Goal: Task Accomplishment & Management: Manage account settings

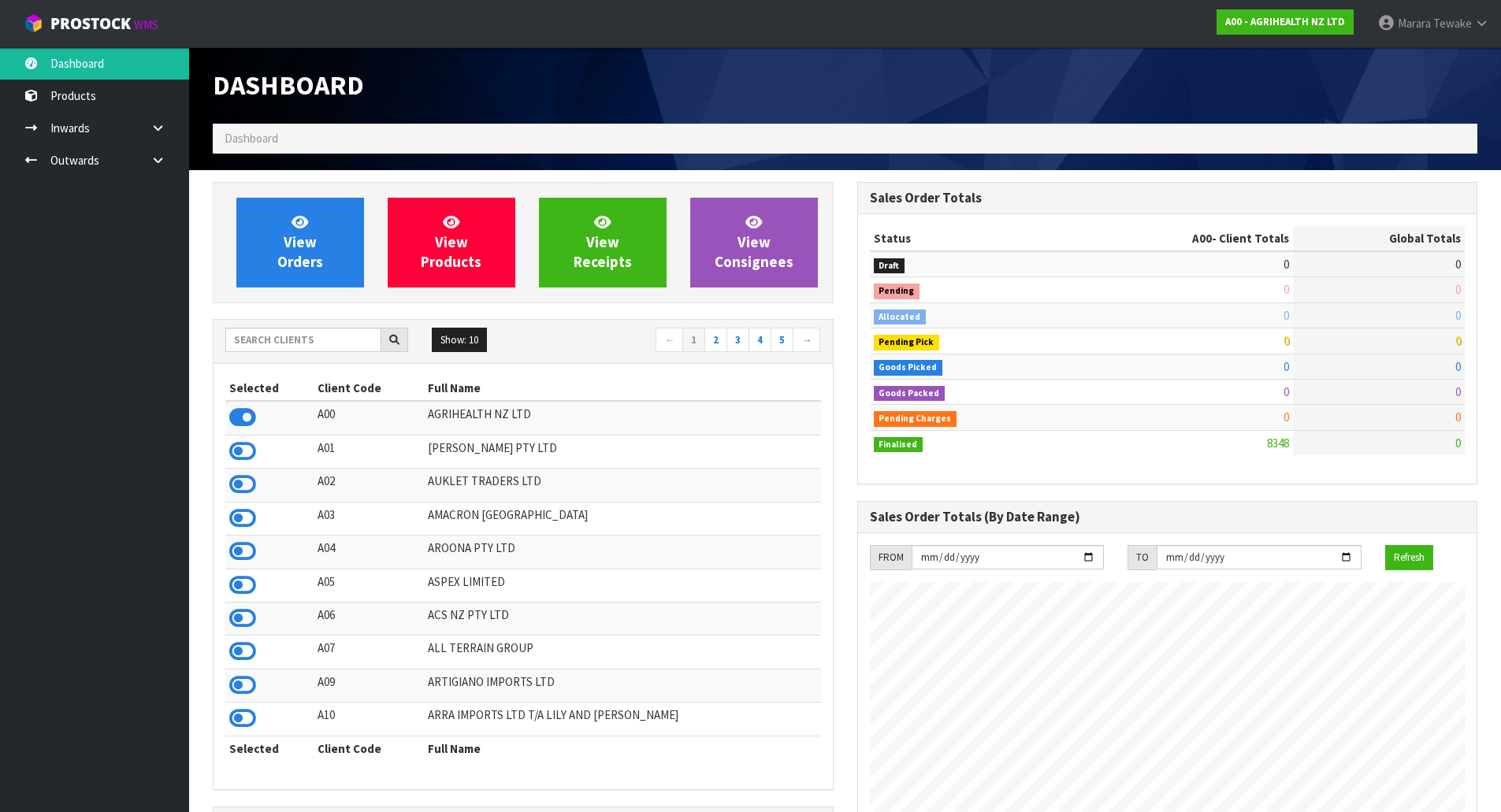
scroll to position [1193, 644]
click at [291, 337] on input "text" at bounding box center [303, 339] width 156 height 25
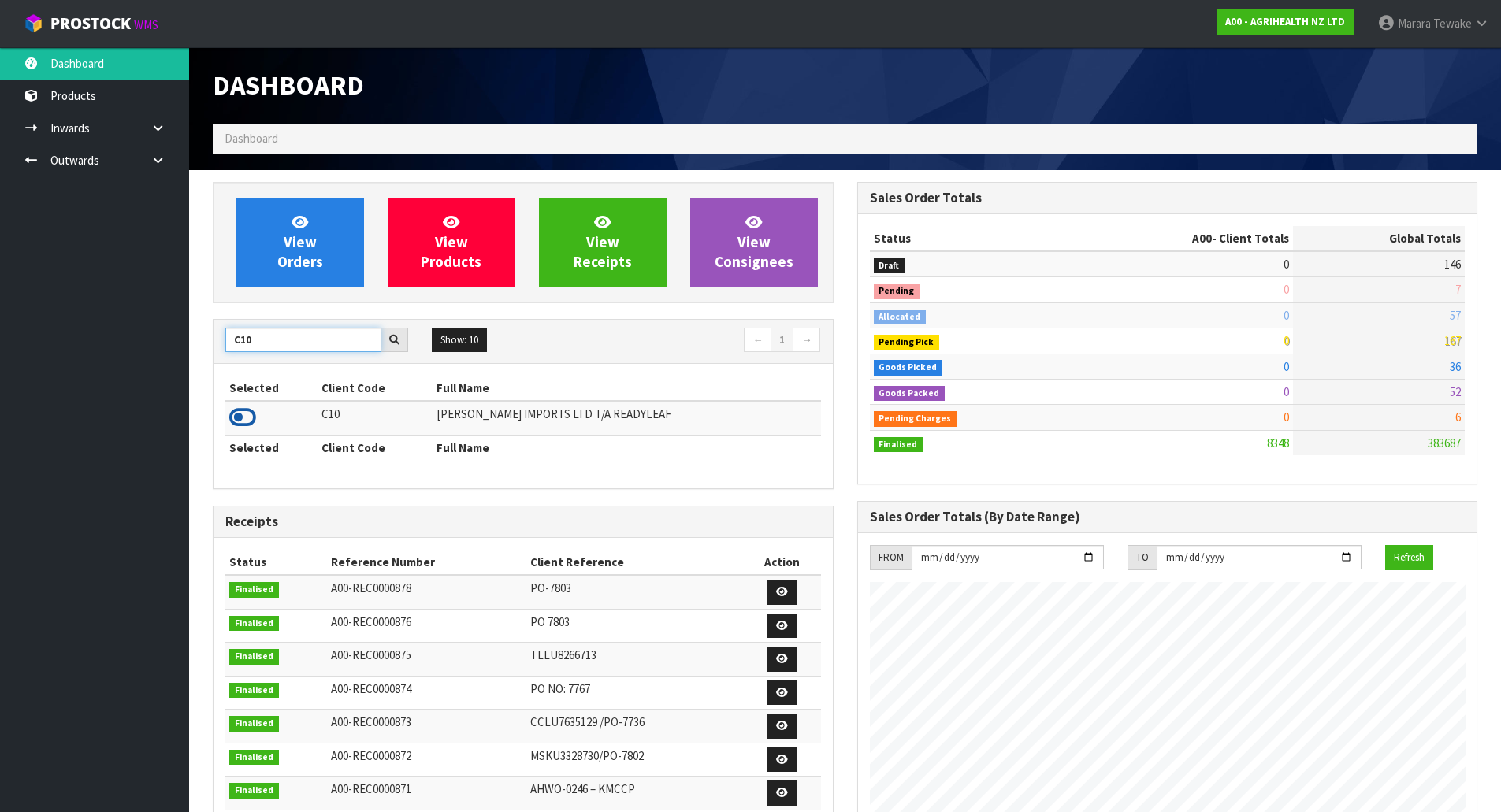
type input "C10"
click at [245, 421] on icon at bounding box center [243, 417] width 27 height 24
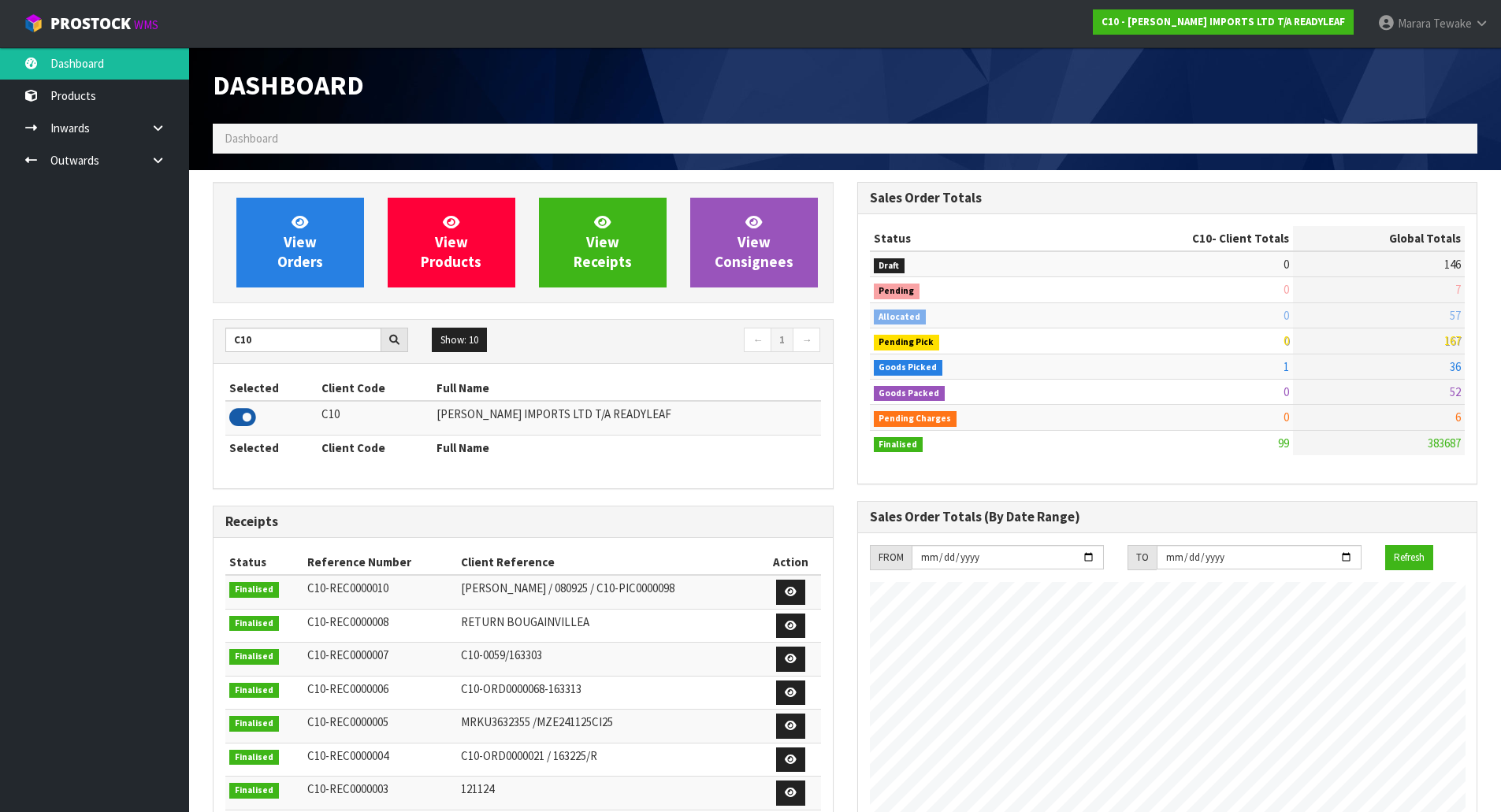
scroll to position [1014, 644]
click at [289, 247] on span "View Orders" at bounding box center [301, 242] width 46 height 59
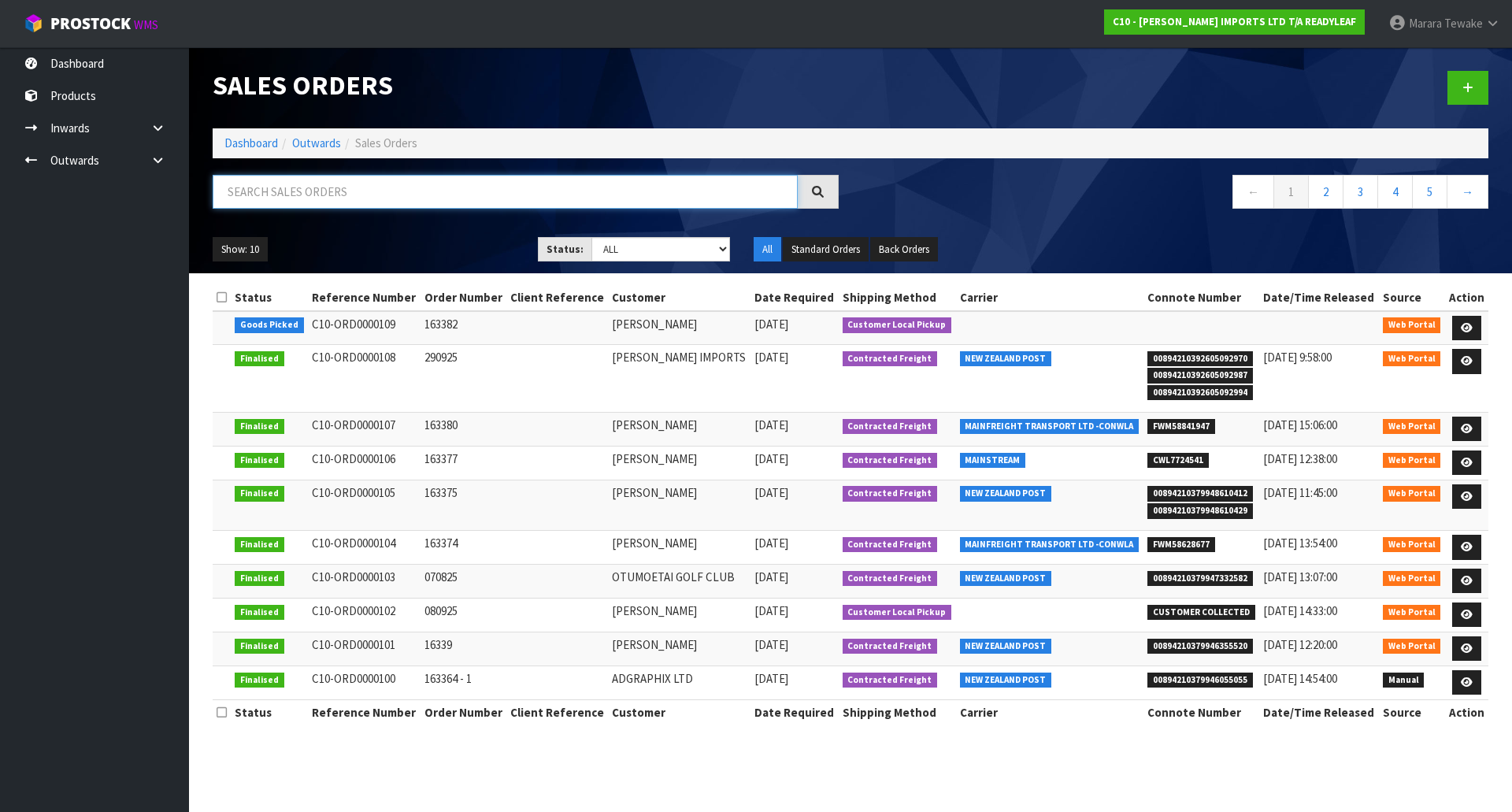
click at [281, 191] on input "text" at bounding box center [505, 191] width 585 height 34
type input "JOB-0415264"
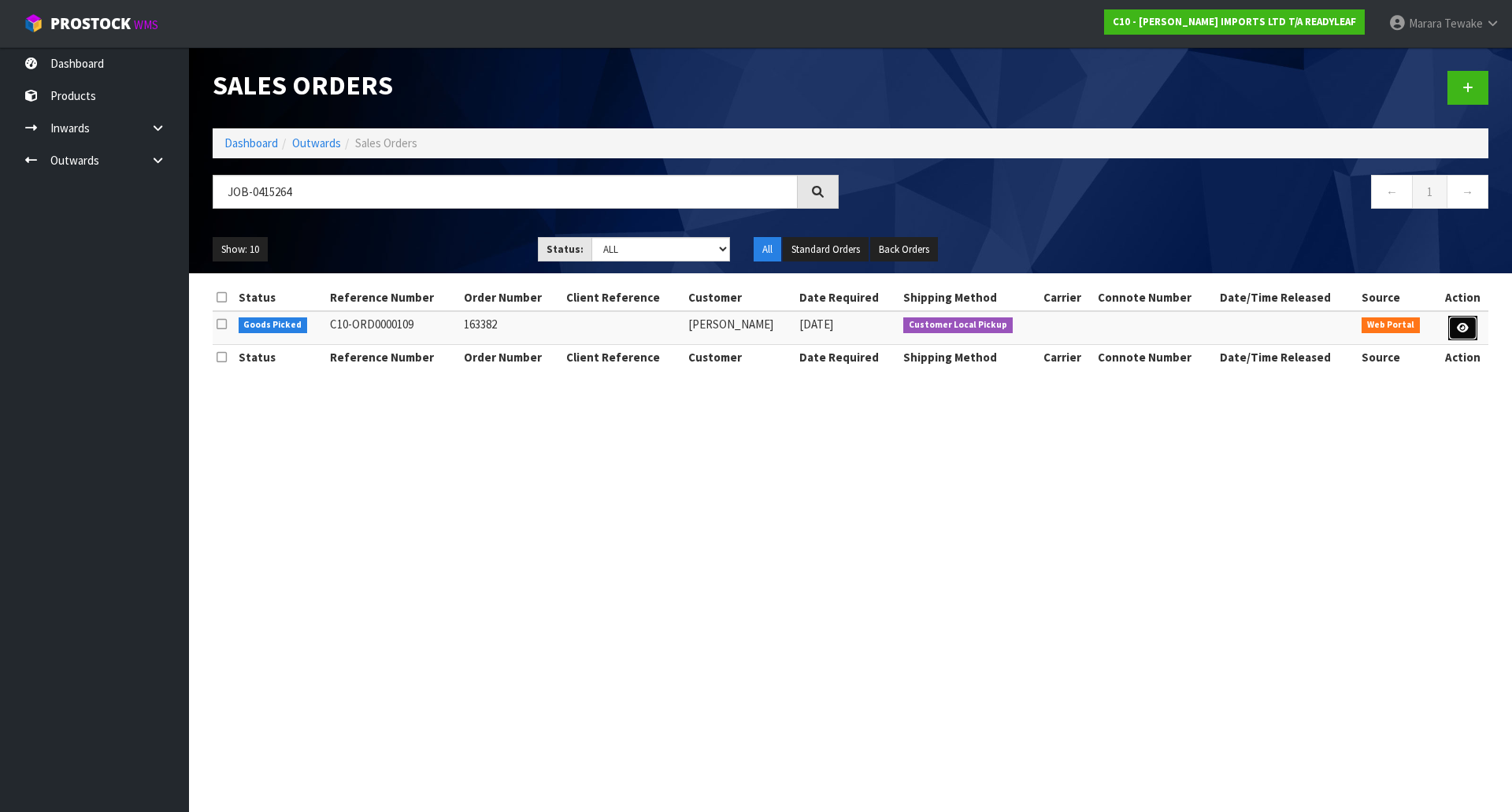
click at [1467, 327] on icon at bounding box center [1462, 328] width 12 height 10
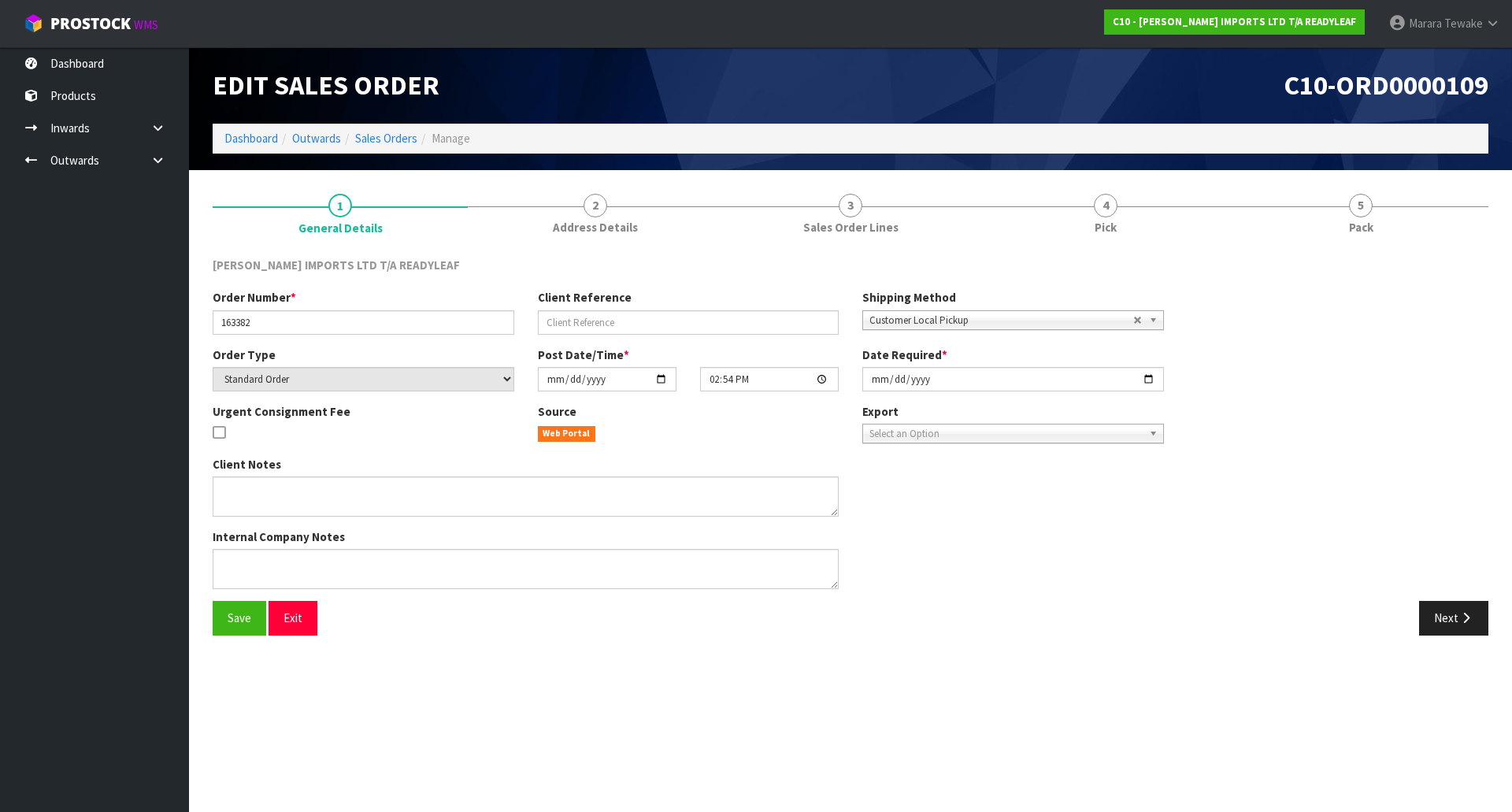
click at [1079, 173] on section "1 General Details 2 Address Details 3 Sales Order Lines 4 Pick 5 Pack CANNON IM…" at bounding box center [850, 414] width 1323 height 489
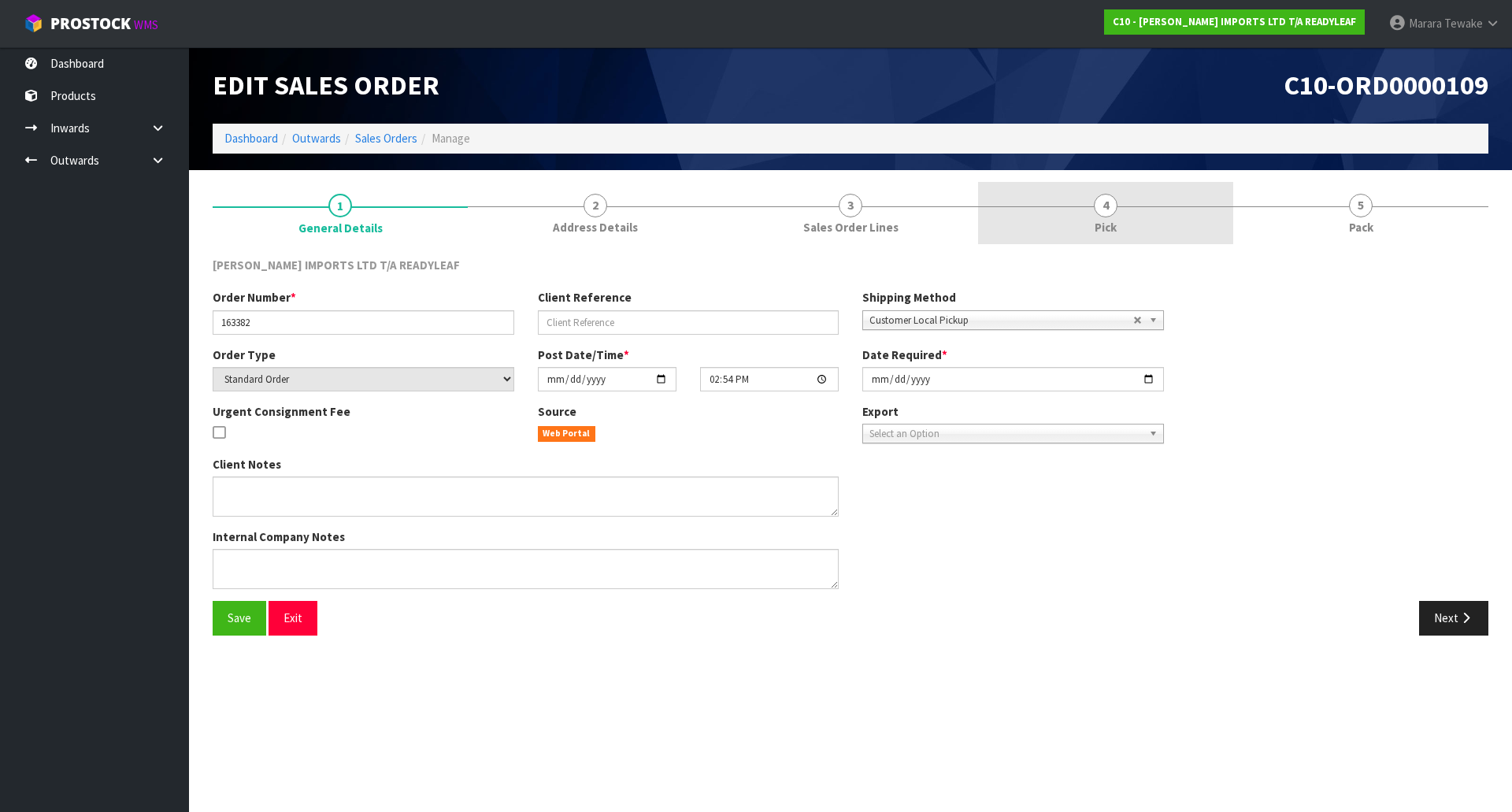
click at [1110, 201] on span "4" at bounding box center [1106, 206] width 24 height 24
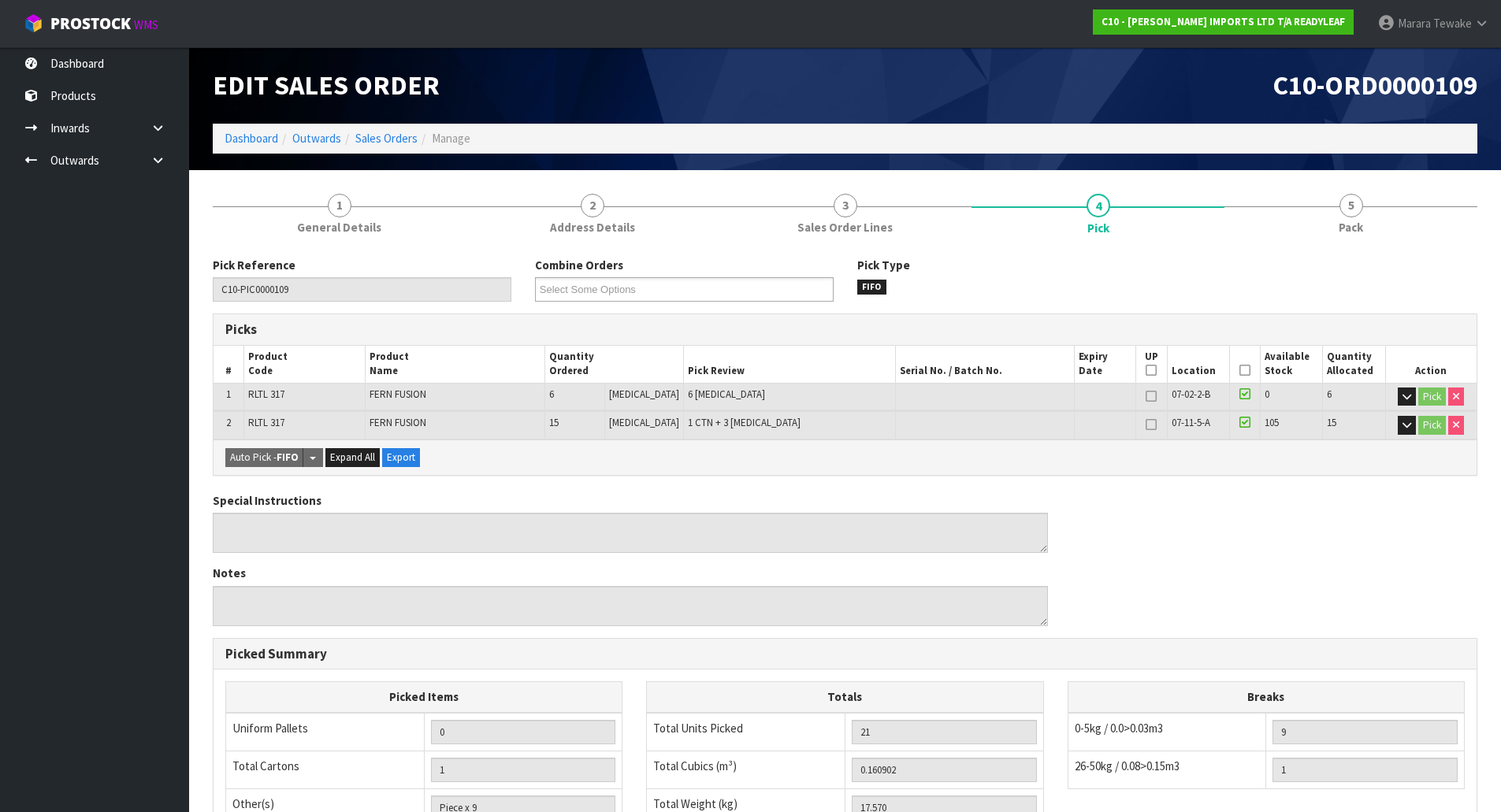
click at [1239, 370] on icon at bounding box center [1245, 370] width 11 height 1
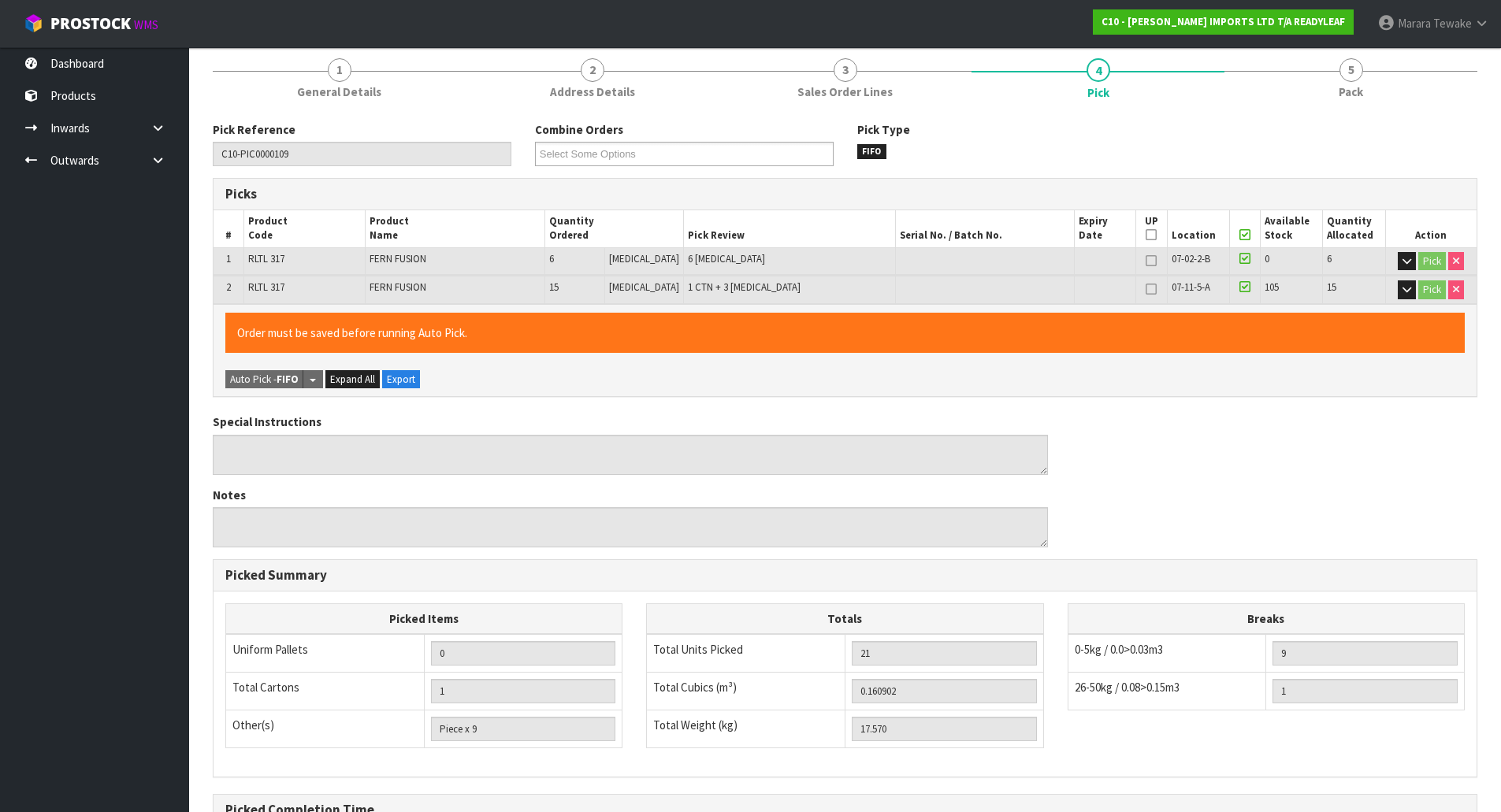
scroll to position [318, 0]
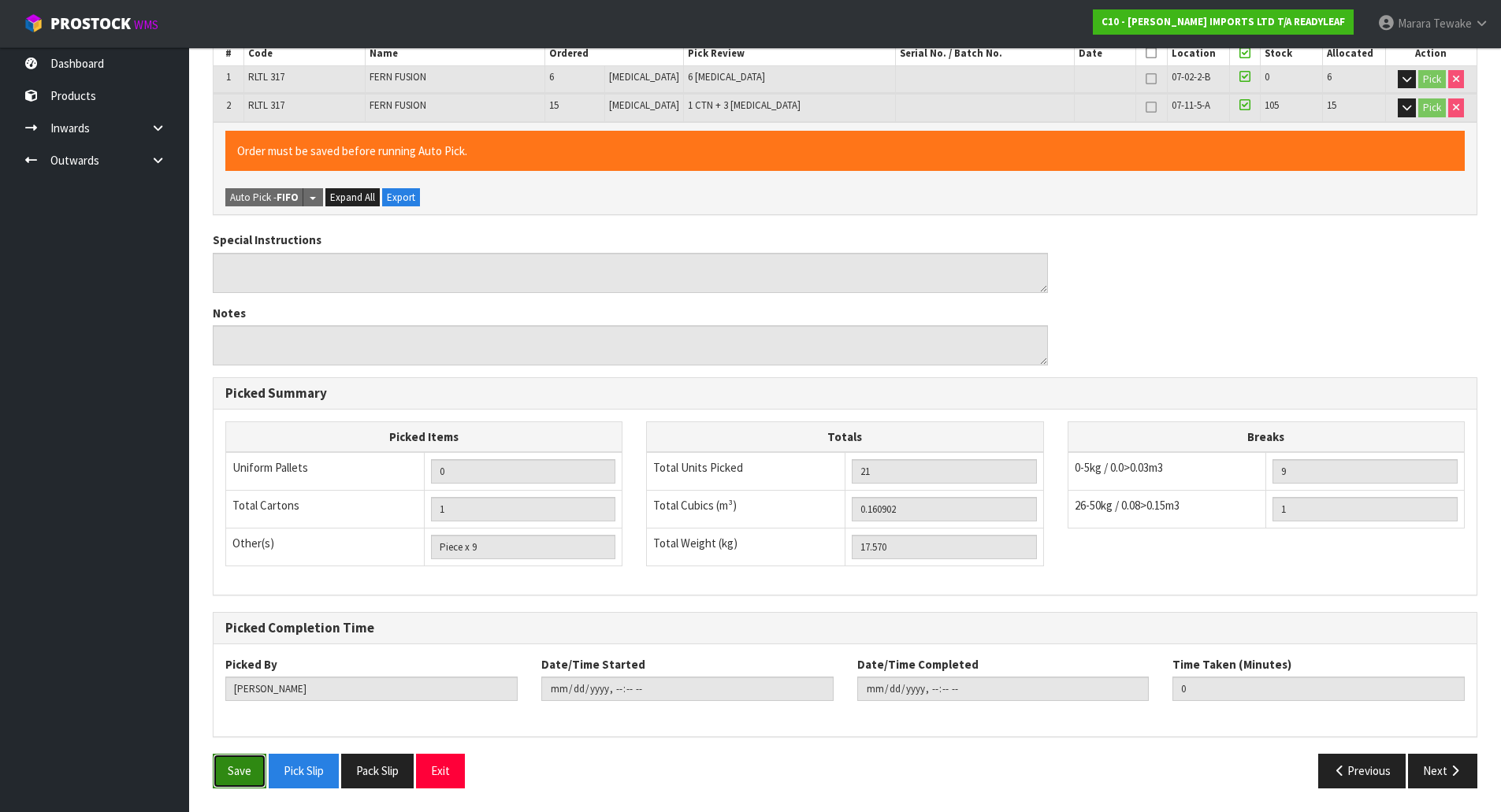
click at [236, 775] on button "Save" at bounding box center [240, 771] width 54 height 34
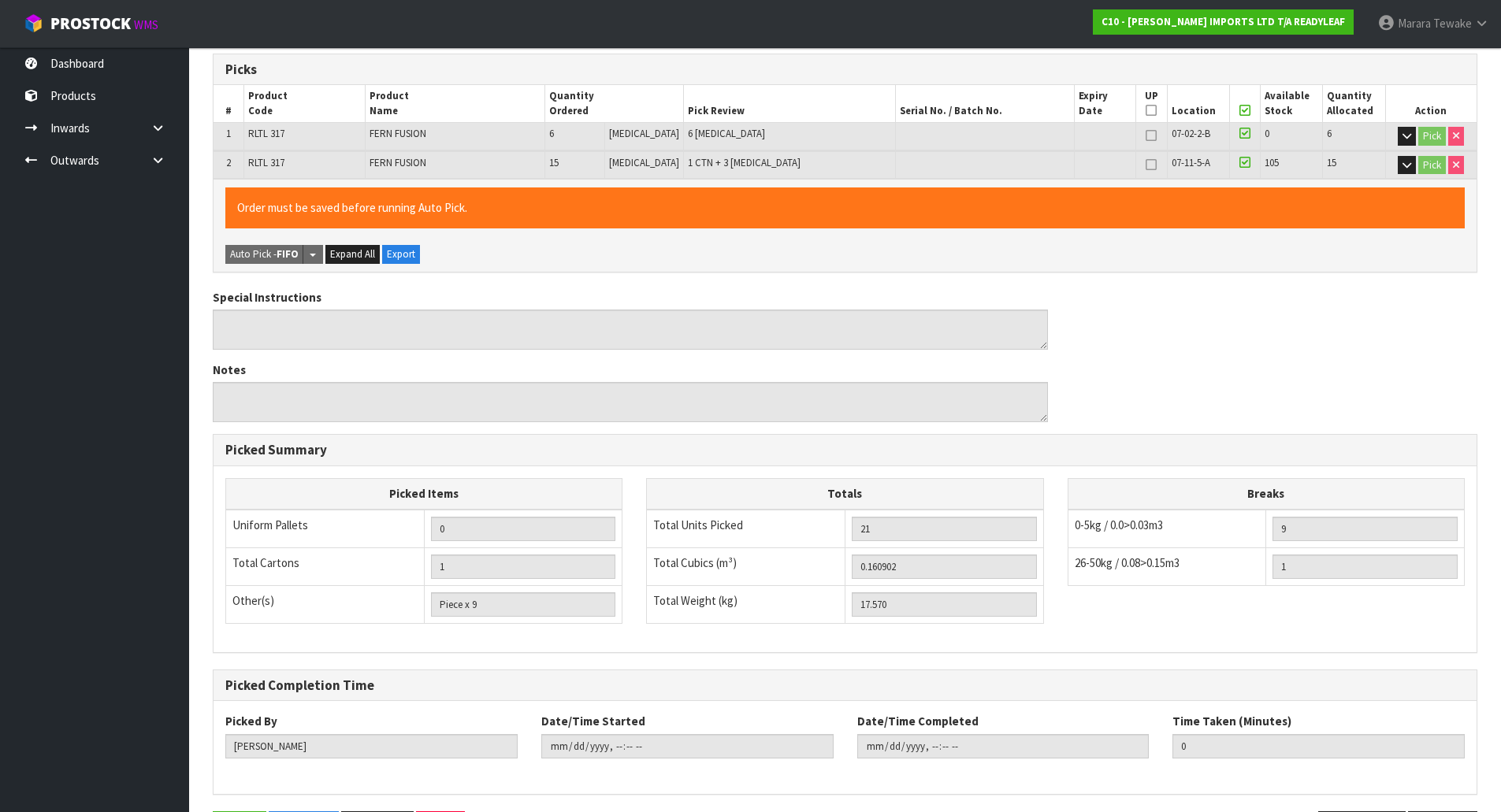
scroll to position [0, 0]
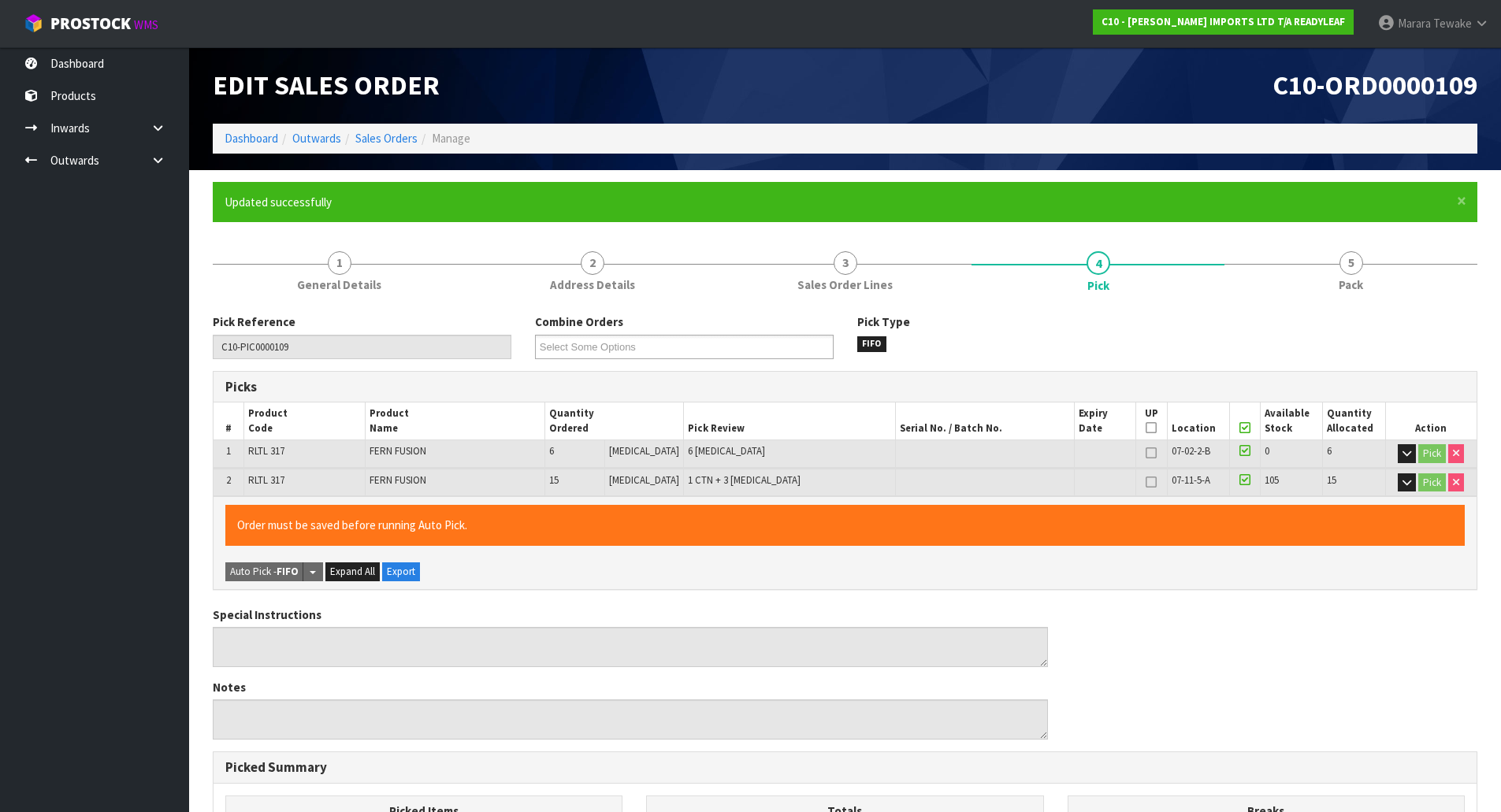
type input "Marara Tewake"
type input "2025-10-01T08:08:12"
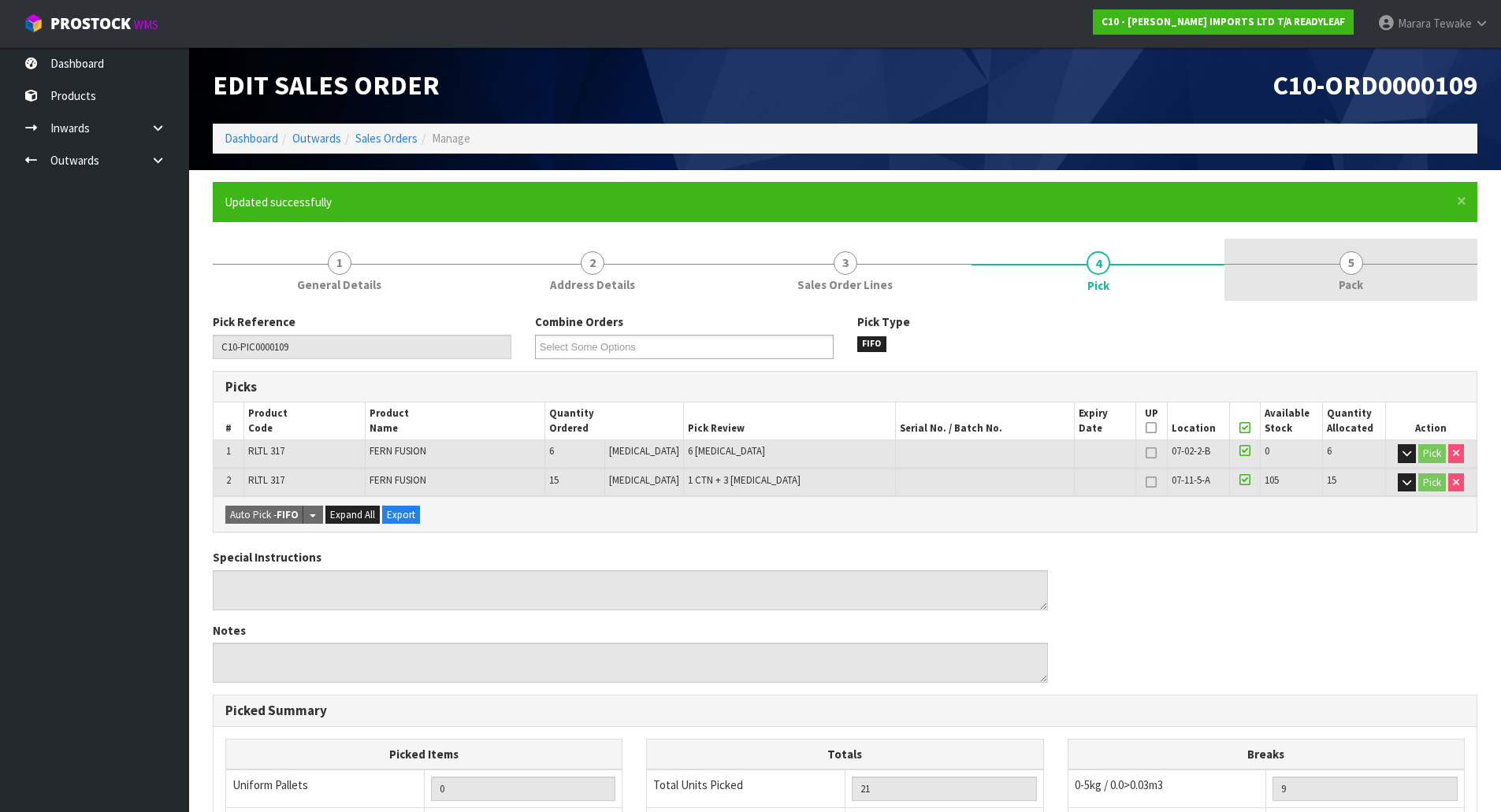
click at [1363, 253] on link "5 Pack" at bounding box center [1351, 270] width 253 height 62
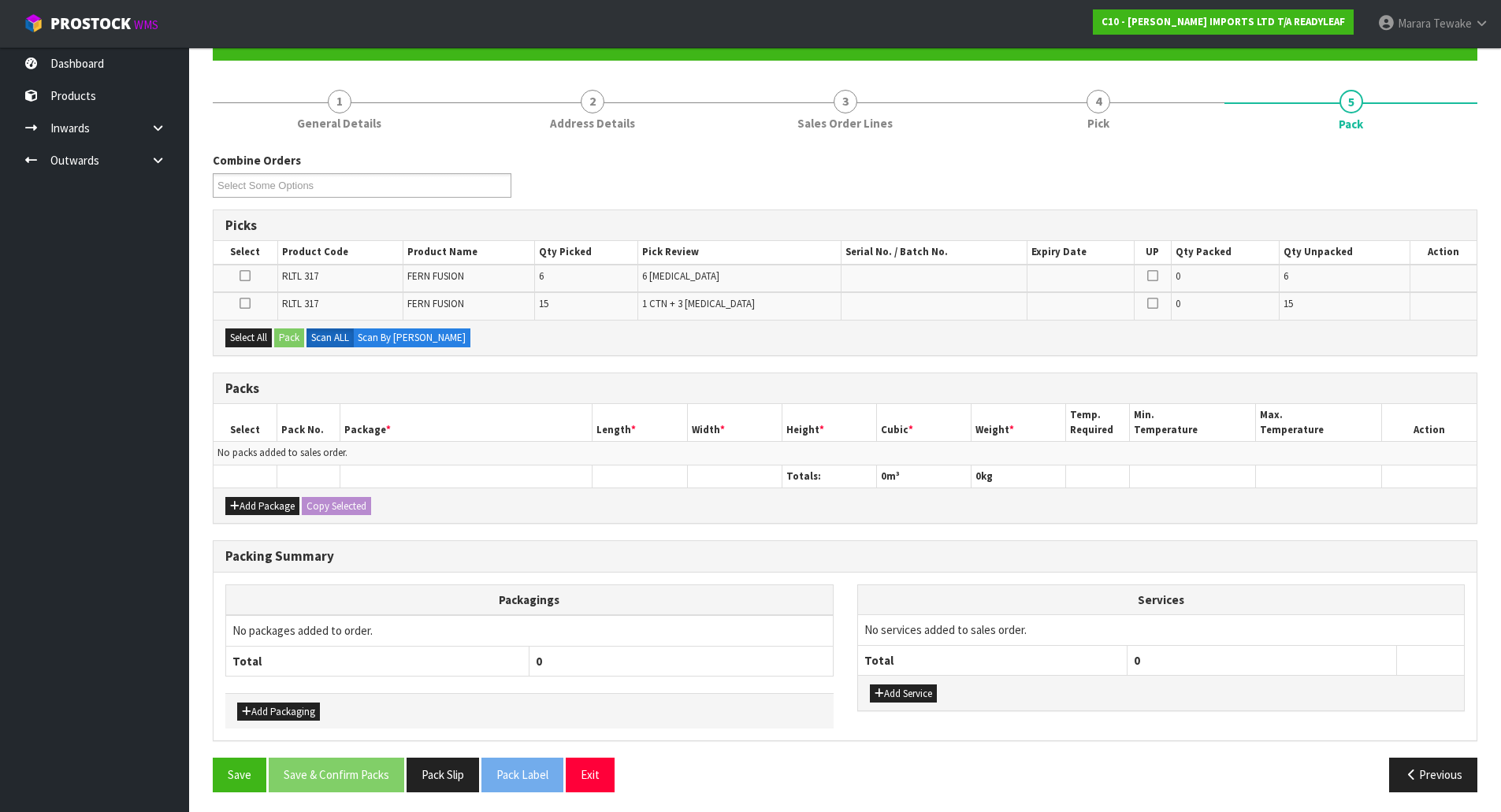
scroll to position [165, 0]
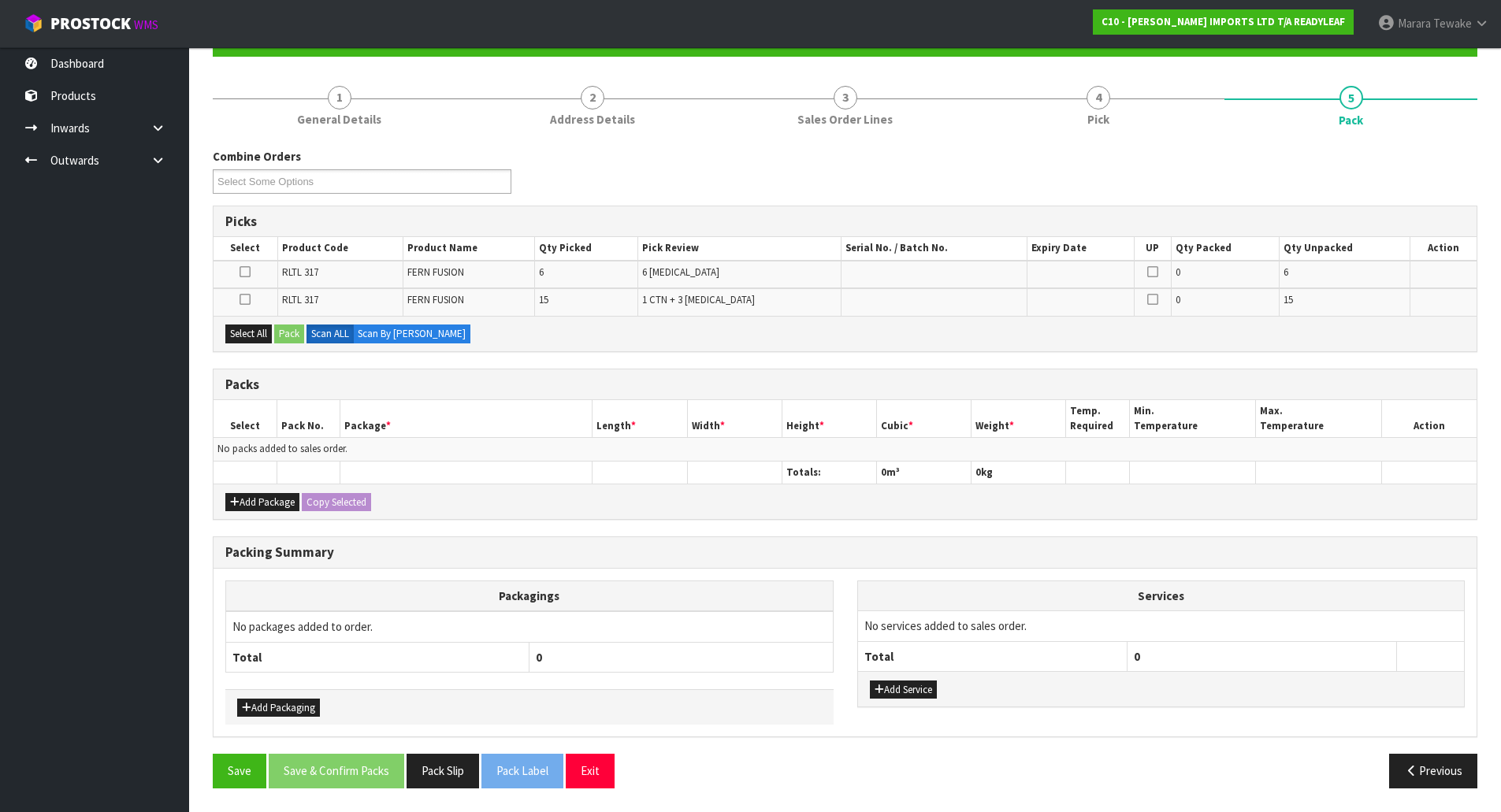
click at [244, 300] on icon at bounding box center [245, 300] width 11 height 1
click at [0, 0] on input "checkbox" at bounding box center [0, 0] width 0 height 0
click at [282, 334] on button "Pack" at bounding box center [289, 334] width 30 height 19
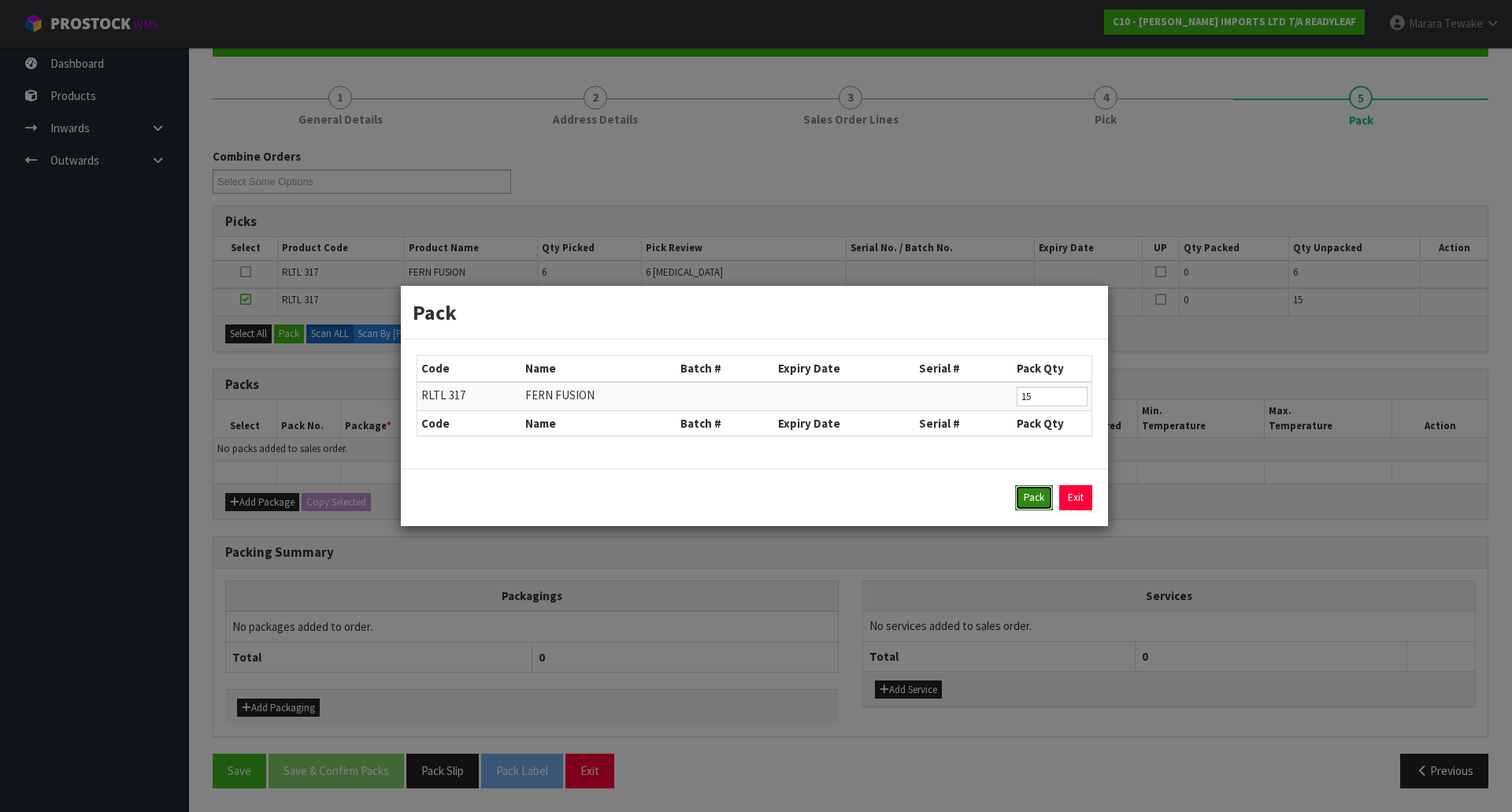
click at [1036, 504] on button "Pack" at bounding box center [1034, 498] width 38 height 25
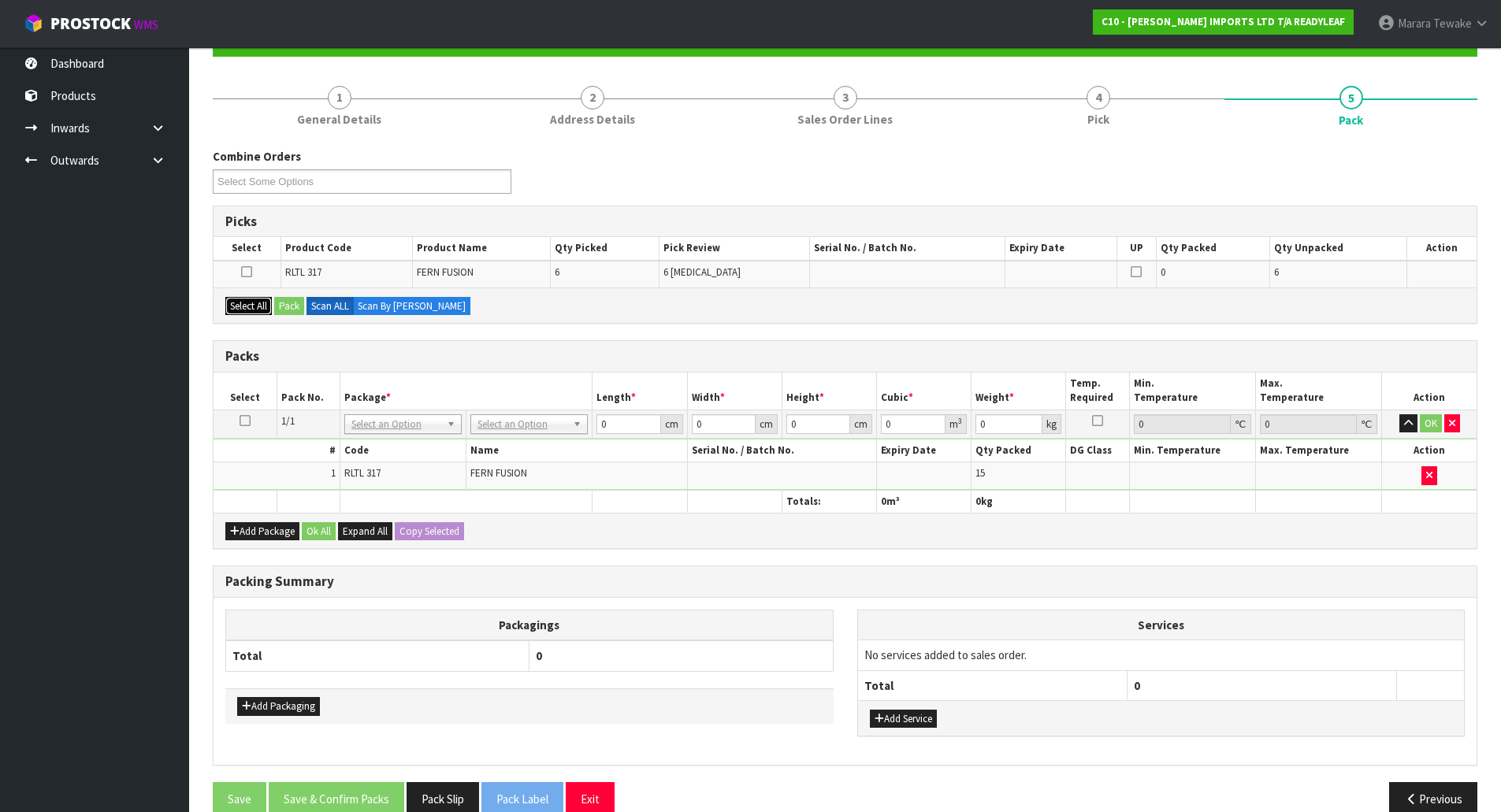
drag, startPoint x: 251, startPoint y: 308, endPoint x: 300, endPoint y: 304, distance: 49.2
click at [251, 308] on button "Select All" at bounding box center [248, 307] width 47 height 19
click at [297, 305] on button "Pack" at bounding box center [289, 307] width 30 height 19
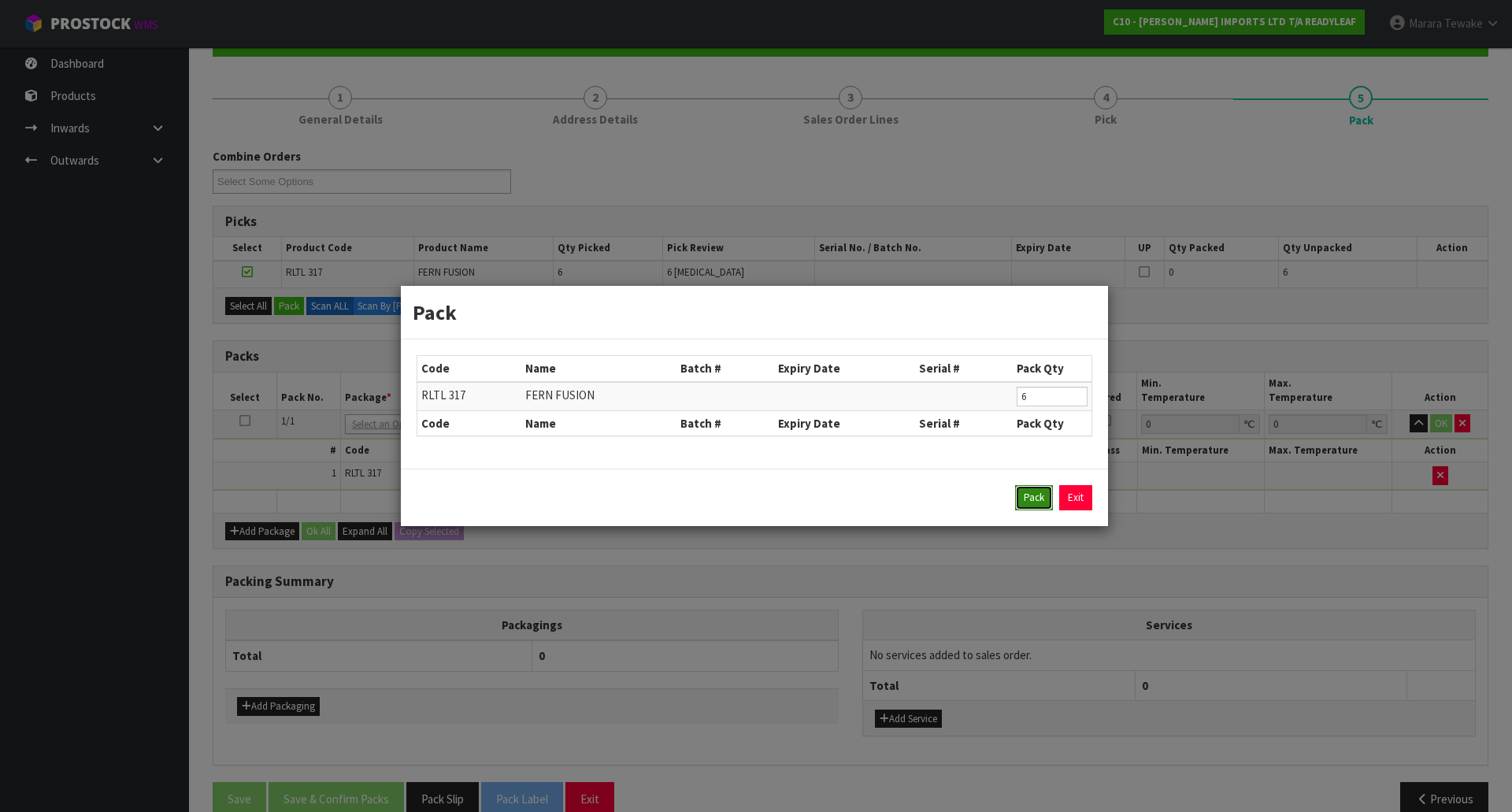
click at [1037, 494] on button "Pack" at bounding box center [1034, 498] width 38 height 25
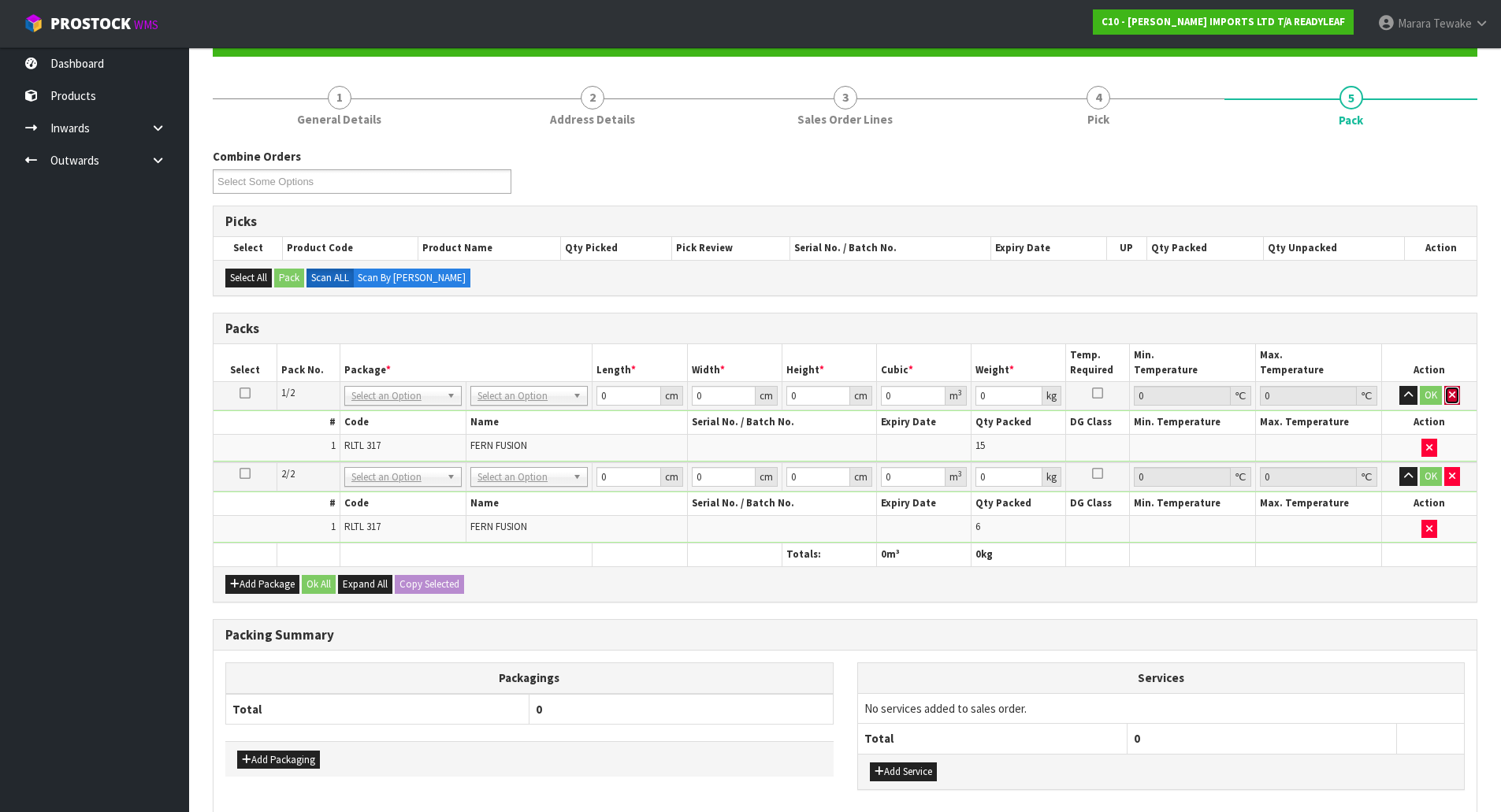
click at [1454, 395] on icon "button" at bounding box center [1452, 395] width 6 height 10
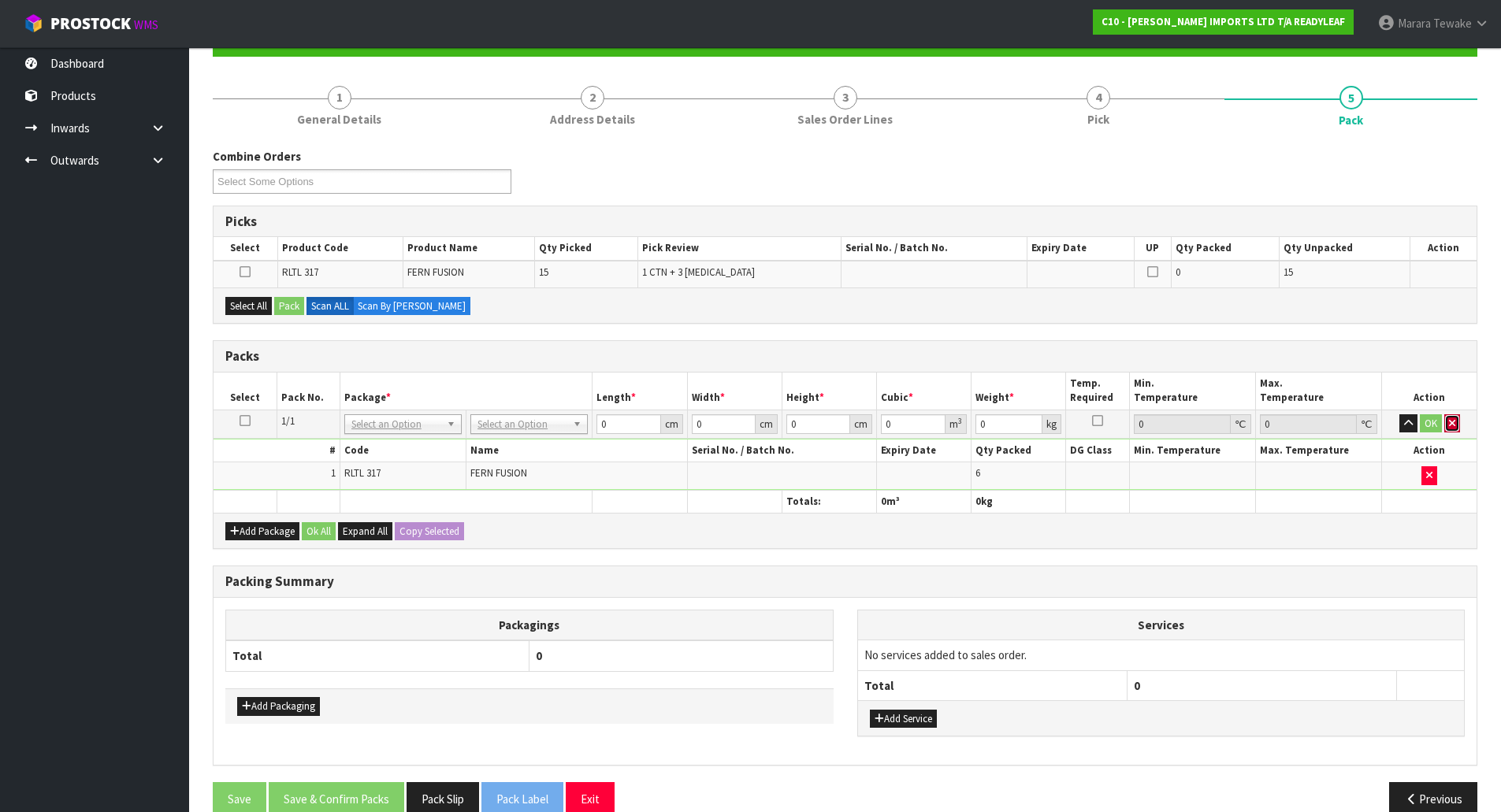
click at [1454, 423] on icon "button" at bounding box center [1452, 423] width 6 height 10
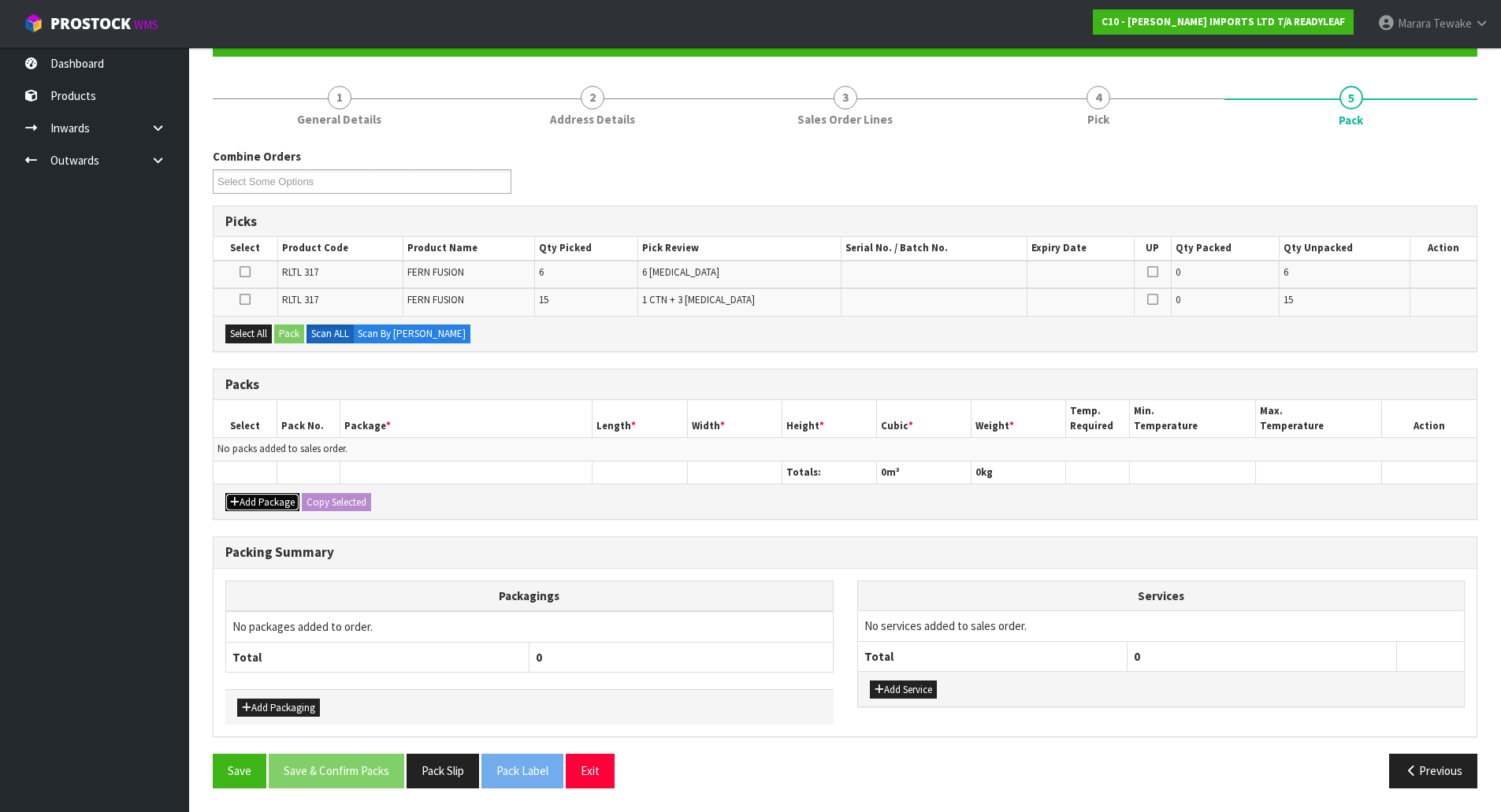
click at [252, 500] on button "Add Package" at bounding box center [263, 503] width 74 height 19
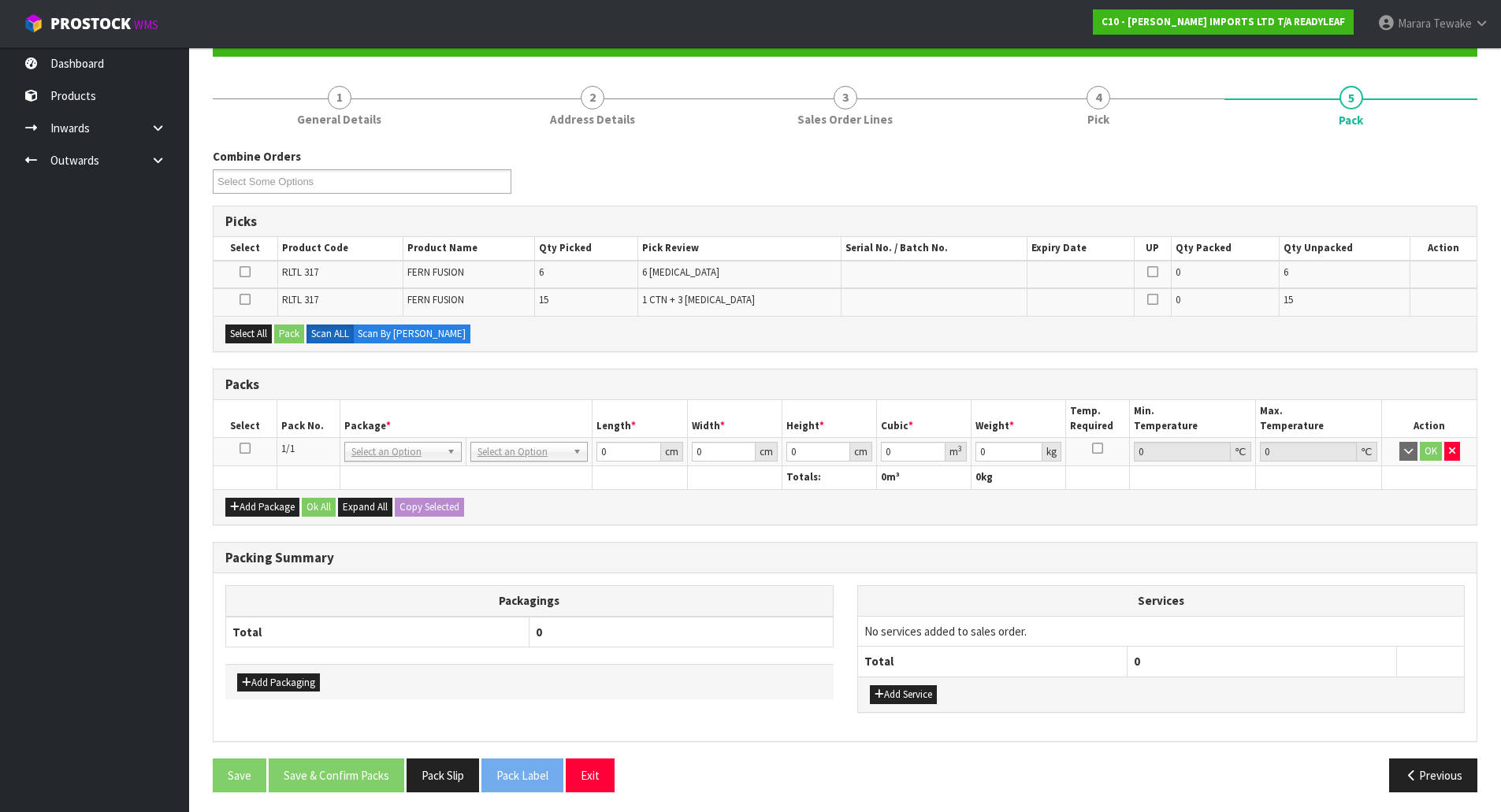
click at [248, 448] on icon at bounding box center [245, 448] width 11 height 1
click at [240, 296] on td at bounding box center [245, 302] width 64 height 27
click at [244, 300] on icon at bounding box center [245, 300] width 11 height 1
click at [0, 0] on input "checkbox" at bounding box center [0, 0] width 0 height 0
click at [293, 330] on button "Pack" at bounding box center [289, 334] width 30 height 19
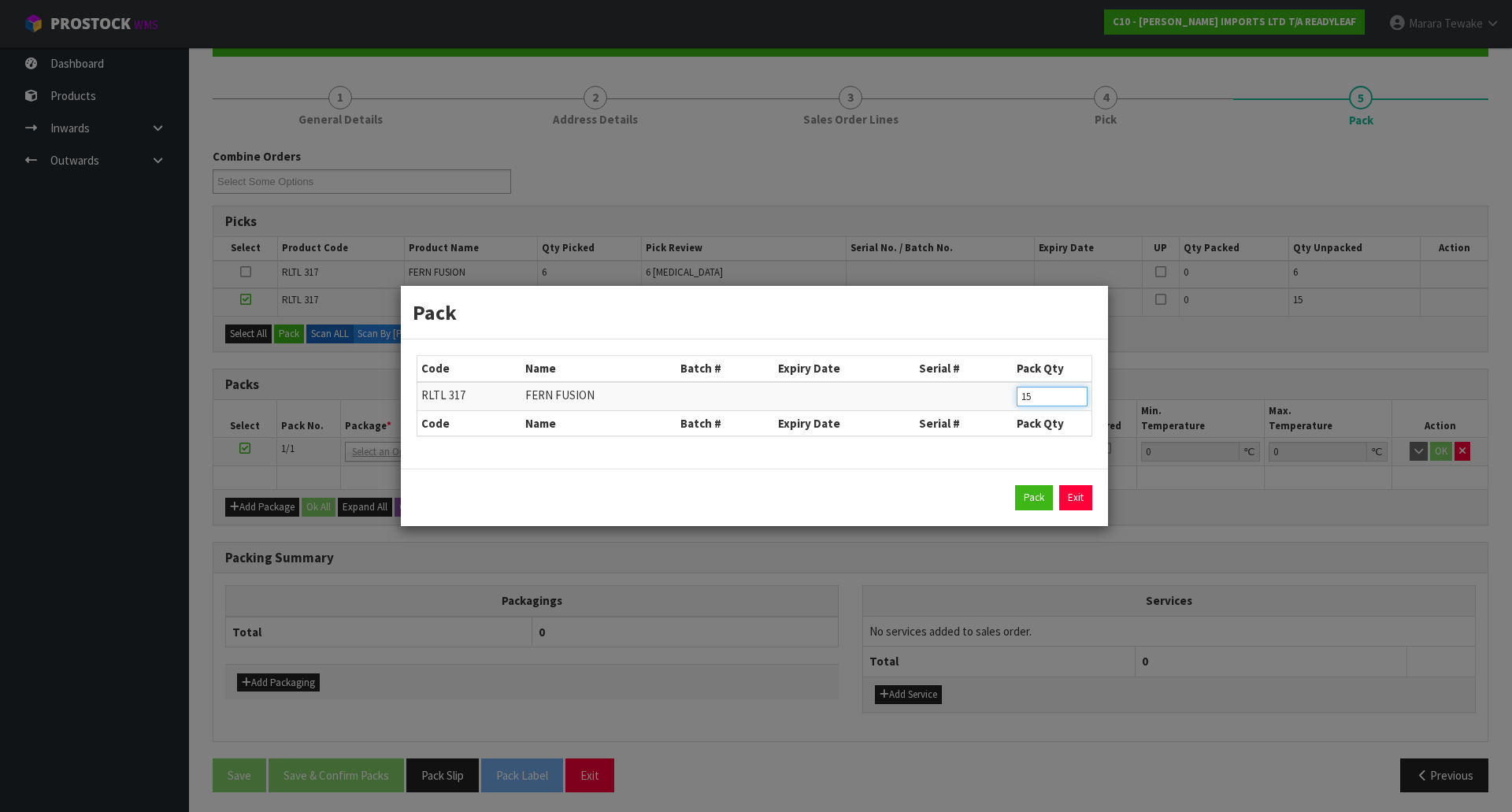
drag, startPoint x: 1035, startPoint y: 404, endPoint x: 996, endPoint y: 376, distance: 48.0
click at [996, 382] on tr "RLTL 317 FERN FUSION 15" at bounding box center [754, 396] width 674 height 29
type input "12"
click at [1043, 497] on button "Pack" at bounding box center [1034, 498] width 38 height 25
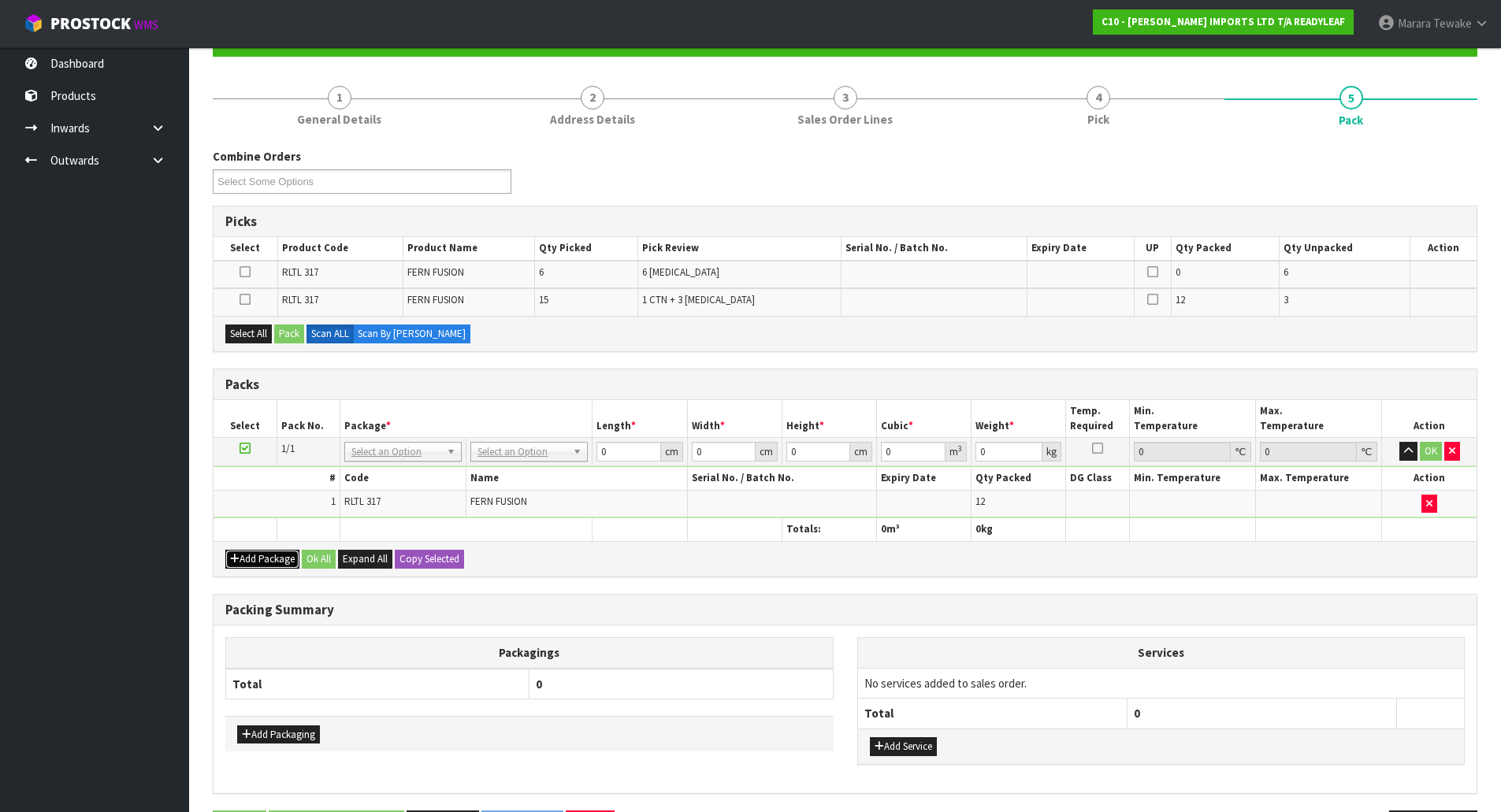
click at [240, 555] on button "Add Package" at bounding box center [263, 559] width 74 height 19
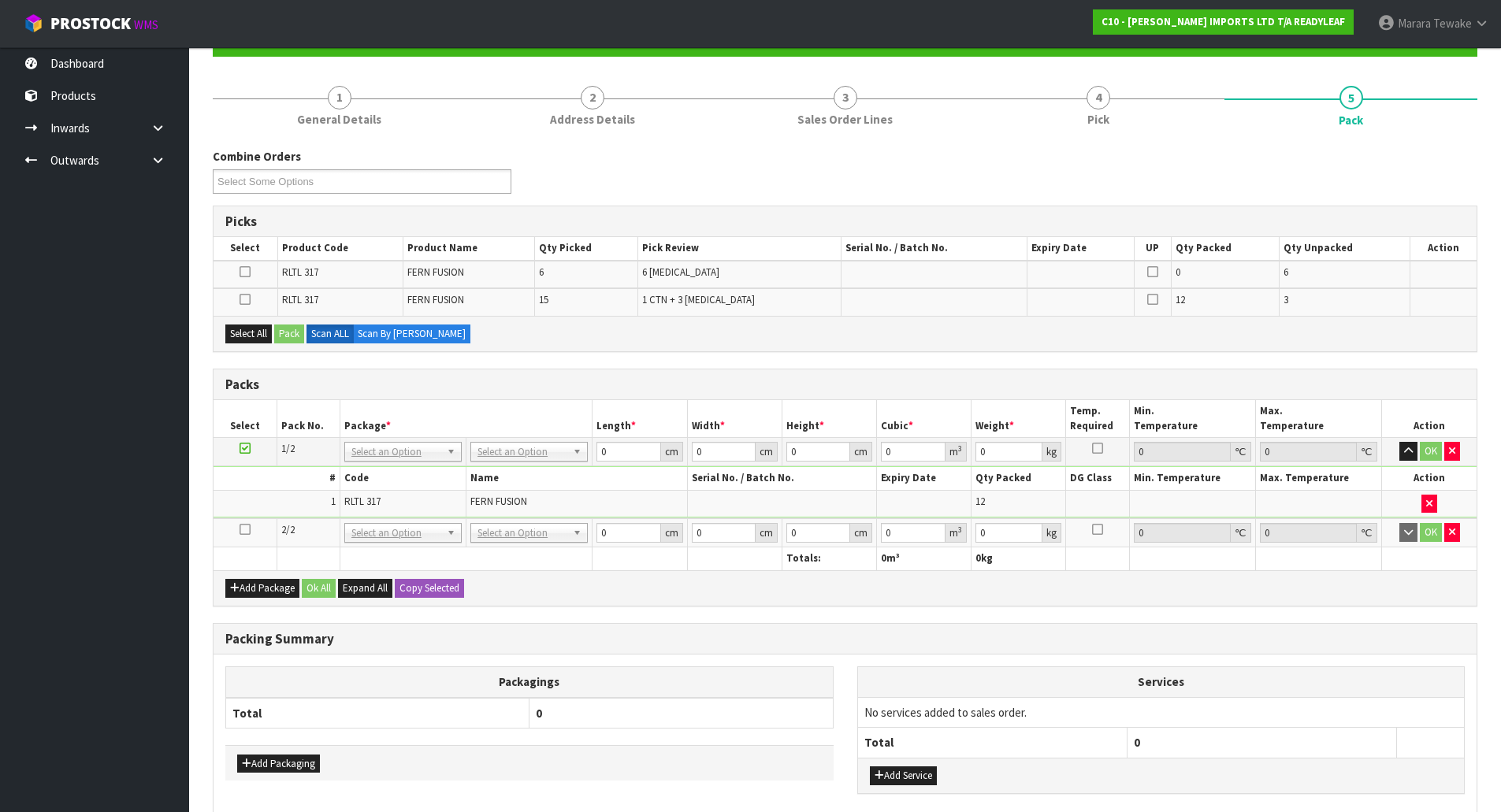
click at [239, 532] on td at bounding box center [245, 533] width 63 height 29
click at [246, 531] on icon at bounding box center [245, 530] width 11 height 1
drag, startPoint x: 261, startPoint y: 332, endPoint x: 302, endPoint y: 328, distance: 41.2
click at [262, 331] on button "Select All" at bounding box center [248, 334] width 47 height 19
click at [303, 329] on button "Pack" at bounding box center [289, 334] width 30 height 19
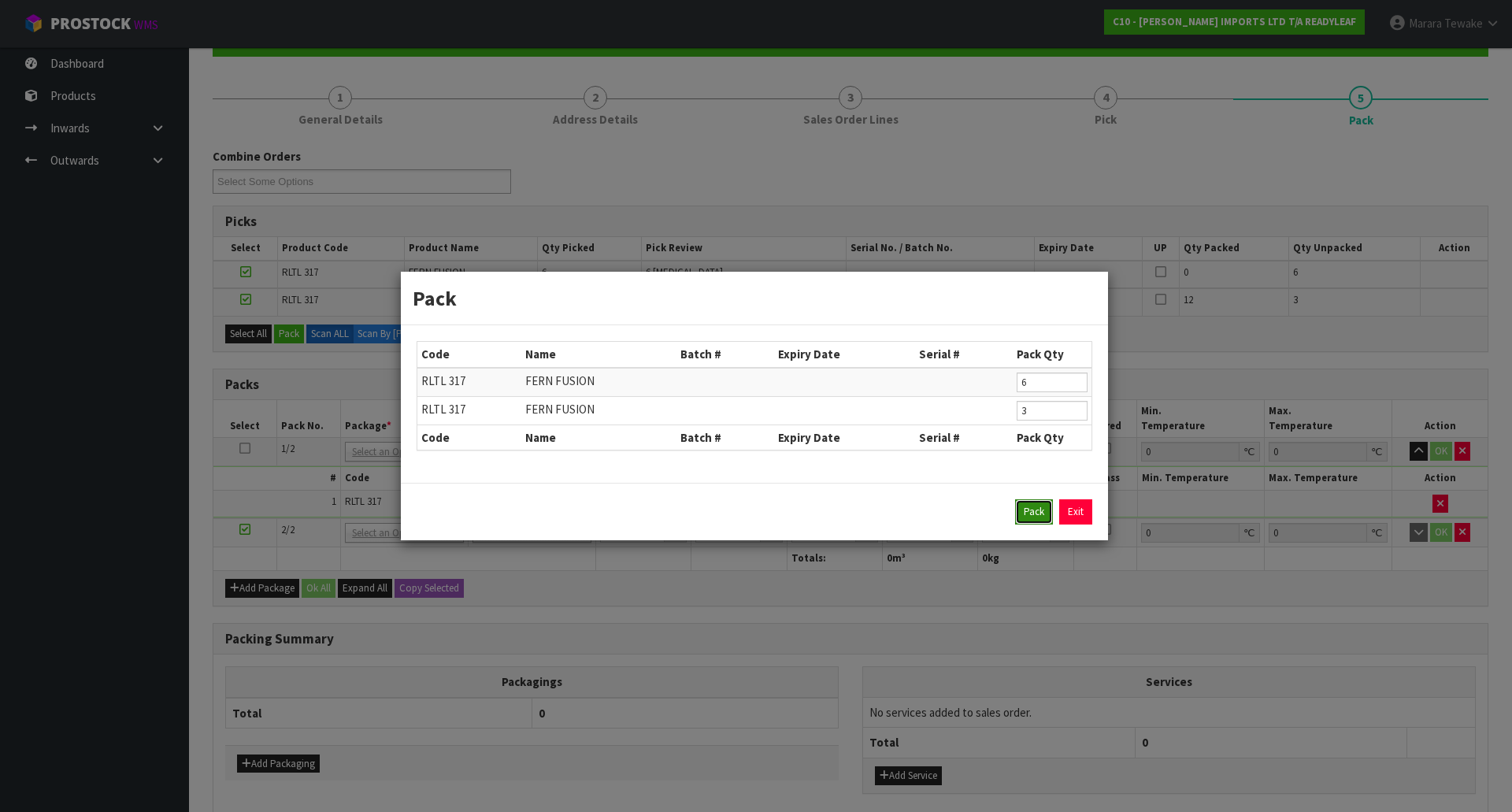
click at [1031, 506] on button "Pack" at bounding box center [1034, 512] width 38 height 25
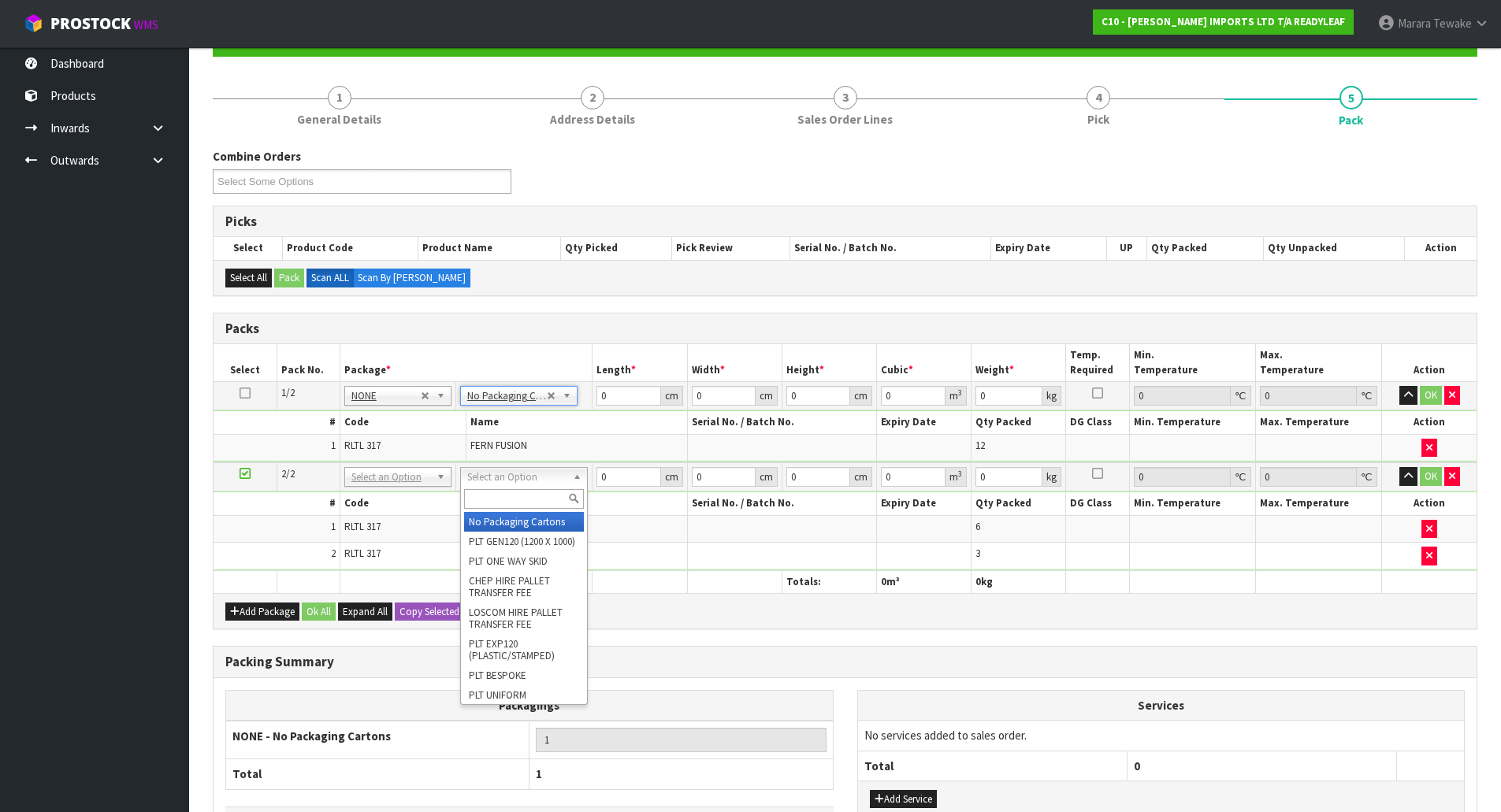
click at [545, 500] on input "text" at bounding box center [524, 499] width 119 height 20
type input "OC"
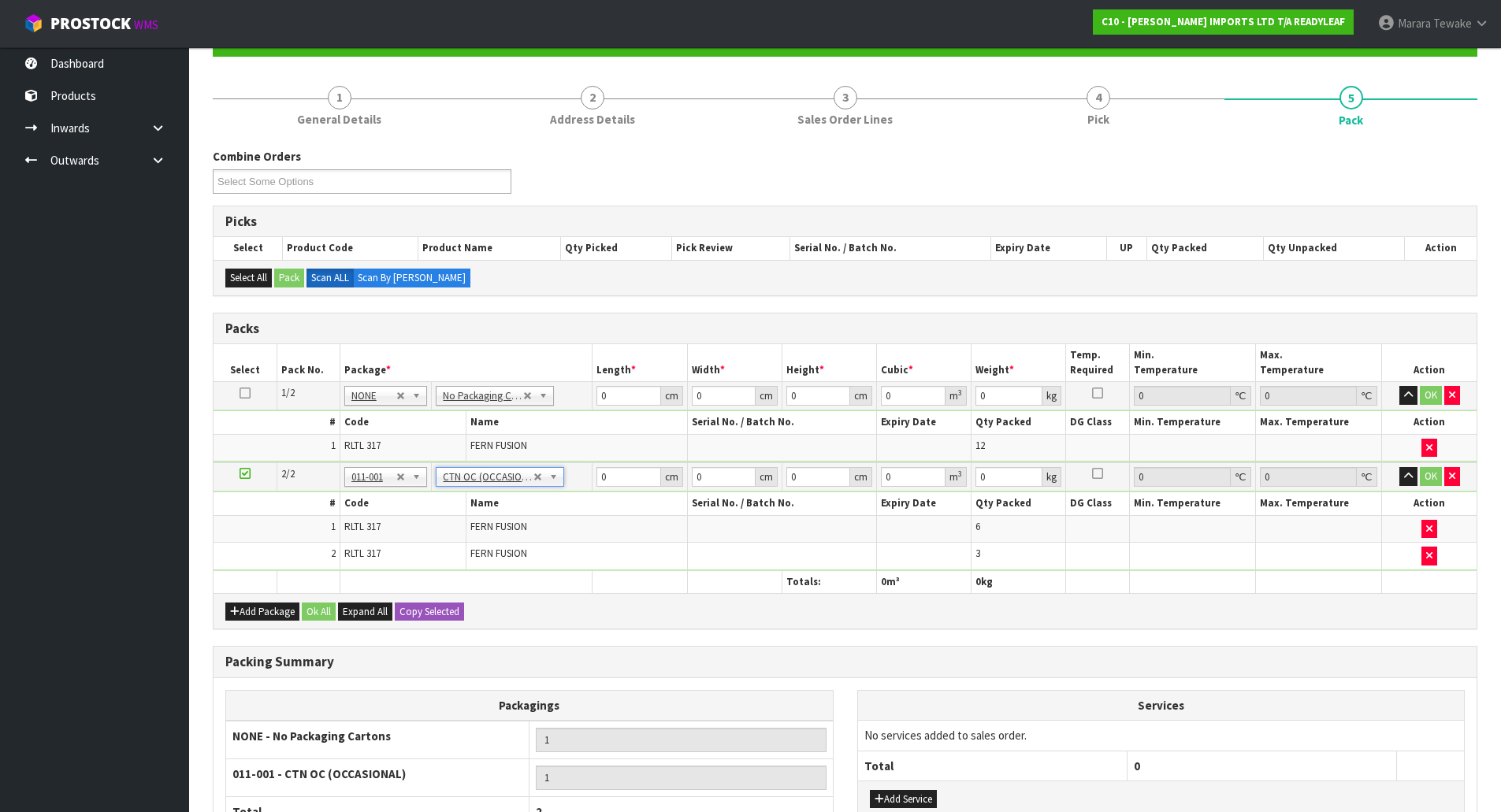
type input "7.47"
click at [566, 366] on table "Select Pack No. Package * Length * Width * Height * Cubic * Weight * Temp. Requ…" at bounding box center [845, 468] width 1263 height 249
type input "57"
type input "56"
type input "2"
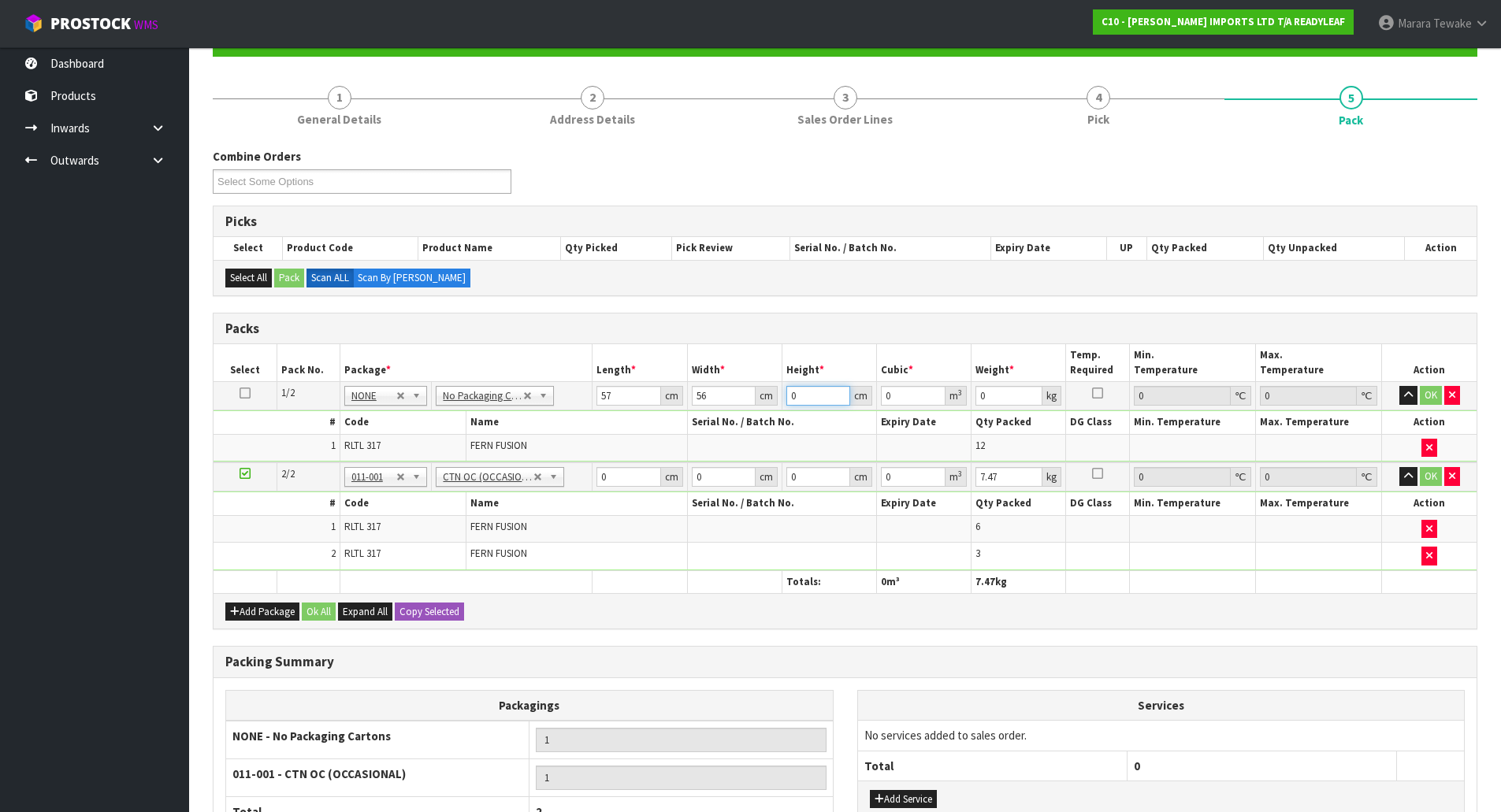
type input "0.006384"
type input "29"
type input "0.092568"
type input "29"
type input "11"
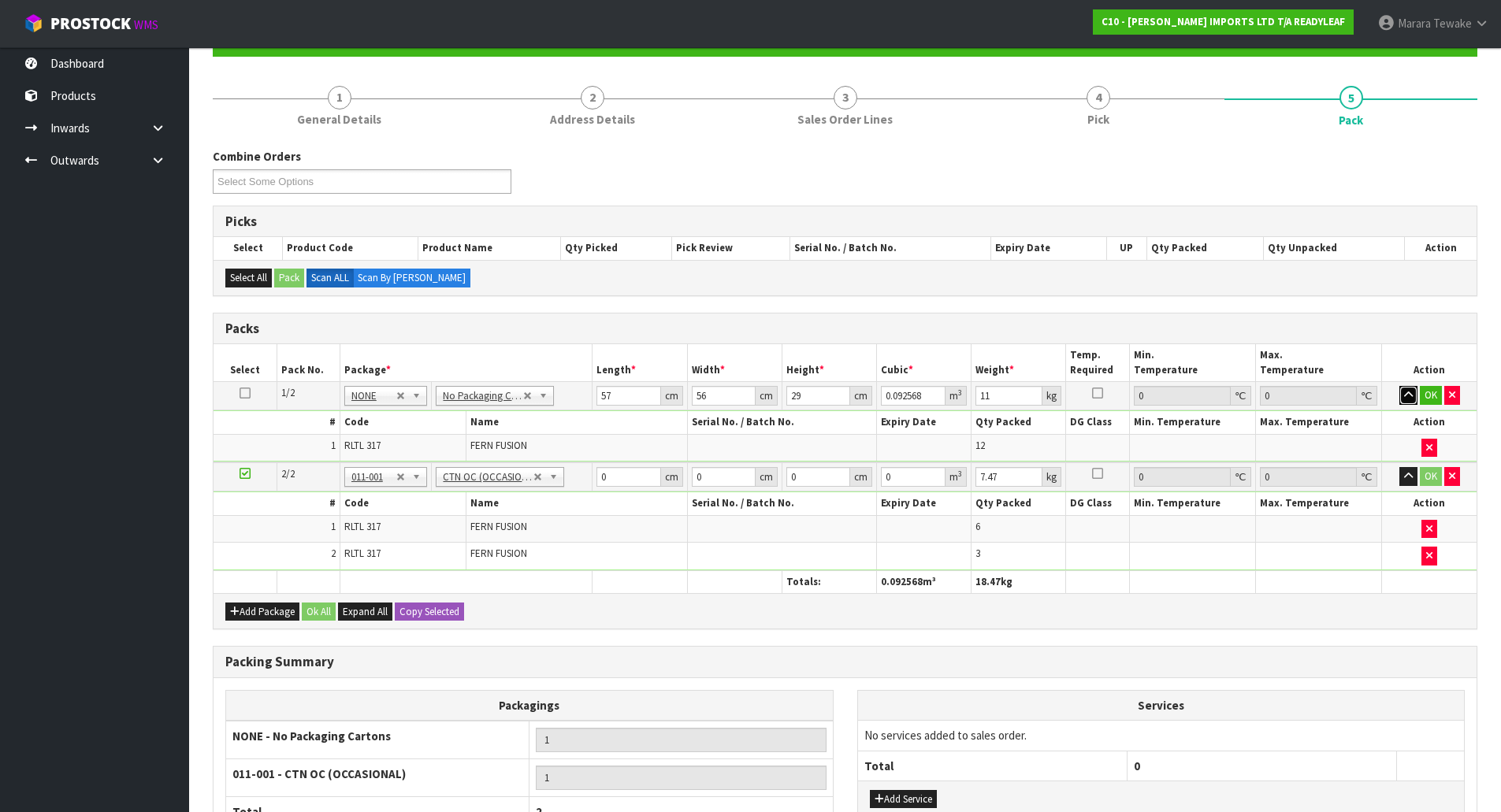
click at [1400, 386] on button "button" at bounding box center [1408, 395] width 18 height 19
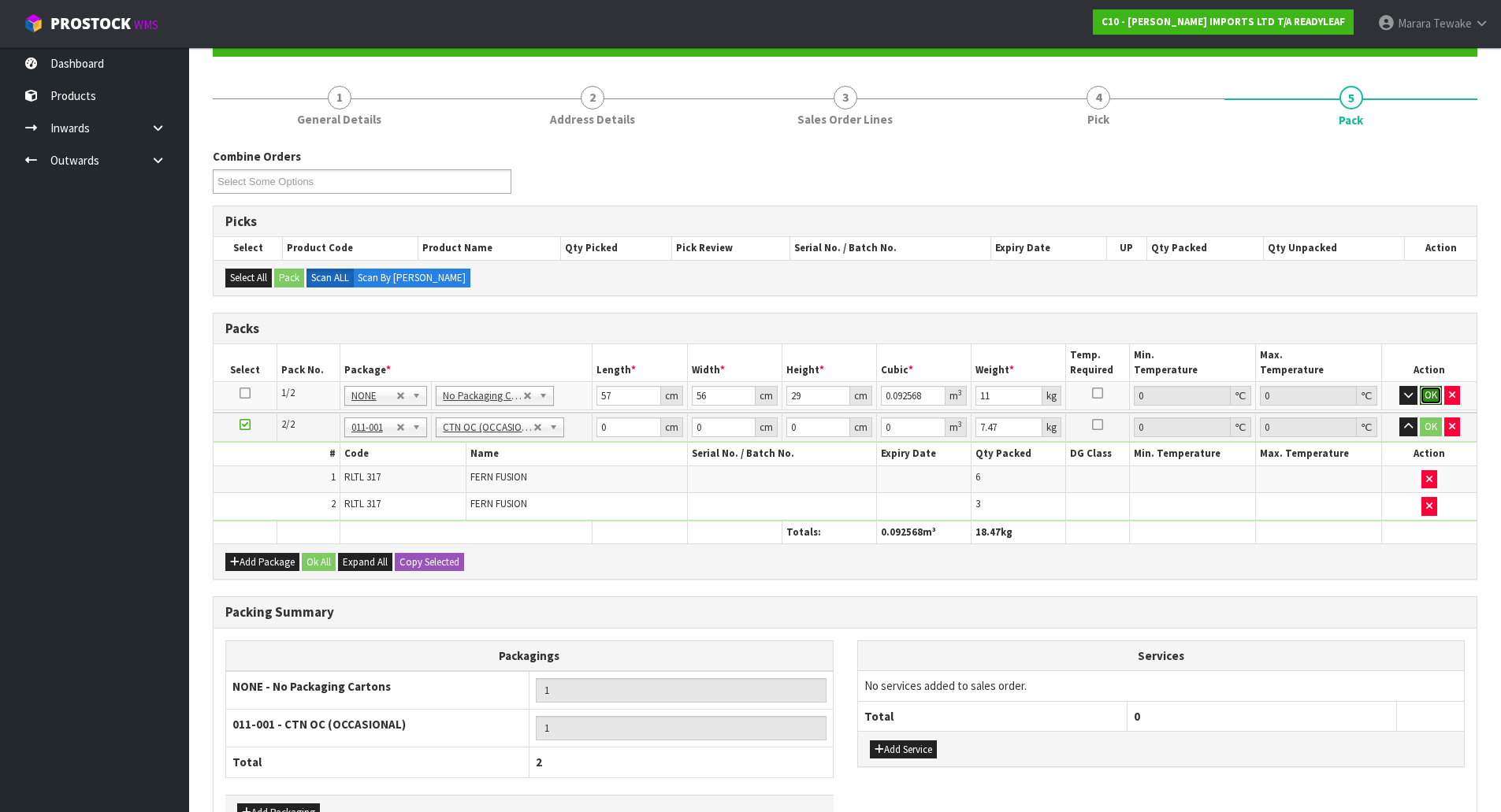
click button "OK" at bounding box center [1431, 395] width 22 height 19
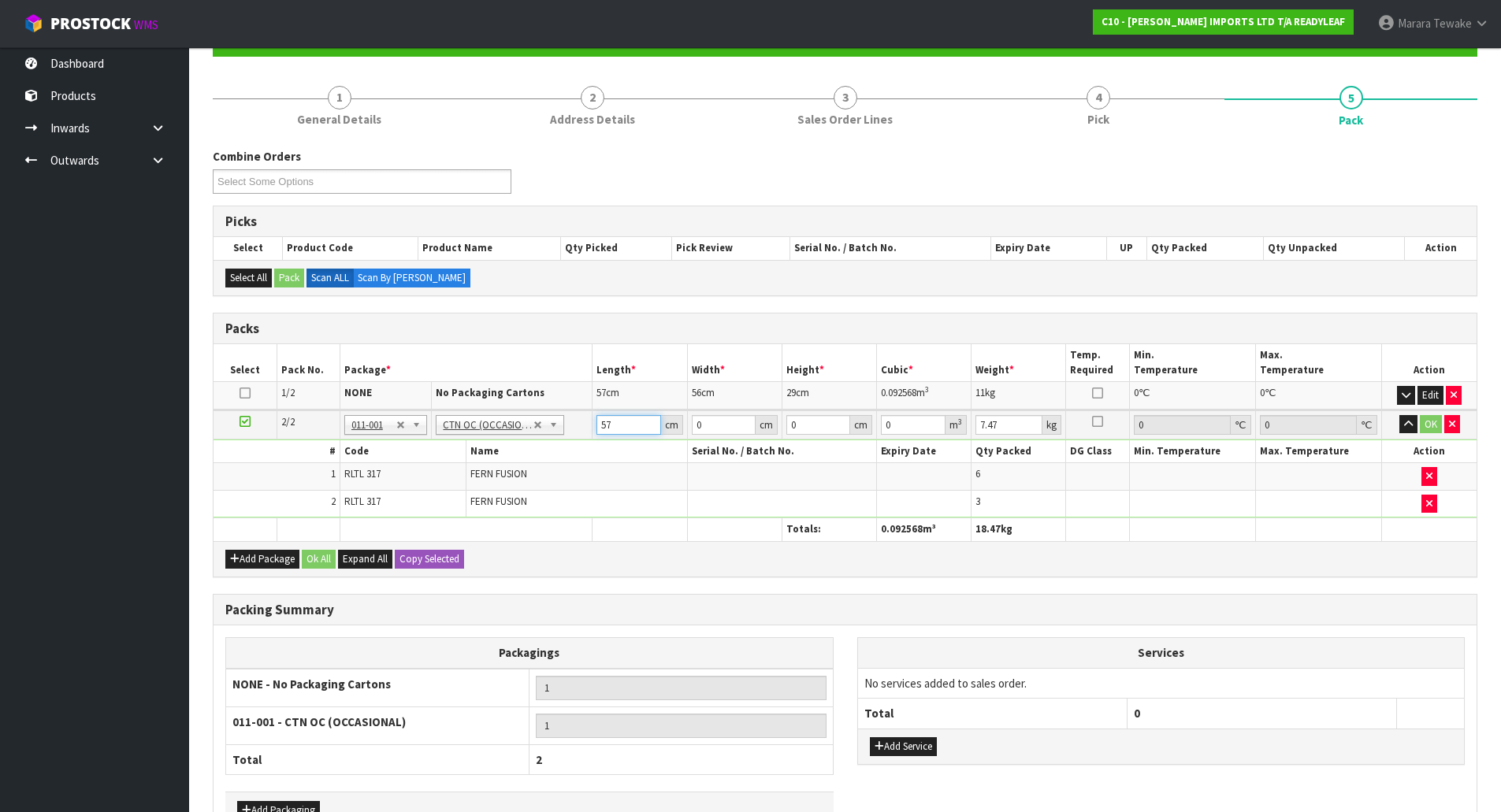
type input "57"
type input "56"
type input "2"
type input "0.006384"
type input "29"
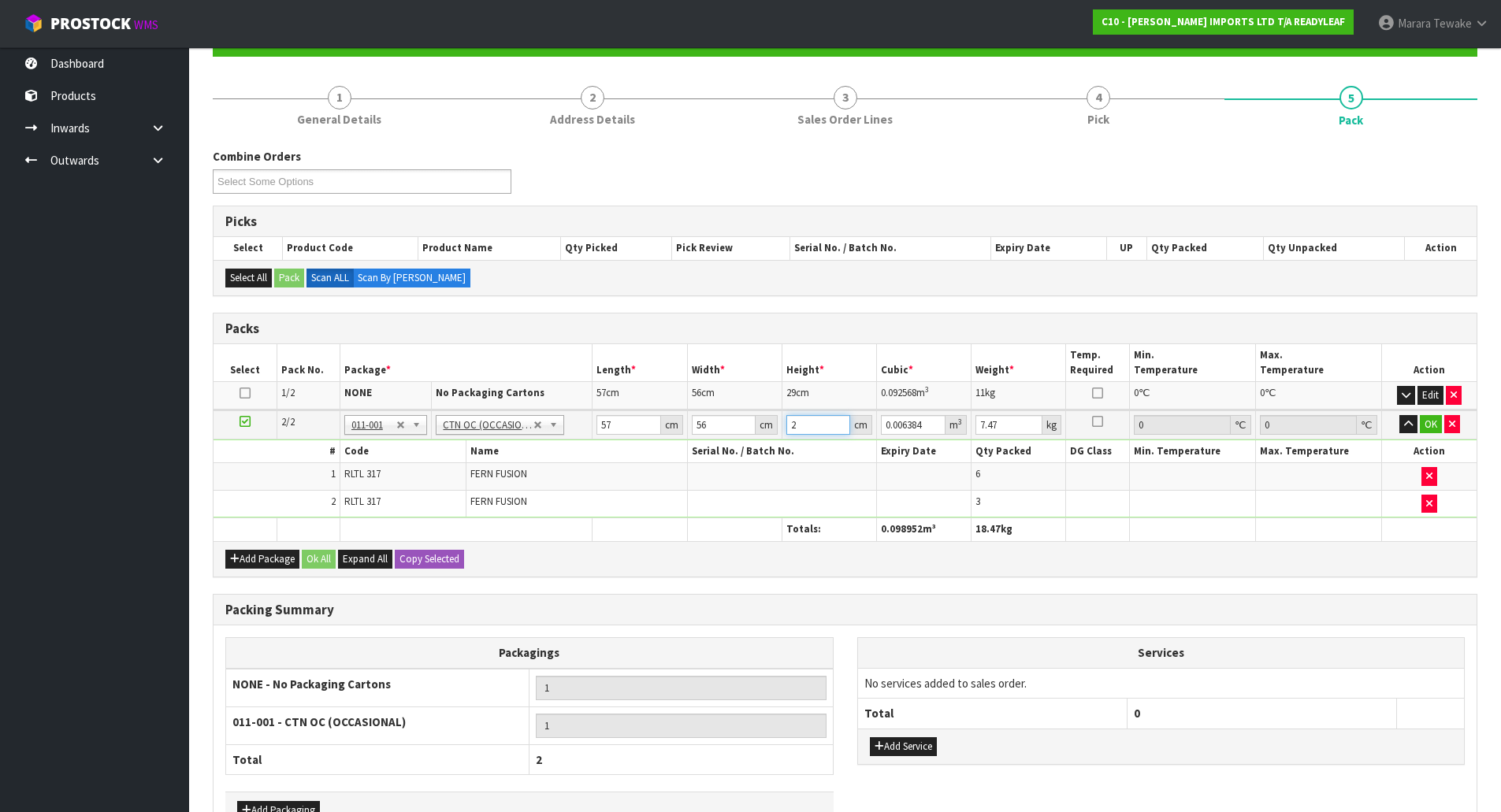
type input "0.092568"
type input "29"
type input "5"
click at [1400, 415] on button "button" at bounding box center [1408, 425] width 18 height 19
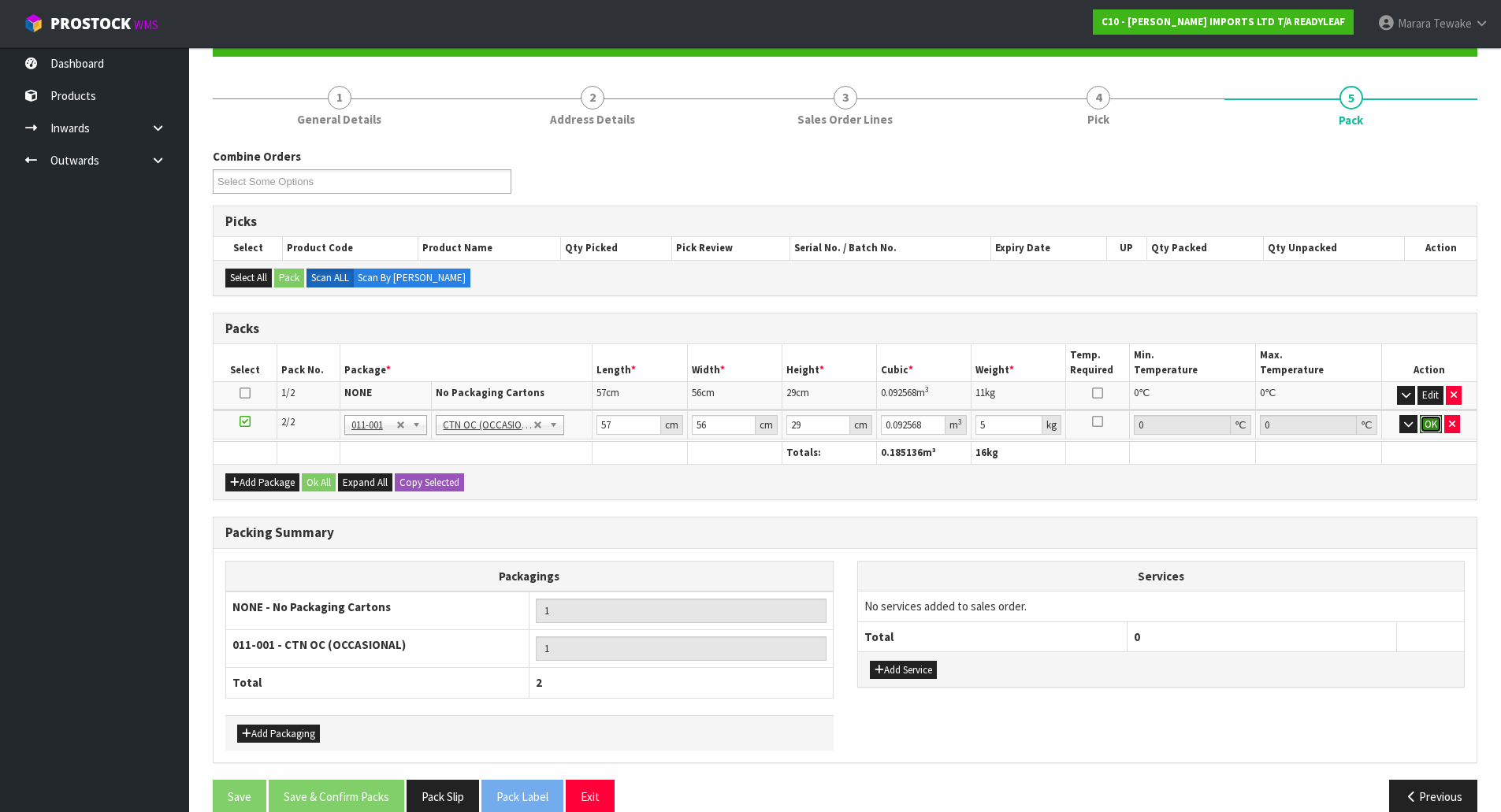
click button "OK" at bounding box center [1431, 425] width 22 height 19
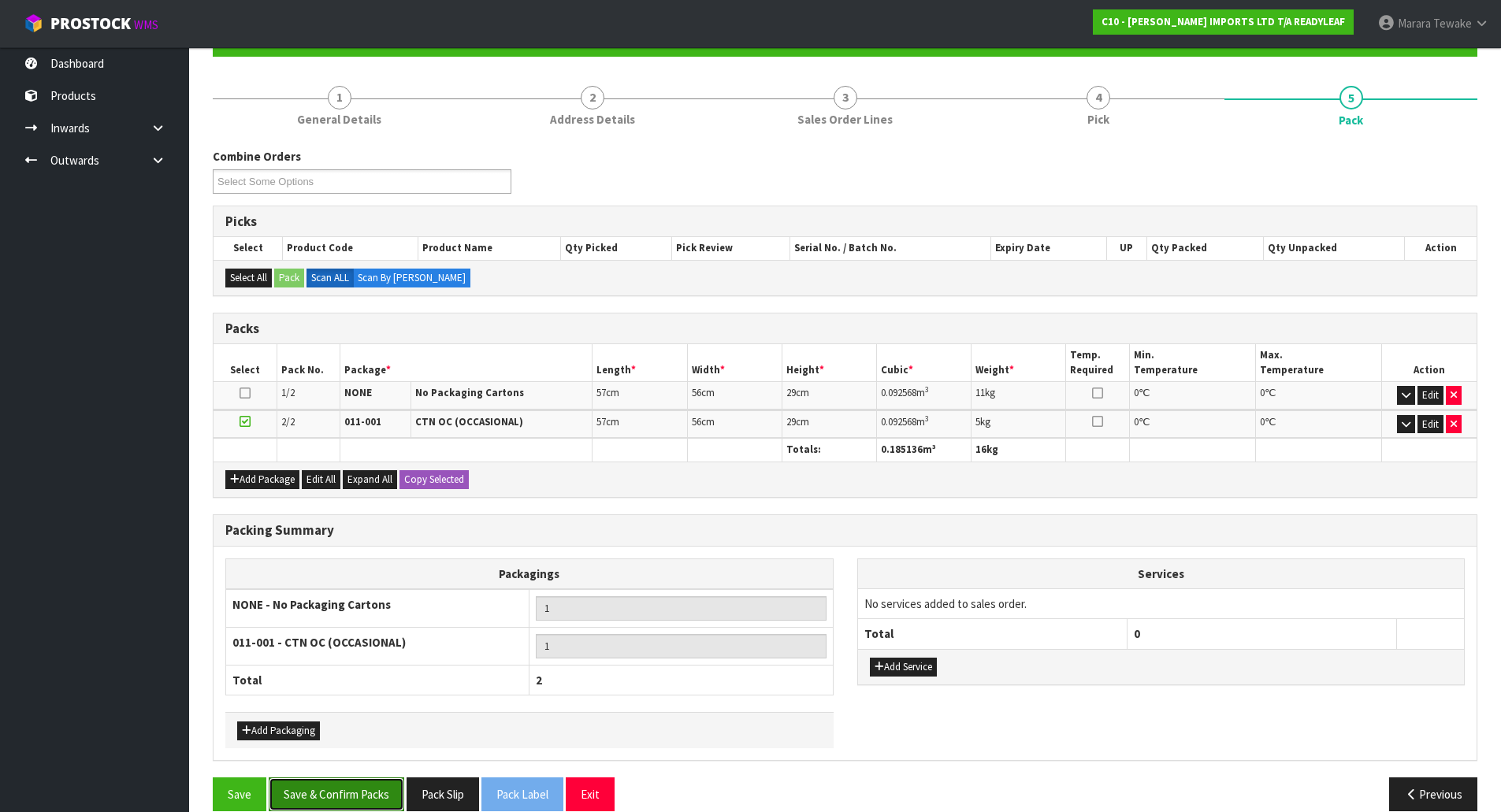
click at [361, 791] on button "Save & Confirm Packs" at bounding box center [336, 794] width 135 height 34
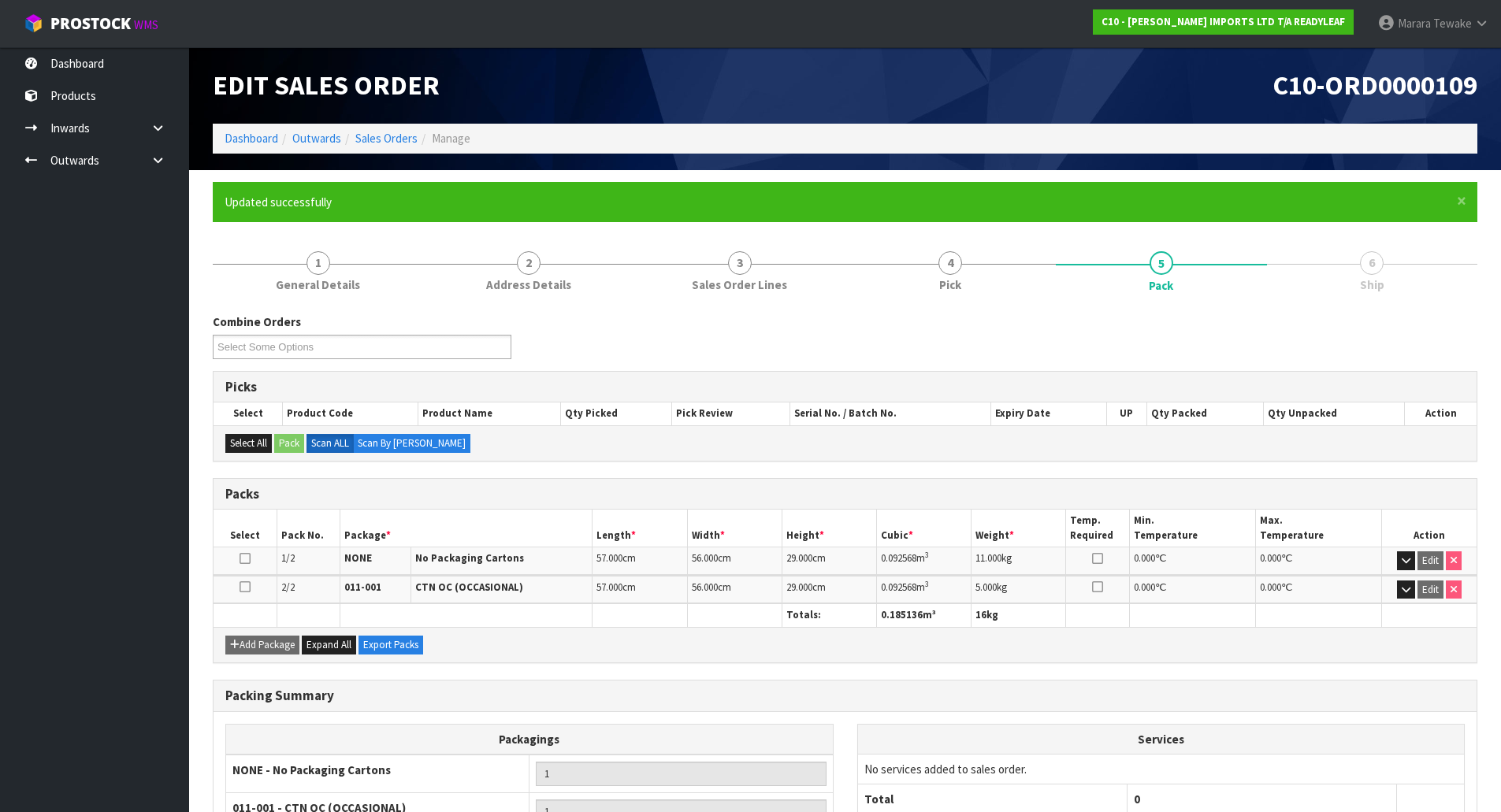
scroll to position [153, 0]
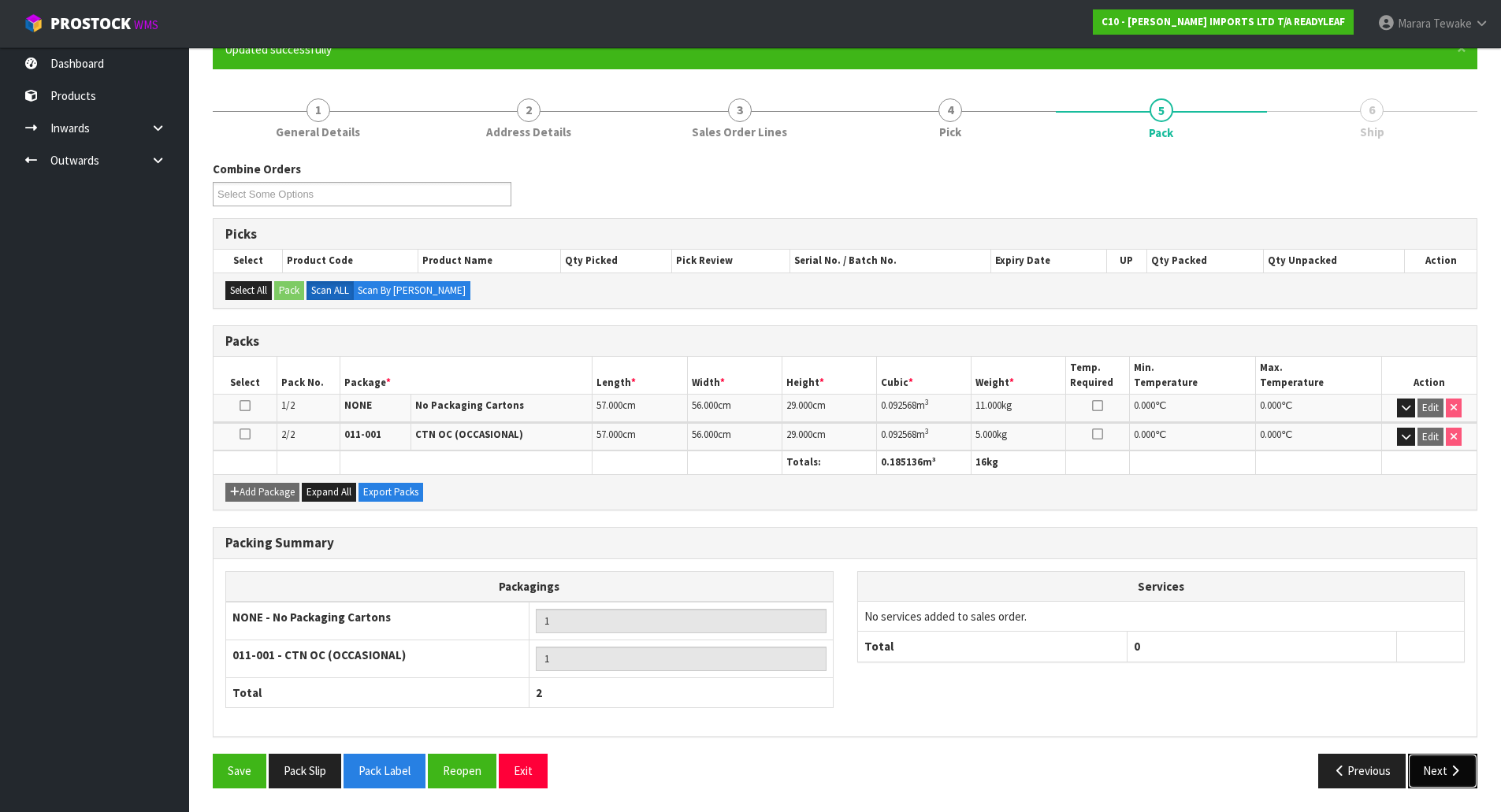
click at [1455, 765] on icon "button" at bounding box center [1454, 770] width 15 height 12
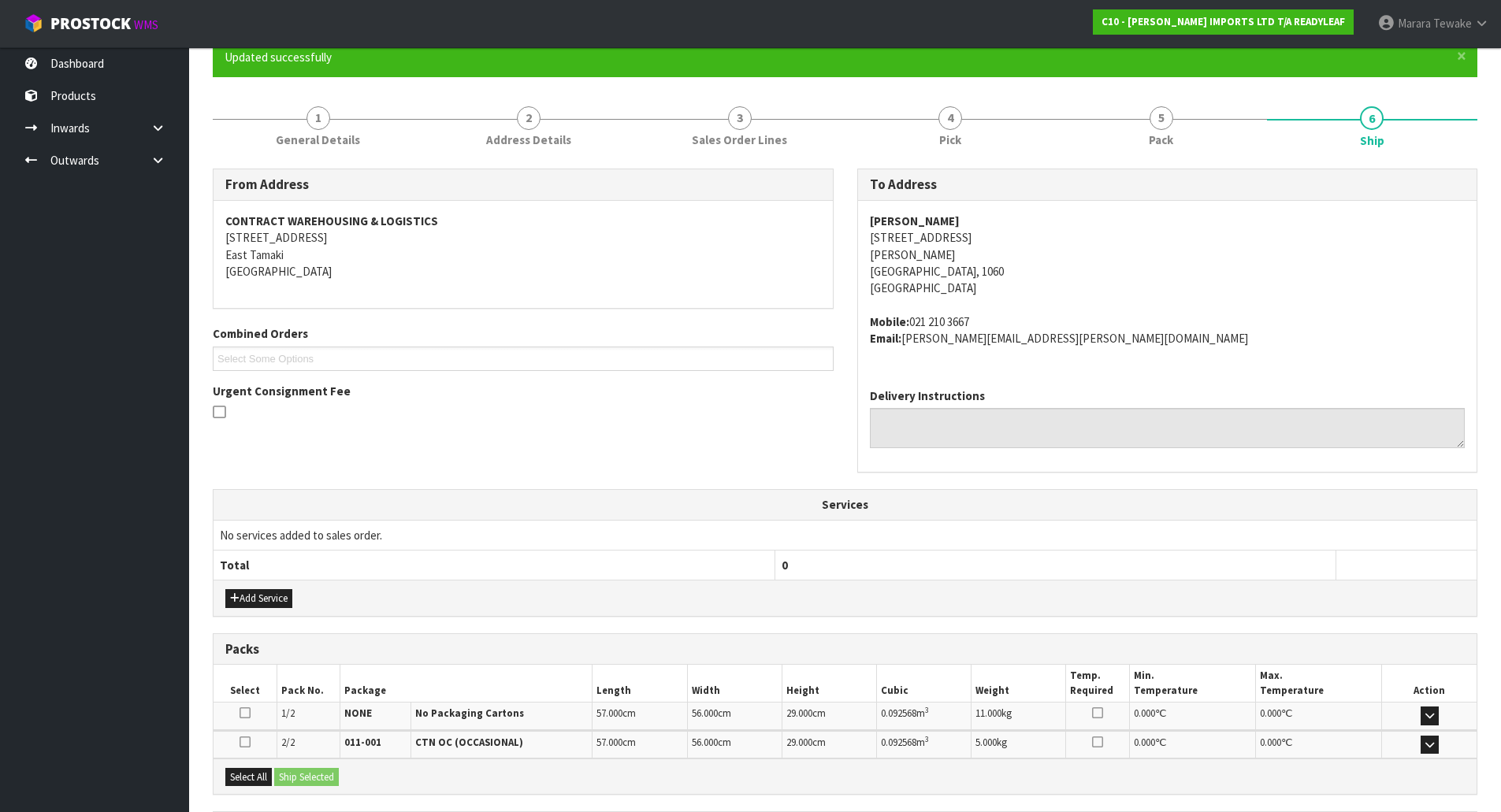
scroll to position [297, 0]
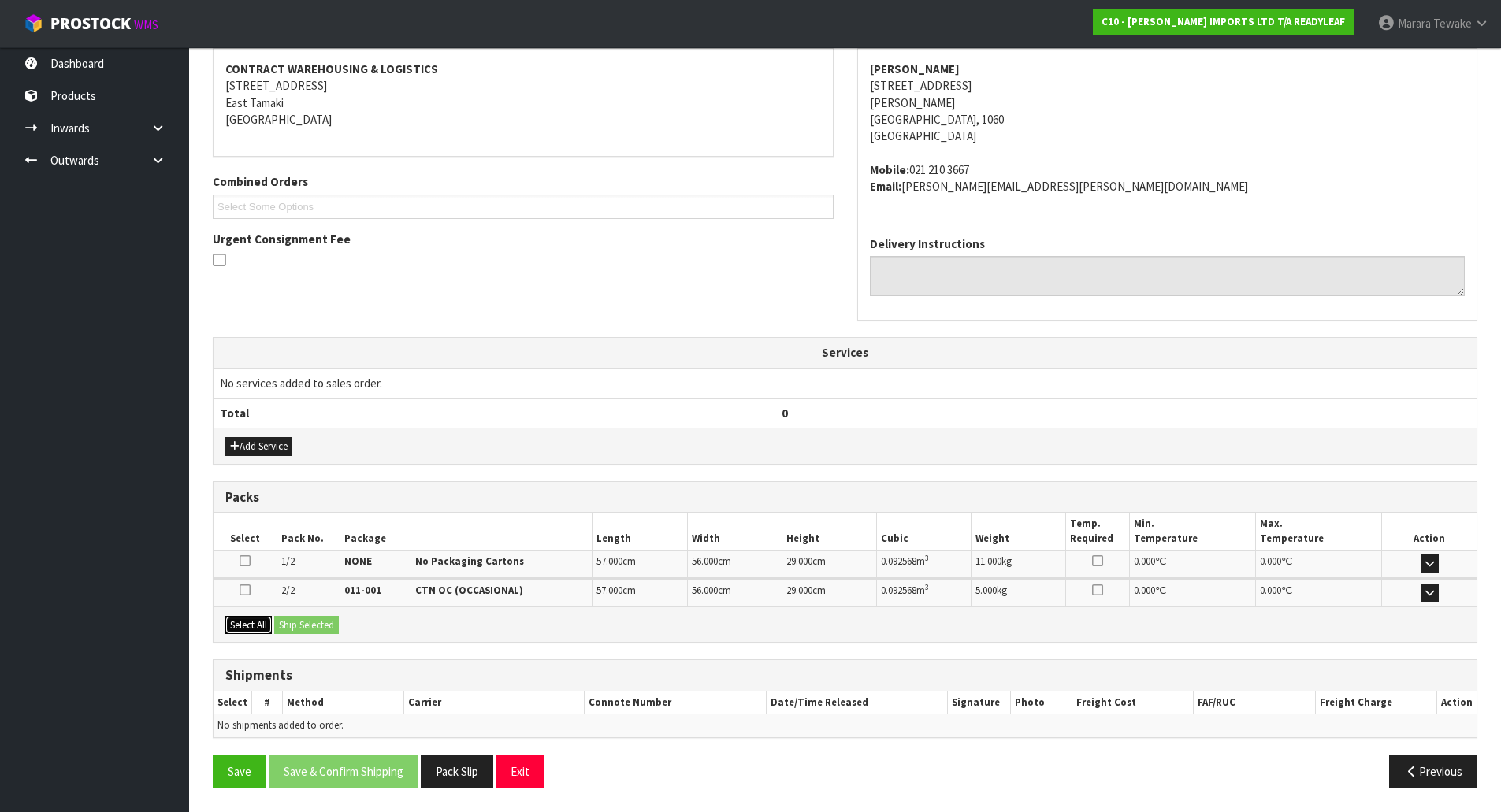
drag, startPoint x: 266, startPoint y: 621, endPoint x: 297, endPoint y: 625, distance: 31.3
click at [268, 621] on button "Select All" at bounding box center [248, 625] width 47 height 19
click at [311, 625] on button "Ship Selected" at bounding box center [307, 625] width 65 height 19
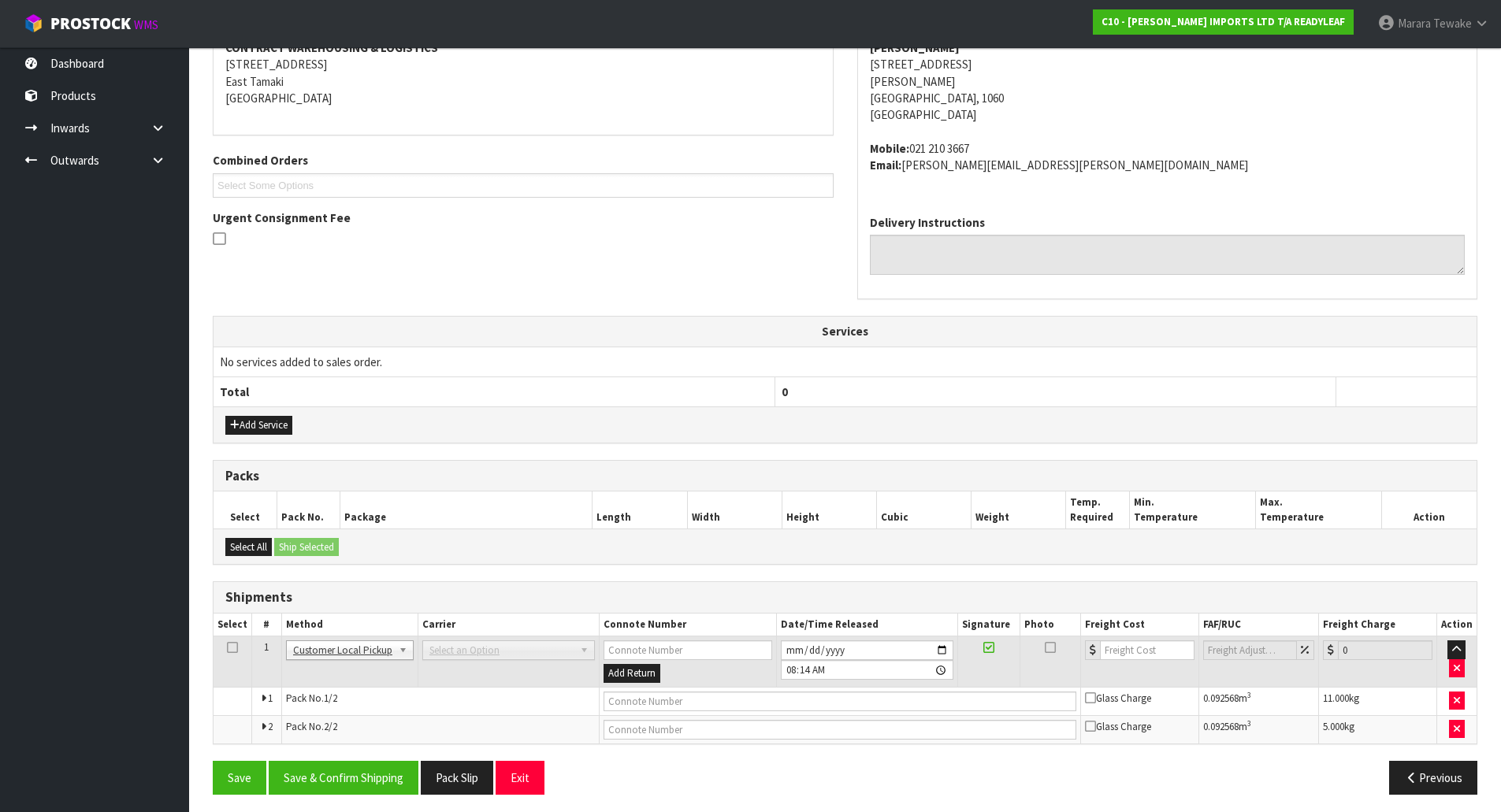
scroll to position [325, 0]
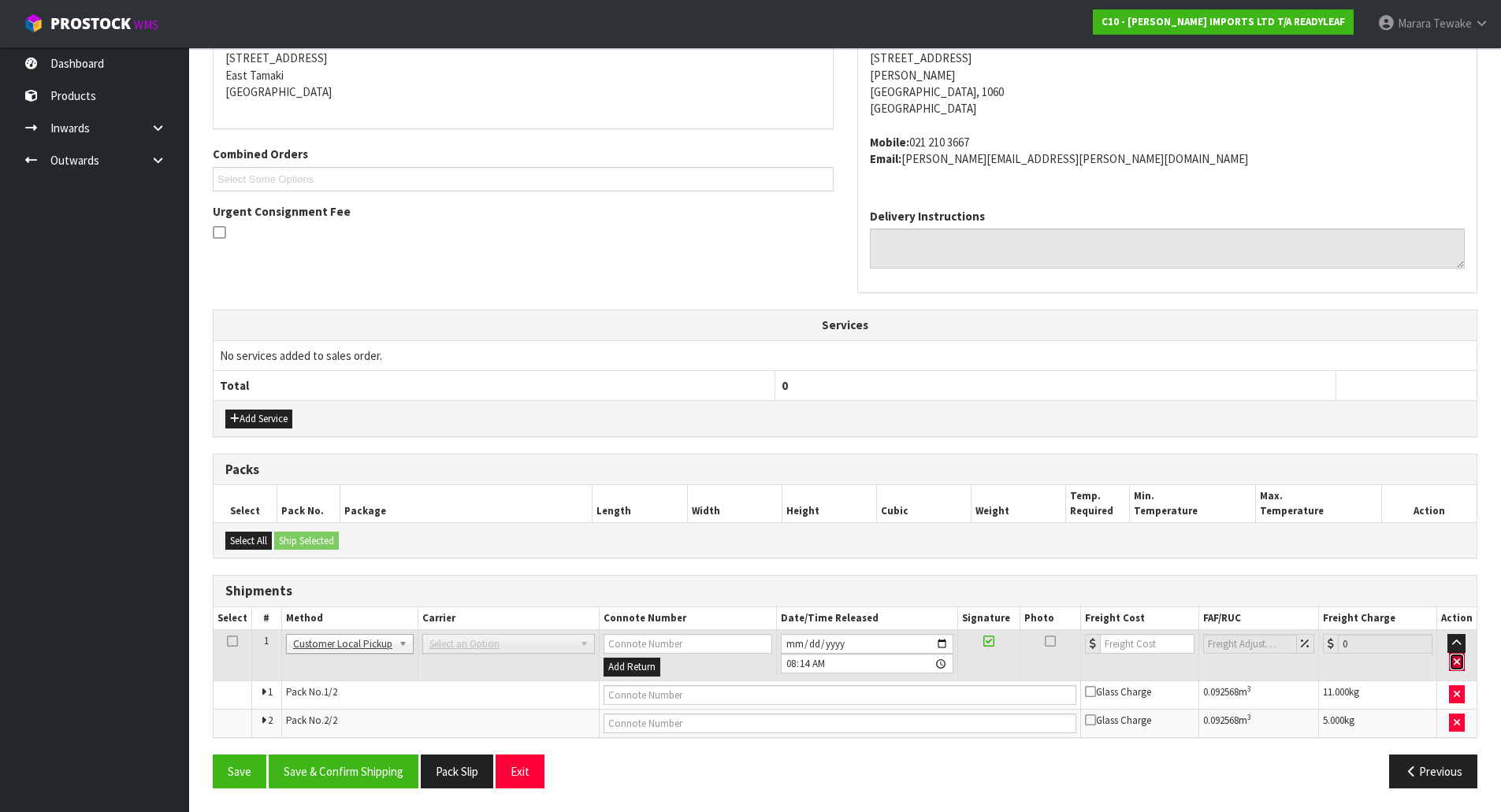
click at [1456, 664] on icon "button" at bounding box center [1457, 662] width 6 height 10
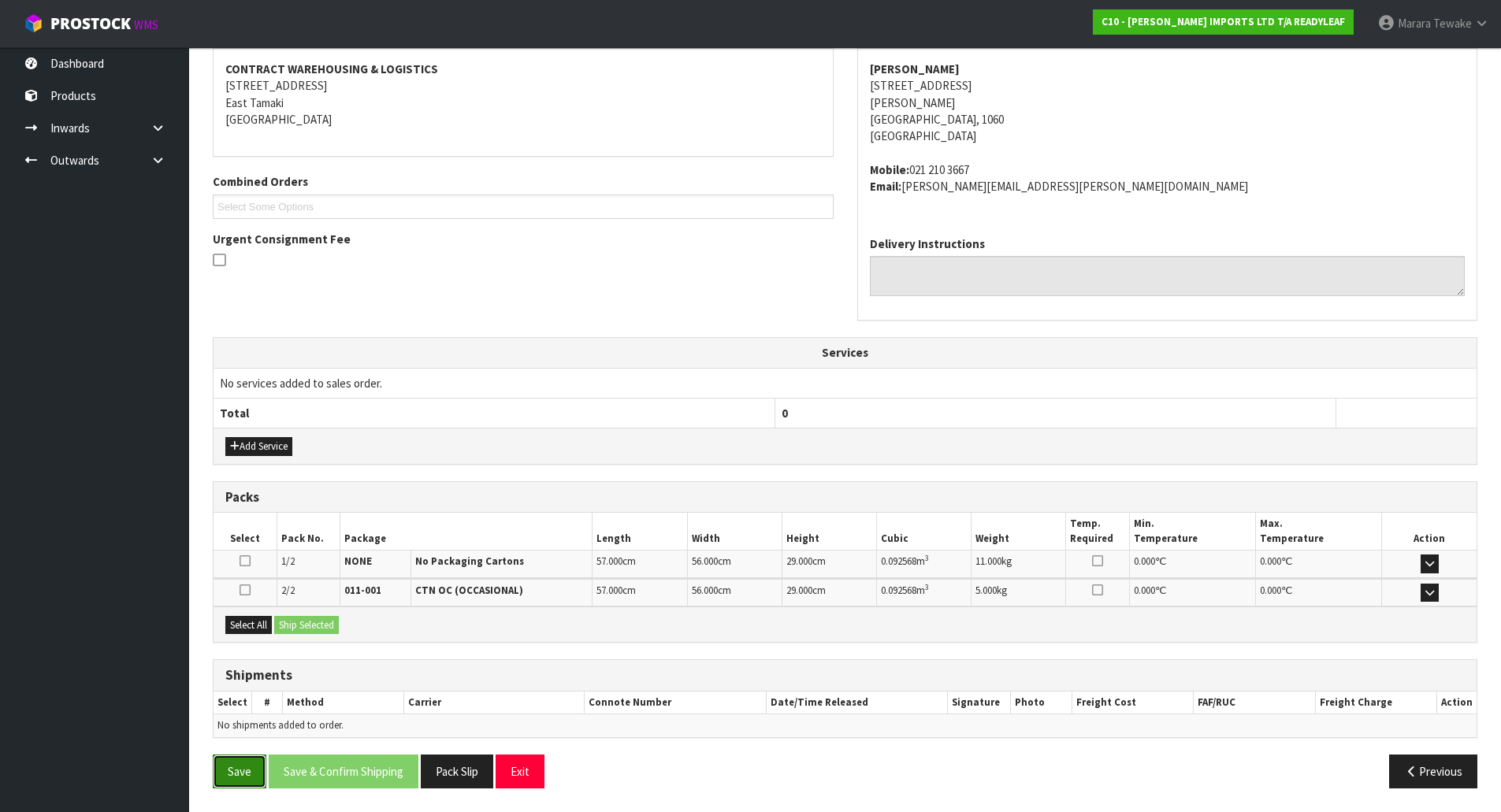
click at [244, 775] on button "Save" at bounding box center [240, 772] width 54 height 34
click at [1442, 777] on button "Previous" at bounding box center [1434, 772] width 89 height 34
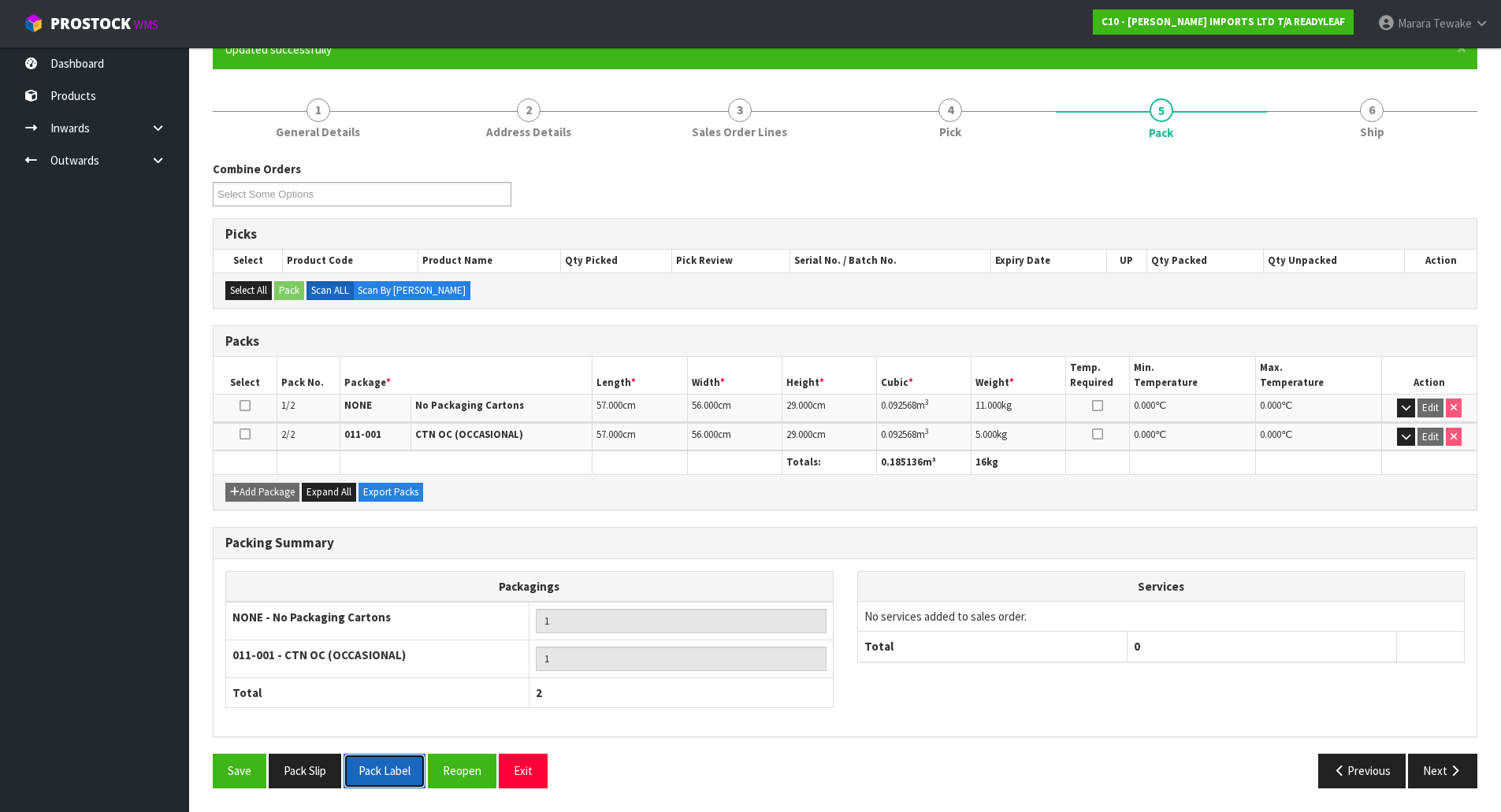
click at [398, 784] on button "Pack Label" at bounding box center [384, 771] width 82 height 34
click at [293, 767] on button "Pack Slip" at bounding box center [305, 771] width 73 height 34
click at [141, 150] on link at bounding box center [164, 160] width 51 height 32
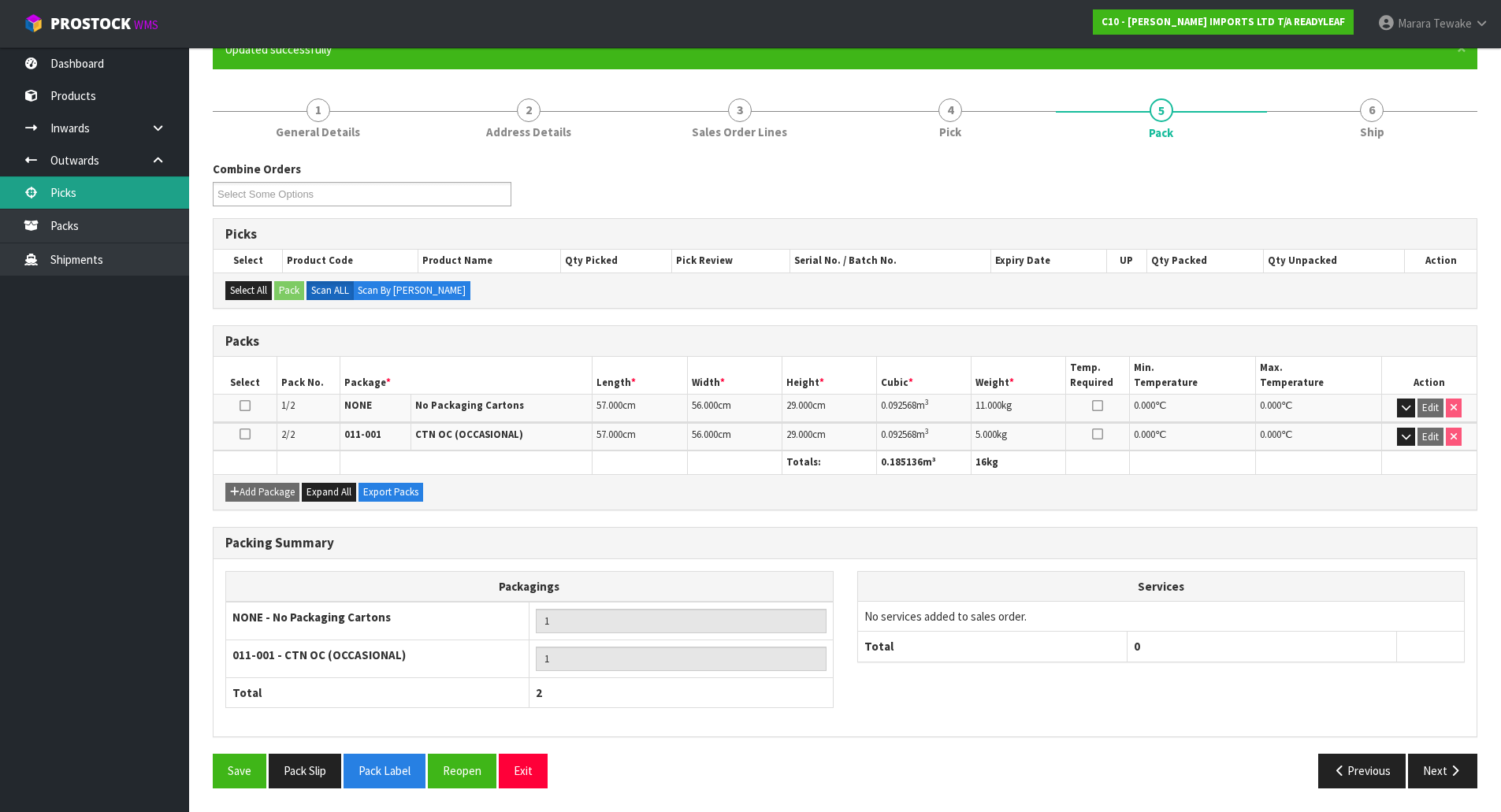
click at [124, 201] on link "Picks" at bounding box center [94, 192] width 189 height 32
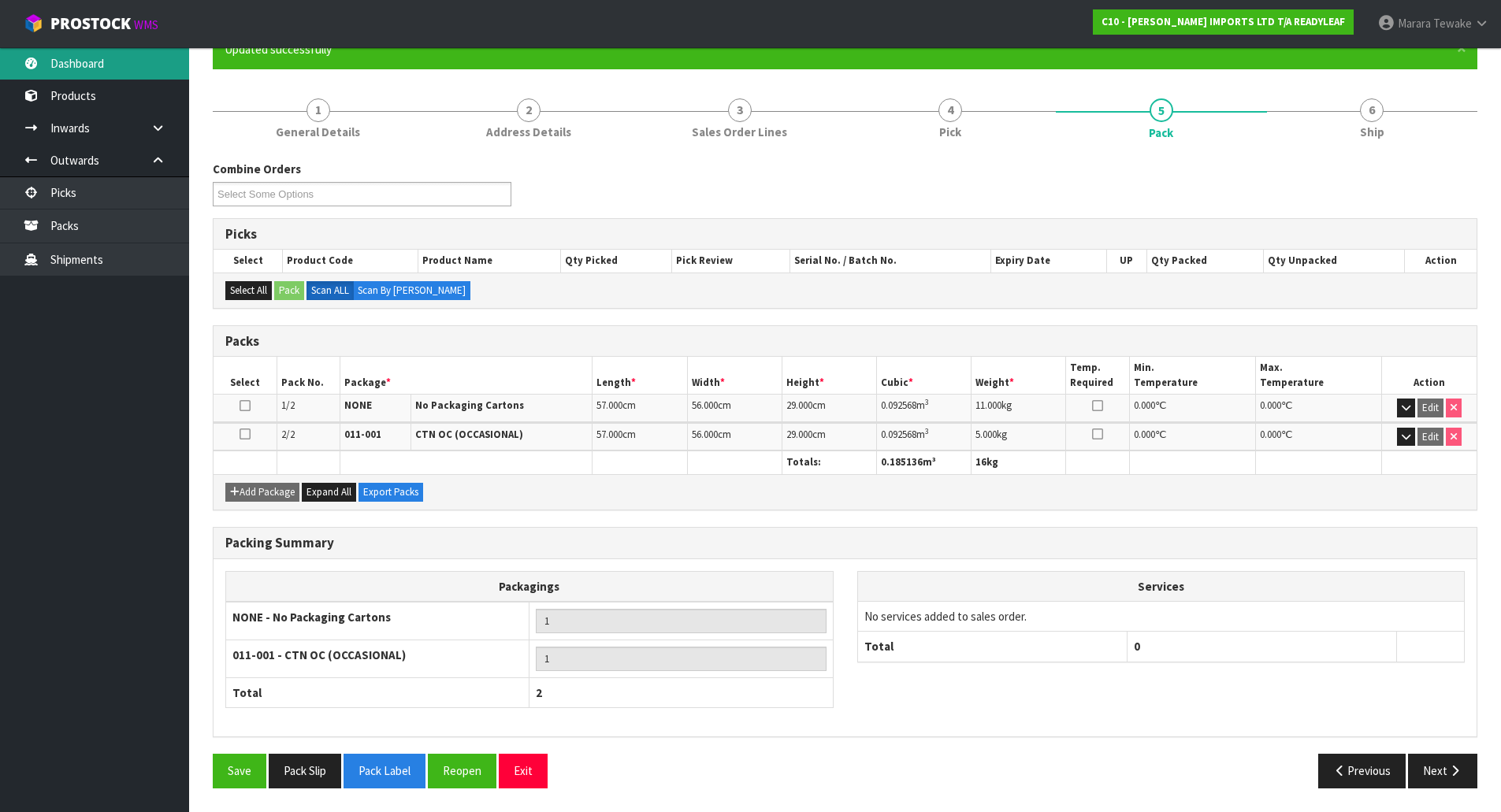
click at [120, 54] on link "Dashboard" at bounding box center [94, 63] width 189 height 32
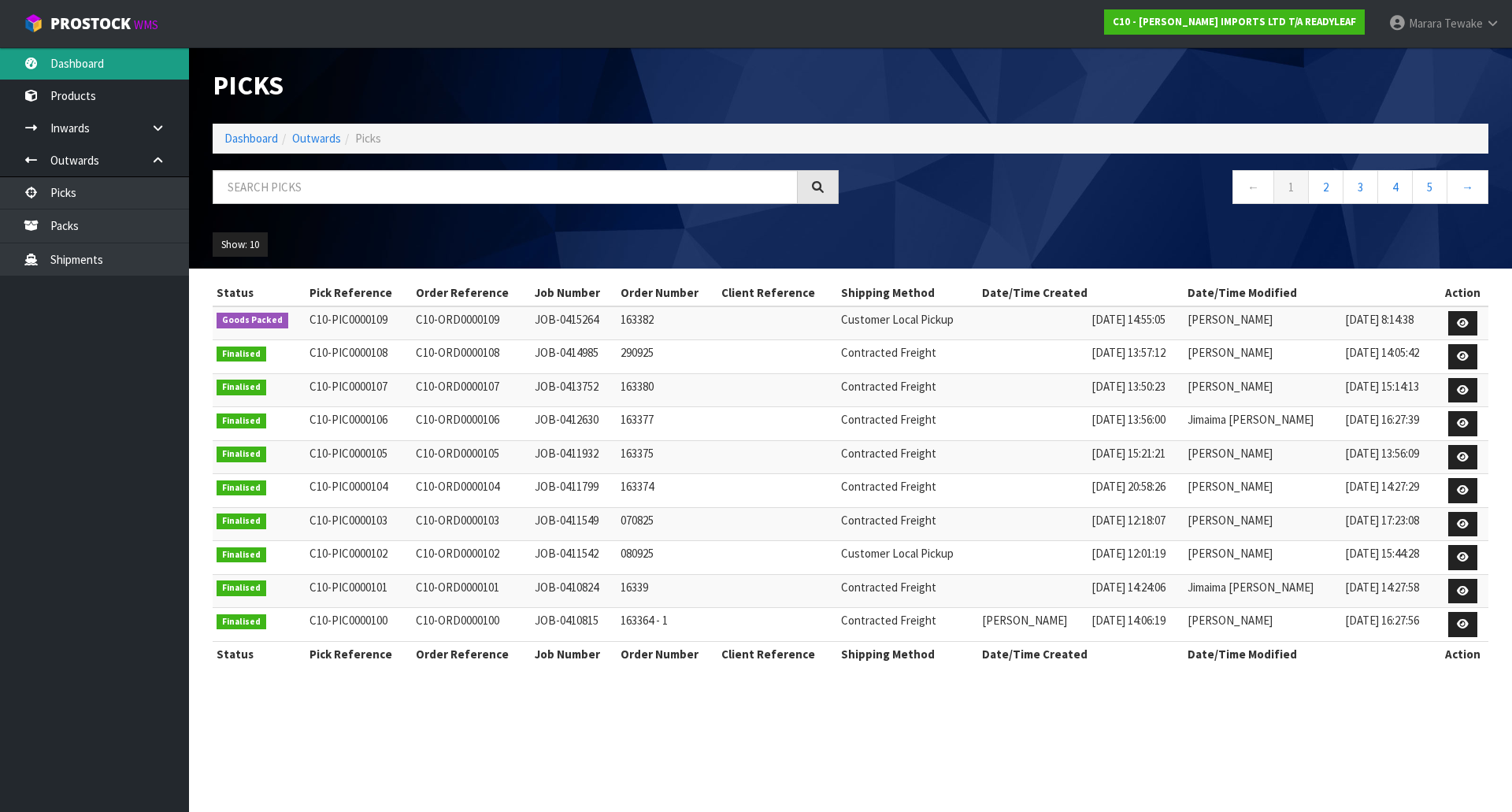
click at [96, 70] on link "Dashboard" at bounding box center [94, 63] width 189 height 32
click at [265, 192] on input "text" at bounding box center [505, 187] width 585 height 34
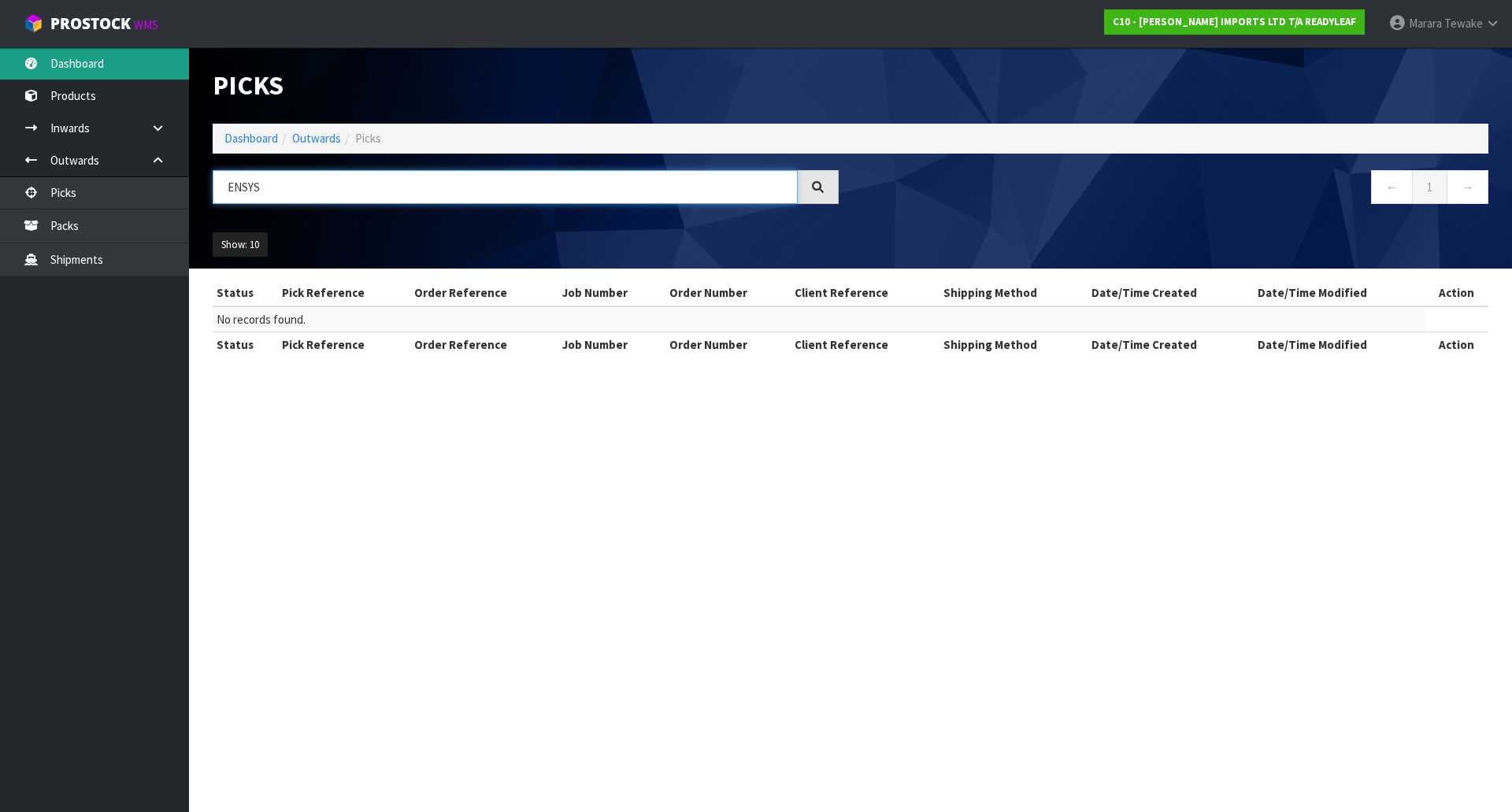
type input "ENSYS"
click at [146, 63] on link "Dashboard" at bounding box center [94, 63] width 189 height 32
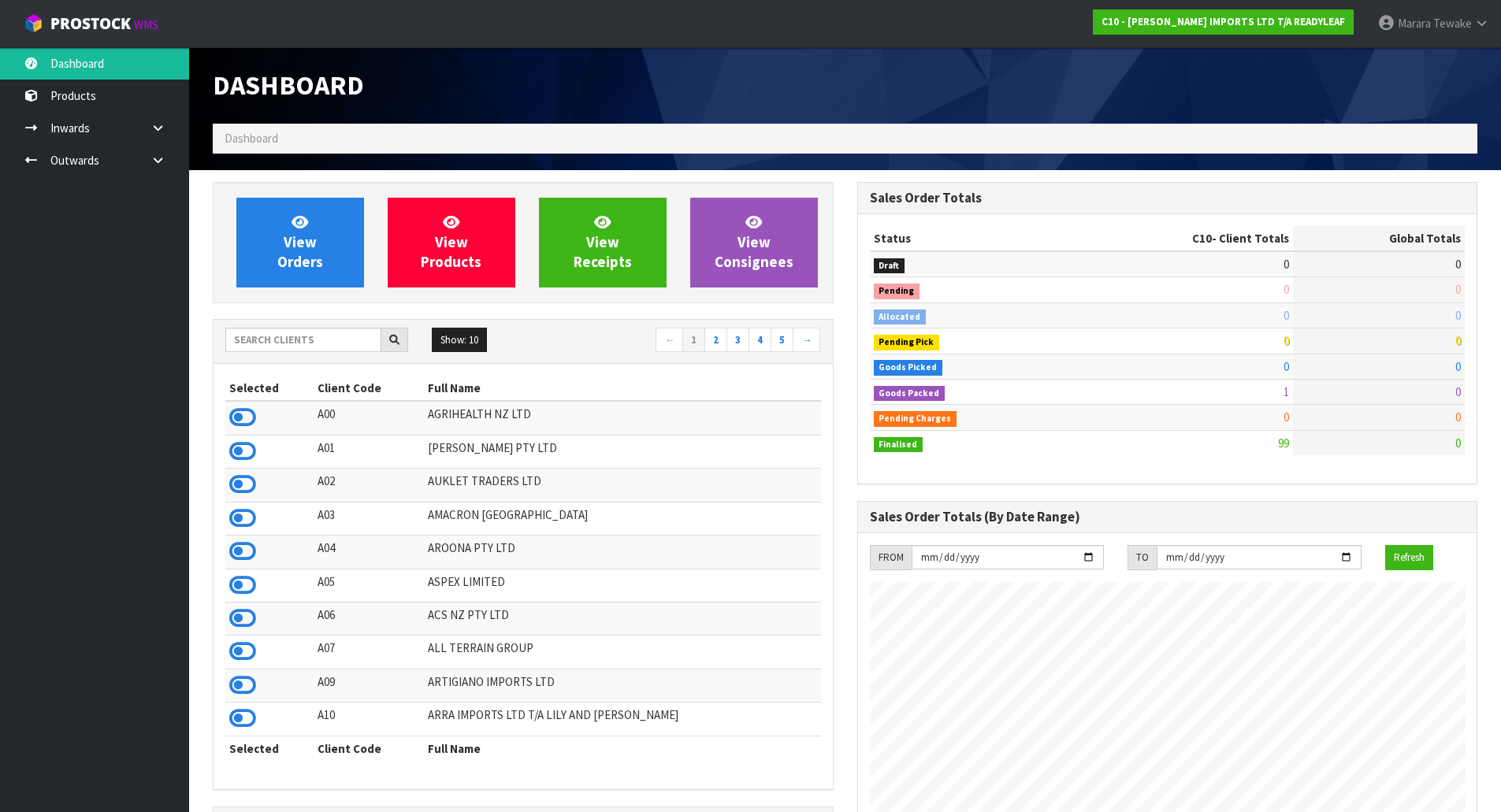
scroll to position [1014, 644]
click at [293, 339] on input "text" at bounding box center [303, 339] width 156 height 25
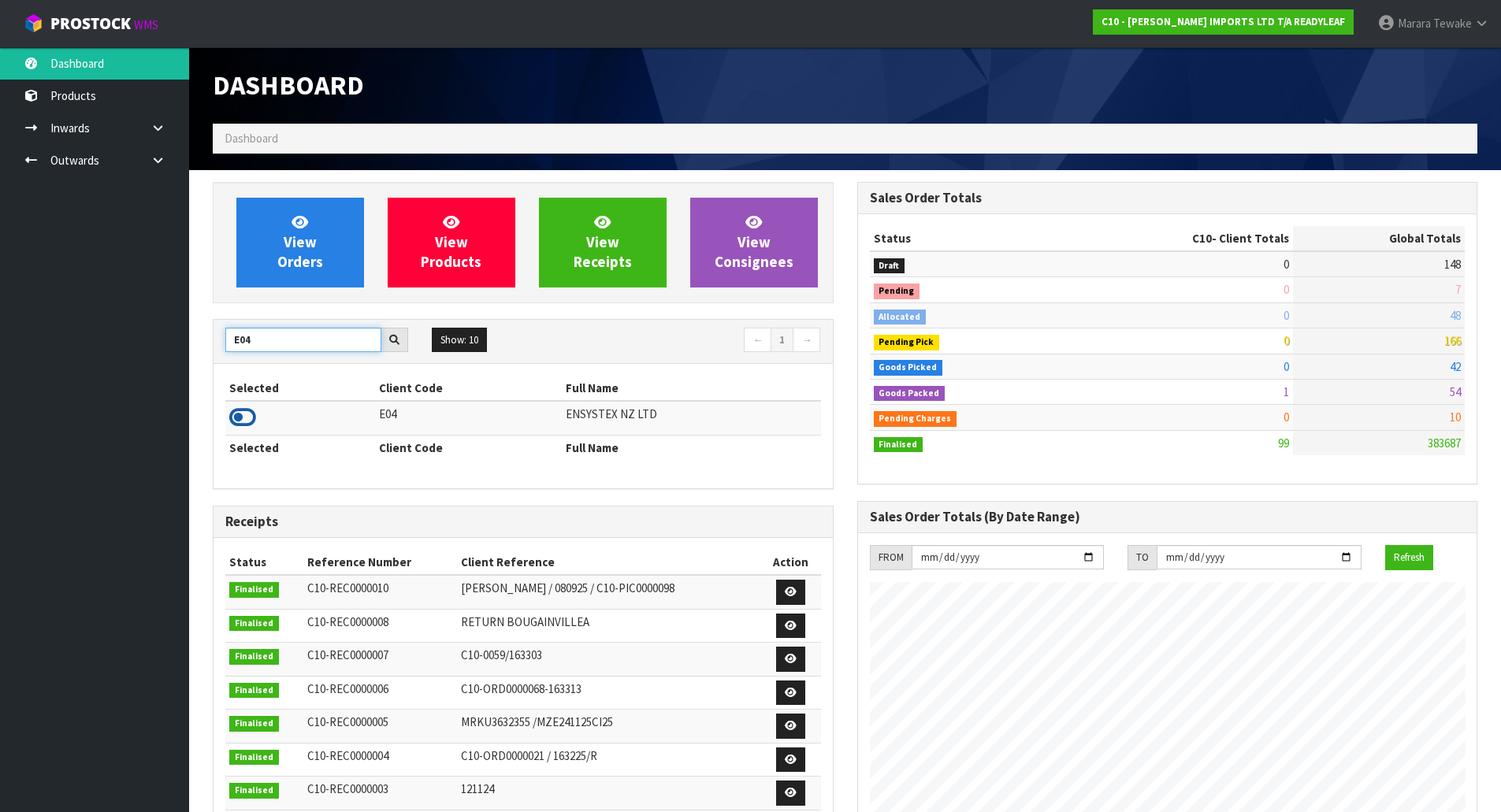
type input "E04"
click at [237, 419] on icon at bounding box center [243, 417] width 27 height 24
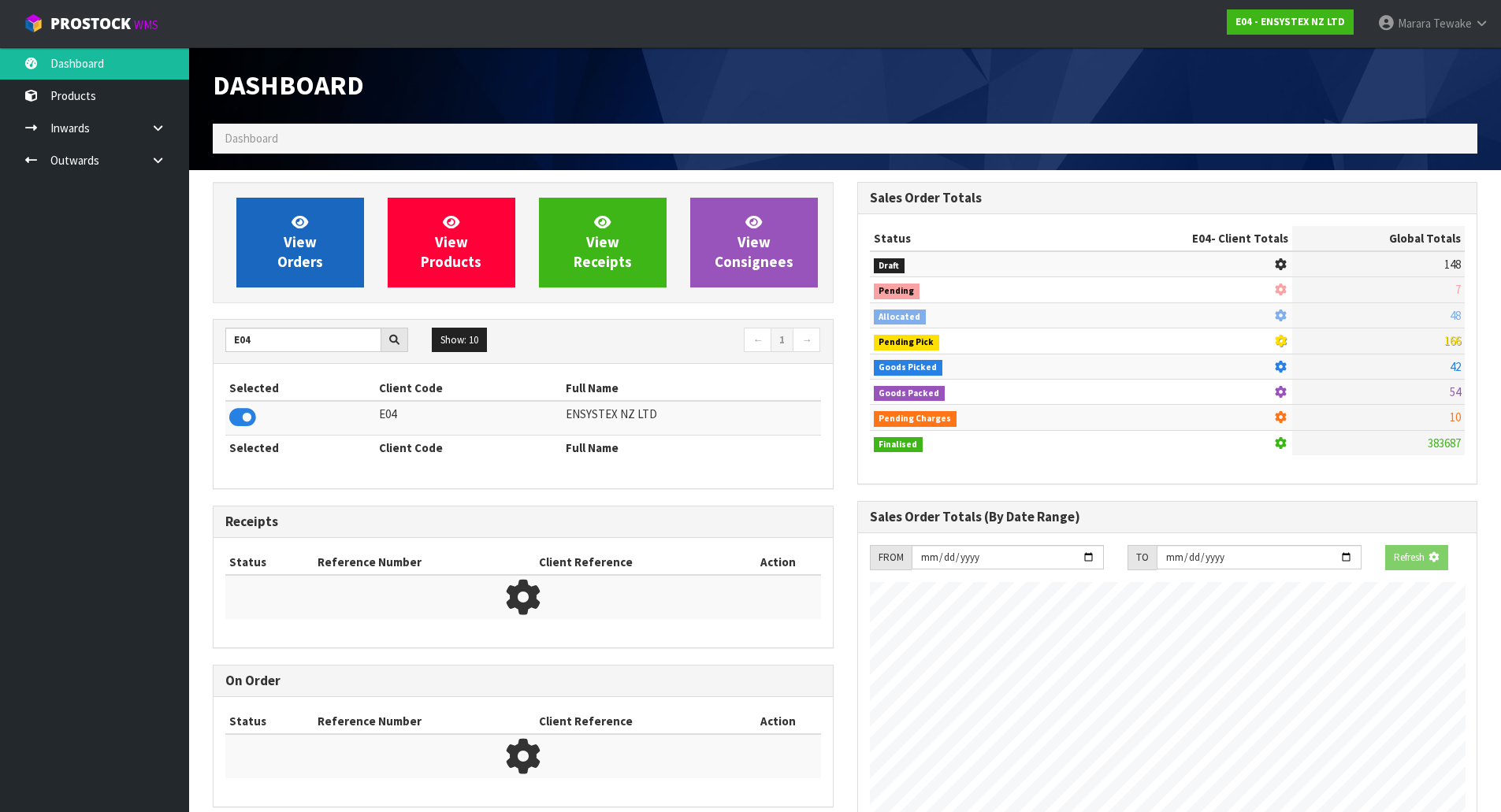
scroll to position [982, 644]
click at [285, 252] on span "View Orders" at bounding box center [301, 242] width 46 height 59
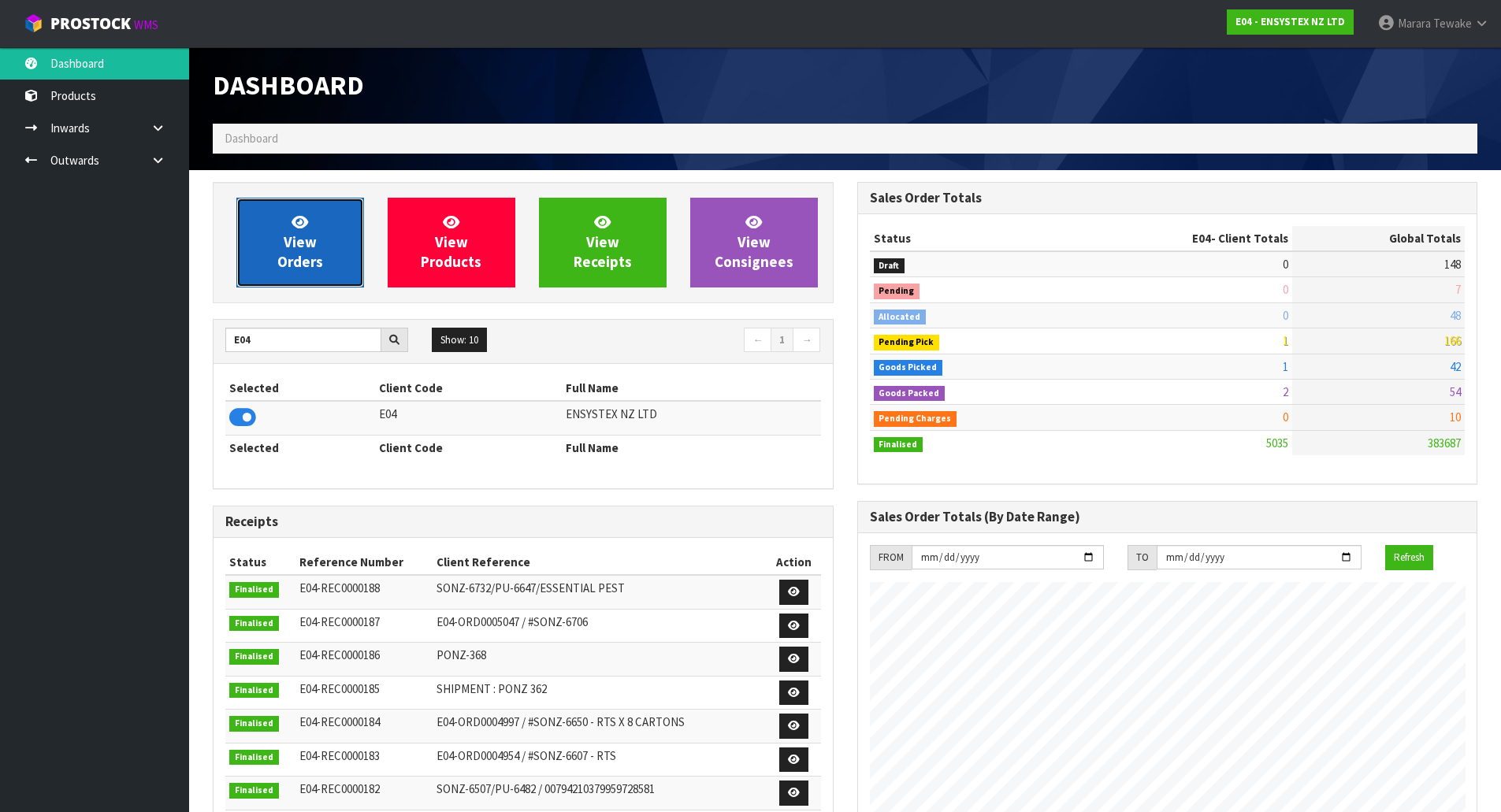
scroll to position [1227, 644]
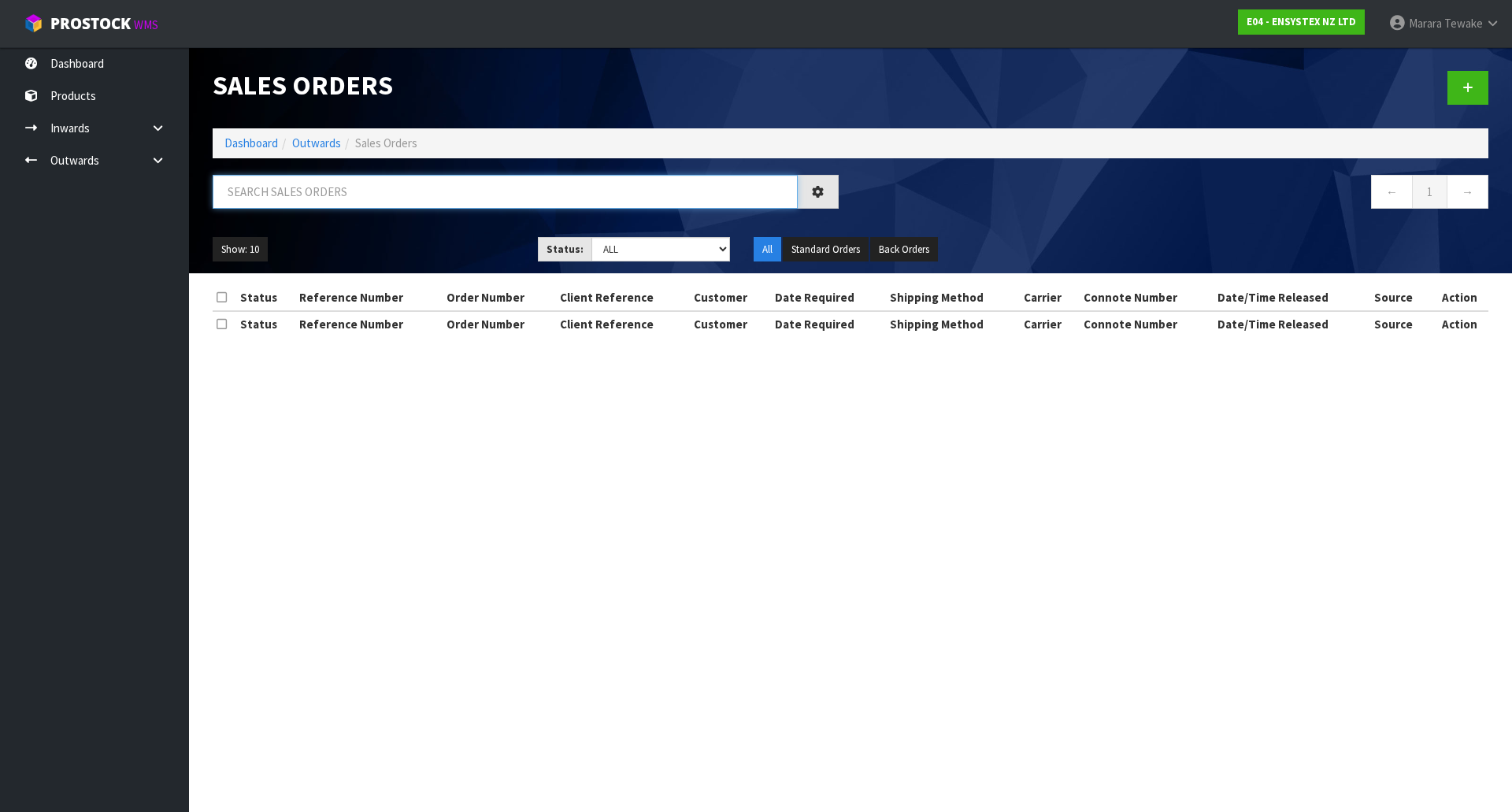
click at [312, 188] on input "text" at bounding box center [505, 191] width 585 height 34
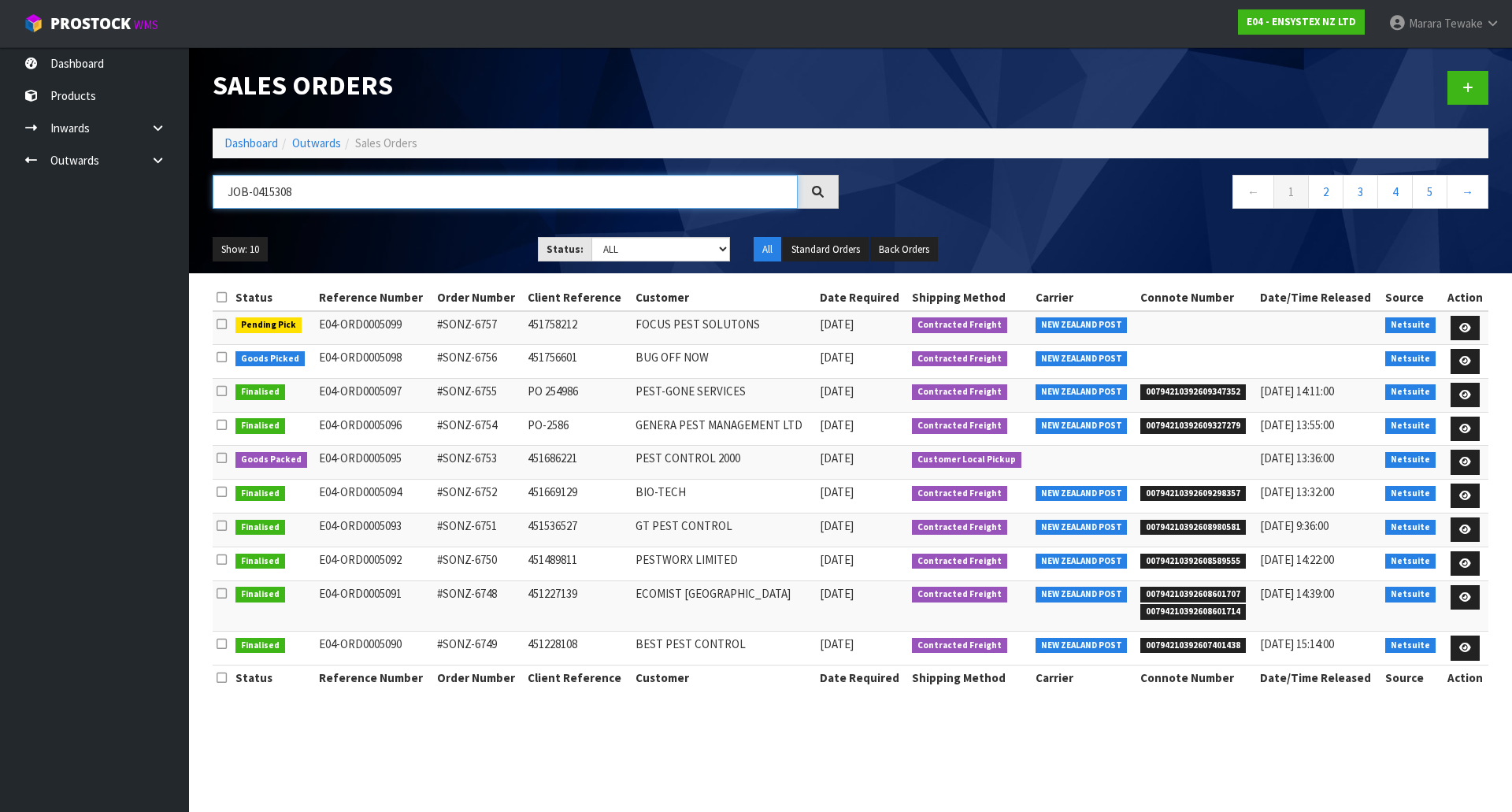
type input "JOB-0415308"
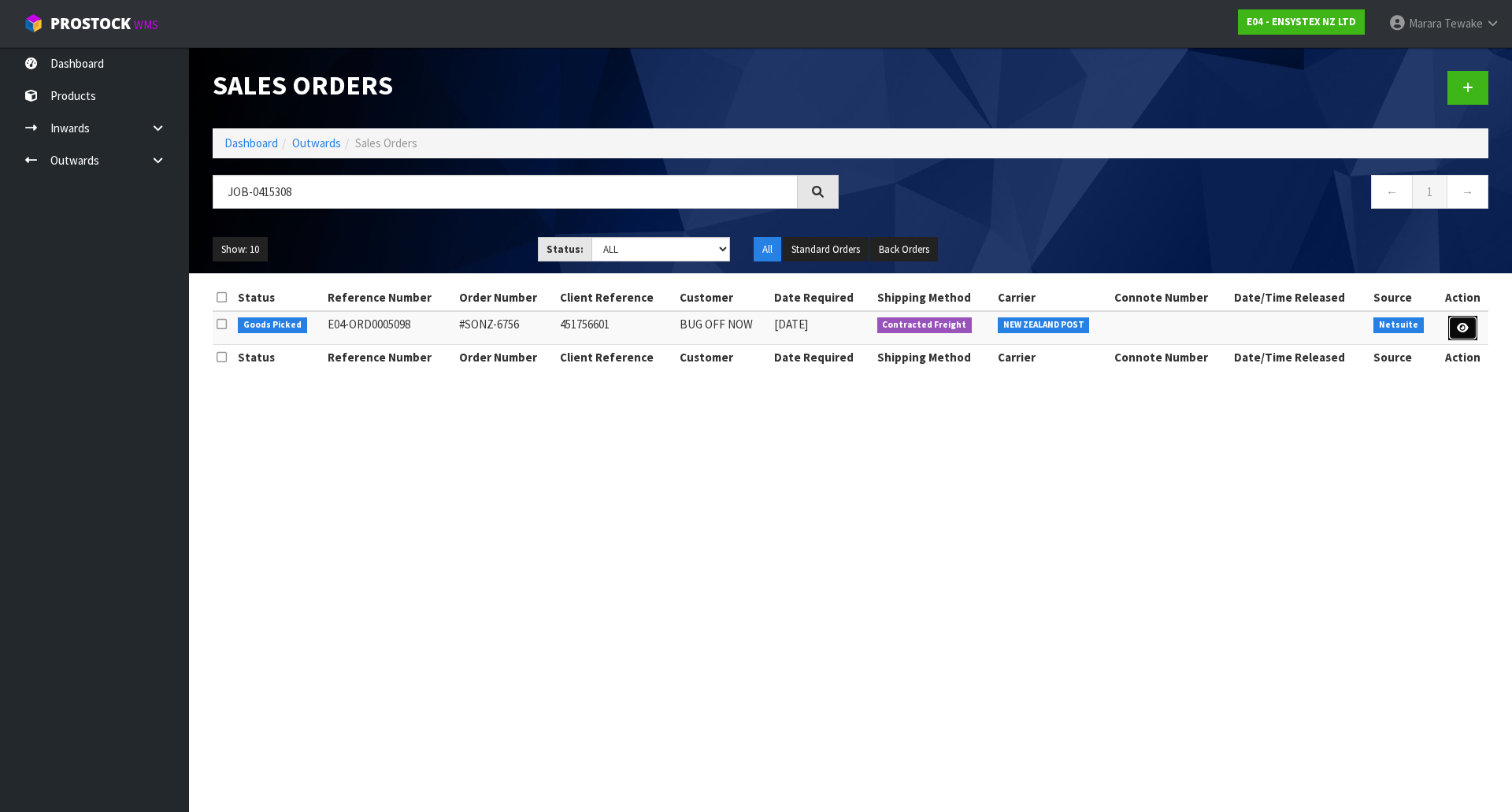
click at [1464, 323] on icon at bounding box center [1462, 328] width 12 height 10
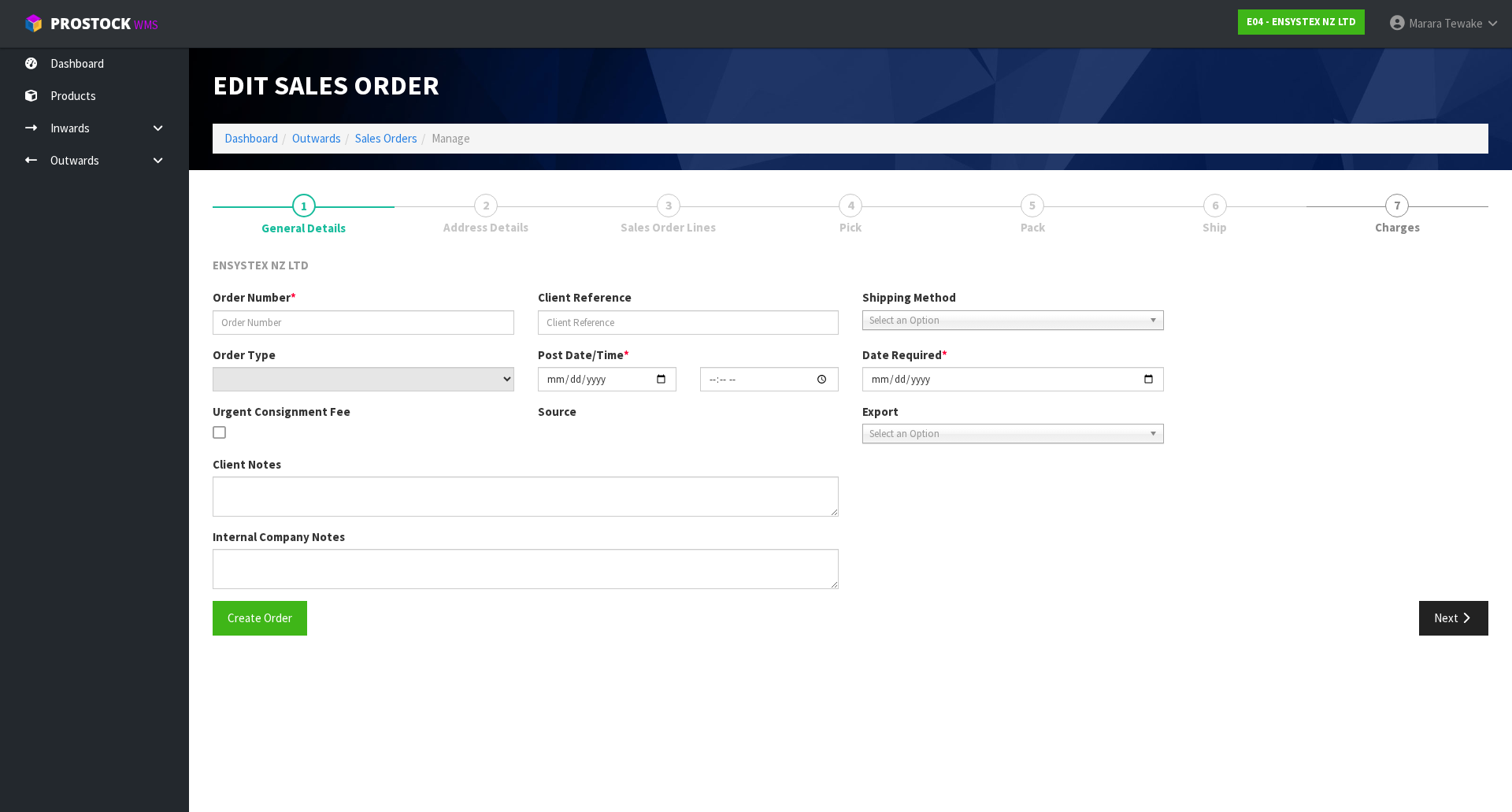
type input "#SONZ-6756"
type input "451756601"
select select "number:0"
type input "2025-09-30"
type input "18:15:13.000"
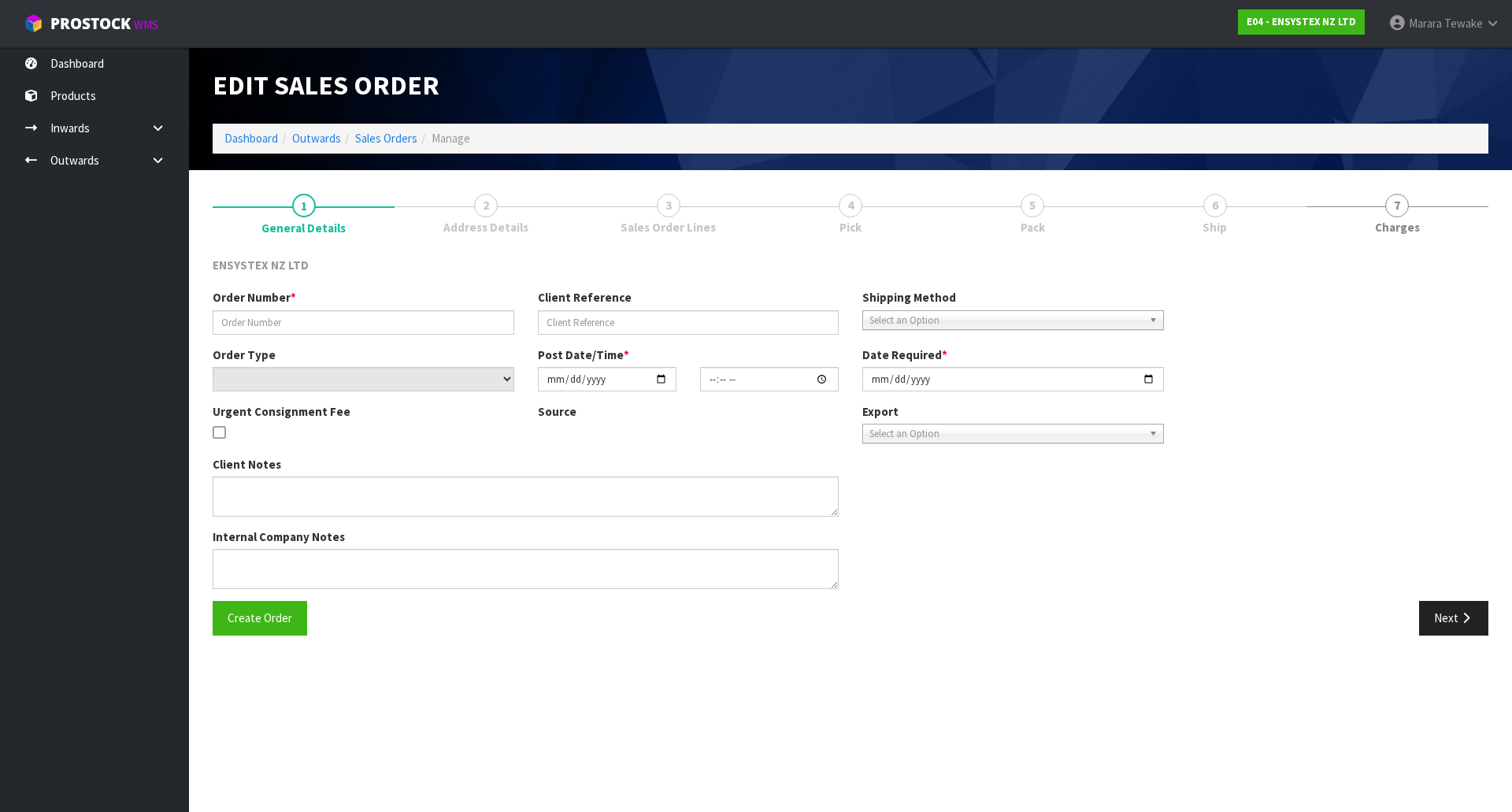
type input "[DATE]"
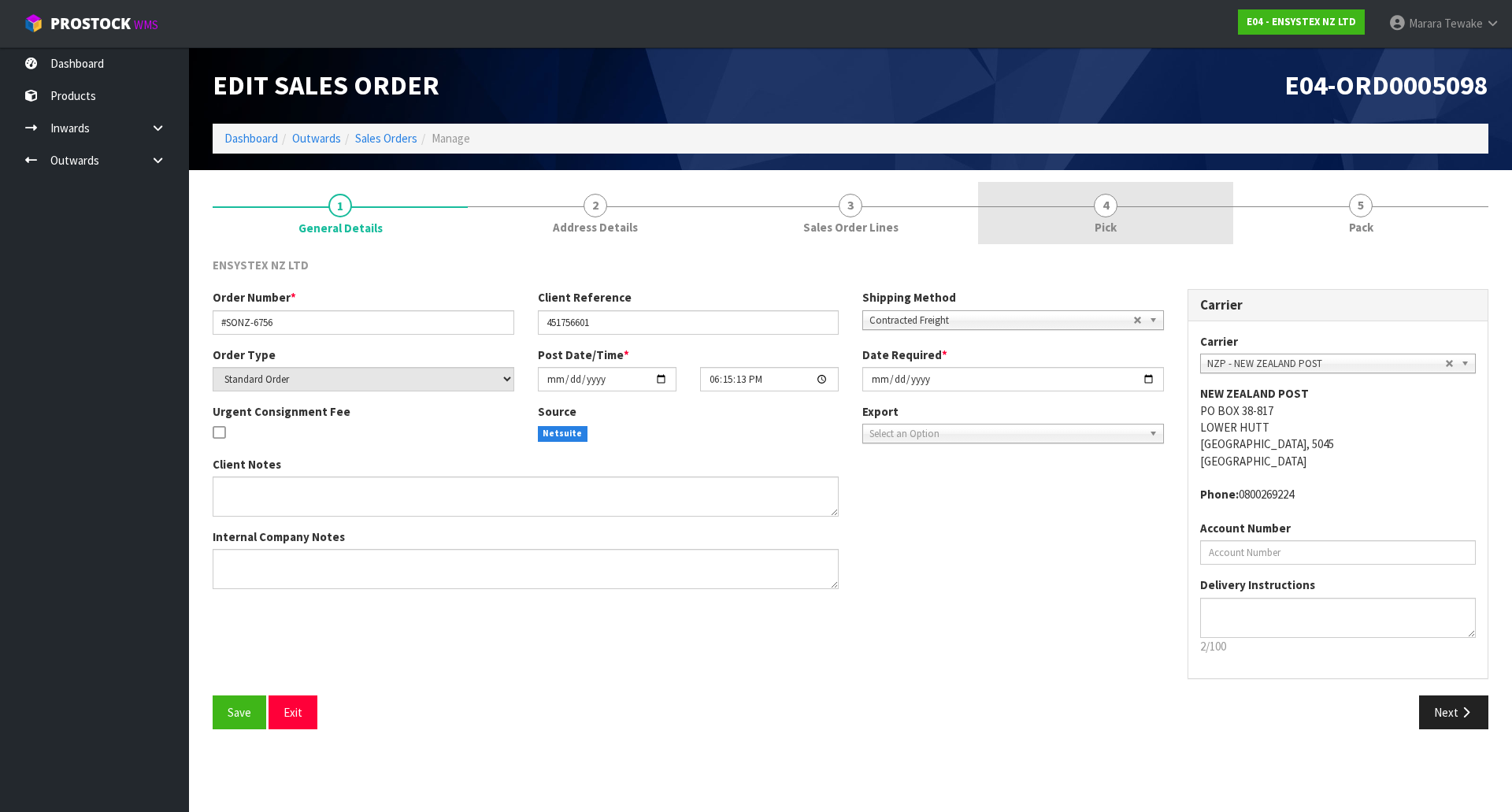
click at [1140, 209] on link "4 Pick" at bounding box center [1105, 213] width 255 height 62
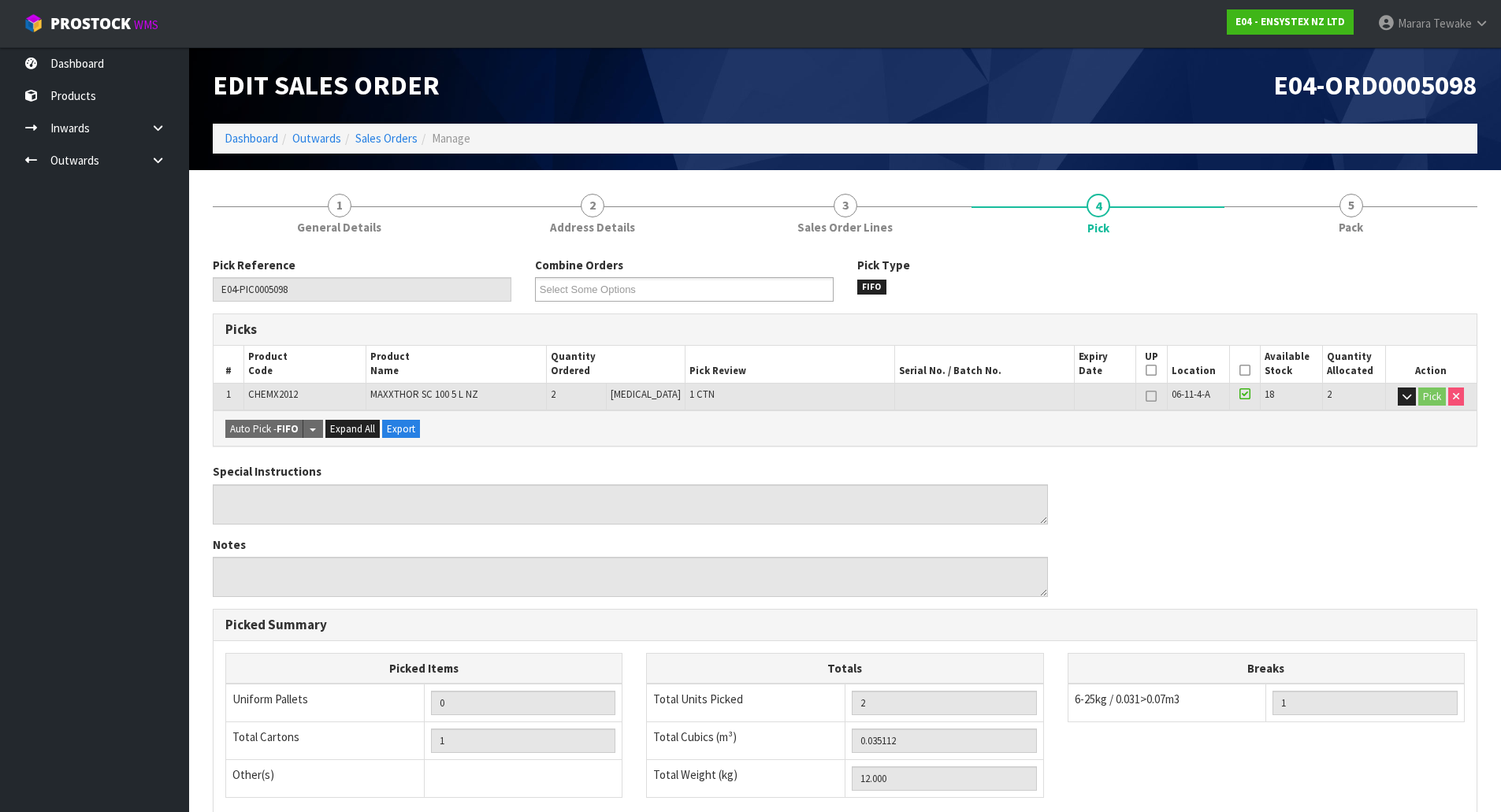
click at [1239, 370] on icon at bounding box center [1245, 370] width 11 height 1
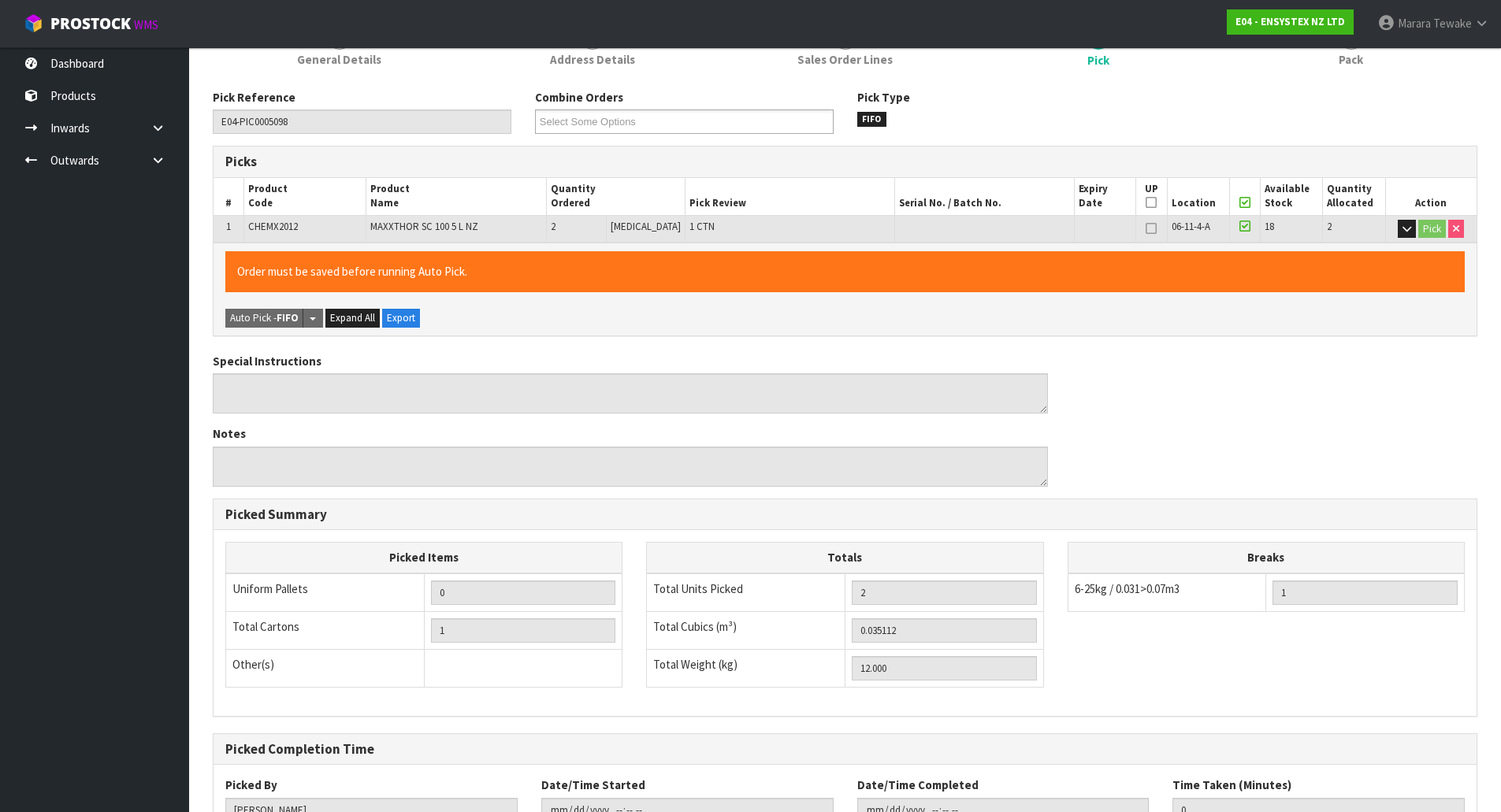
scroll to position [289, 0]
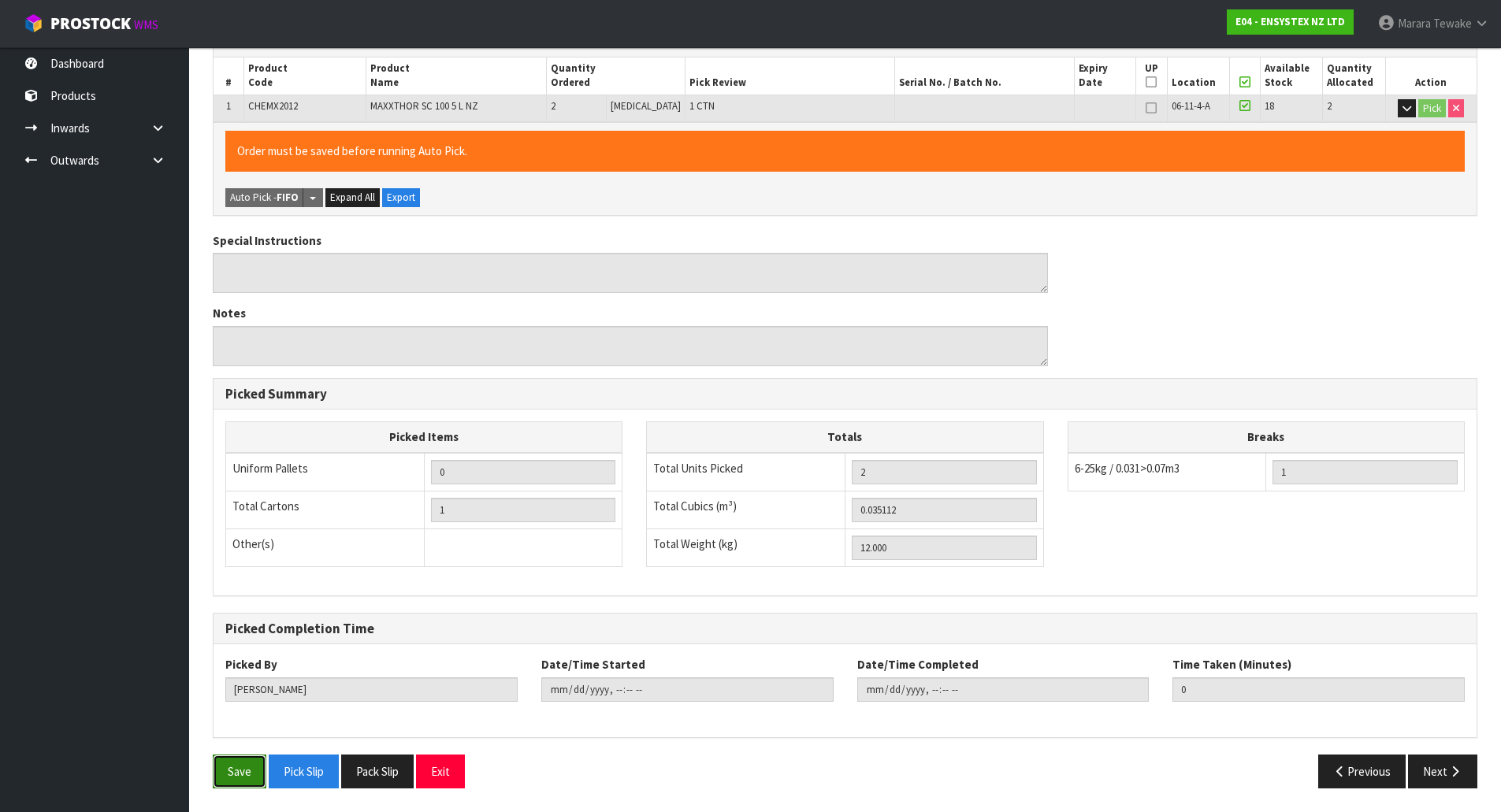
click at [244, 783] on button "Save" at bounding box center [240, 772] width 54 height 34
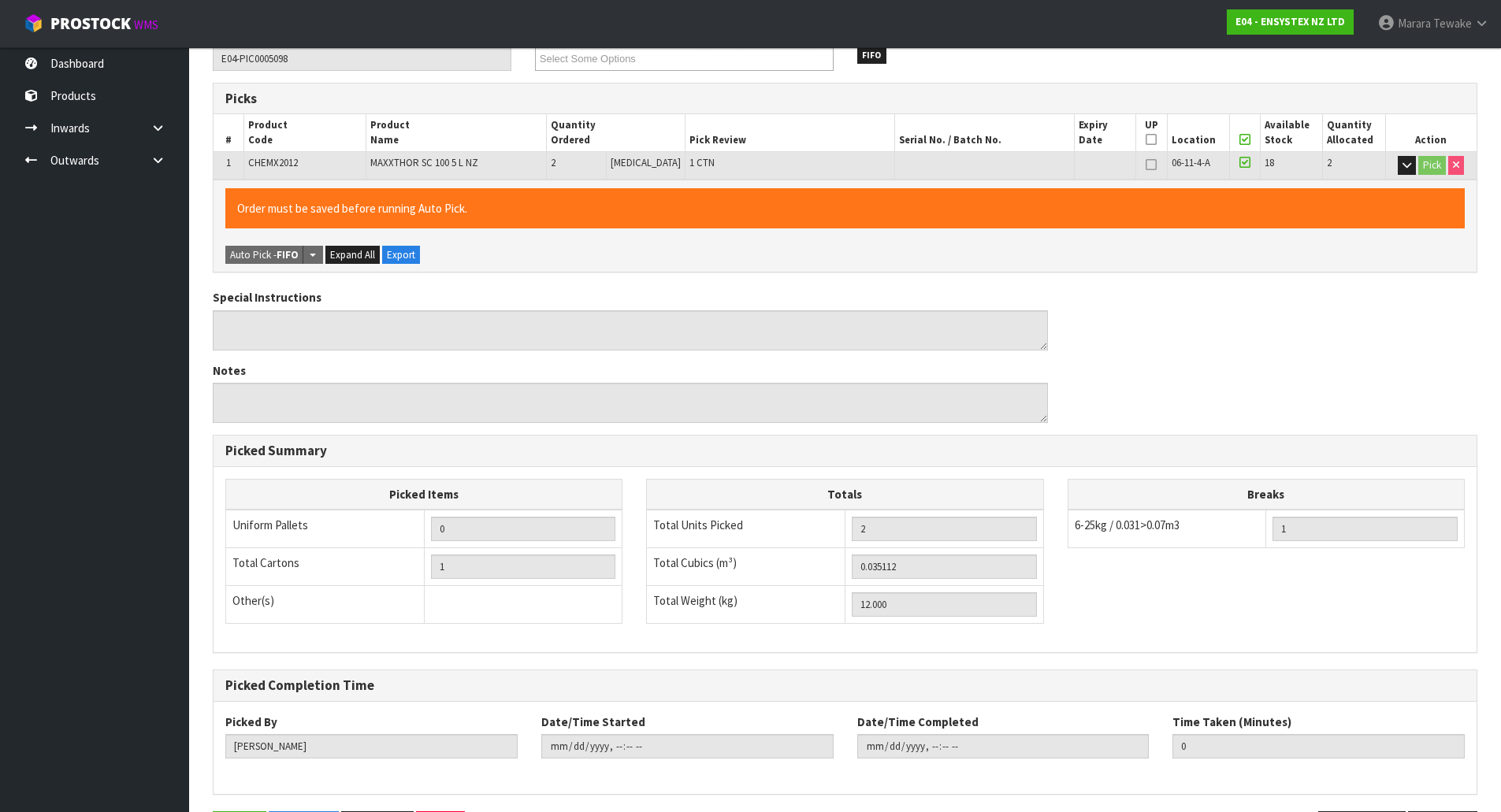
scroll to position [0, 0]
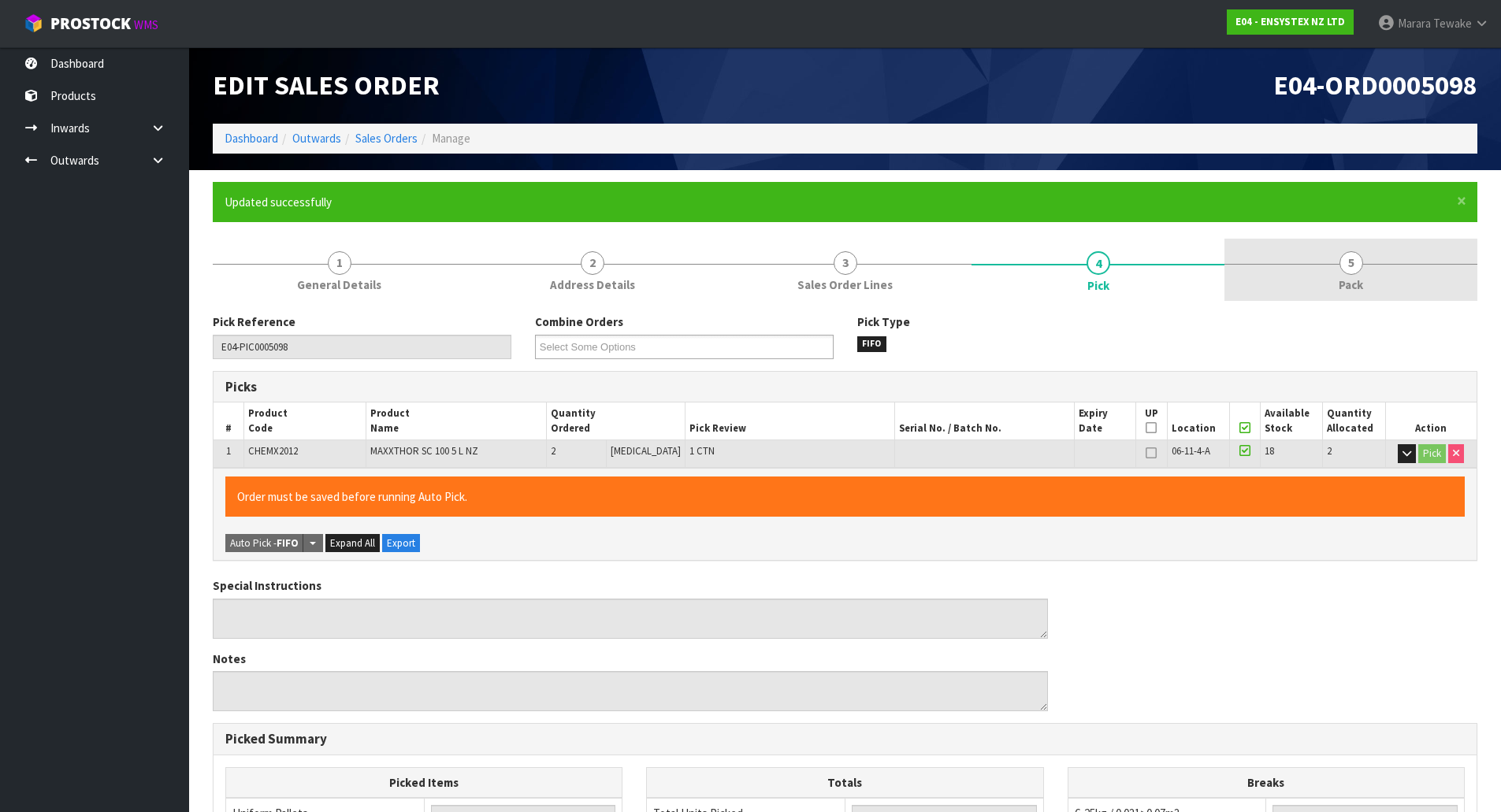
click at [1358, 270] on span "5" at bounding box center [1352, 263] width 24 height 24
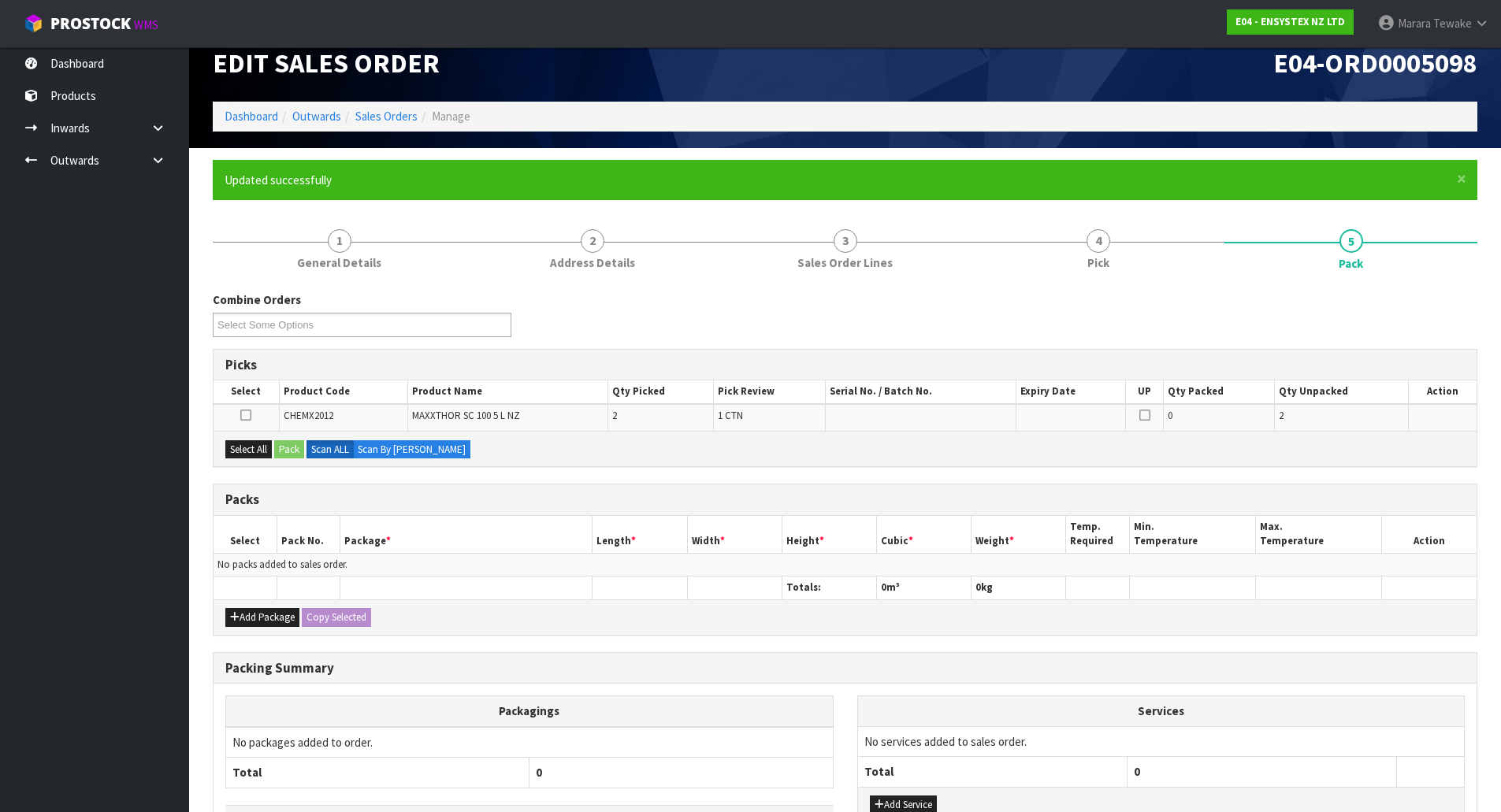
scroll to position [137, 0]
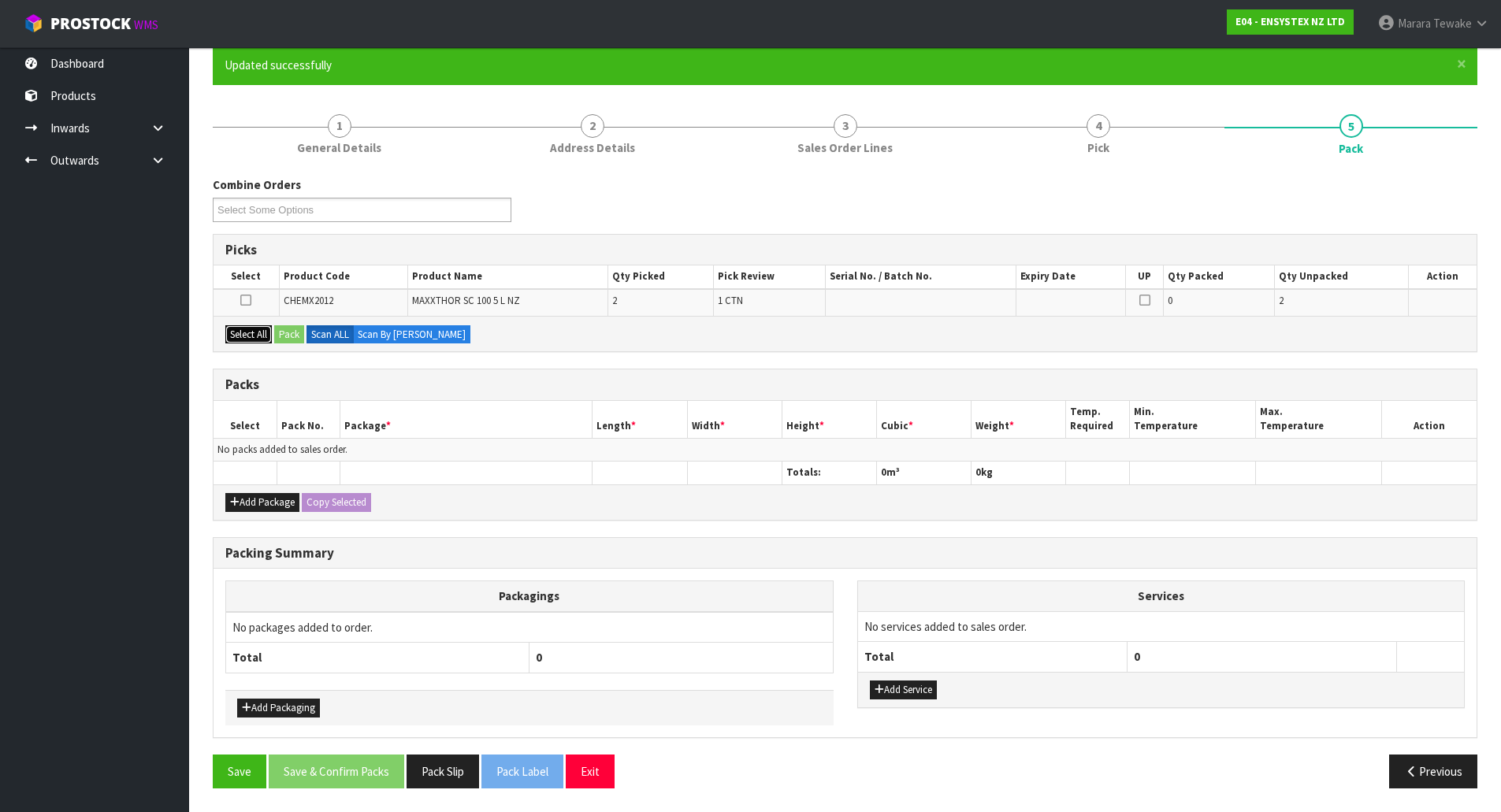
click at [243, 331] on button "Select All" at bounding box center [248, 335] width 47 height 19
click at [306, 330] on div "Select All Pack Scan ALL Scan By Quantity" at bounding box center [845, 334] width 1263 height 36
click at [298, 330] on button "Pack" at bounding box center [289, 335] width 30 height 19
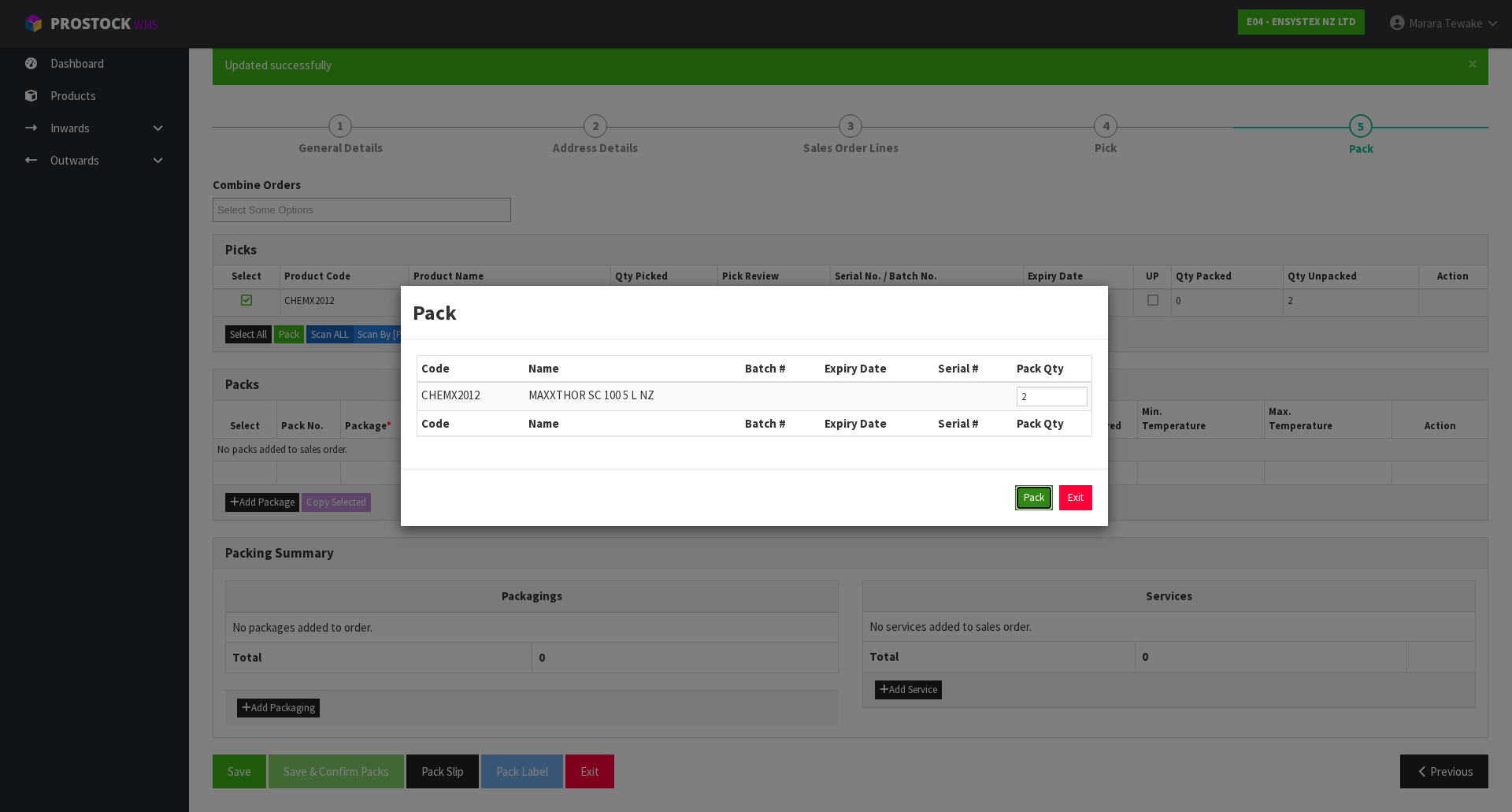
click at [1028, 495] on button "Pack" at bounding box center [1034, 498] width 38 height 25
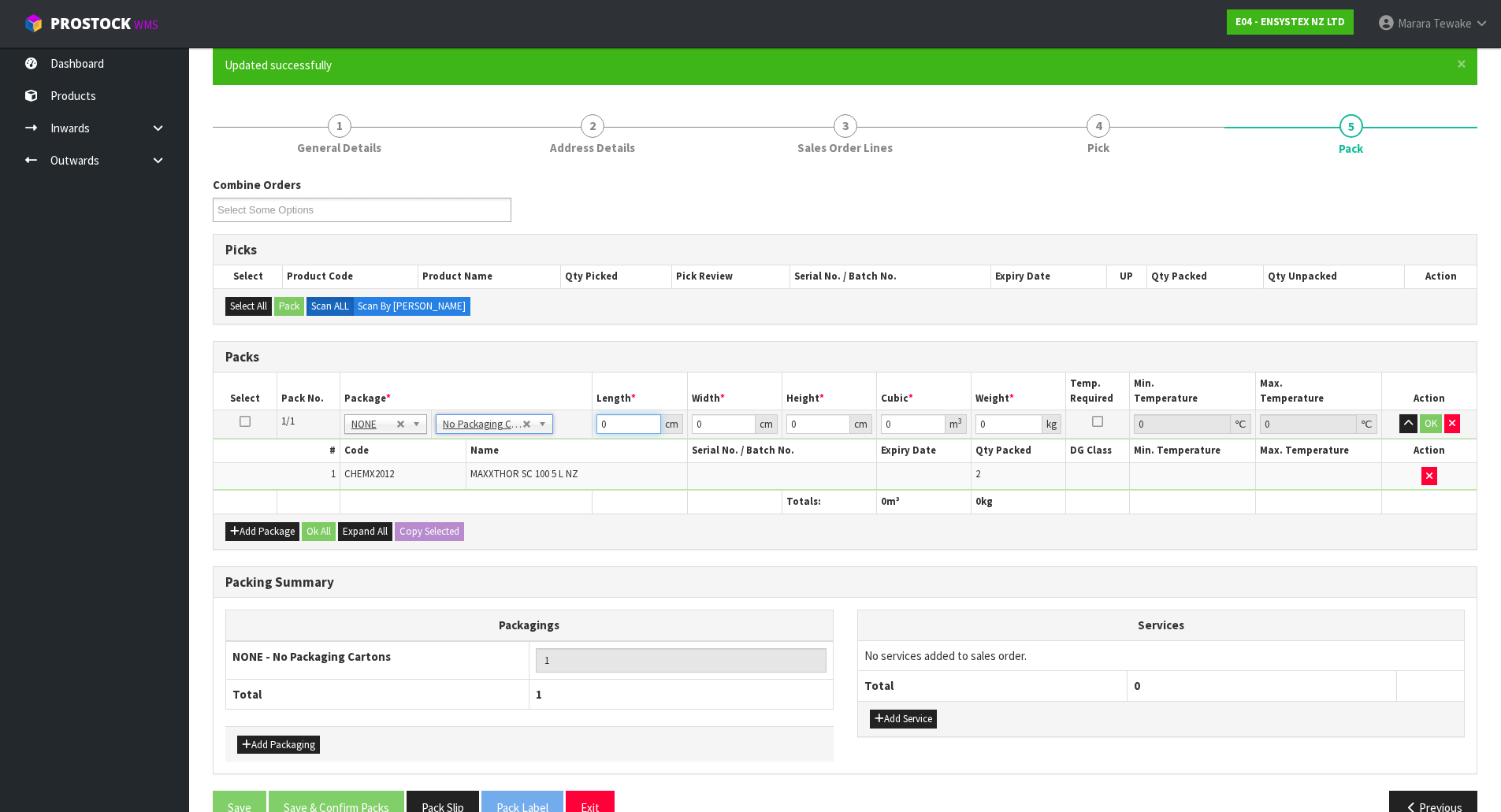
drag, startPoint x: 622, startPoint y: 429, endPoint x: 554, endPoint y: 396, distance: 75.6
click at [568, 409] on table "Select Pack No. Package * Length * Width * Height * Cubic * Weight * Temp. Requ…" at bounding box center [845, 442] width 1263 height 140
type input "25"
type input "21"
type input "3"
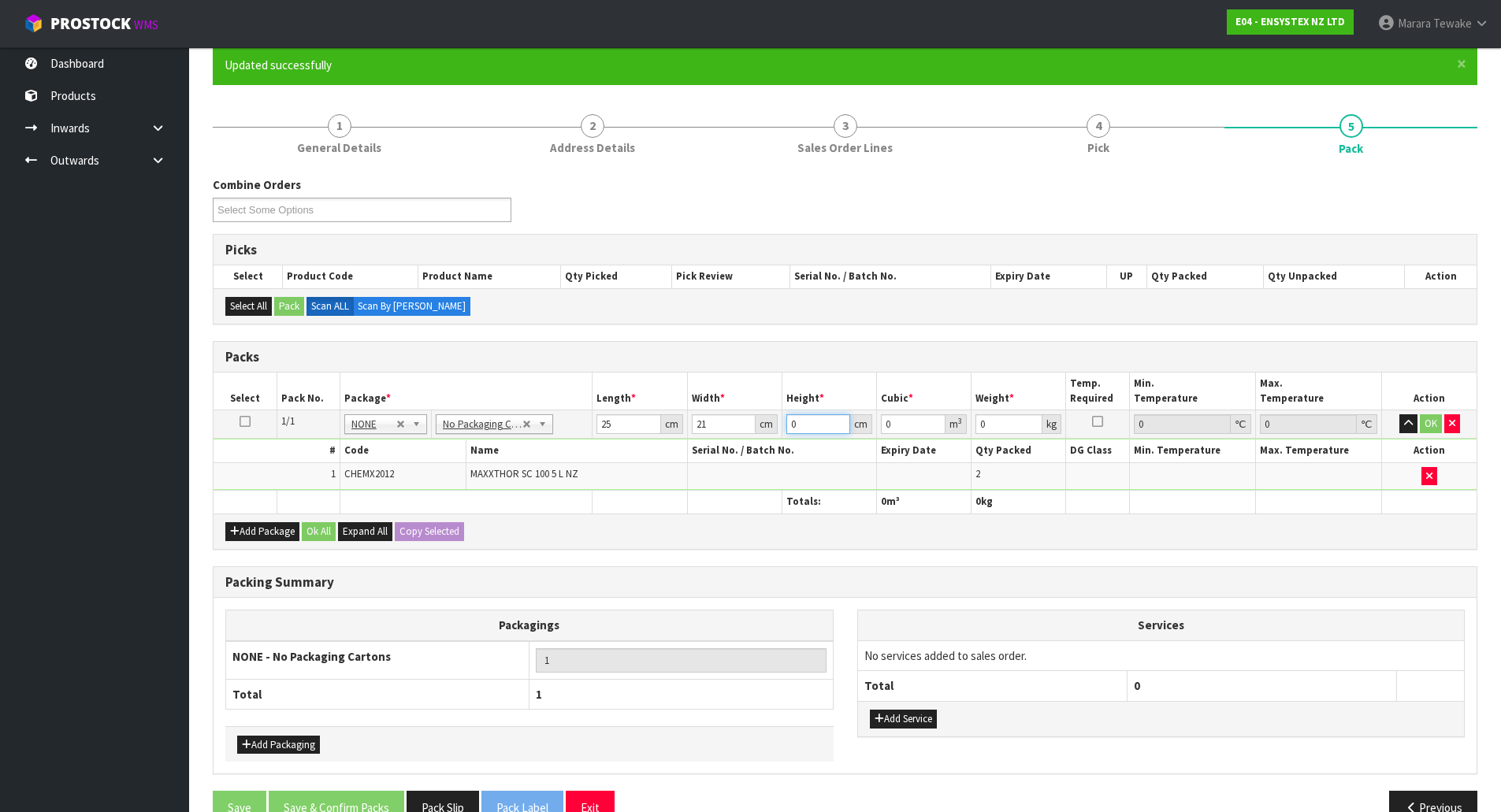
type input "0.001575"
type input "35"
type input "0.018375"
type input "35"
type input "12"
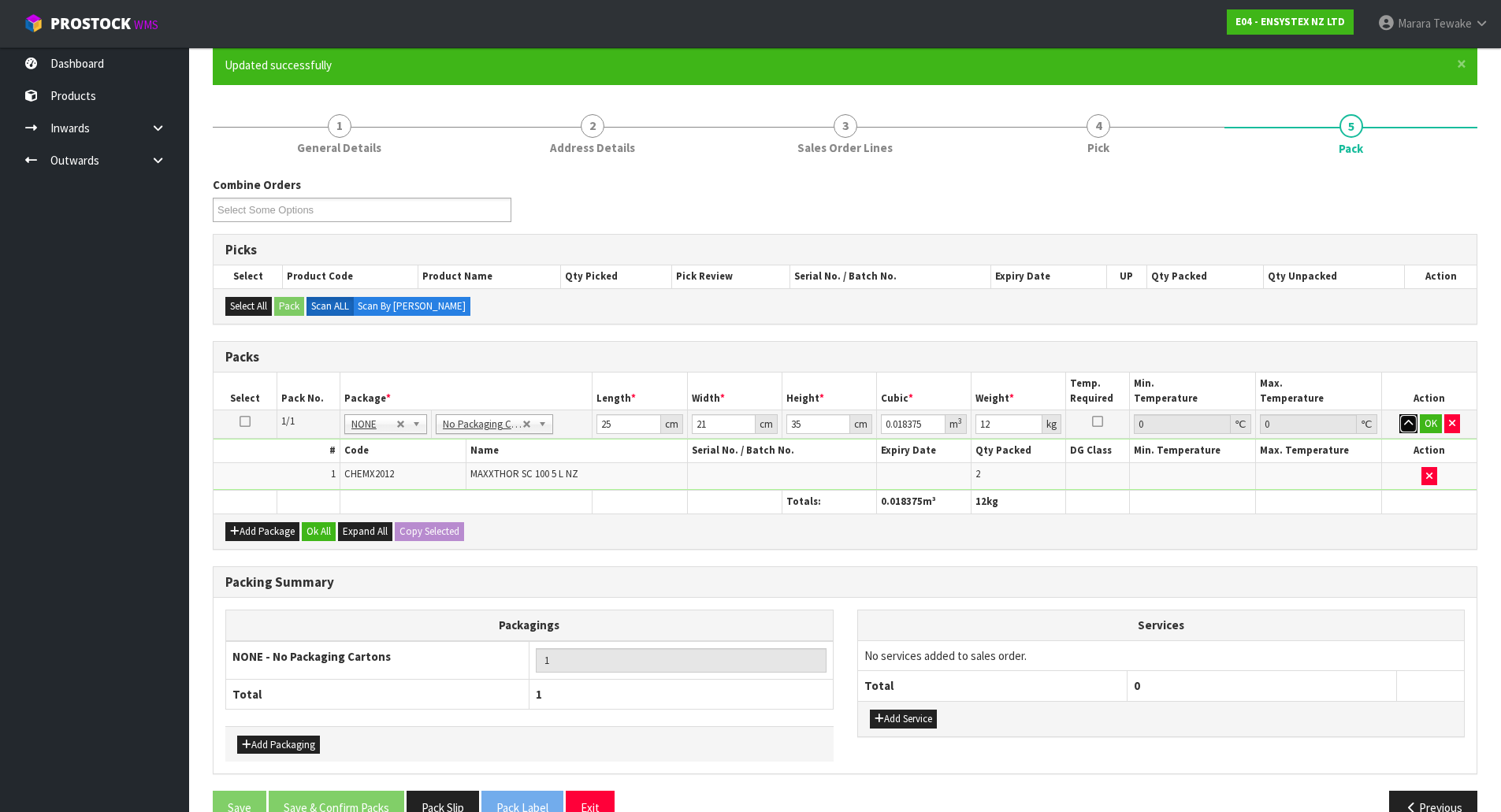
click at [1400, 414] on button "button" at bounding box center [1408, 424] width 18 height 19
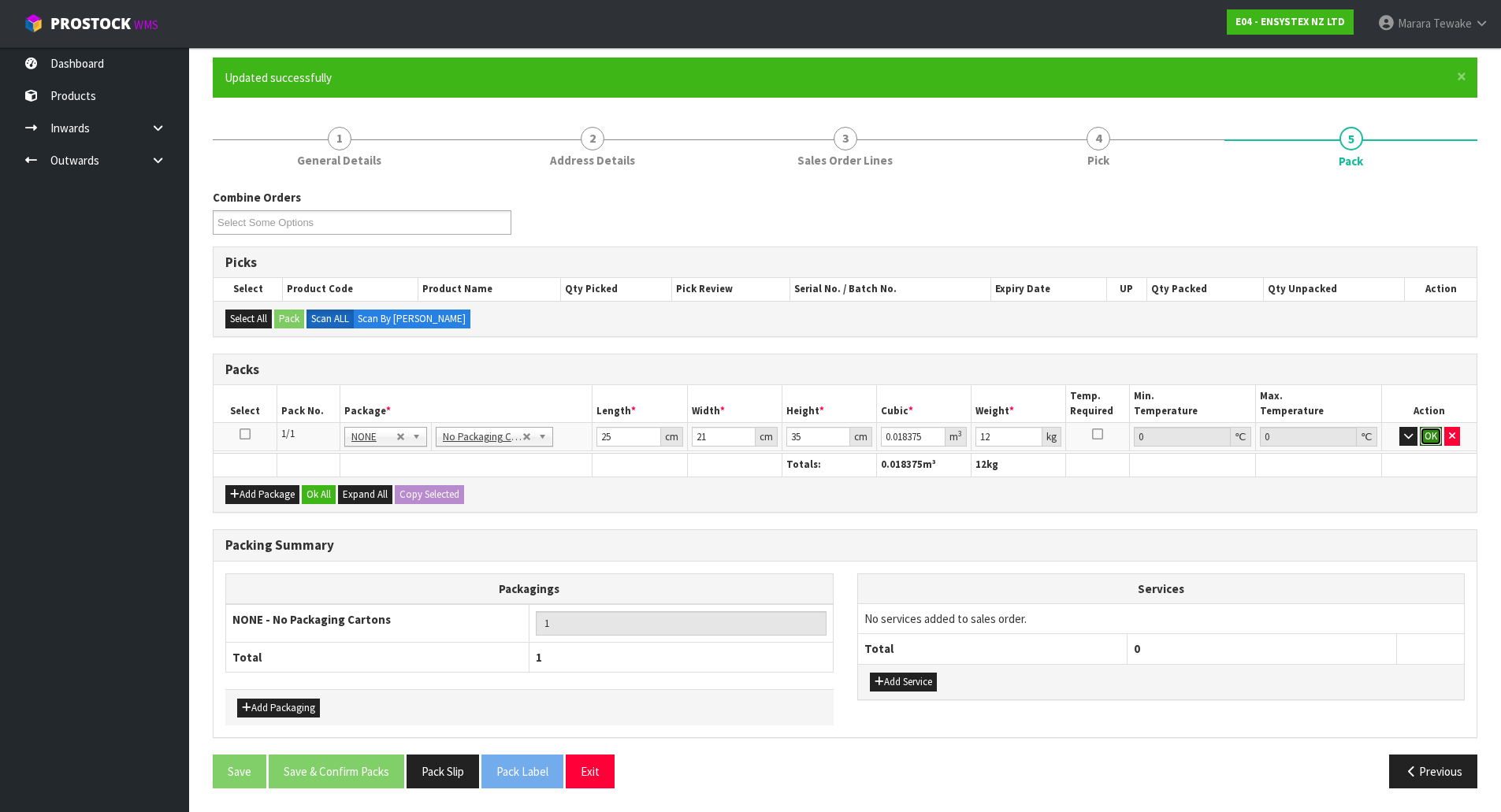
click button "OK" at bounding box center [1431, 436] width 22 height 19
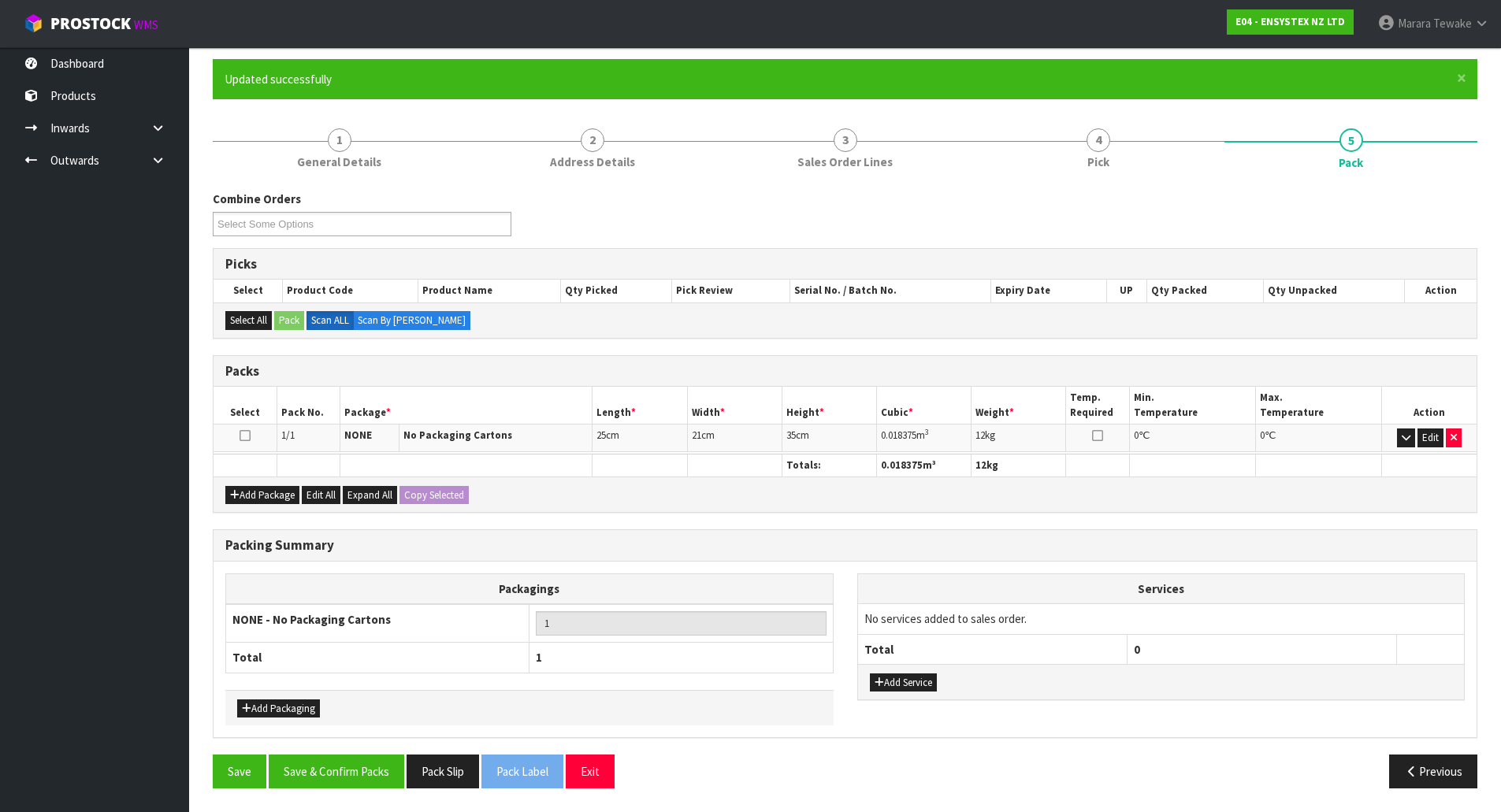
scroll to position [121, 0]
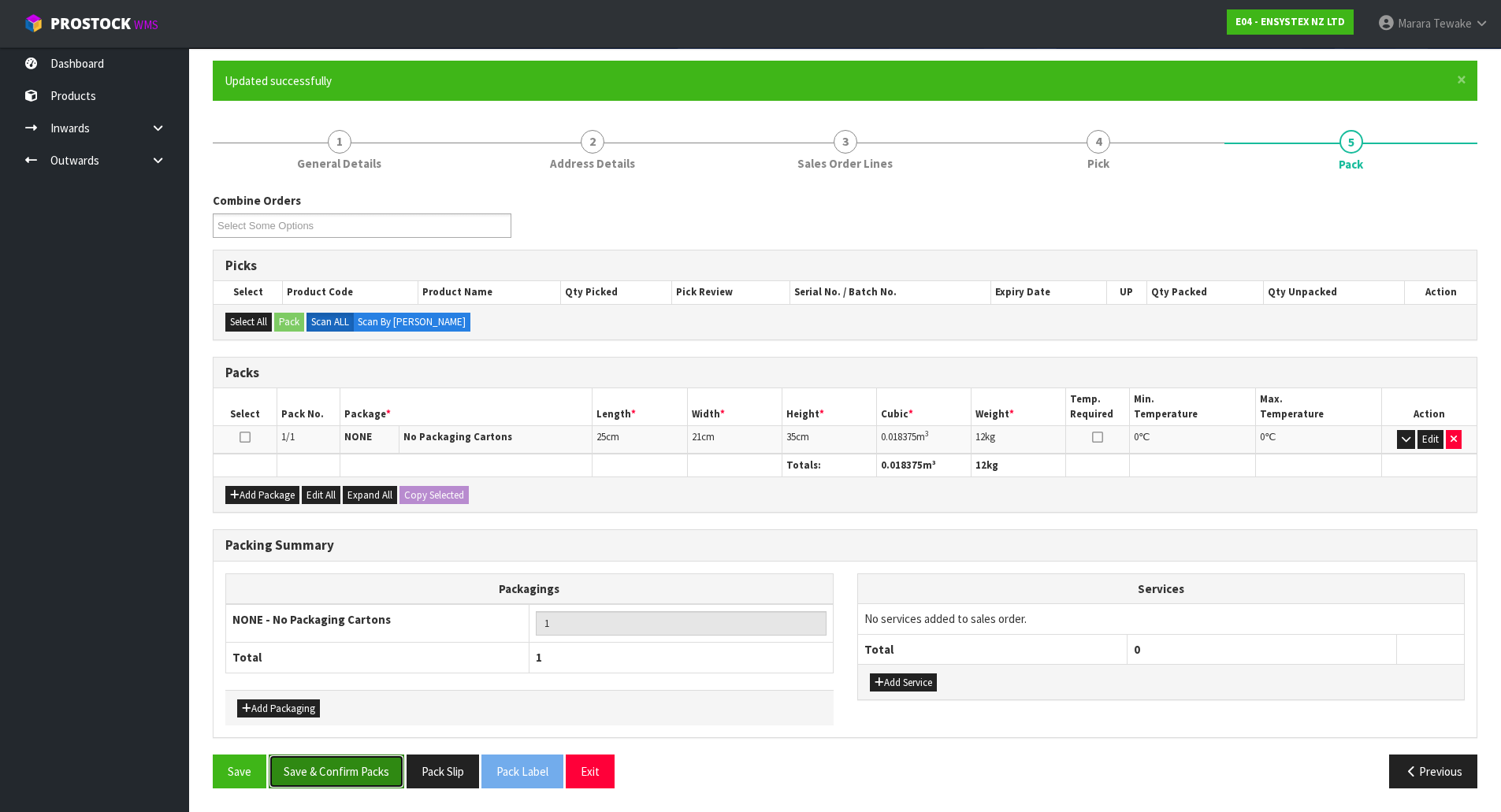
click at [326, 782] on button "Save & Confirm Packs" at bounding box center [336, 772] width 135 height 34
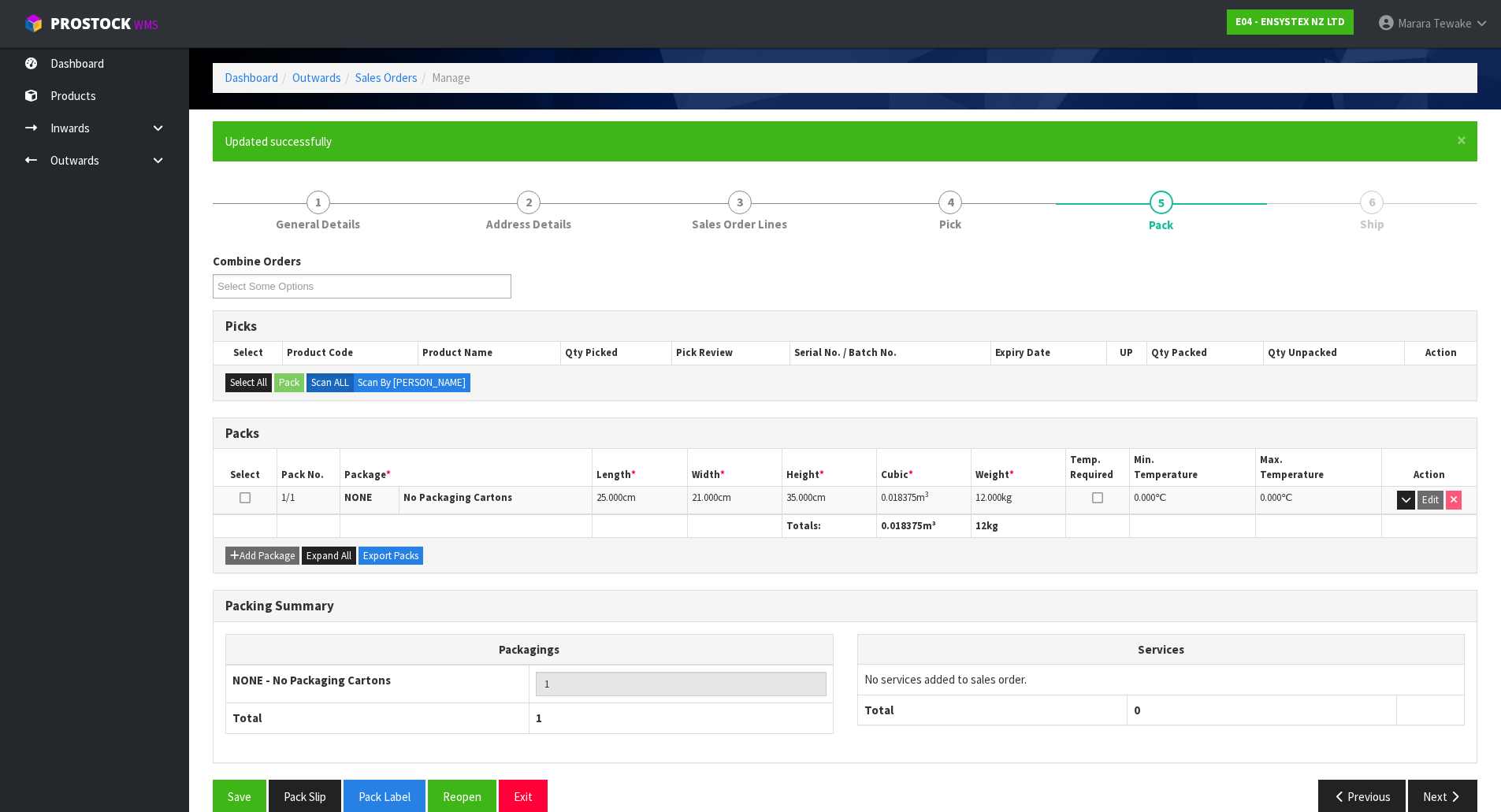
scroll to position [86, 0]
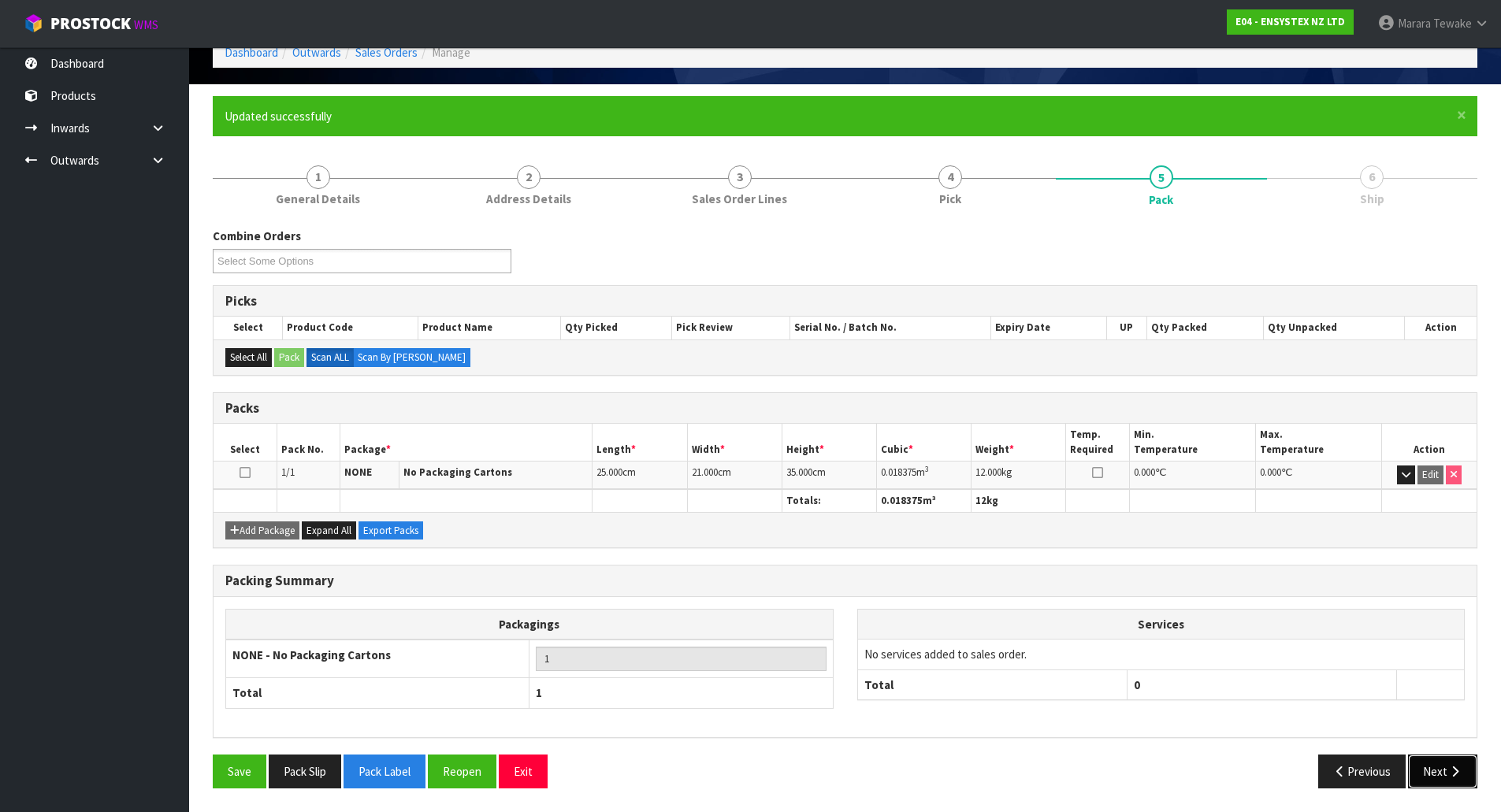
click at [1439, 765] on button "Next" at bounding box center [1443, 772] width 70 height 34
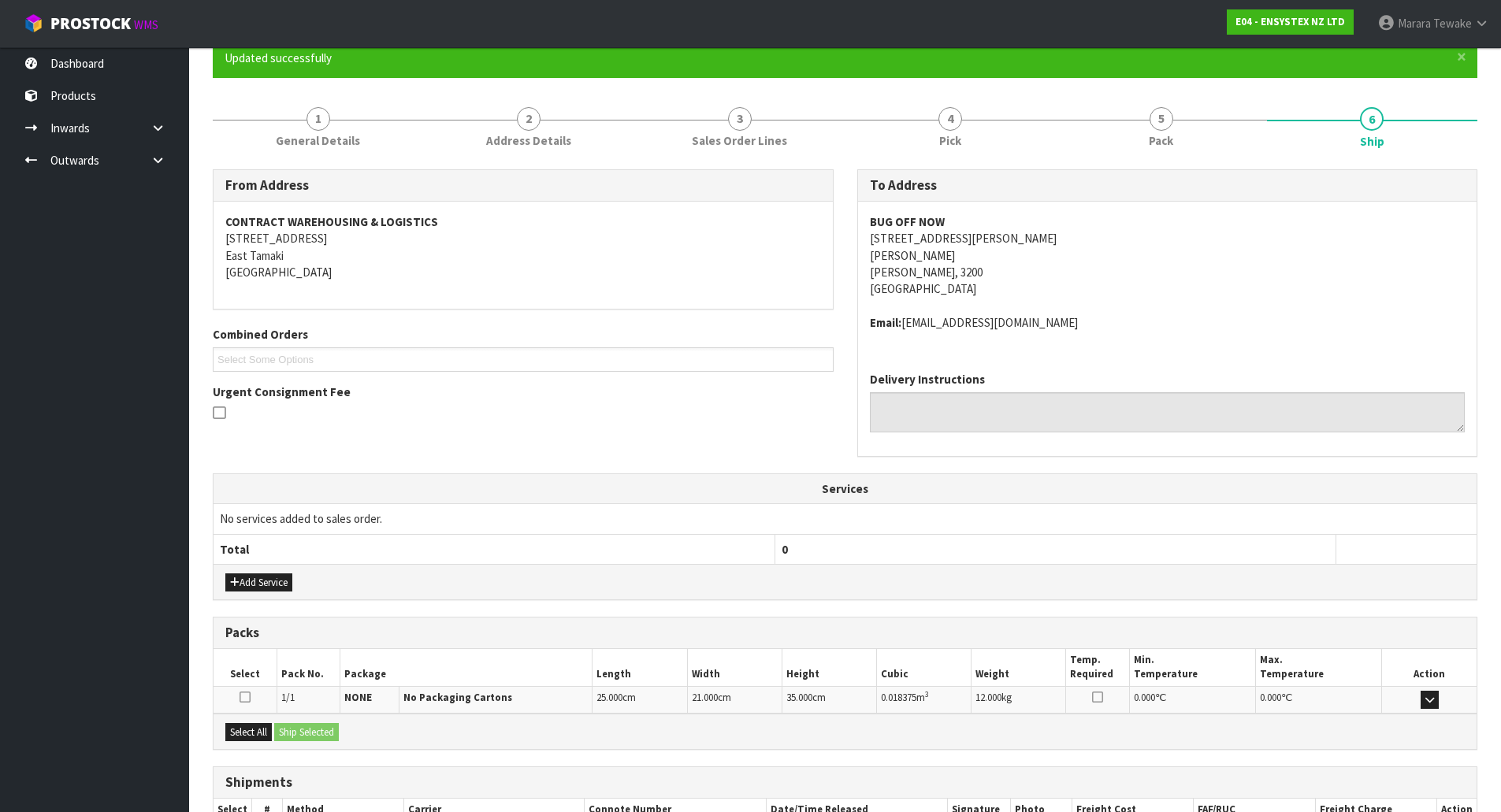
scroll to position [251, 0]
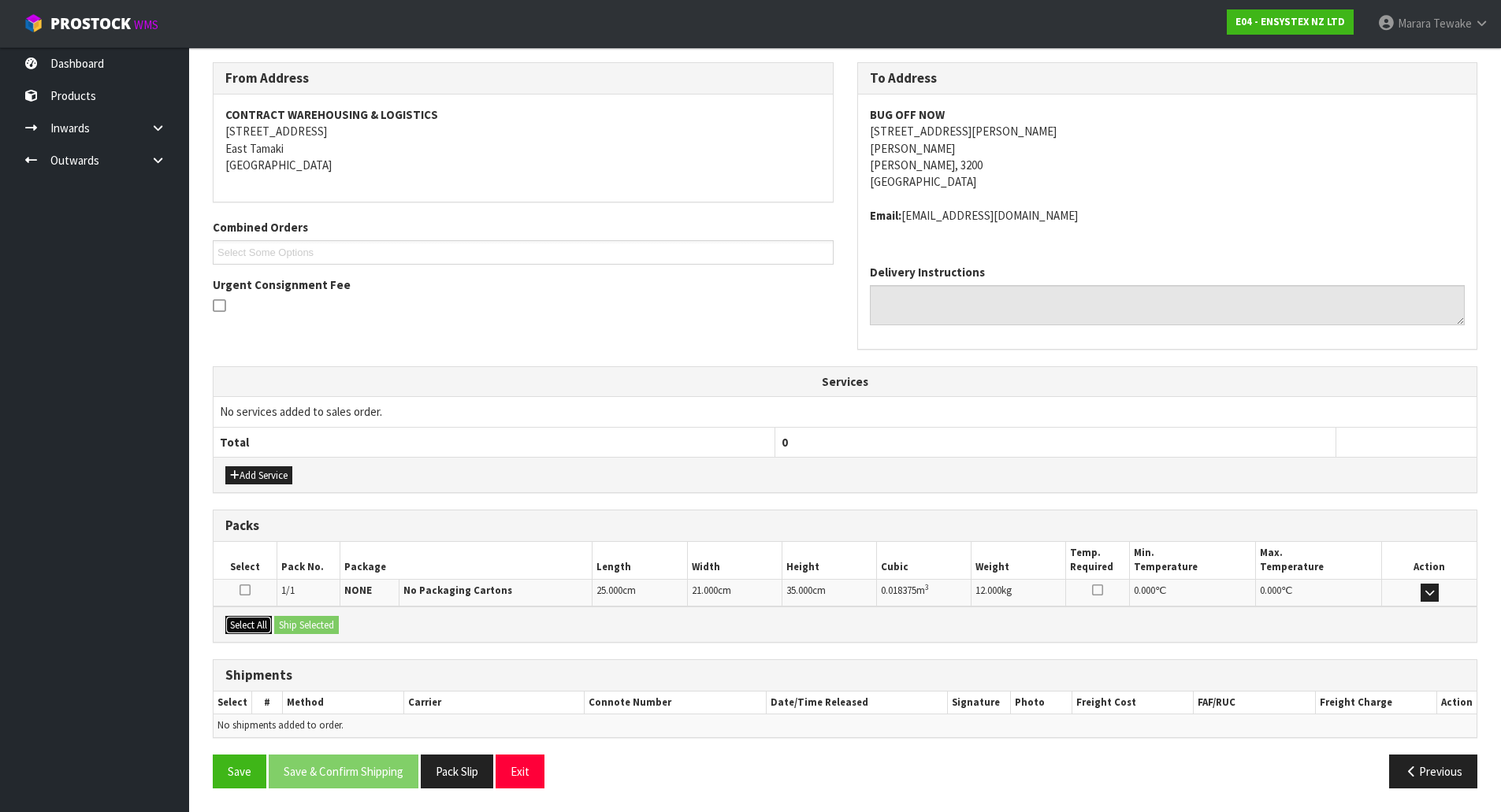
click at [244, 623] on button "Select All" at bounding box center [248, 625] width 47 height 19
click at [295, 626] on button "Ship Selected" at bounding box center [307, 625] width 65 height 19
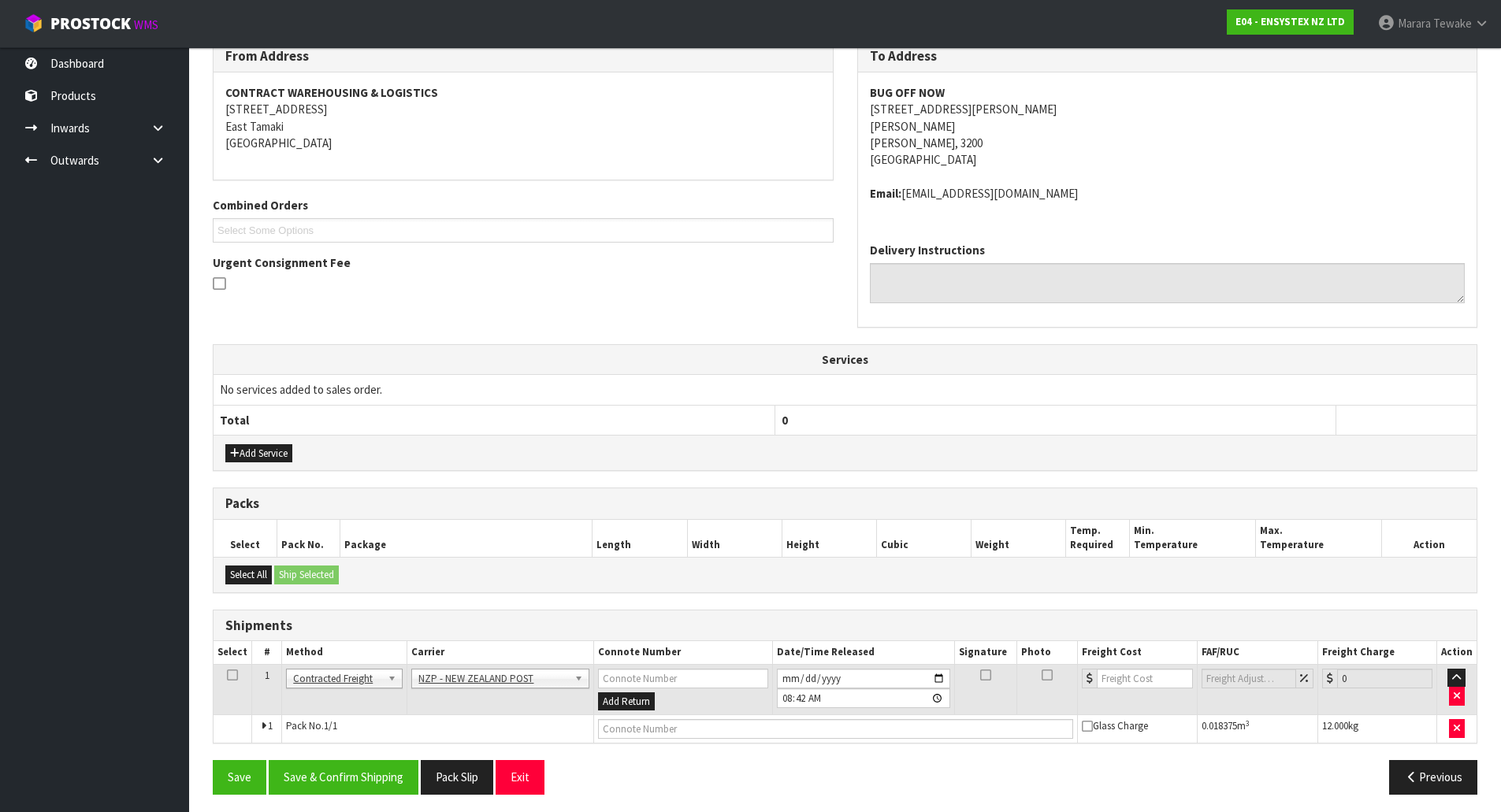
scroll to position [280, 0]
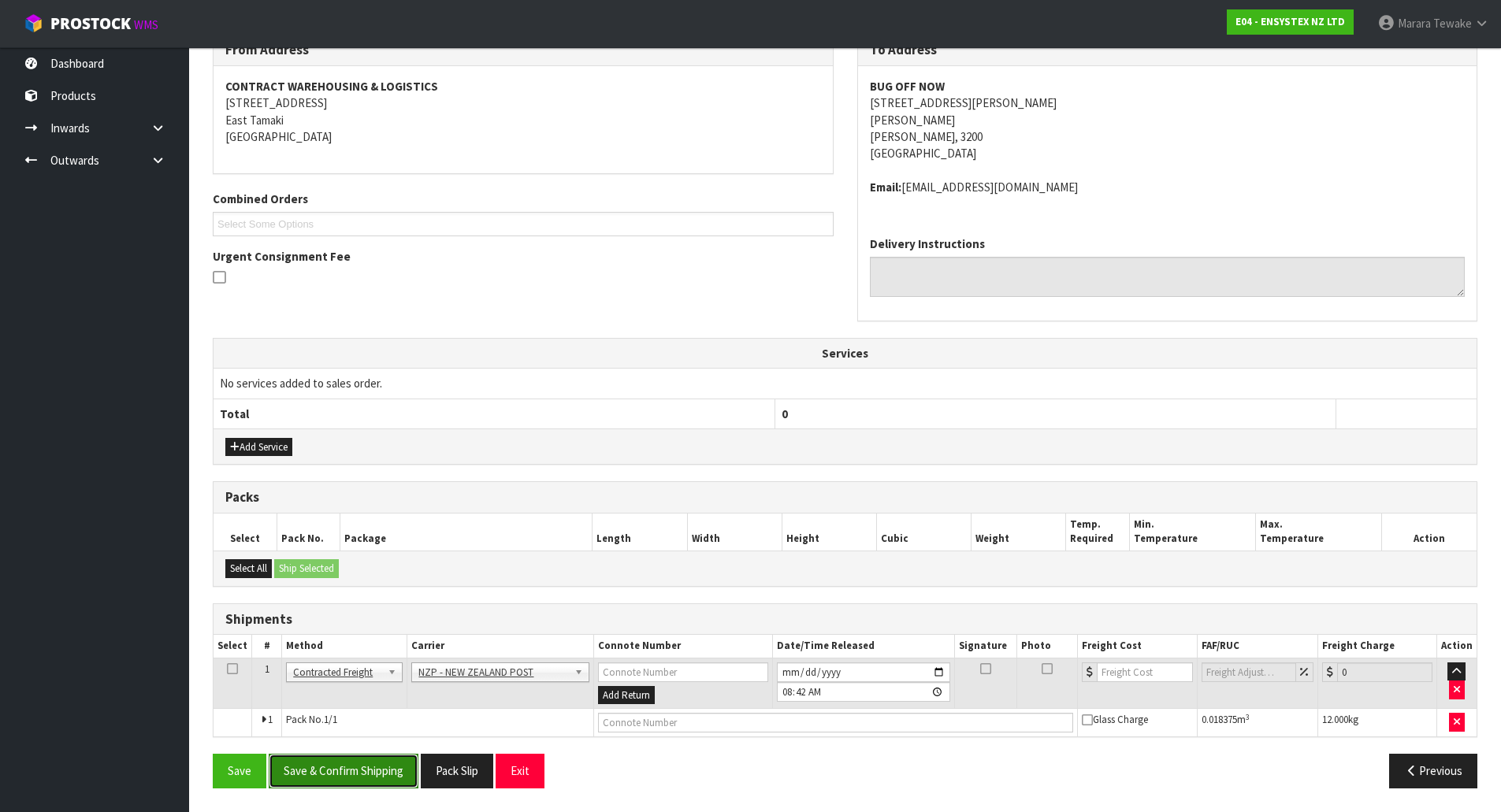
drag, startPoint x: 373, startPoint y: 767, endPoint x: 352, endPoint y: 760, distance: 22.1
click at [376, 769] on button "Save & Confirm Shipping" at bounding box center [343, 771] width 149 height 34
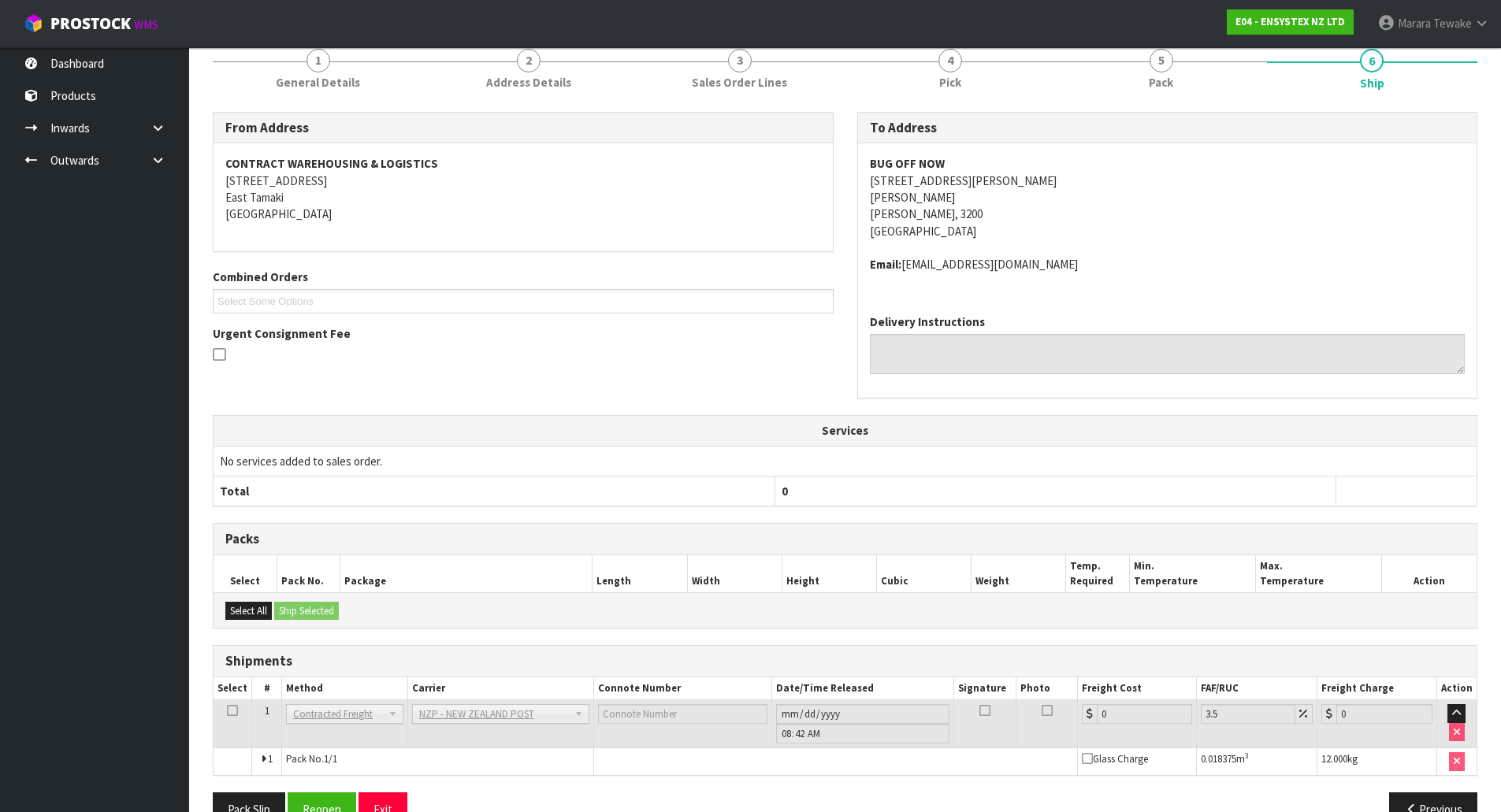
scroll to position [257, 0]
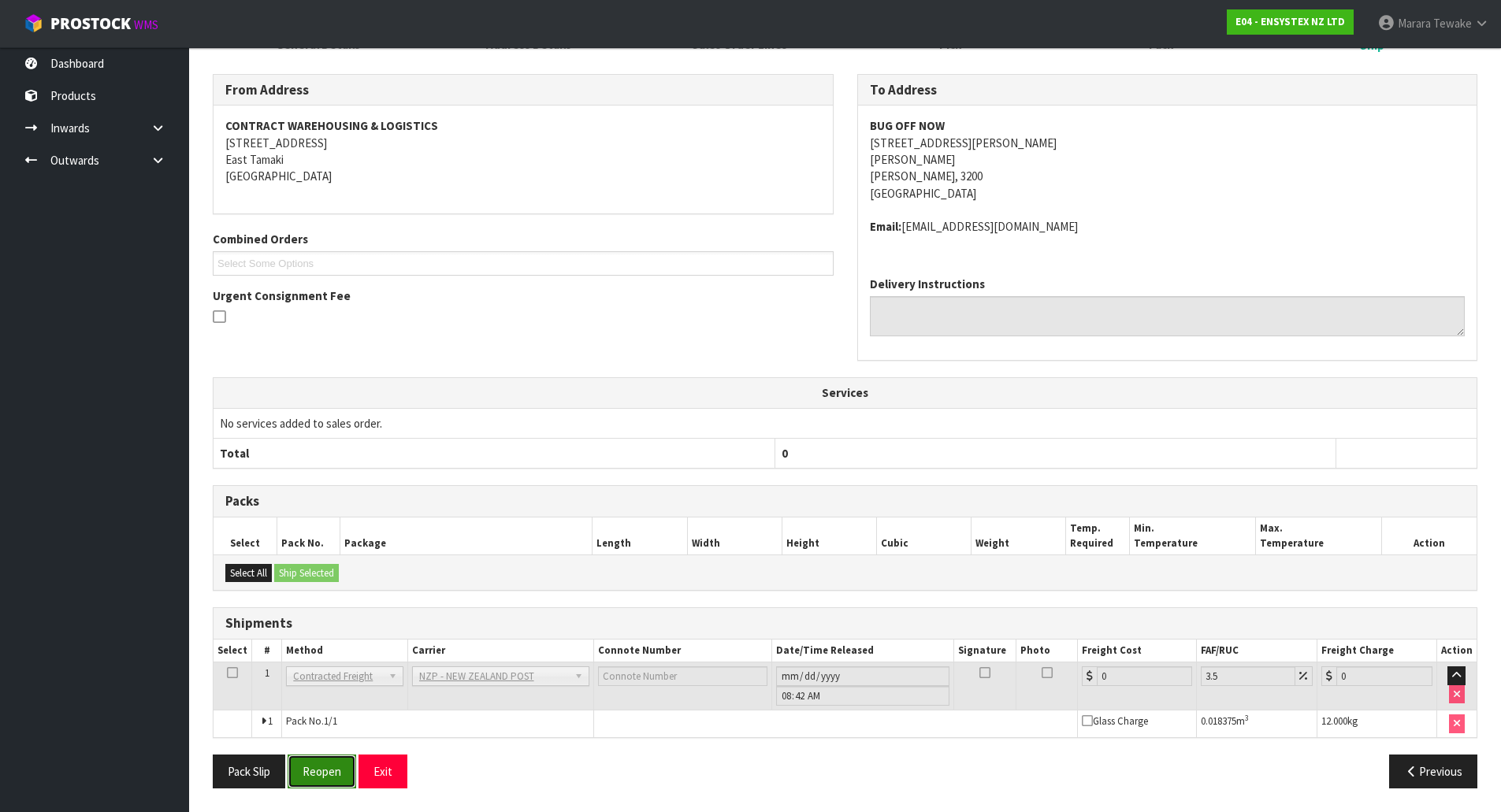
click at [313, 764] on button "Reopen" at bounding box center [322, 772] width 69 height 34
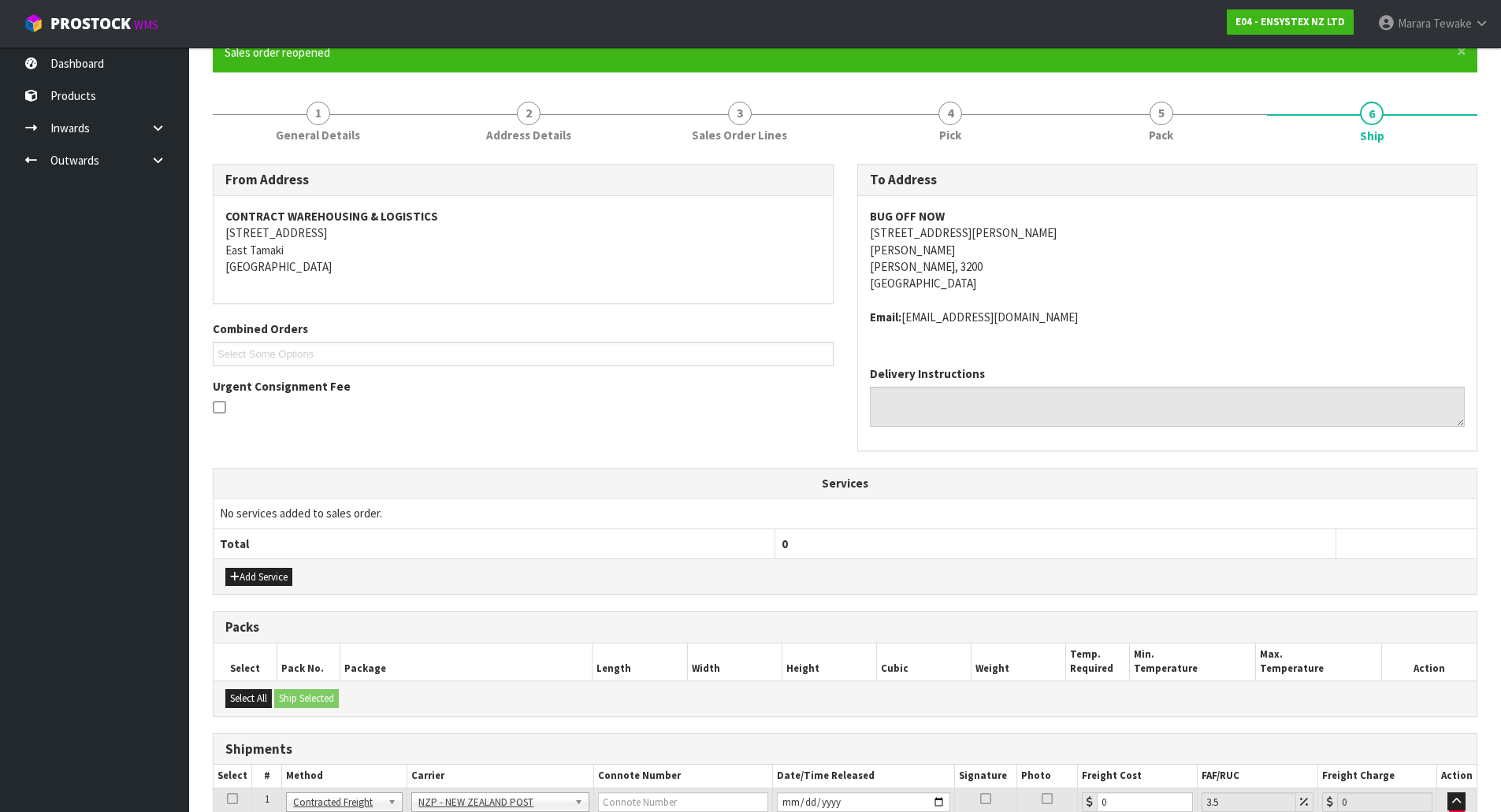
scroll to position [280, 0]
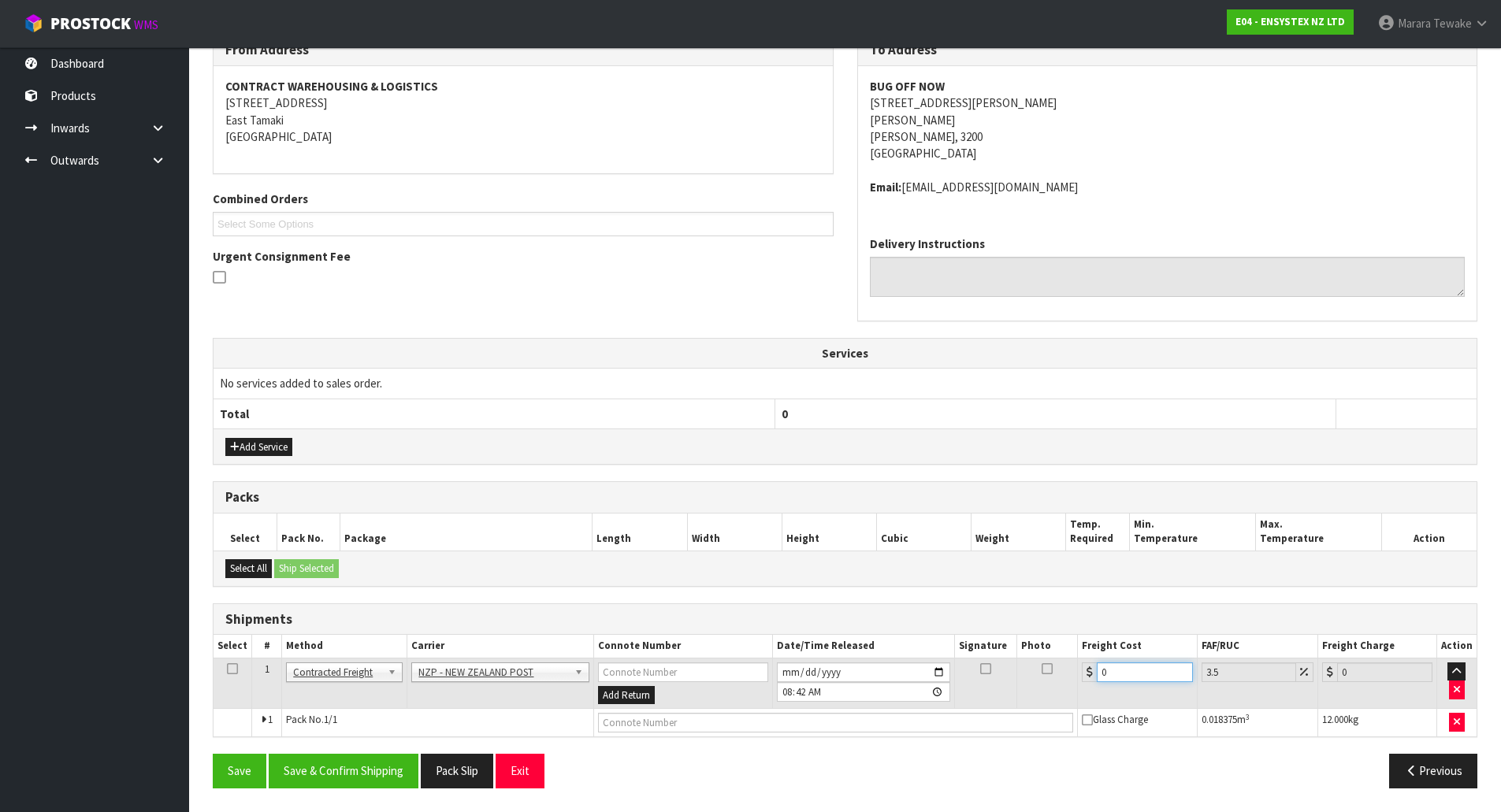
drag, startPoint x: 1125, startPoint y: 668, endPoint x: 1057, endPoint y: 653, distance: 69.6
click at [1057, 653] on table "Select # Method Carrier Connote Number Date/Time Released Signature Photo Freig…" at bounding box center [845, 685] width 1263 height 102
type input "7"
type input "7.24"
type input "7.3"
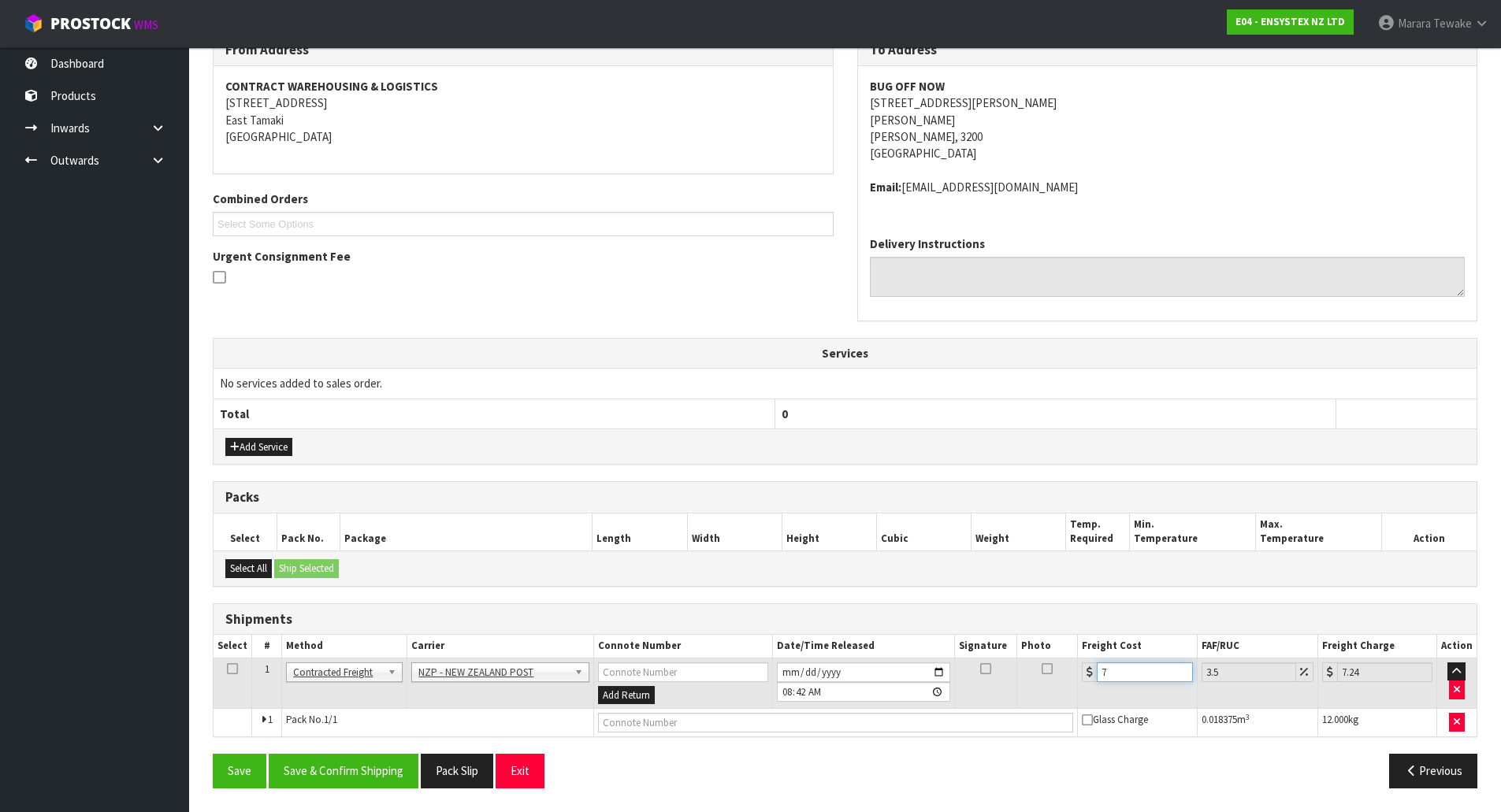
type input "7.56"
type input "7.31"
type input "7.57"
type input "7.31"
click at [380, 765] on button "Save & Confirm Shipping" at bounding box center [343, 771] width 149 height 34
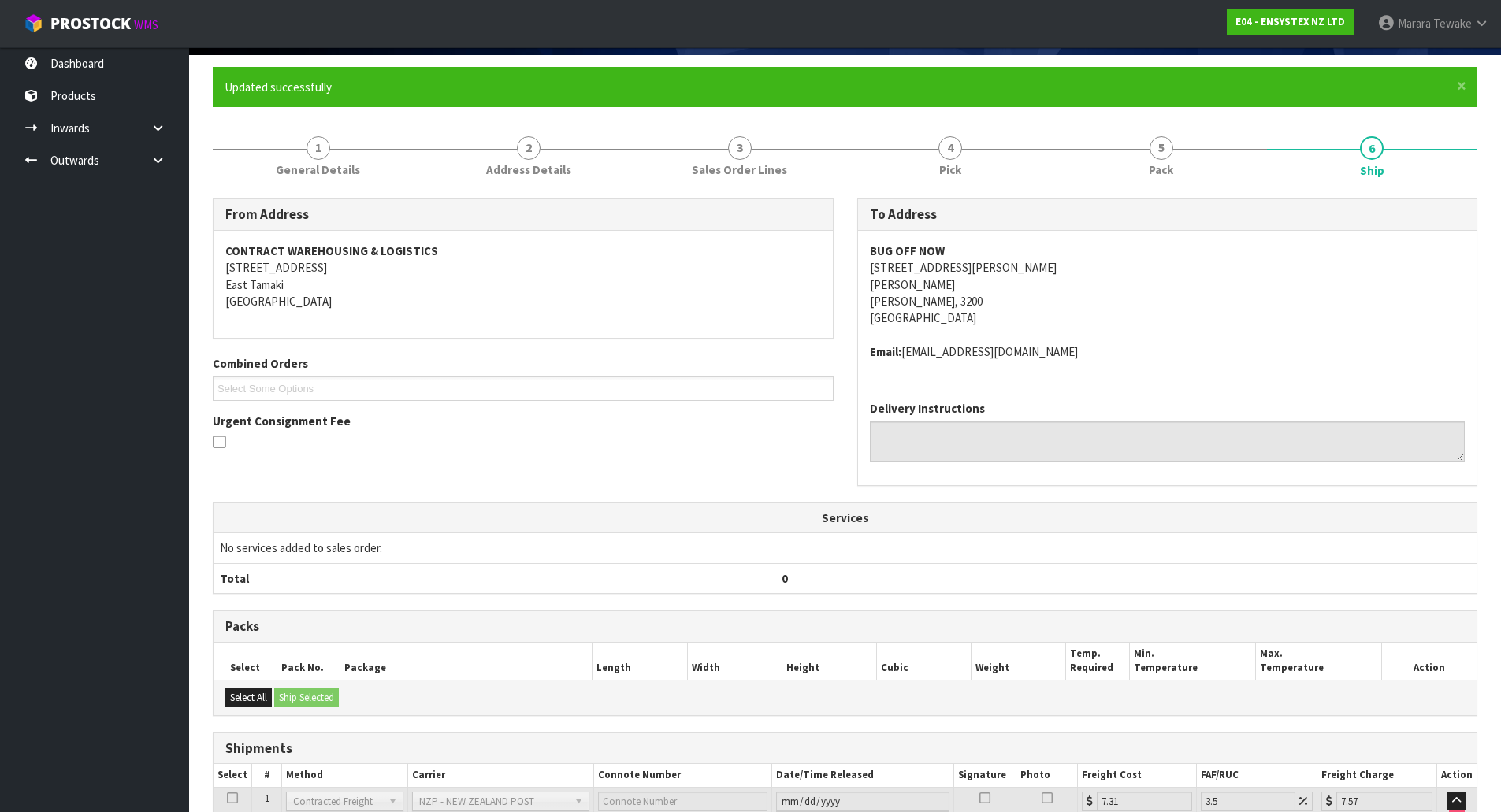
scroll to position [0, 0]
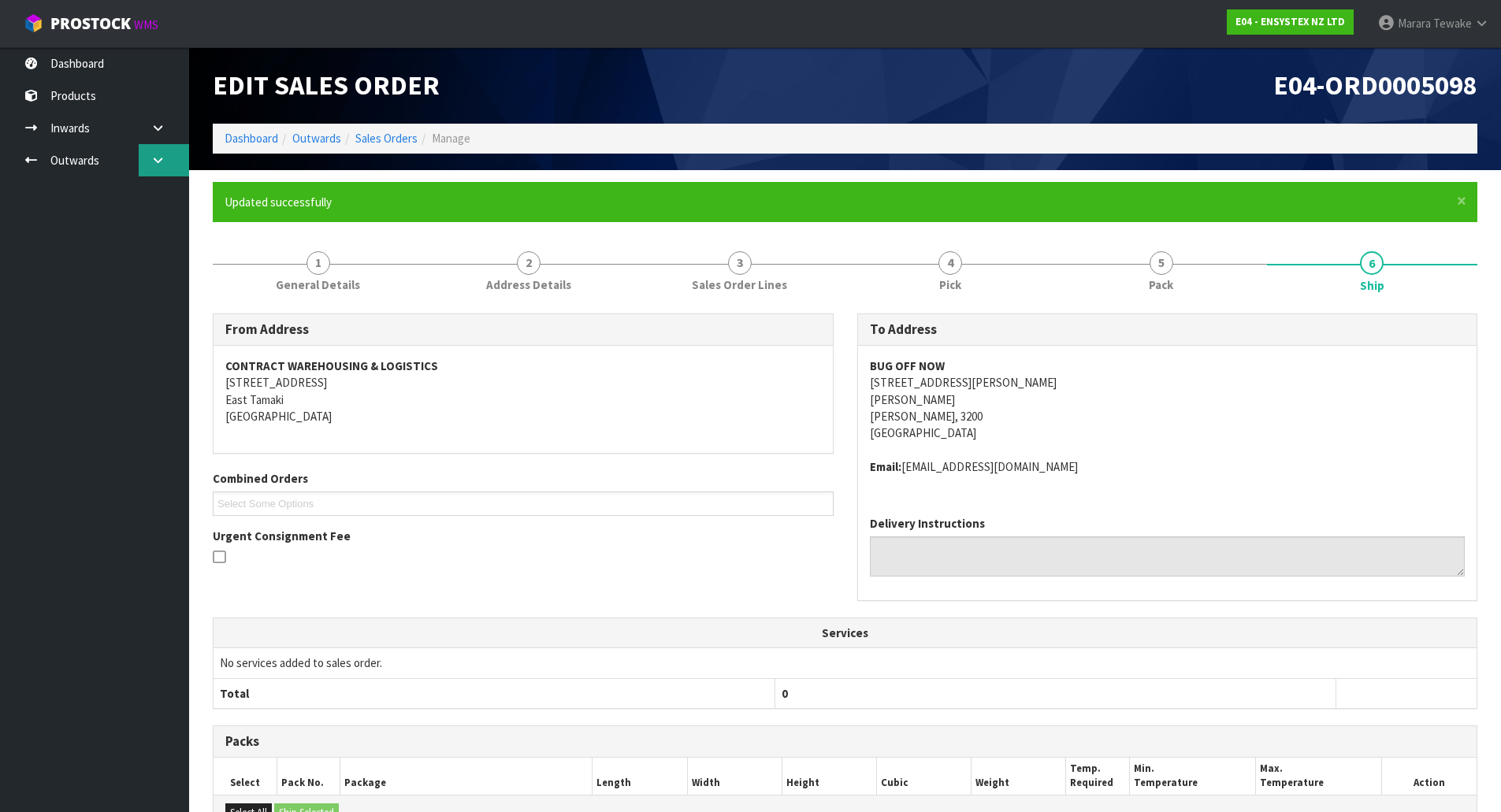
click at [159, 161] on icon at bounding box center [157, 160] width 15 height 12
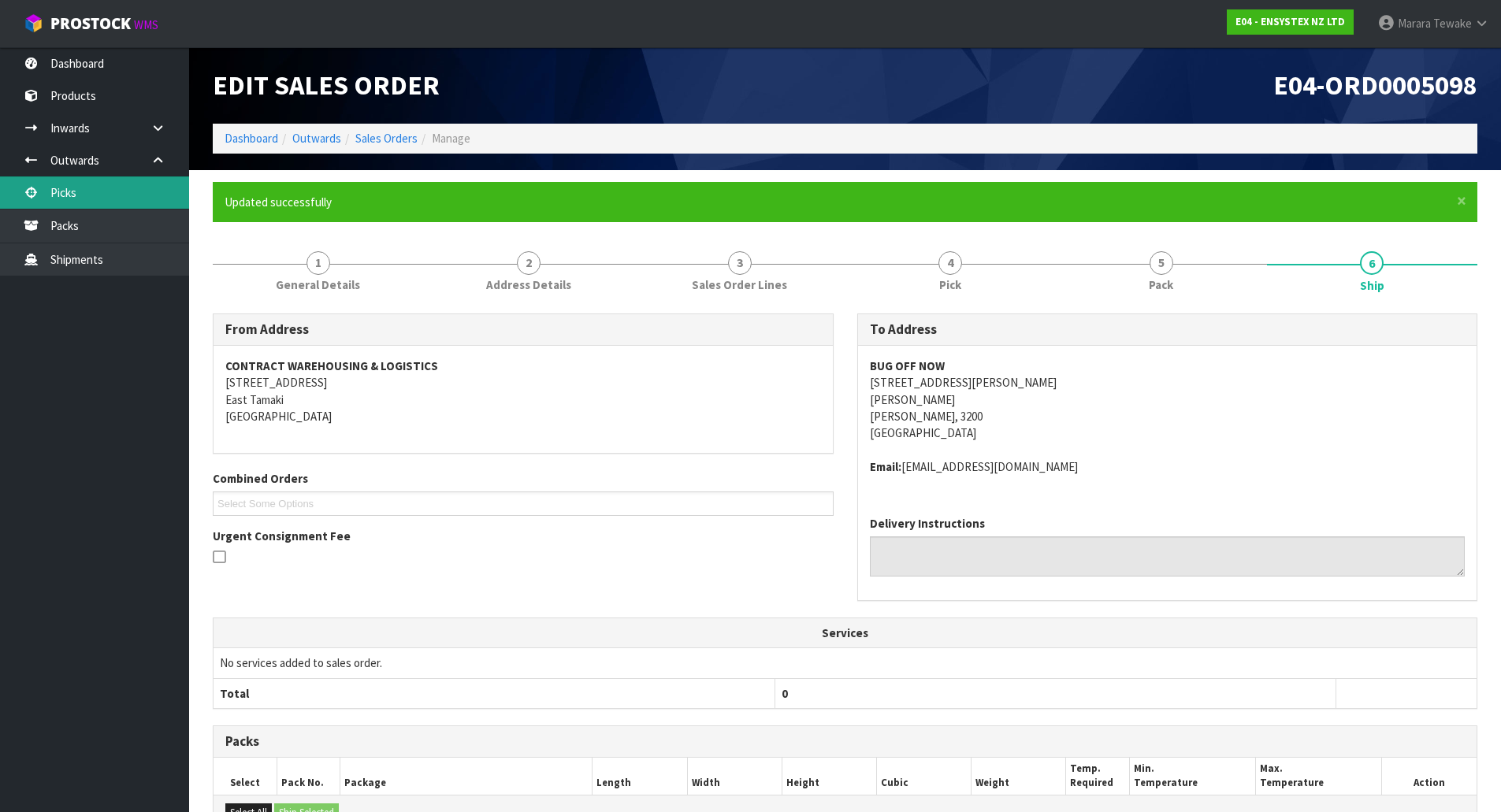
click at [136, 196] on link "Picks" at bounding box center [94, 192] width 189 height 32
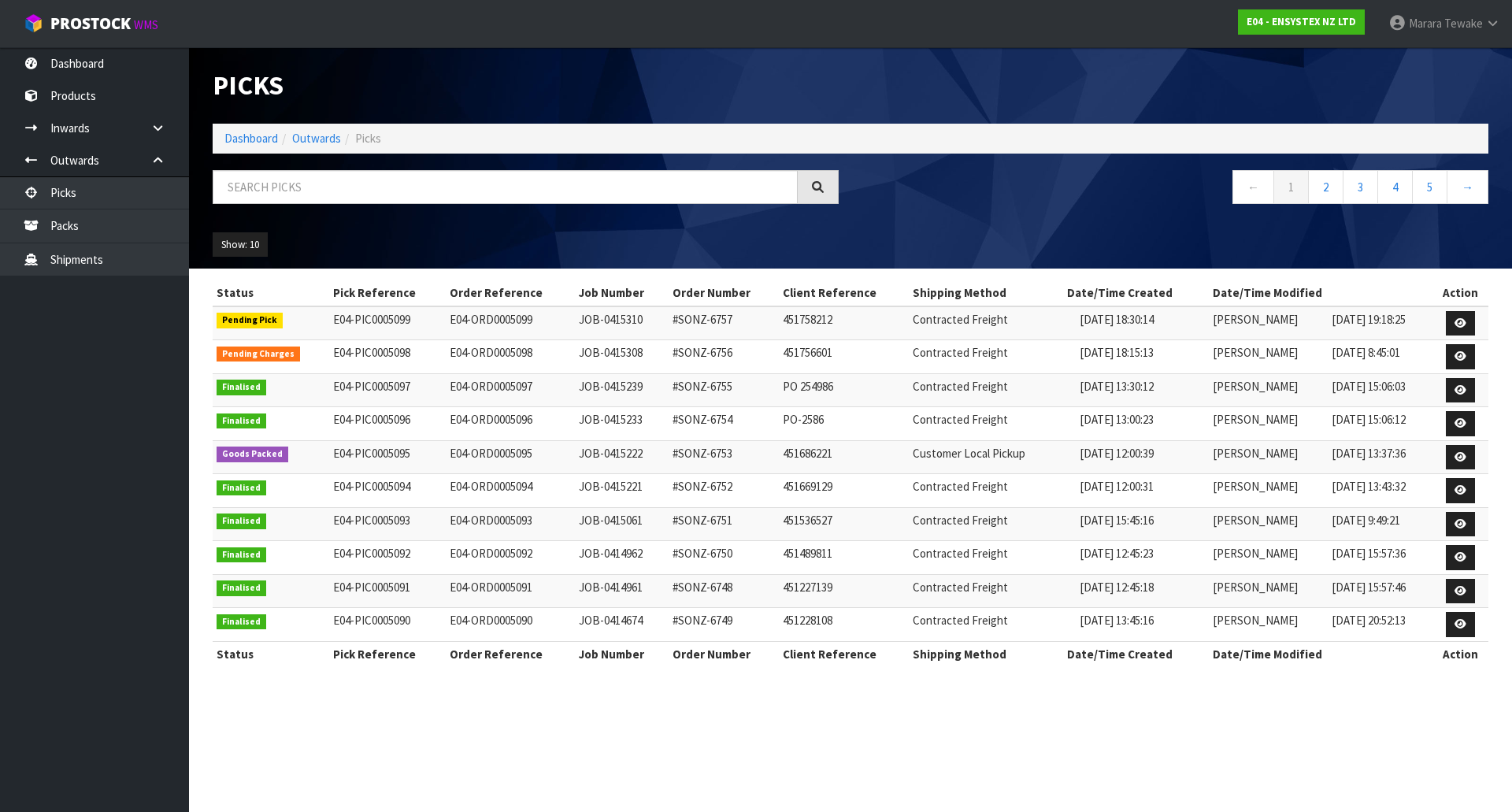
click at [125, 68] on div "Picks Dashboard Outwards Picks ← 1 2 3 4 5 → Show: 10 5 10 25 50 Status Pick Re…" at bounding box center [756, 347] width 1512 height 695
click at [108, 64] on link "Dashboard" at bounding box center [94, 63] width 189 height 32
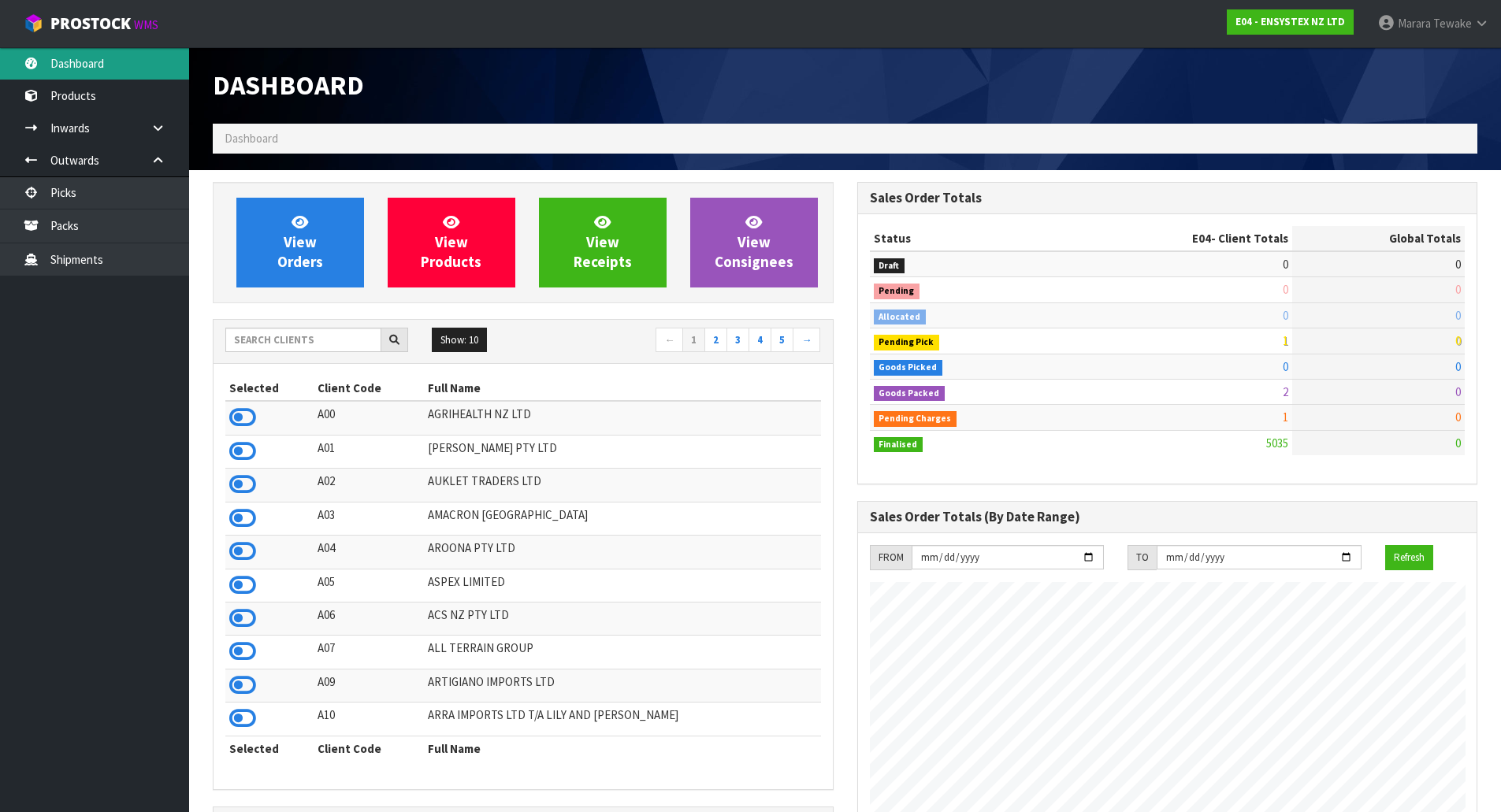
scroll to position [1193, 644]
click at [290, 337] on input "text" at bounding box center [303, 339] width 156 height 25
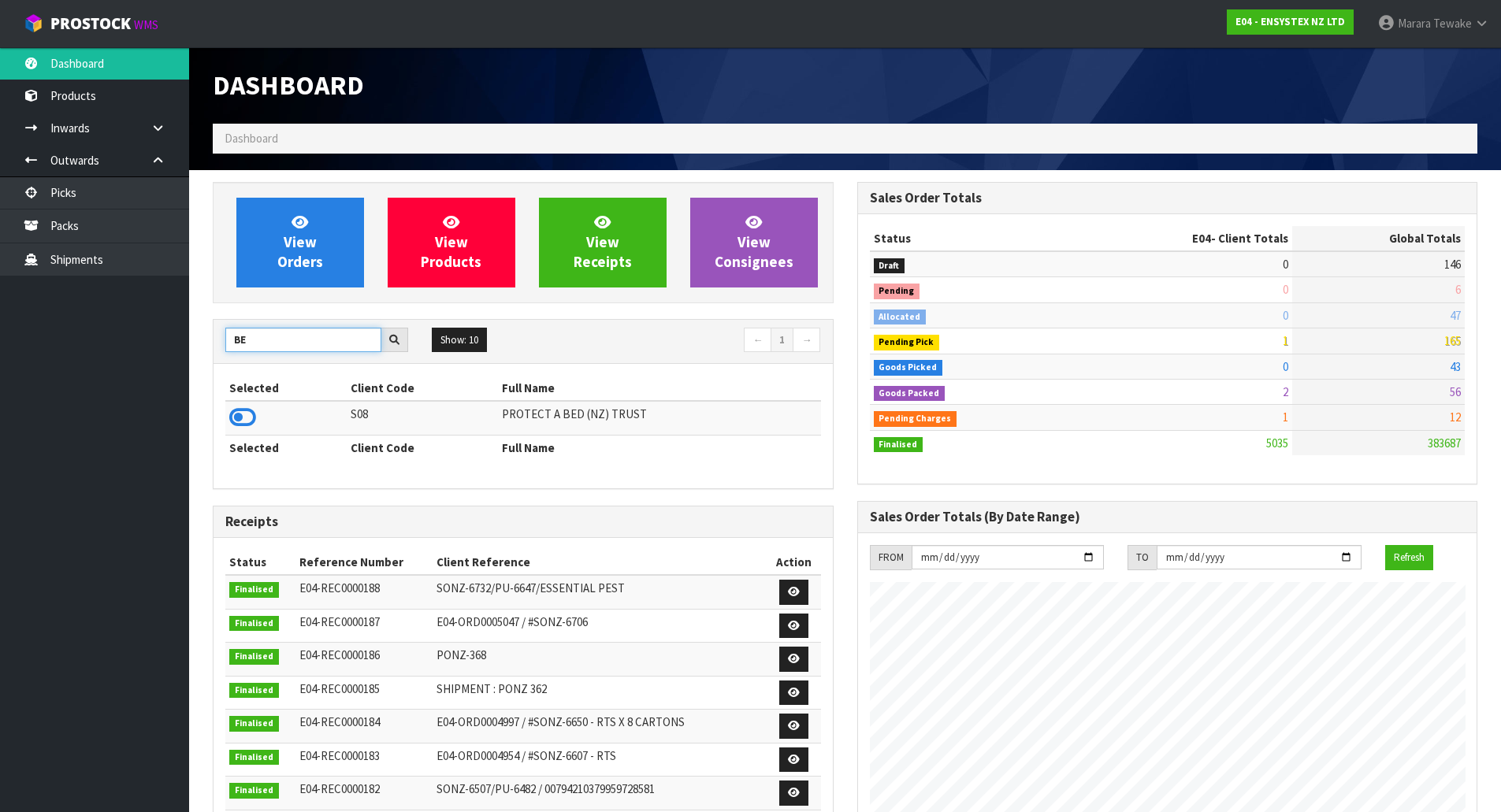
type input "B"
type input "F06"
click at [250, 409] on icon at bounding box center [243, 417] width 27 height 24
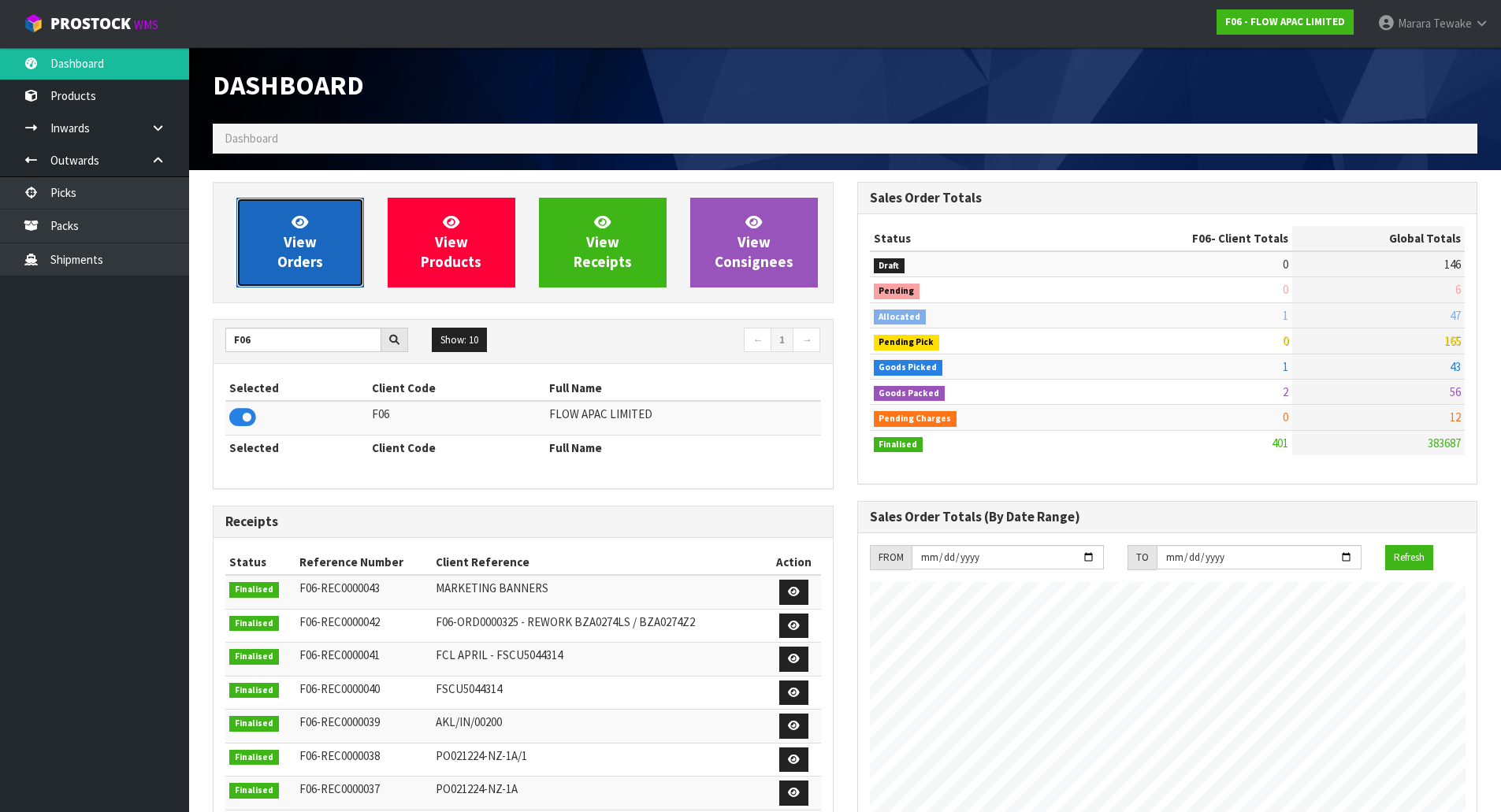
click at [300, 250] on span "View Orders" at bounding box center [301, 242] width 46 height 59
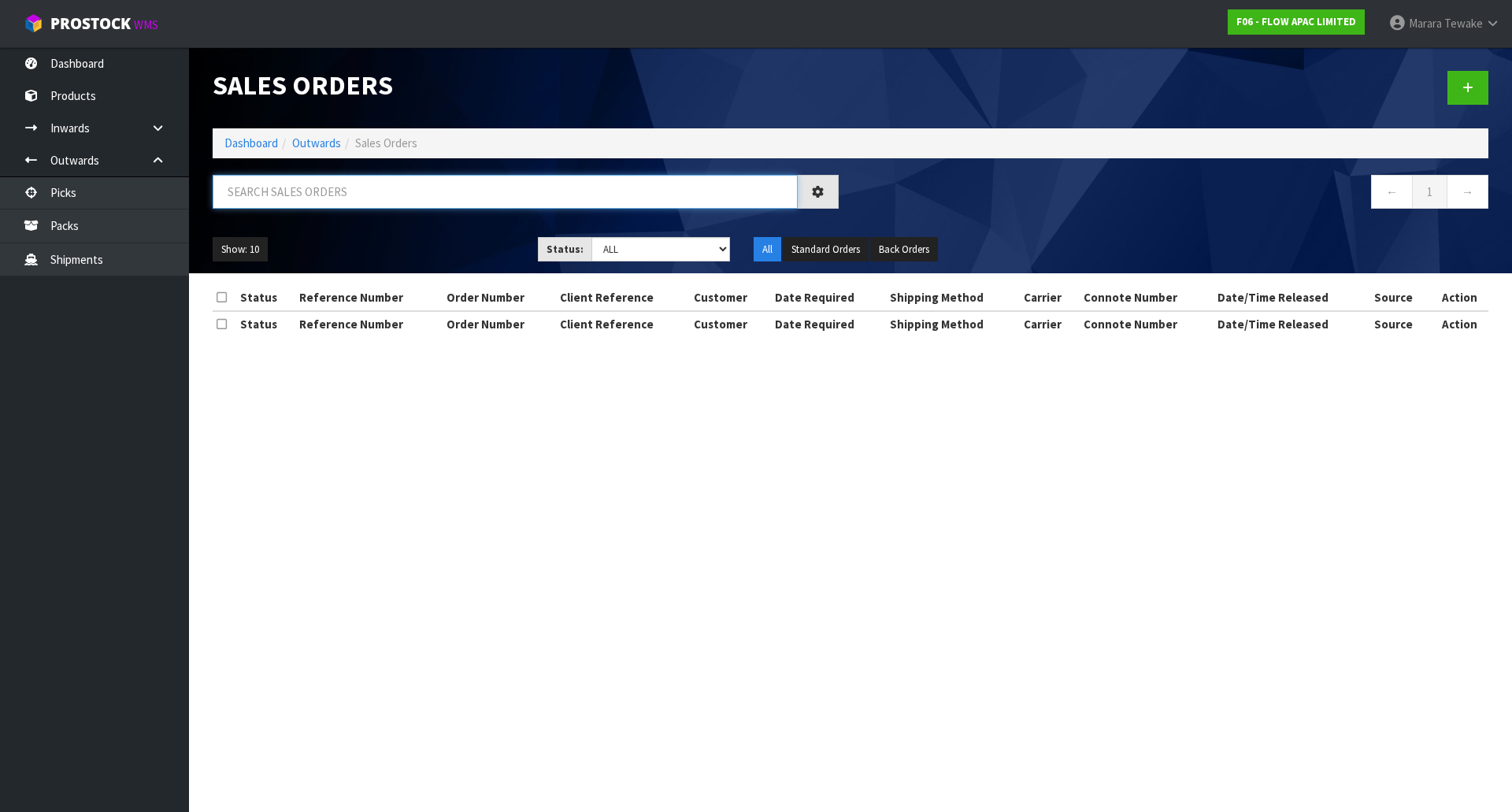
click at [300, 185] on input "text" at bounding box center [505, 191] width 585 height 34
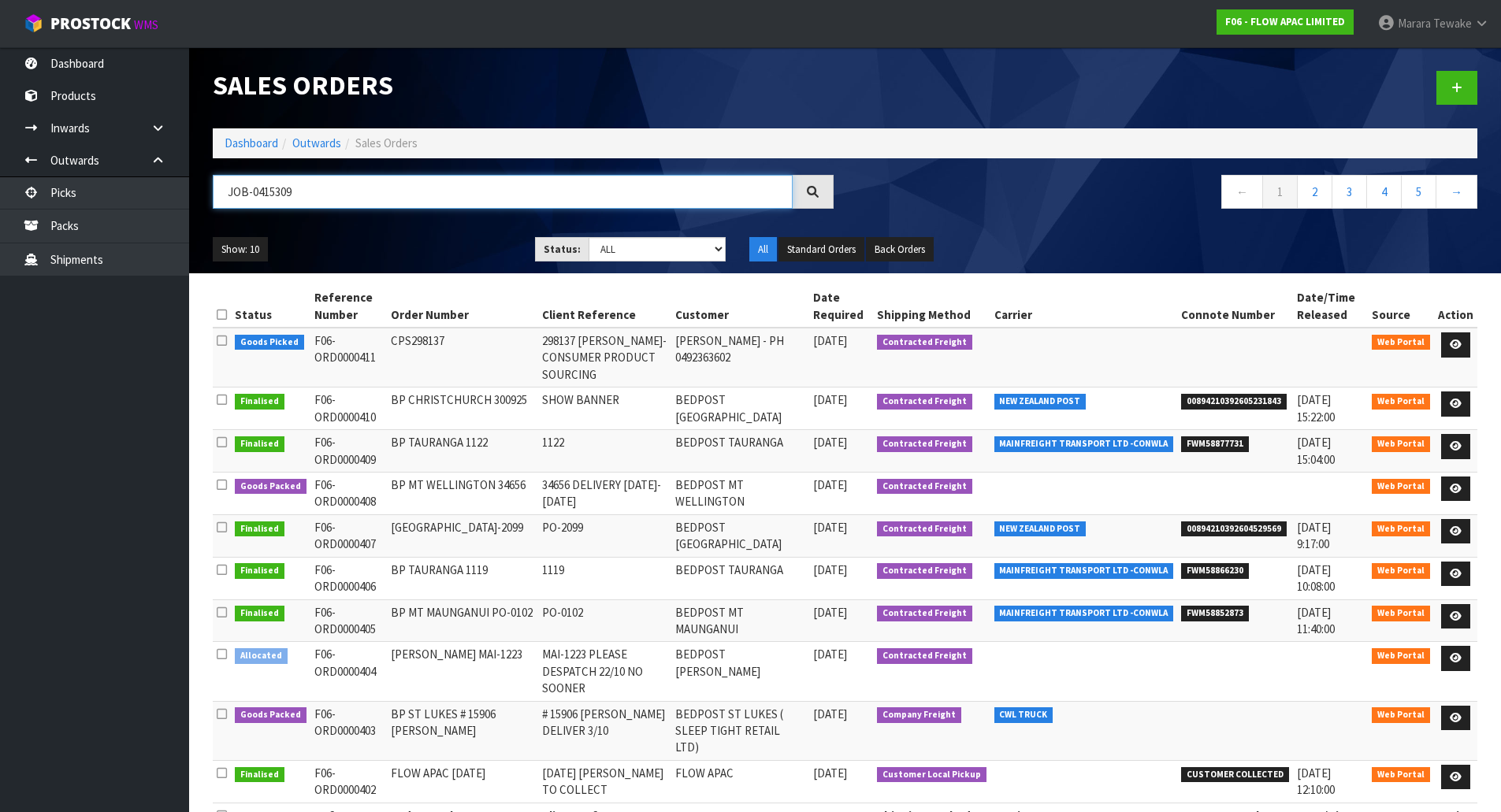
type input "JOB-0415309"
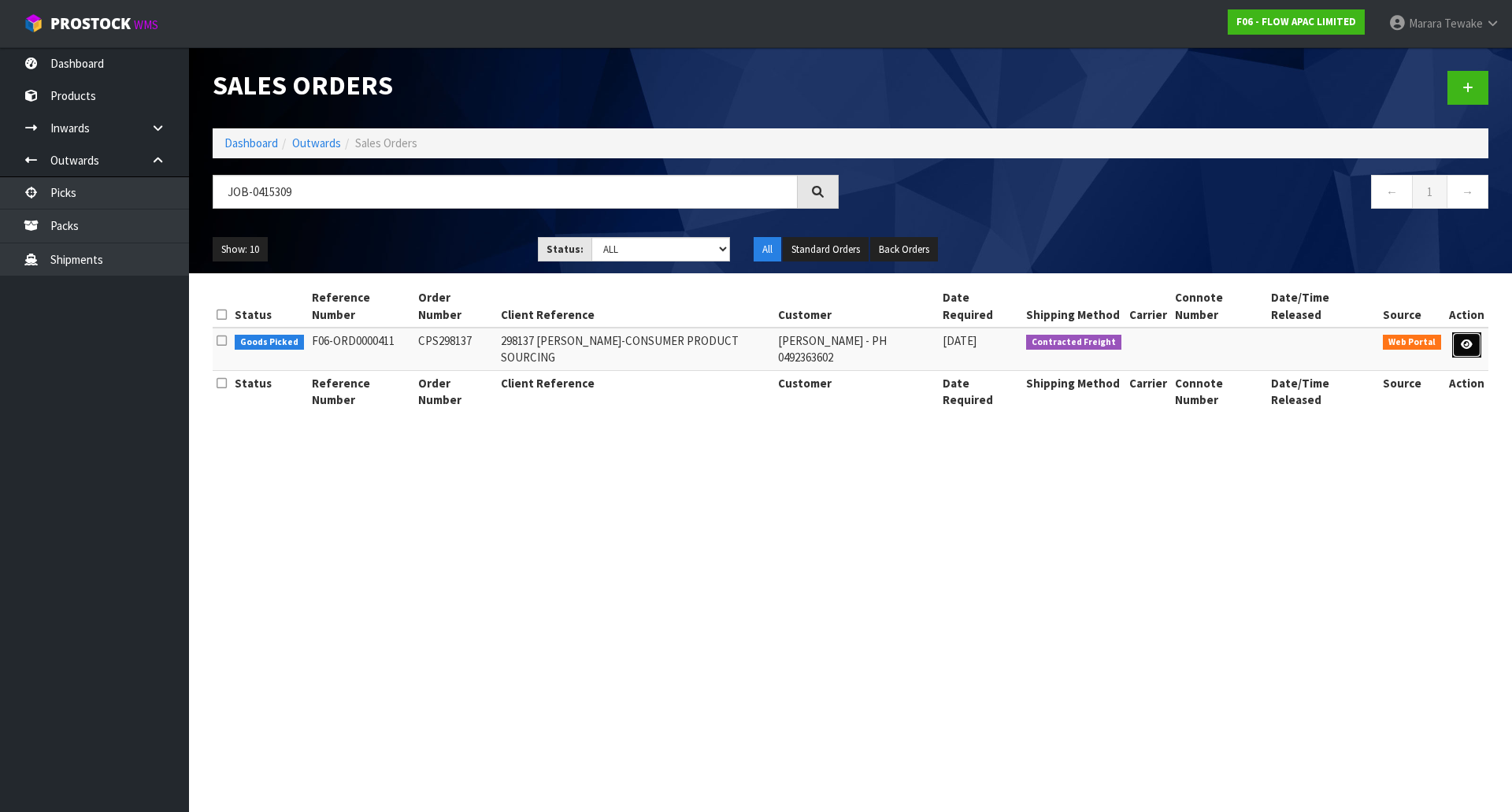
click at [1470, 345] on icon at bounding box center [1466, 344] width 12 height 10
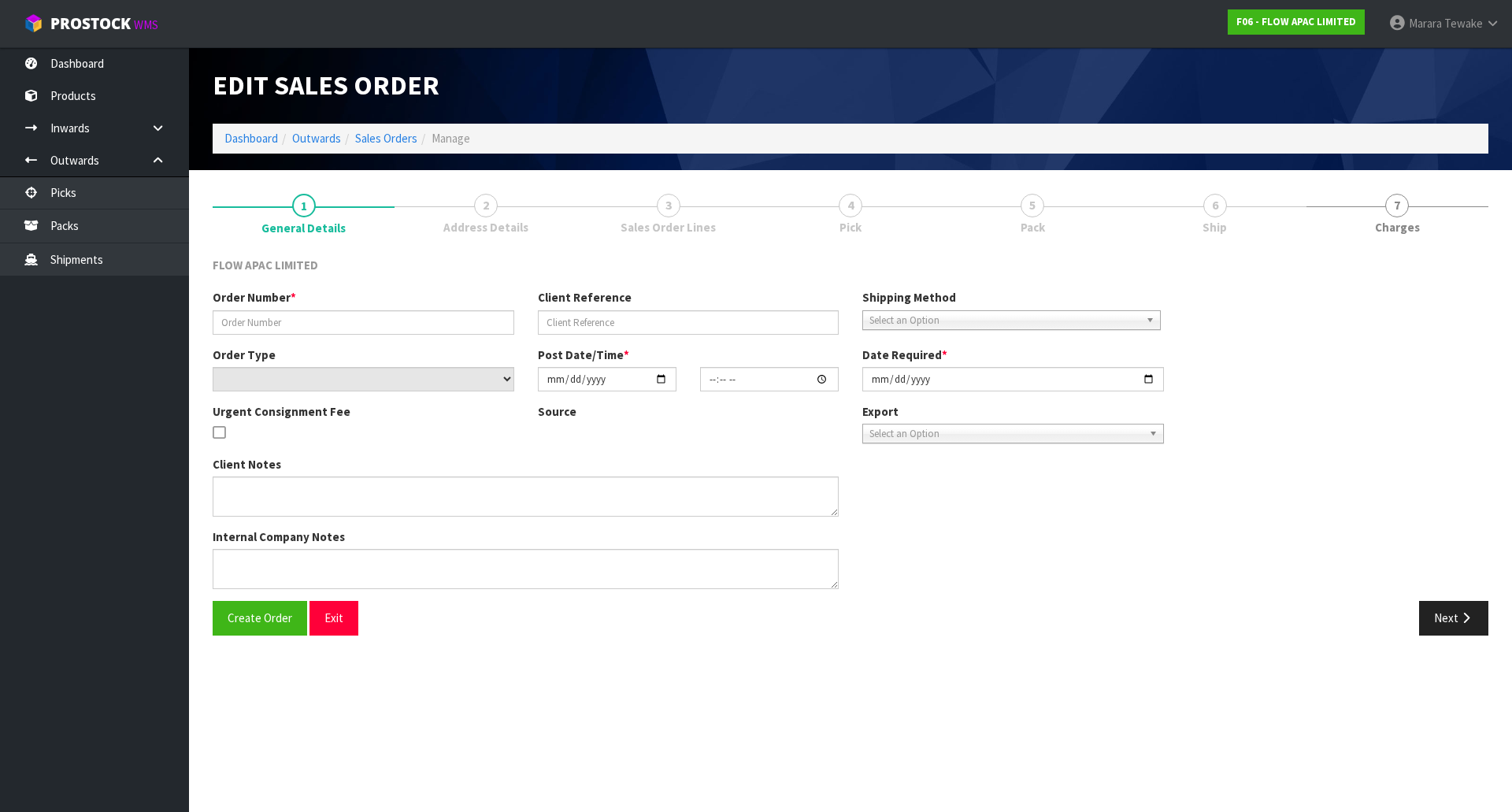
type input "CPS298137"
type input "298137 WENDY WILLIAMS-CONSUMER PRODUCT SOURCING"
select select "number:0"
type input "[DATE]"
type input "06:20:00.000"
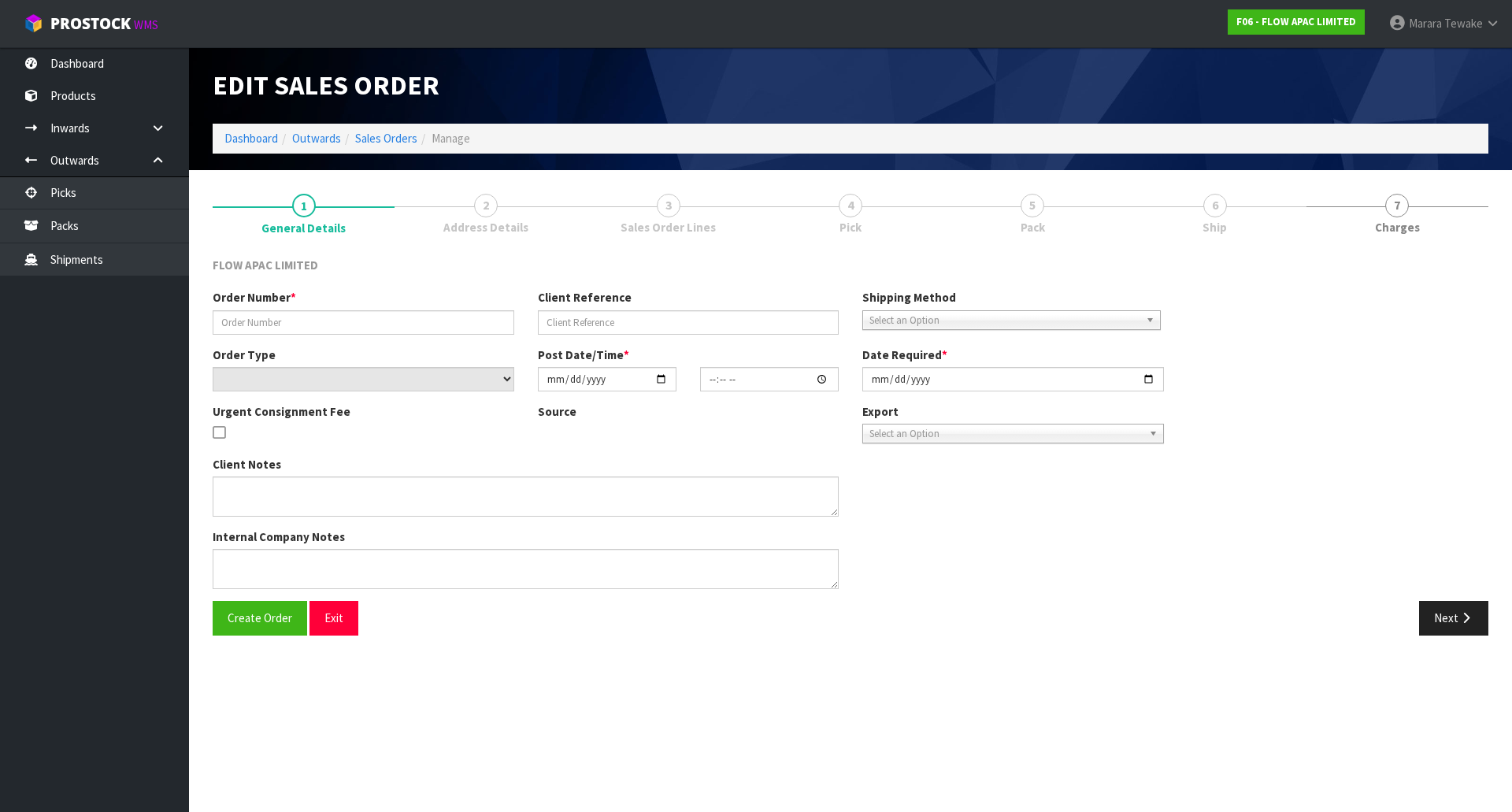
type input "[DATE]"
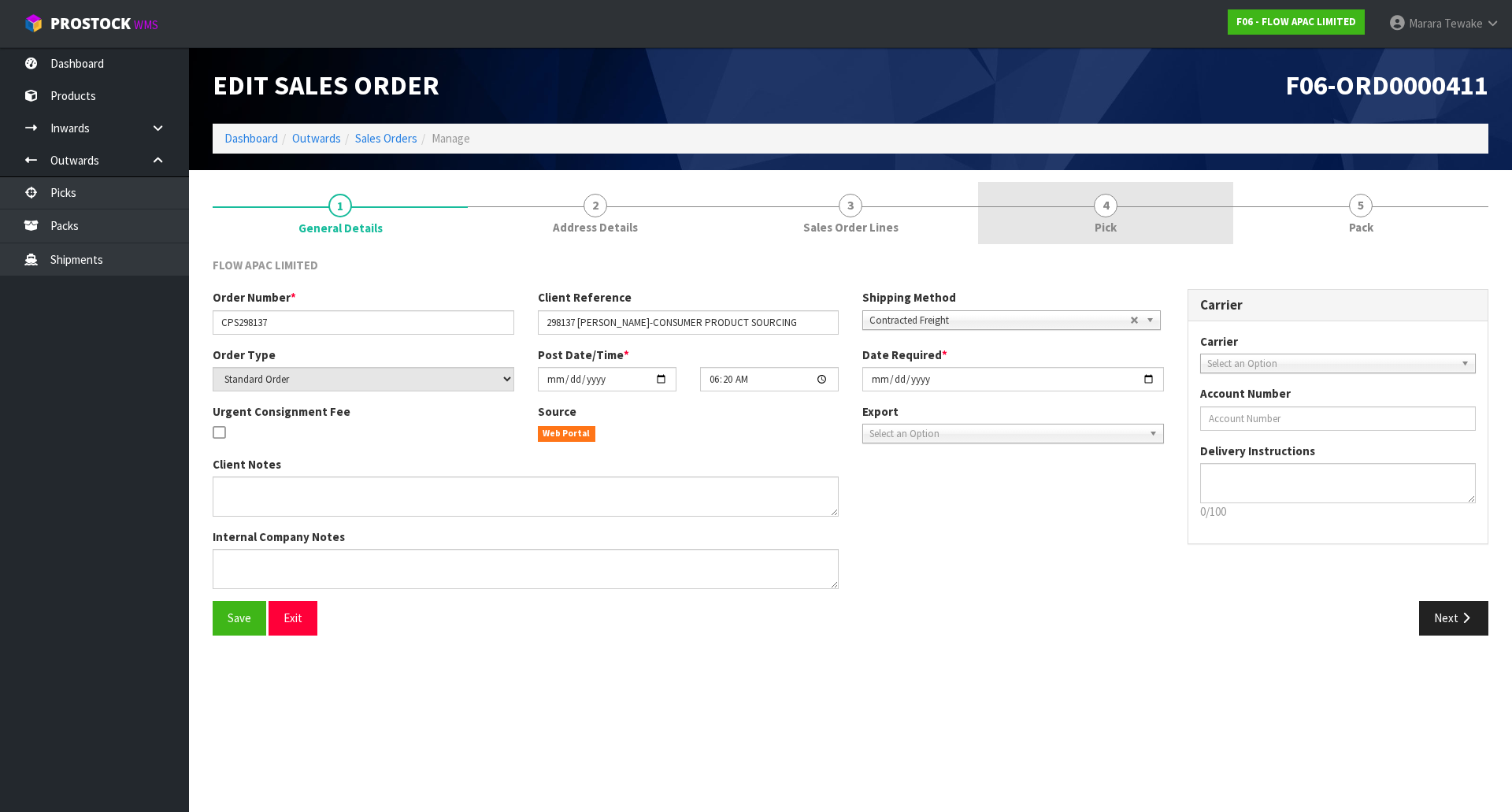
click at [1193, 217] on link "4 Pick" at bounding box center [1105, 213] width 255 height 62
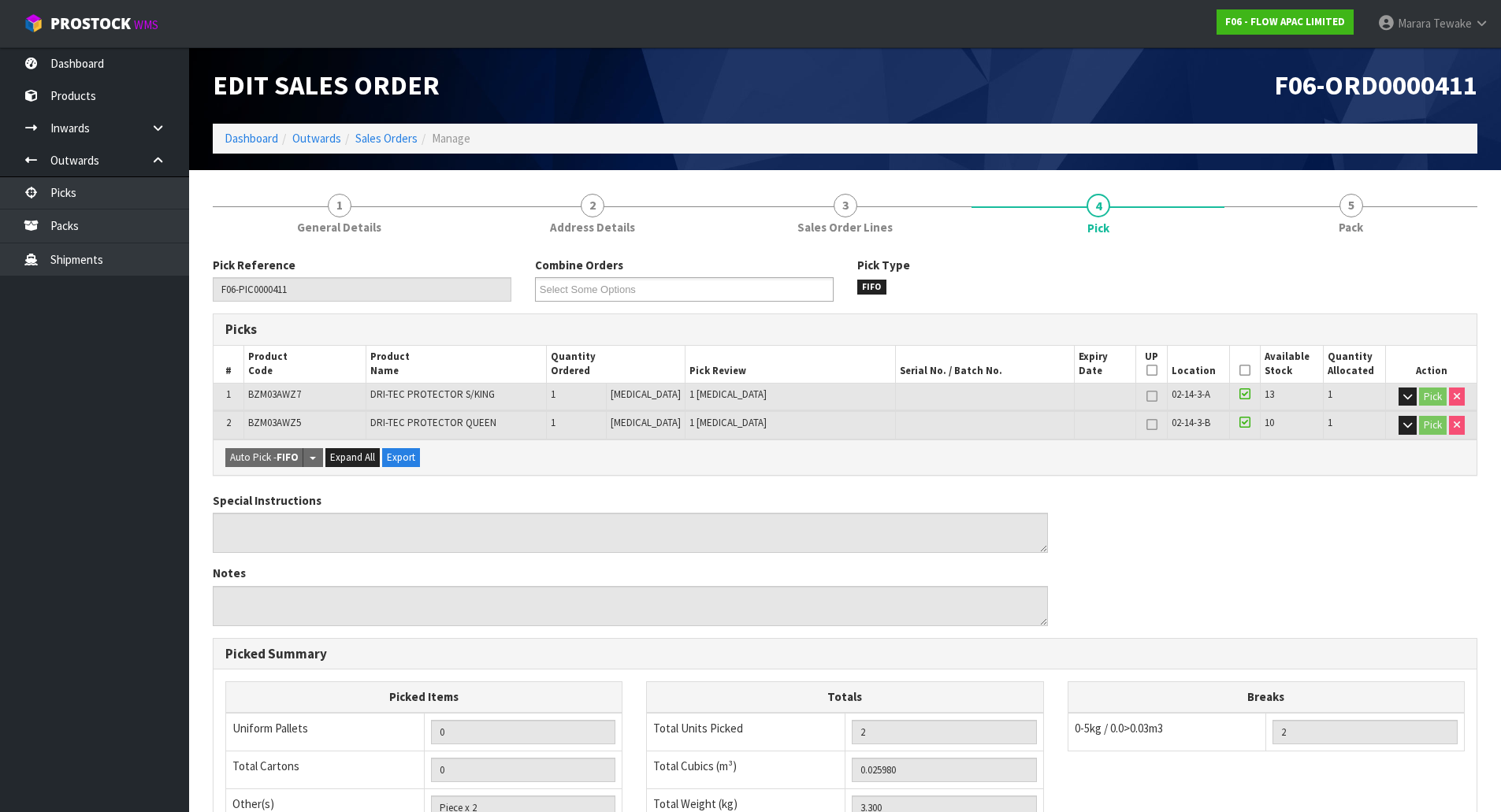
click at [1239, 370] on icon at bounding box center [1245, 370] width 11 height 1
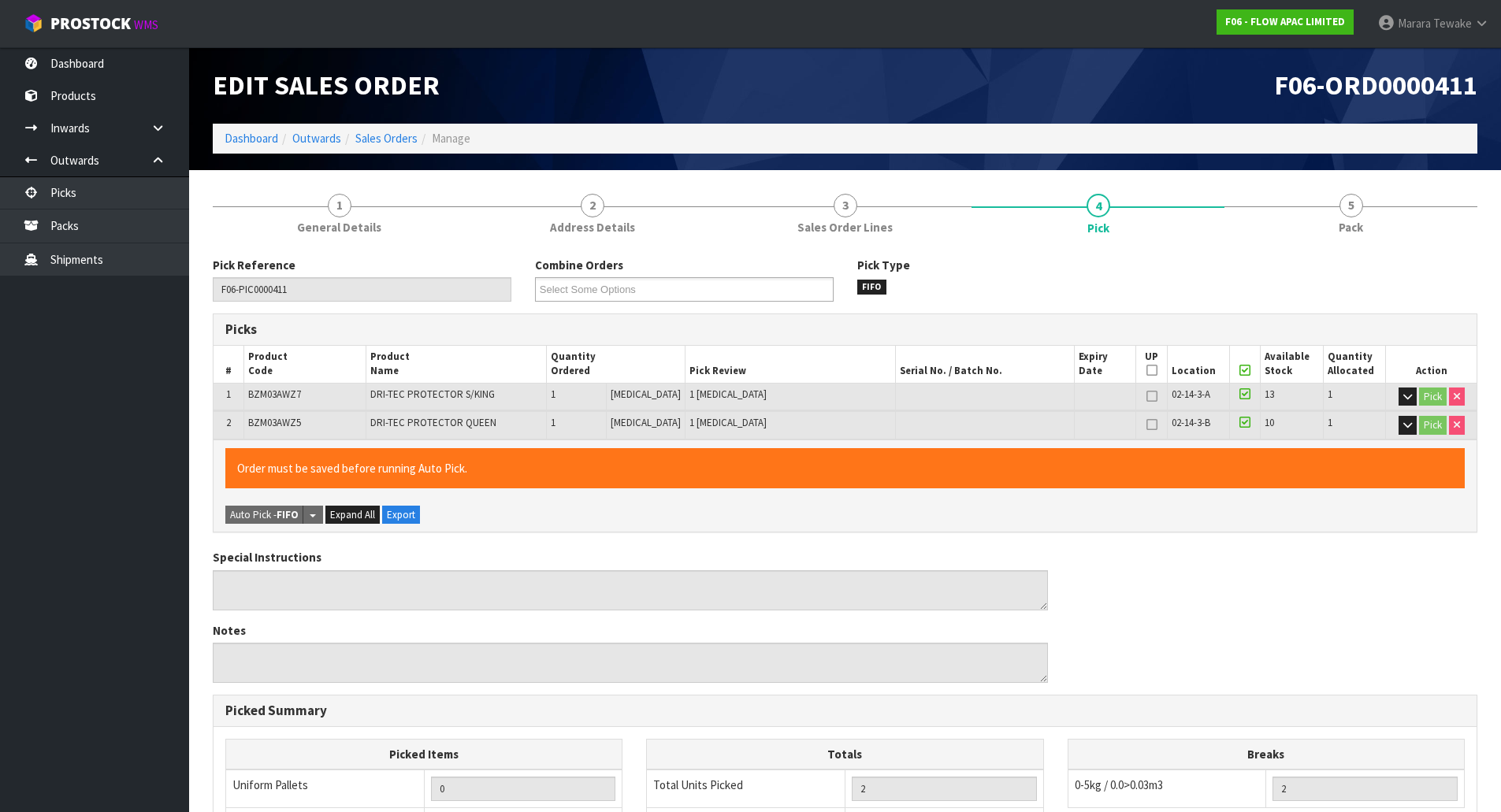
scroll to position [318, 0]
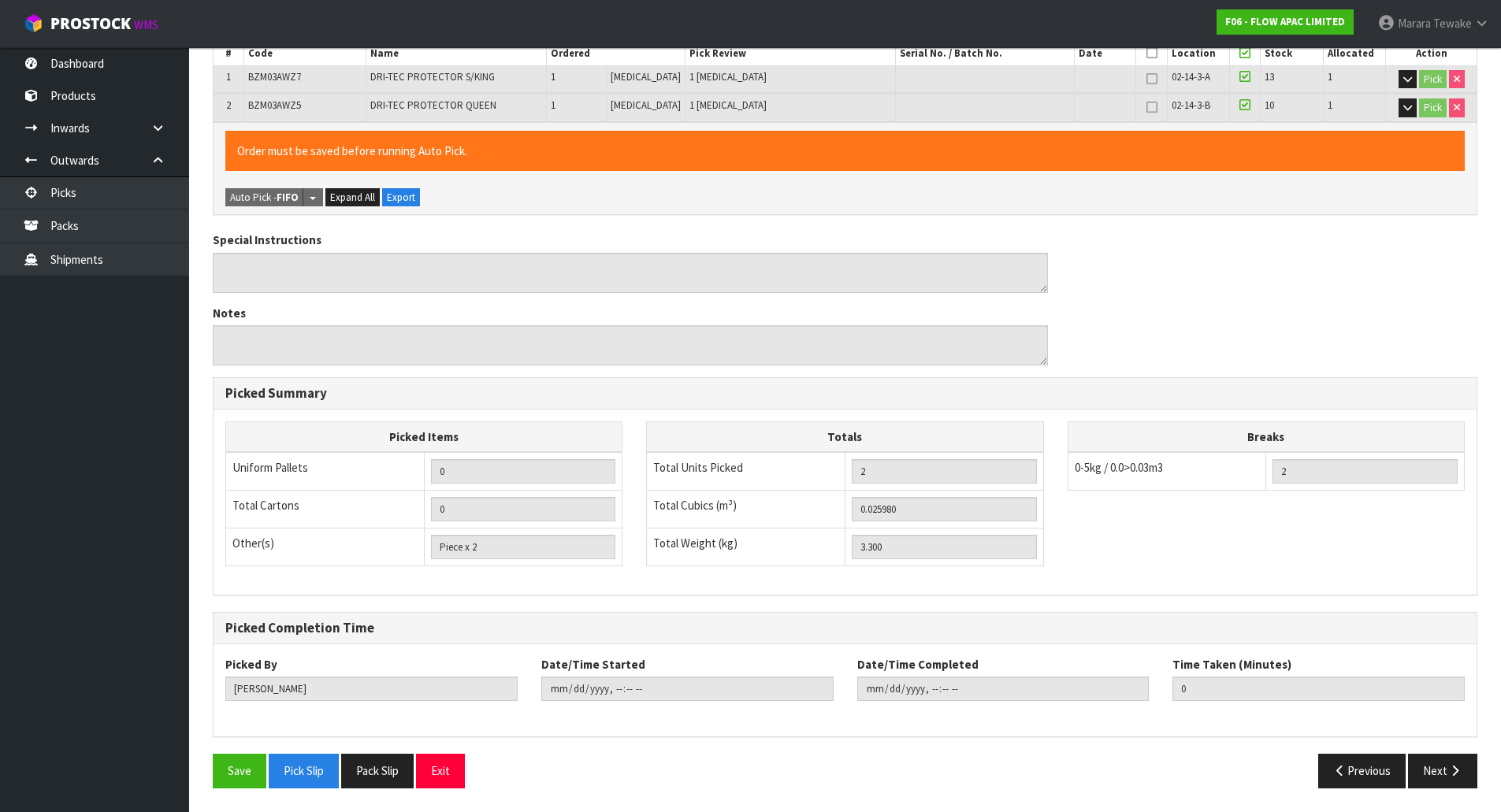
click at [240, 789] on div "Save Pick Slip Pack Slip Exit Previous Next" at bounding box center [845, 777] width 1288 height 46
click at [243, 769] on button "Save" at bounding box center [240, 771] width 54 height 34
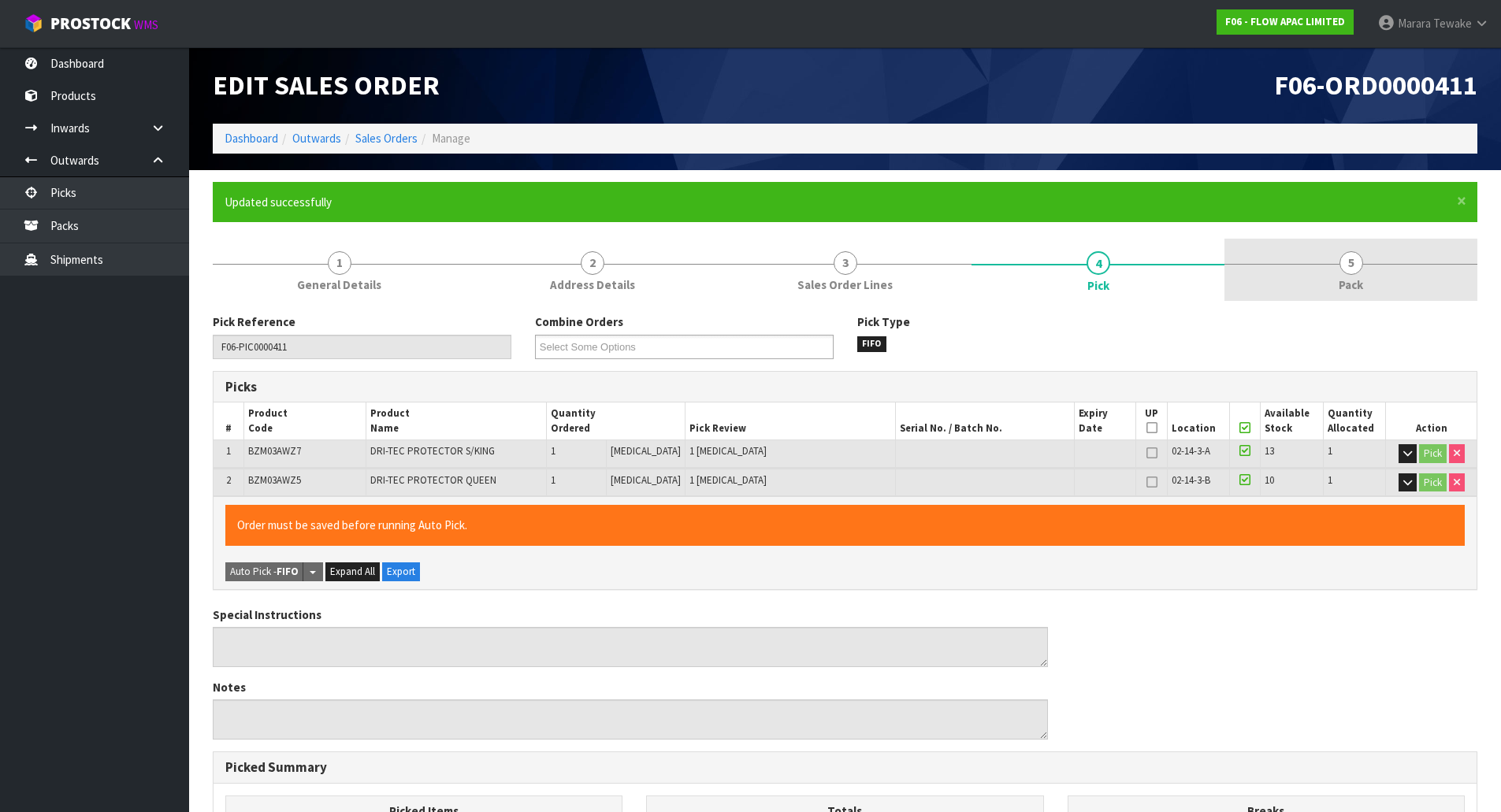
type input "Marara Tewake"
type input "2025-10-01T08:48:06"
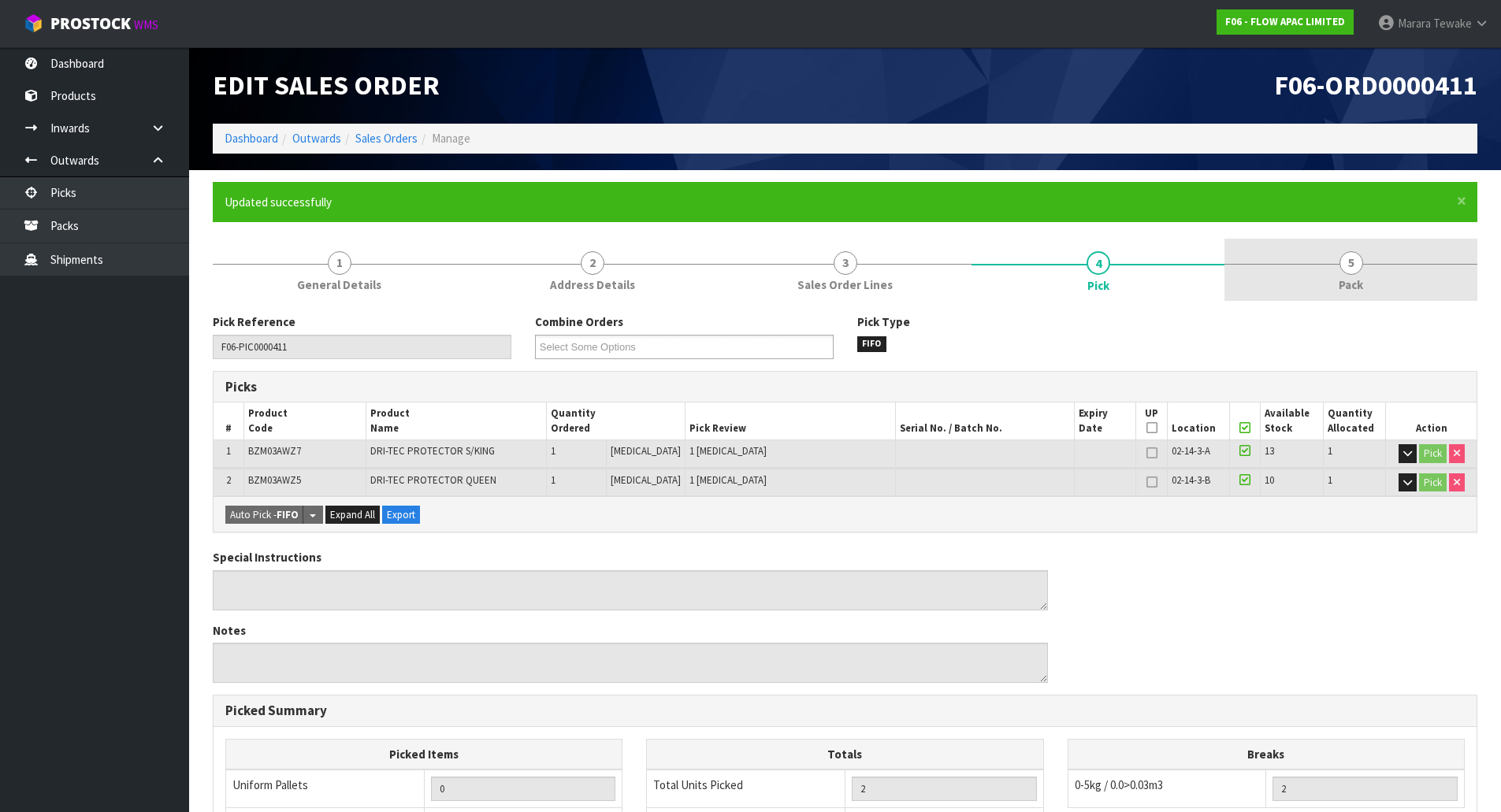
click at [1348, 281] on span "Pack" at bounding box center [1351, 285] width 25 height 17
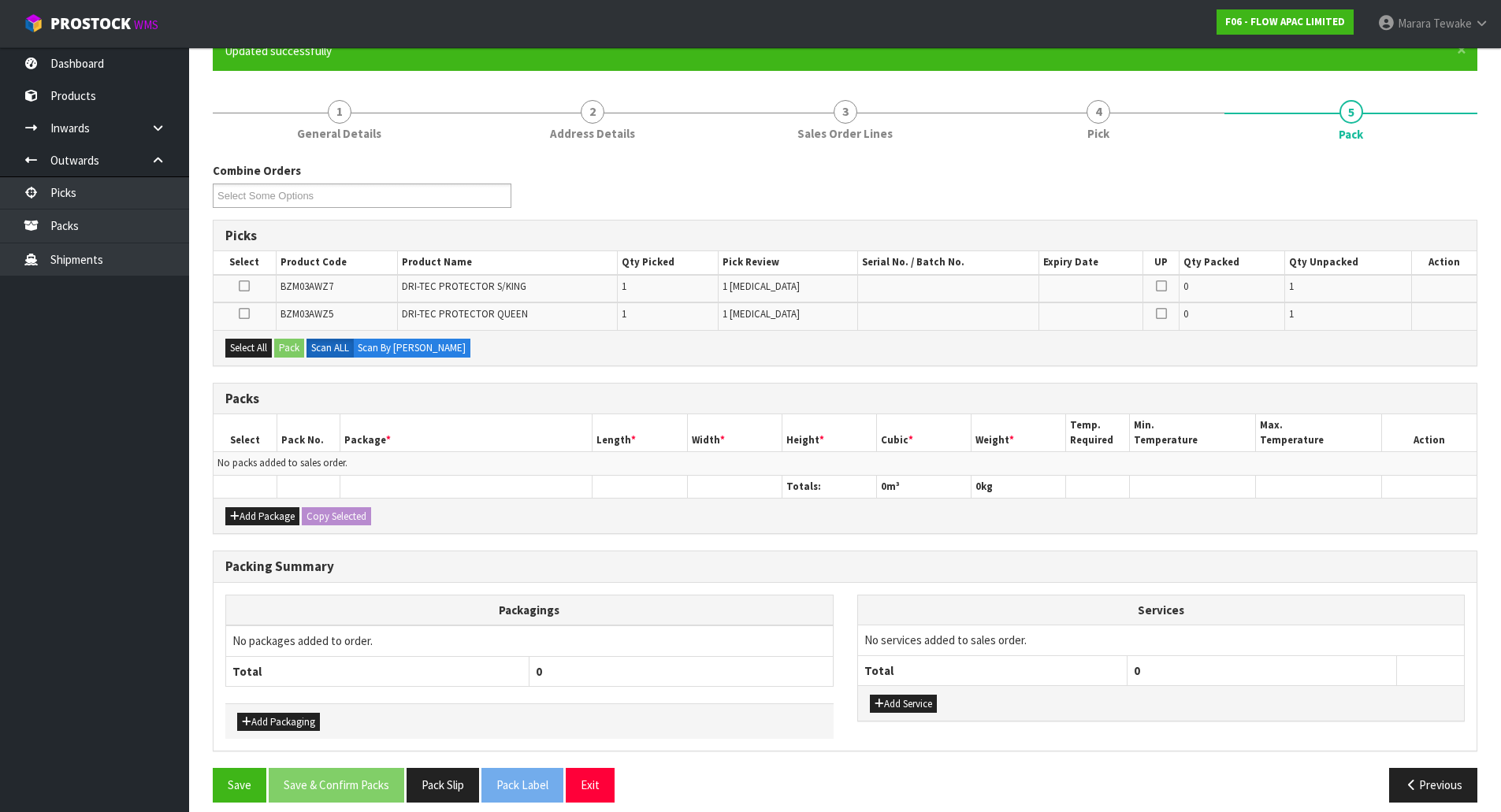
scroll to position [157, 0]
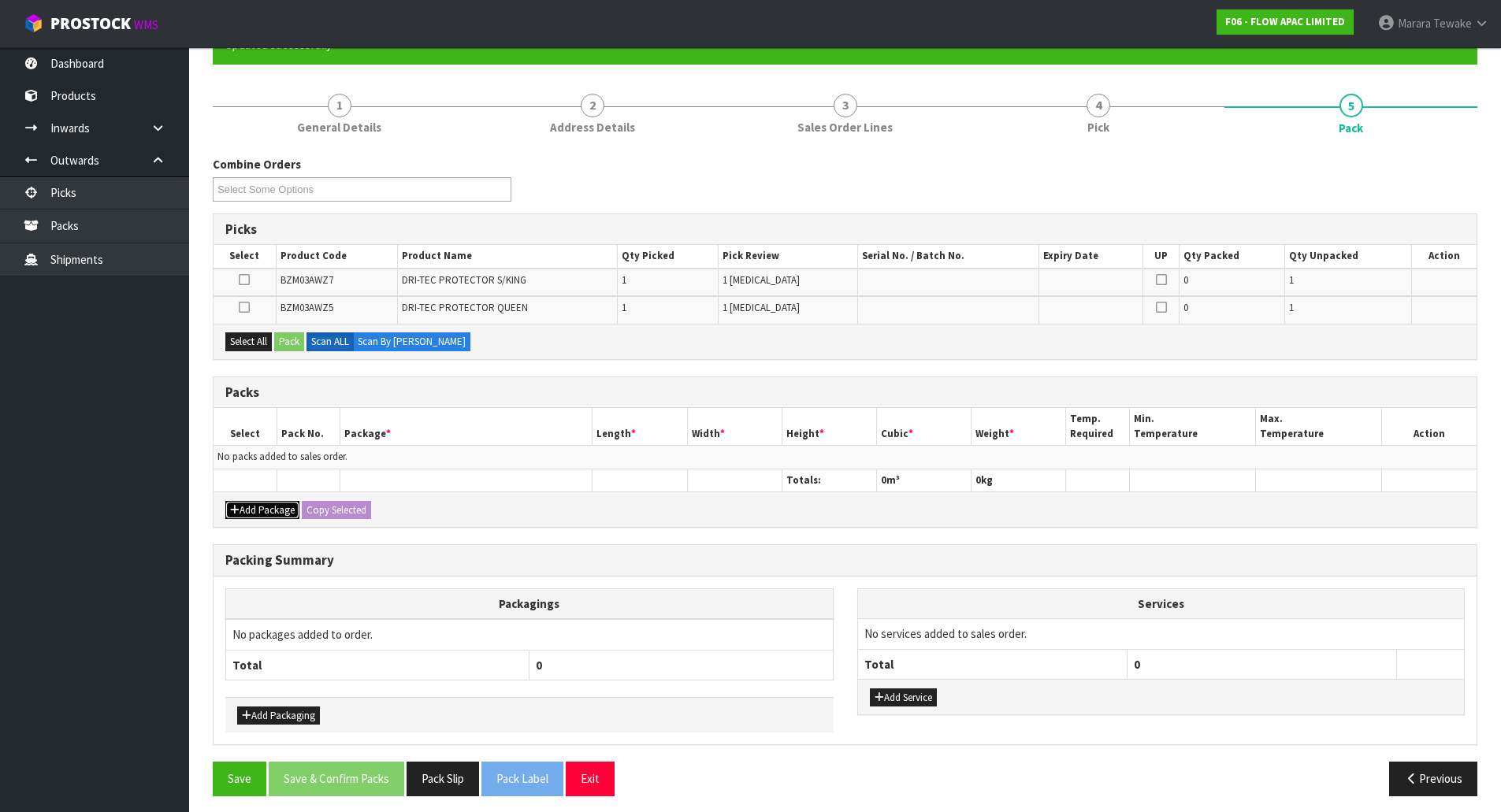
drag, startPoint x: 260, startPoint y: 508, endPoint x: 251, endPoint y: 503, distance: 10.3
click at [261, 508] on button "Add Package" at bounding box center [263, 511] width 74 height 19
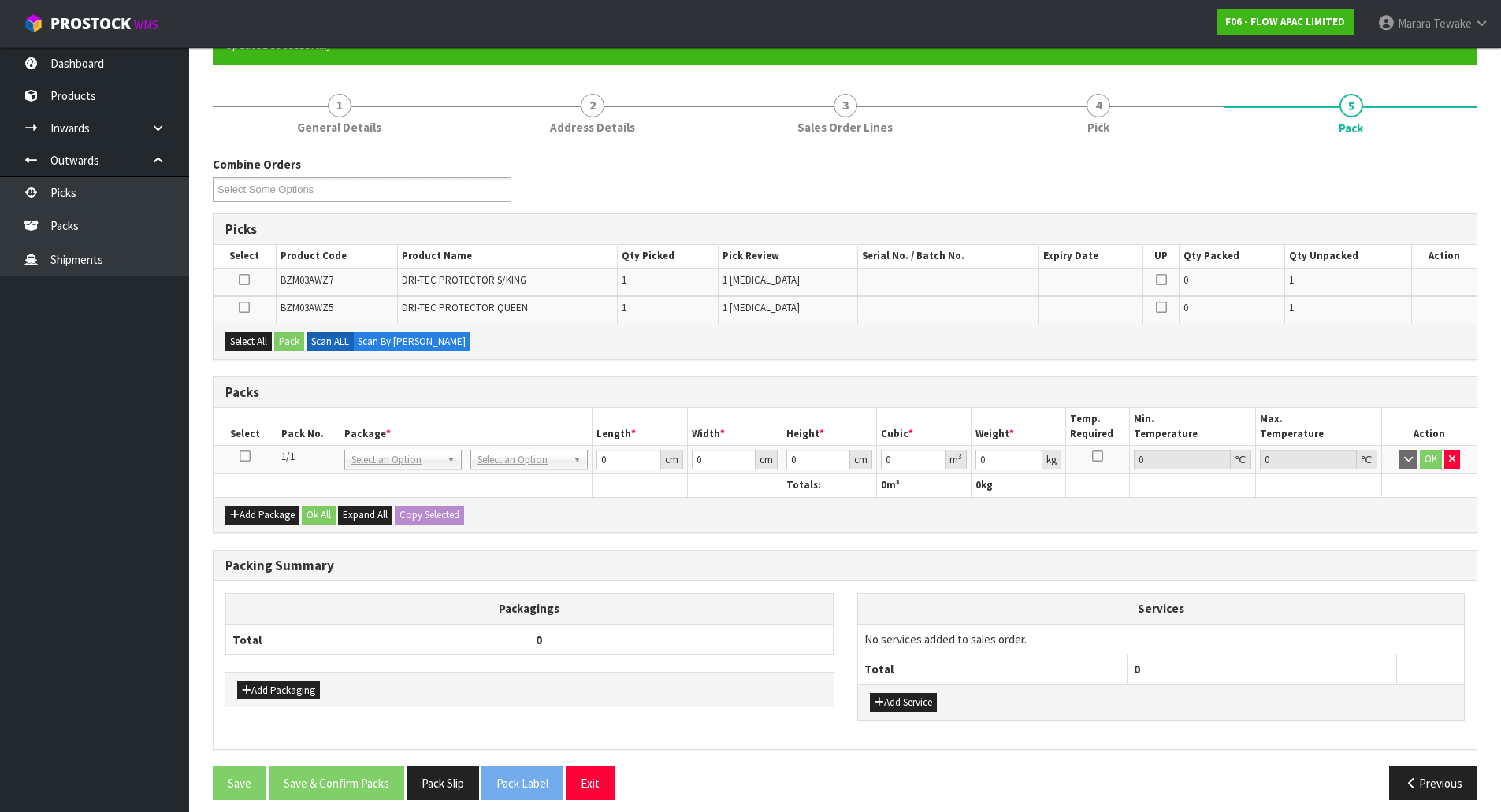
click at [249, 457] on icon at bounding box center [245, 456] width 11 height 1
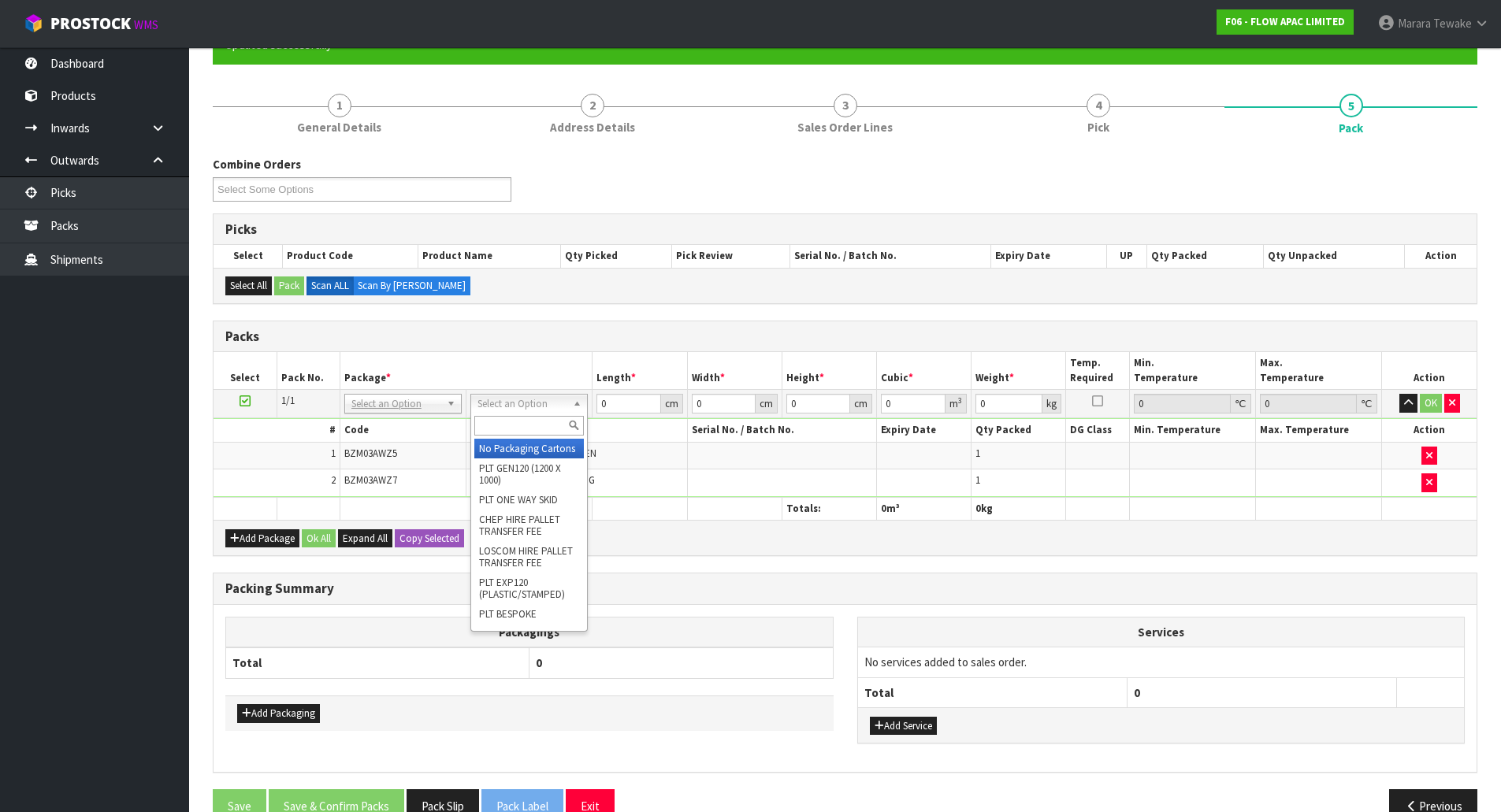
click at [501, 427] on input "text" at bounding box center [529, 425] width 109 height 20
type input "OC"
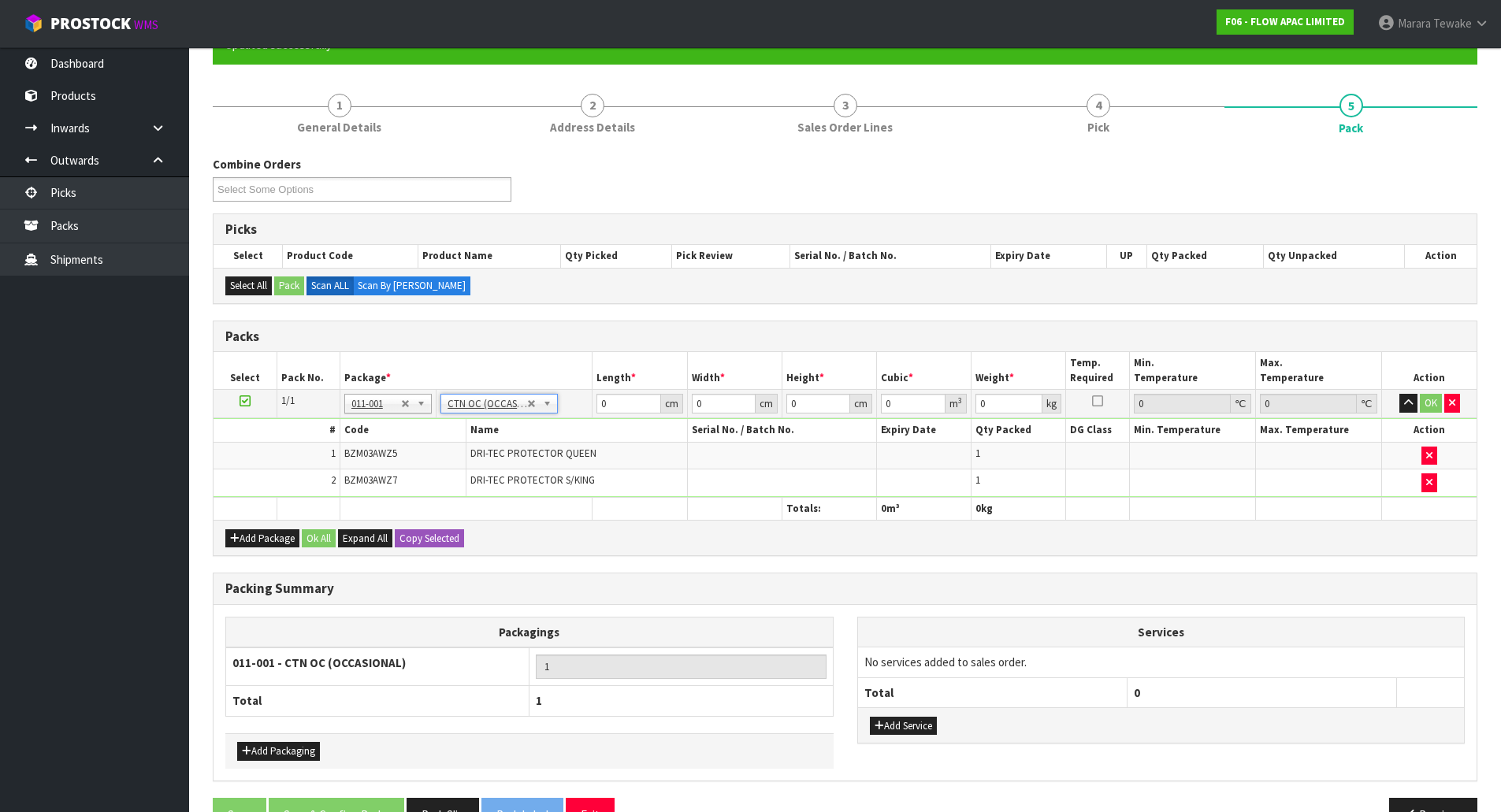
type input "3.3"
drag, startPoint x: 618, startPoint y: 398, endPoint x: 542, endPoint y: 348, distance: 91.0
click at [547, 371] on table "Select Pack No. Package * Length * Width * Height * Cubic * Weight * Temp. Requ…" at bounding box center [845, 436] width 1263 height 168
type input "39"
type input "30"
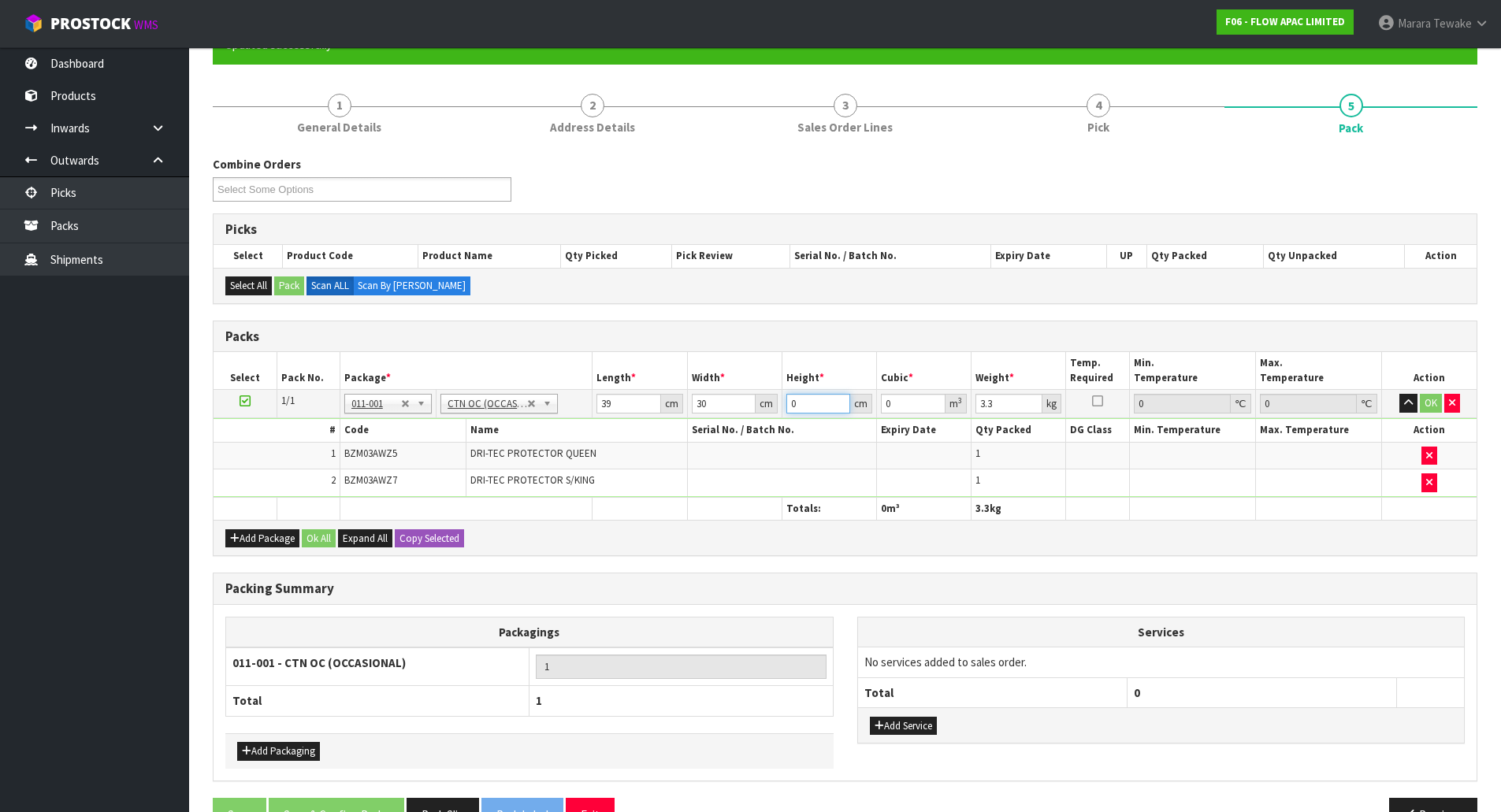
type input "3"
type input "0.00351"
type input "33"
type input "0.03861"
type input "33"
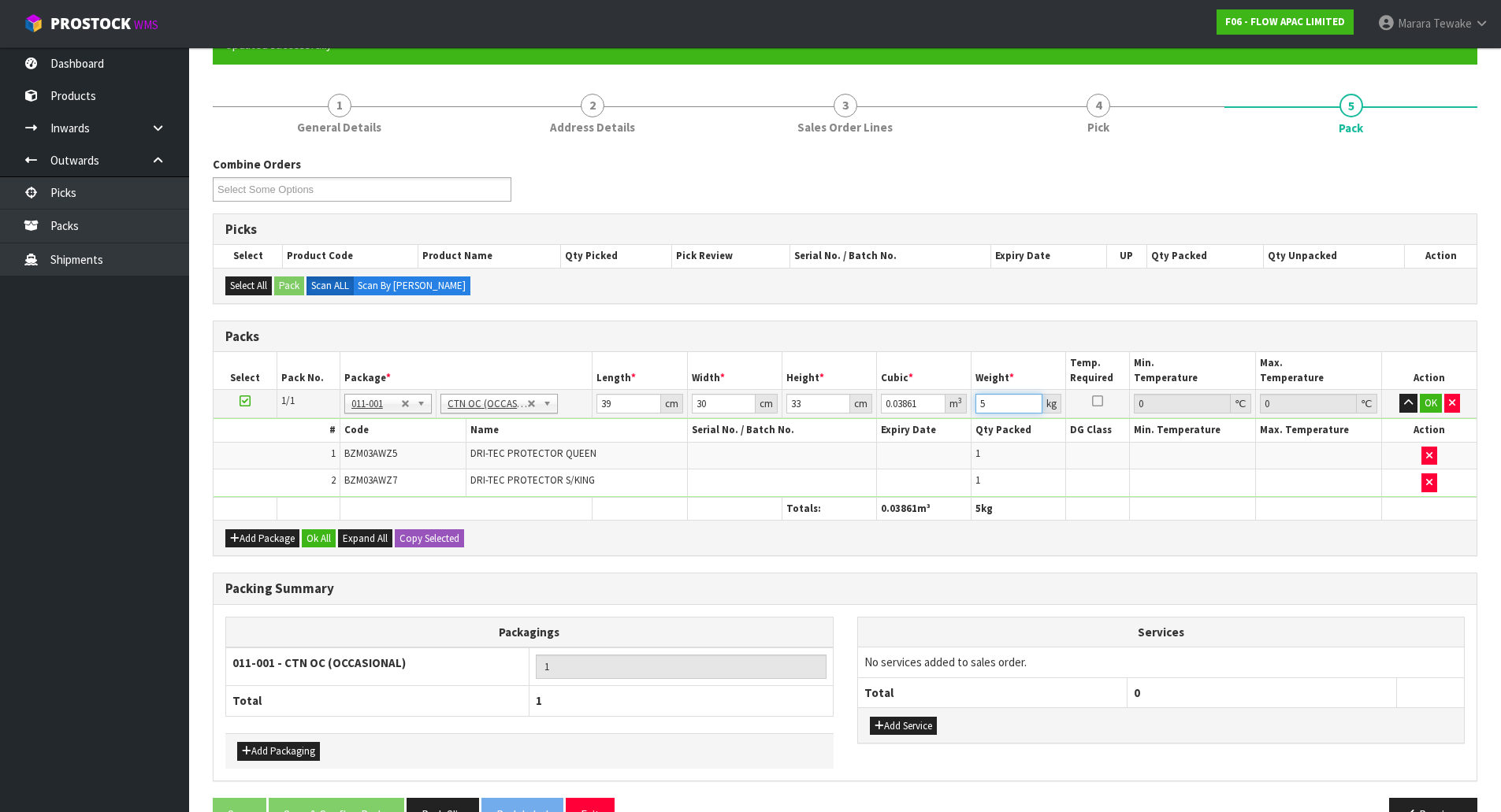
type input "5"
click at [1400, 394] on button "button" at bounding box center [1408, 403] width 18 height 19
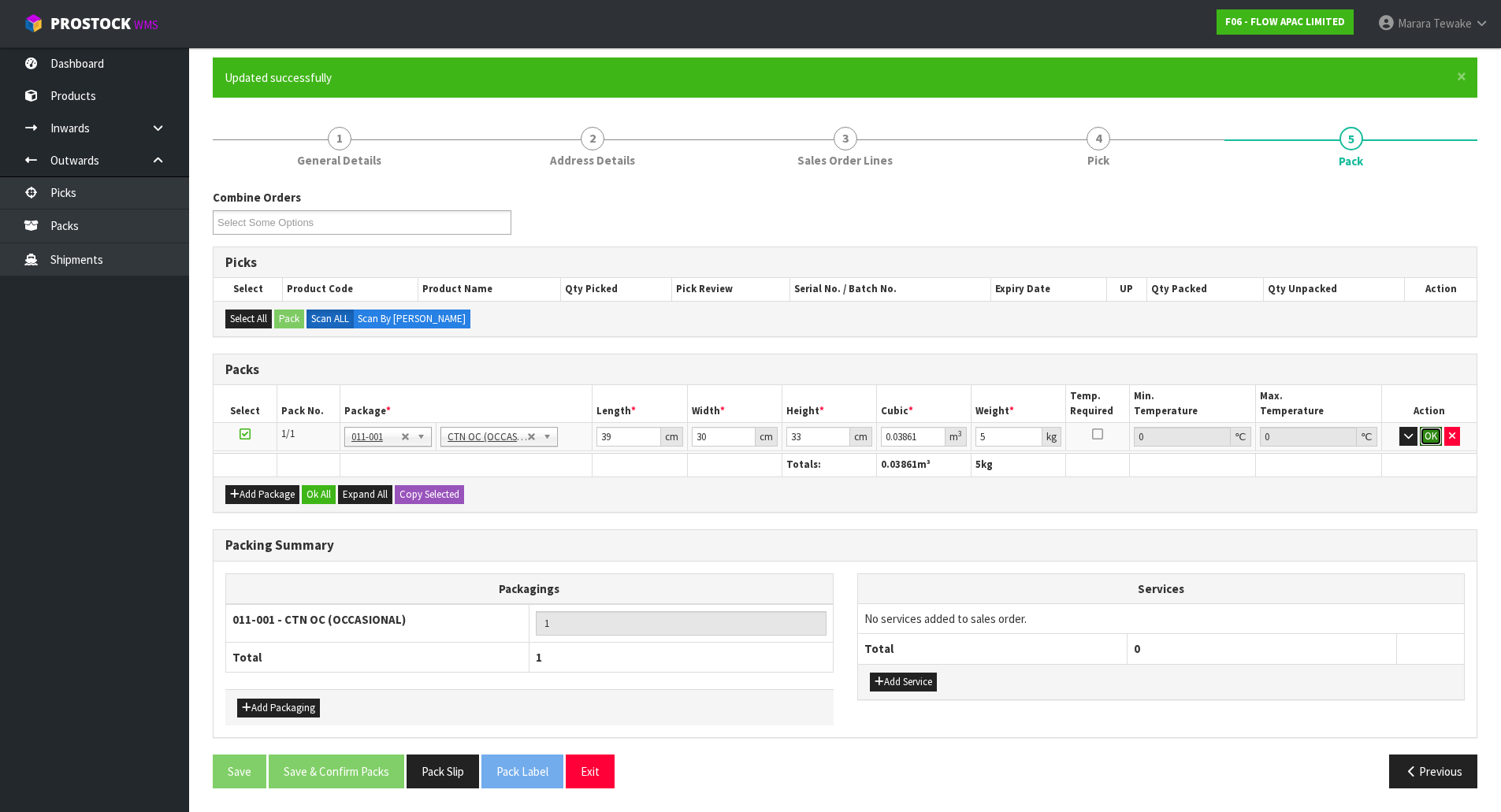
click button "OK" at bounding box center [1431, 436] width 22 height 19
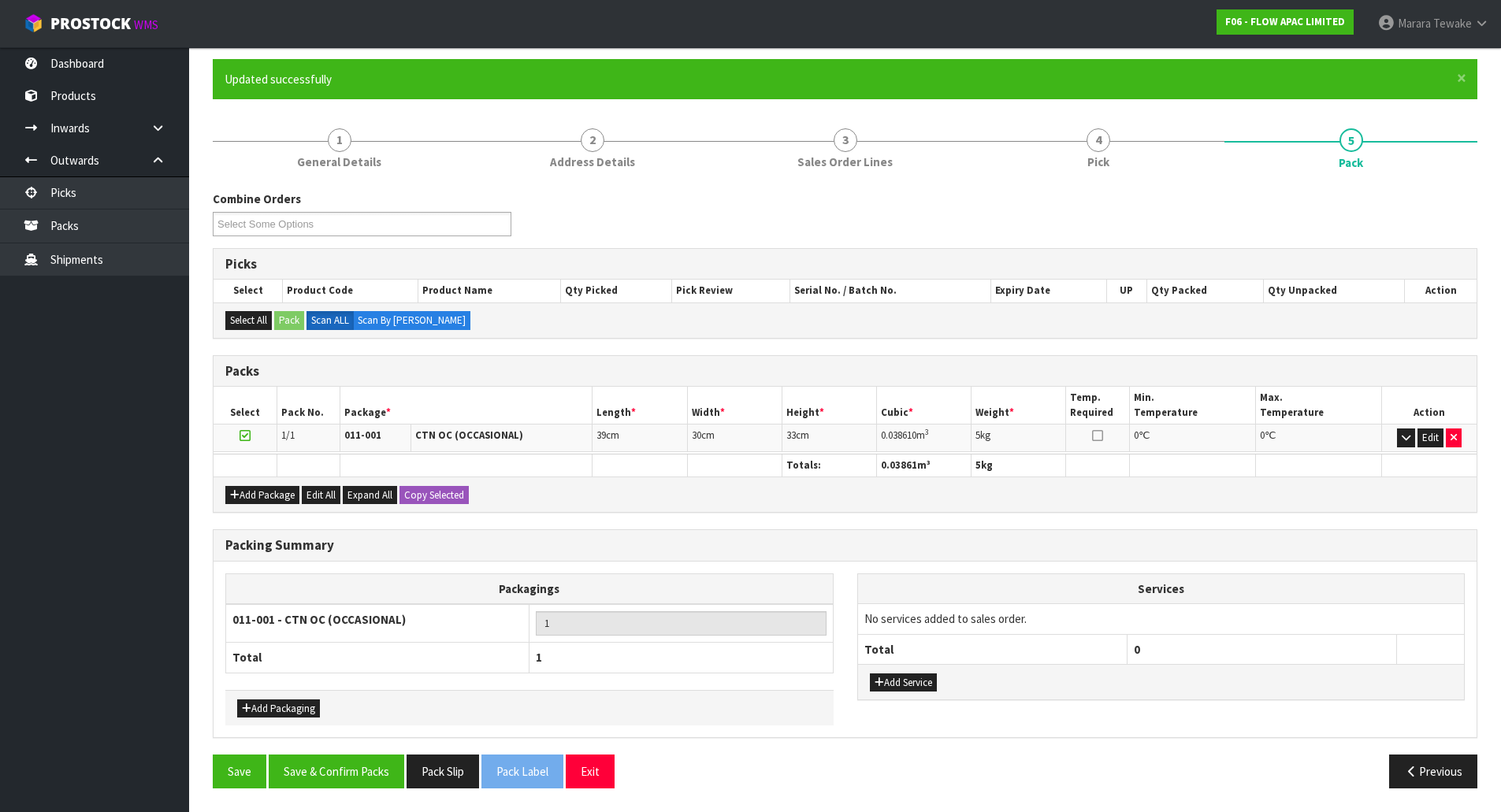
scroll to position [121, 0]
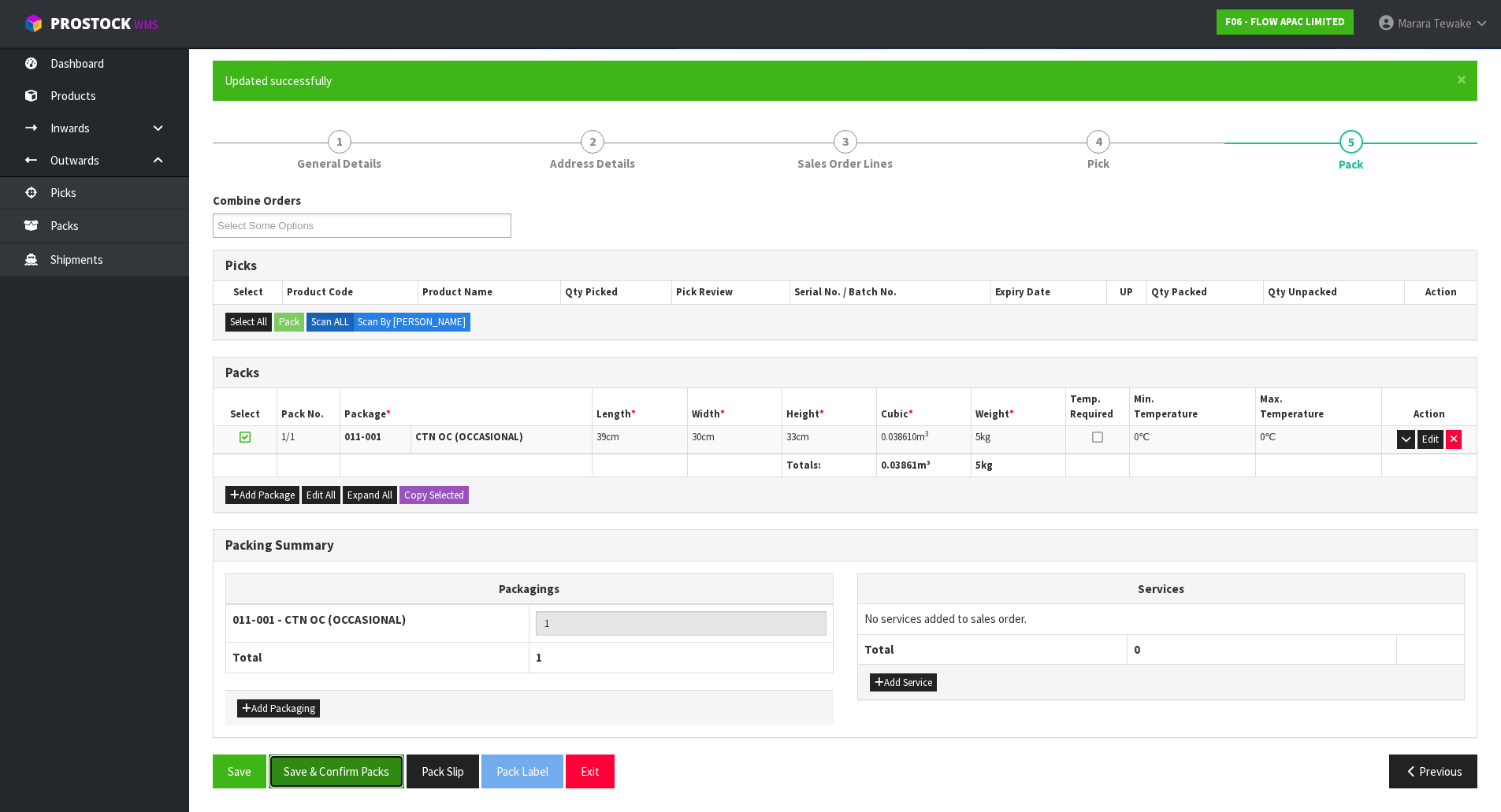
click at [354, 772] on button "Save & Confirm Packs" at bounding box center [336, 772] width 135 height 34
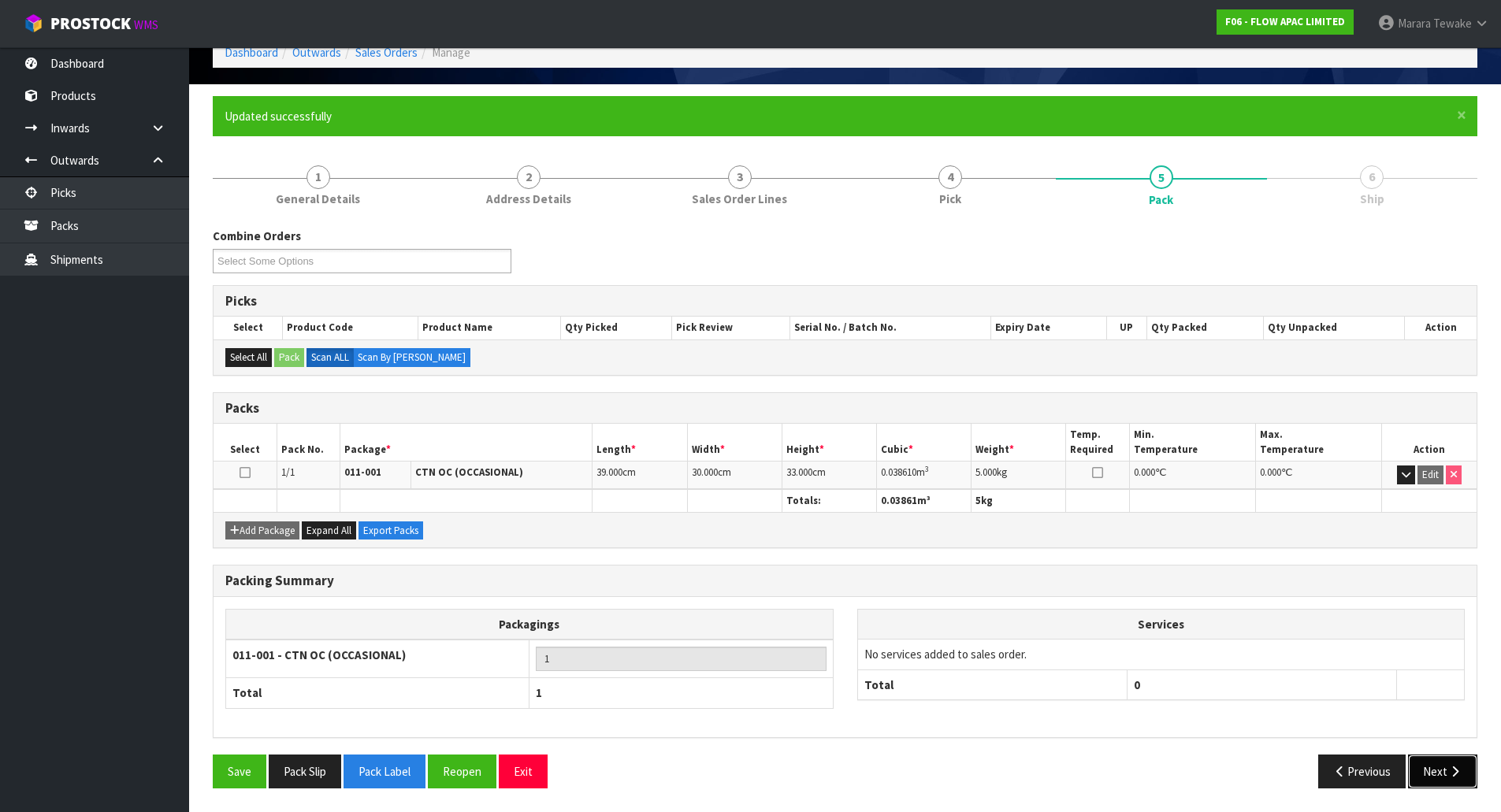
click at [1436, 764] on button "Next" at bounding box center [1443, 772] width 70 height 34
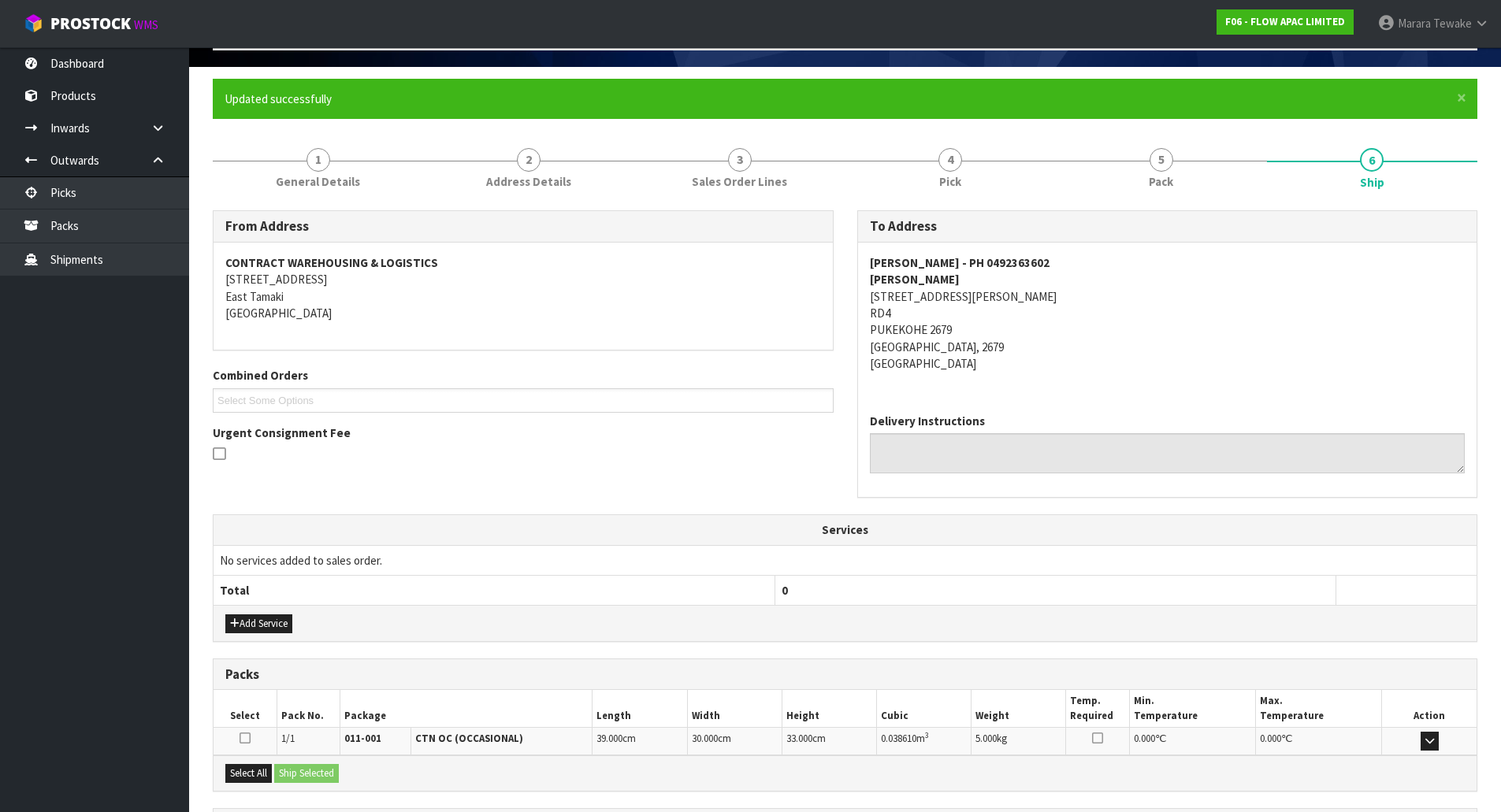
scroll to position [252, 0]
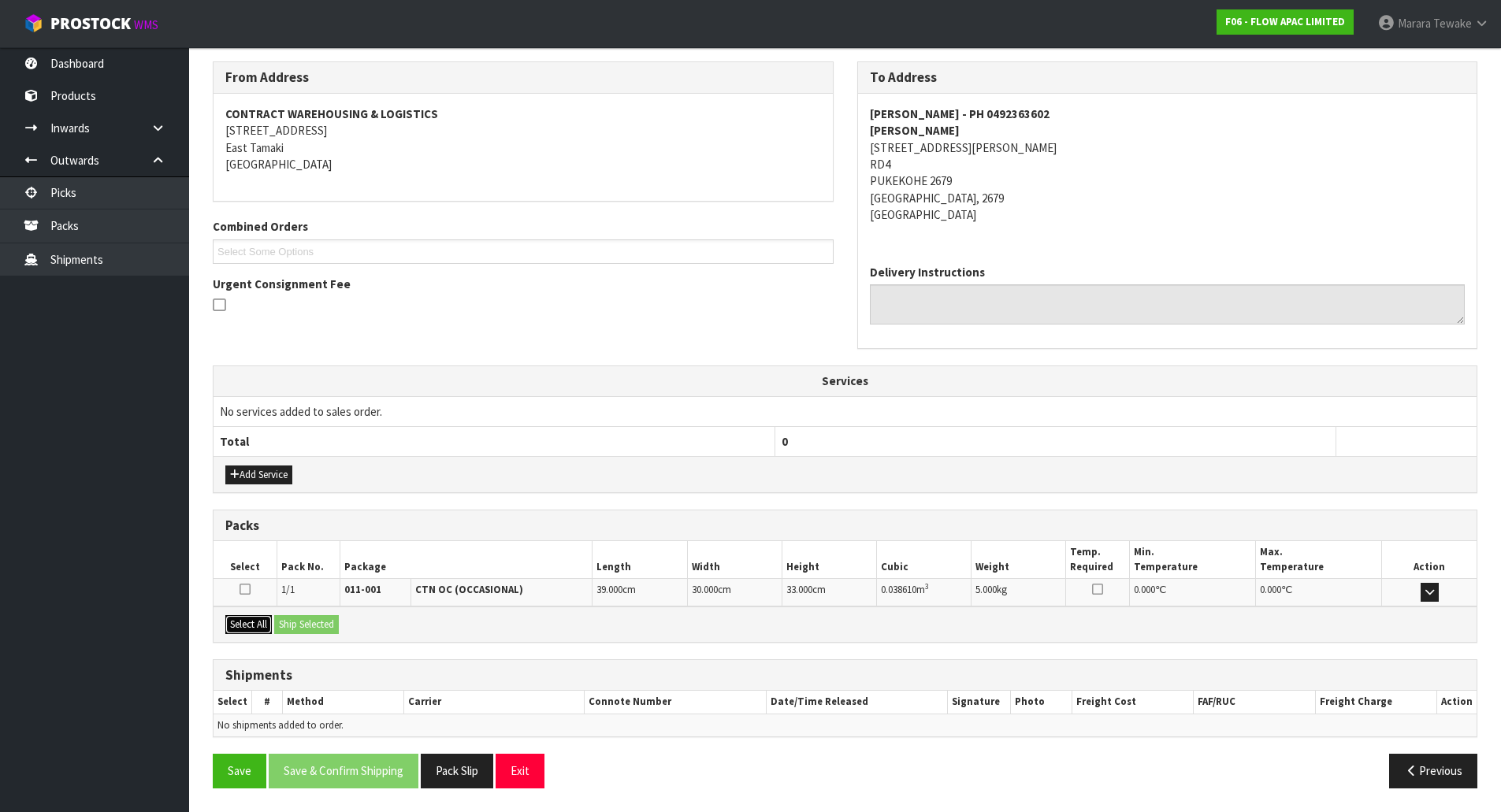
click at [266, 621] on button "Select All" at bounding box center [248, 625] width 47 height 19
click at [315, 620] on button "Ship Selected" at bounding box center [307, 625] width 65 height 19
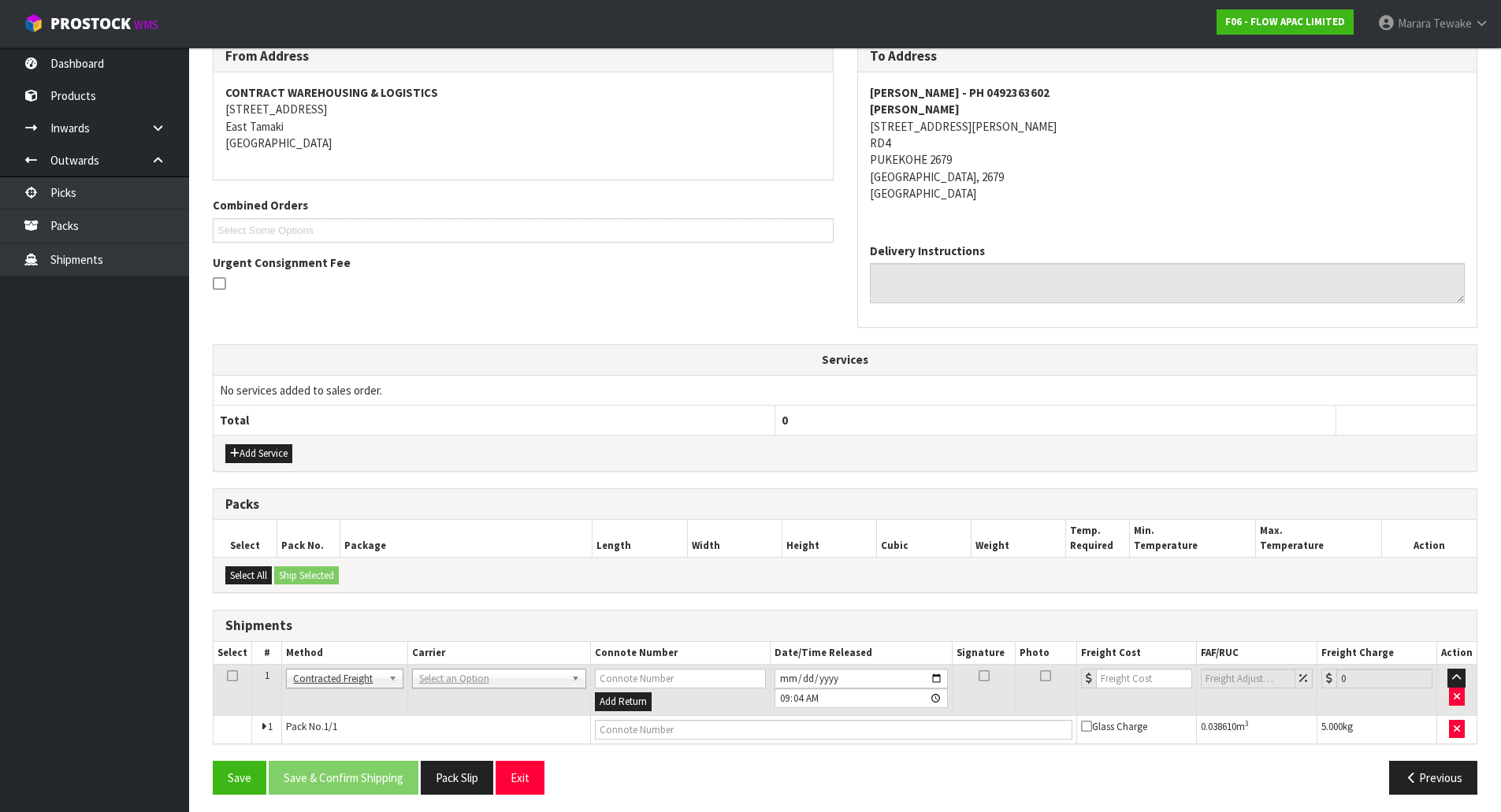
scroll to position [280, 0]
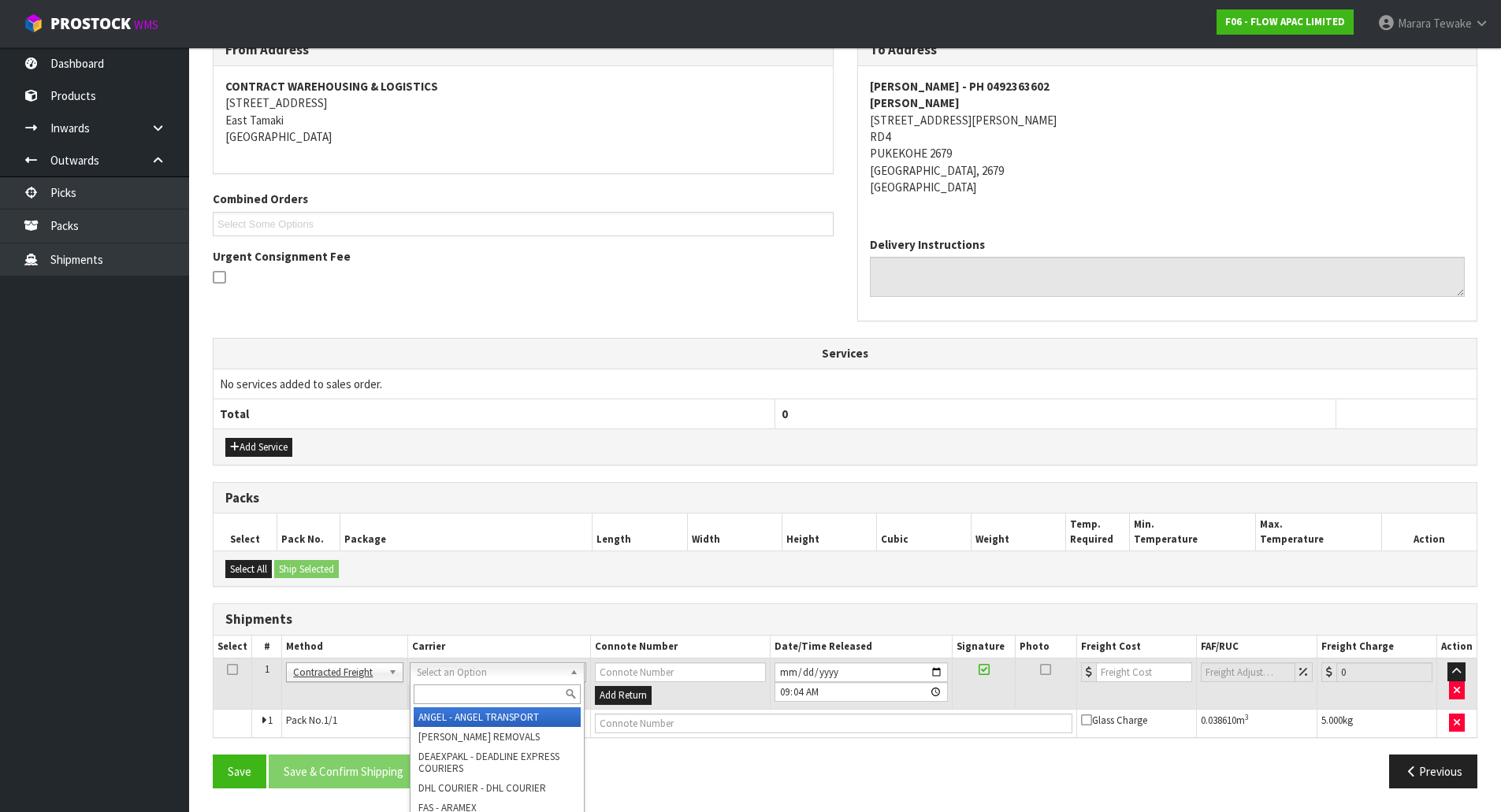
click at [459, 701] on input "text" at bounding box center [497, 694] width 167 height 20
type input "NZP"
drag, startPoint x: 453, startPoint y: 716, endPoint x: 410, endPoint y: 735, distance: 47.0
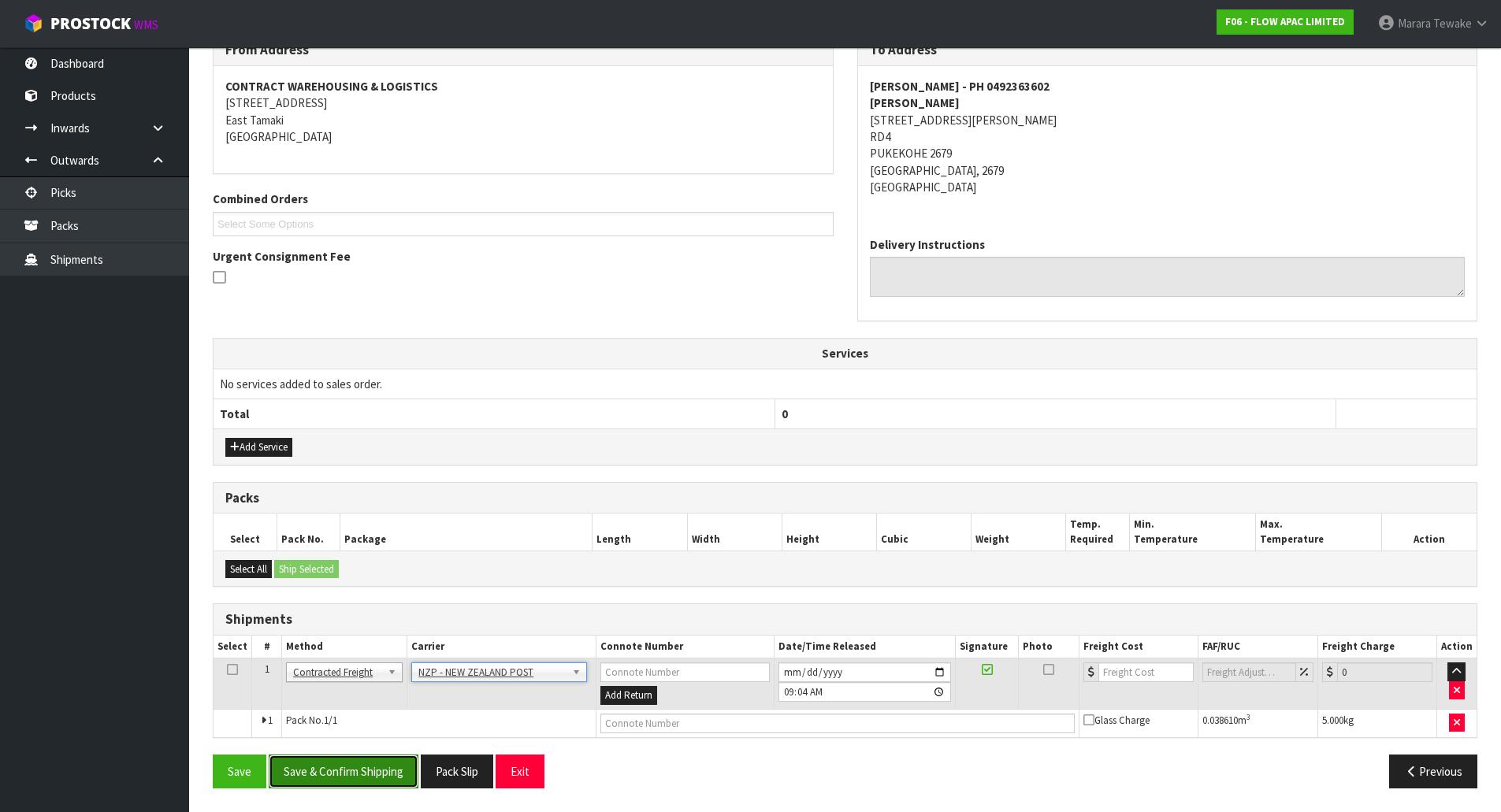
click at [344, 767] on button "Save & Confirm Shipping" at bounding box center [343, 772] width 149 height 34
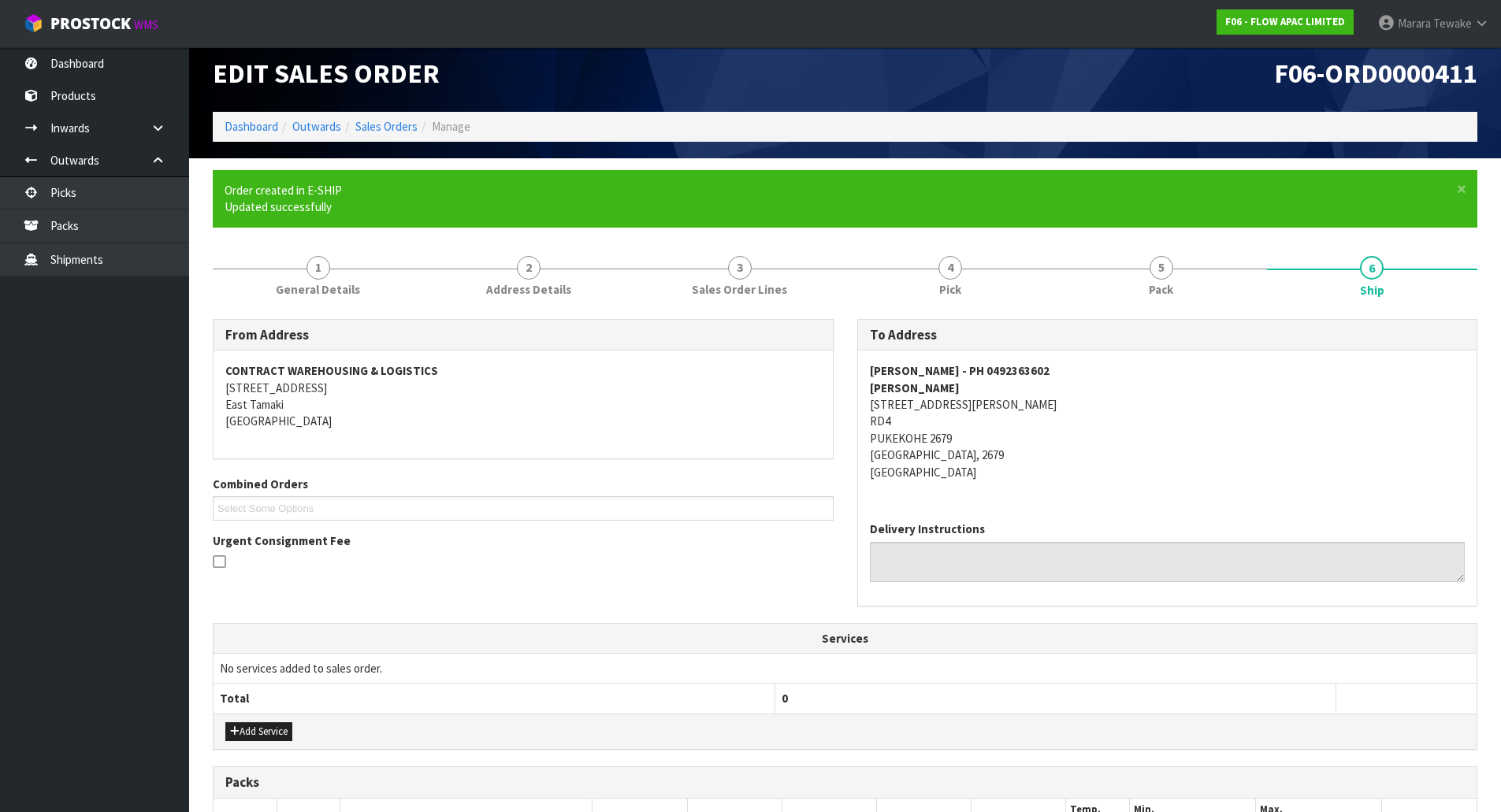
scroll to position [258, 0]
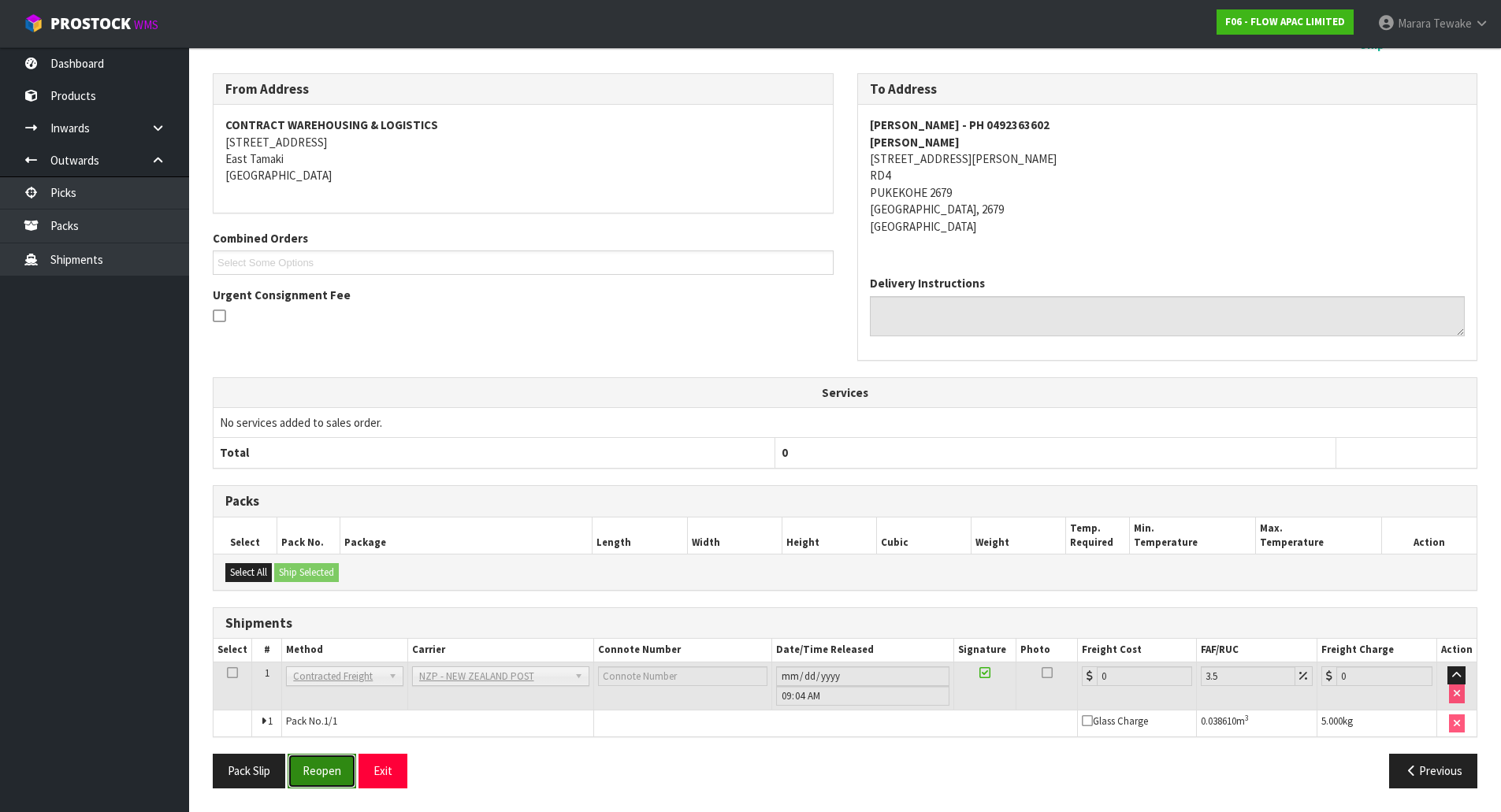
click at [326, 779] on button "Reopen" at bounding box center [322, 771] width 69 height 34
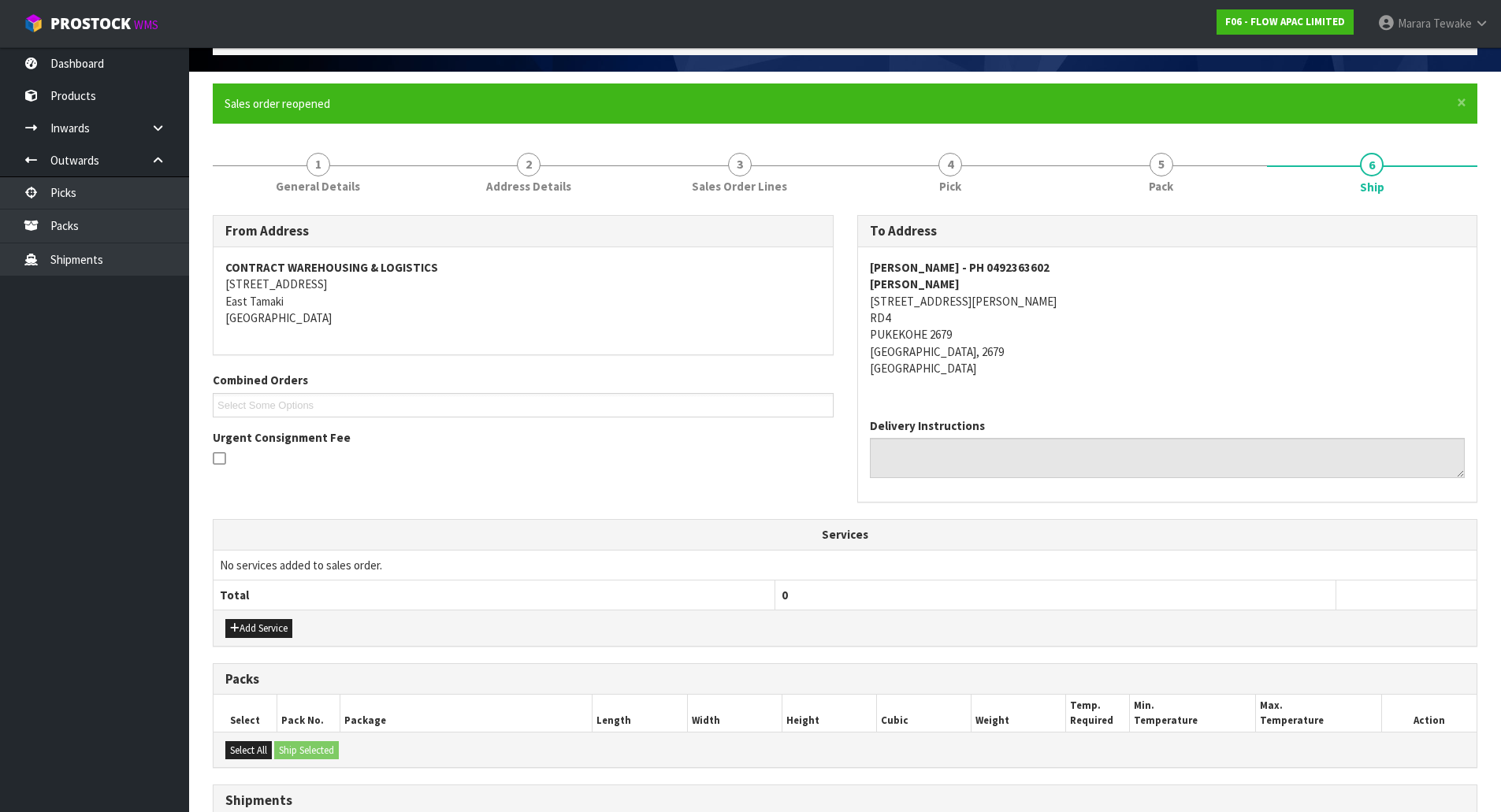
scroll to position [280, 0]
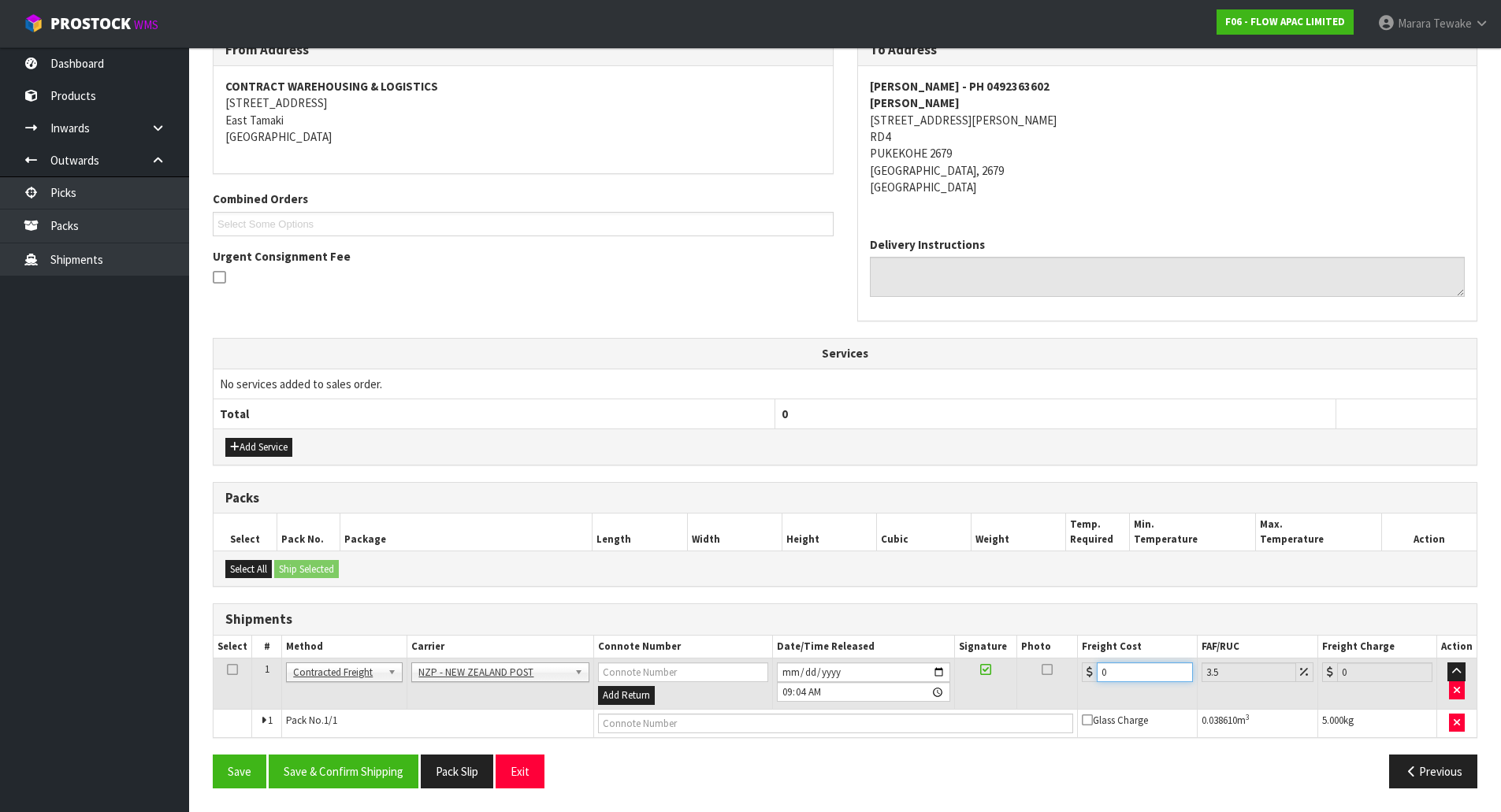
drag, startPoint x: 1123, startPoint y: 679, endPoint x: 1066, endPoint y: 653, distance: 62.6
click at [1076, 660] on tr "1 Client Local Pickup Customer Local Pickup Company Freight Contracted Freight …" at bounding box center [845, 684] width 1263 height 51
type input "8"
type input "8.28"
type input "8.9"
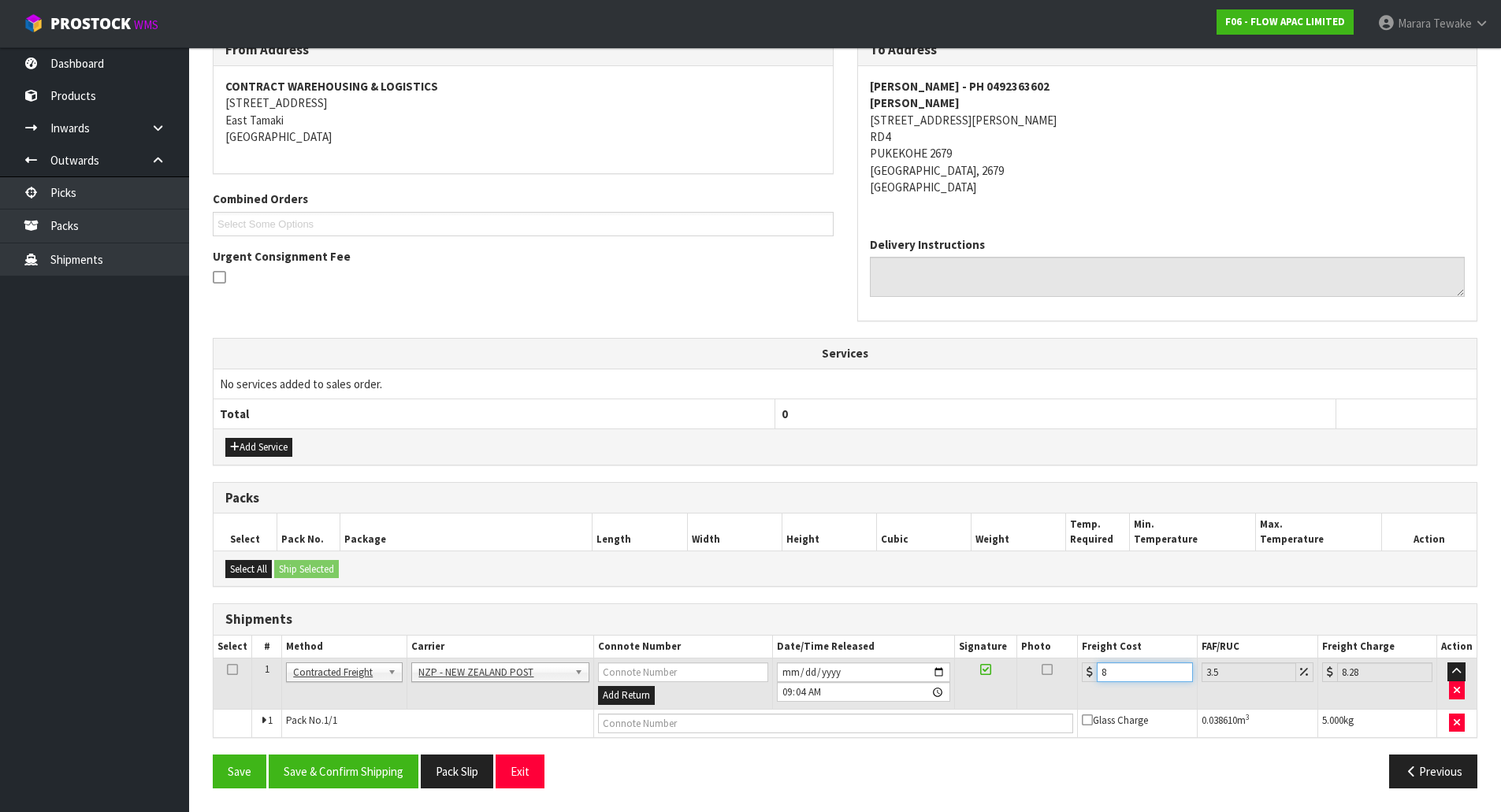
type input "9.21"
type input "8.92"
type input "9.23"
type input "8.92"
click at [354, 755] on button "Save & Confirm Shipping" at bounding box center [343, 772] width 149 height 34
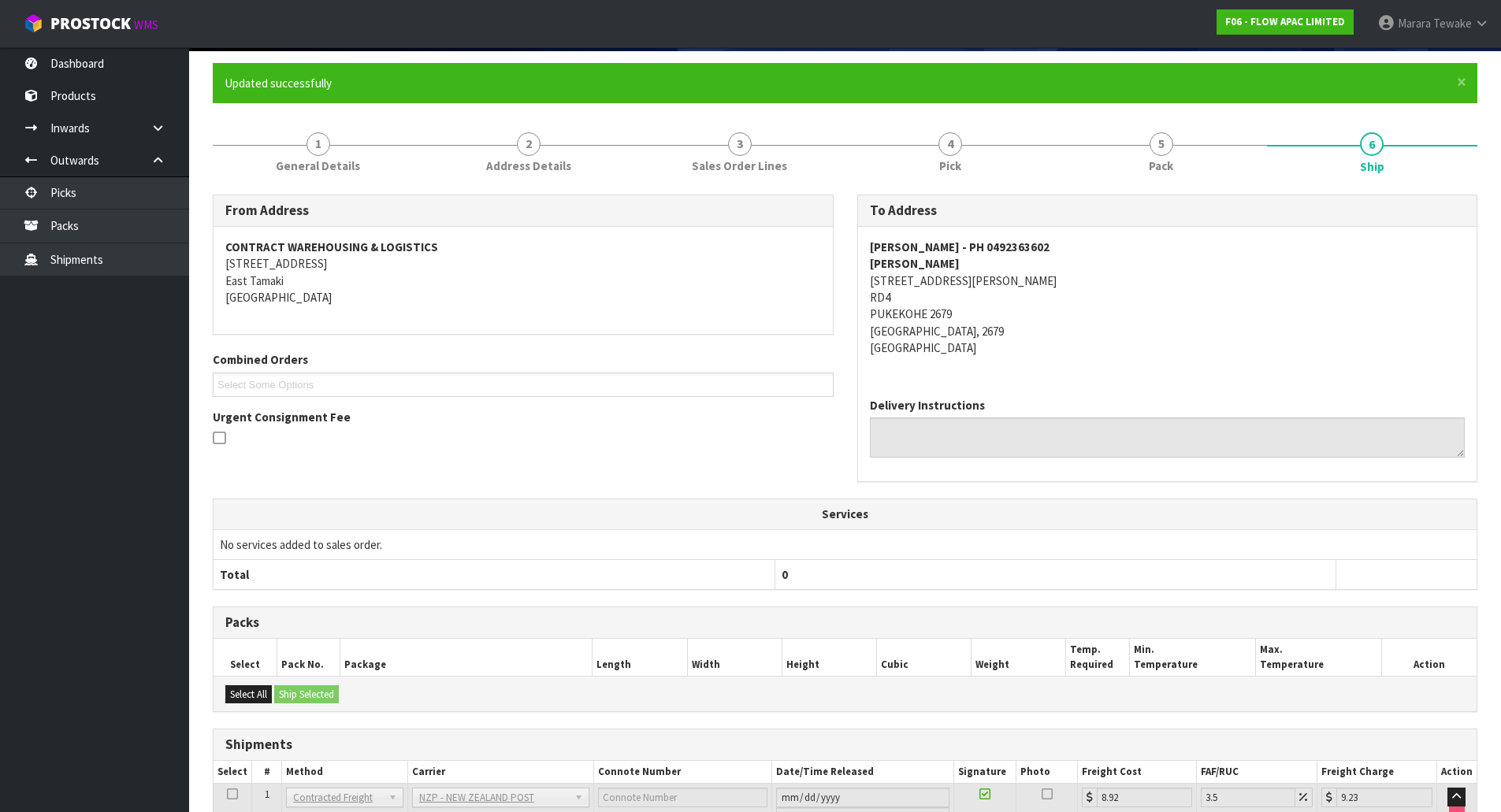
scroll to position [0, 0]
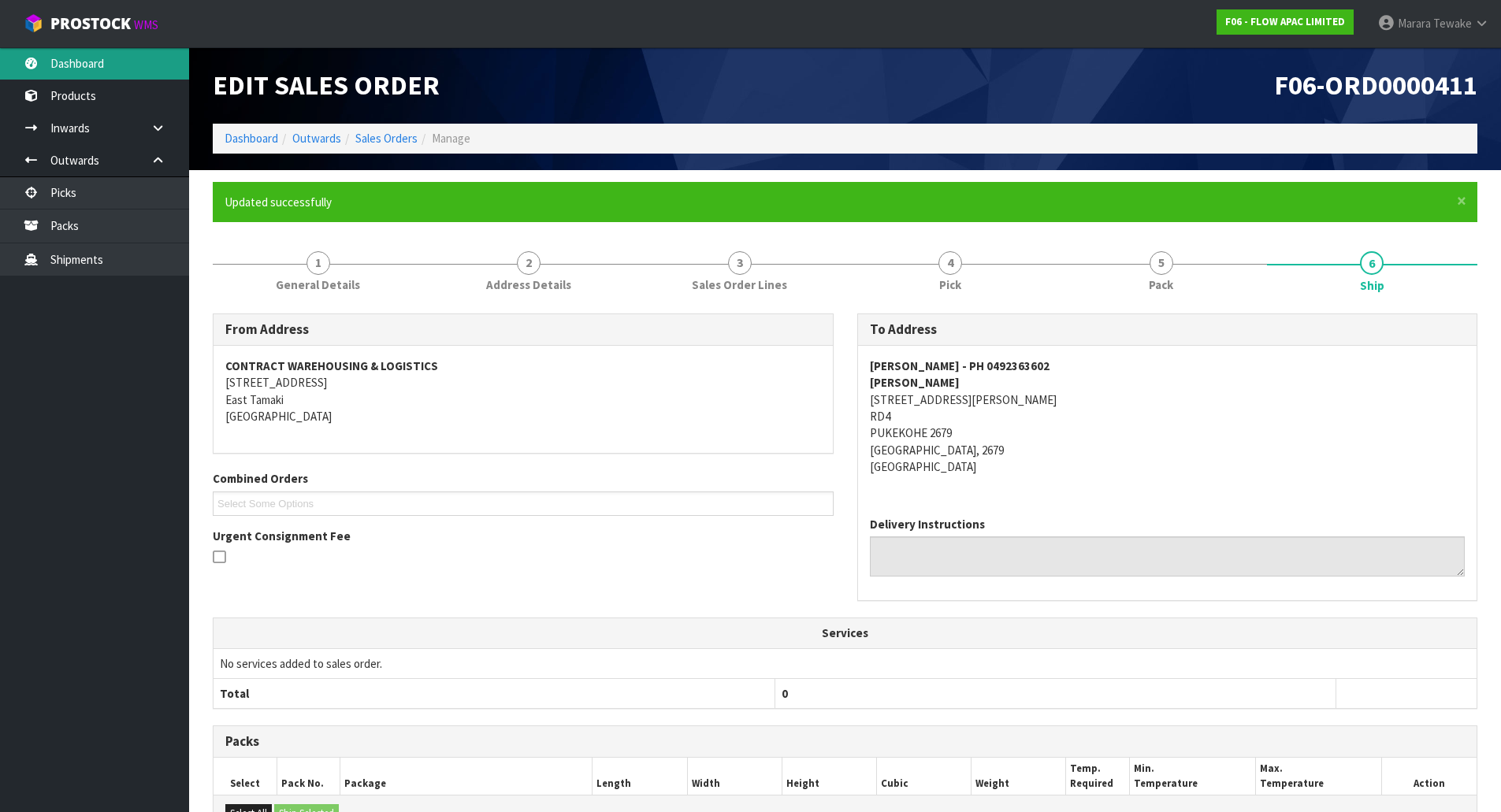
drag, startPoint x: 148, startPoint y: 61, endPoint x: 206, endPoint y: 122, distance: 84.2
click at [148, 61] on link "Dashboard" at bounding box center [94, 63] width 189 height 32
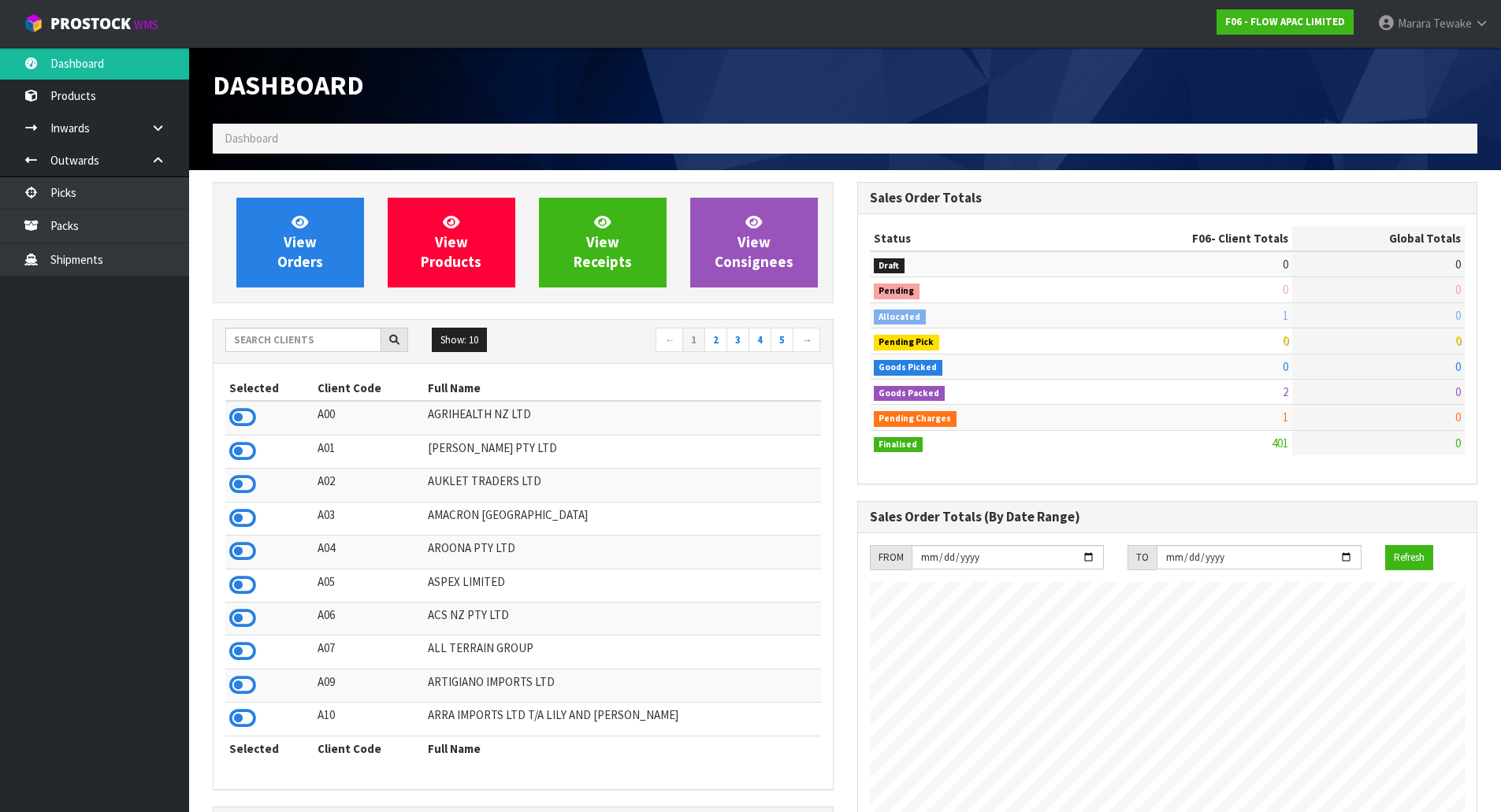
scroll to position [1193, 644]
click at [324, 336] on input "text" at bounding box center [303, 339] width 156 height 25
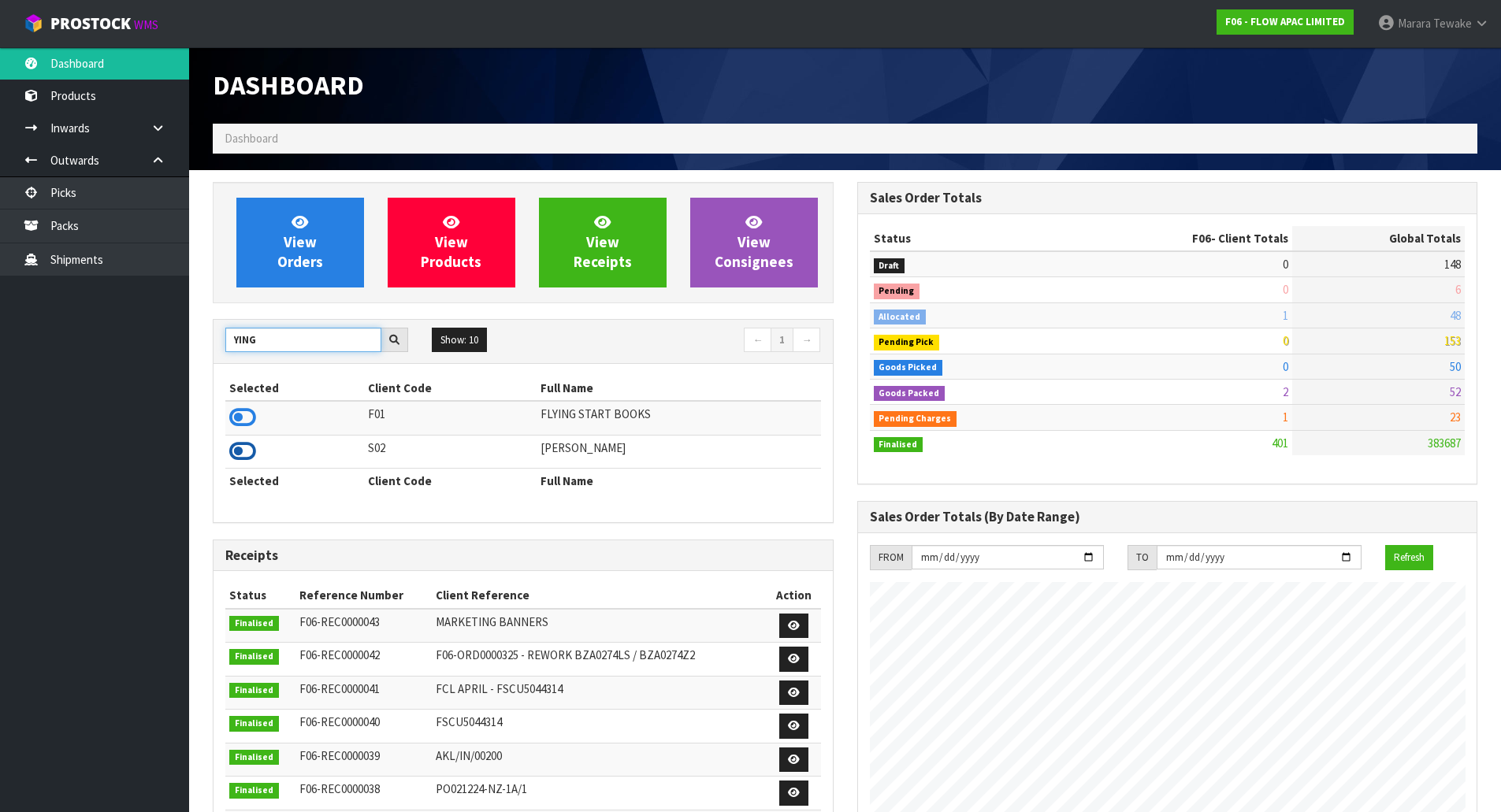
type input "YING"
click at [246, 450] on icon at bounding box center [243, 451] width 27 height 24
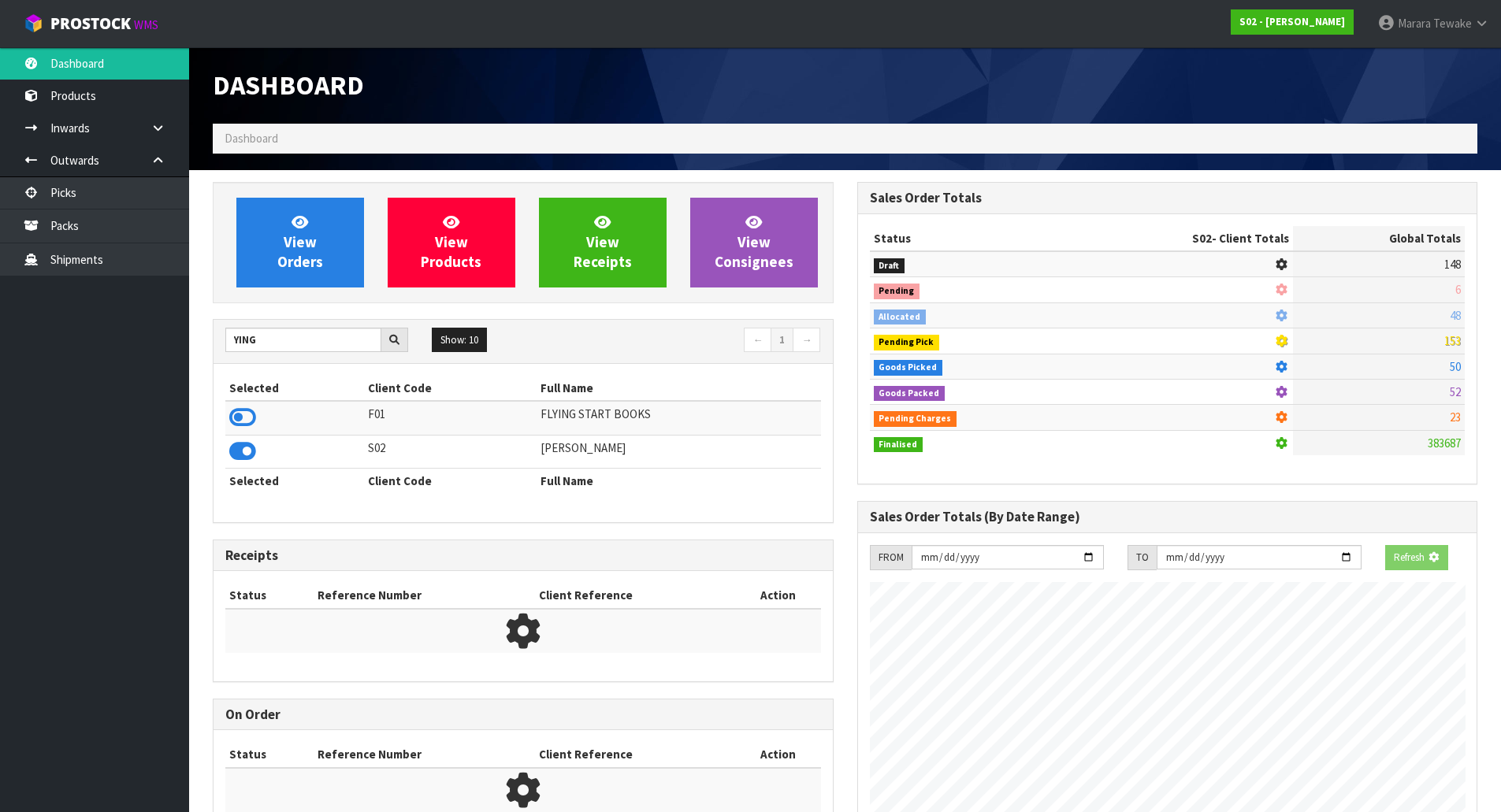
scroll to position [982, 644]
click at [290, 240] on span "View Orders" at bounding box center [301, 242] width 46 height 59
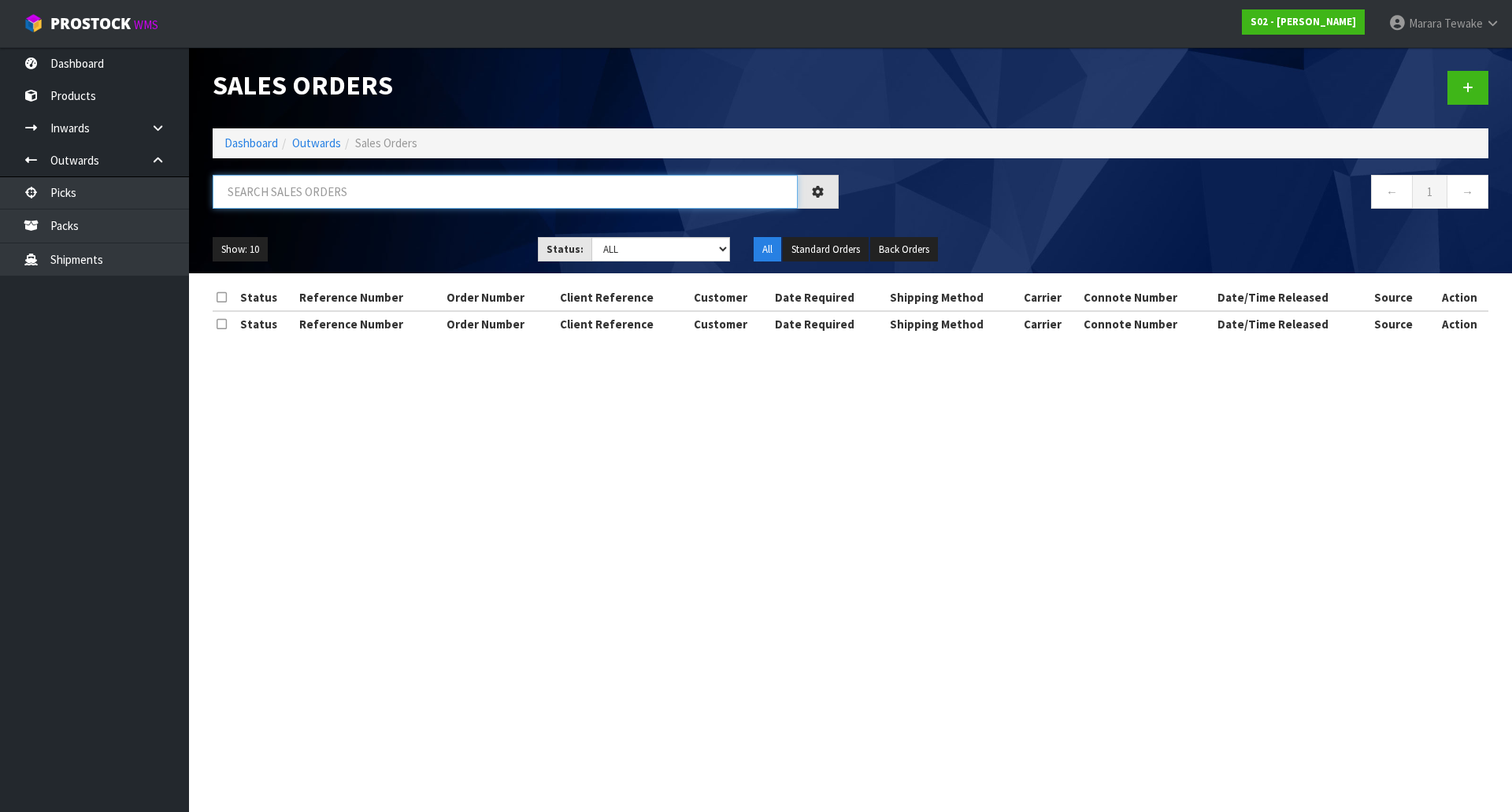
click at [300, 200] on input "text" at bounding box center [505, 191] width 585 height 34
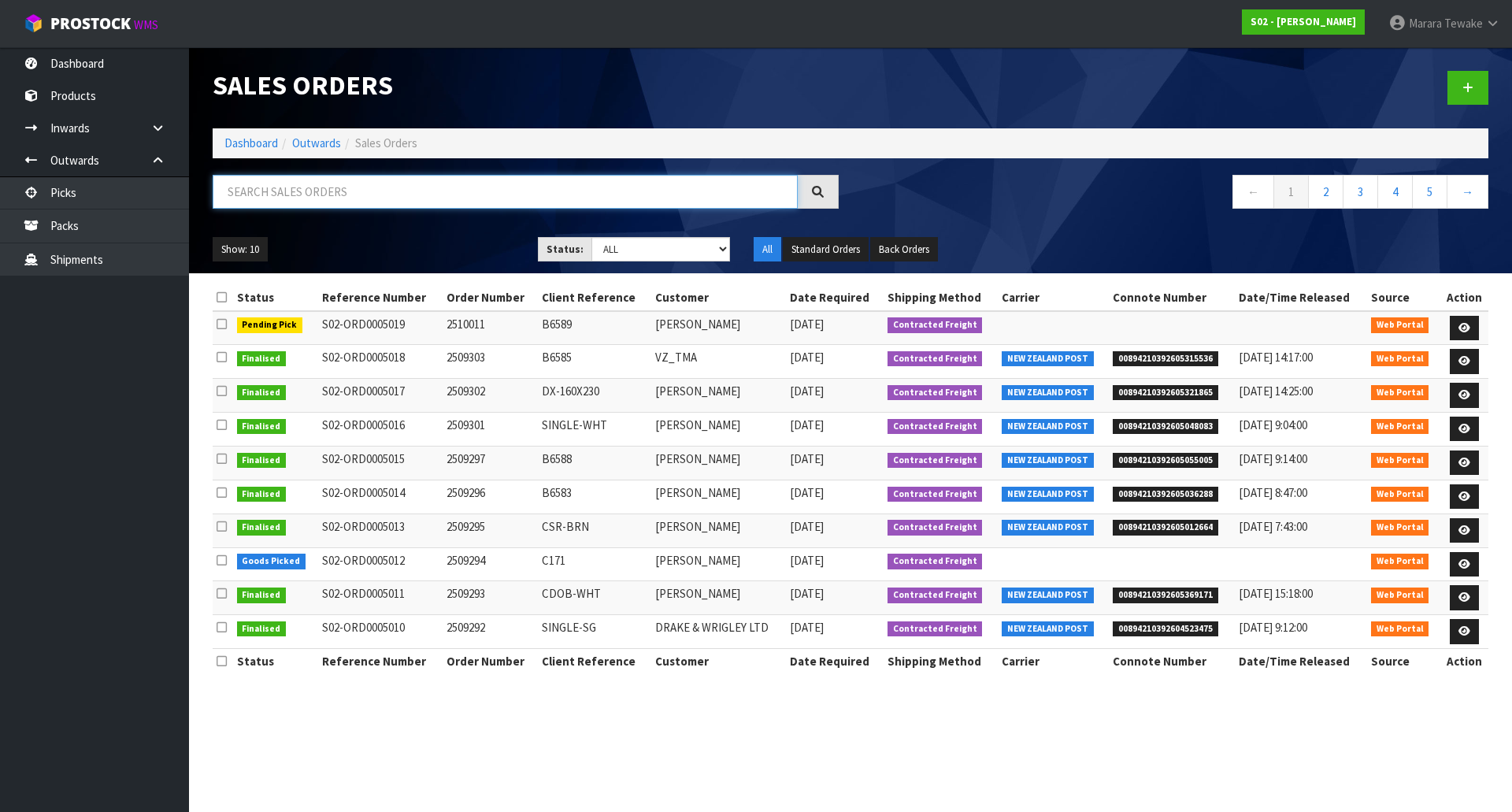
click at [326, 194] on input "text" at bounding box center [505, 191] width 585 height 34
click at [360, 195] on input "text" at bounding box center [505, 191] width 585 height 34
click at [361, 196] on input "text" at bounding box center [505, 191] width 585 height 34
type input "JOB-0415336"
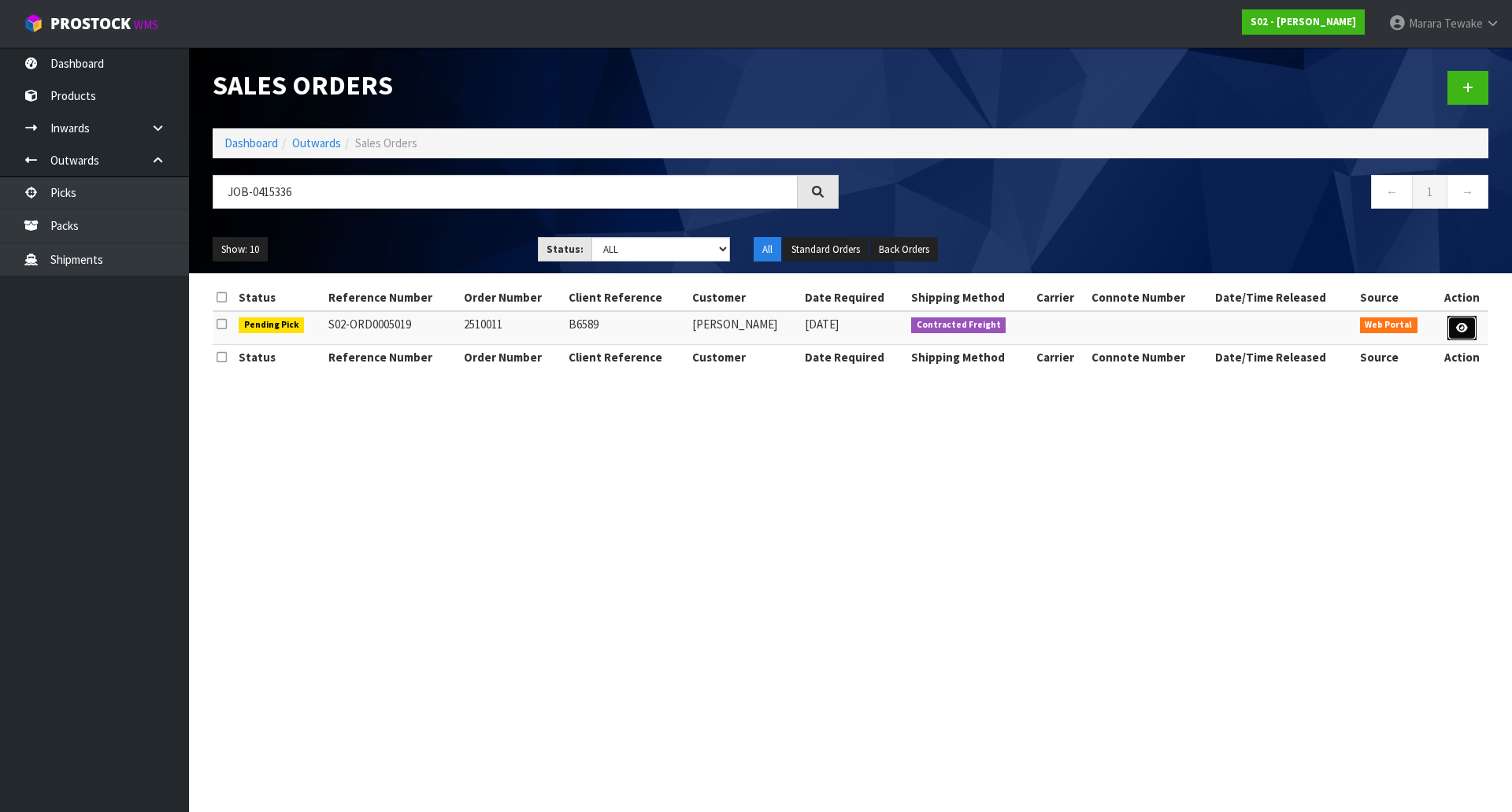
click at [1455, 335] on link at bounding box center [1461, 329] width 29 height 25
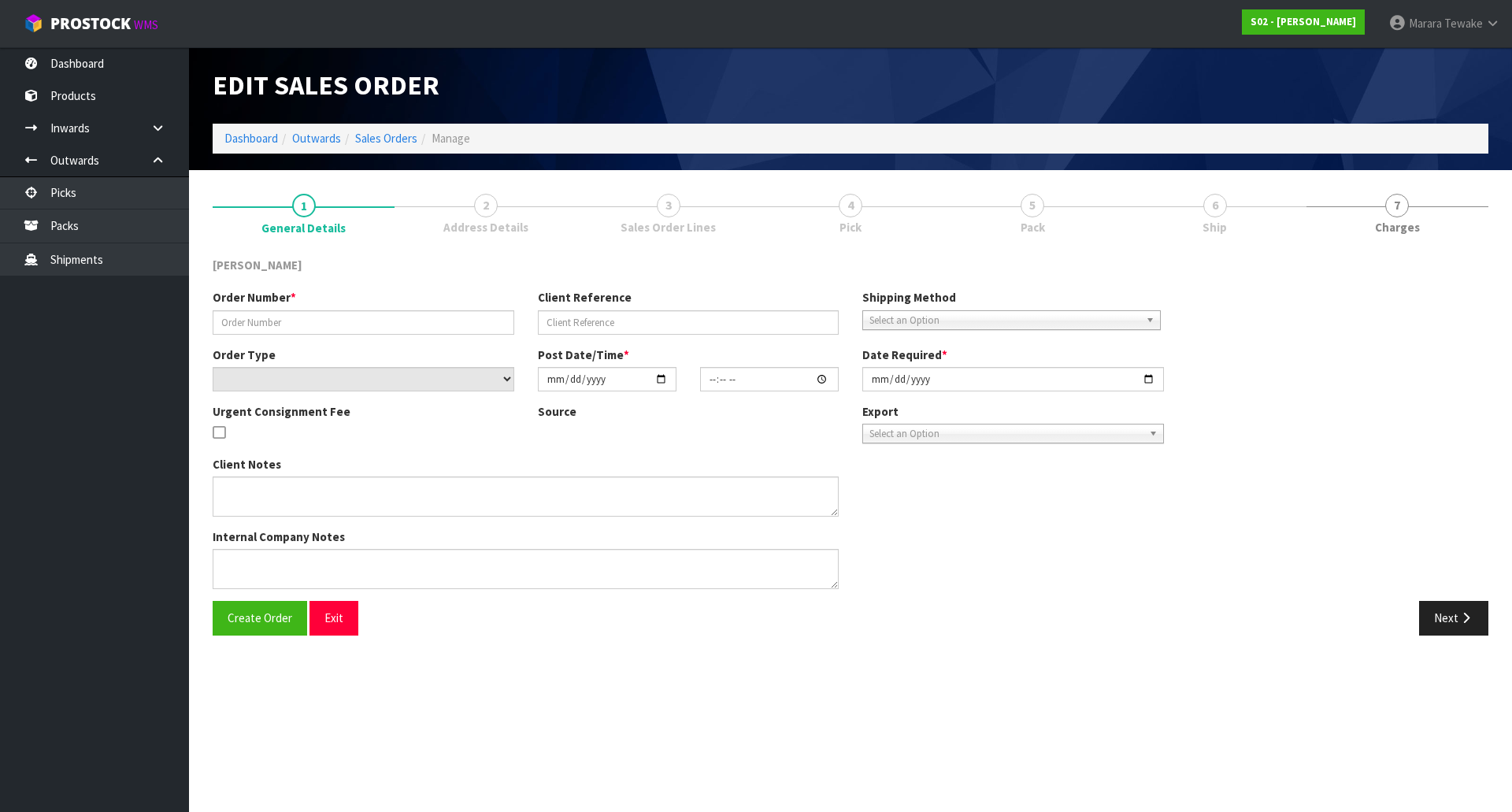
type input "2510011"
type input "B6589"
select select "number:0"
type input "[DATE]"
type input "00:19:00.000"
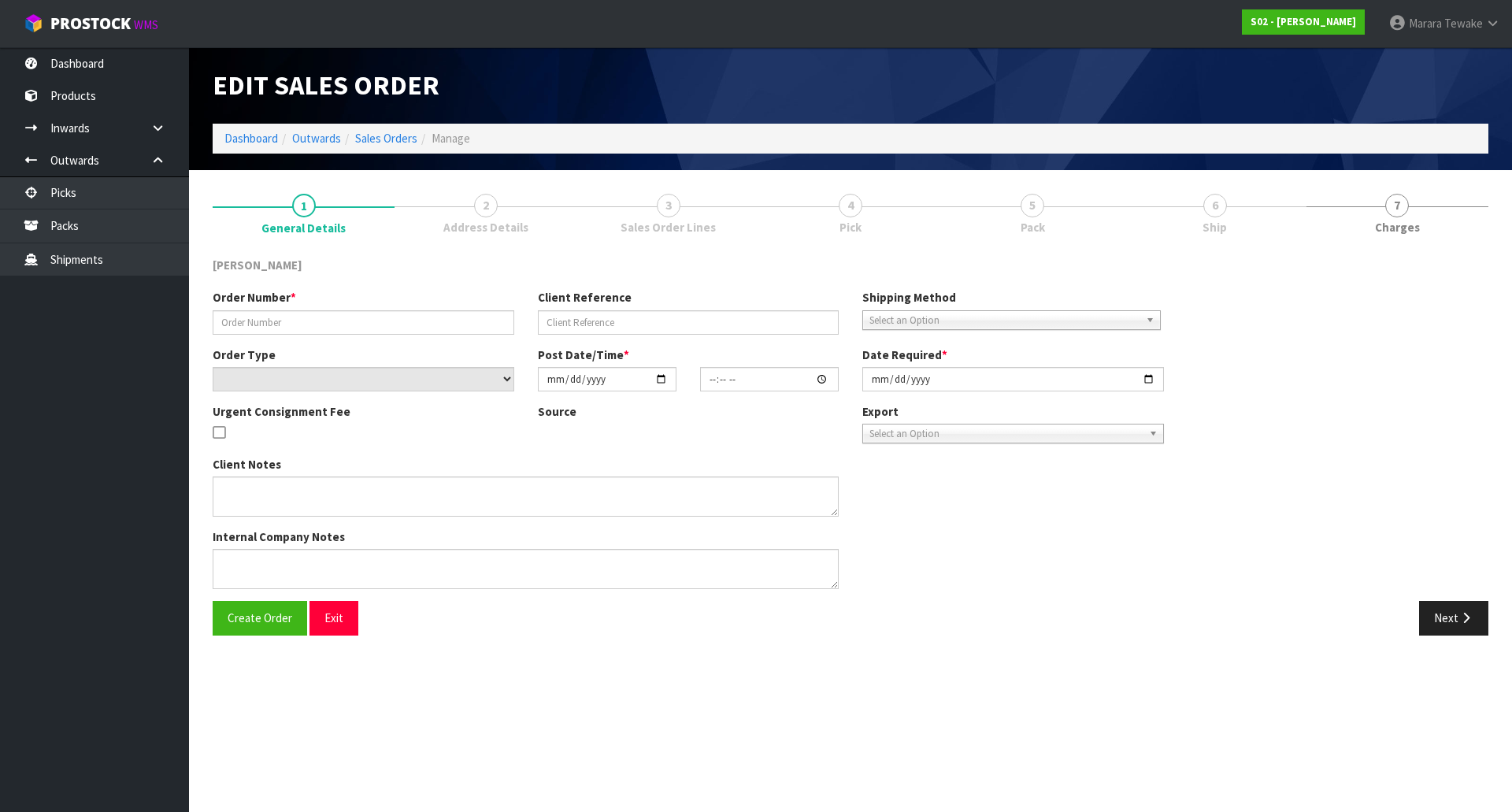
type input "[DATE]"
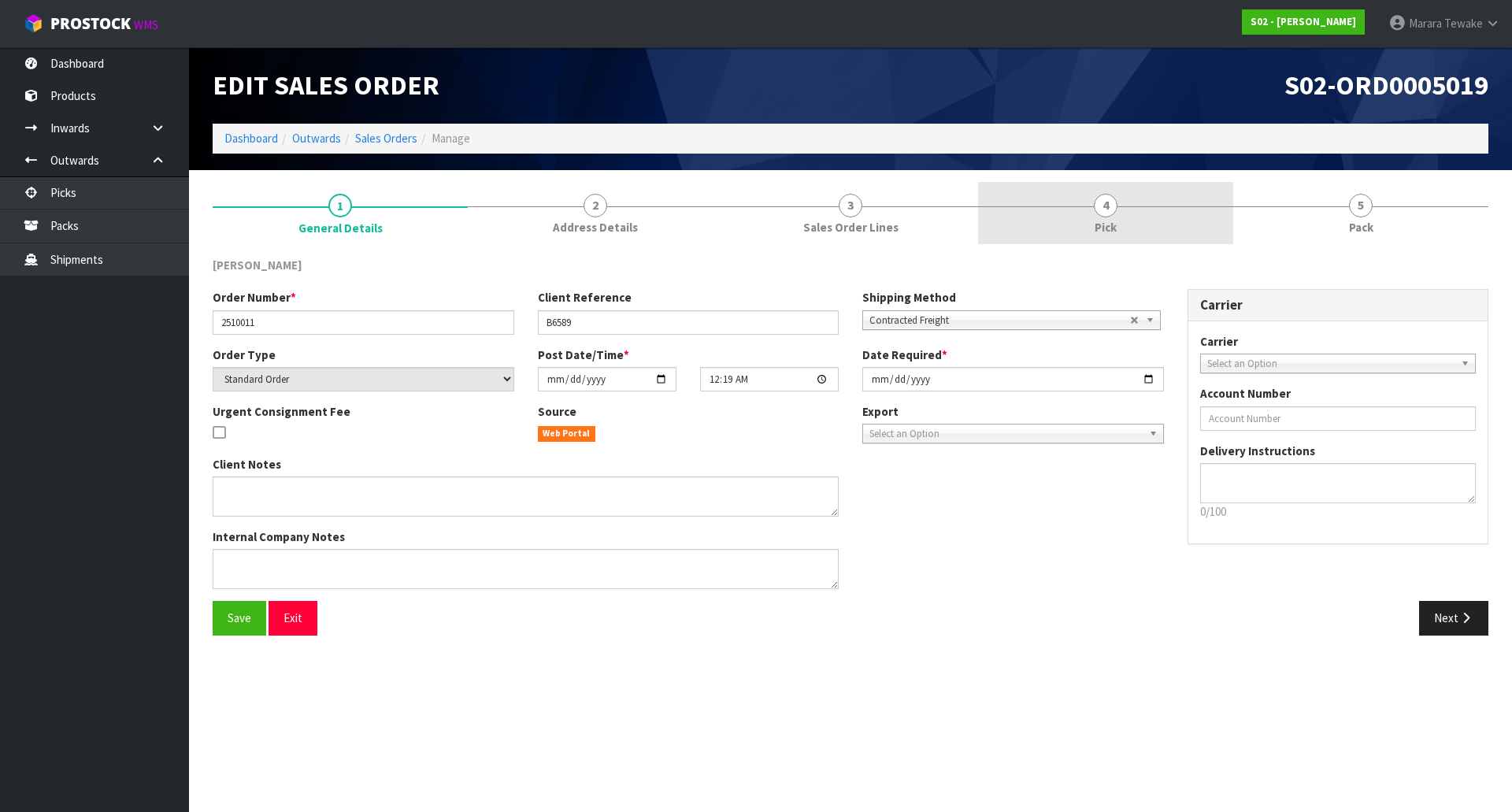
click at [1159, 213] on link "4 Pick" at bounding box center [1105, 213] width 255 height 62
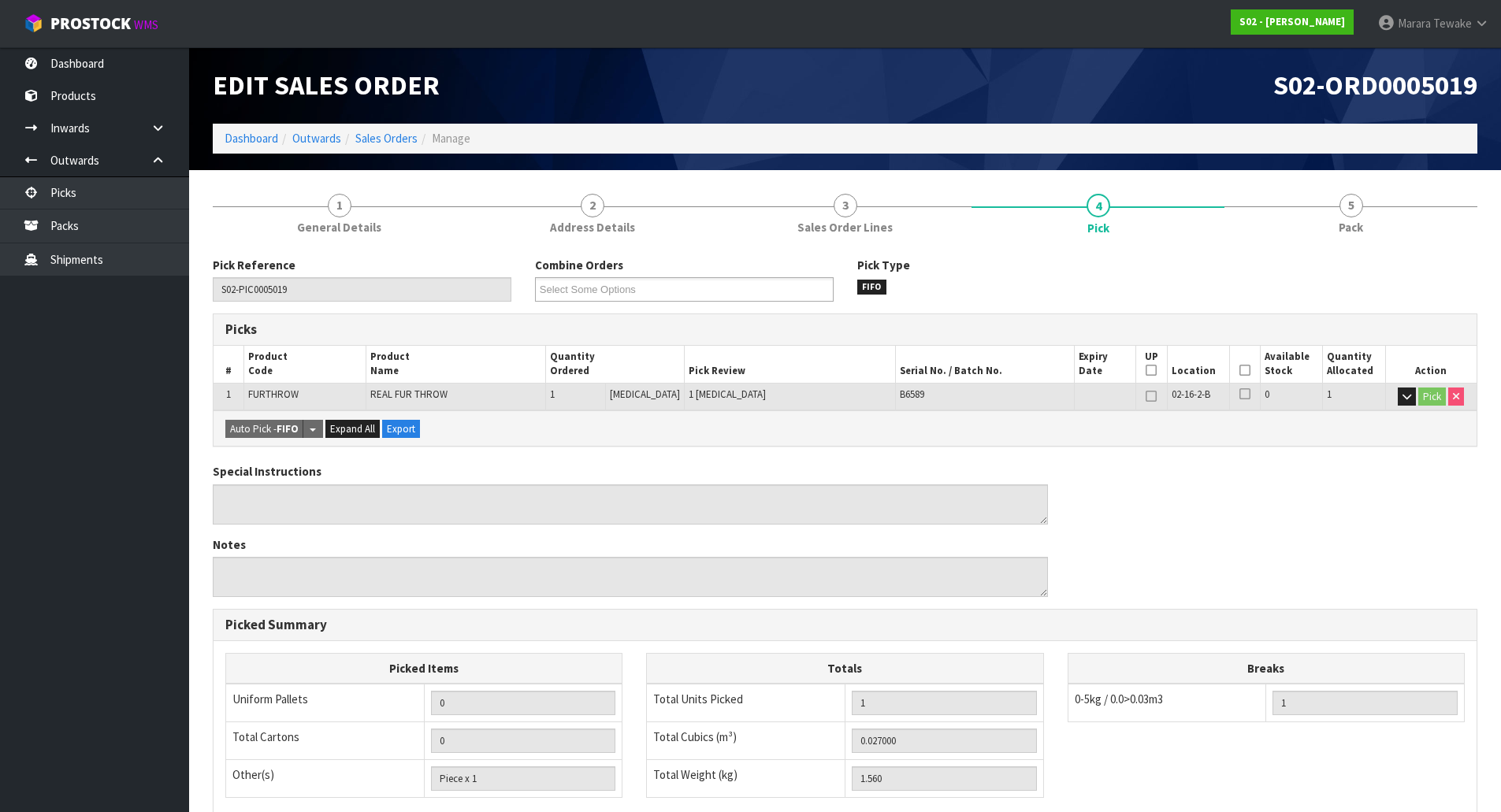
click at [1240, 370] on icon at bounding box center [1245, 370] width 11 height 1
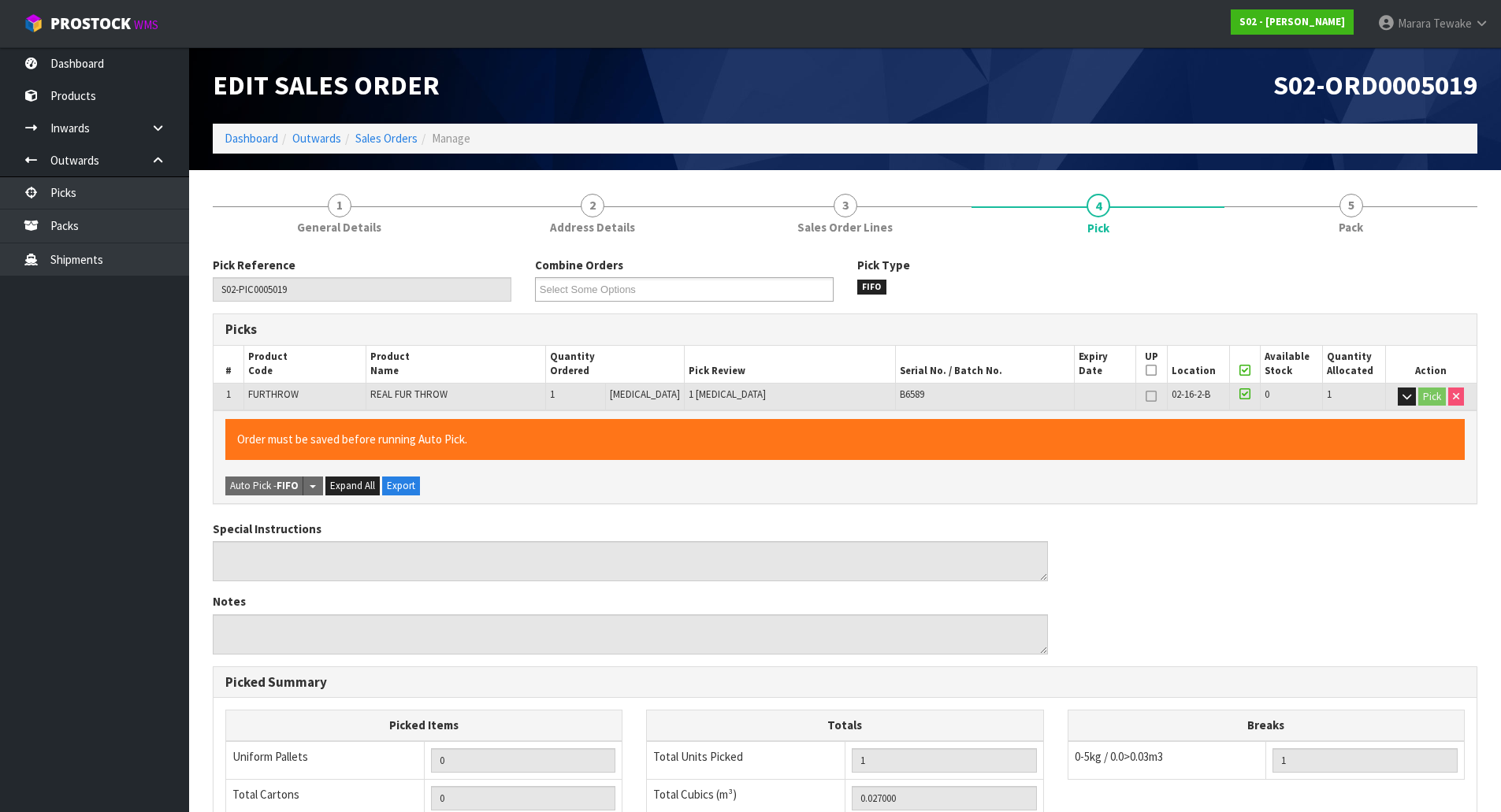
scroll to position [289, 0]
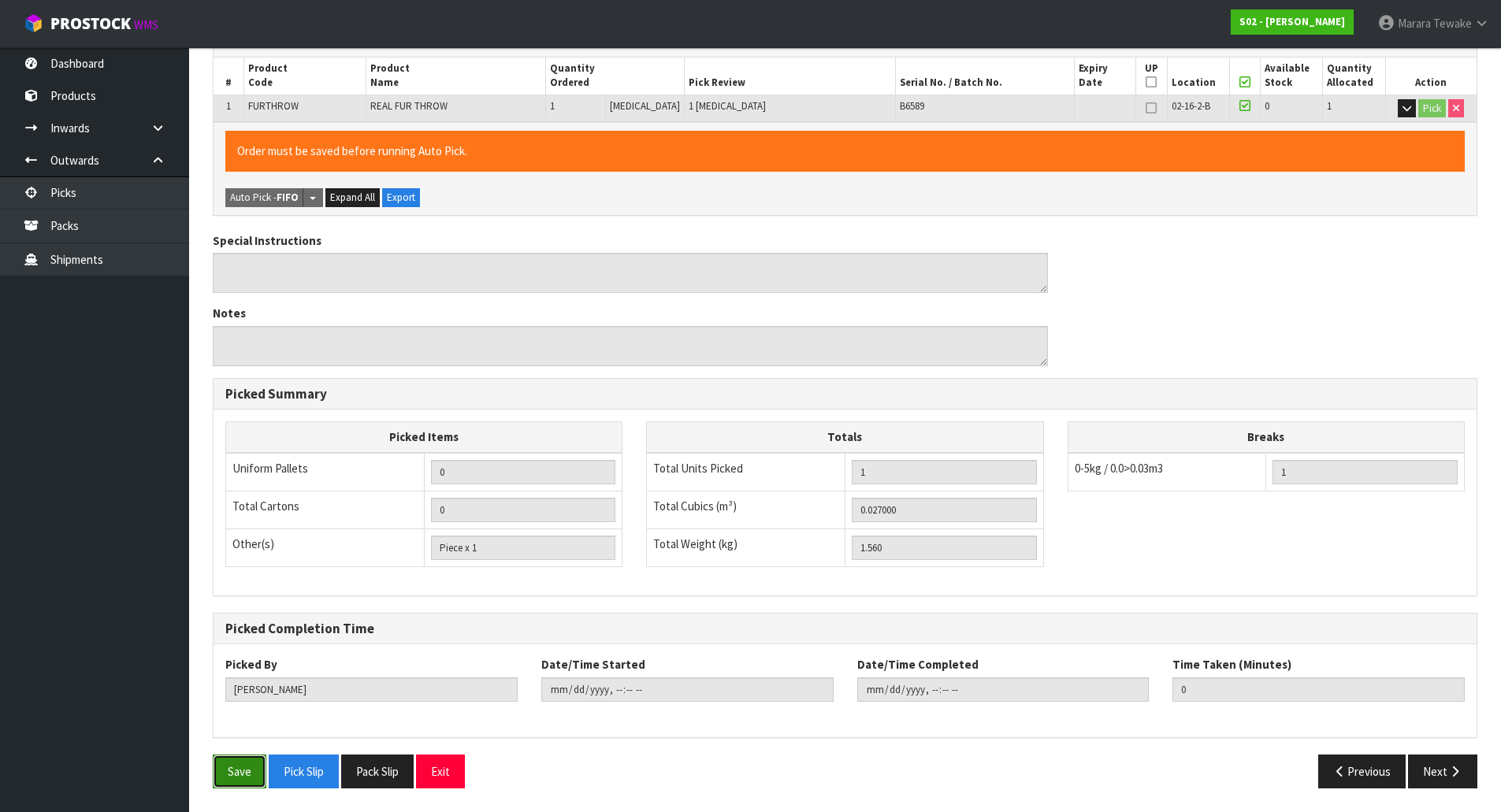
click at [233, 772] on button "Save" at bounding box center [240, 772] width 54 height 34
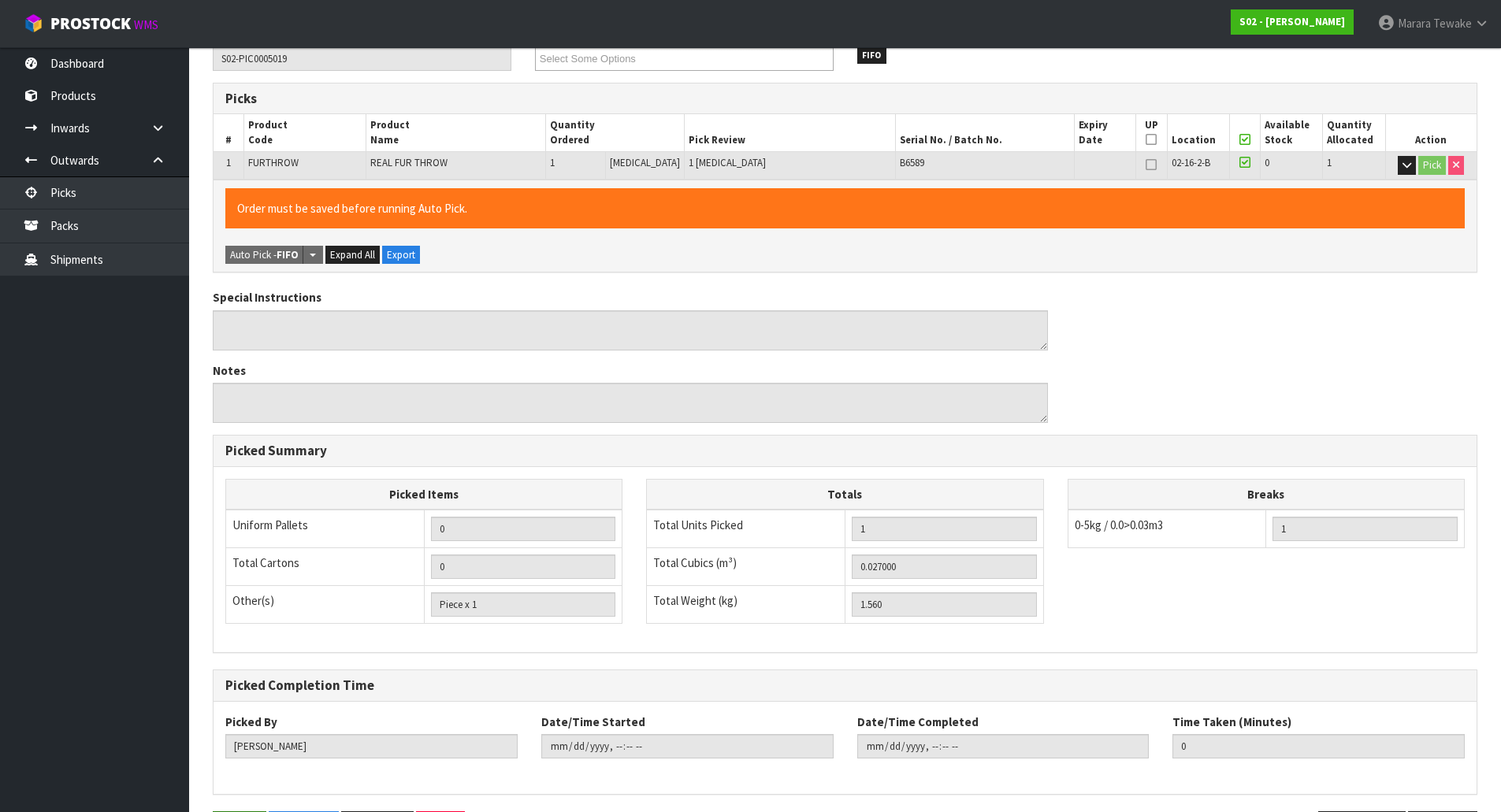
scroll to position [0, 0]
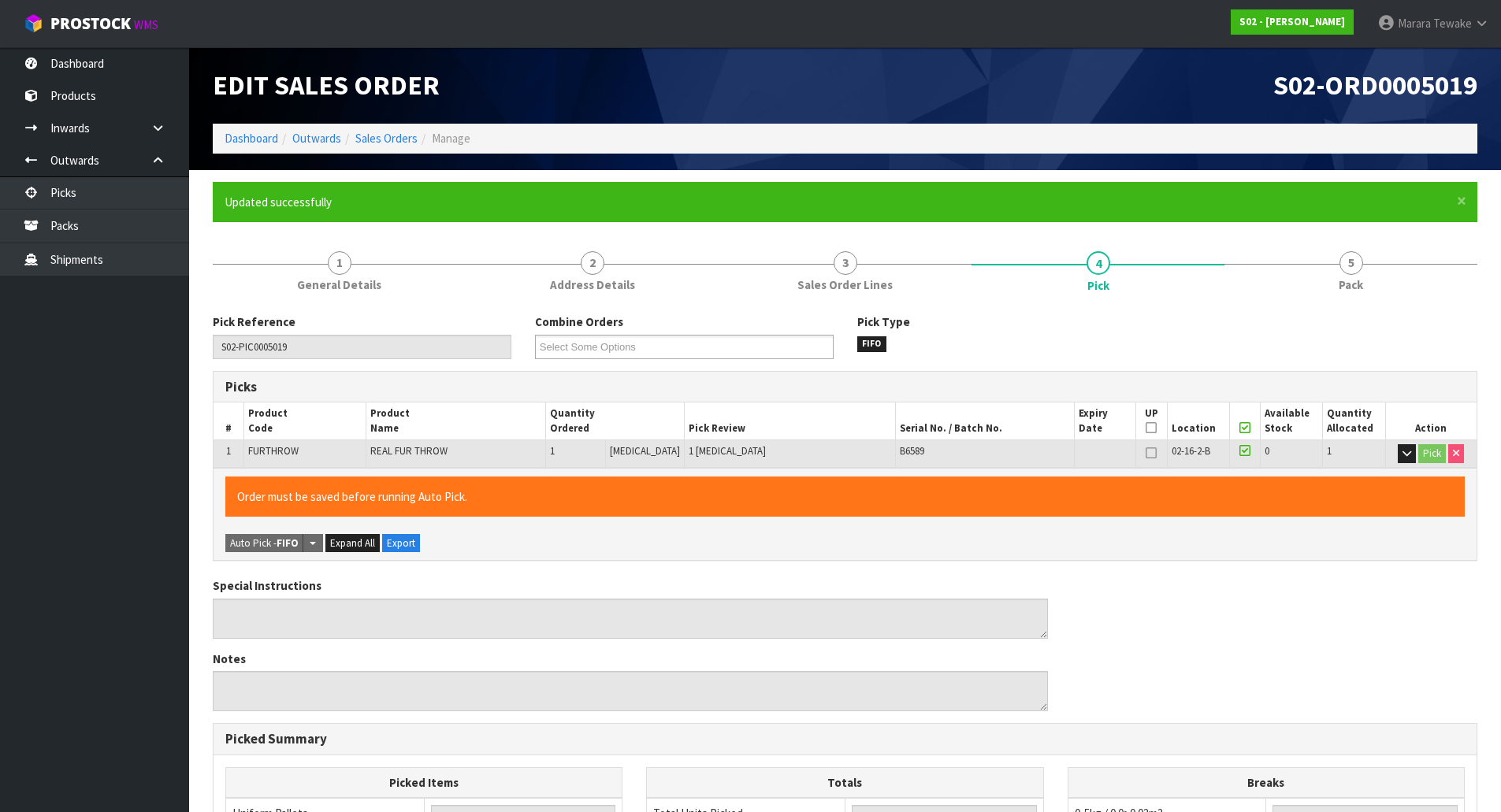
type input "Marara Tewake"
type input "2025-10-01T09:20:36"
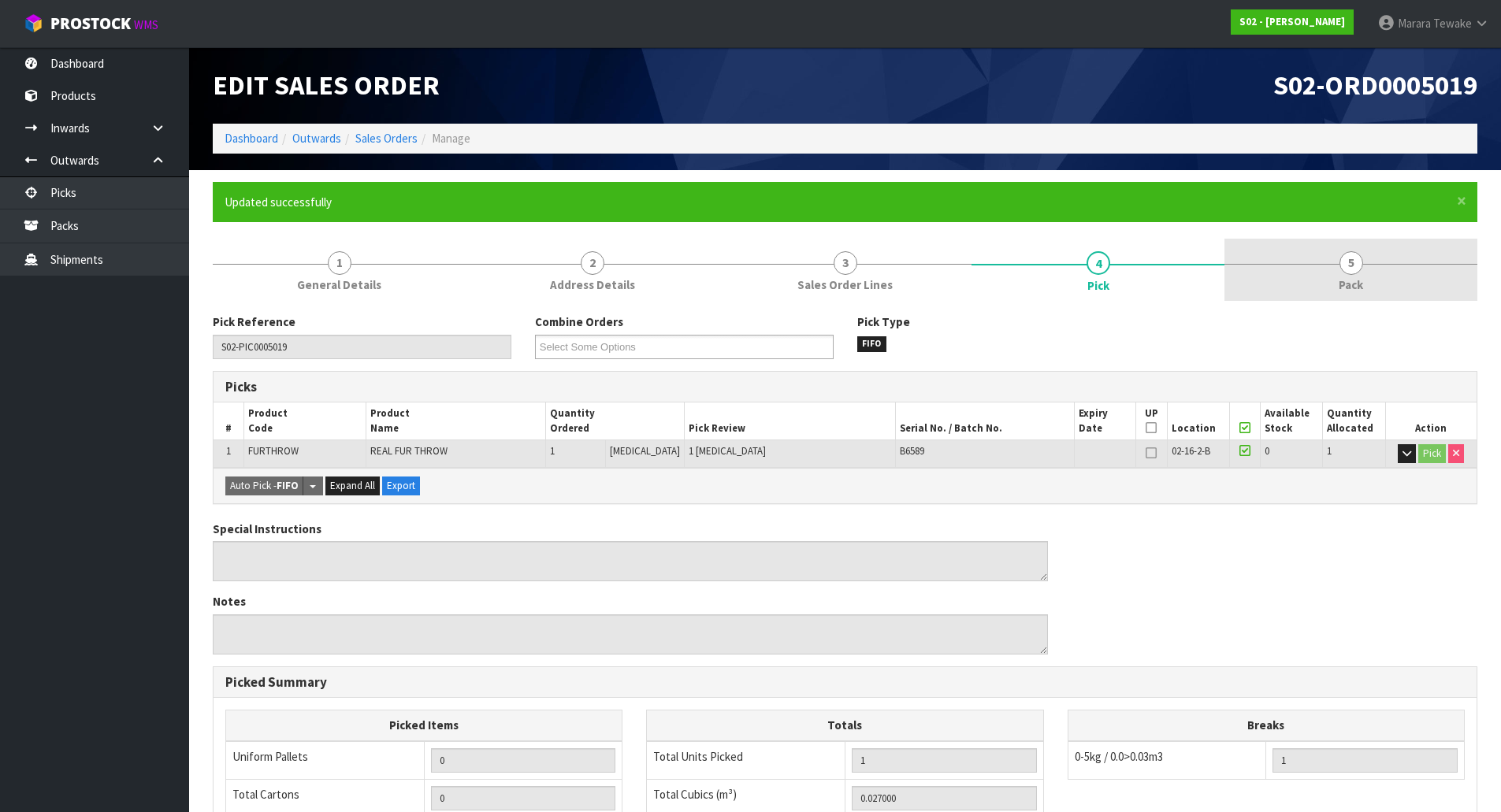
click at [1356, 271] on span "5" at bounding box center [1352, 263] width 24 height 24
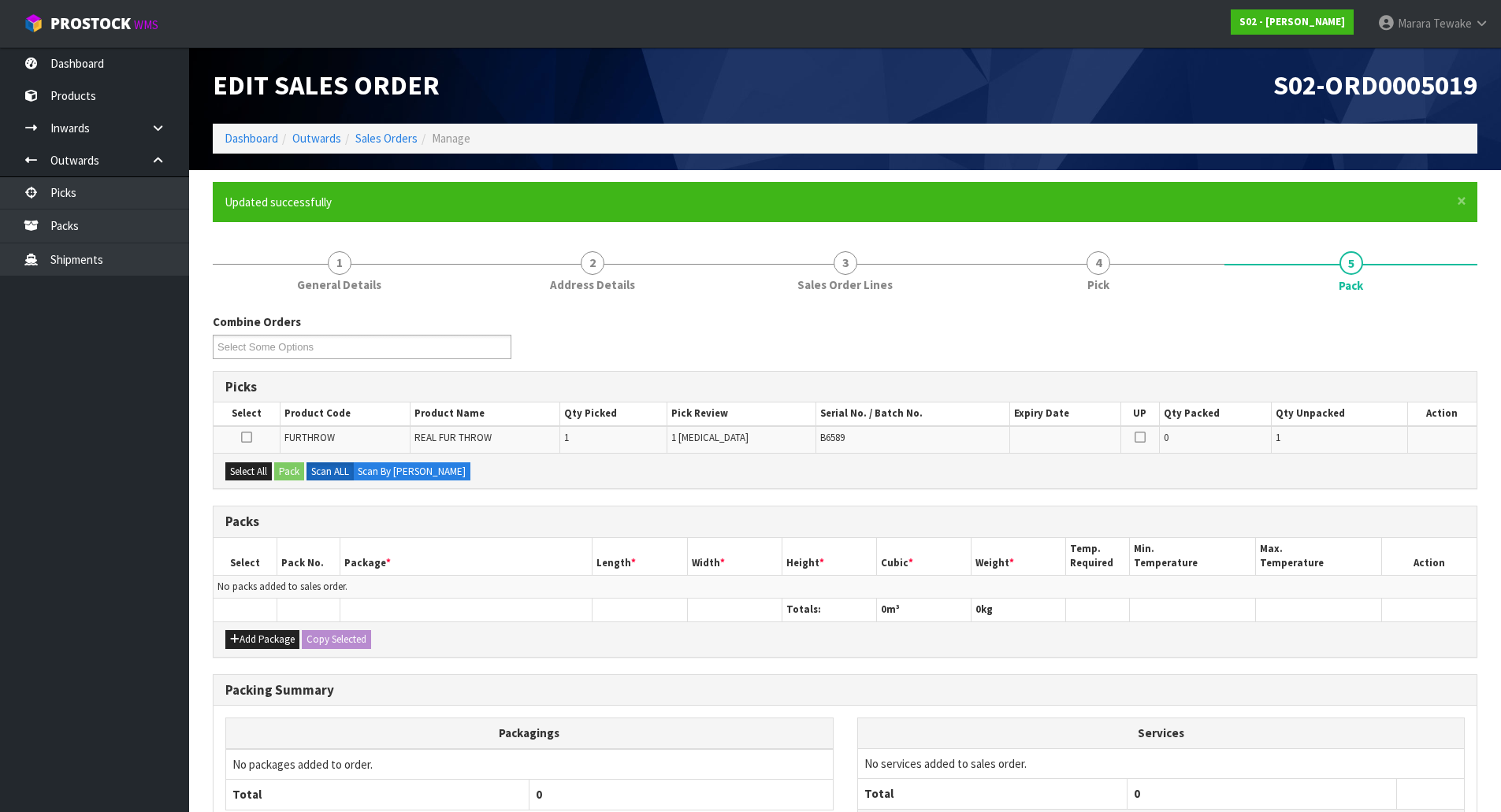
scroll to position [137, 0]
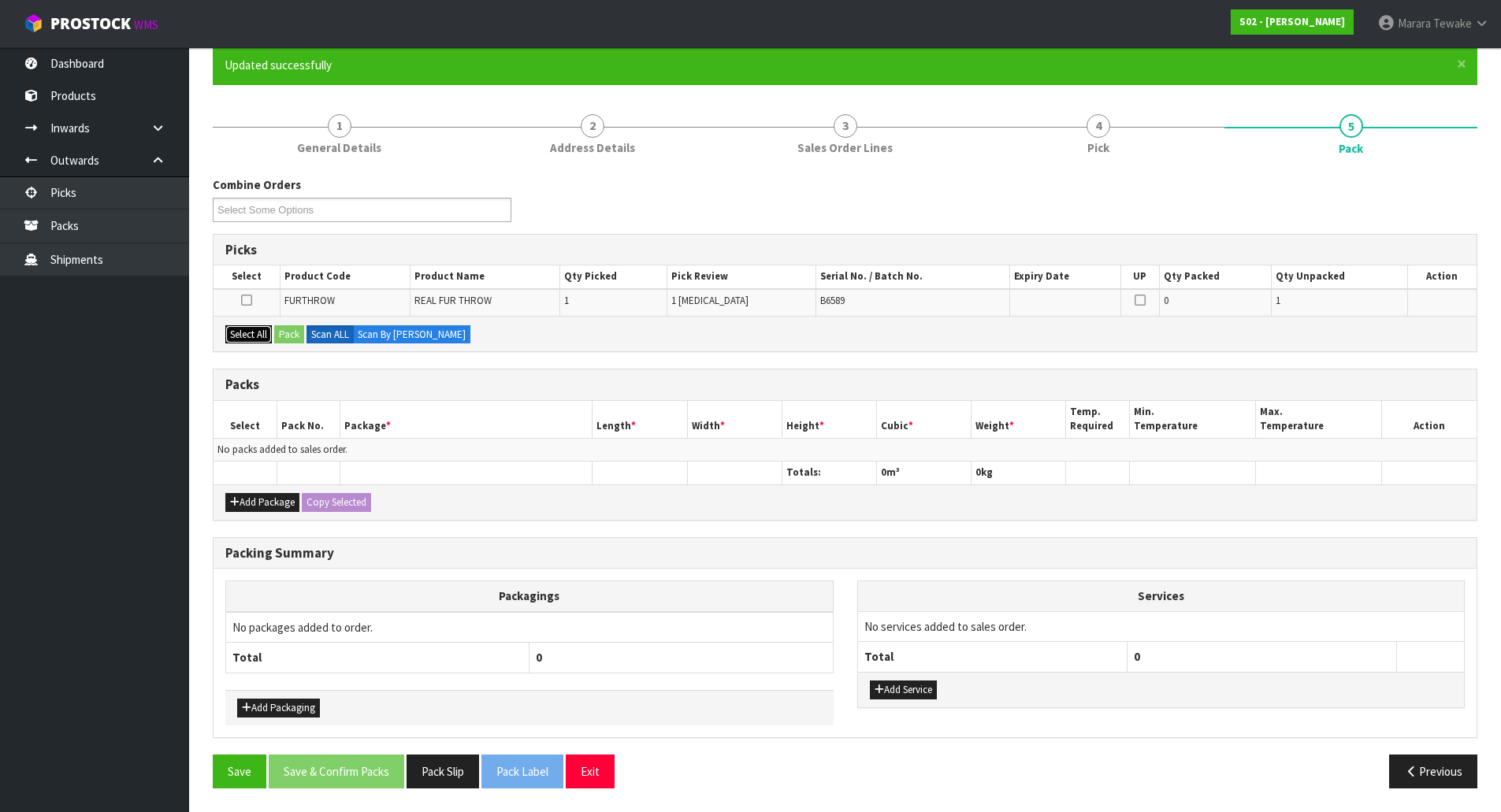
click at [237, 334] on button "Select All" at bounding box center [248, 335] width 47 height 19
click at [285, 334] on button "Pack" at bounding box center [289, 335] width 30 height 19
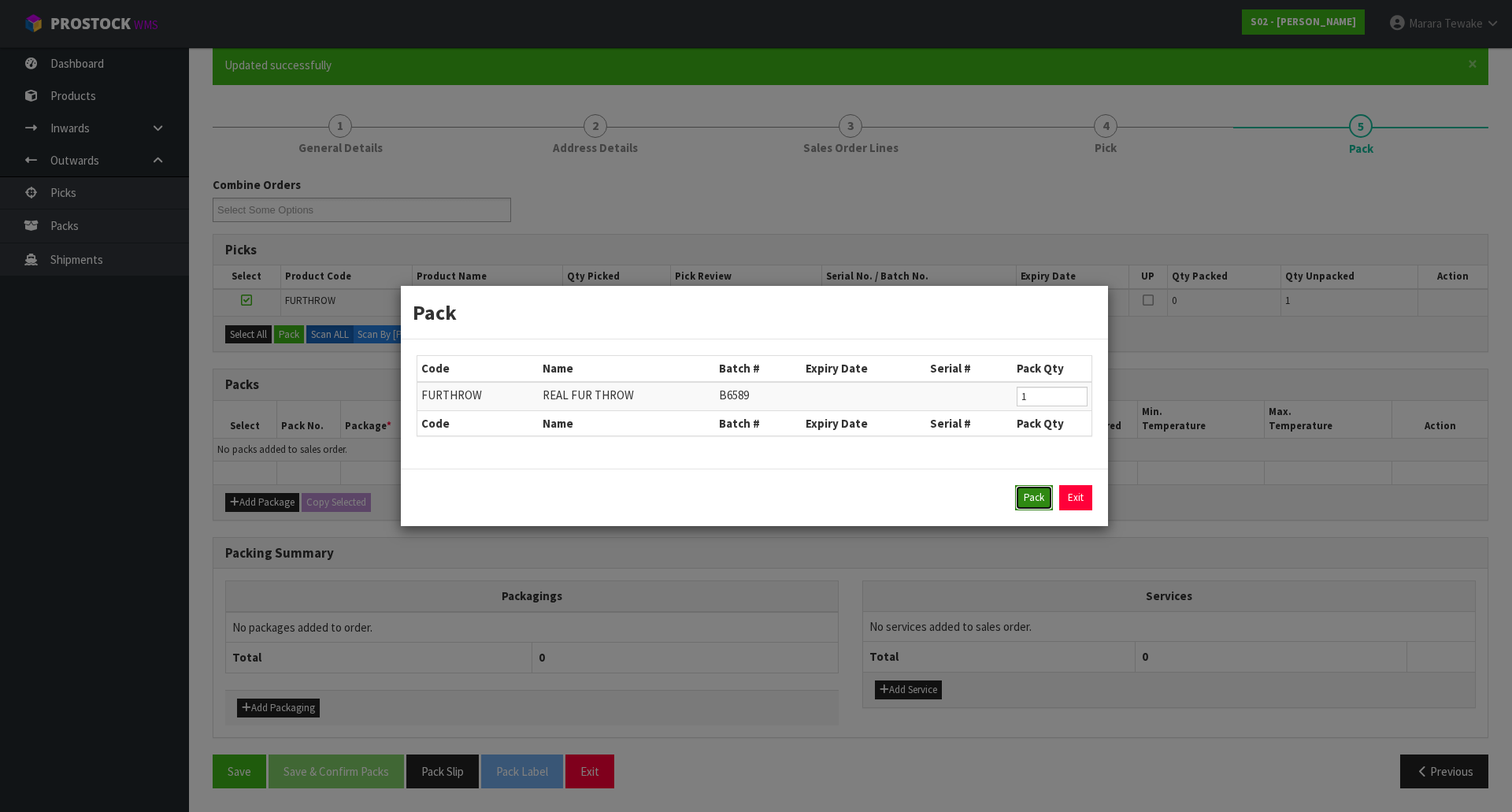
click at [1016, 500] on button "Pack" at bounding box center [1034, 498] width 38 height 25
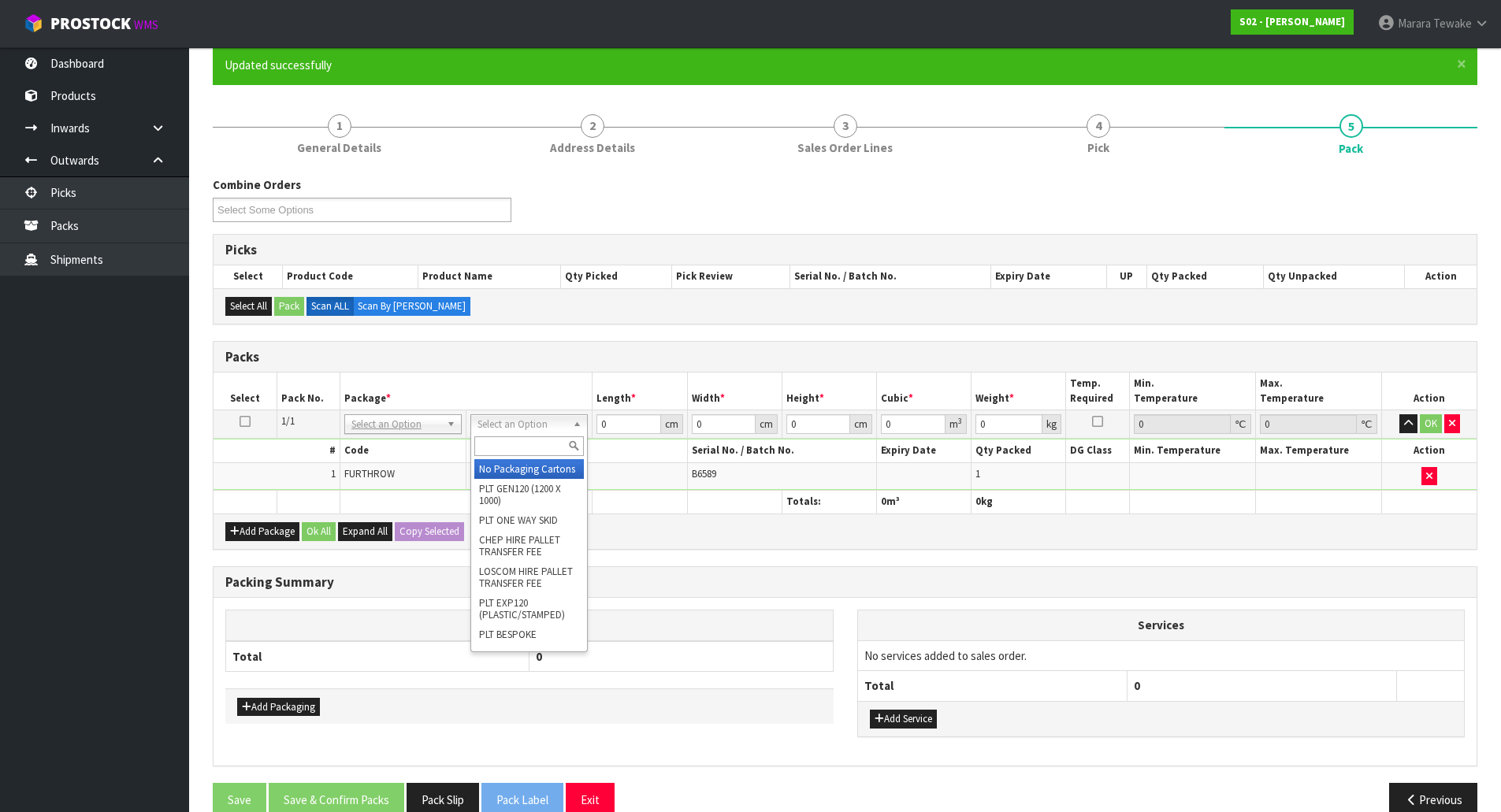
click at [525, 455] on input "text" at bounding box center [529, 446] width 109 height 20
type input "OC"
click at [560, 457] on div "OC" at bounding box center [529, 446] width 115 height 26
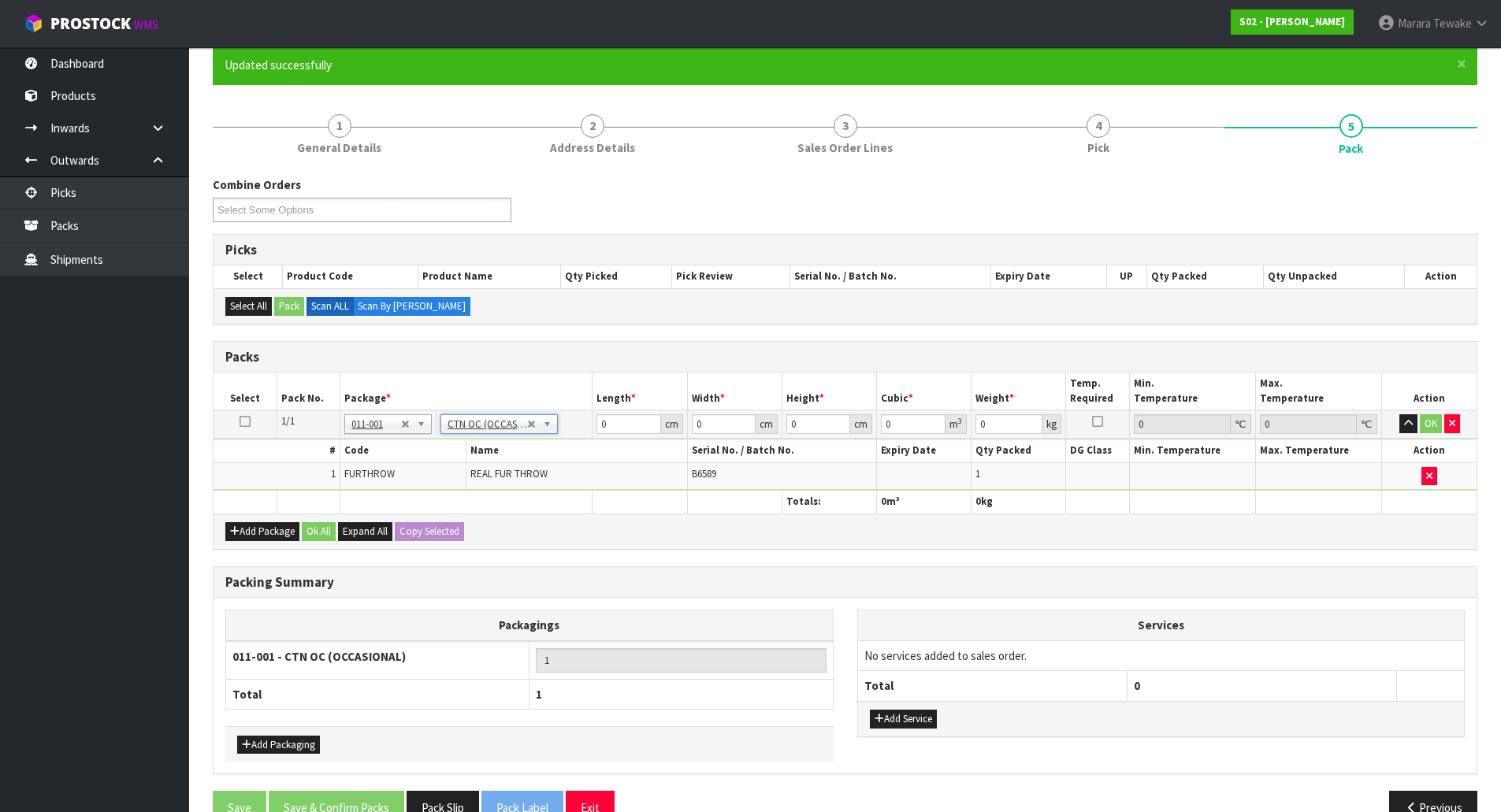
type input "1.56"
drag, startPoint x: 615, startPoint y: 429, endPoint x: 577, endPoint y: 398, distance: 49.0
click at [585, 407] on table "Select Pack No. Package * Length * Width * Height * Cubic * Weight * Temp. Requ…" at bounding box center [845, 442] width 1263 height 140
type input "31"
type input "24"
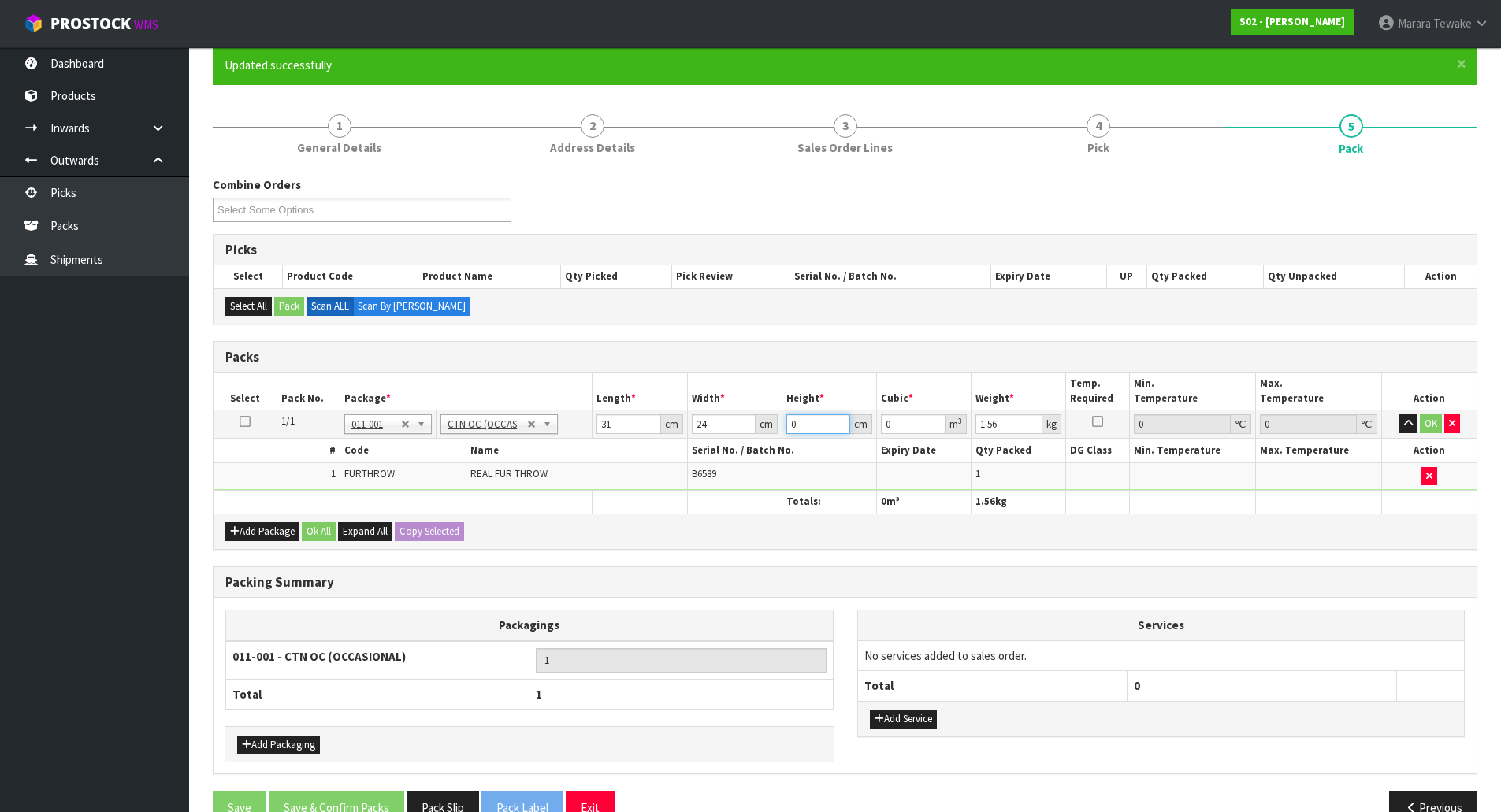
type input "1"
type input "0.000744"
type input "14"
type input "0.010416"
type input "14"
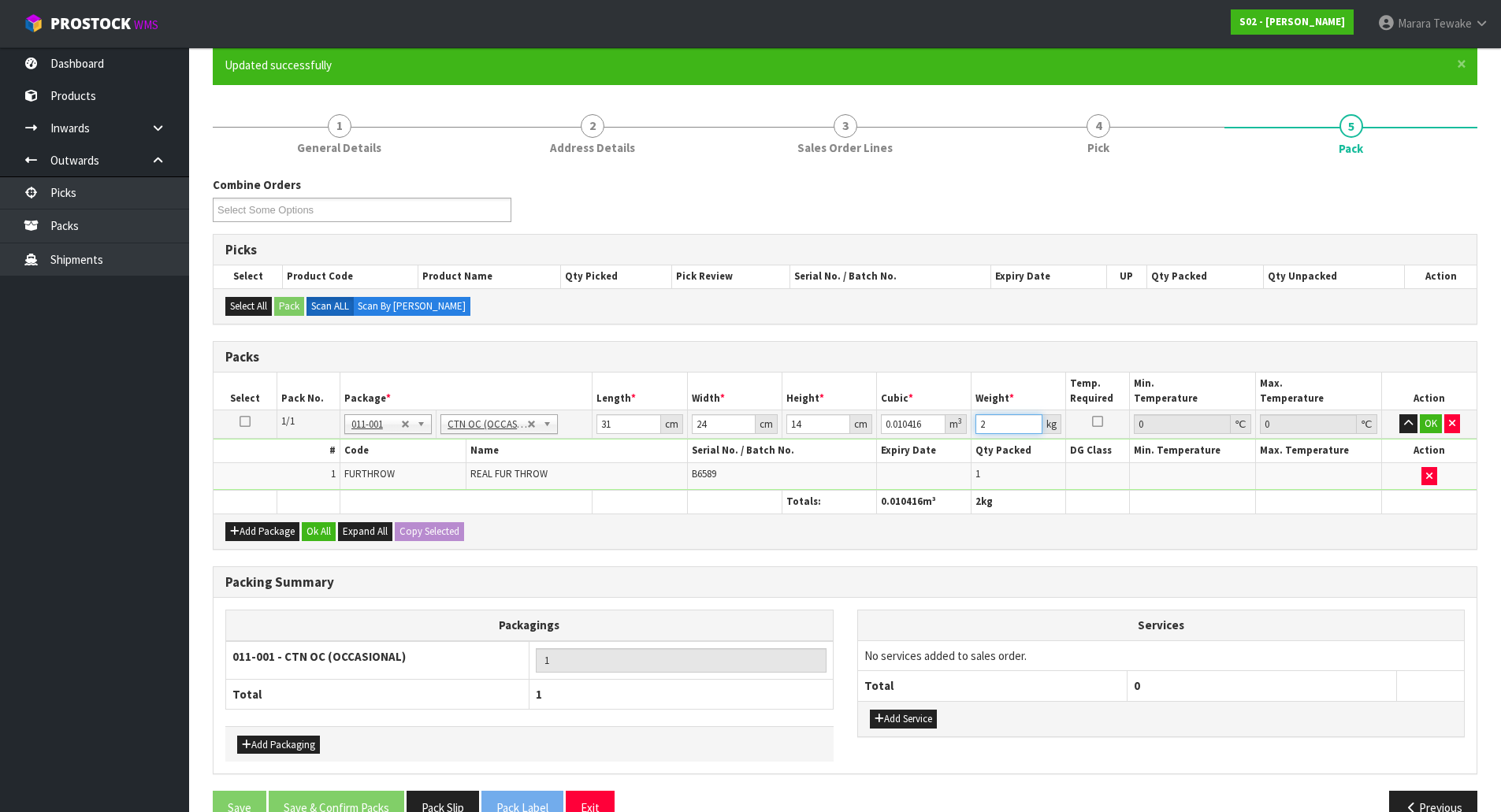
type input "2"
click at [1400, 414] on button "button" at bounding box center [1408, 424] width 18 height 19
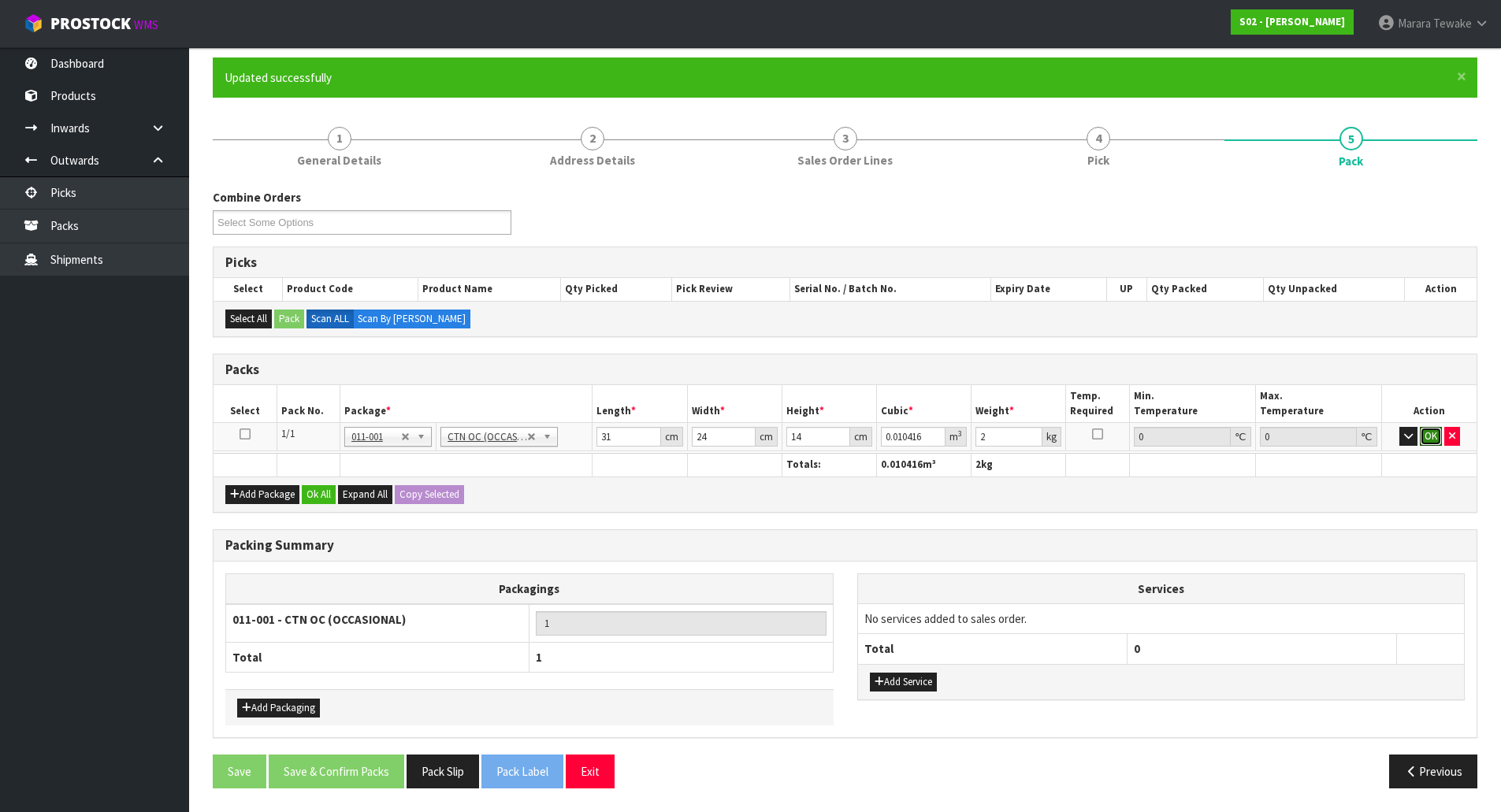
click button "OK" at bounding box center [1431, 436] width 22 height 19
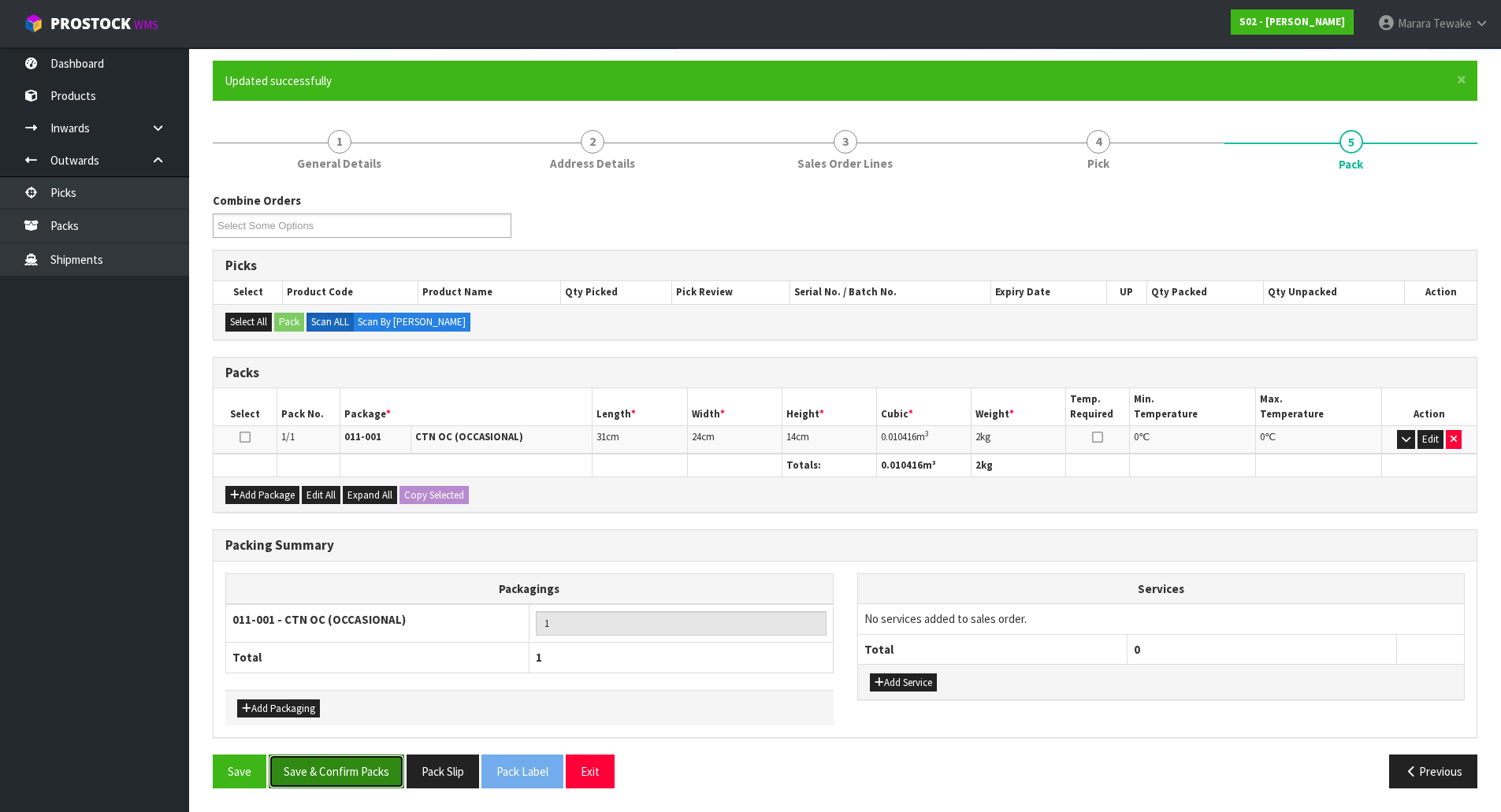
click at [339, 773] on button "Save & Confirm Packs" at bounding box center [336, 772] width 135 height 34
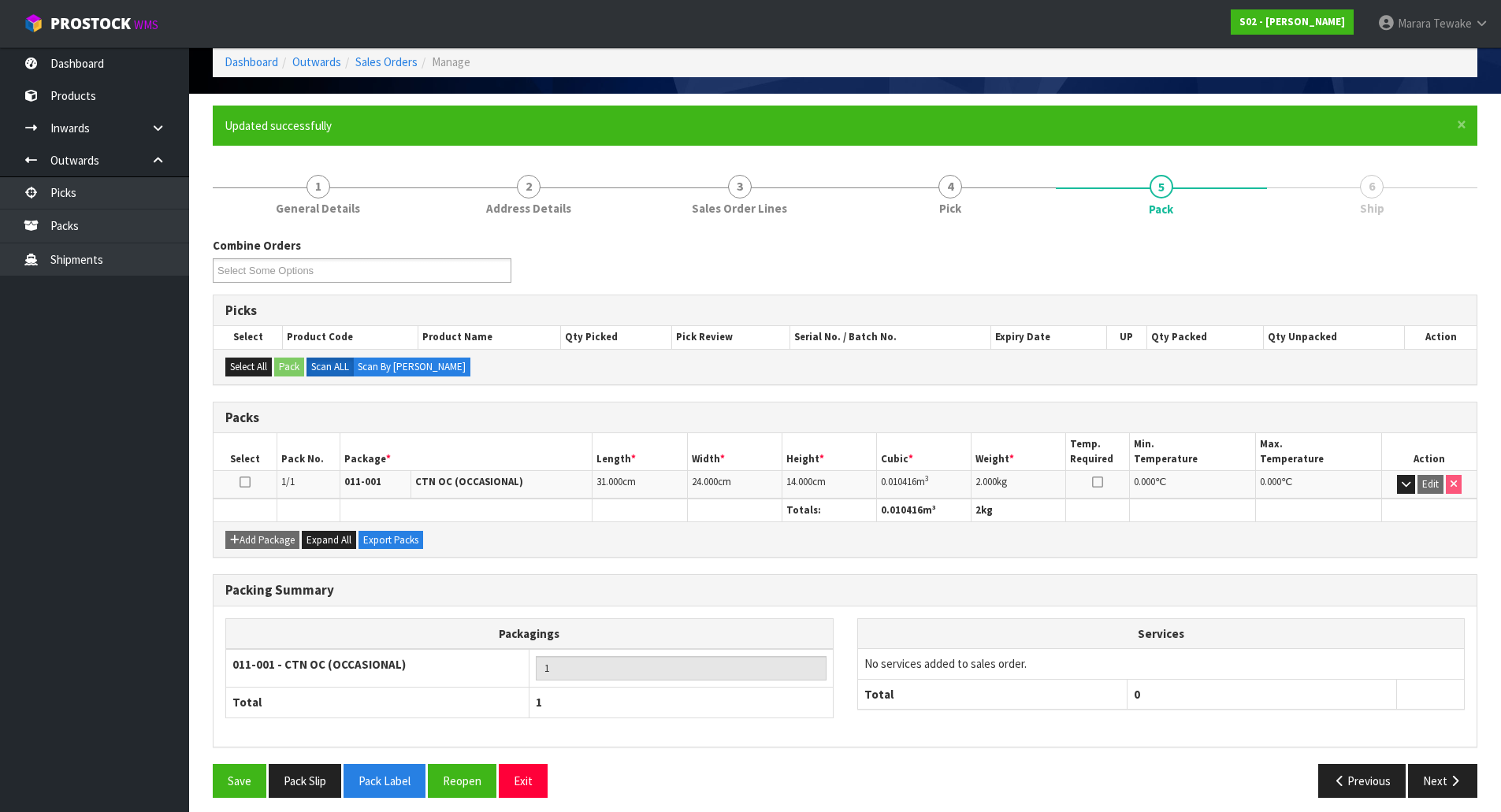
scroll to position [86, 0]
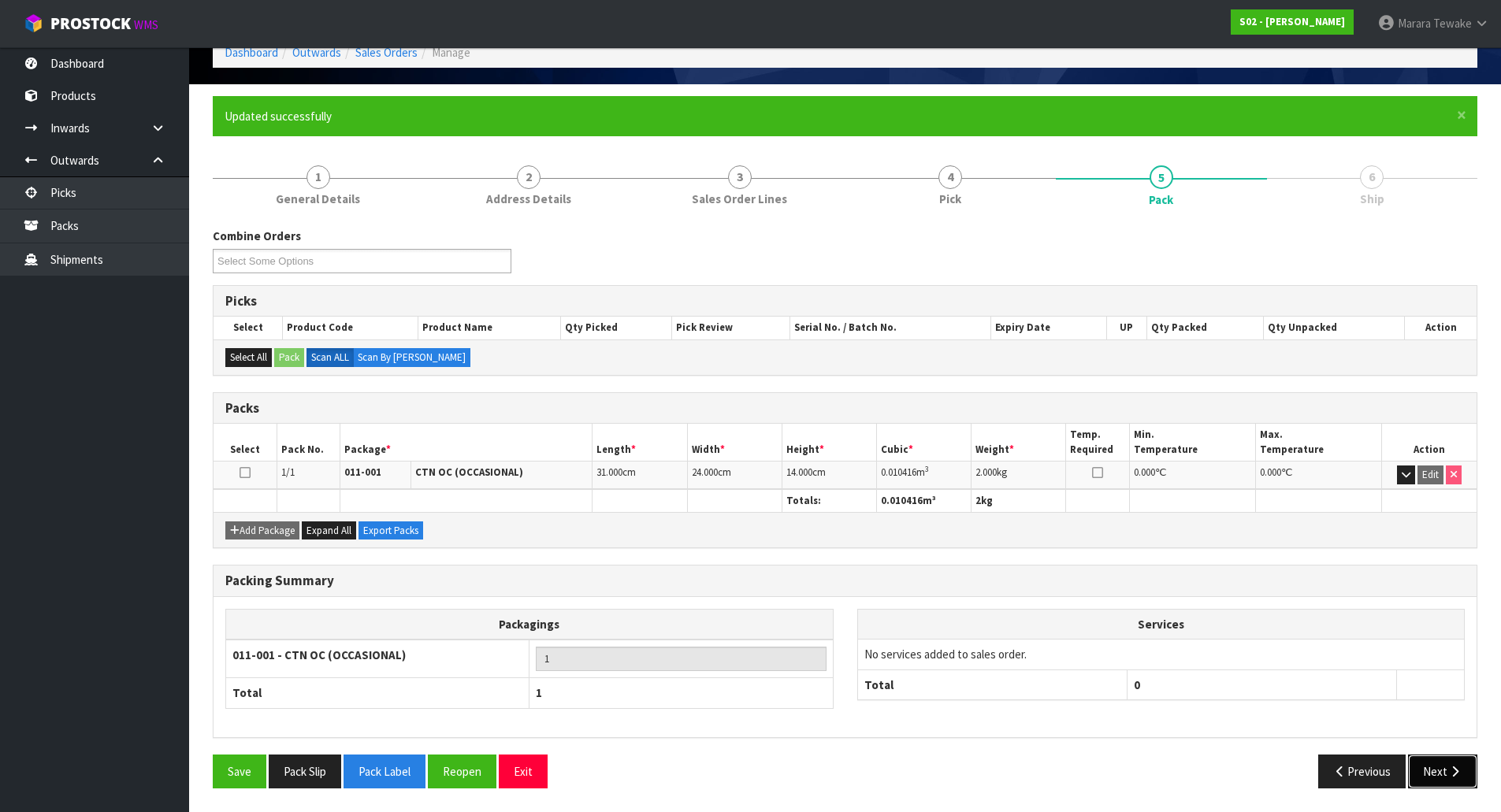
click at [1439, 775] on button "Next" at bounding box center [1443, 772] width 70 height 34
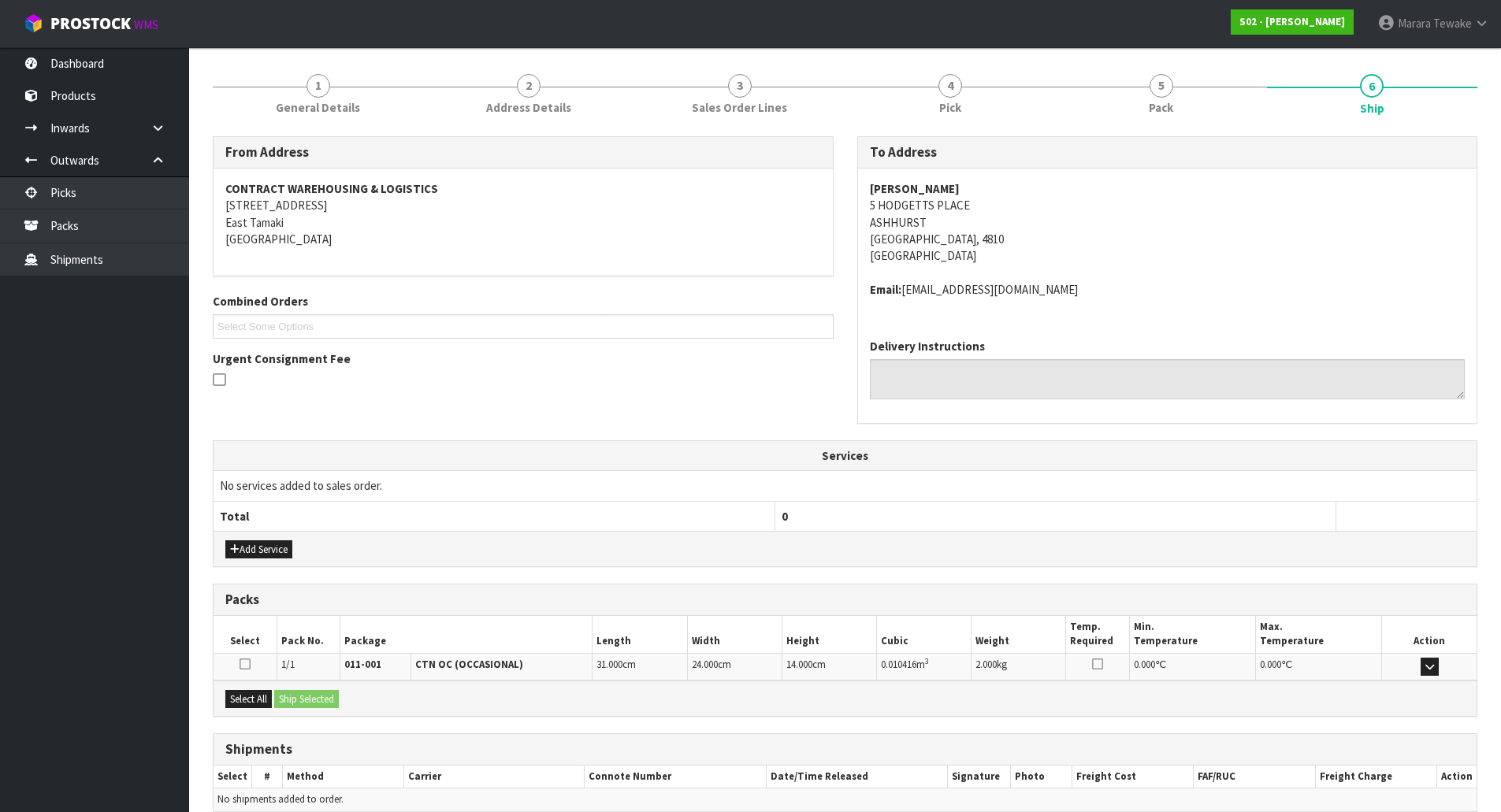
scroll to position [251, 0]
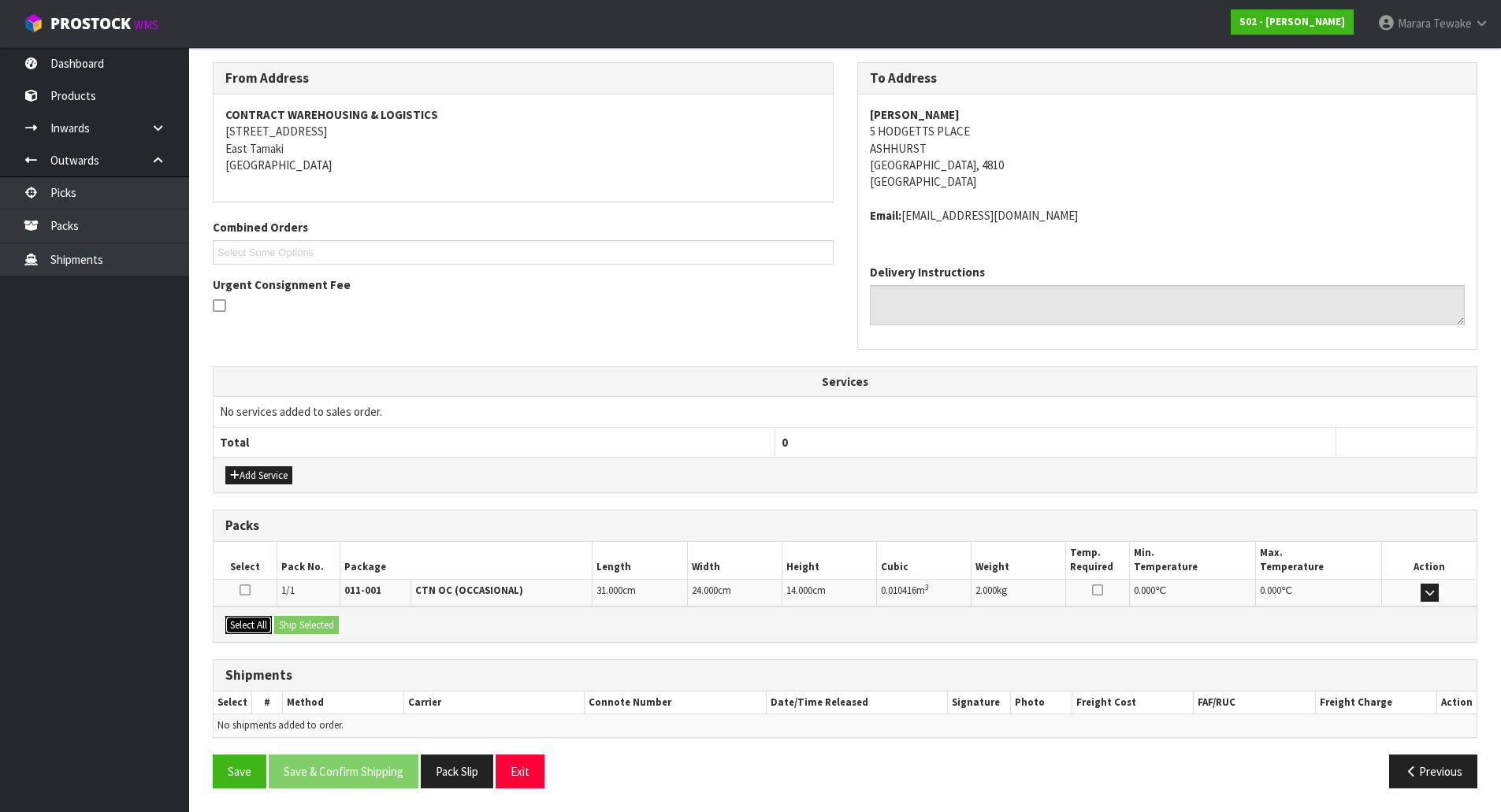
drag, startPoint x: 259, startPoint y: 624, endPoint x: 308, endPoint y: 625, distance: 49.0
click at [264, 625] on button "Select All" at bounding box center [248, 625] width 47 height 19
click at [316, 625] on button "Ship Selected" at bounding box center [307, 625] width 65 height 19
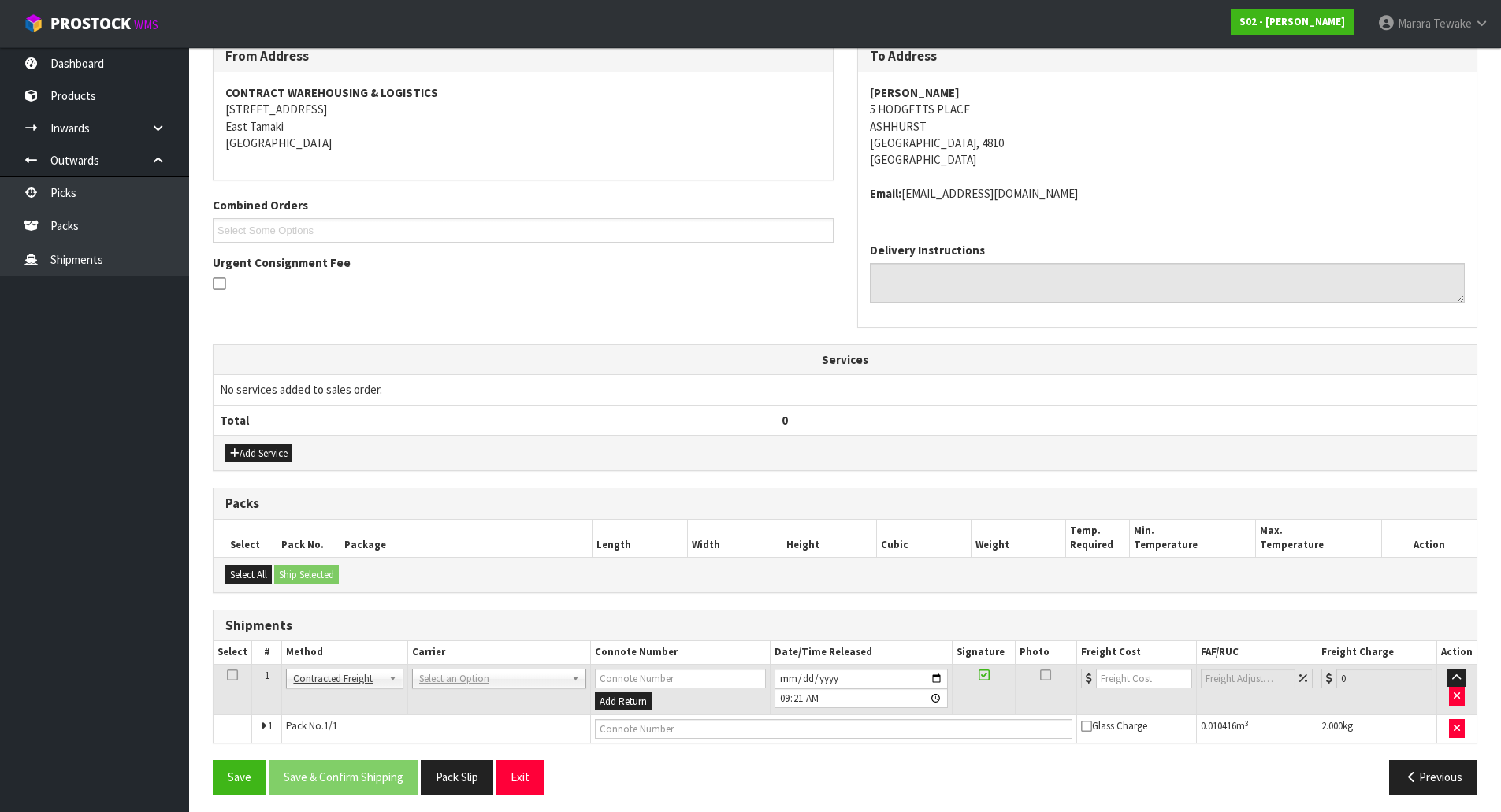
scroll to position [280, 0]
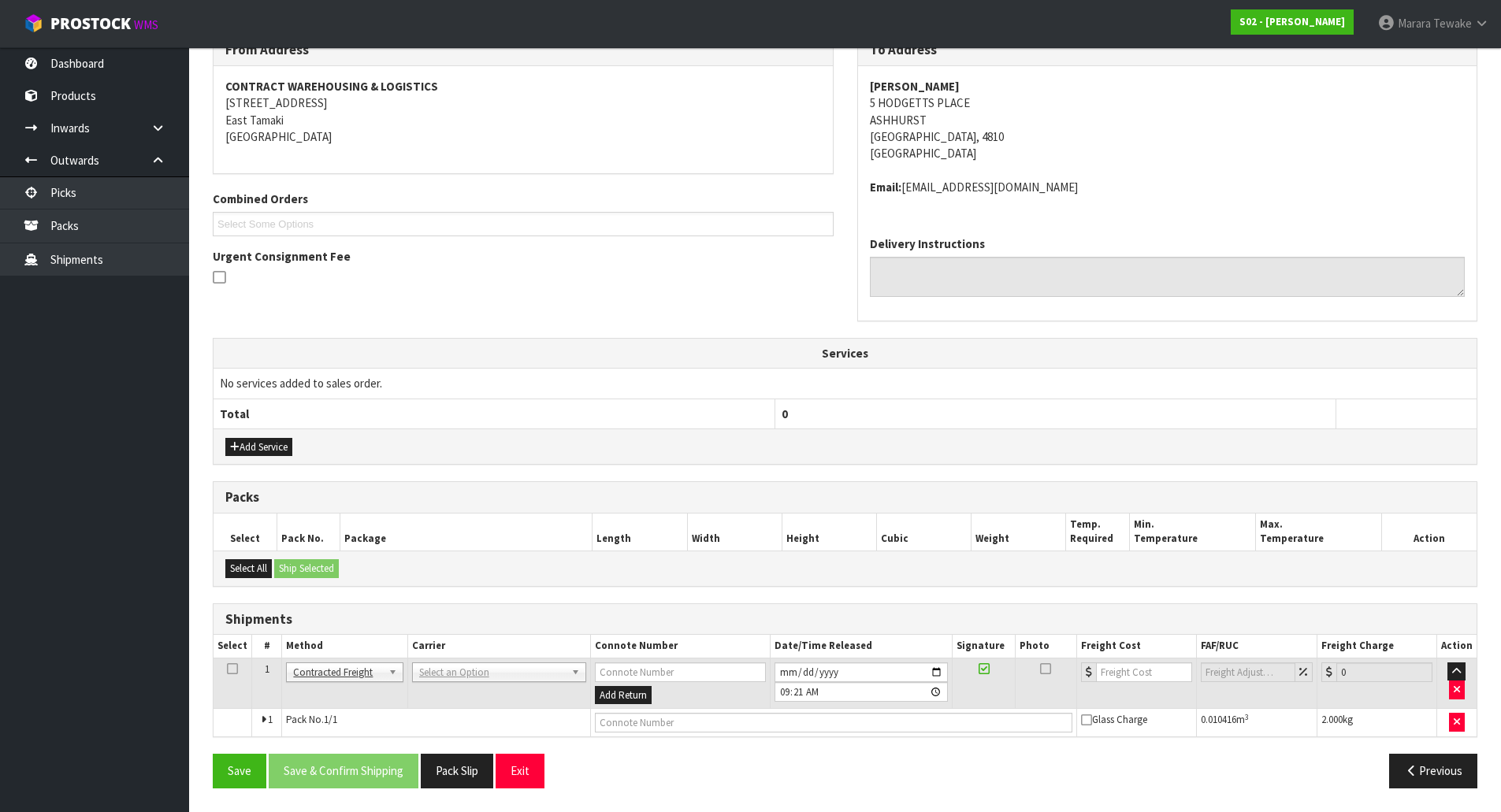
drag, startPoint x: 502, startPoint y: 680, endPoint x: 498, endPoint y: 691, distance: 11.7
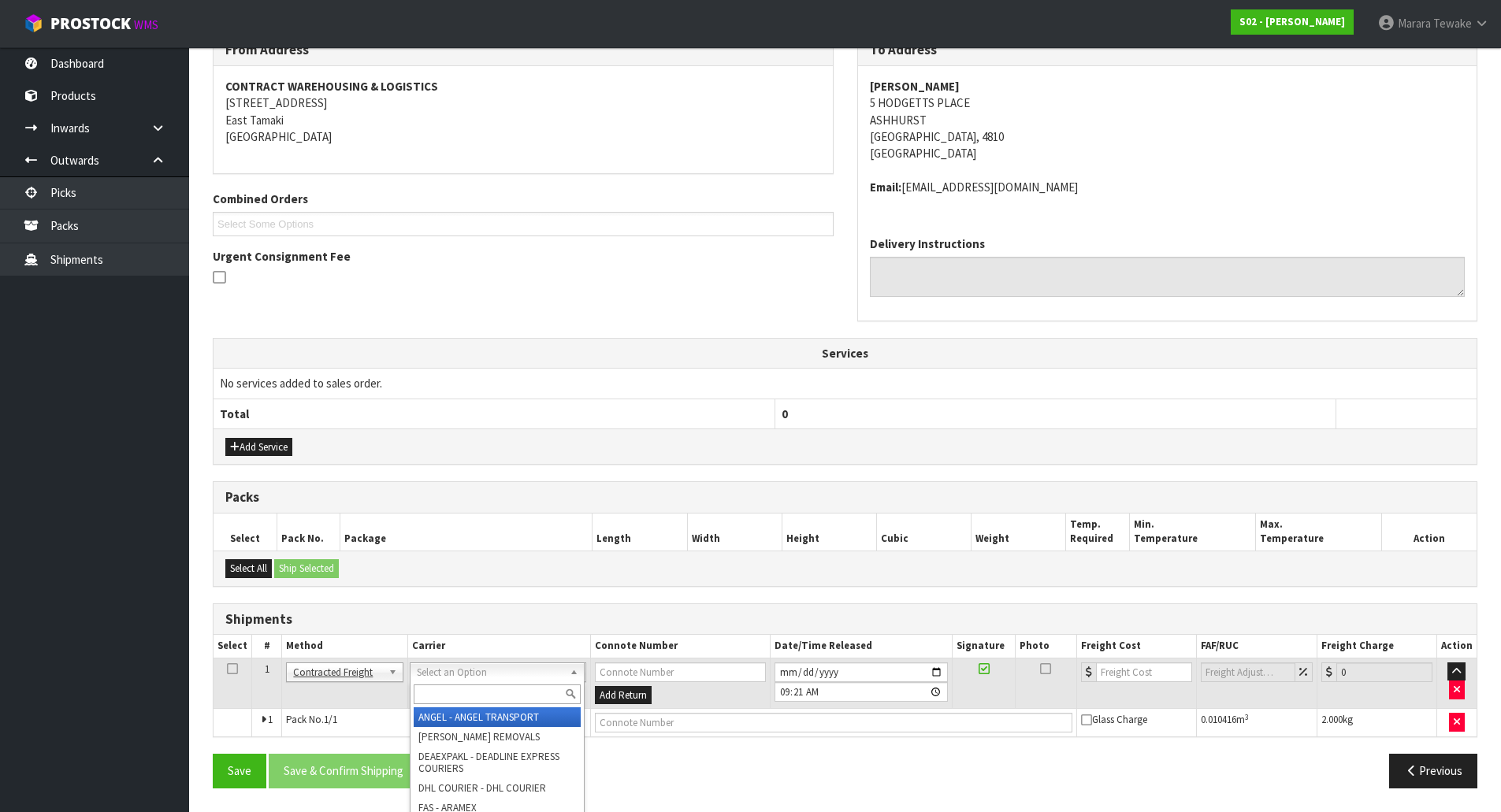
click at [498, 697] on input "text" at bounding box center [497, 694] width 167 height 20
type input "NZP"
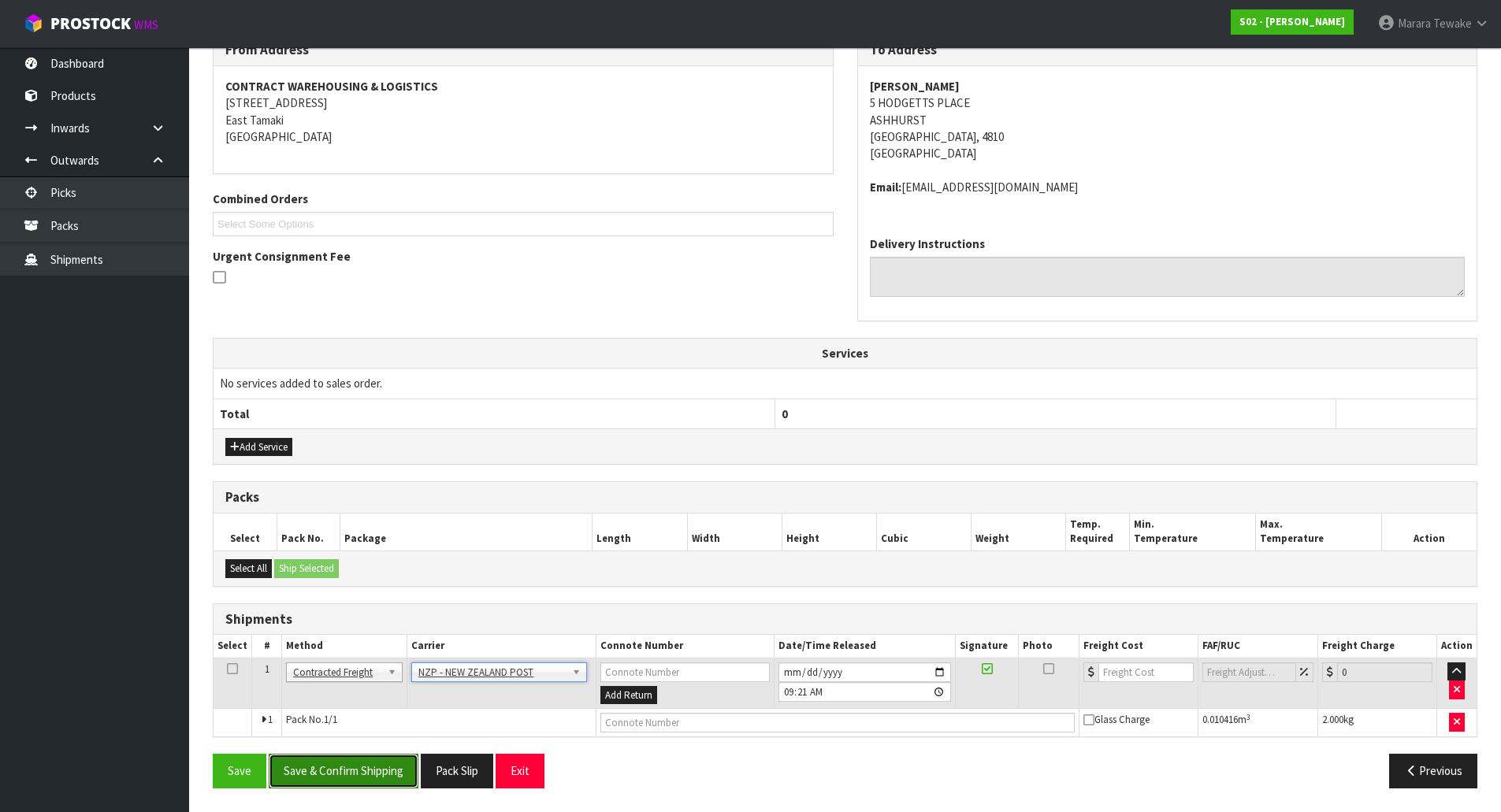
click at [340, 765] on button "Save & Confirm Shipping" at bounding box center [343, 771] width 149 height 34
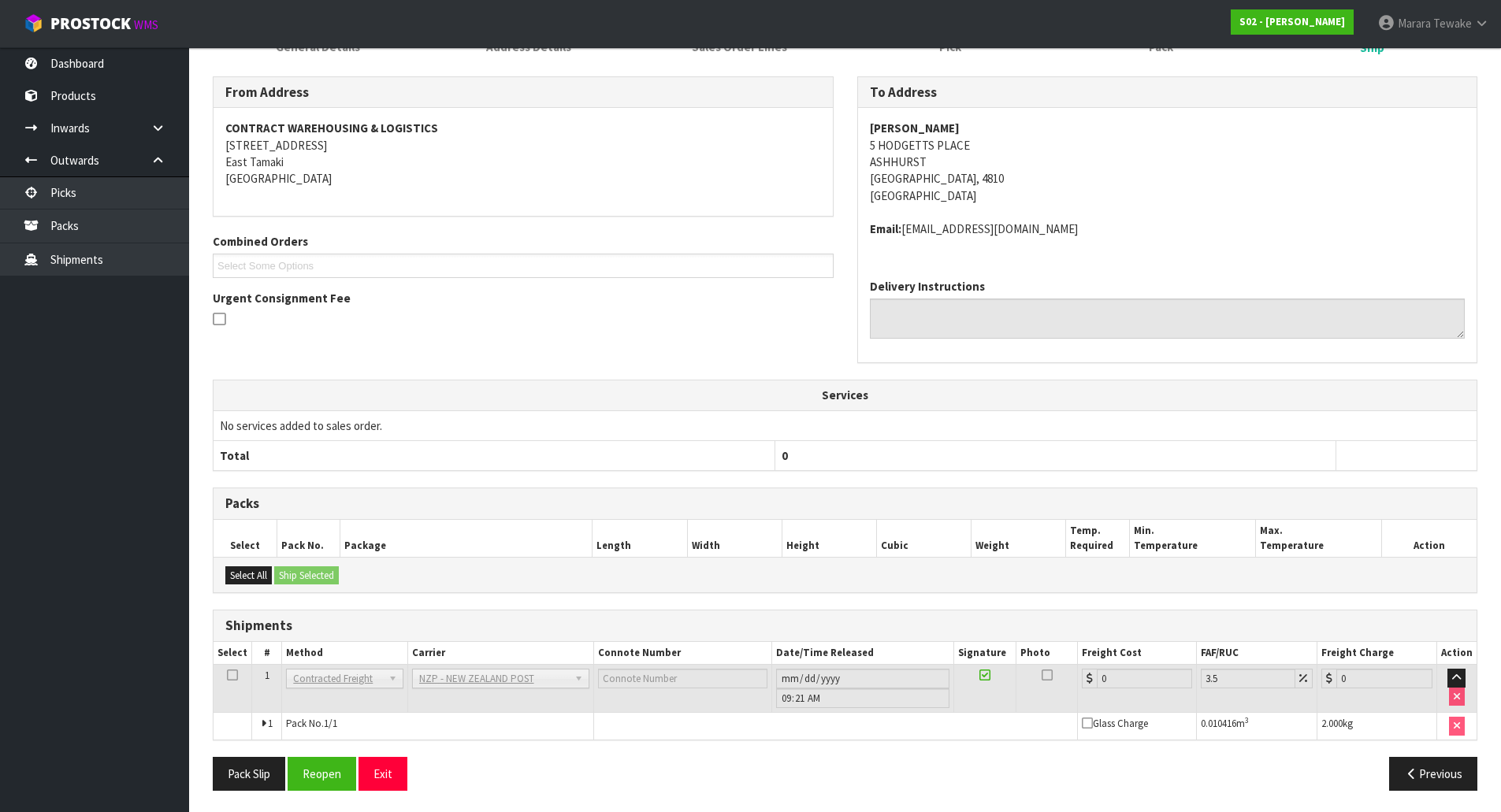
scroll to position [257, 0]
click at [327, 765] on button "Reopen" at bounding box center [322, 772] width 69 height 34
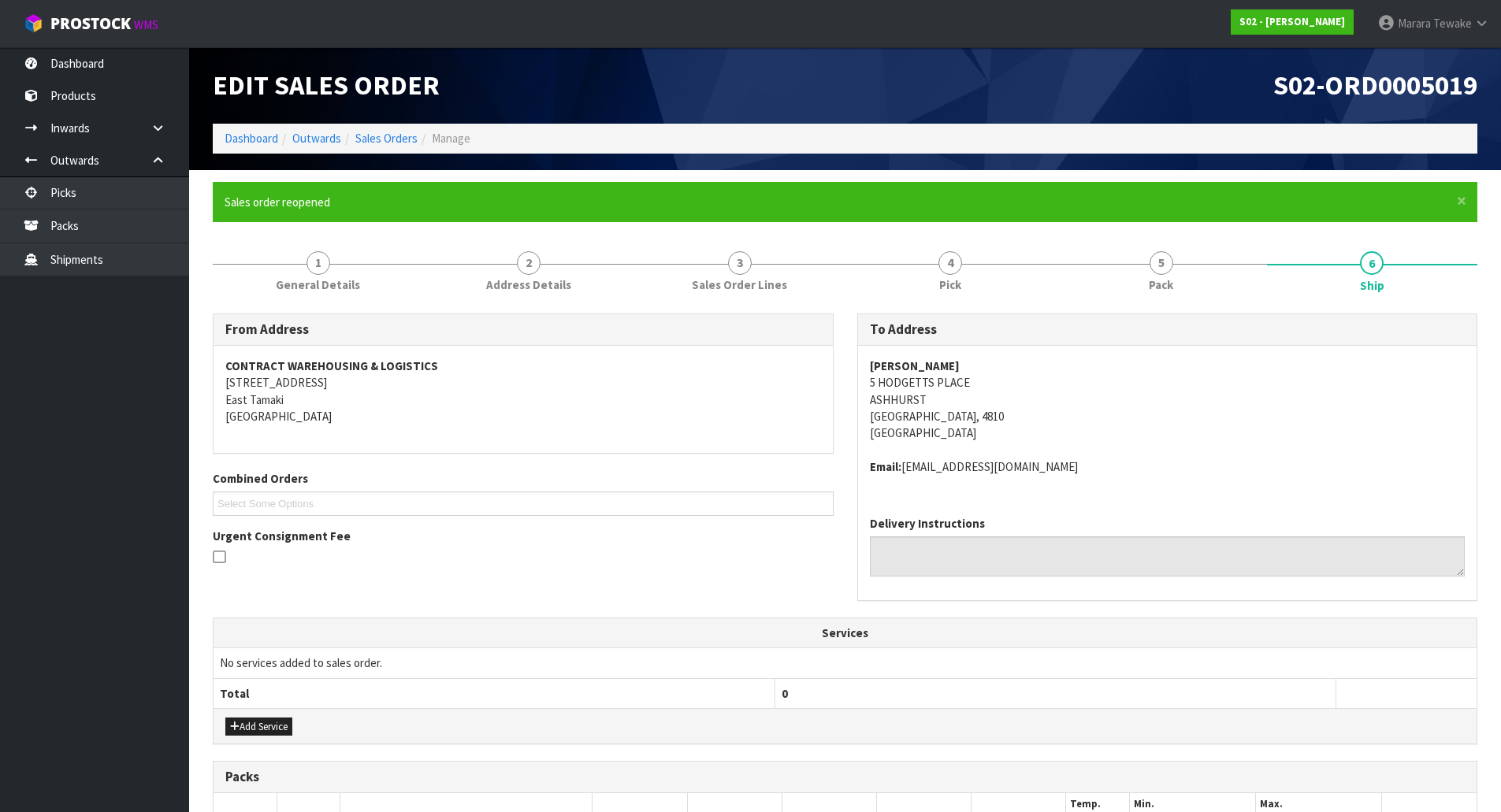
scroll to position [280, 0]
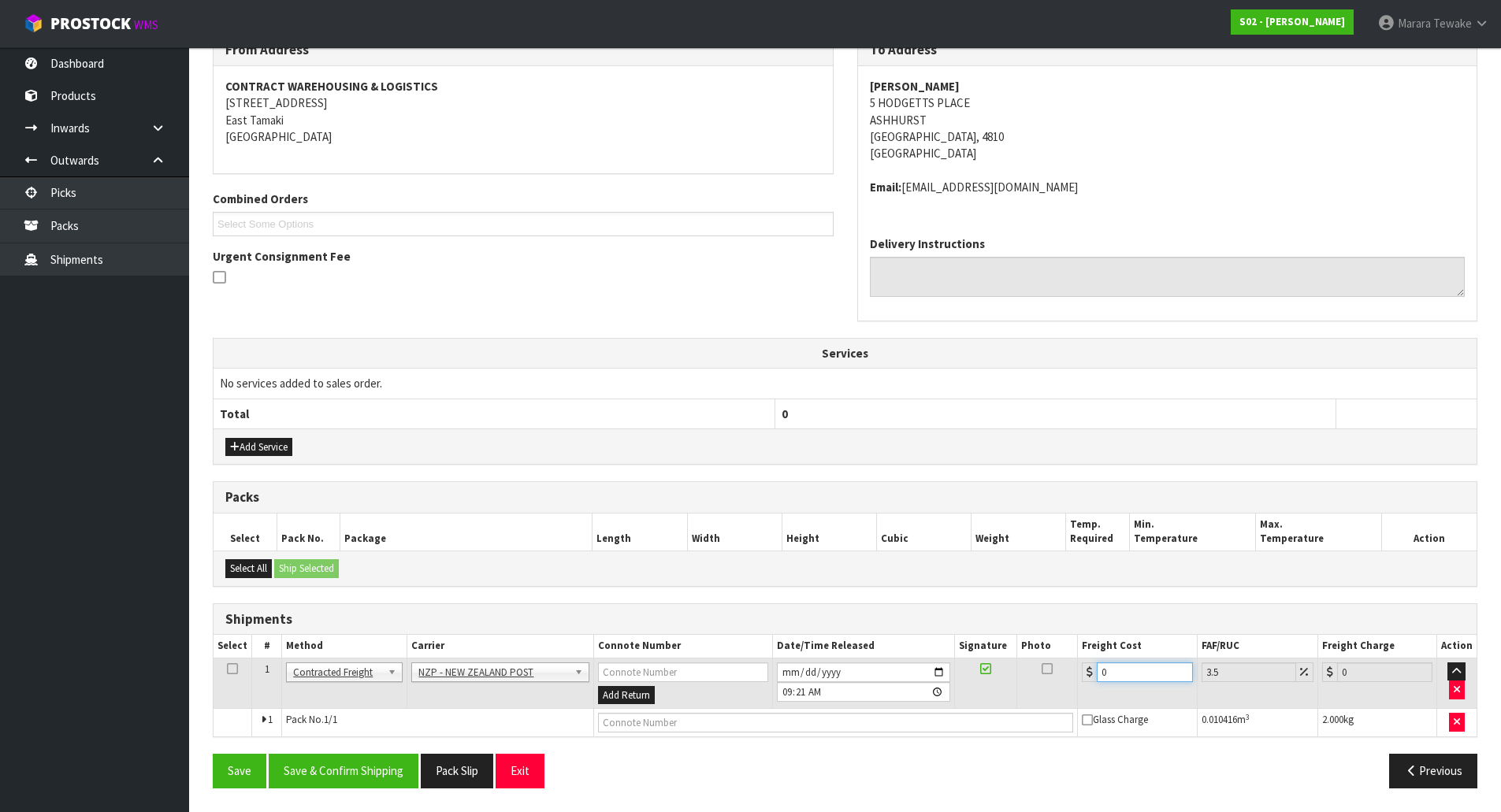
drag, startPoint x: 1122, startPoint y: 682, endPoint x: 1007, endPoint y: 633, distance: 125.0
click at [1045, 661] on tr "1 Client Local Pickup Customer Local Pickup Company Freight Contracted Freight …" at bounding box center [845, 683] width 1263 height 51
type input "8"
type input "8.28"
type input "8.4"
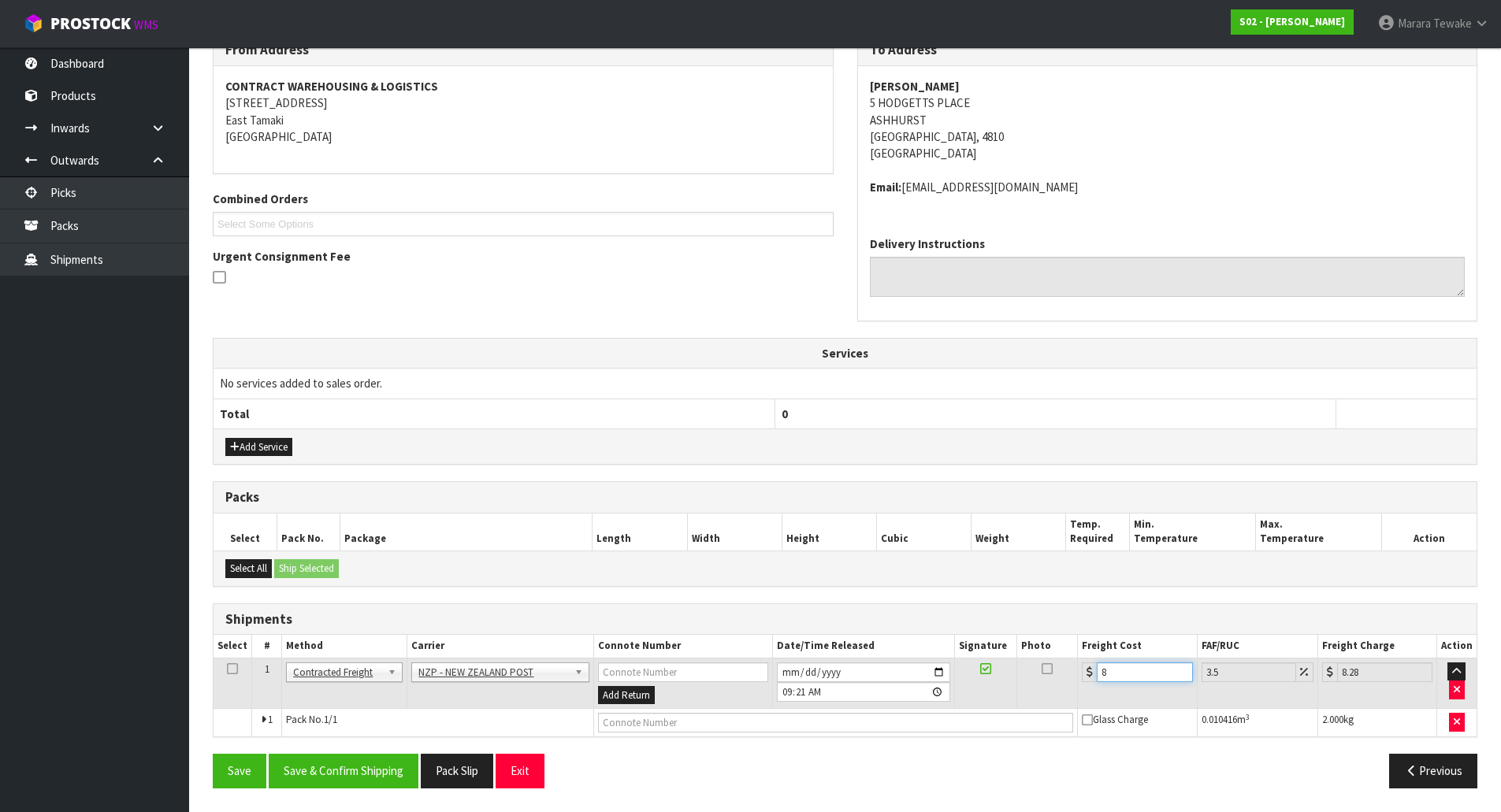
type input "8.69"
type input "8.45"
type input "8.75"
type input "8.45"
click at [325, 777] on button "Save & Confirm Shipping" at bounding box center [343, 771] width 149 height 34
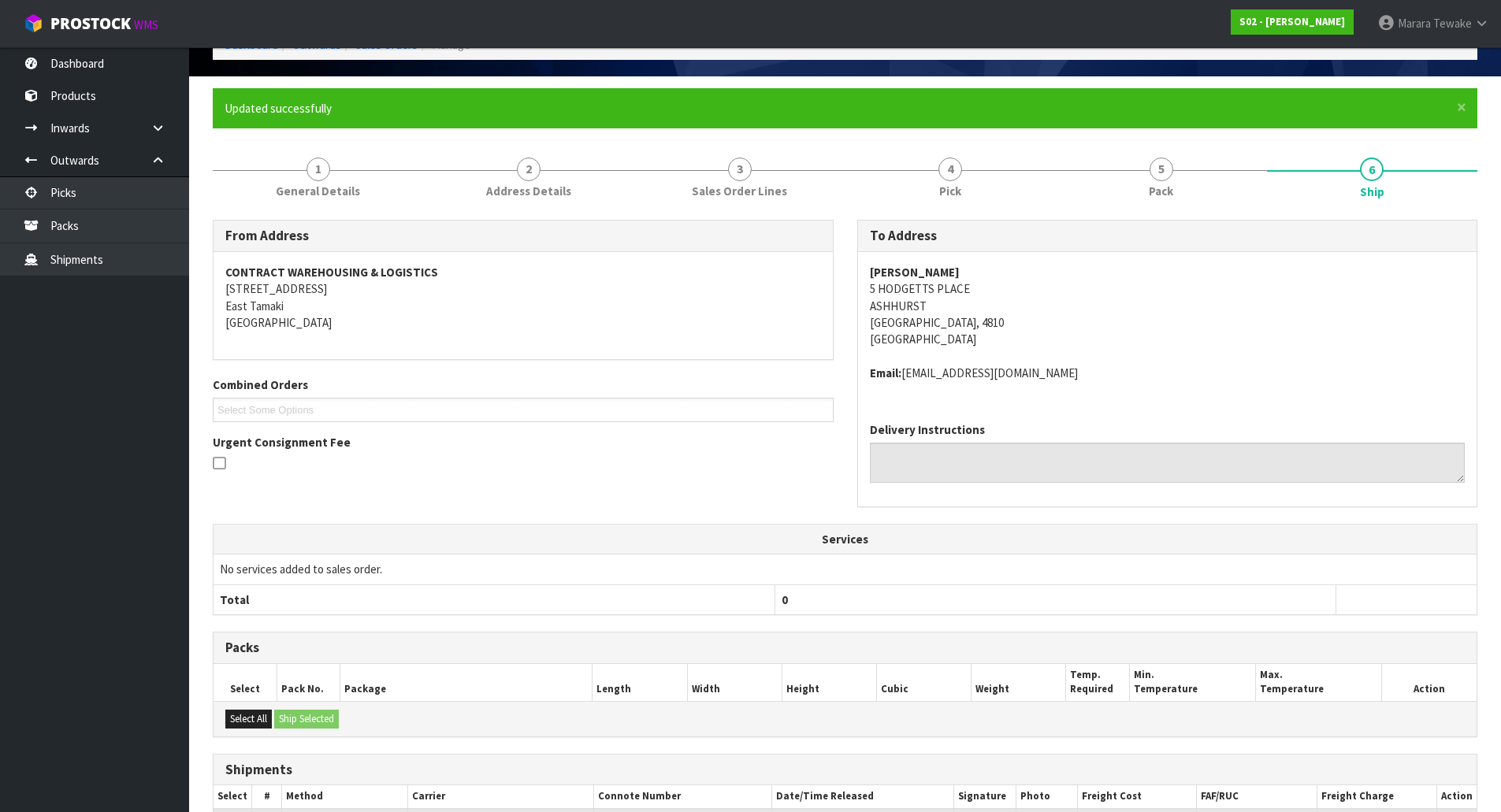
scroll to position [0, 0]
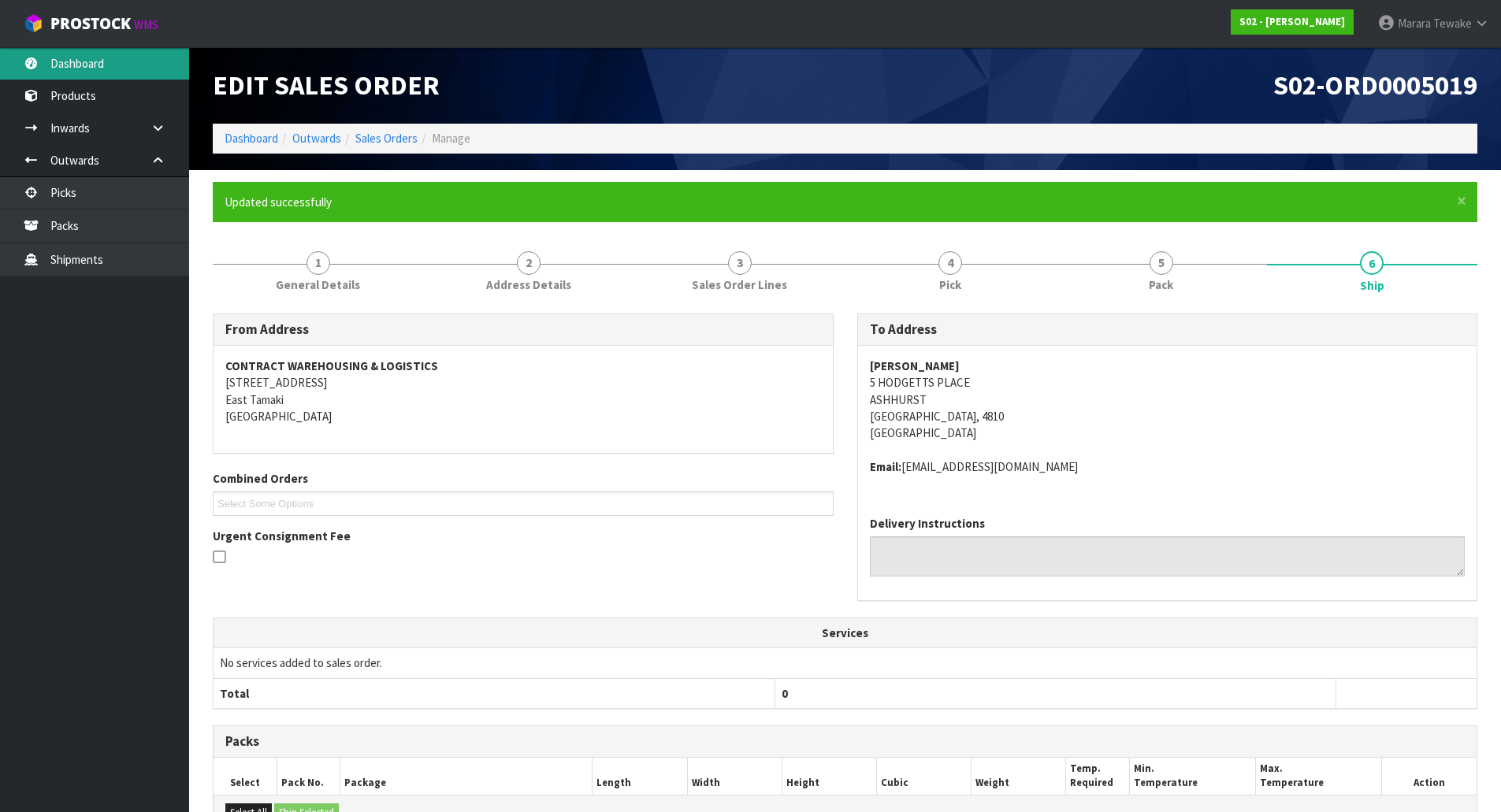
click at [107, 64] on link "Dashboard" at bounding box center [94, 63] width 189 height 32
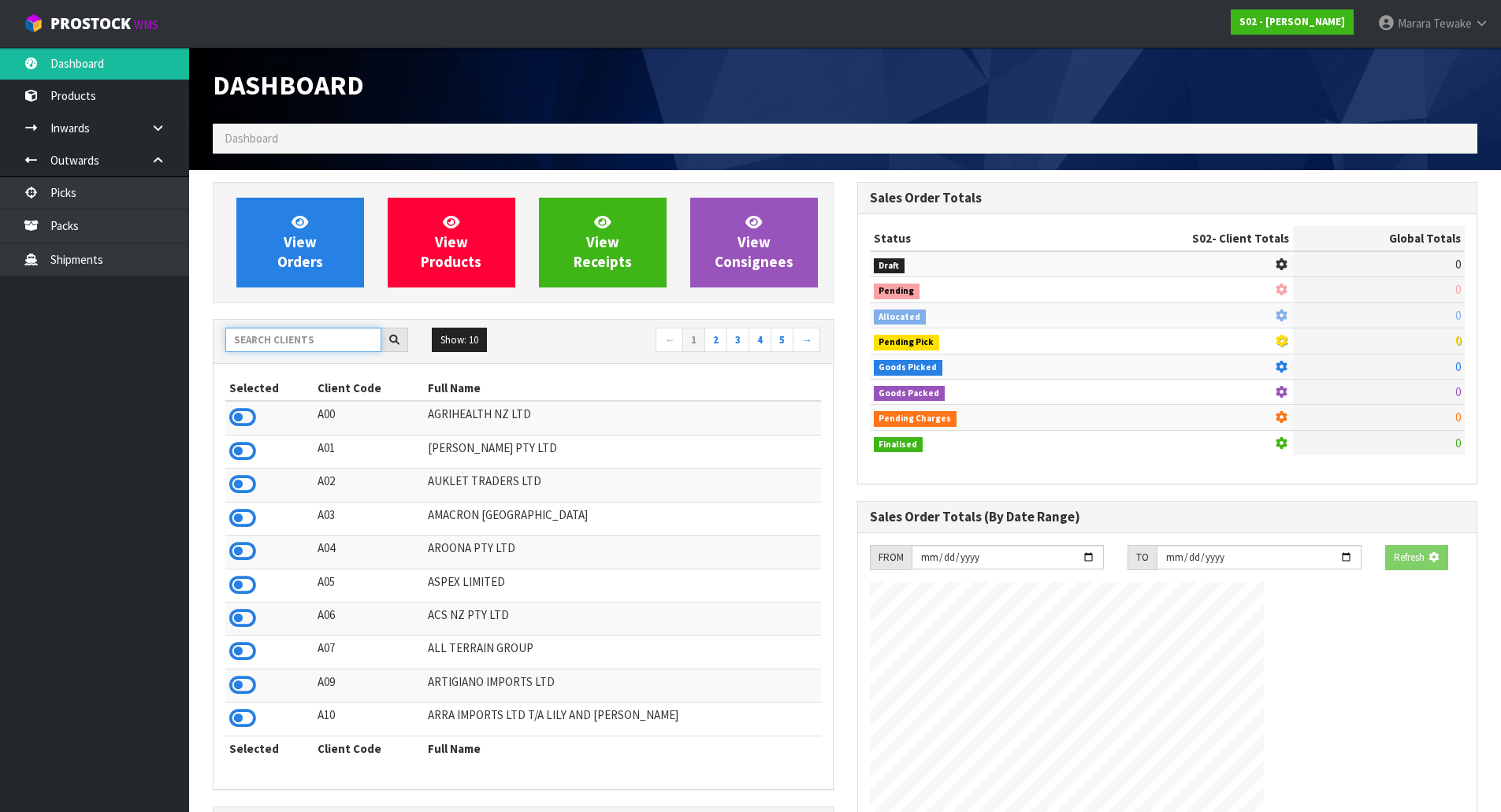
click at [325, 347] on input "text" at bounding box center [303, 339] width 156 height 25
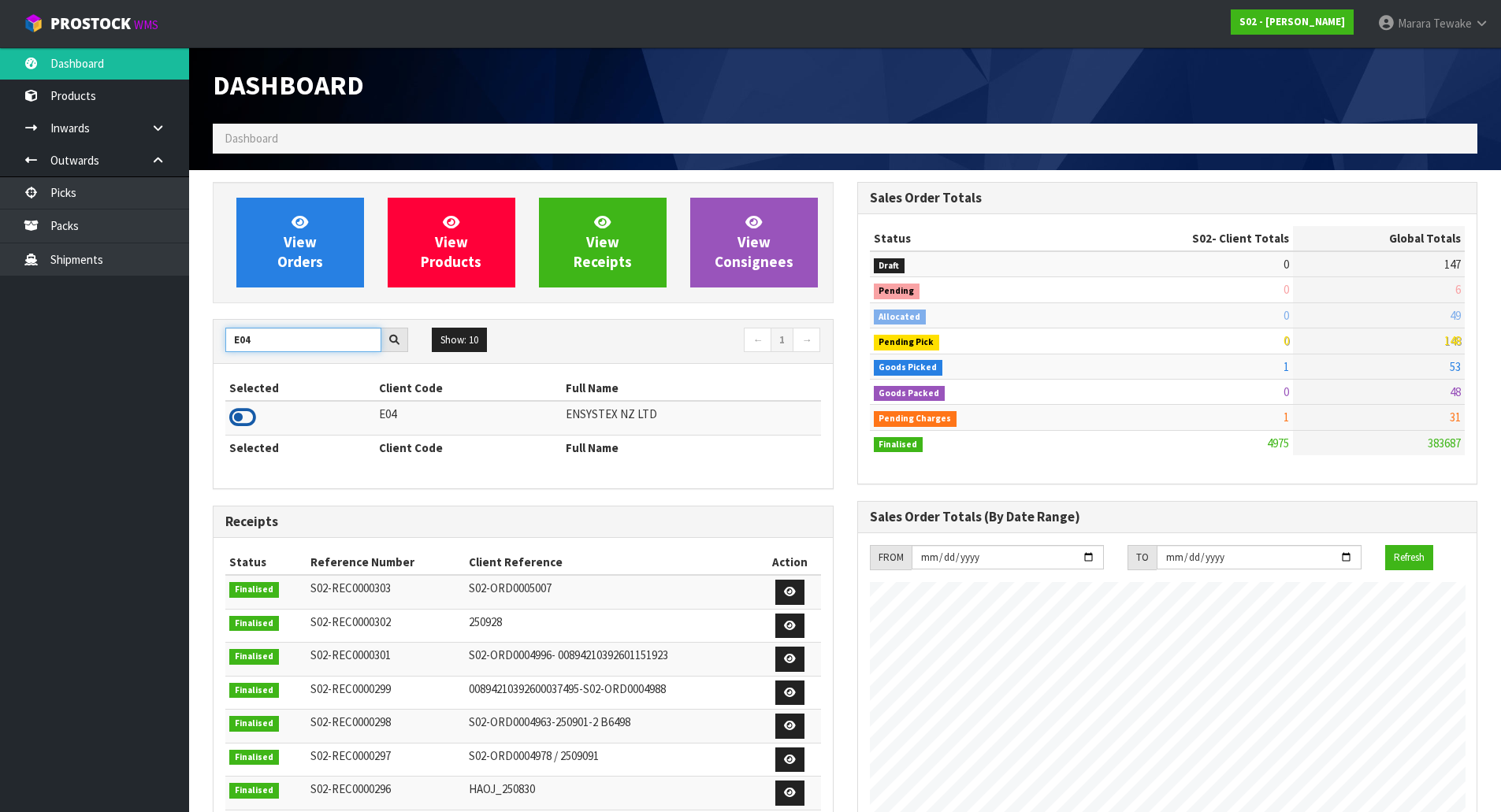
type input "E04"
click at [248, 414] on icon at bounding box center [243, 417] width 27 height 24
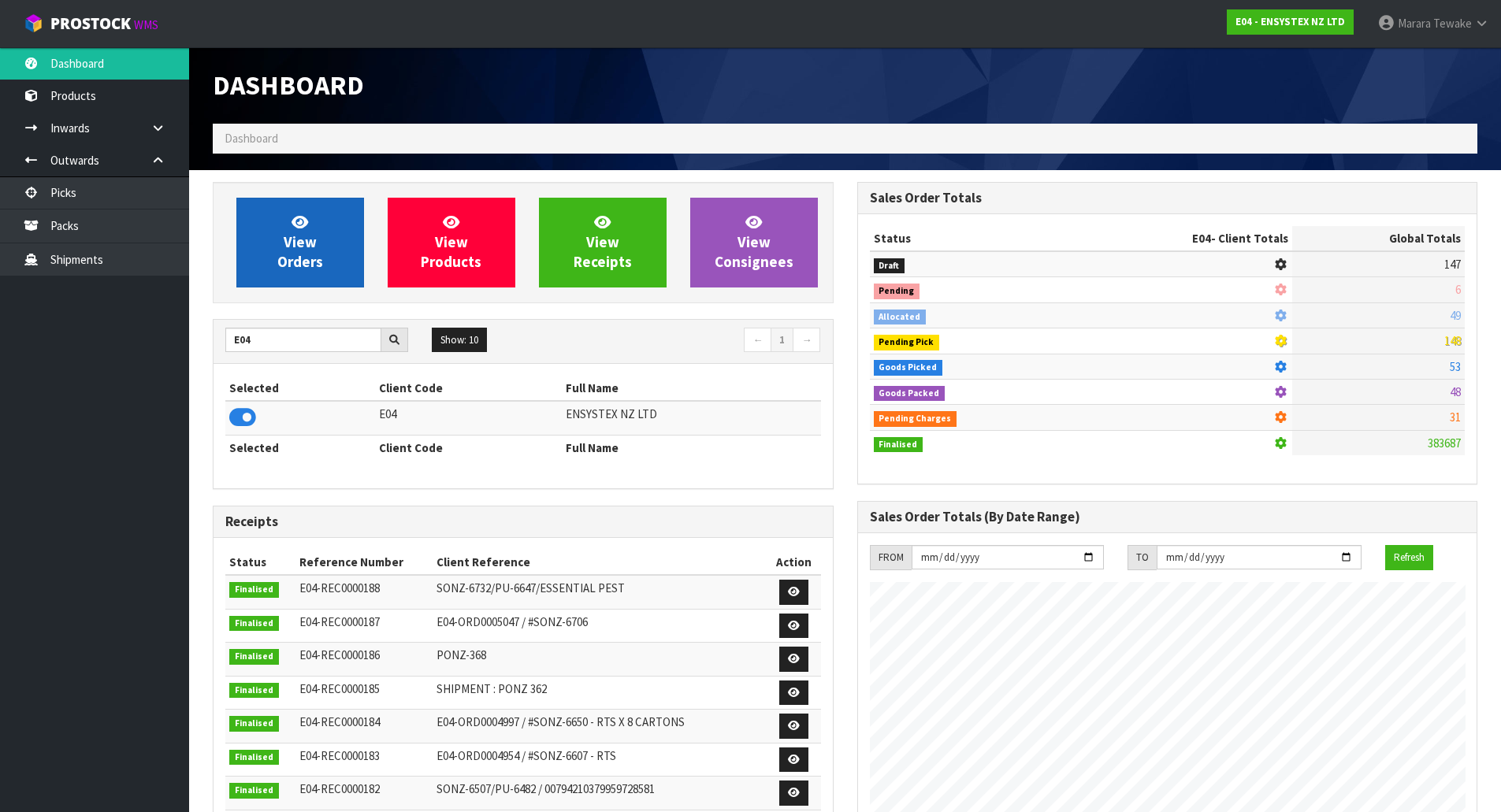
scroll to position [1193, 644]
click at [313, 248] on span "View Orders" at bounding box center [301, 242] width 46 height 59
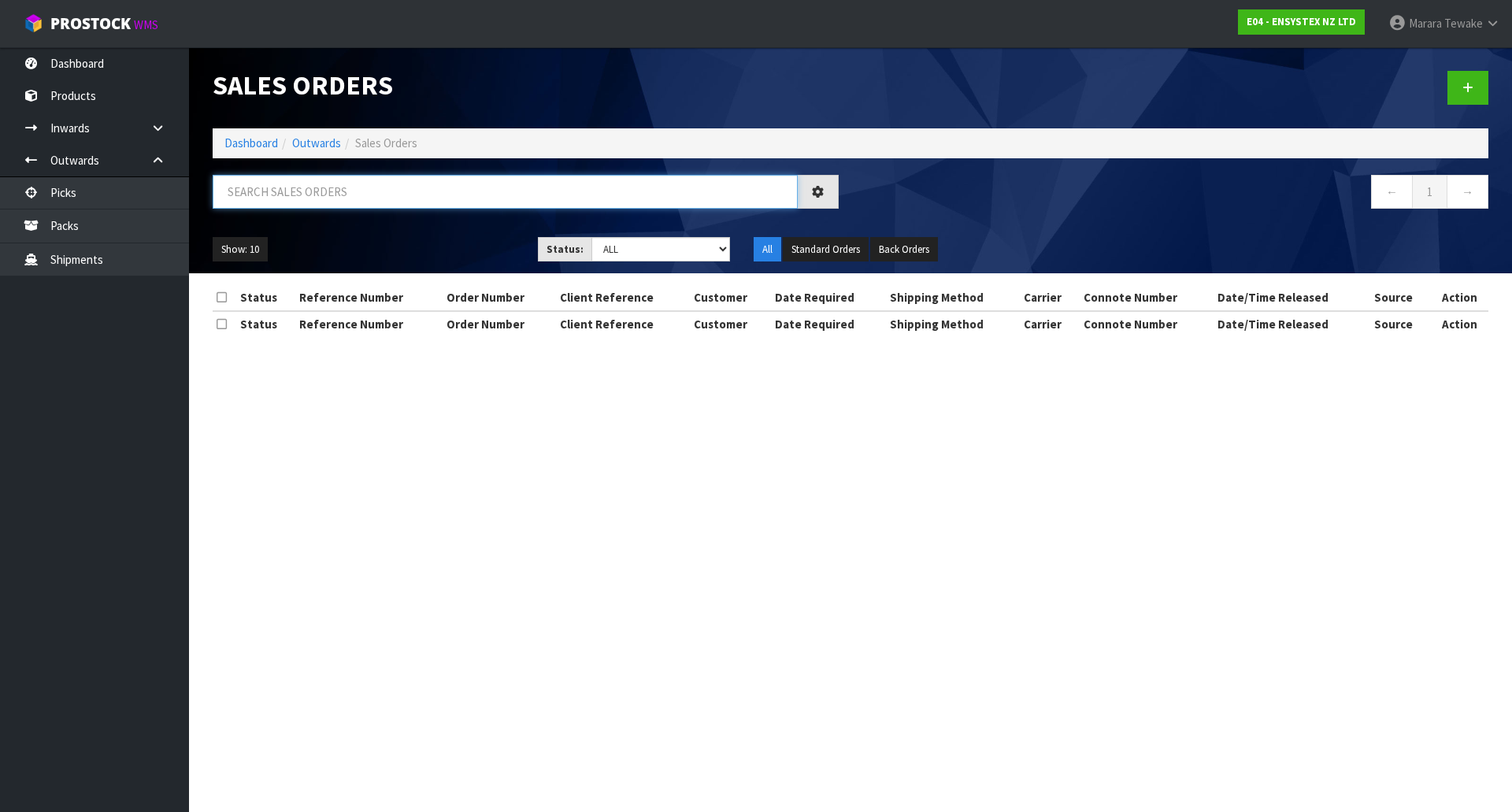
click at [300, 200] on input "text" at bounding box center [505, 191] width 585 height 34
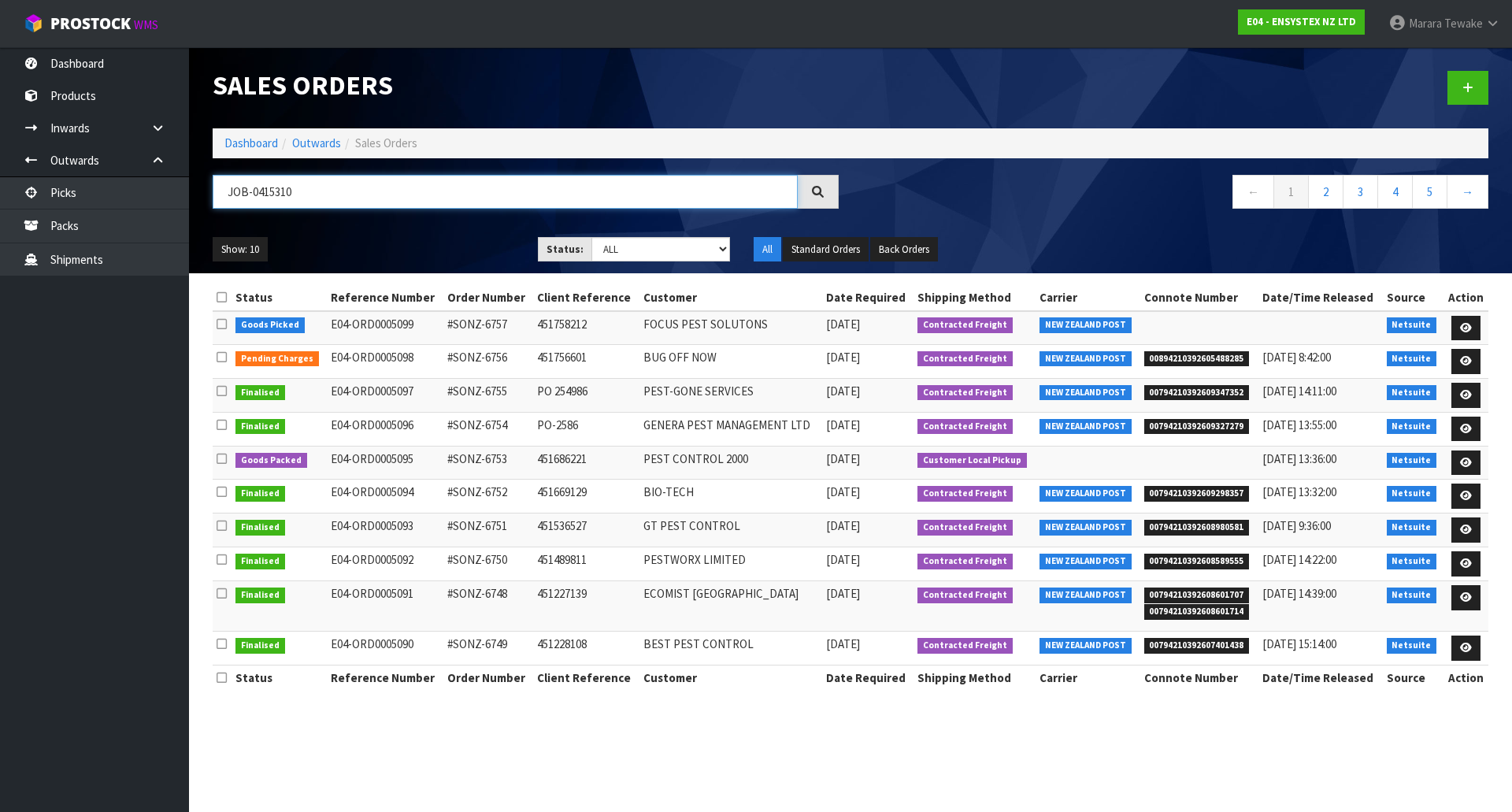
type input "JOB-0415310"
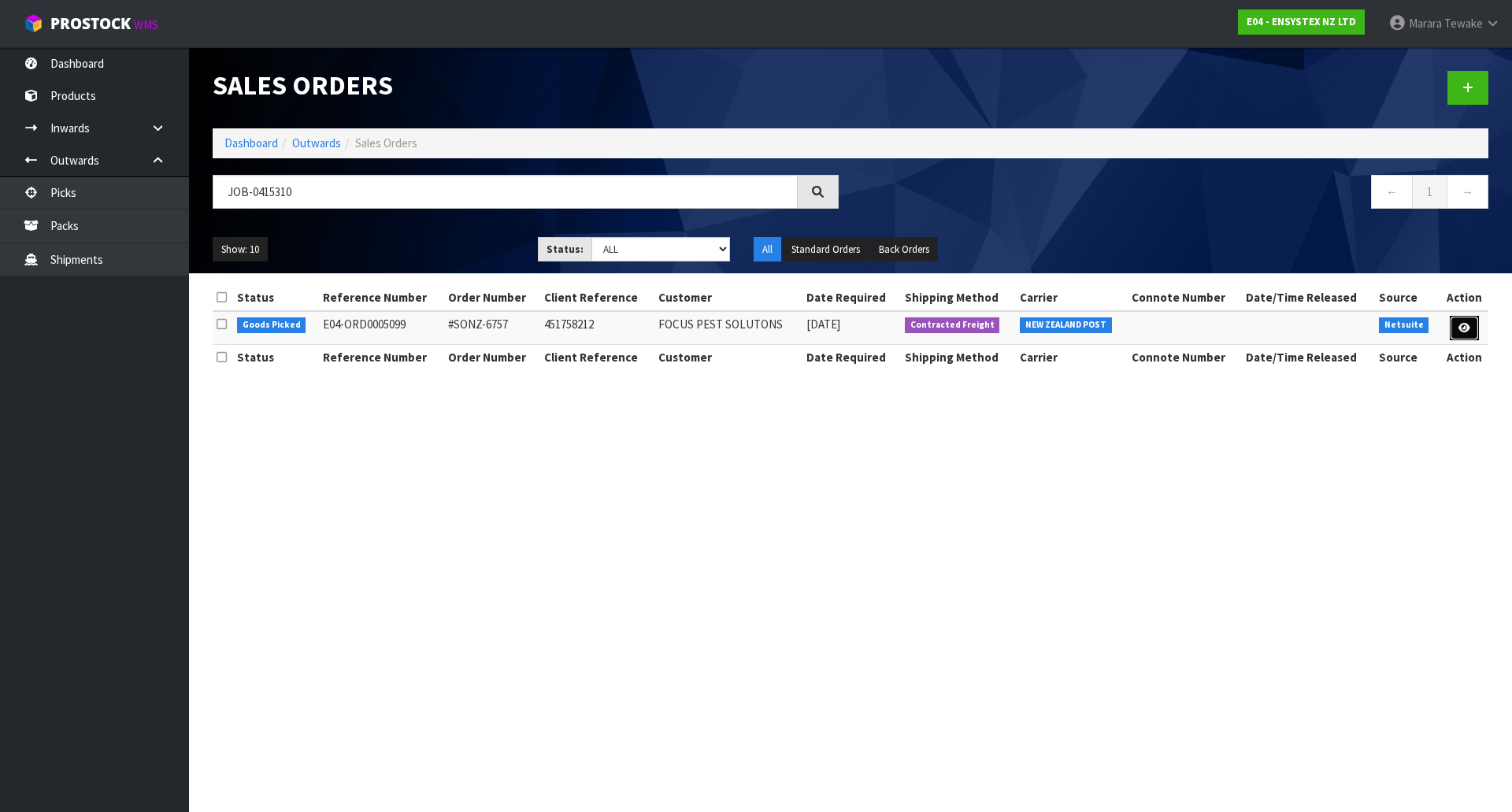
click at [1457, 320] on link at bounding box center [1464, 329] width 29 height 25
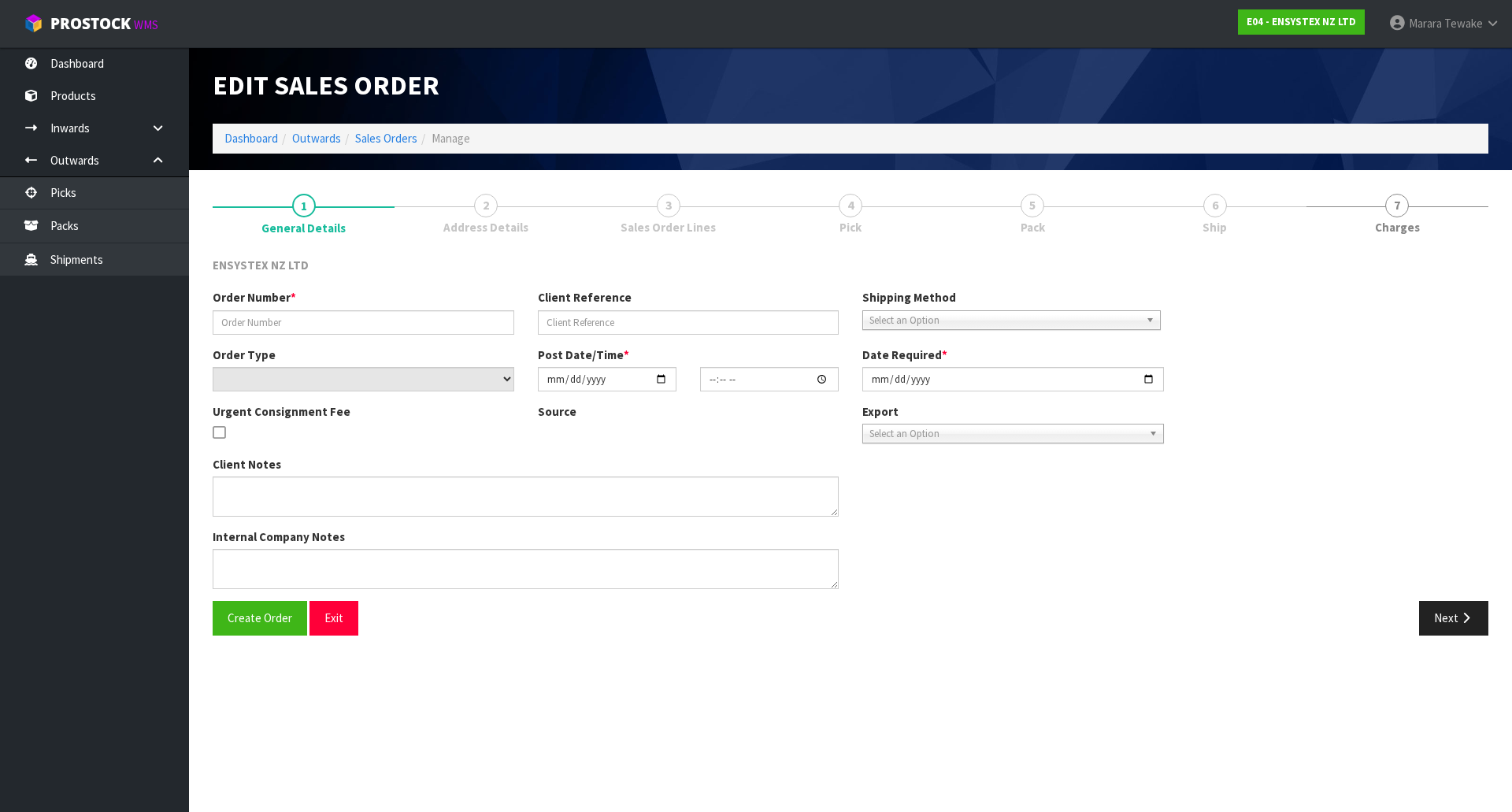
type input "#SONZ-6757"
type input "451758212"
select select "number:0"
type input "[DATE]"
type input "18:30:13.000"
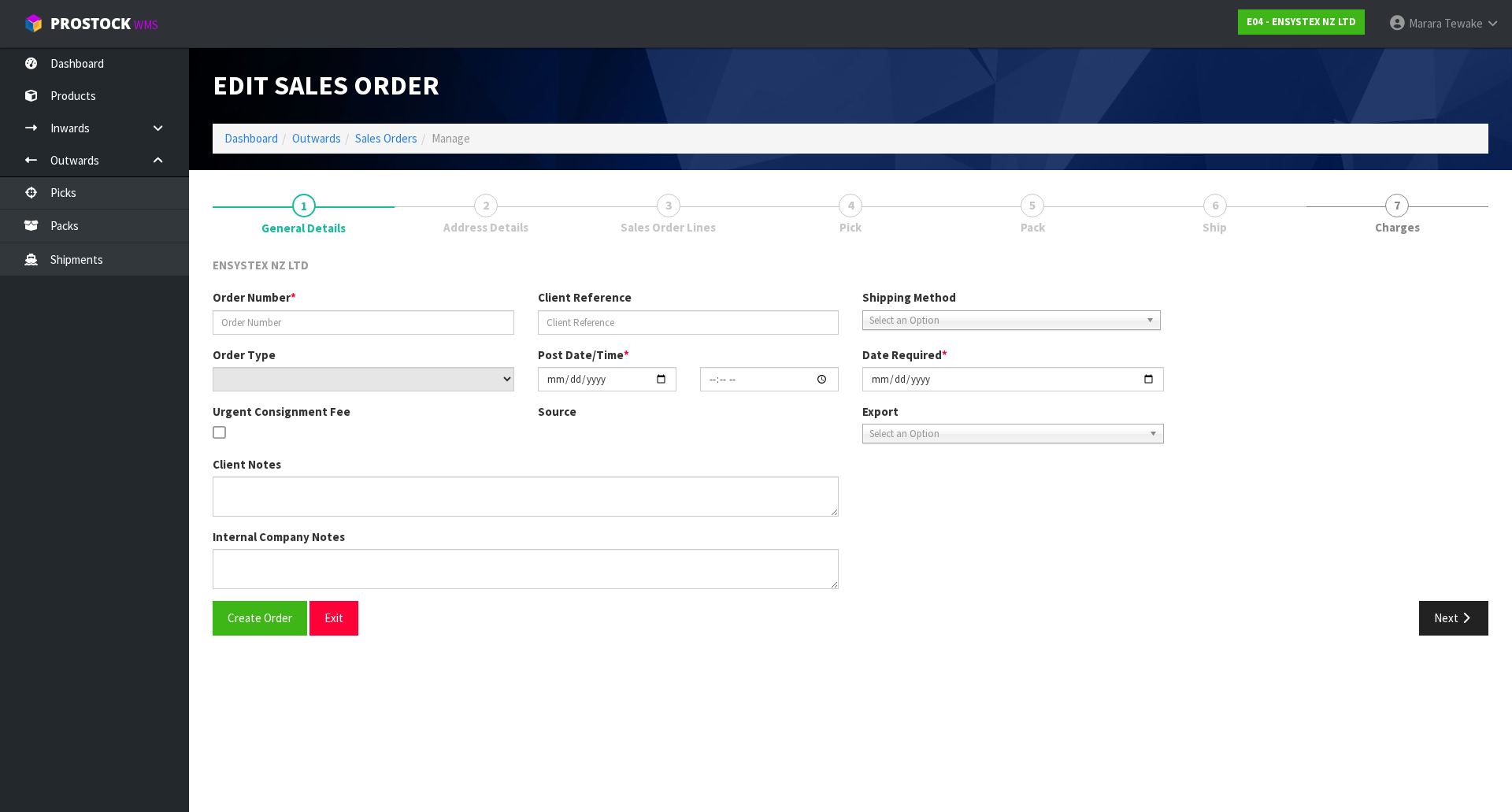
type input "[DATE]"
type textarea "DG"
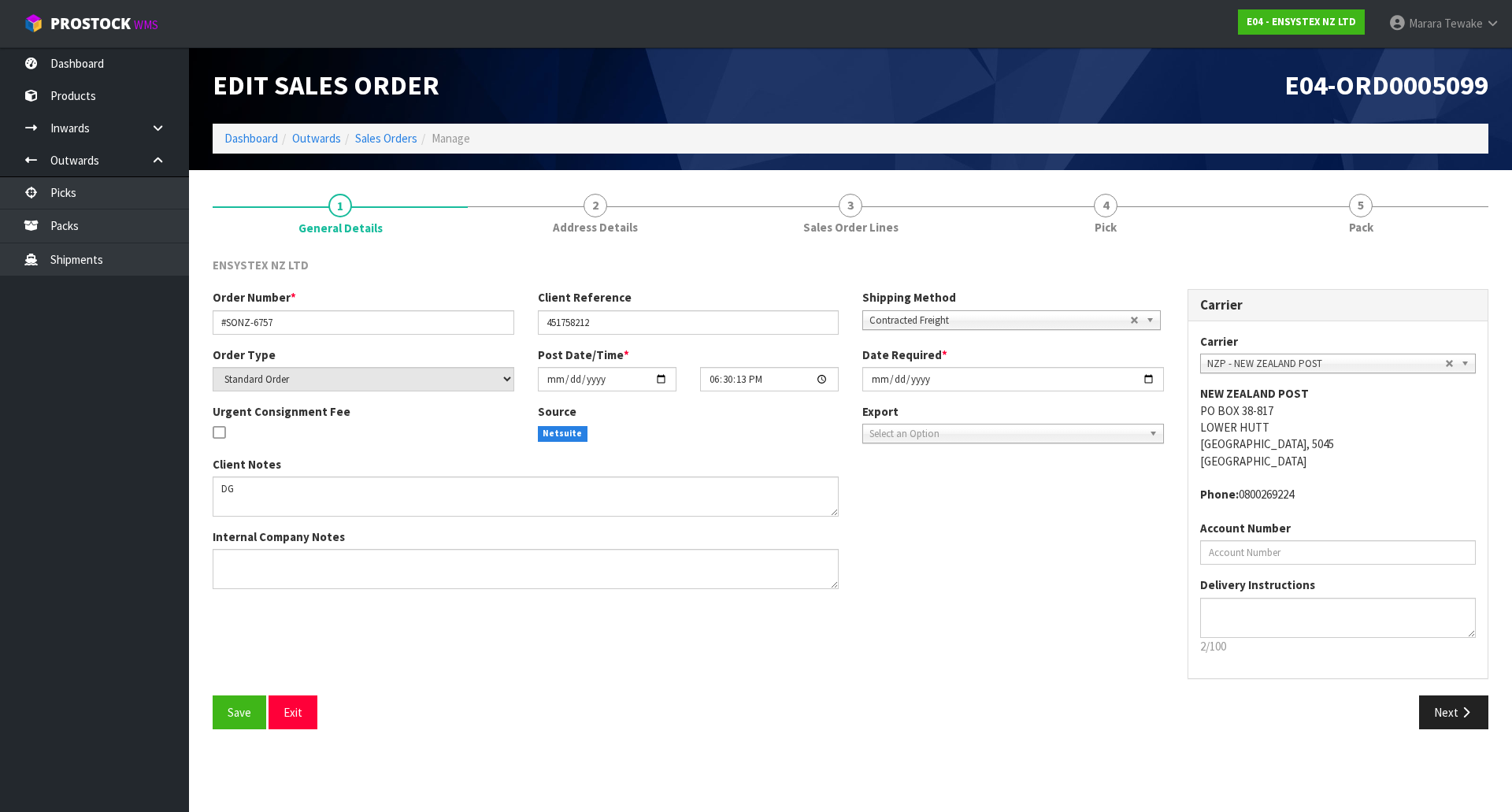
click at [1108, 223] on span "Pick" at bounding box center [1106, 227] width 22 height 17
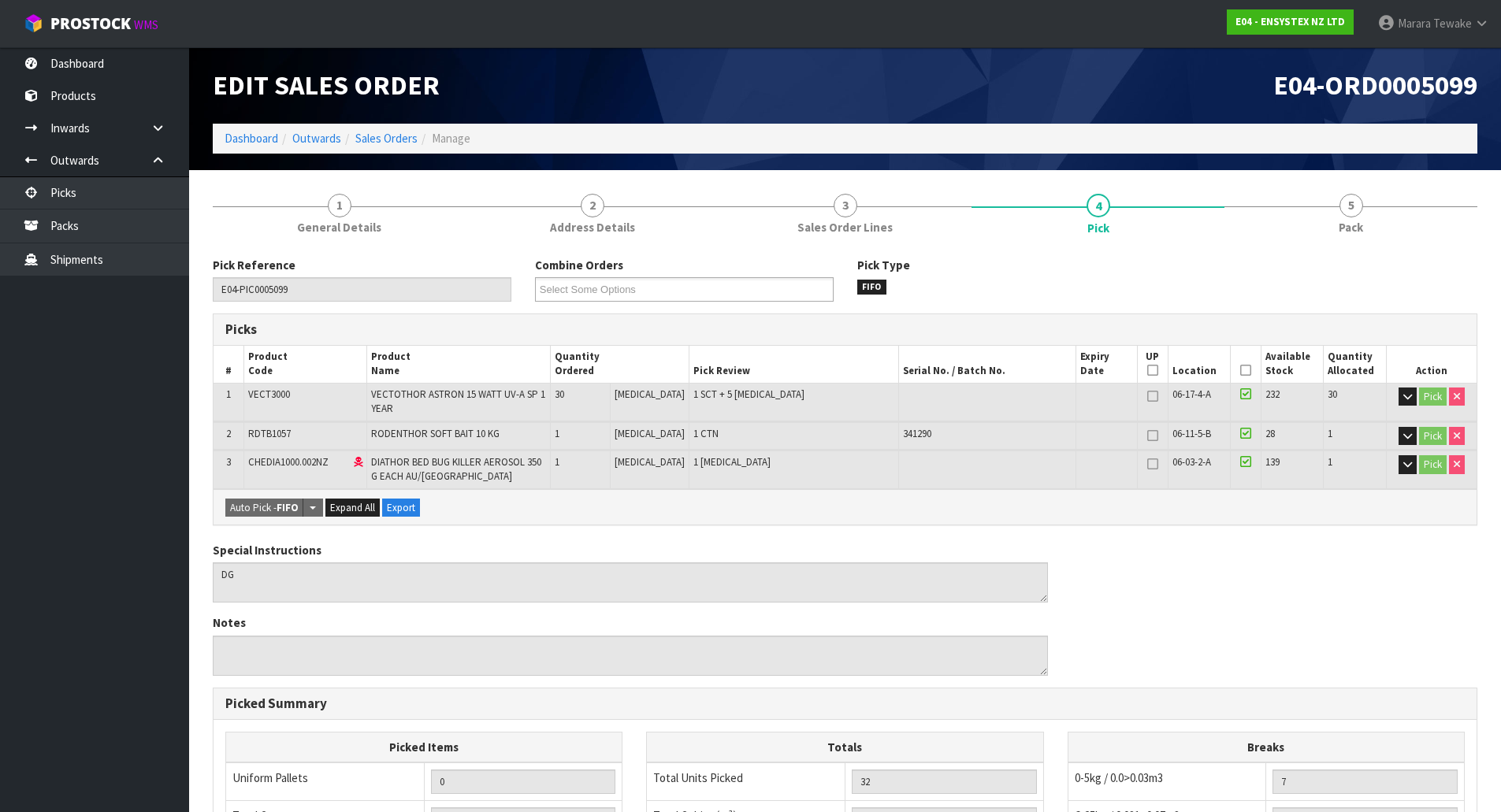
click at [1242, 370] on icon at bounding box center [1246, 370] width 11 height 1
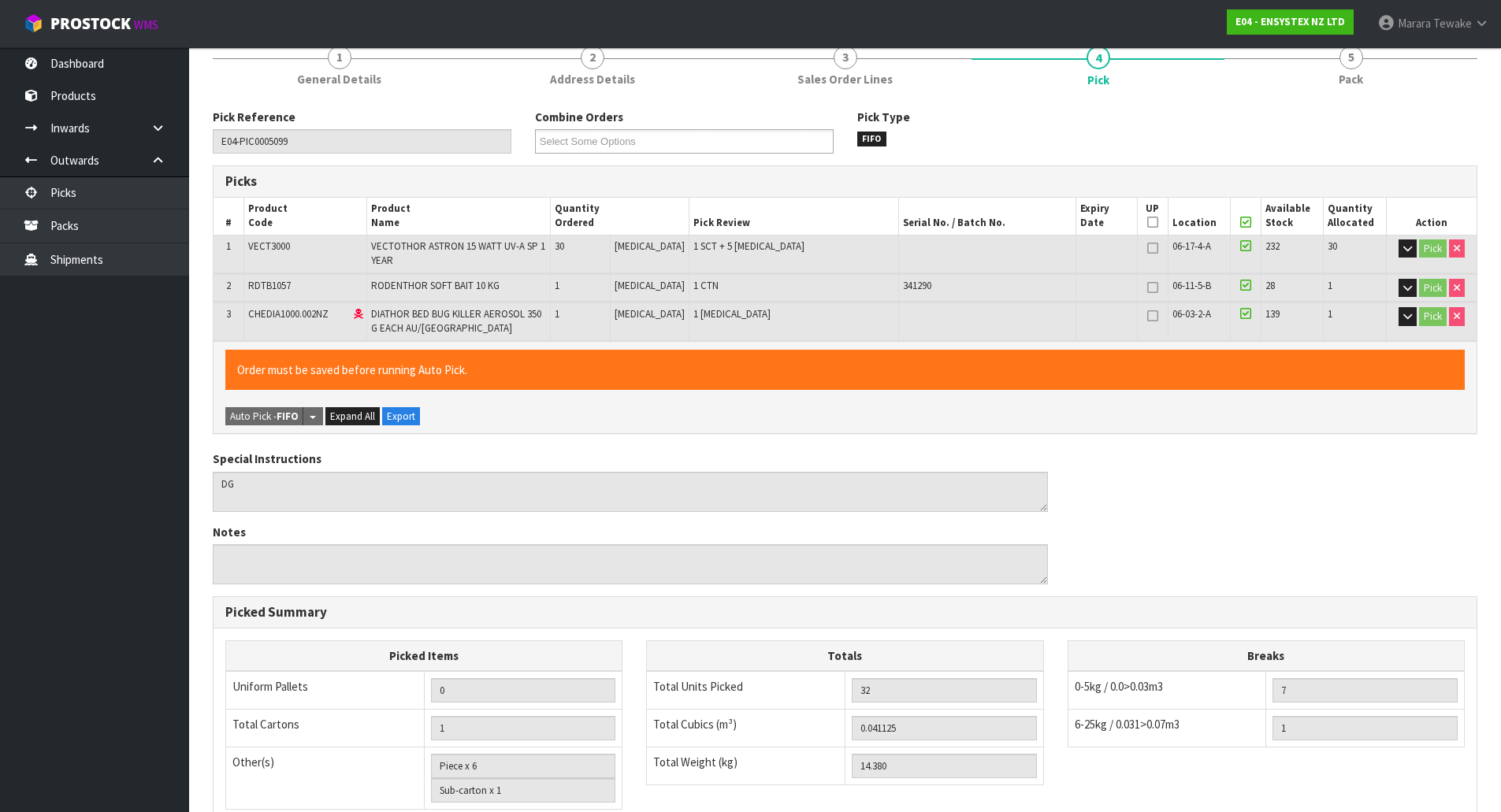
scroll to position [391, 0]
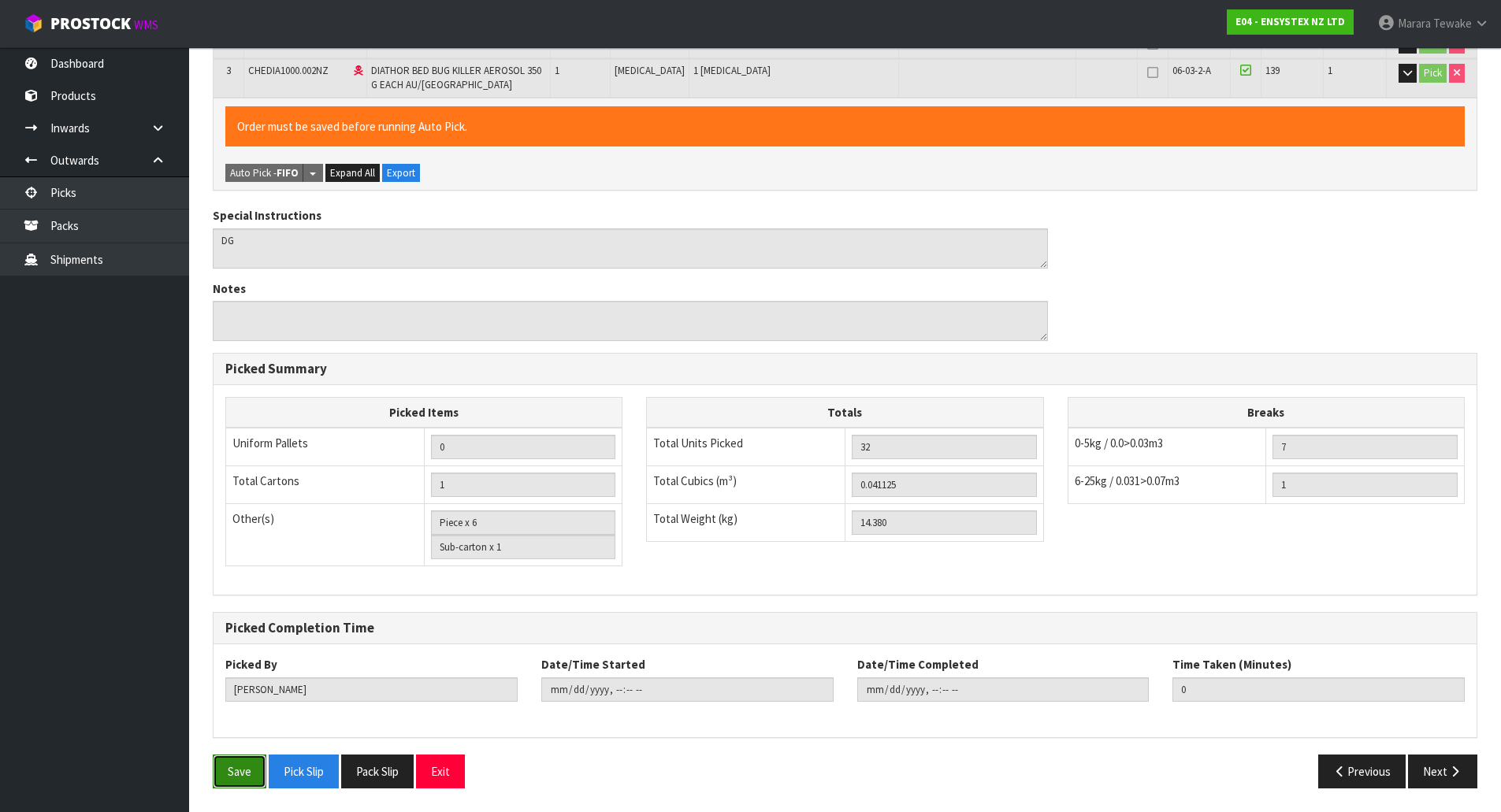
click at [227, 778] on button "Save" at bounding box center [240, 772] width 54 height 34
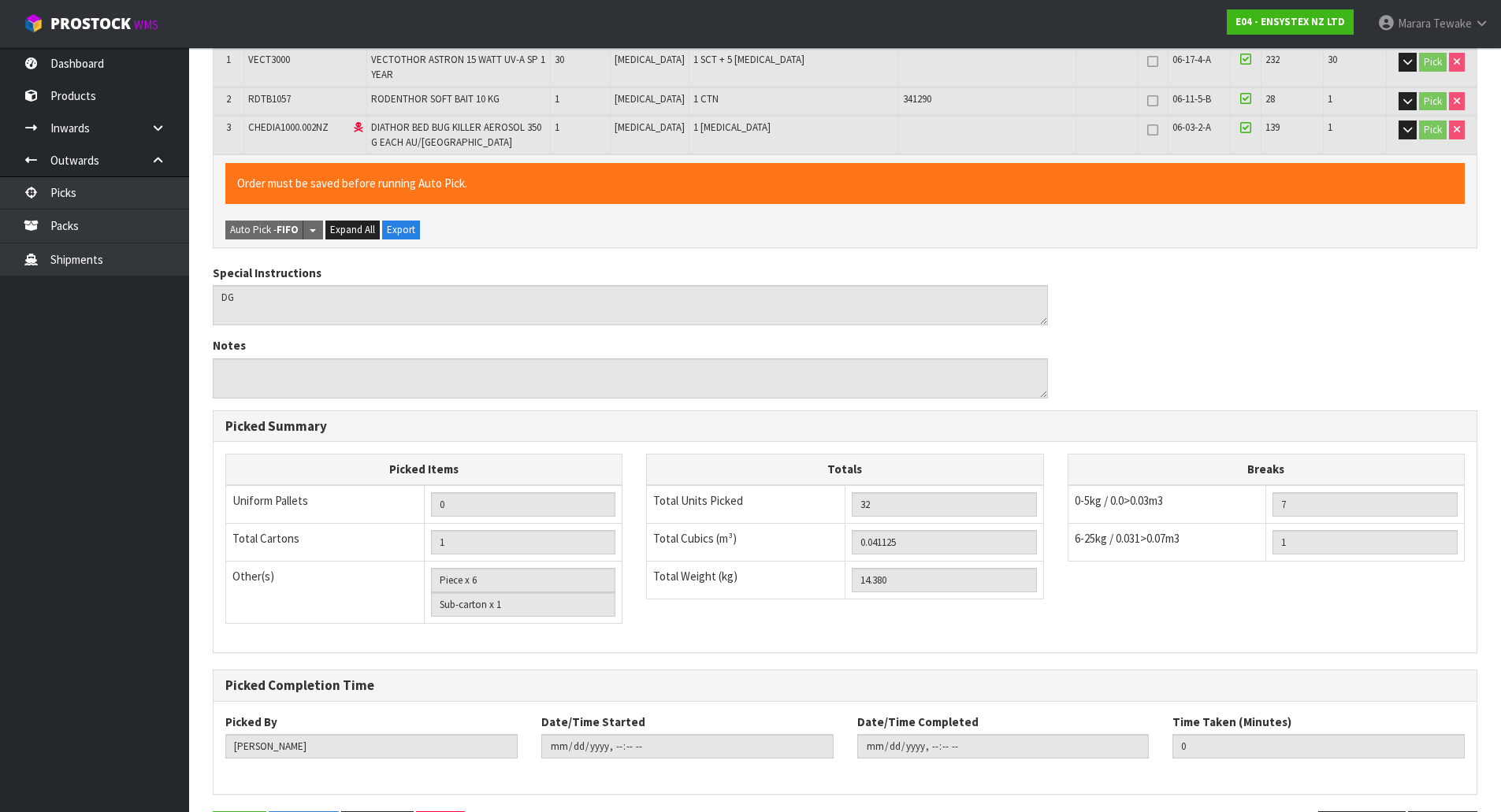
scroll to position [0, 0]
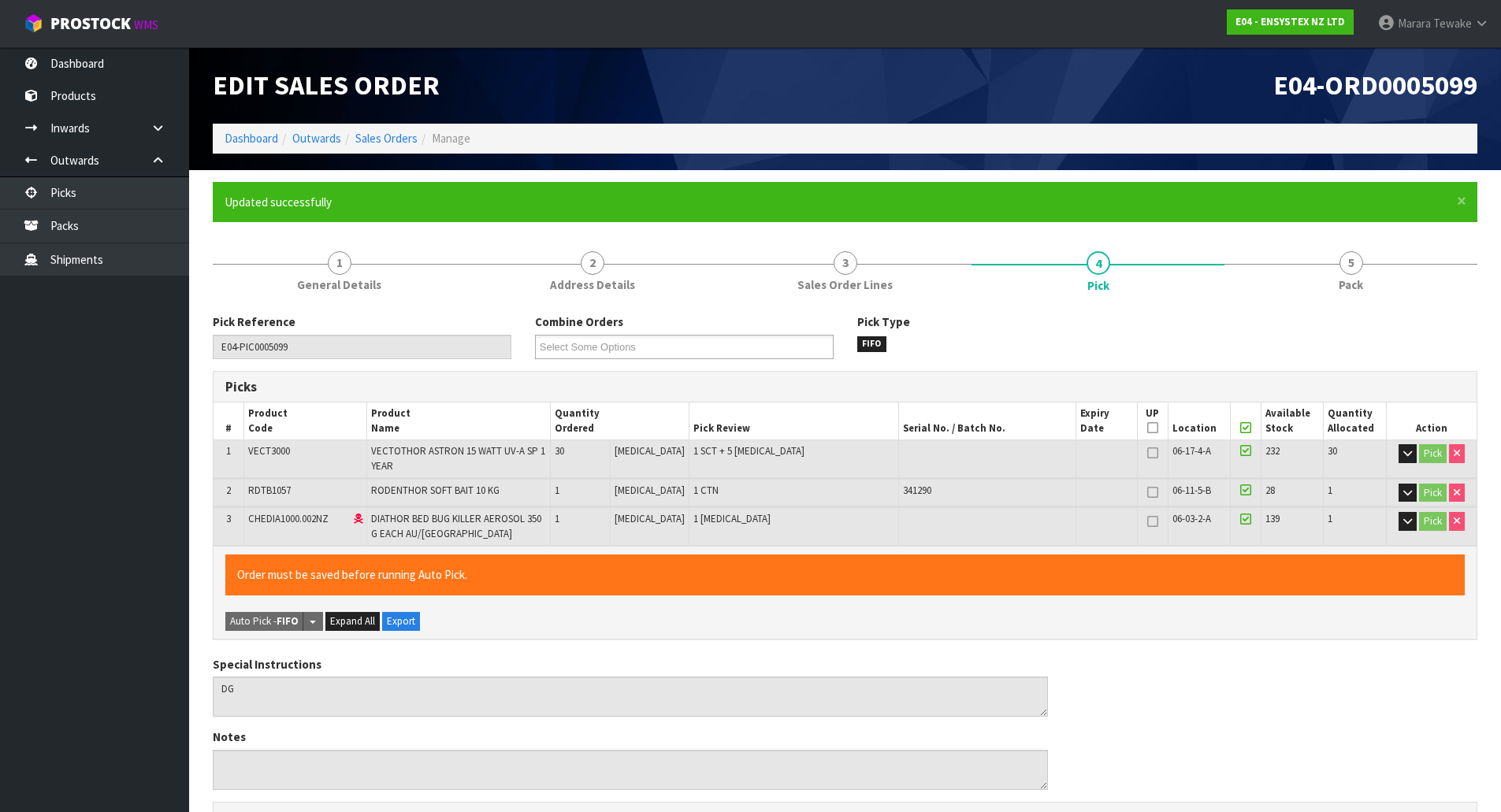
type input "Marara Tewake"
type input "2025-10-01T09:25:41"
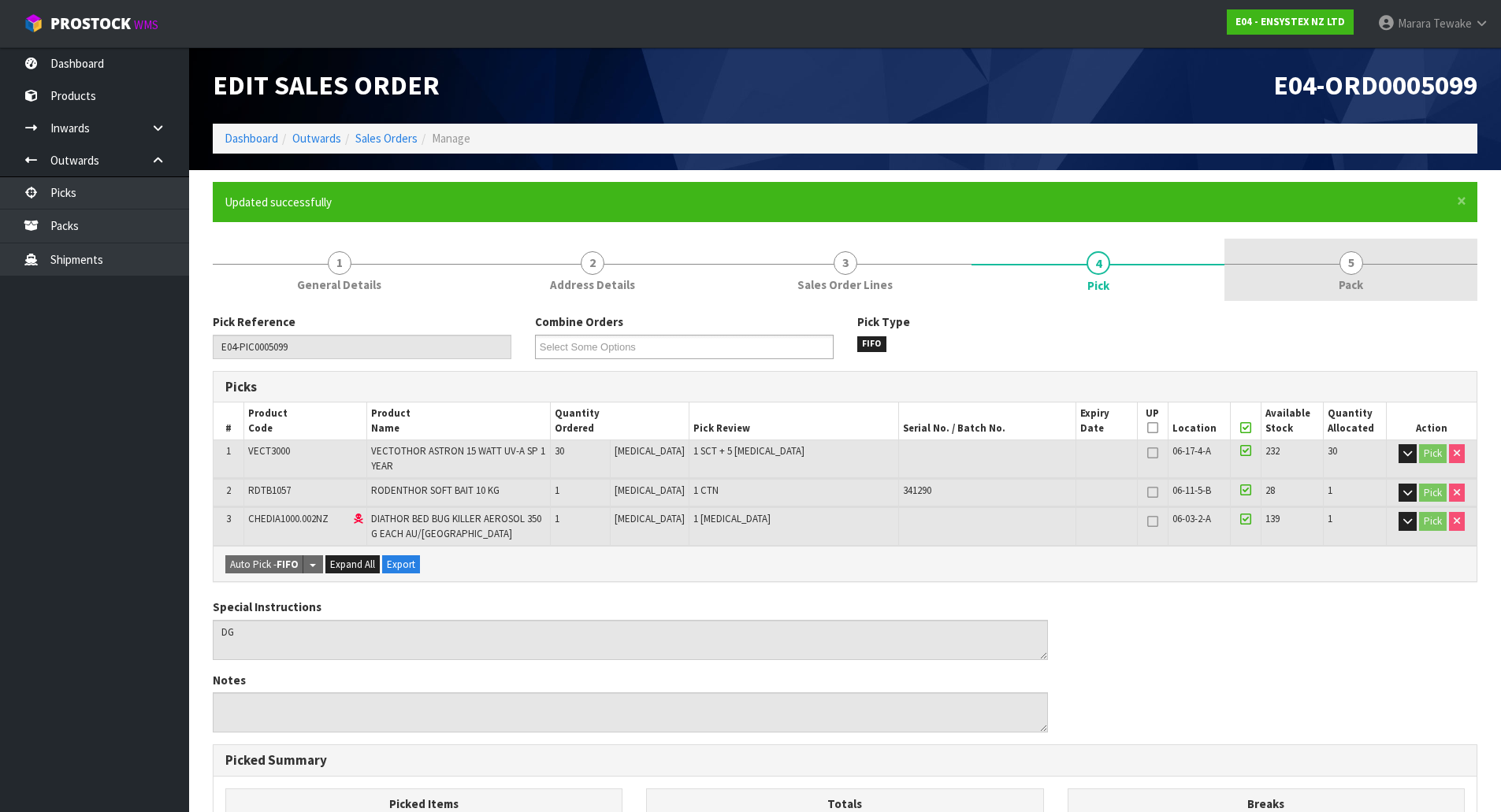
click at [1312, 270] on link "5 Pack" at bounding box center [1351, 270] width 253 height 62
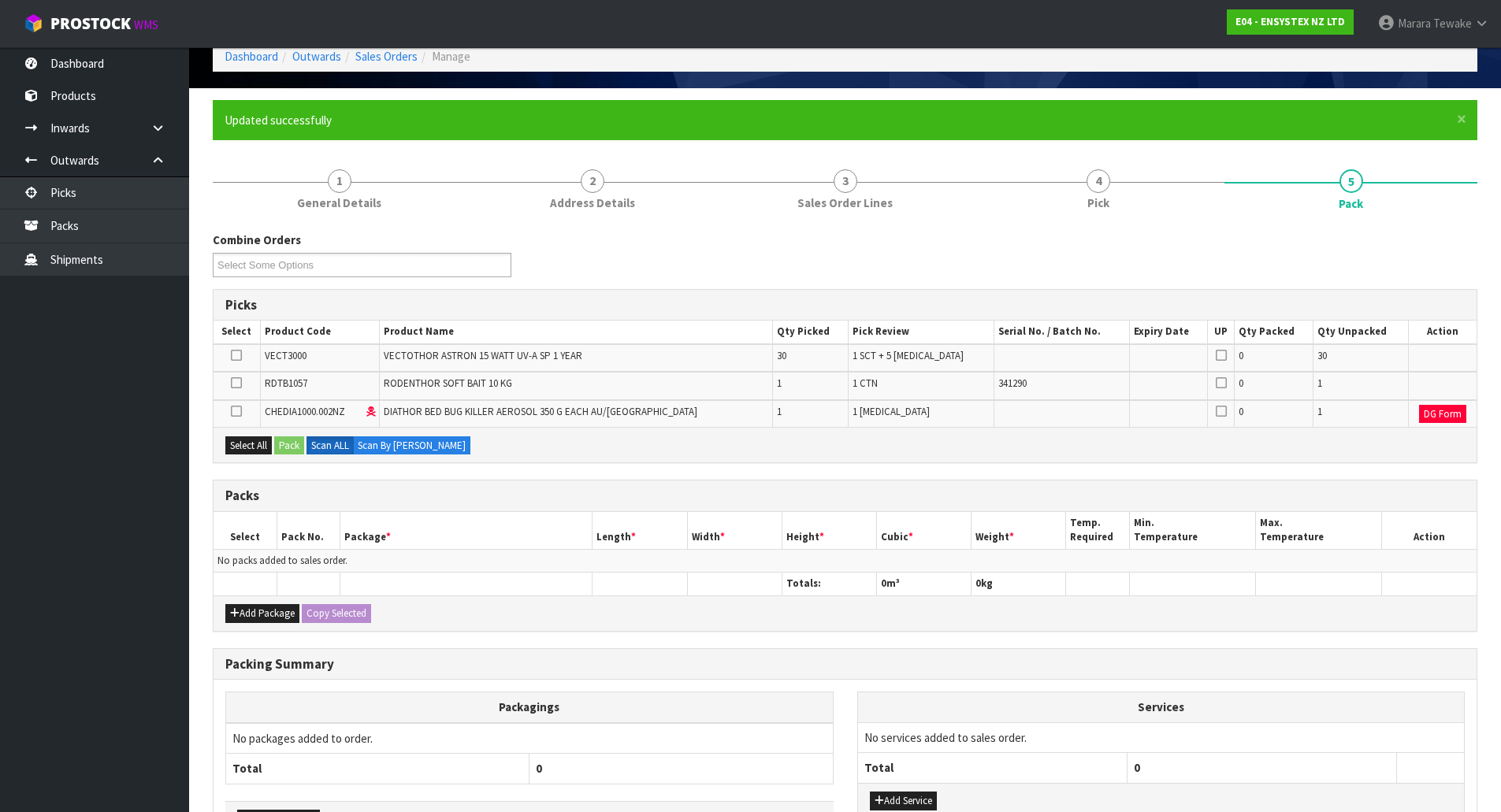
scroll to position [193, 0]
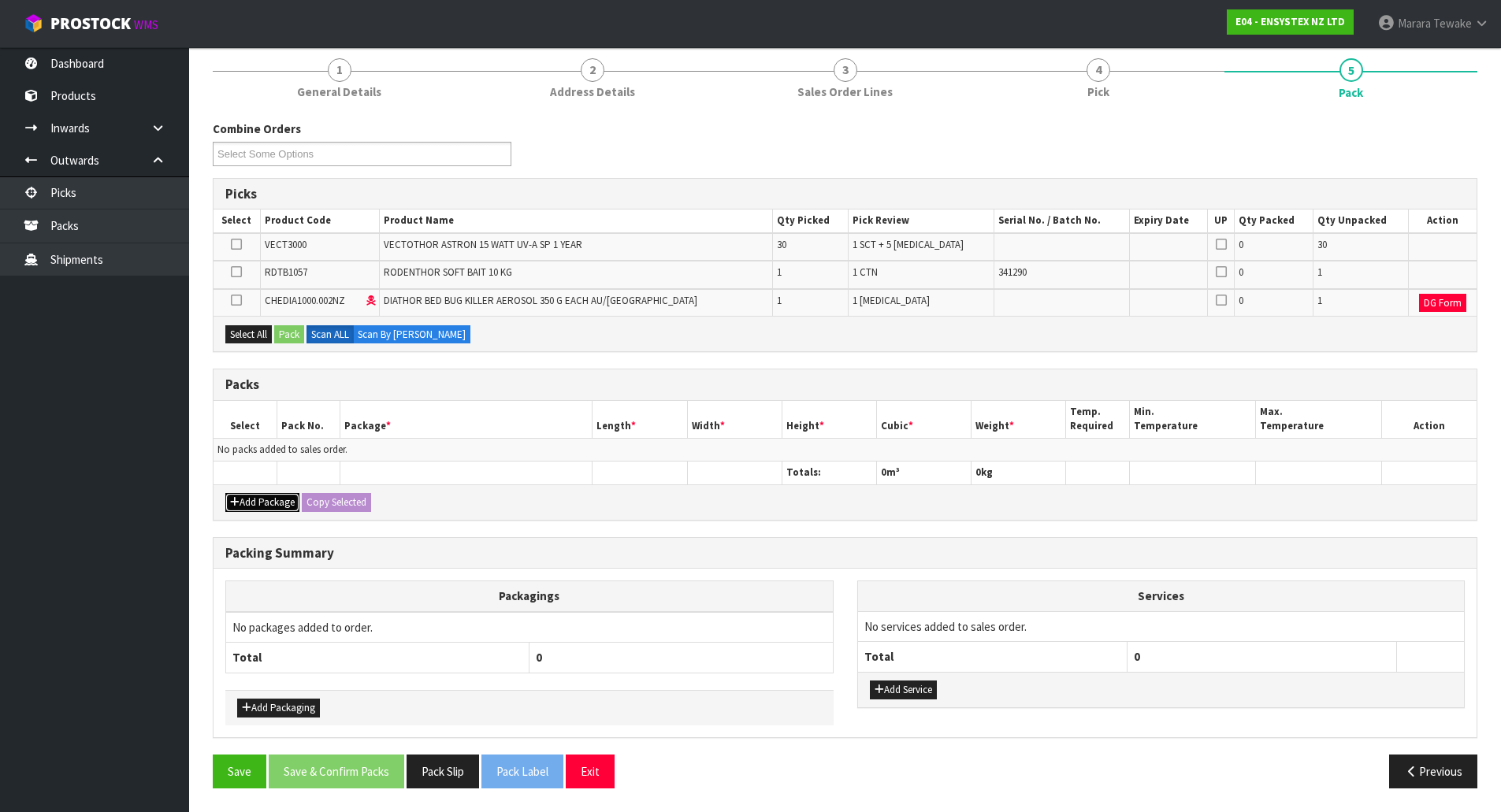
click at [267, 499] on button "Add Package" at bounding box center [263, 503] width 74 height 19
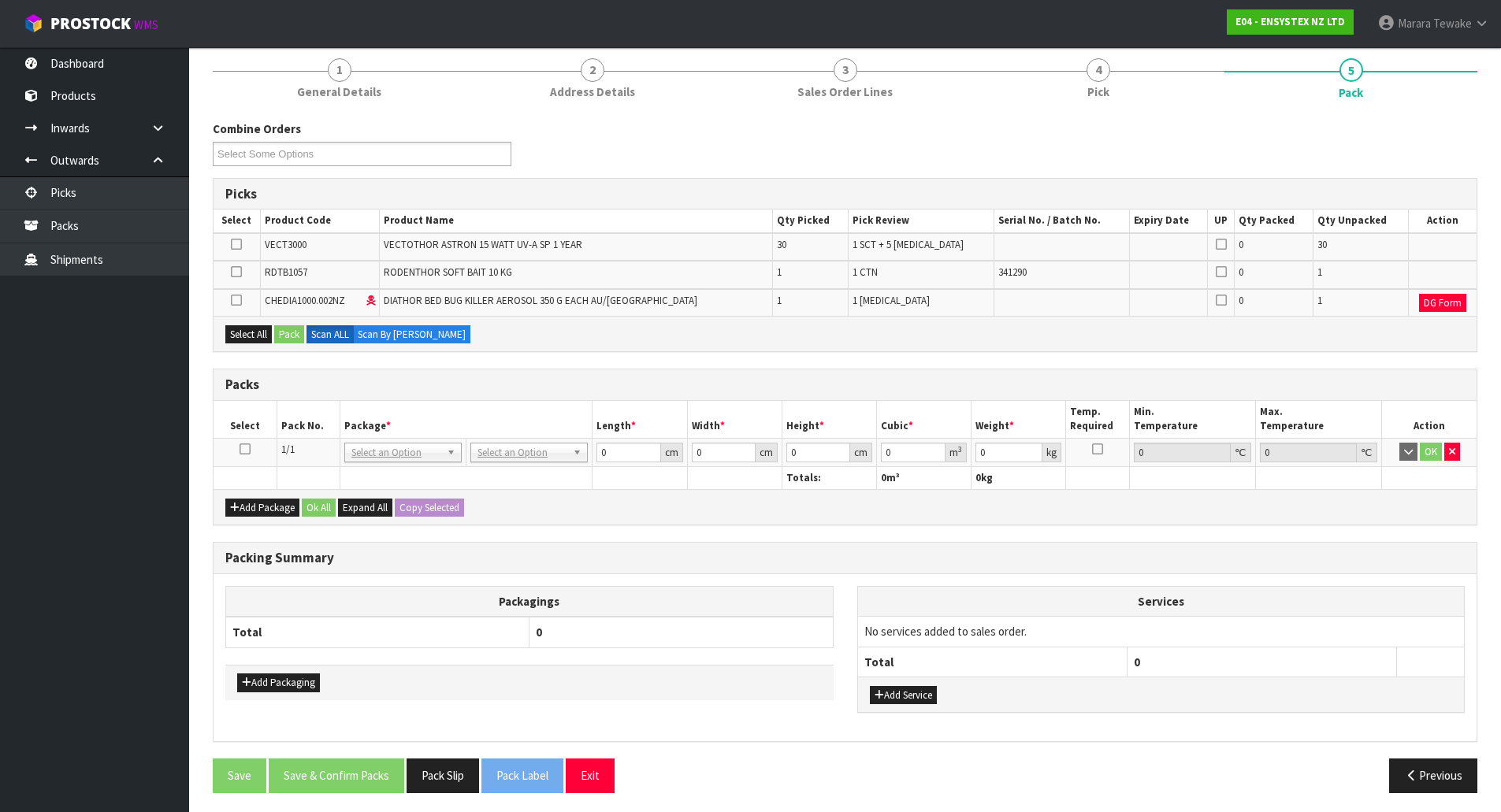
click at [247, 450] on icon at bounding box center [245, 449] width 11 height 1
click at [250, 272] on td at bounding box center [236, 274] width 47 height 28
drag, startPoint x: 238, startPoint y: 269, endPoint x: 246, endPoint y: 278, distance: 12.0
click at [246, 278] on td at bounding box center [236, 274] width 47 height 28
click at [239, 272] on icon at bounding box center [236, 272] width 11 height 1
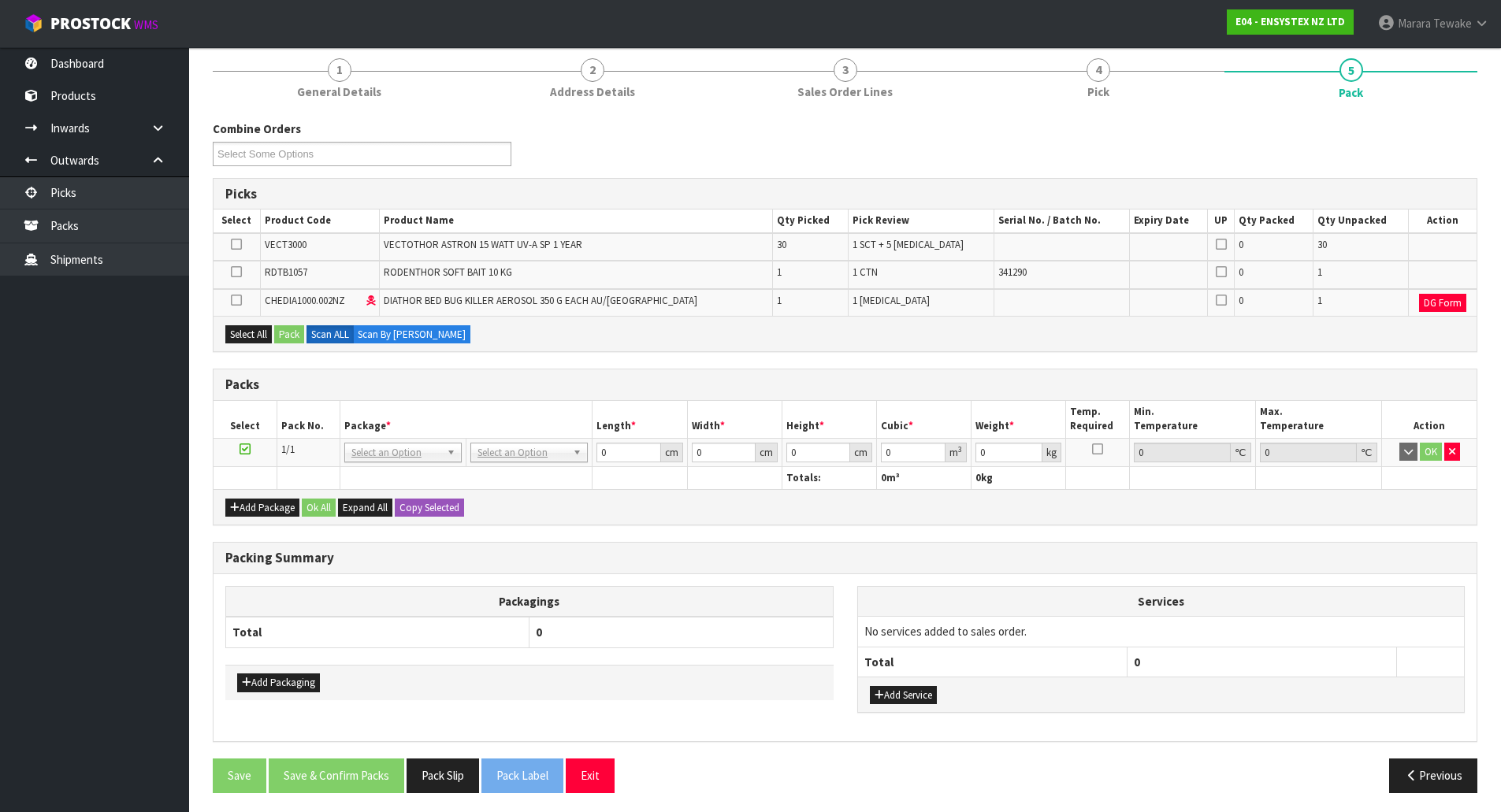
click at [0, 0] on input "checkbox" at bounding box center [0, 0] width 0 height 0
click at [293, 327] on button "Pack" at bounding box center [289, 335] width 30 height 19
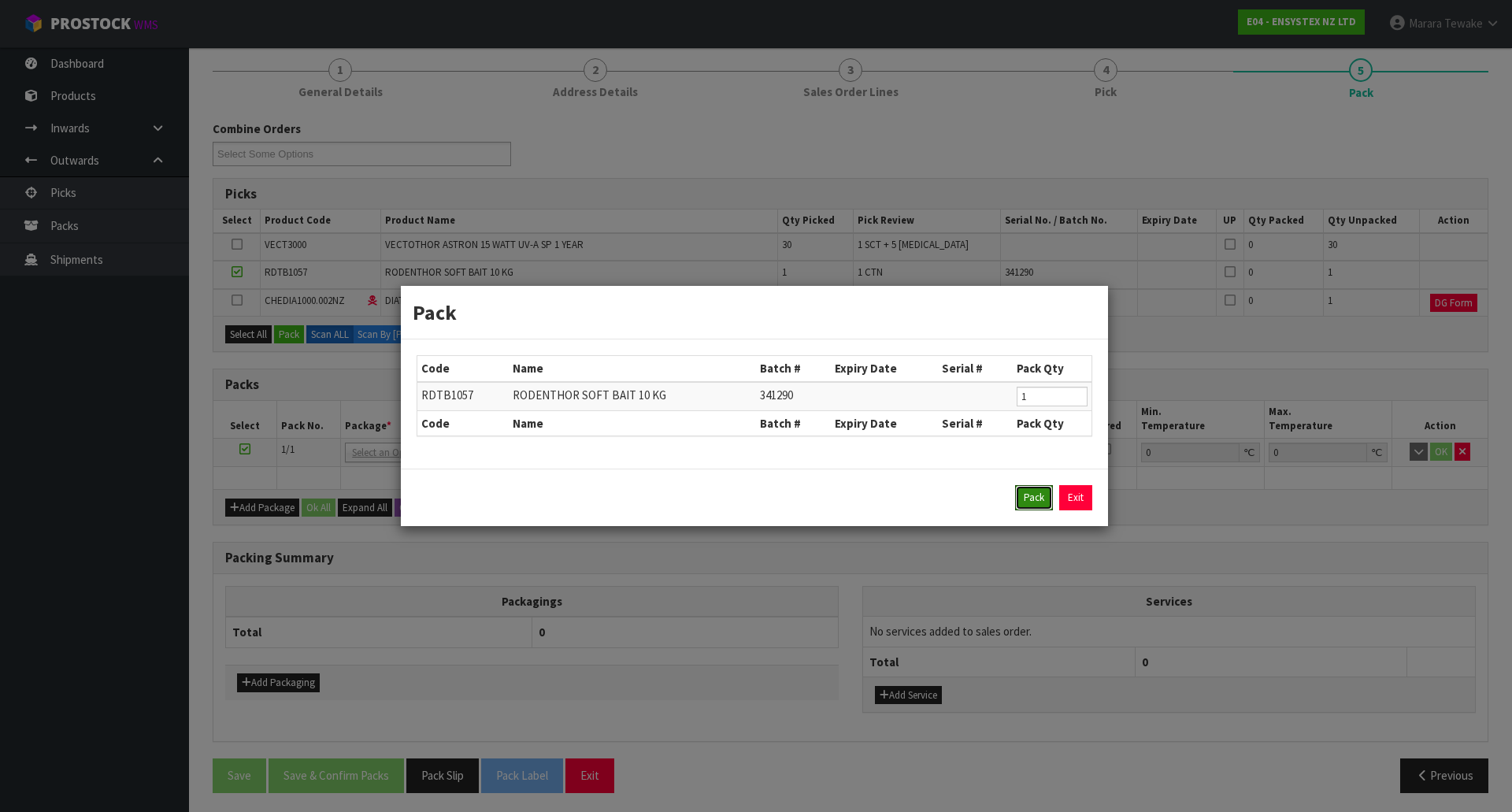
click at [1029, 503] on button "Pack" at bounding box center [1034, 498] width 38 height 25
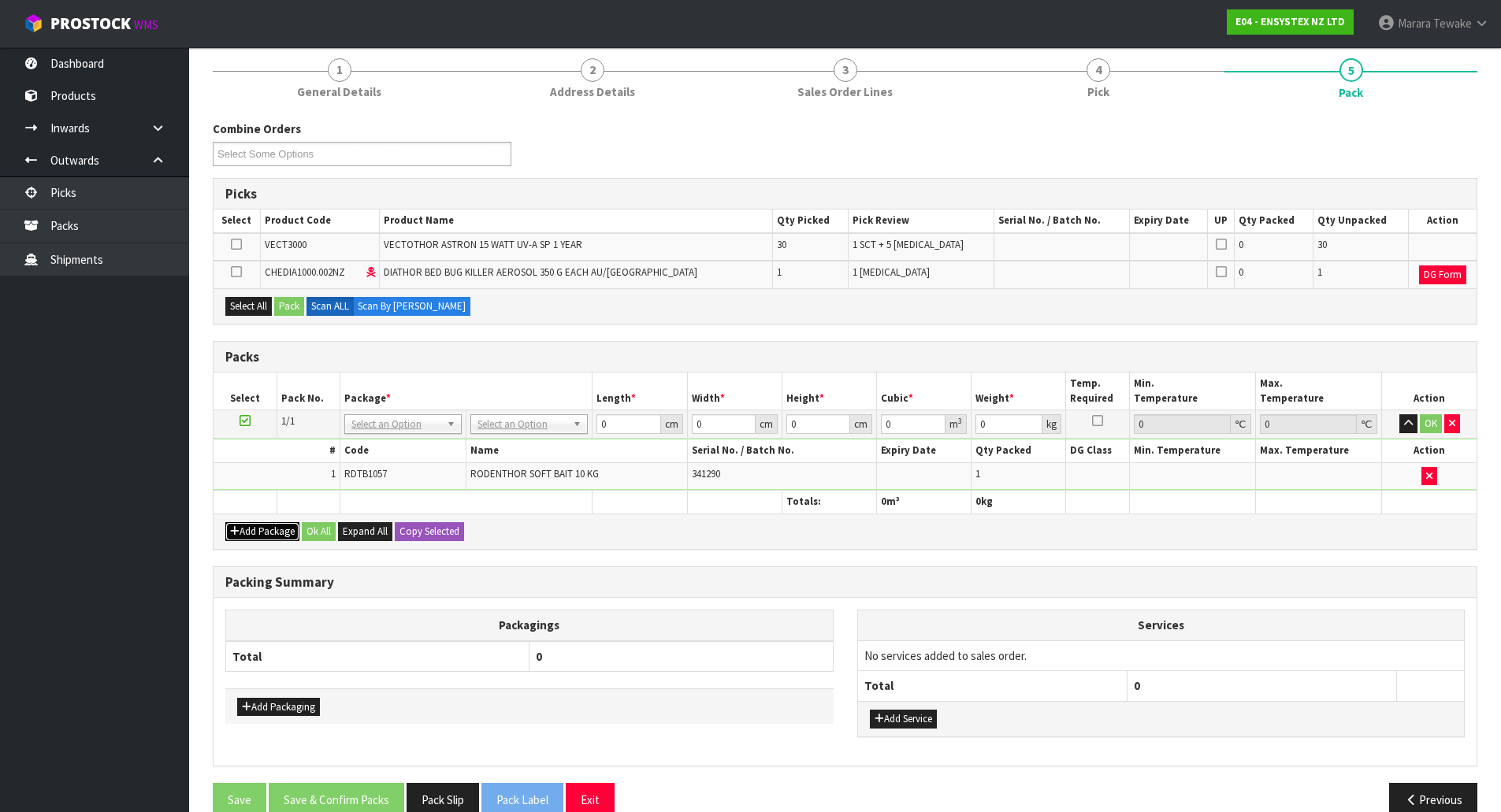
drag, startPoint x: 262, startPoint y: 526, endPoint x: 247, endPoint y: 517, distance: 17.5
click at [264, 522] on div "Add Package Ok All Expand All Copy Selected" at bounding box center [845, 531] width 1263 height 36
click at [241, 532] on button "Add Package" at bounding box center [263, 532] width 74 height 19
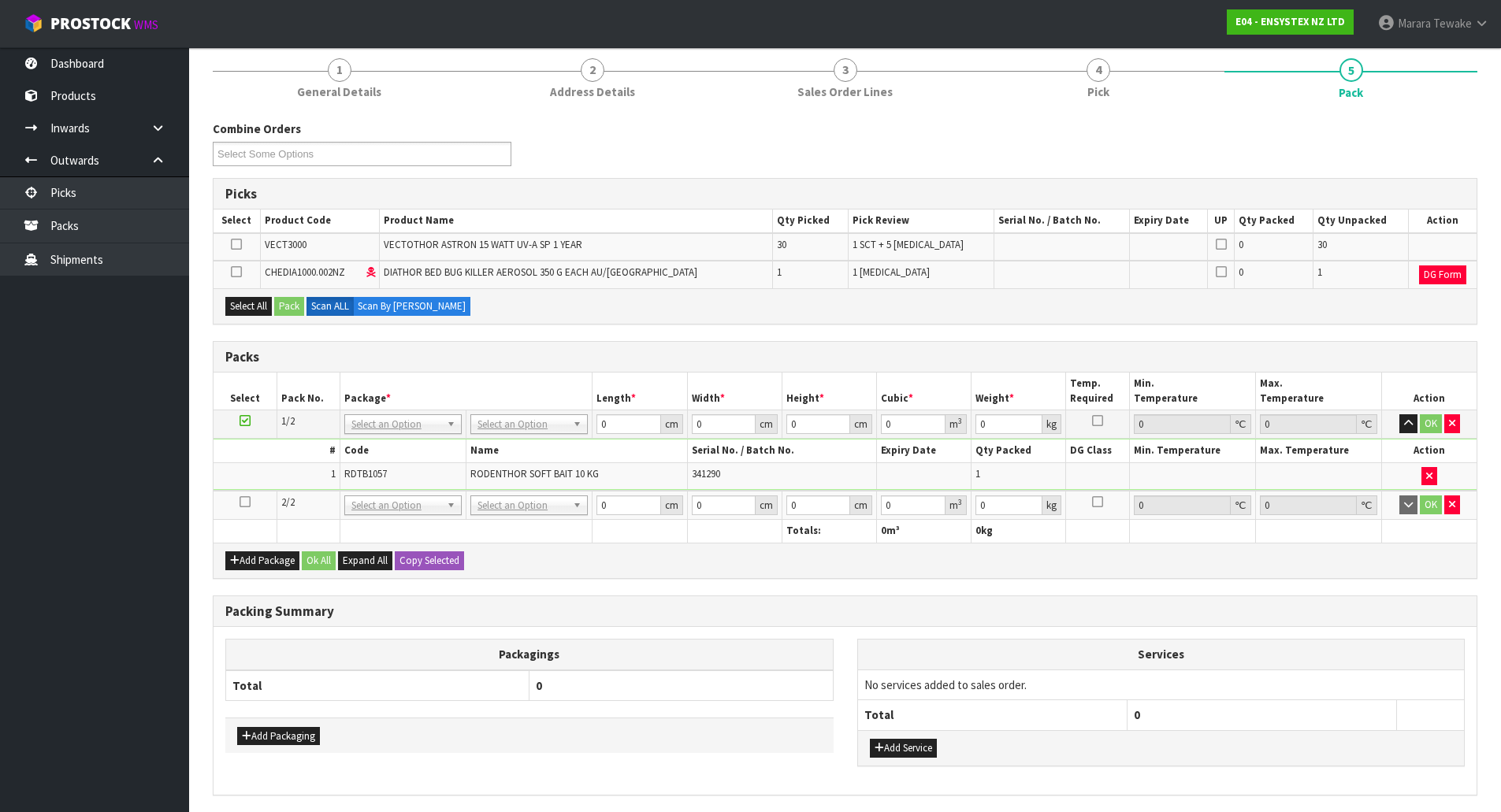
drag, startPoint x: 243, startPoint y: 500, endPoint x: 263, endPoint y: 460, distance: 44.7
click at [244, 502] on icon at bounding box center [245, 502] width 11 height 1
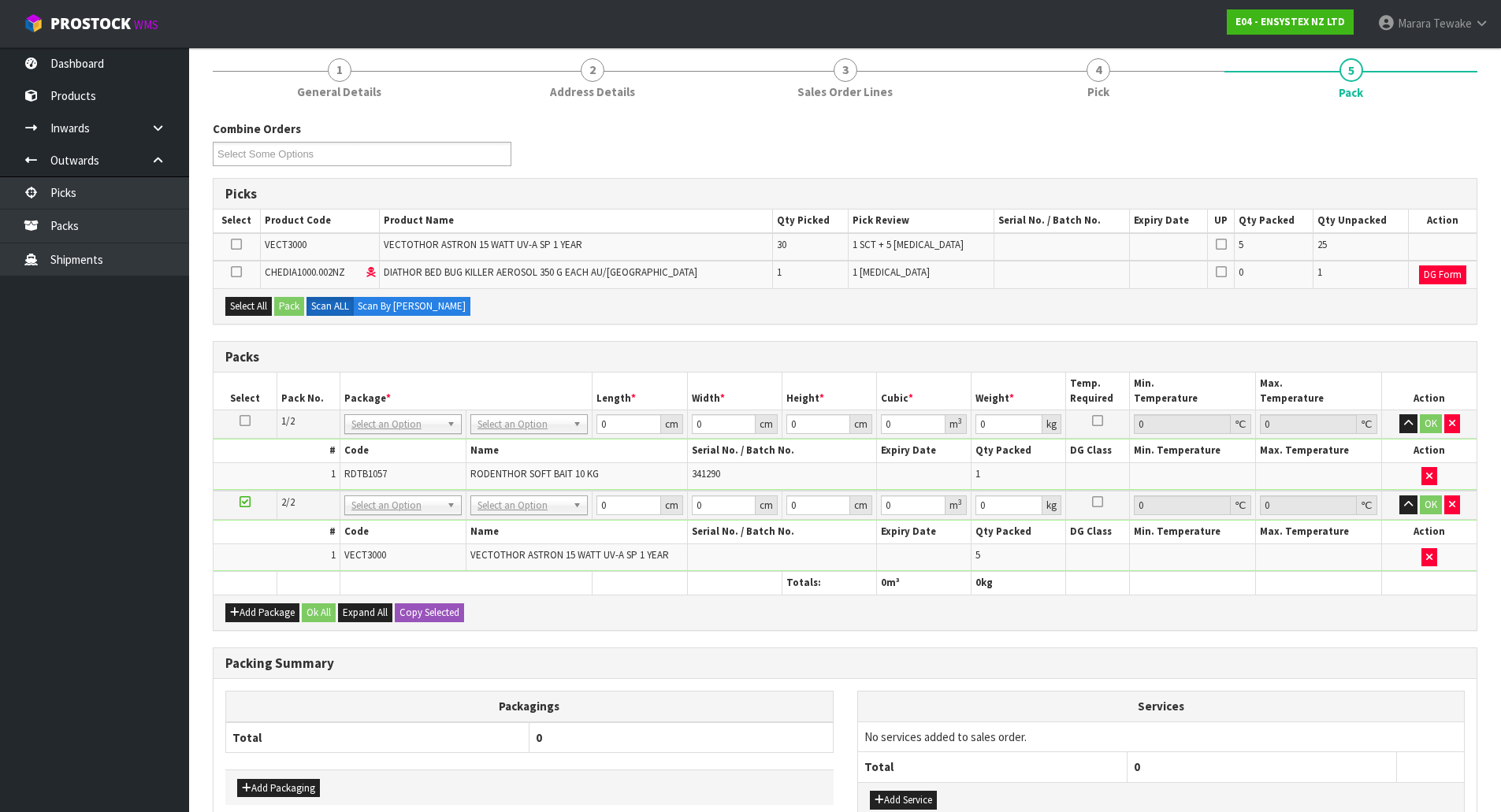
drag, startPoint x: 240, startPoint y: 270, endPoint x: 248, endPoint y: 281, distance: 13.6
click at [240, 272] on icon at bounding box center [236, 272] width 11 height 1
click at [0, 0] on input "checkbox" at bounding box center [0, 0] width 0 height 0
click at [293, 306] on button "Pack" at bounding box center [289, 307] width 30 height 19
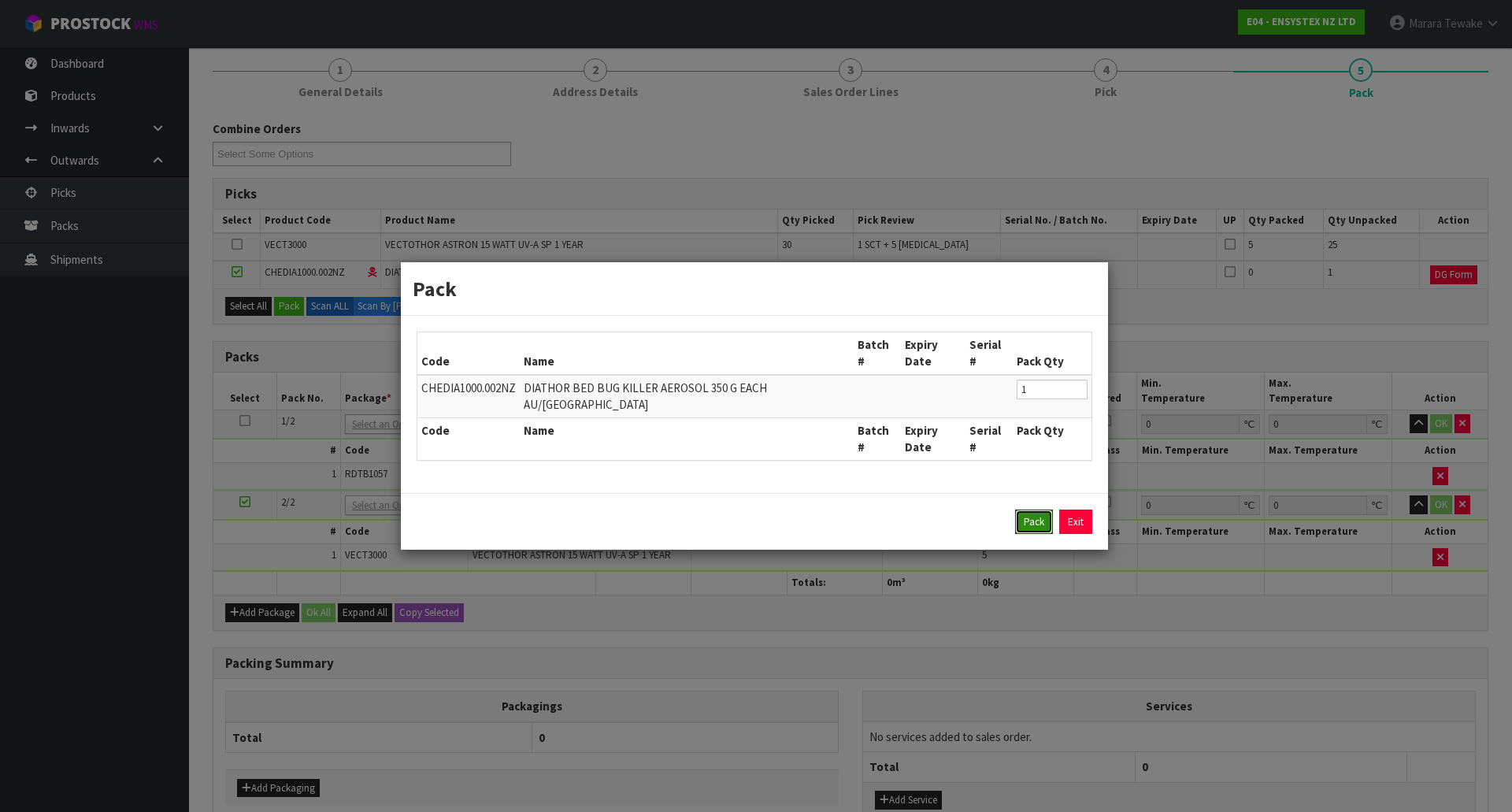
click at [1031, 510] on button "Pack" at bounding box center [1034, 523] width 38 height 25
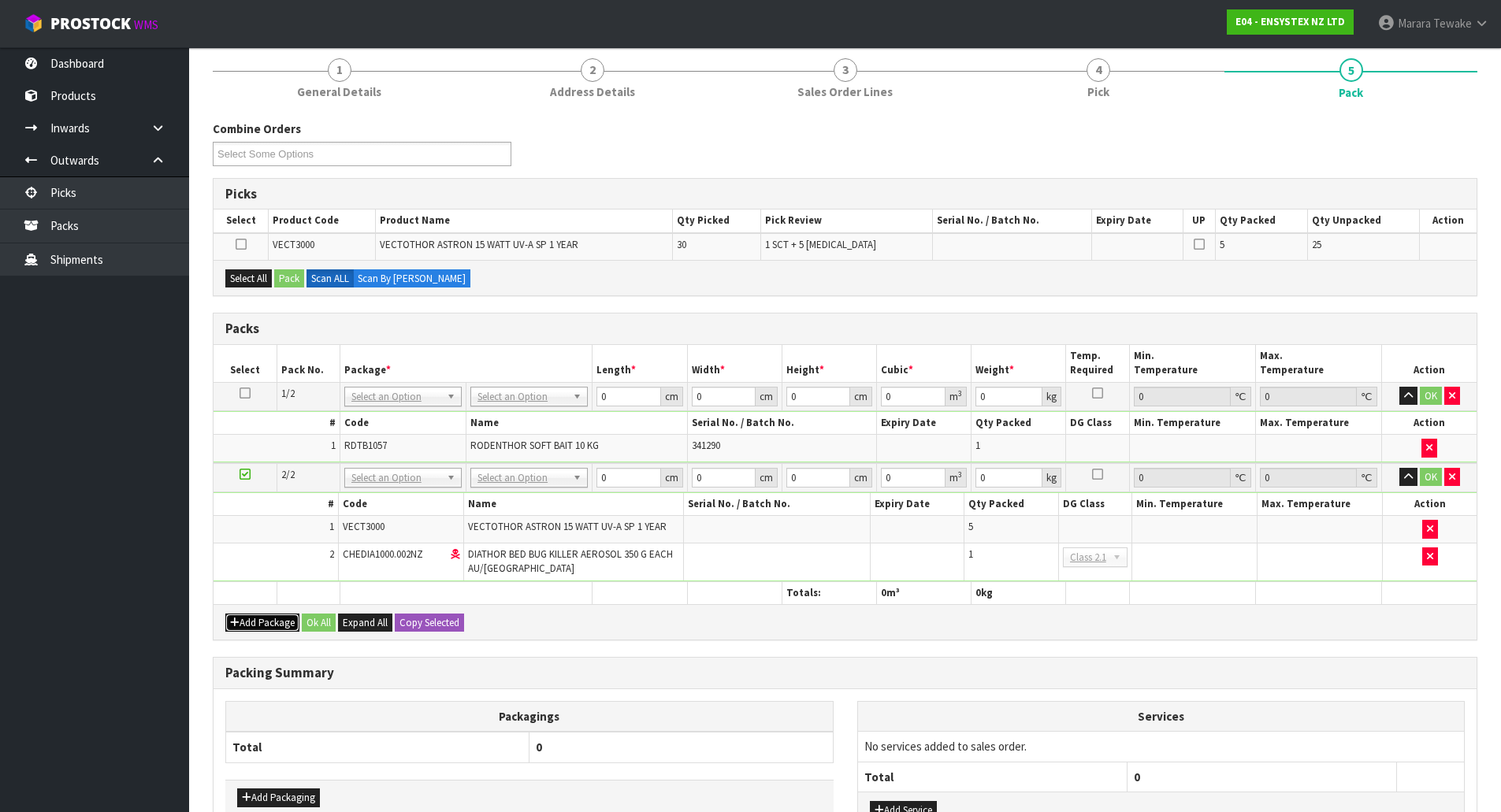
click at [263, 617] on button "Add Package" at bounding box center [263, 623] width 74 height 19
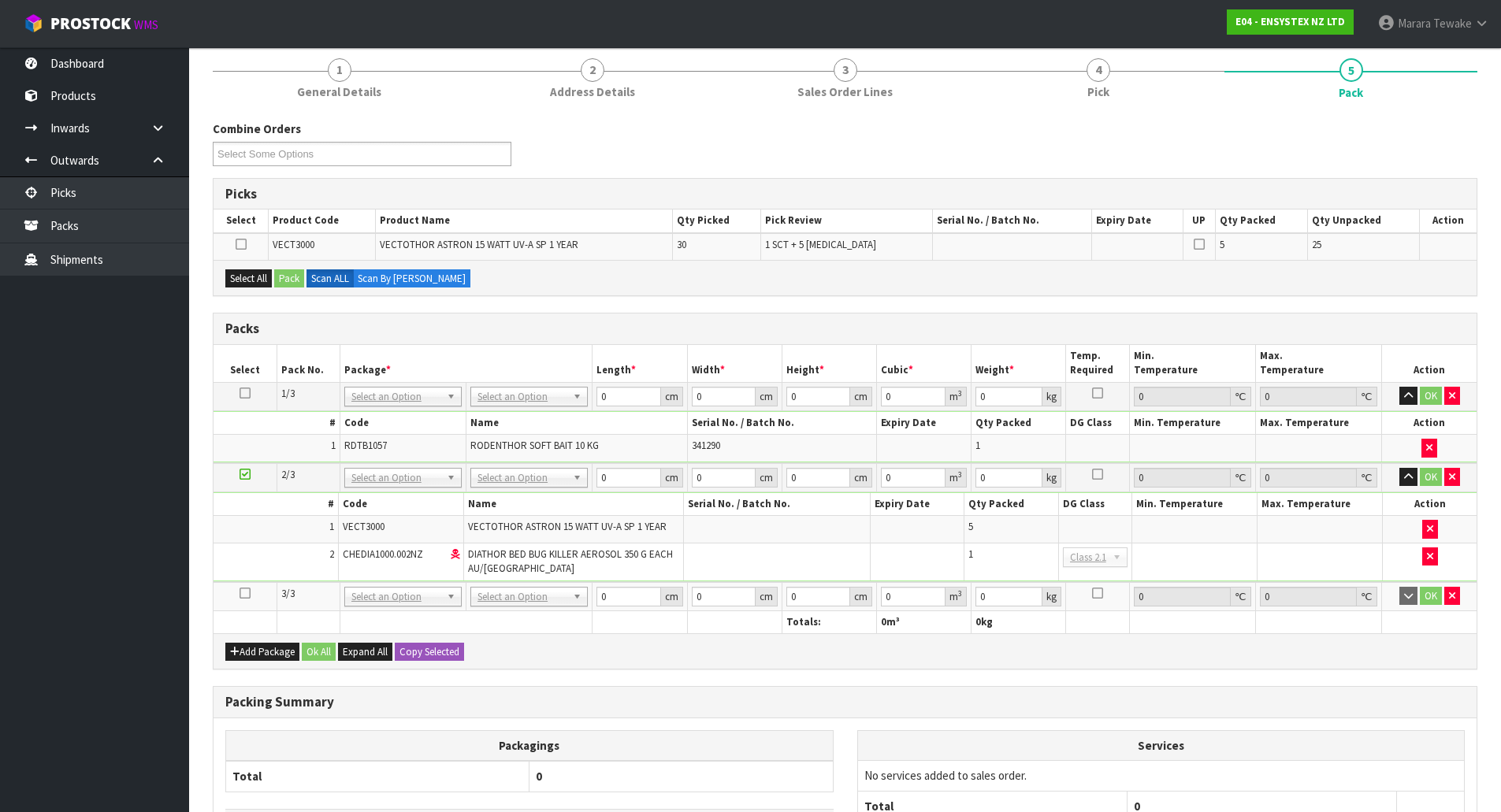
click at [242, 593] on icon at bounding box center [245, 593] width 11 height 1
click at [256, 280] on button "Select All" at bounding box center [248, 279] width 47 height 19
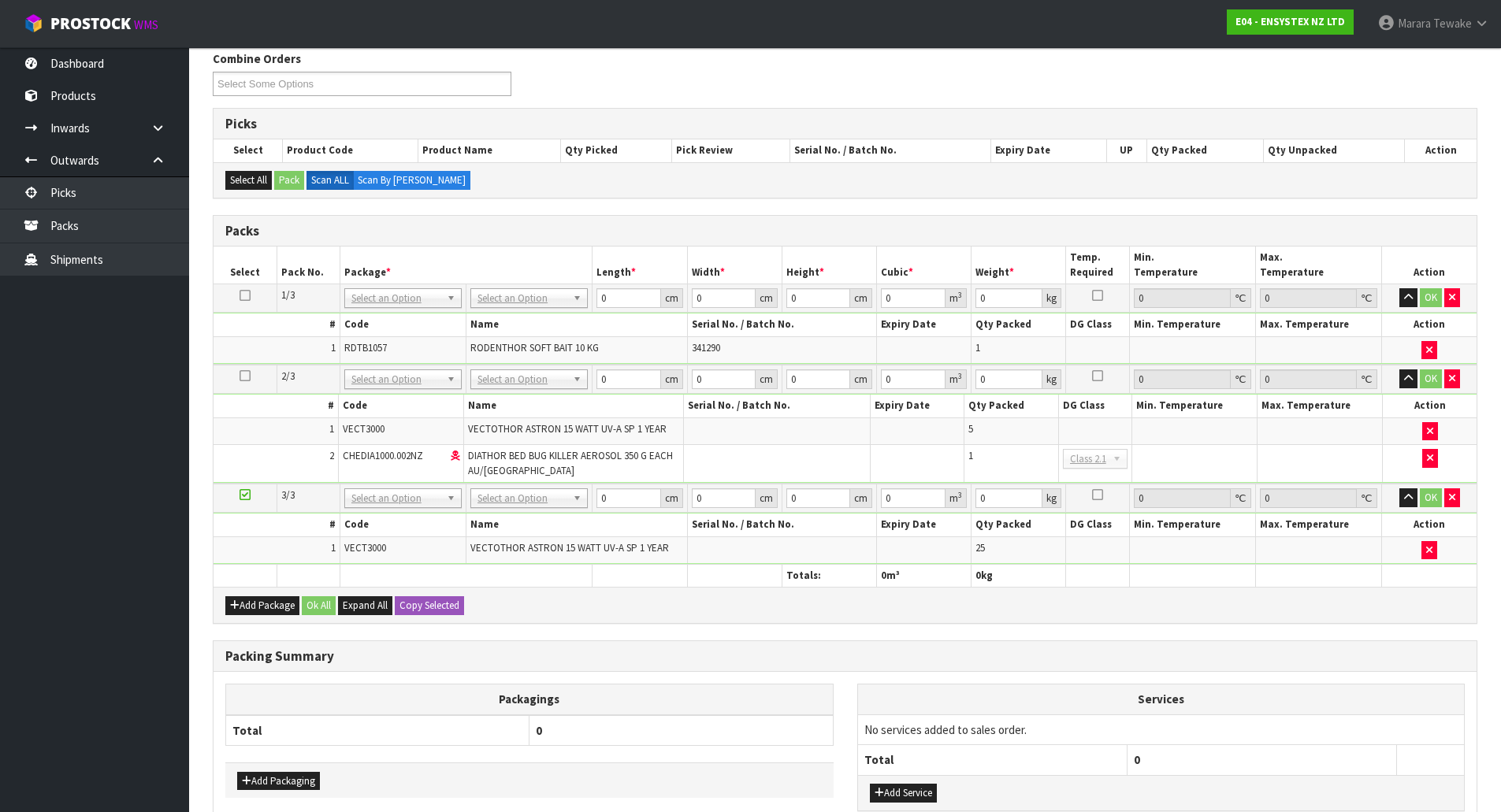
scroll to position [342, 0]
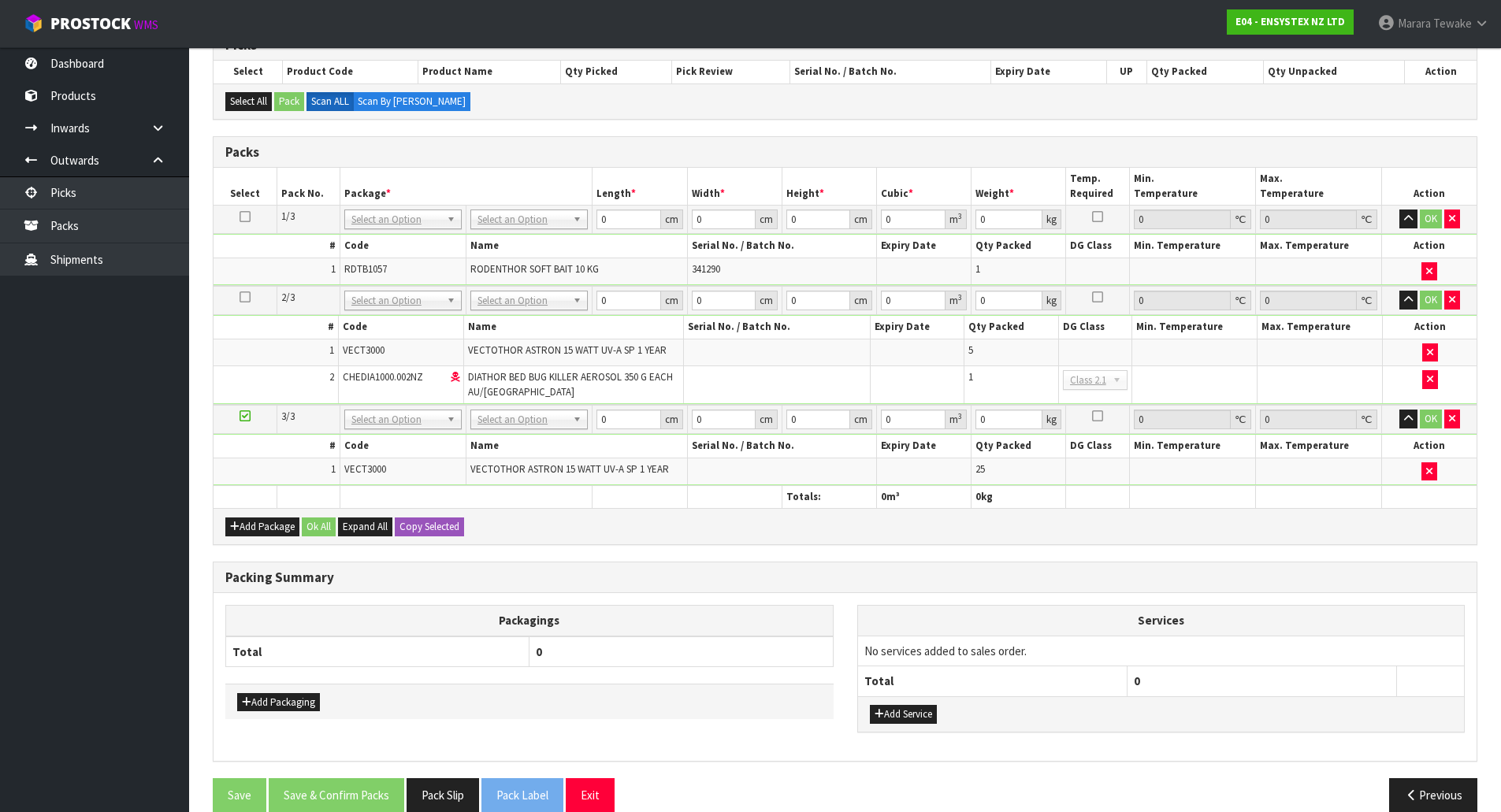
drag, startPoint x: 513, startPoint y: 418, endPoint x: 506, endPoint y: 437, distance: 20.2
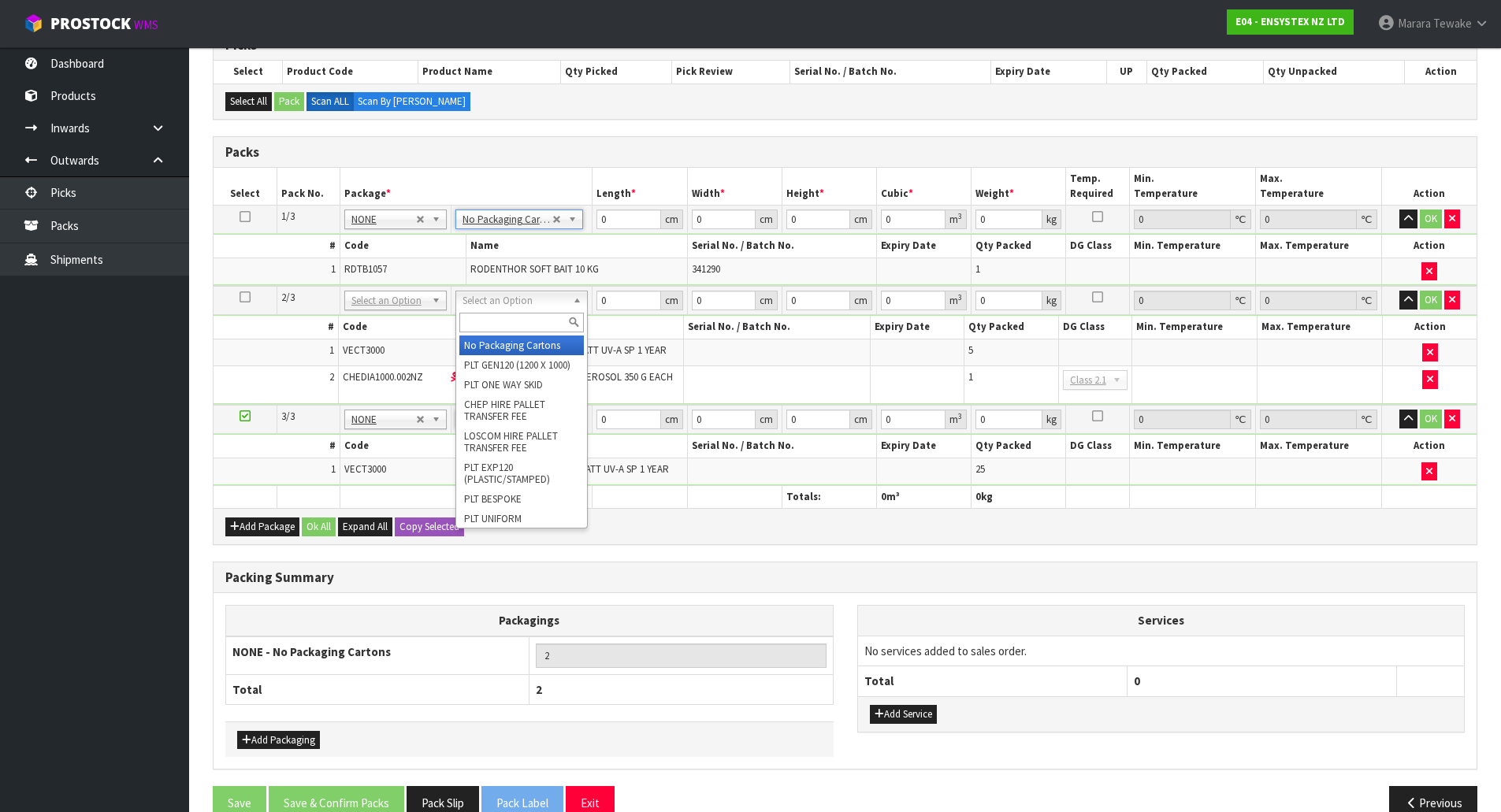
click at [527, 317] on input "text" at bounding box center [521, 323] width 124 height 20
type input "OC"
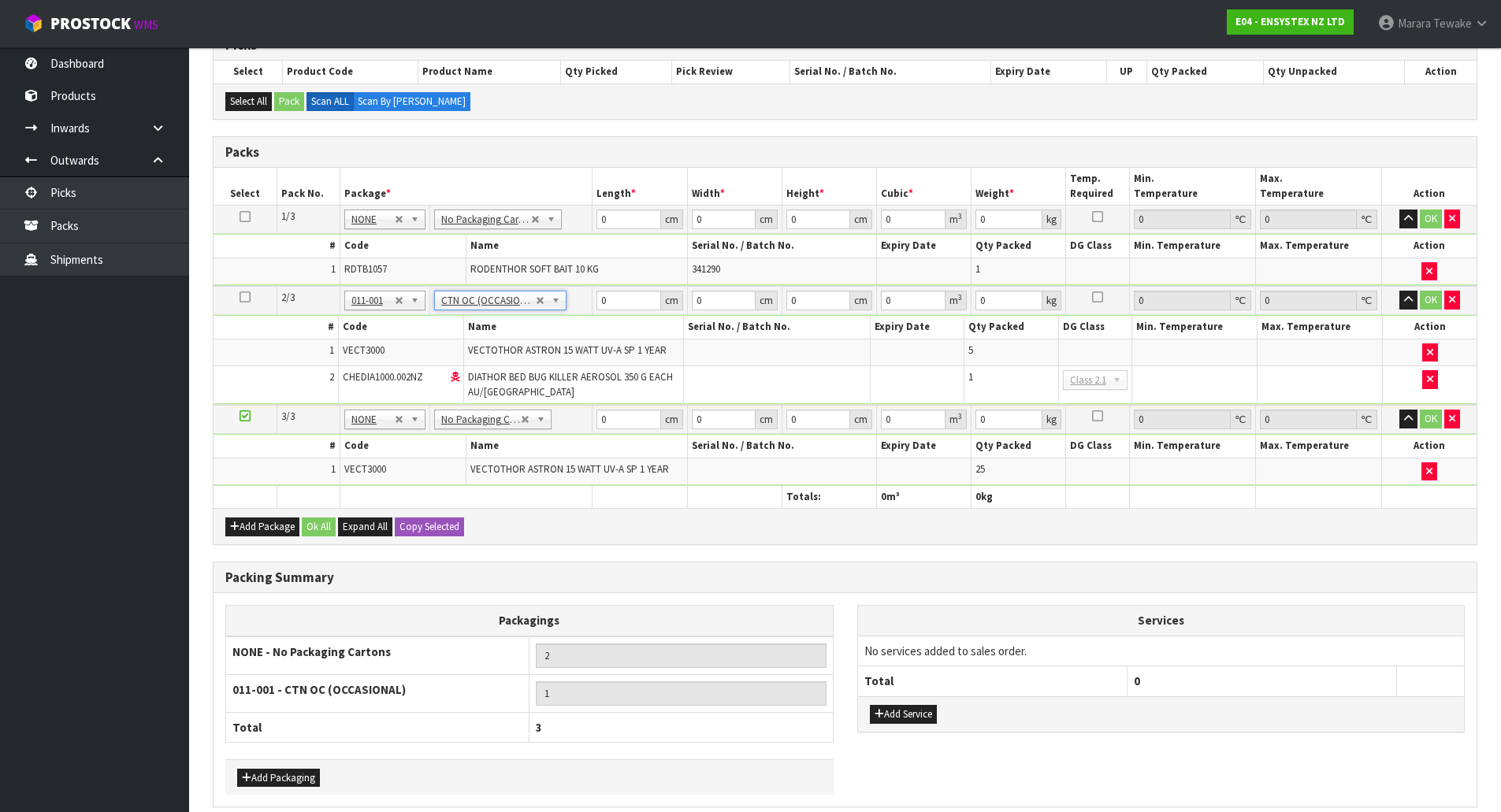
type input "0.98"
drag, startPoint x: 623, startPoint y: 217, endPoint x: 575, endPoint y: 197, distance: 52.0
click at [575, 197] on table "Select Pack No. Package * Length * Width * Height * Cubic * Weight * Temp. Requ…" at bounding box center [845, 338] width 1263 height 340
drag, startPoint x: 628, startPoint y: 219, endPoint x: 622, endPoint y: 237, distance: 19.0
click at [628, 219] on input "0" at bounding box center [628, 219] width 64 height 20
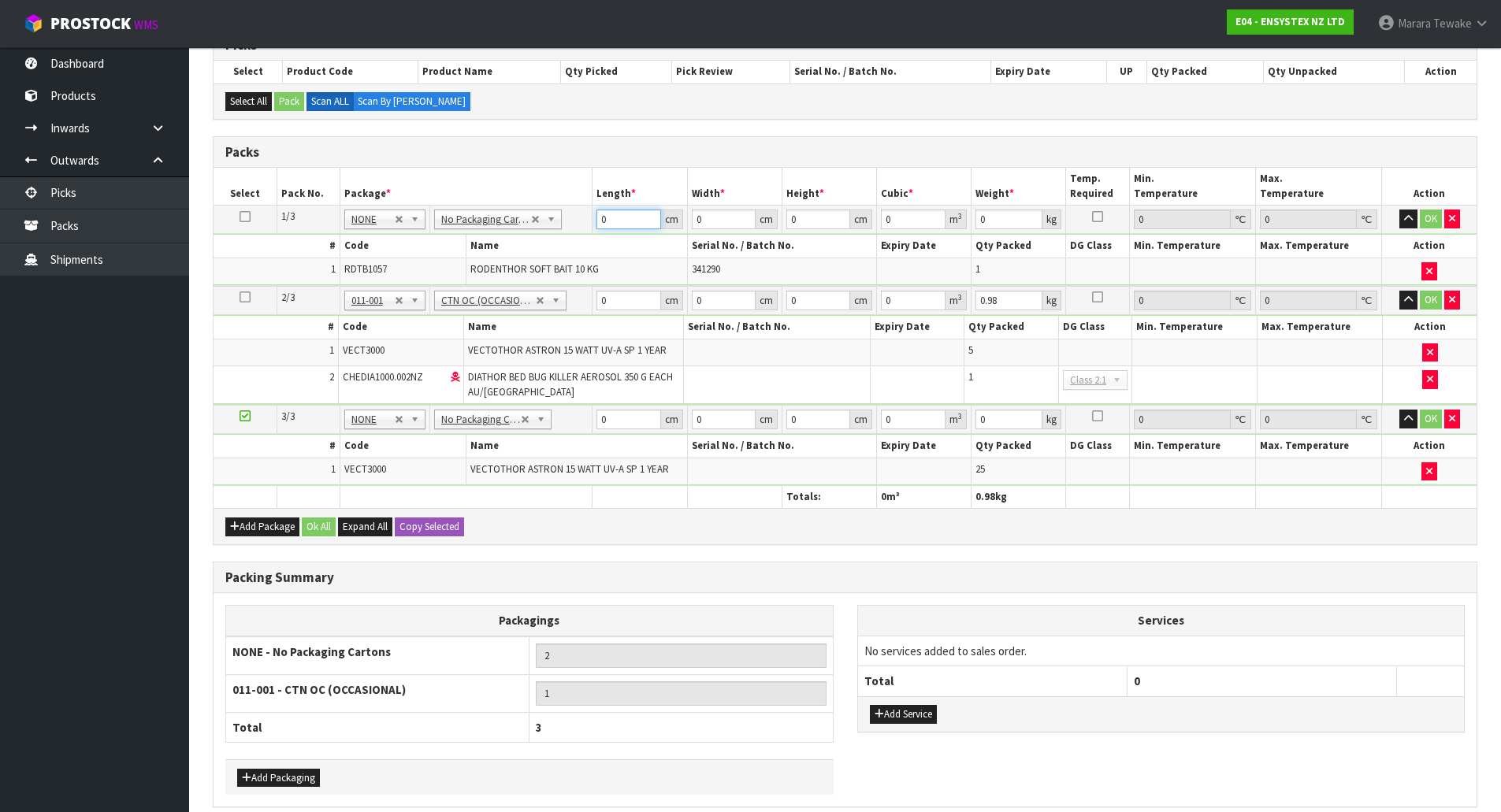
drag, startPoint x: 617, startPoint y: 222, endPoint x: 595, endPoint y: 188, distance: 40.5
click at [596, 198] on table "Select Pack No. Package * Length * Width * Height * Cubic * Weight * Temp. Requ…" at bounding box center [845, 338] width 1263 height 340
type input "39"
type input "30"
type input "2"
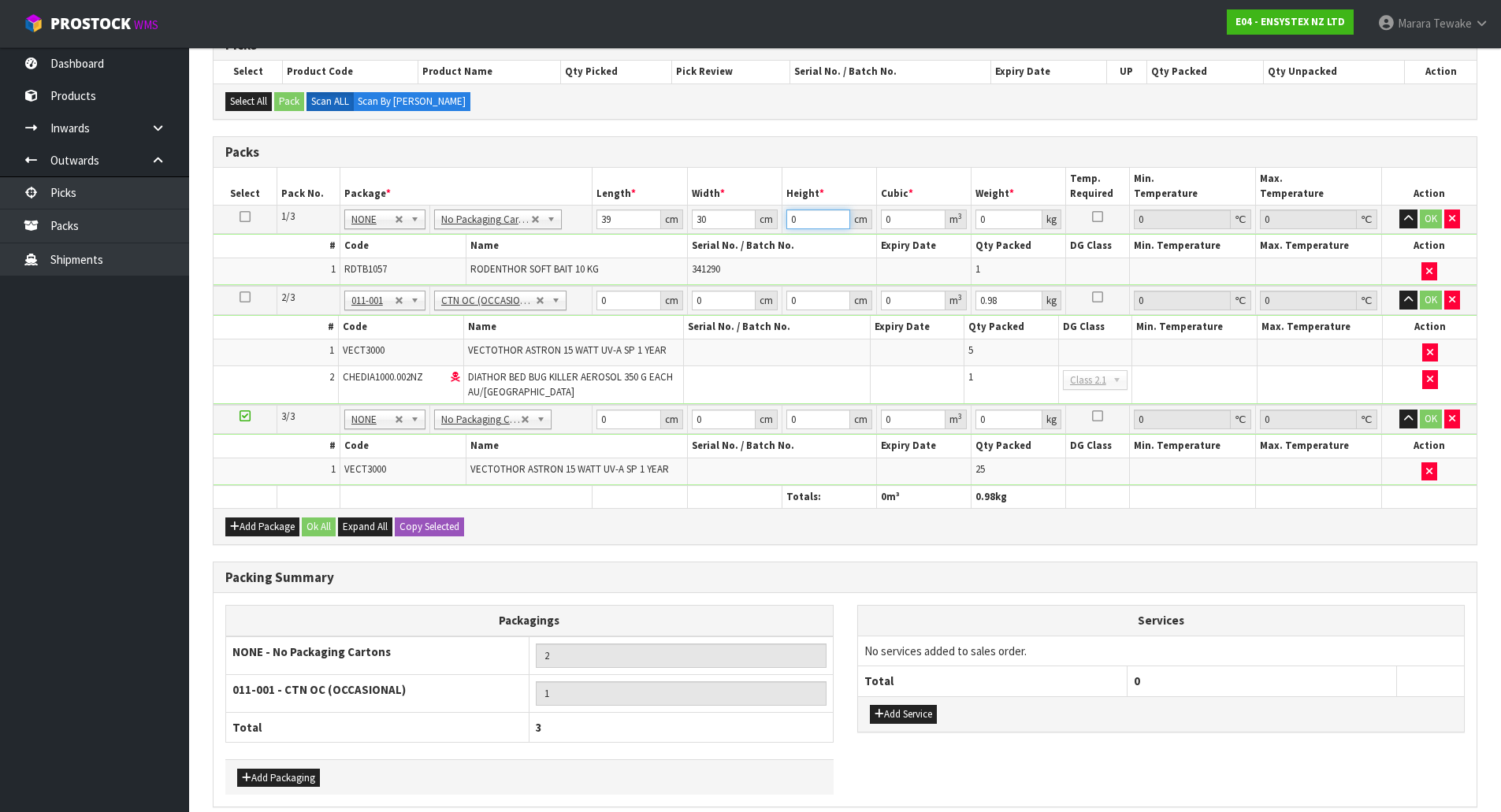
type input "0.00234"
type input "25"
type input "0.02925"
type input "25"
type input "11"
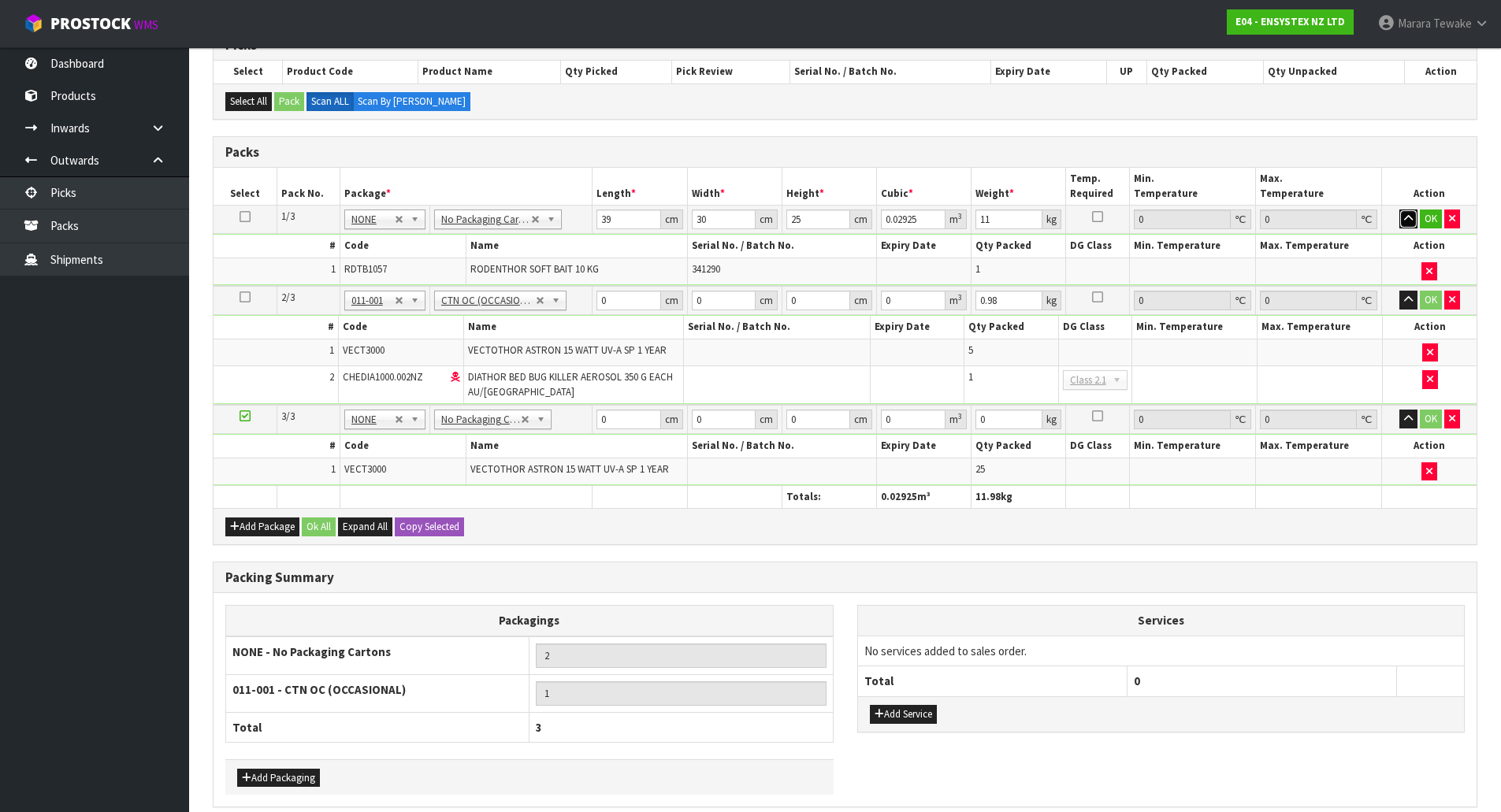
click at [1400, 210] on button "button" at bounding box center [1408, 219] width 18 height 19
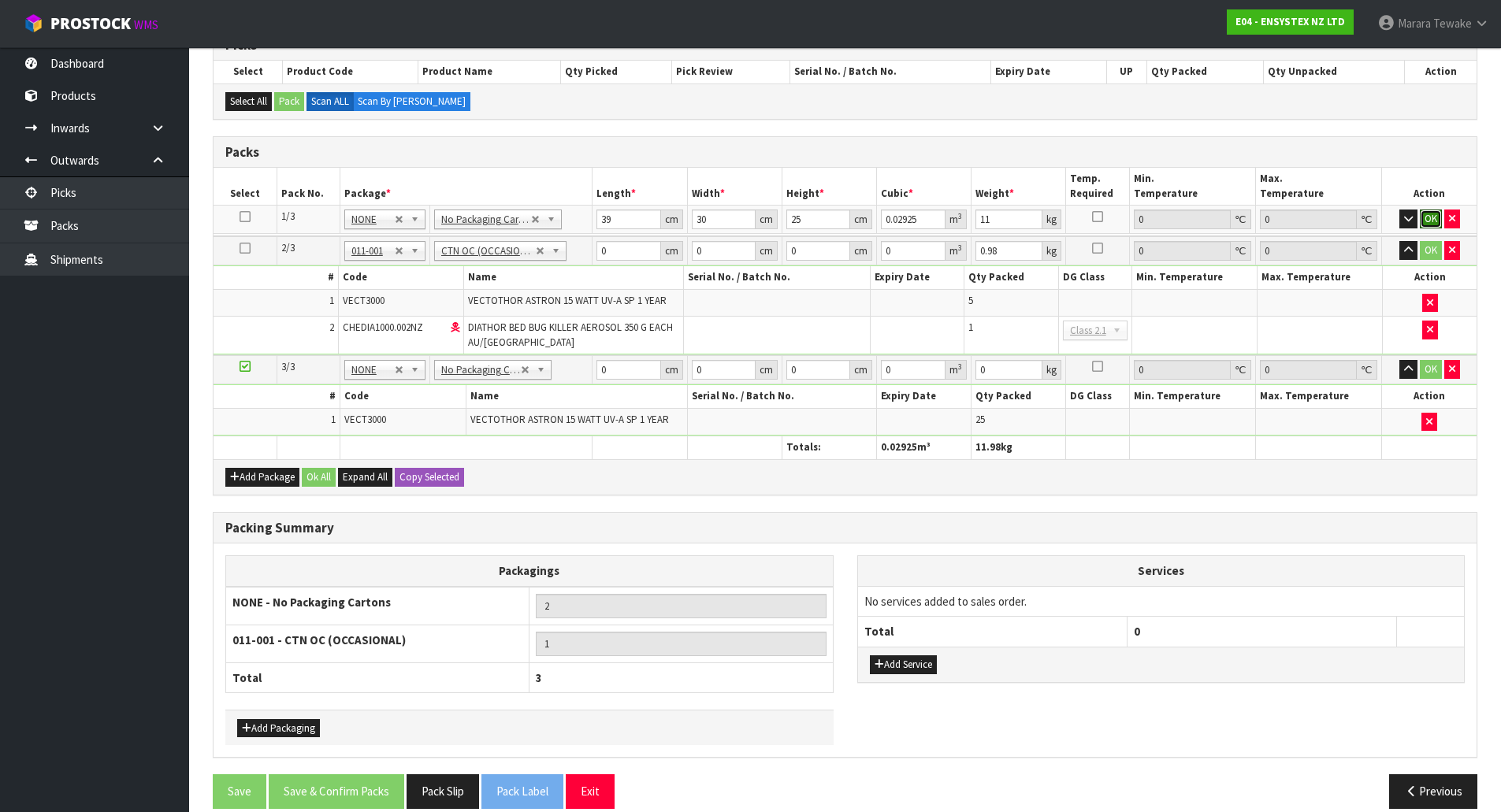
click button "OK" at bounding box center [1431, 219] width 22 height 19
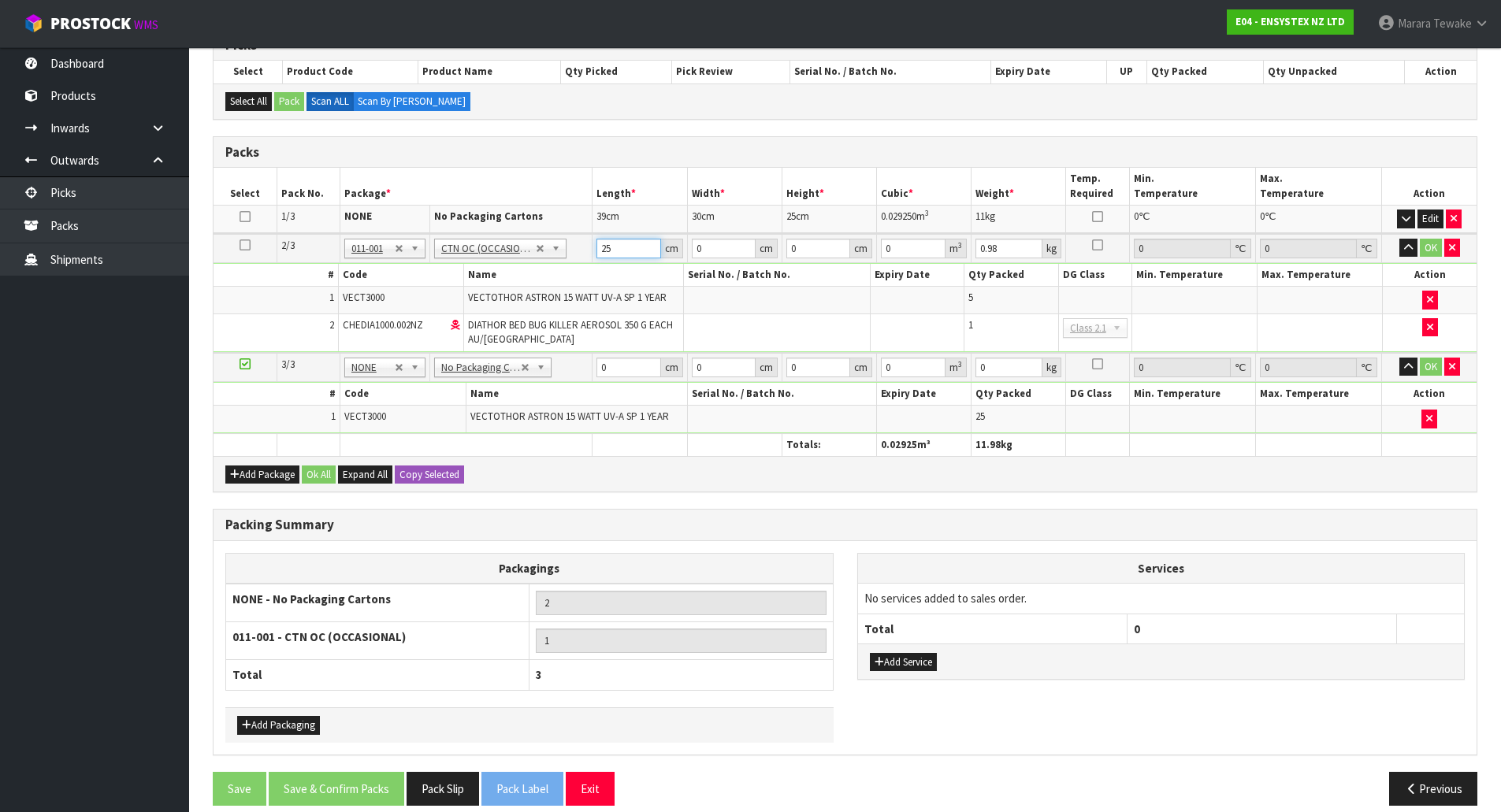
type input "25"
type input "8"
type input "4"
type input "0.0008"
type input "45"
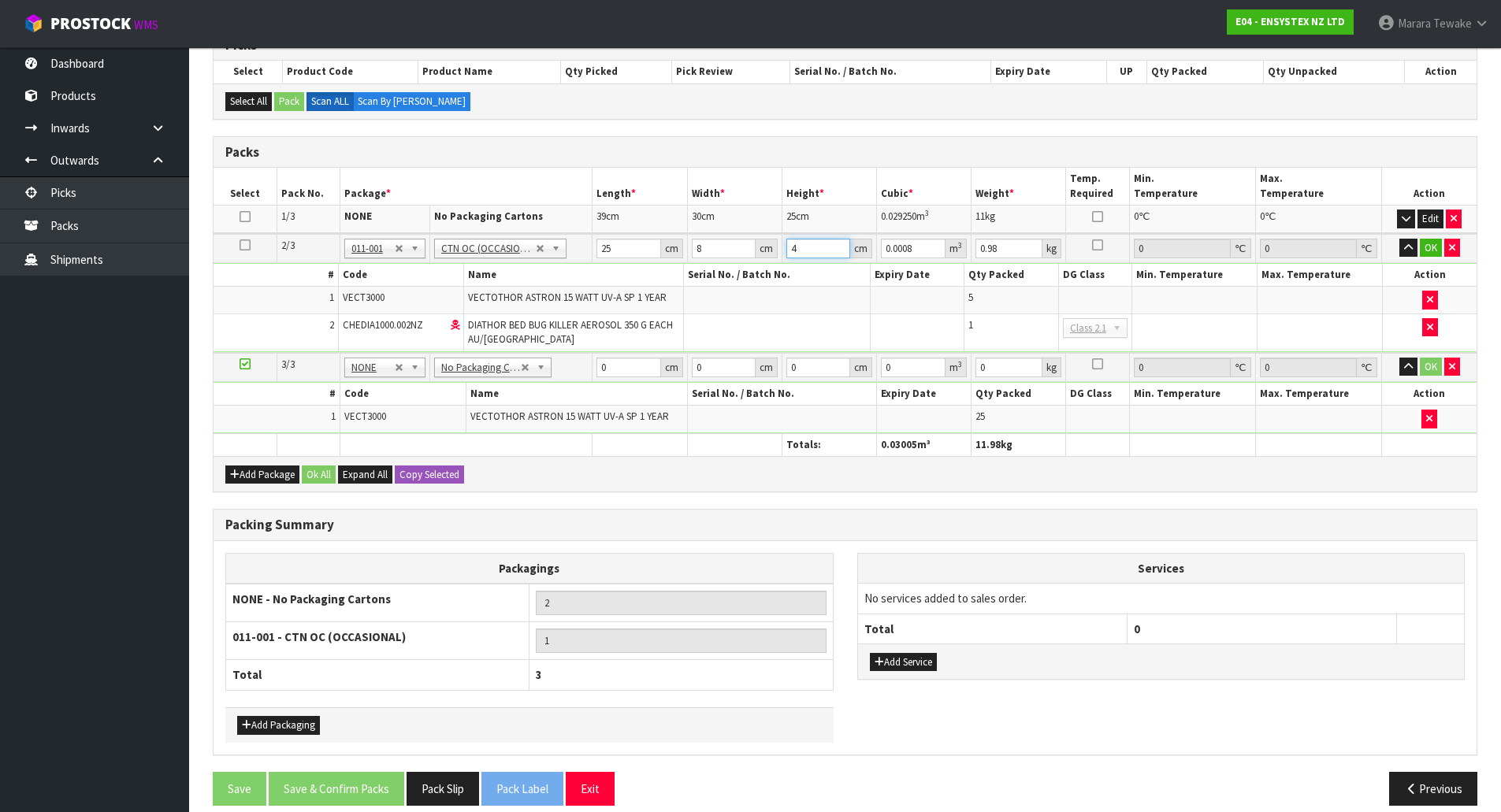
type input "0.009"
type input "455"
type input "0.091"
type input "45"
type input "0.009"
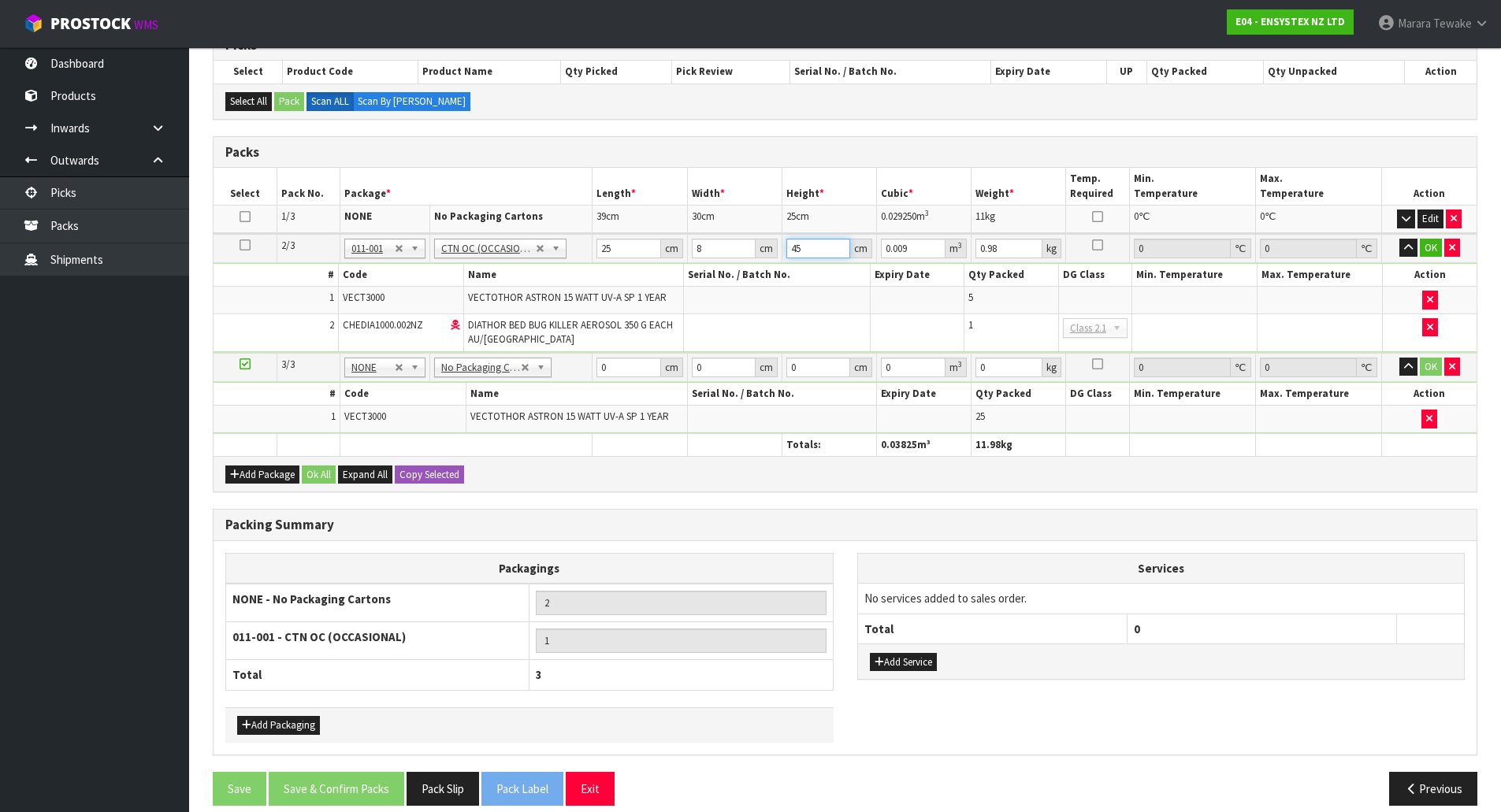
type input "45"
type input "2"
click at [1400, 239] on button "button" at bounding box center [1408, 248] width 18 height 19
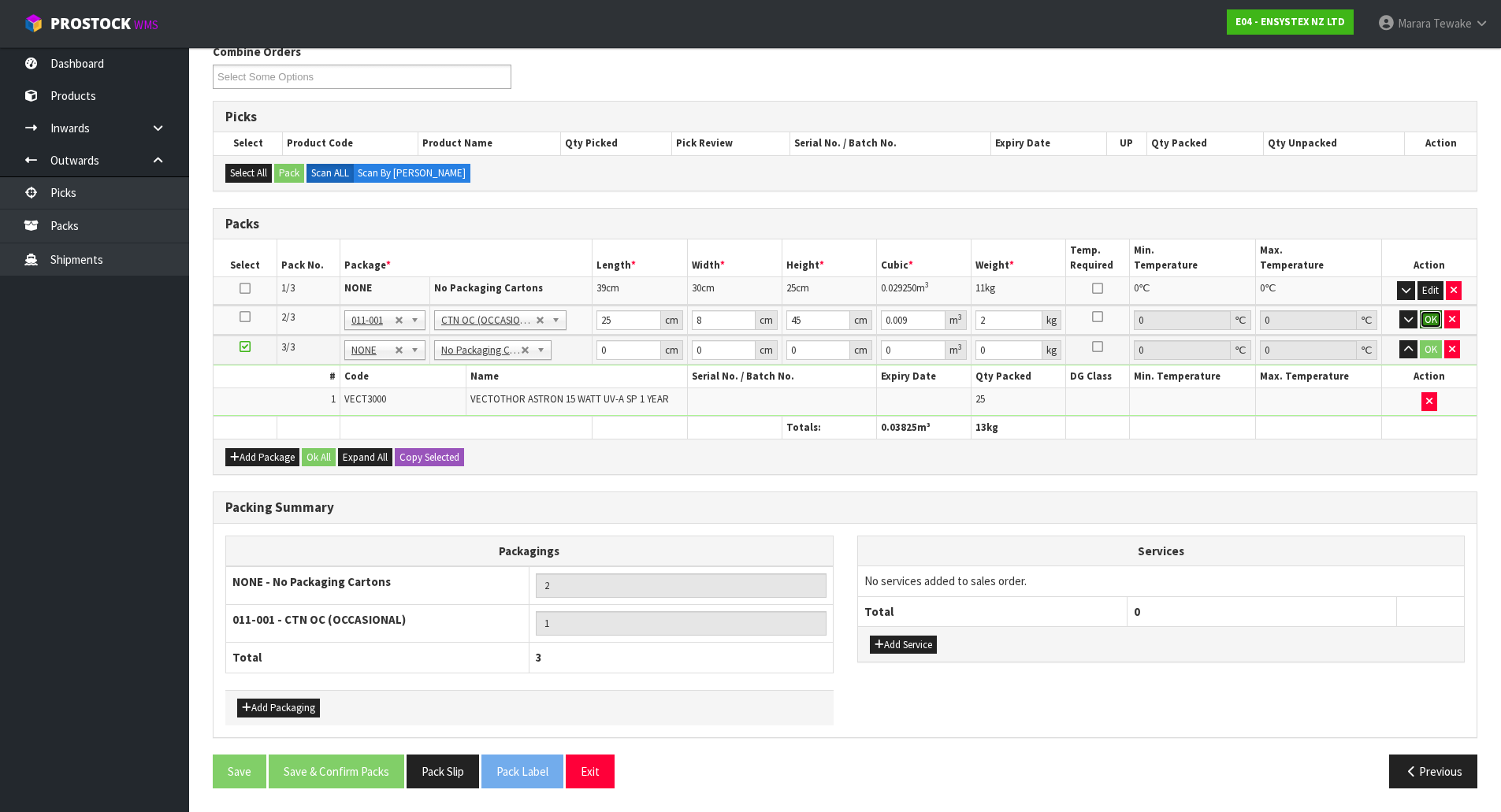
click button "OK" at bounding box center [1431, 320] width 22 height 19
type input "49"
type input "17"
type input "1"
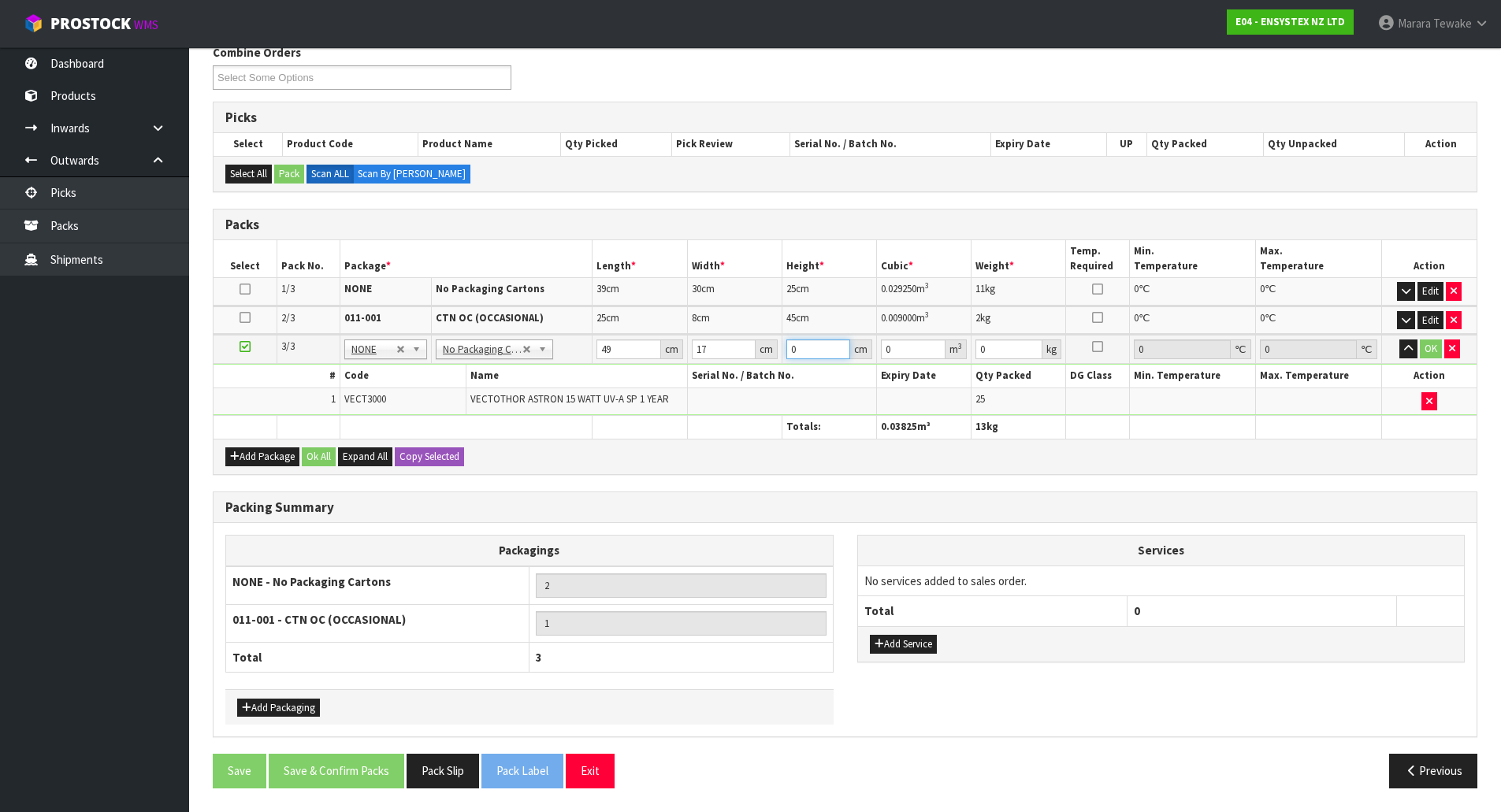
type input "0.000833"
type input "16"
type input "0.013328"
type input "16"
type input "3"
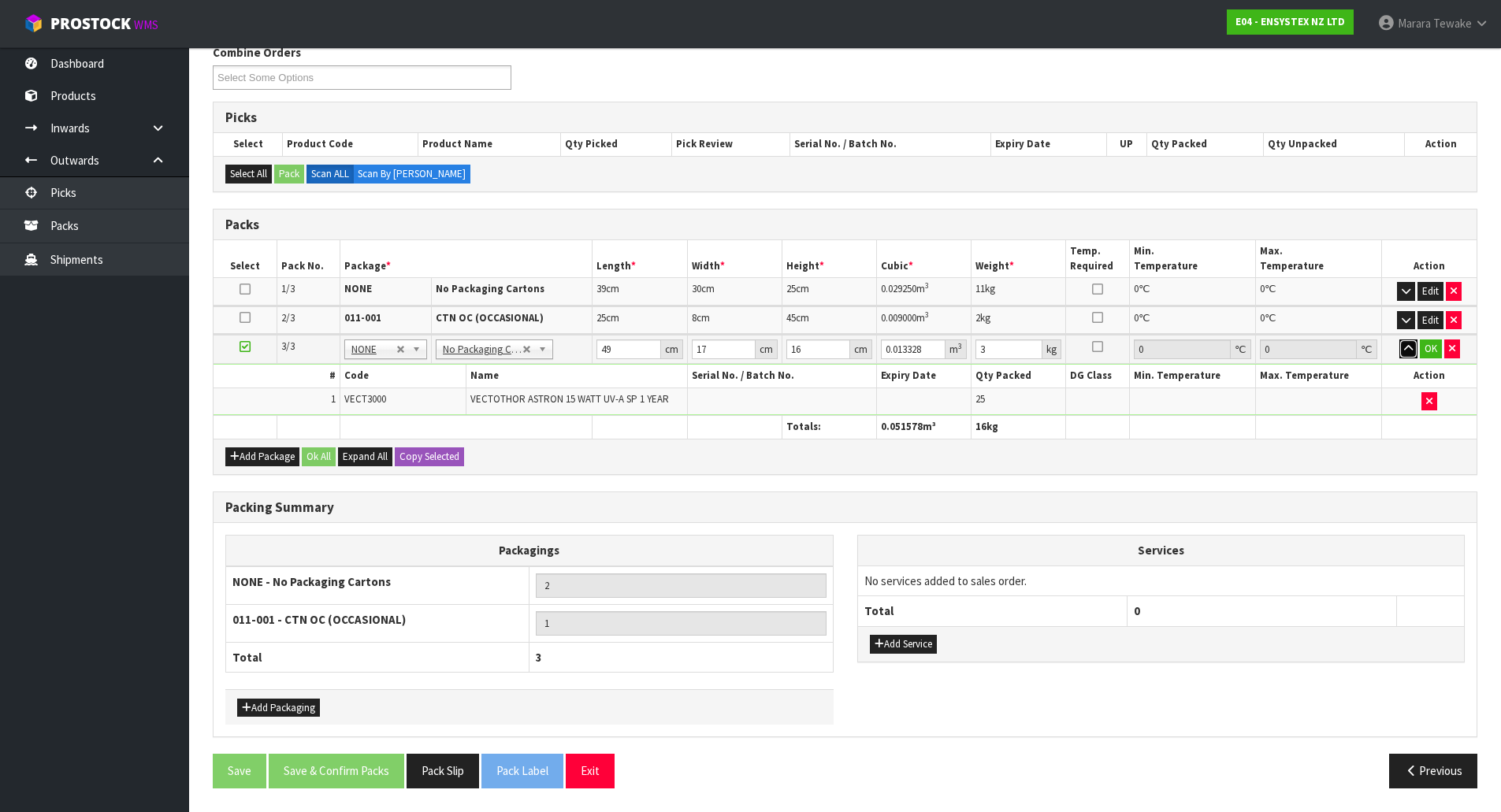
click at [1400, 339] on button "button" at bounding box center [1408, 349] width 18 height 19
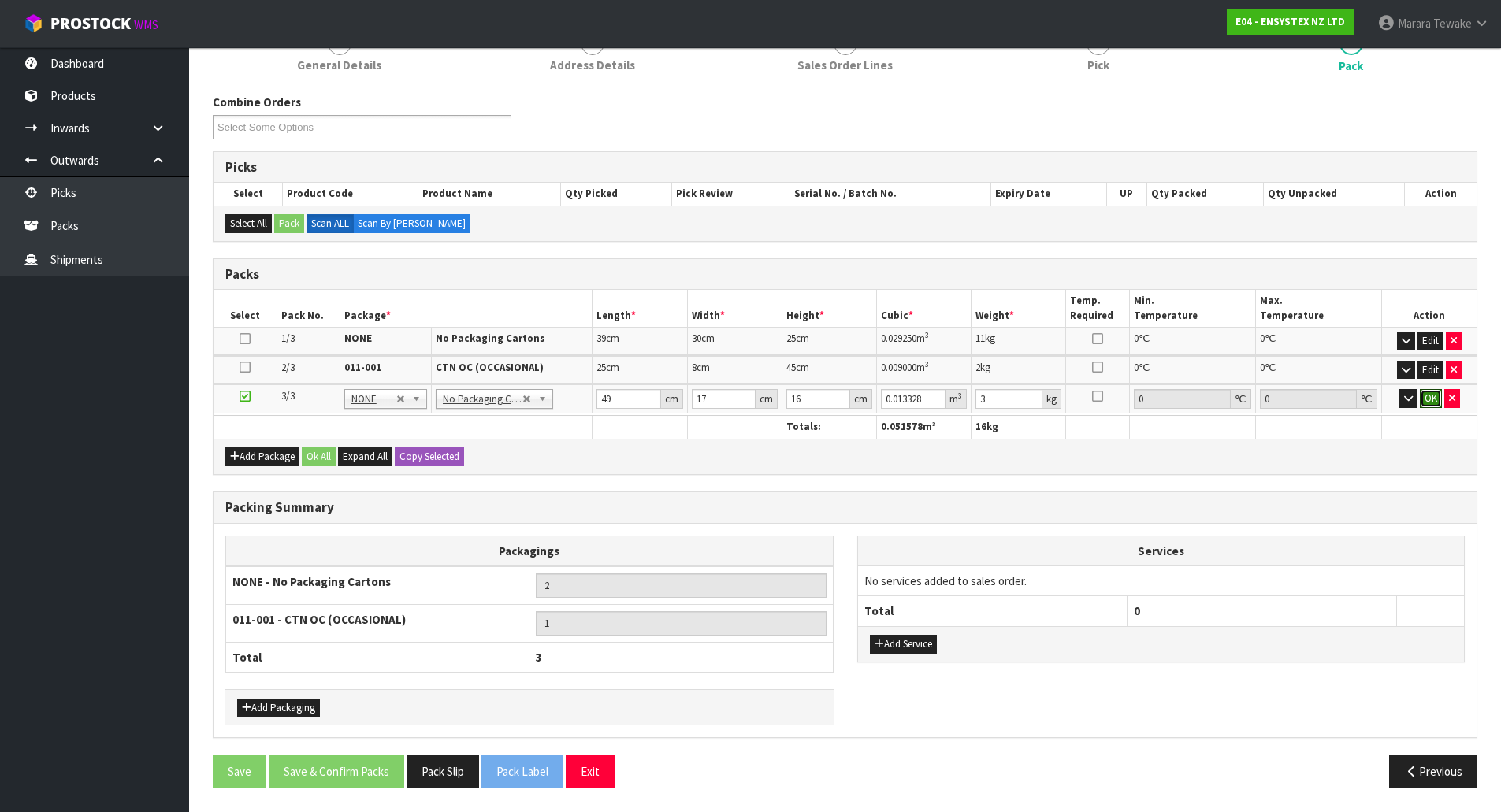
click button "OK" at bounding box center [1431, 398] width 22 height 19
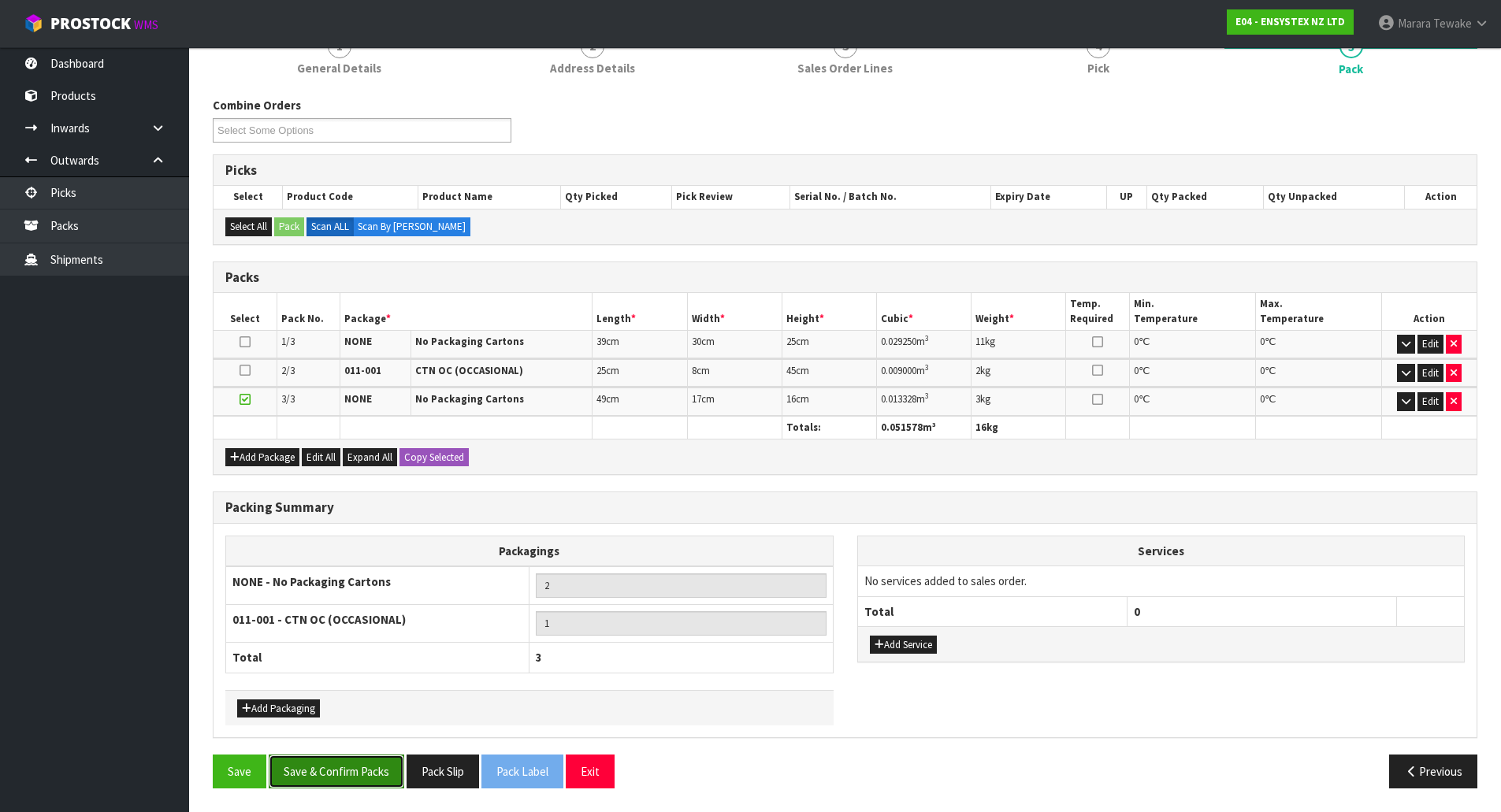
click at [376, 769] on button "Save & Confirm Packs" at bounding box center [336, 772] width 135 height 34
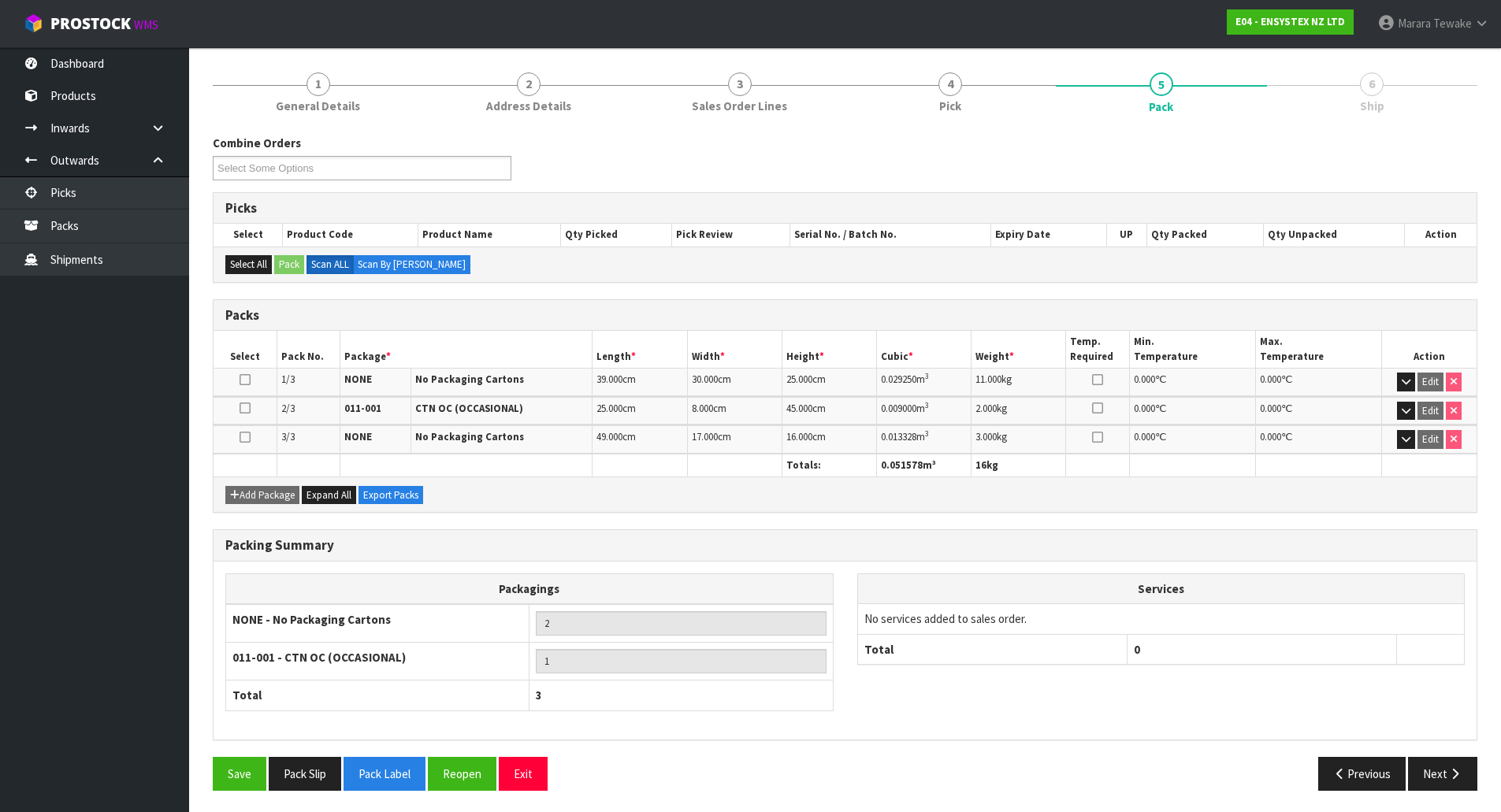
scroll to position [181, 0]
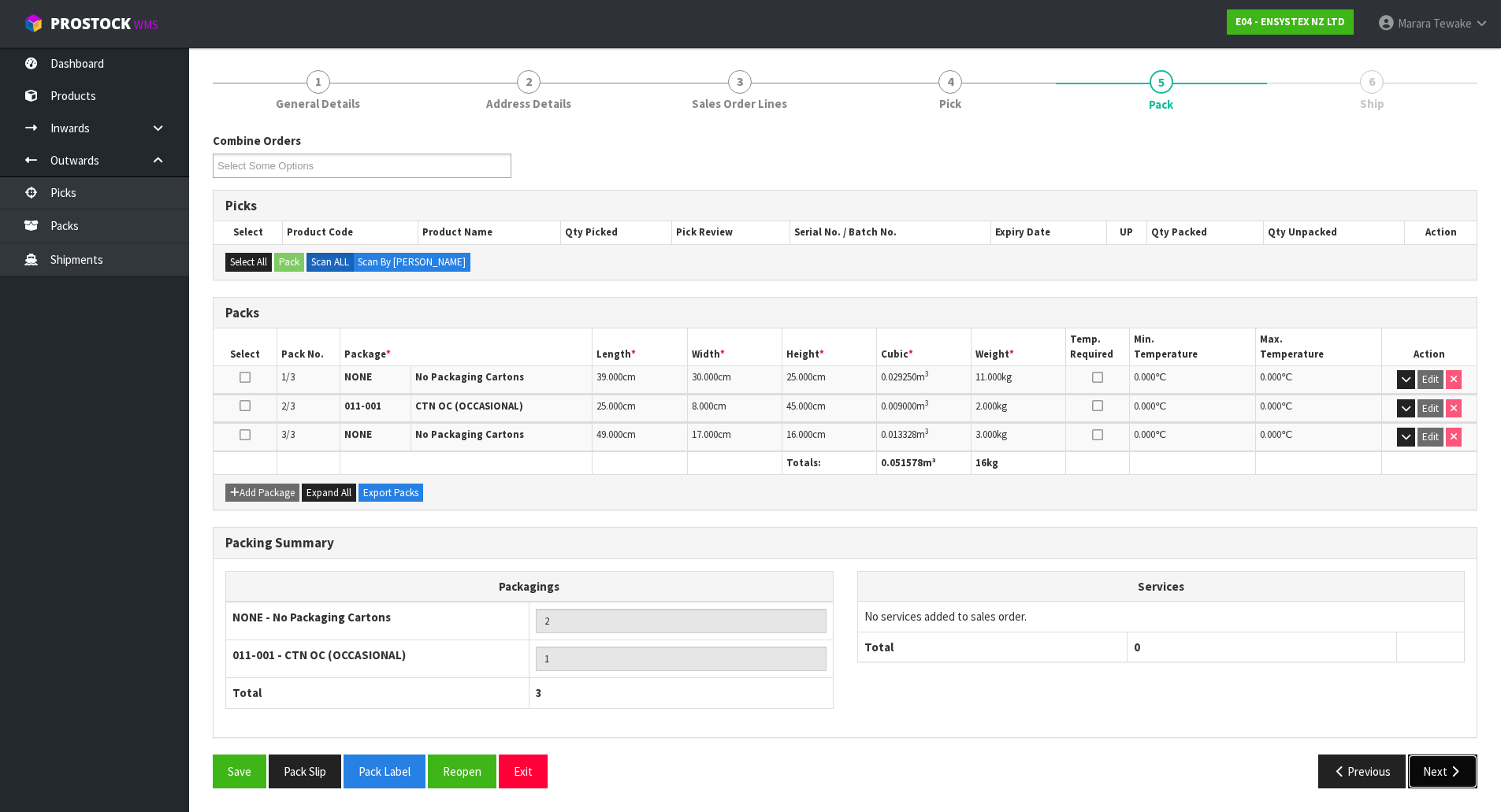
click at [1462, 773] on button "Next" at bounding box center [1443, 772] width 70 height 34
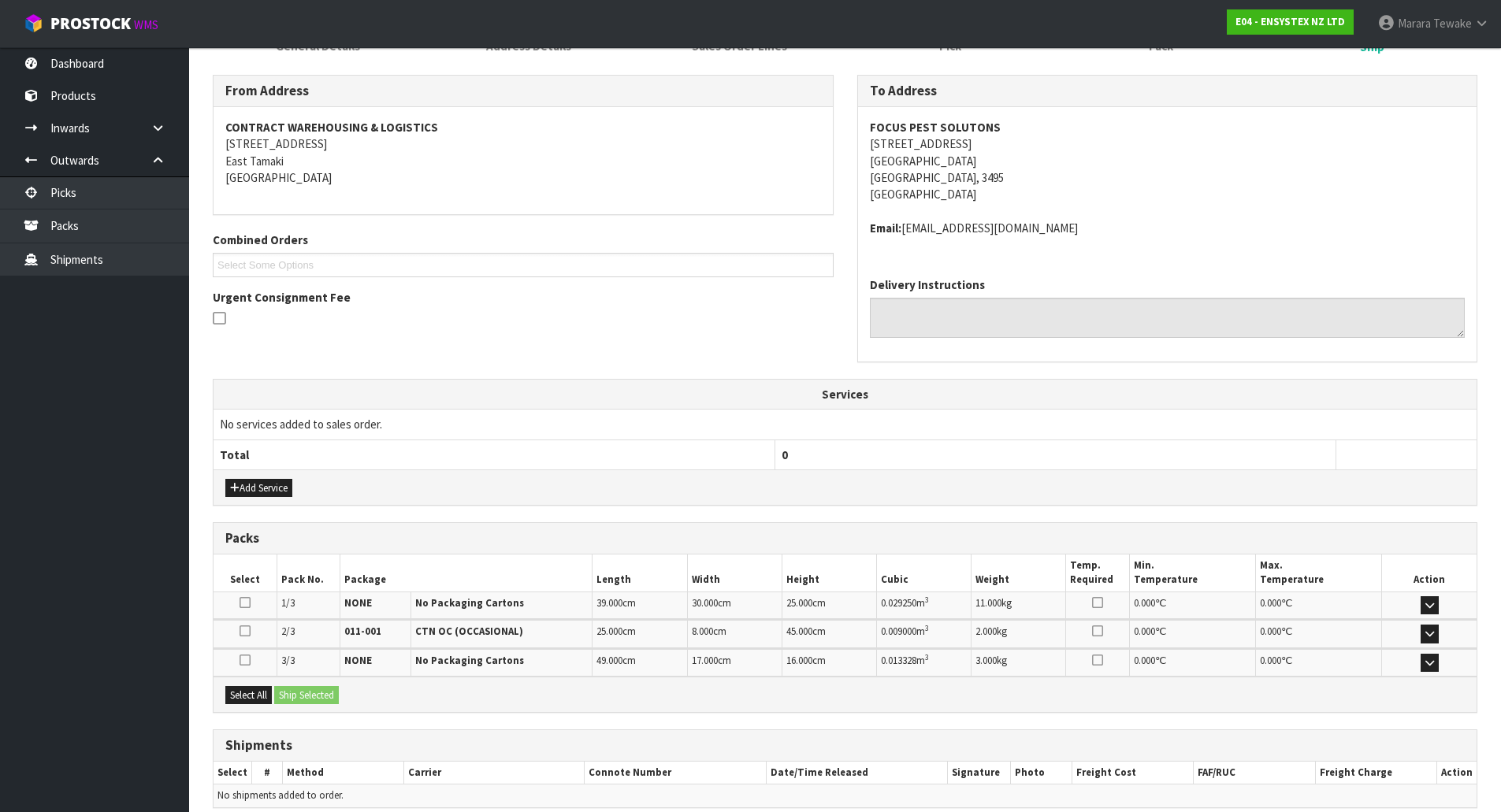
scroll to position [309, 0]
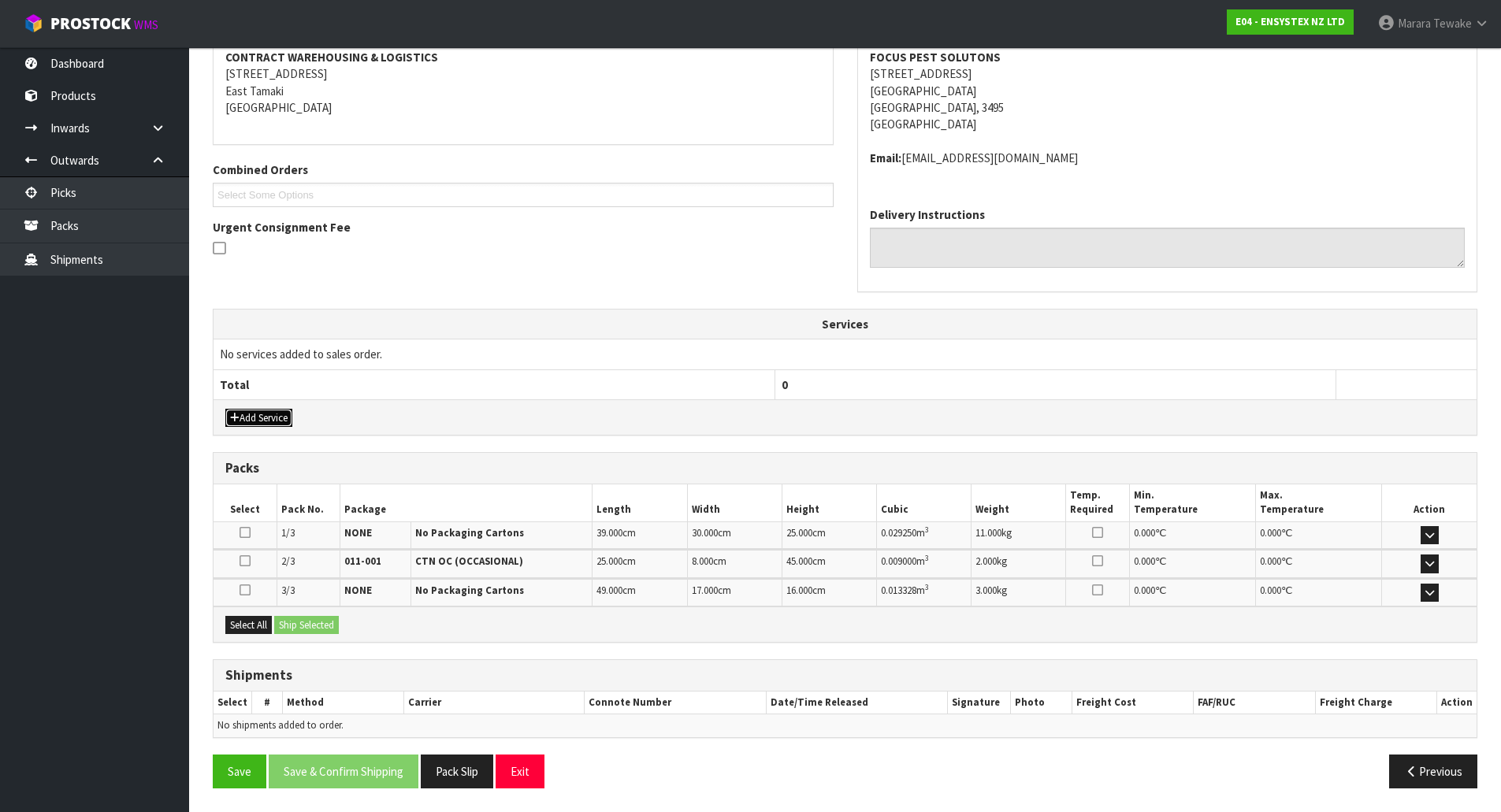
click at [280, 412] on button "Add Service" at bounding box center [259, 418] width 67 height 19
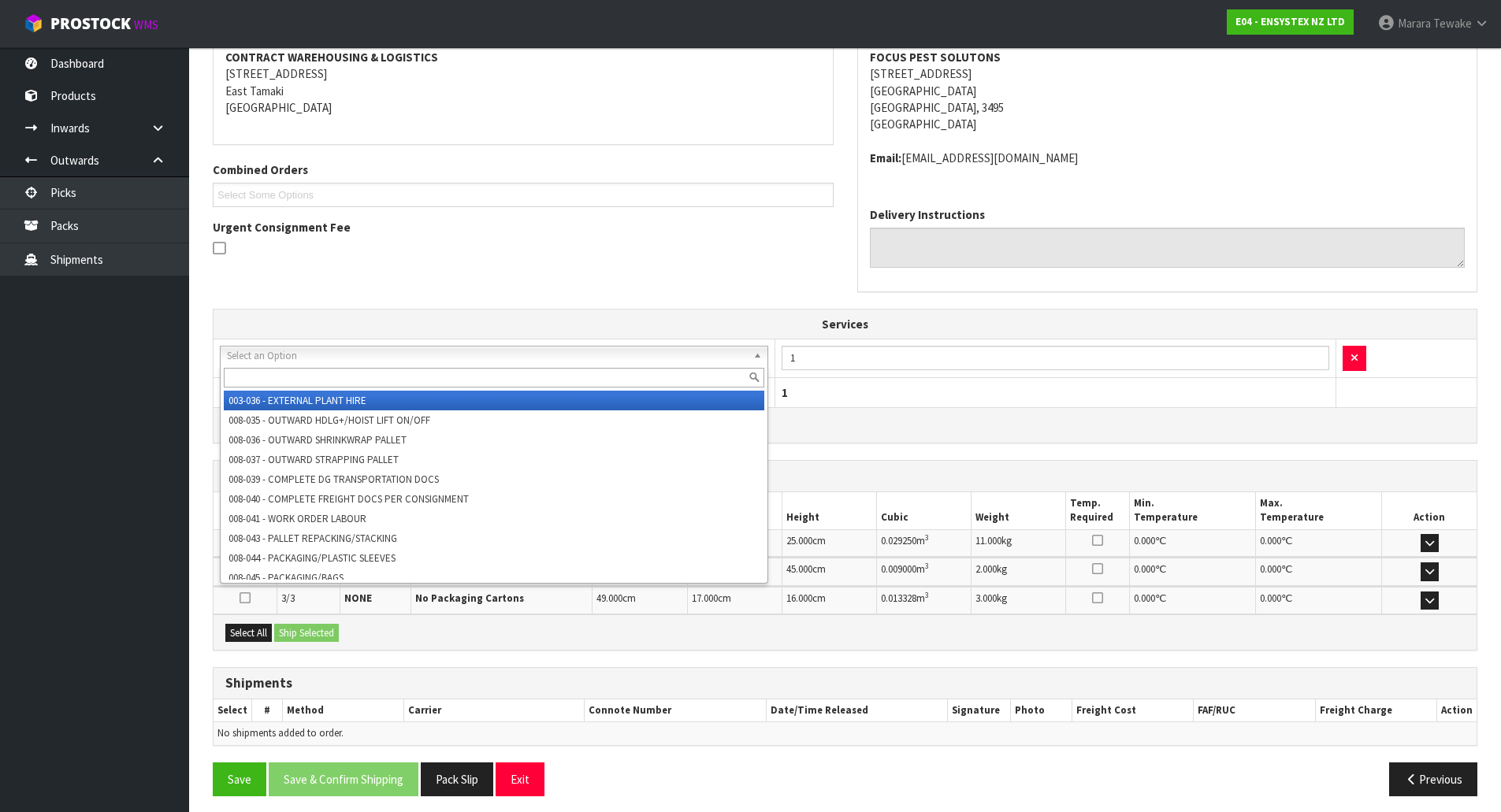
click at [339, 374] on input "text" at bounding box center [494, 377] width 541 height 20
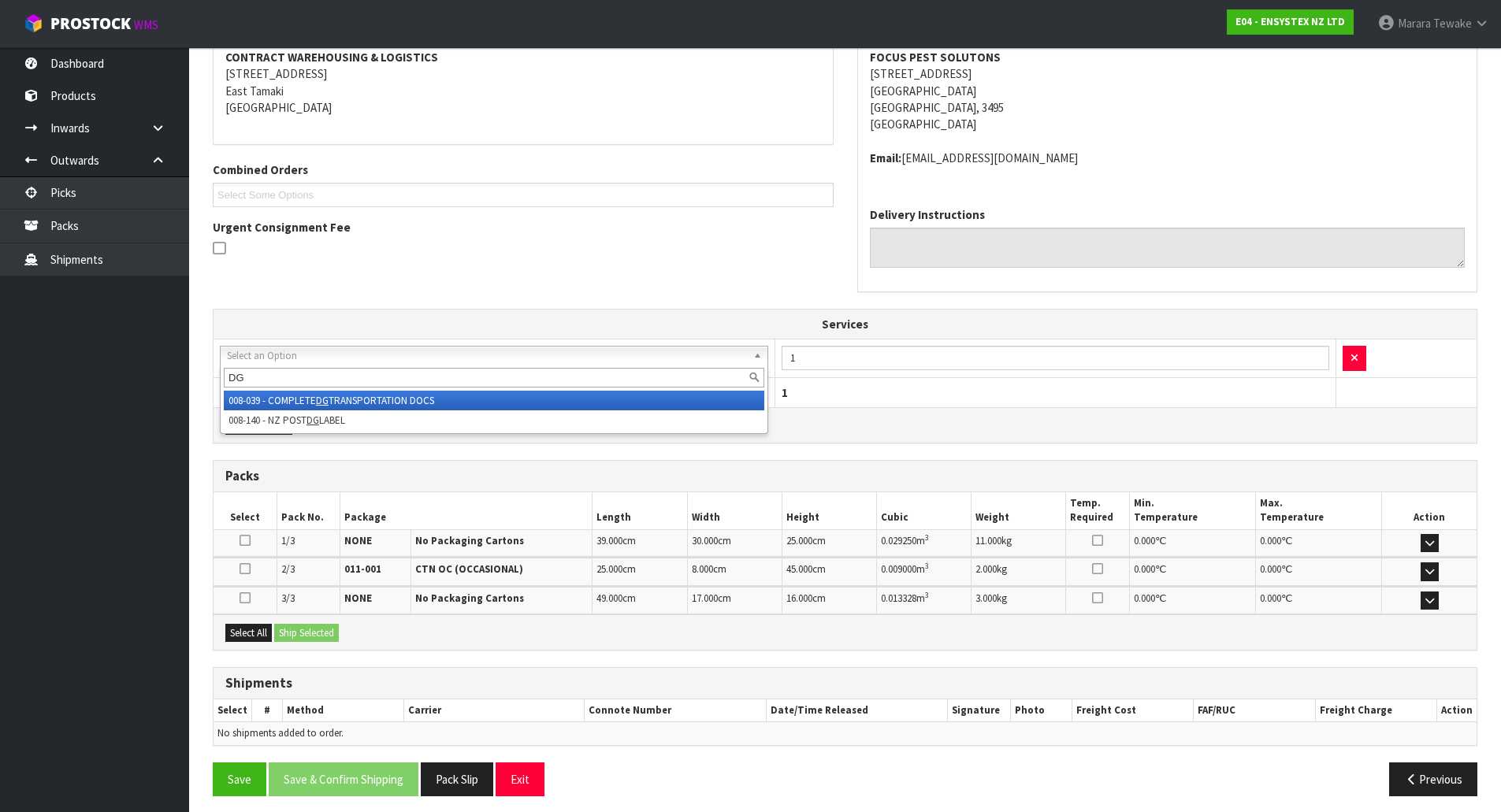
type input "DG"
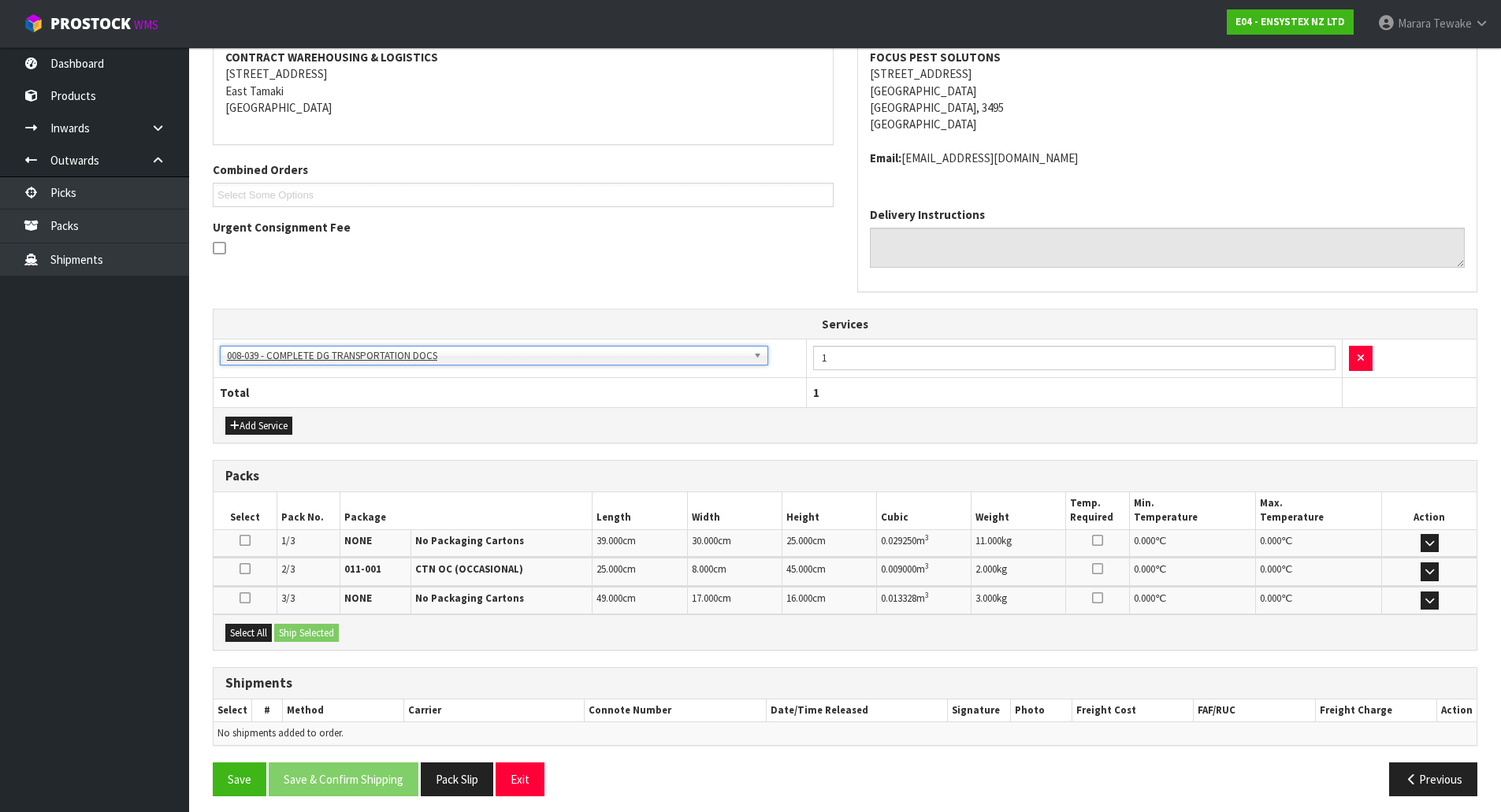
click at [147, 527] on ul "Dashboard Products Categories Serial Numbers Kitsets Packagings Inwards Purchas…" at bounding box center [94, 429] width 189 height 765
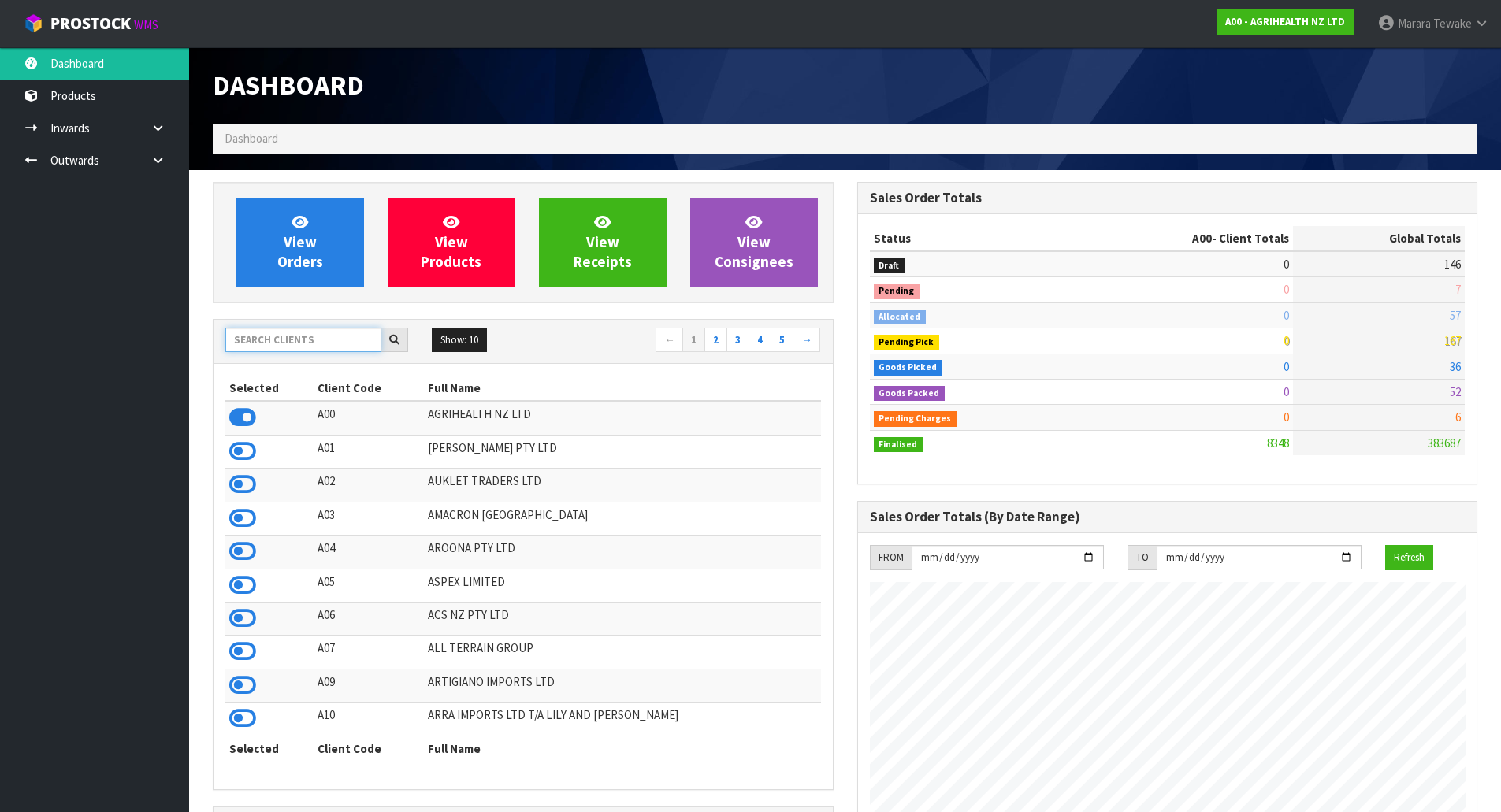
drag, startPoint x: 0, startPoint y: 0, endPoint x: 297, endPoint y: 334, distance: 447.0
click at [297, 334] on input "text" at bounding box center [303, 339] width 156 height 25
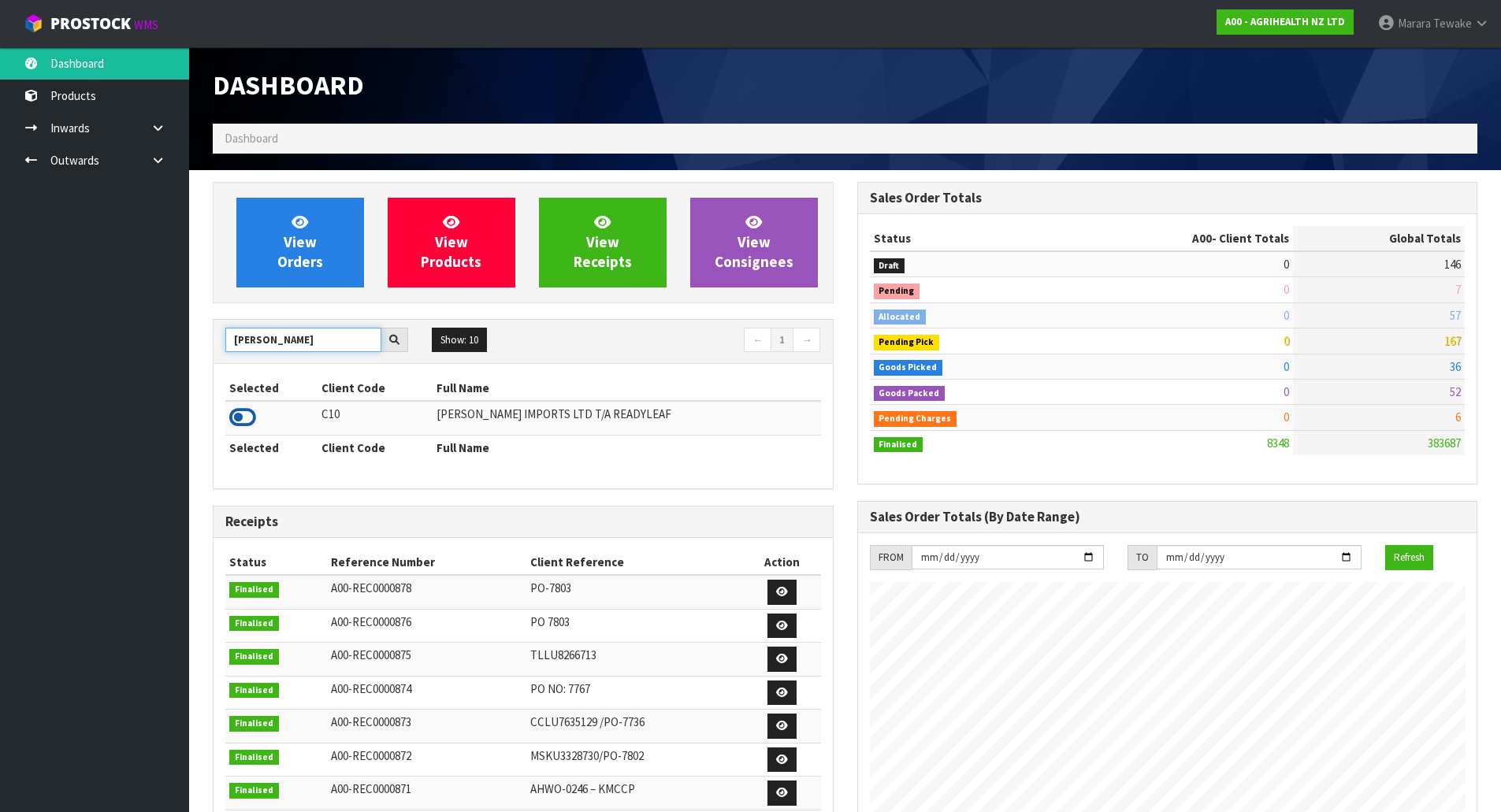
type input "CANNON"
click at [238, 417] on icon at bounding box center [243, 417] width 27 height 24
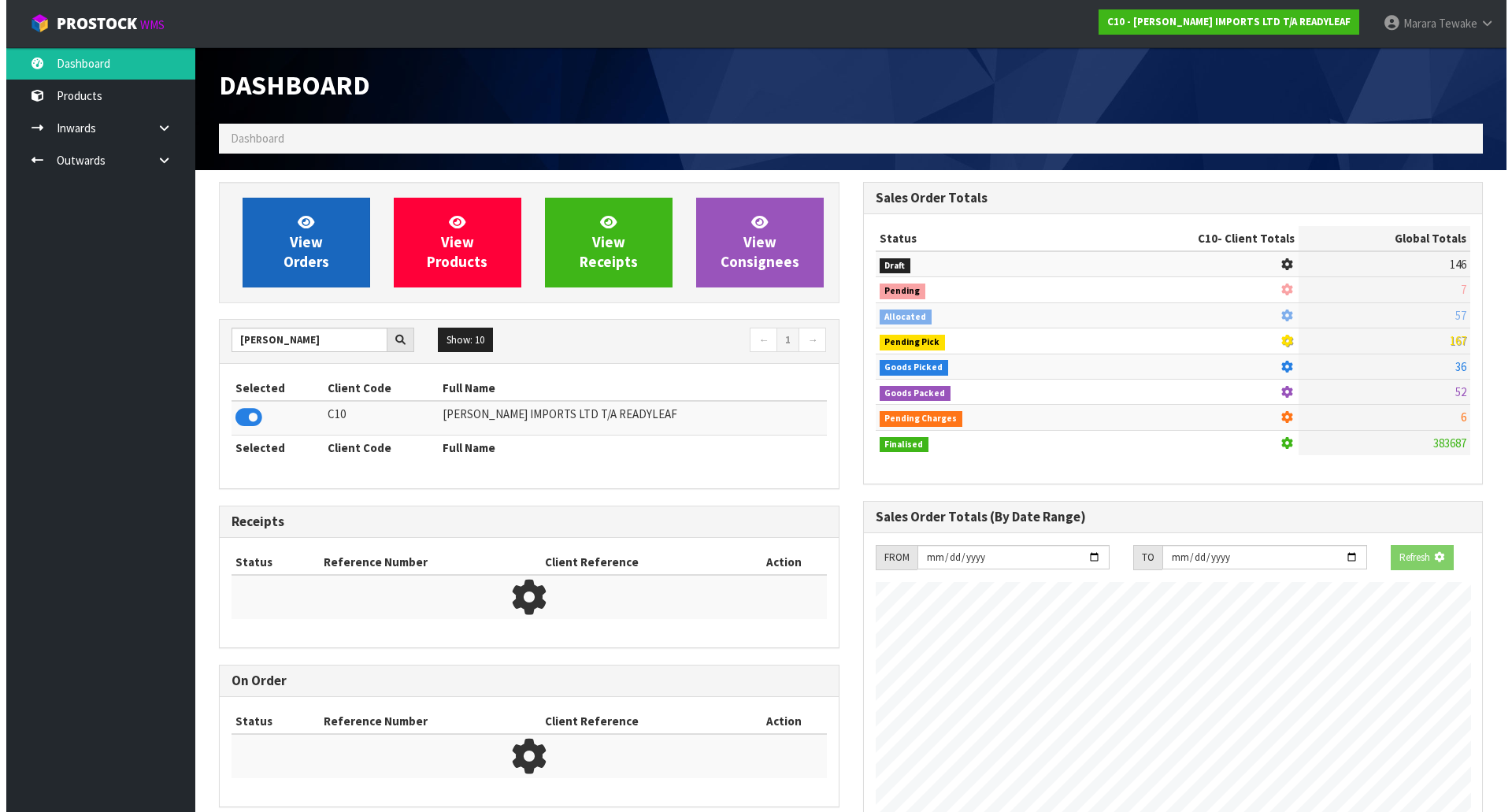
scroll to position [786799, 786867]
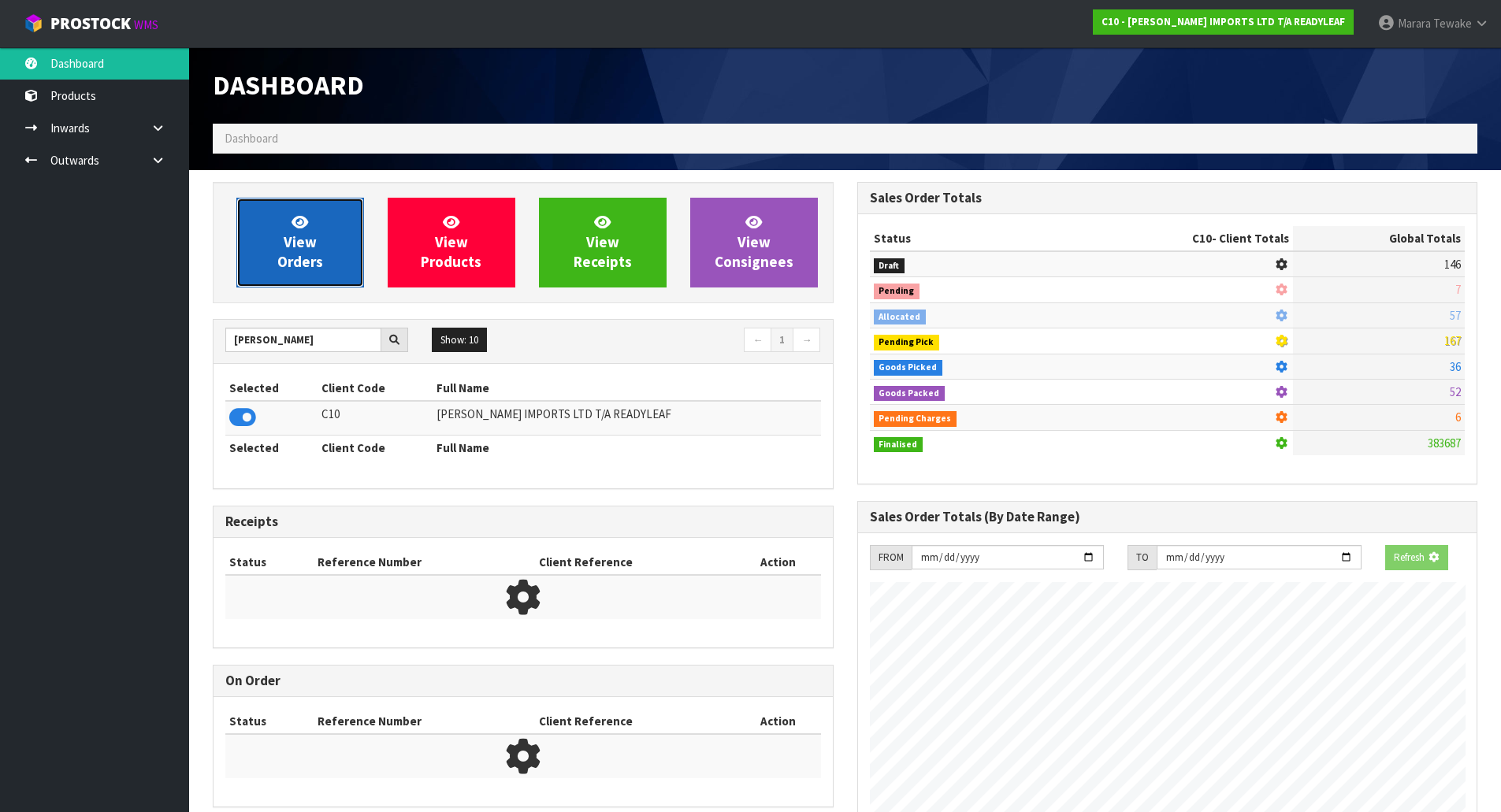
click at [311, 237] on span "View Orders" at bounding box center [301, 242] width 46 height 59
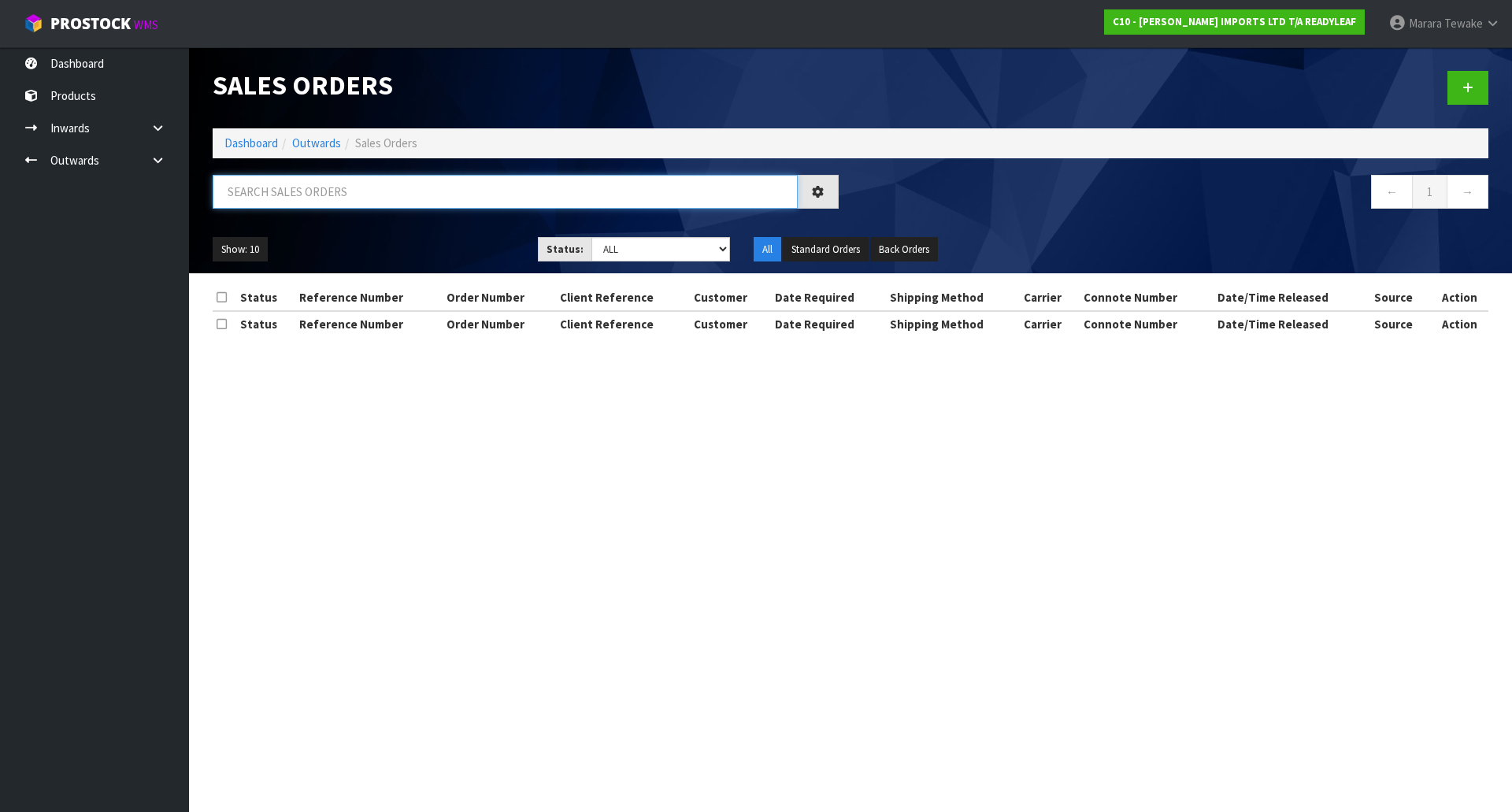
click at [391, 197] on input "text" at bounding box center [505, 191] width 585 height 34
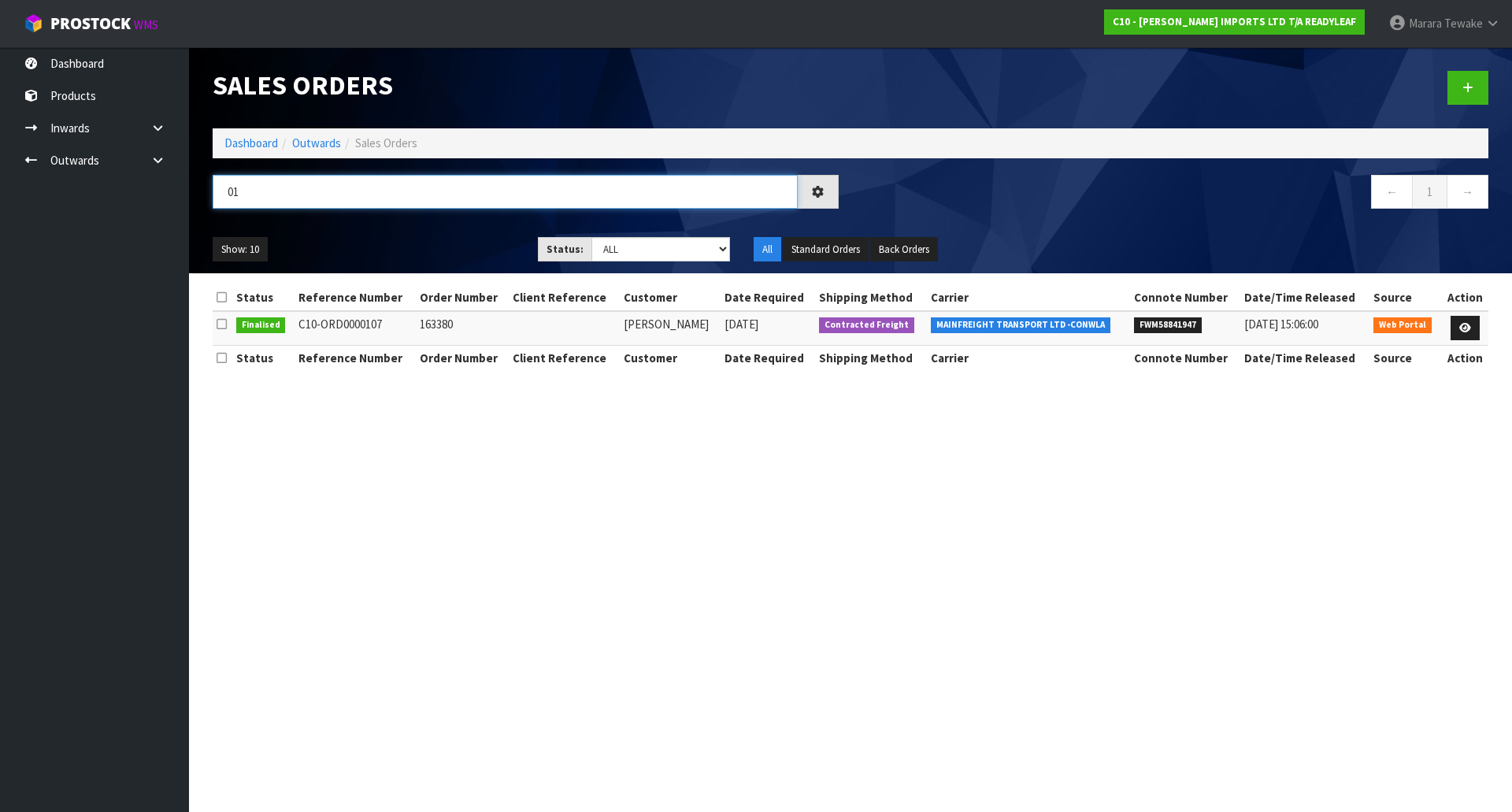
type input "0"
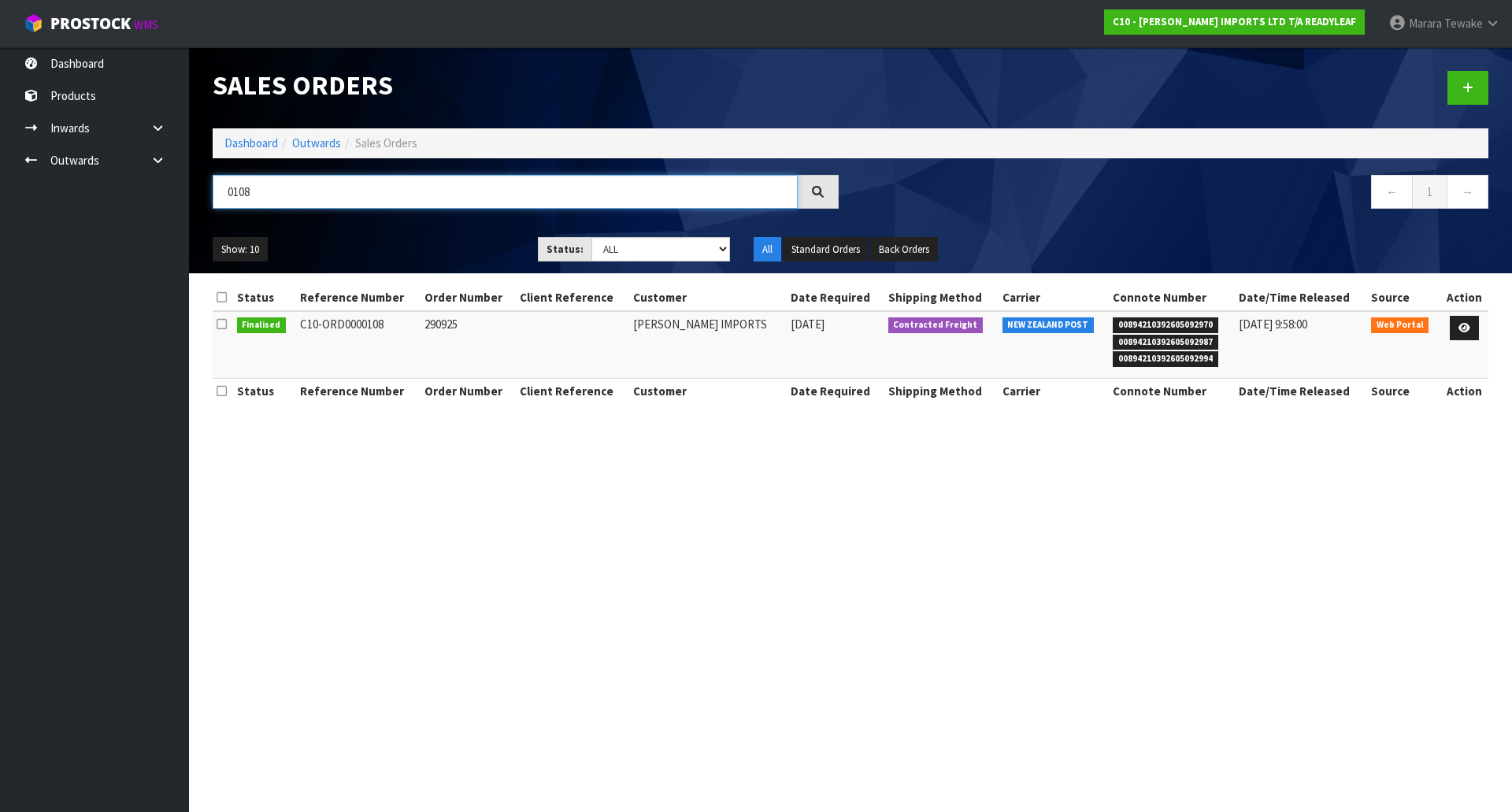
type input "0108"
drag, startPoint x: 1197, startPoint y: 326, endPoint x: 1105, endPoint y: 327, distance: 92.0
click at [1113, 327] on span "00894210392605092970" at bounding box center [1166, 326] width 106 height 16
copy span "00894210392605092970"
click at [1113, 344] on span "00894210392605092987" at bounding box center [1166, 342] width 106 height 16
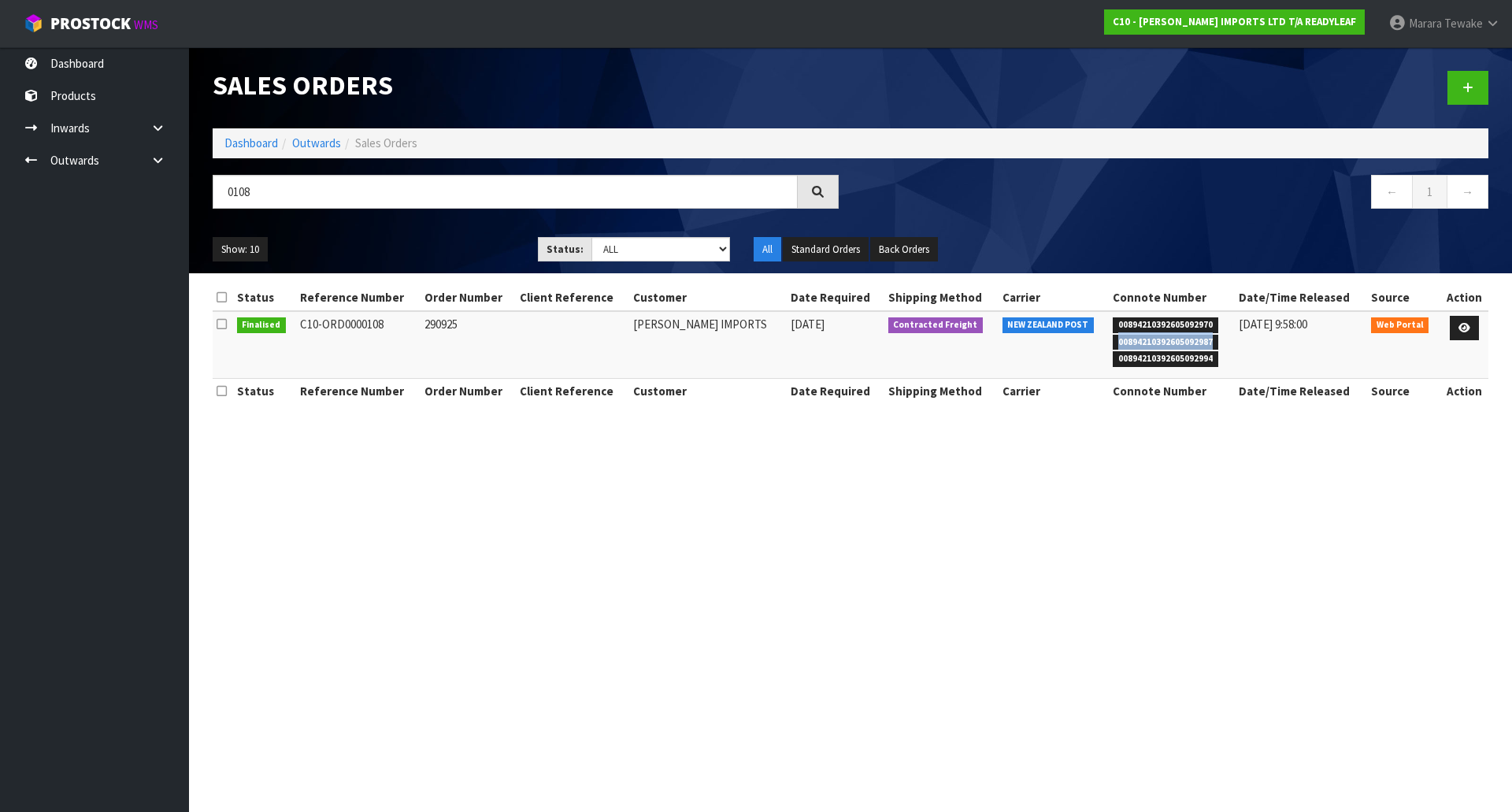
drag, startPoint x: 1101, startPoint y: 344, endPoint x: 1197, endPoint y: 342, distance: 96.0
click at [1197, 342] on span "00894210392605092987" at bounding box center [1166, 342] width 106 height 16
copy span "00894210392605092987"
drag, startPoint x: 1149, startPoint y: 461, endPoint x: 1151, endPoint y: 442, distance: 19.1
click at [1149, 458] on section "Sales Orders Dashboard Outwards Sales Orders 0108 ← 1 → Show: 10 5 10 25 50 Sta…" at bounding box center [756, 406] width 1512 height 812
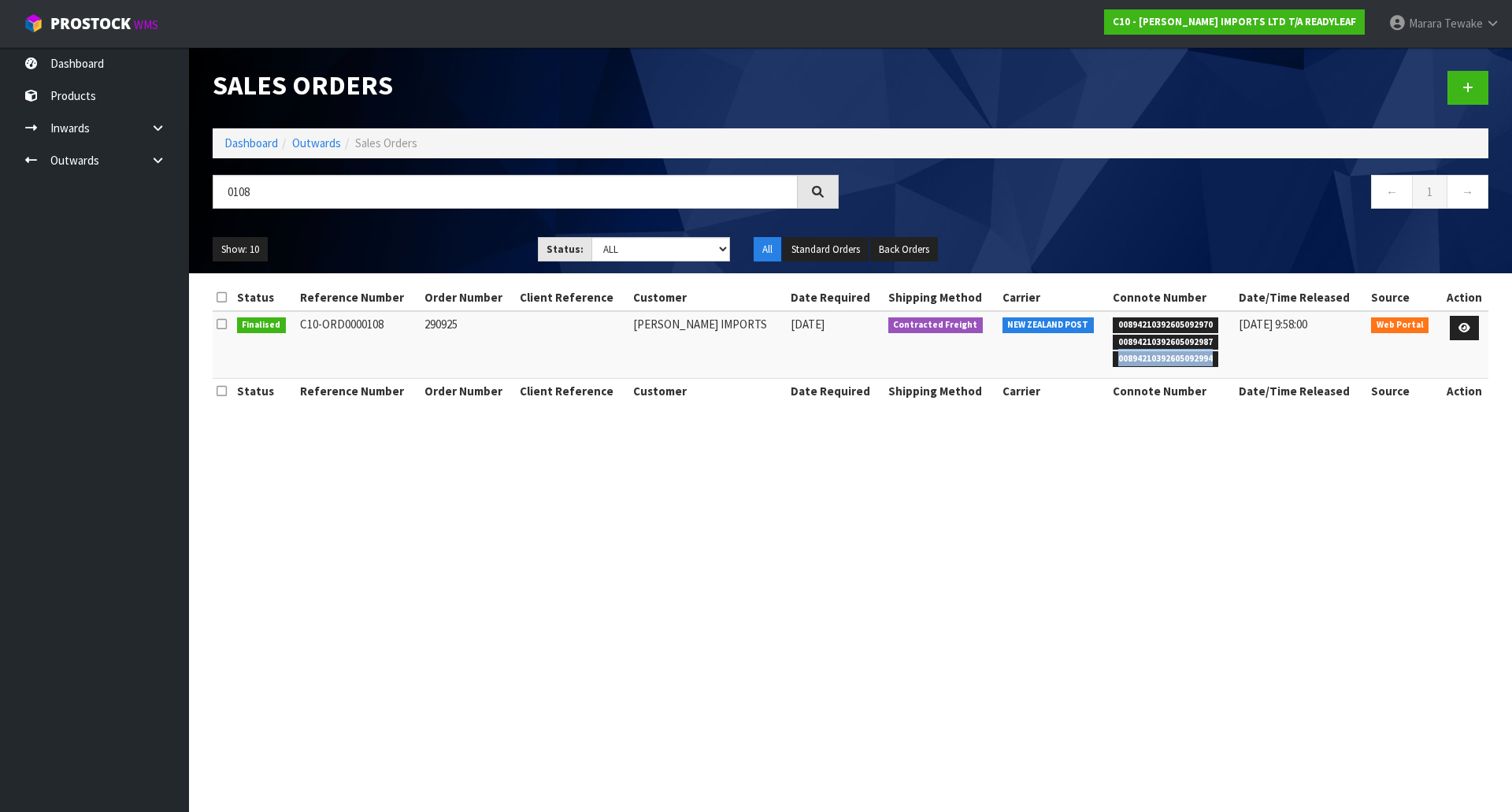
drag, startPoint x: 1197, startPoint y: 358, endPoint x: 1103, endPoint y: 364, distance: 94.2
click at [1113, 364] on span "00894210392605092994" at bounding box center [1166, 359] width 106 height 16
copy span "00894210392605092994"
click at [1464, 328] on icon at bounding box center [1464, 328] width 12 height 10
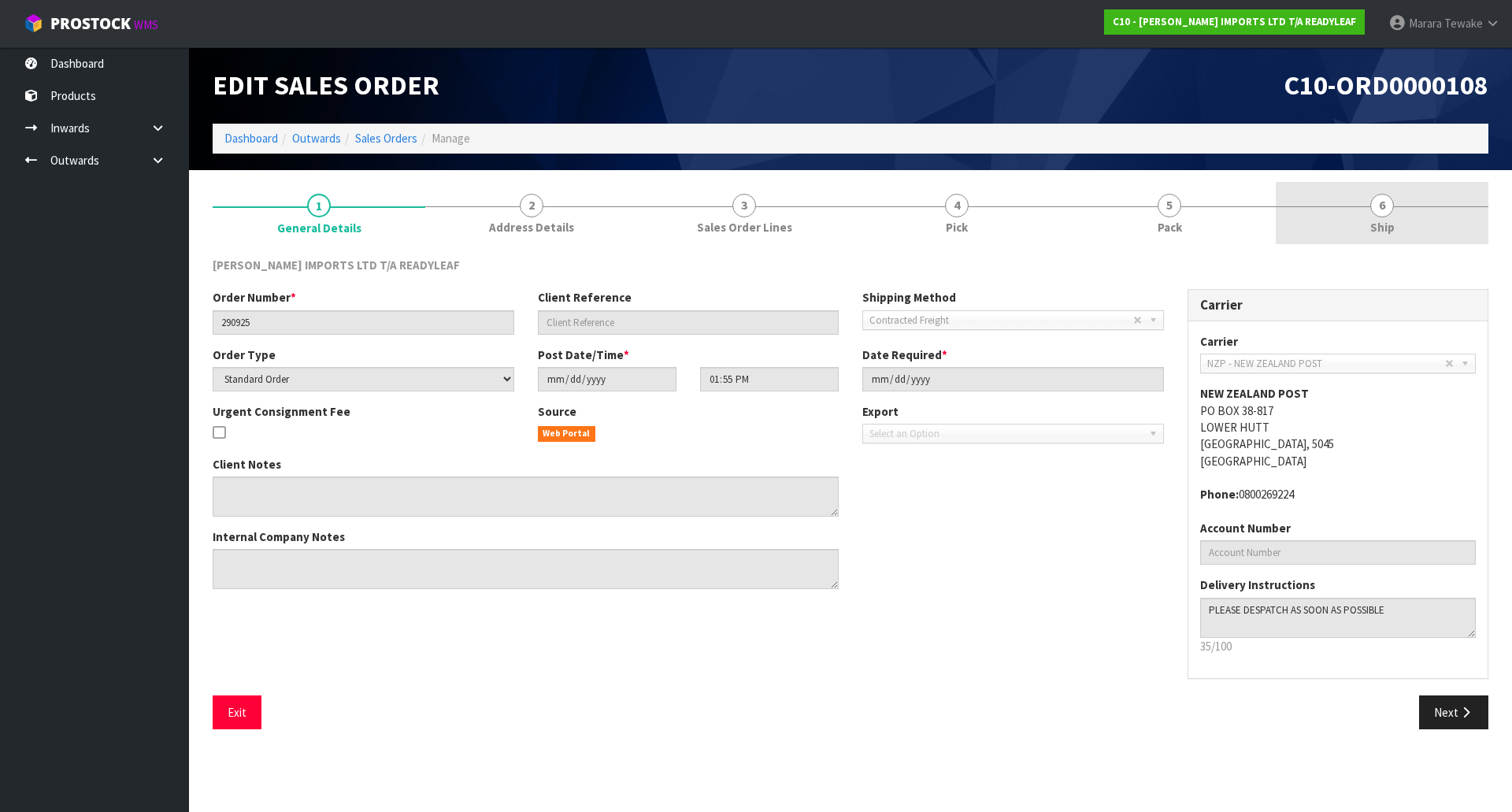
click at [1399, 238] on link "6 Ship" at bounding box center [1382, 213] width 213 height 62
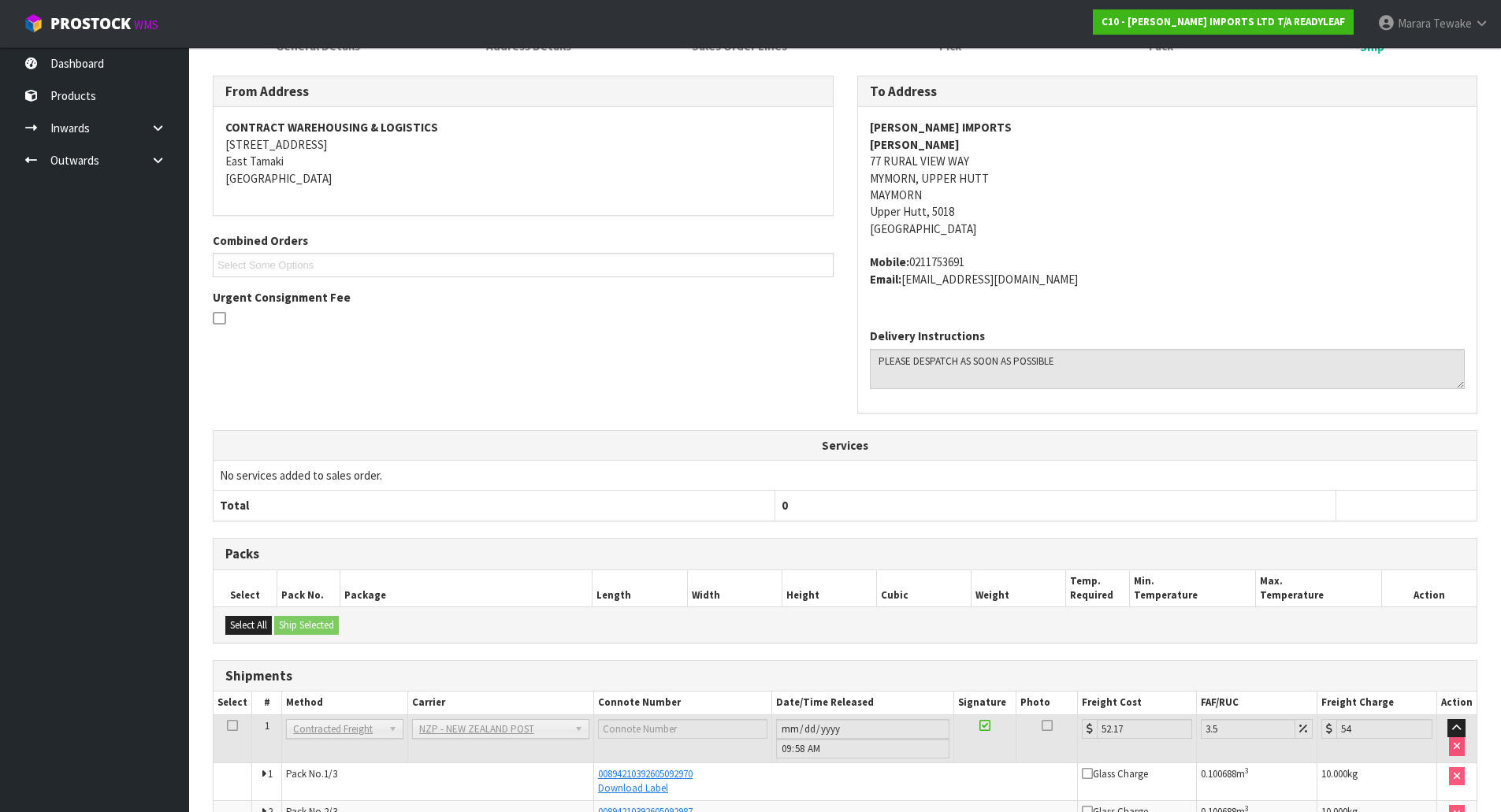
scroll to position [299, 0]
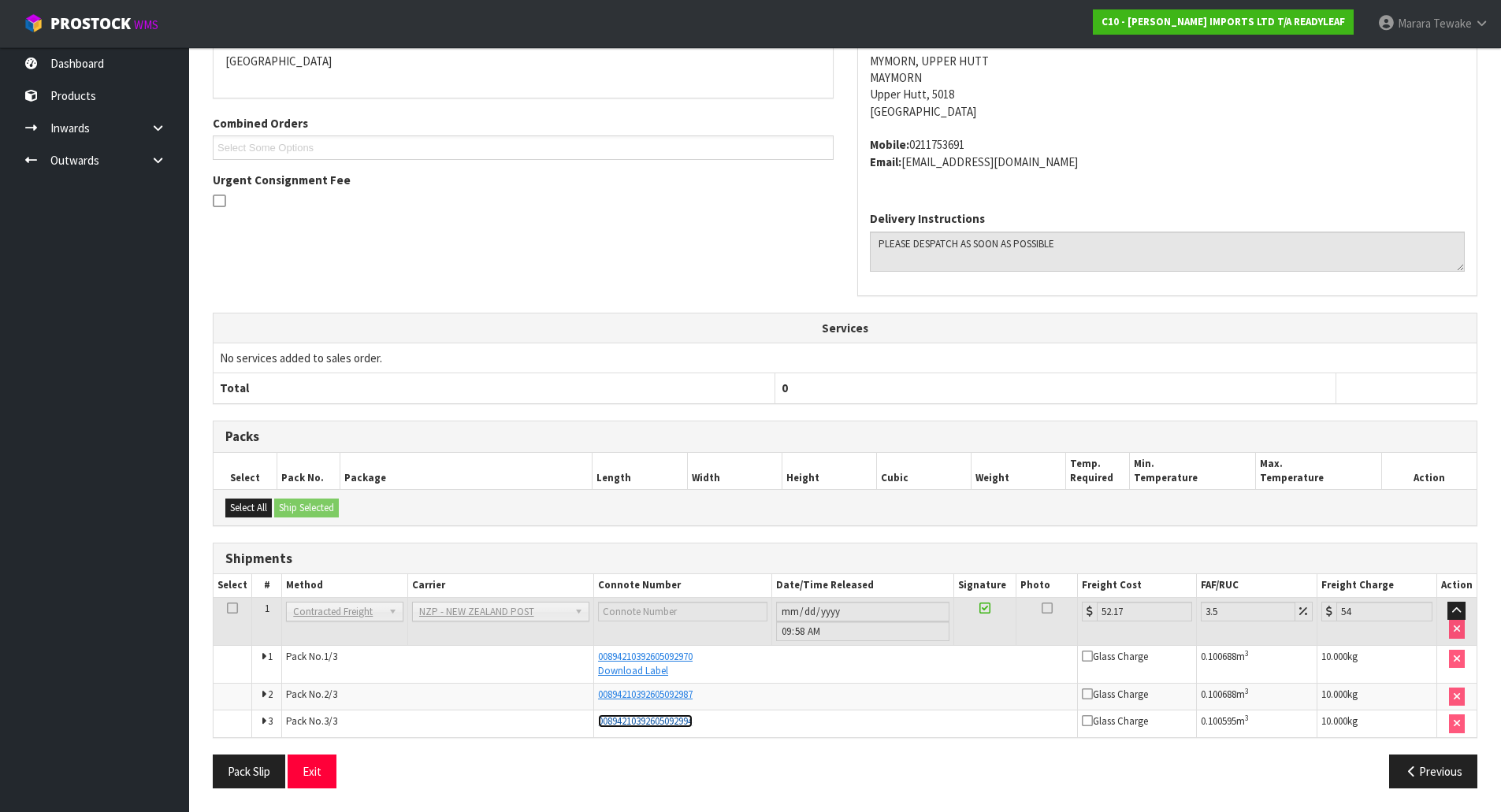
click at [660, 728] on span "00894210392605092994" at bounding box center [645, 721] width 95 height 13
click at [647, 674] on link "Download Label" at bounding box center [633, 670] width 70 height 13
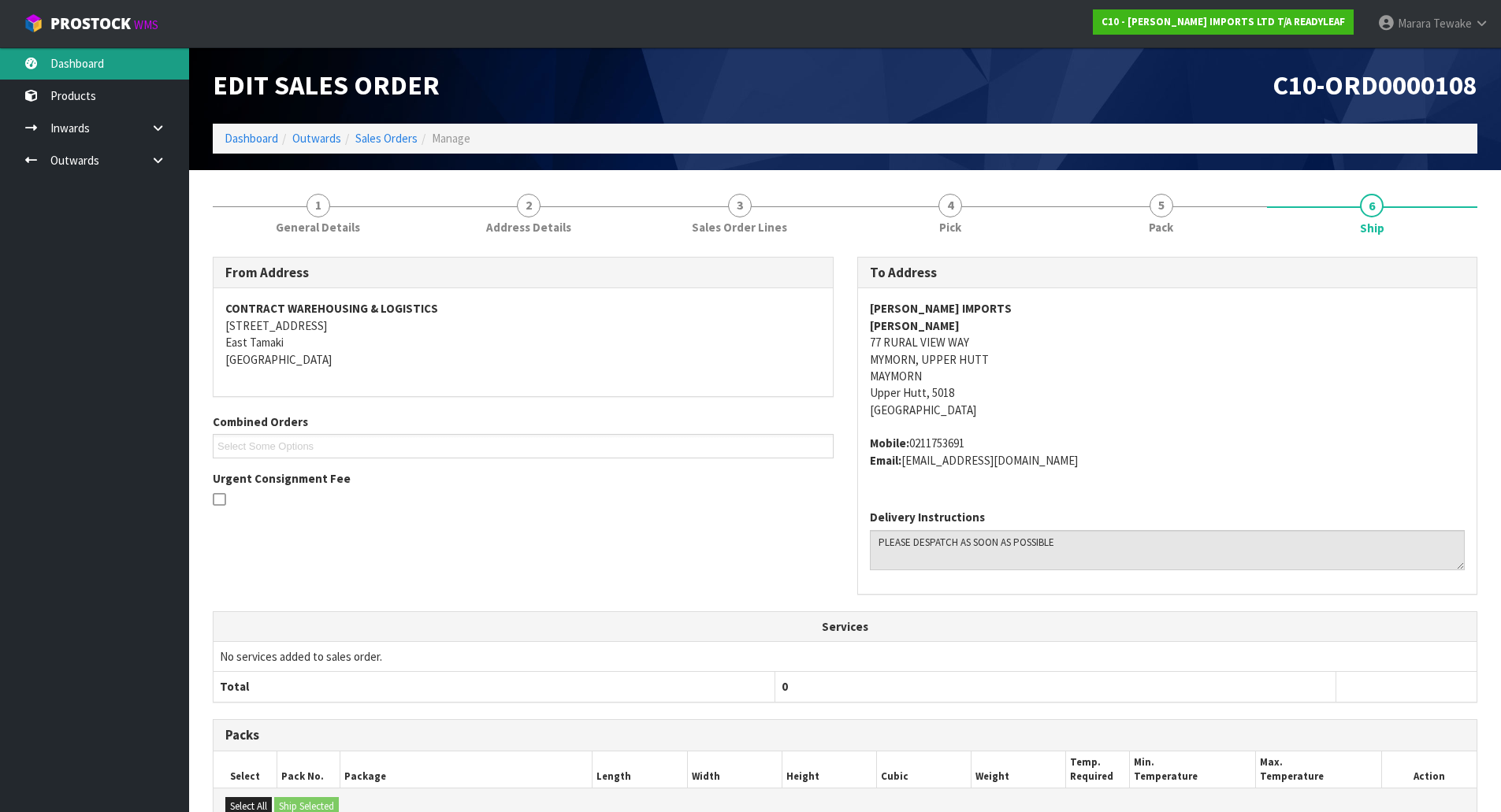
drag, startPoint x: 100, startPoint y: 63, endPoint x: 121, endPoint y: 74, distance: 23.7
click at [100, 63] on link "Dashboard" at bounding box center [94, 63] width 189 height 32
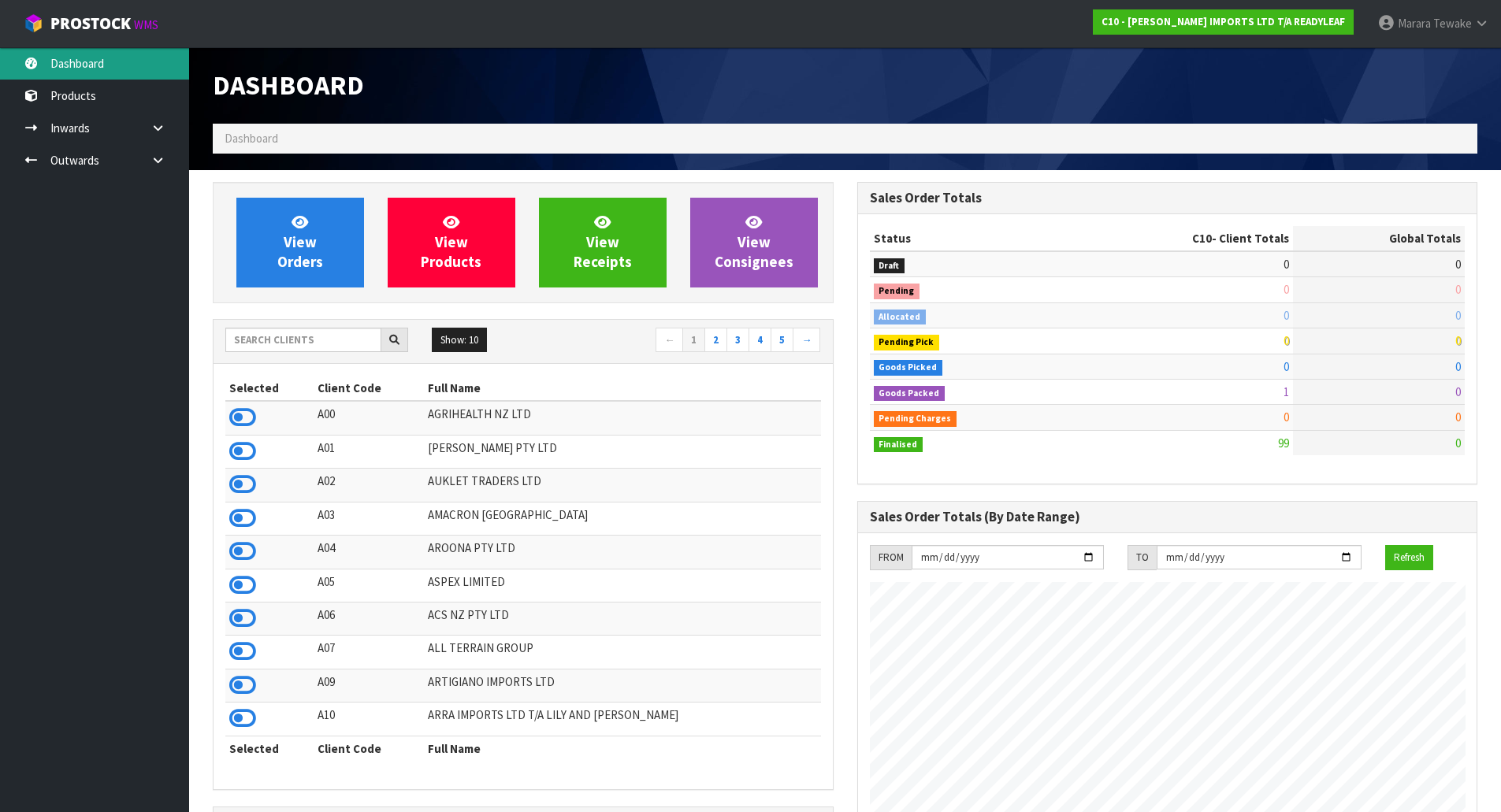
scroll to position [1014, 644]
click at [318, 343] on input "text" at bounding box center [303, 339] width 156 height 25
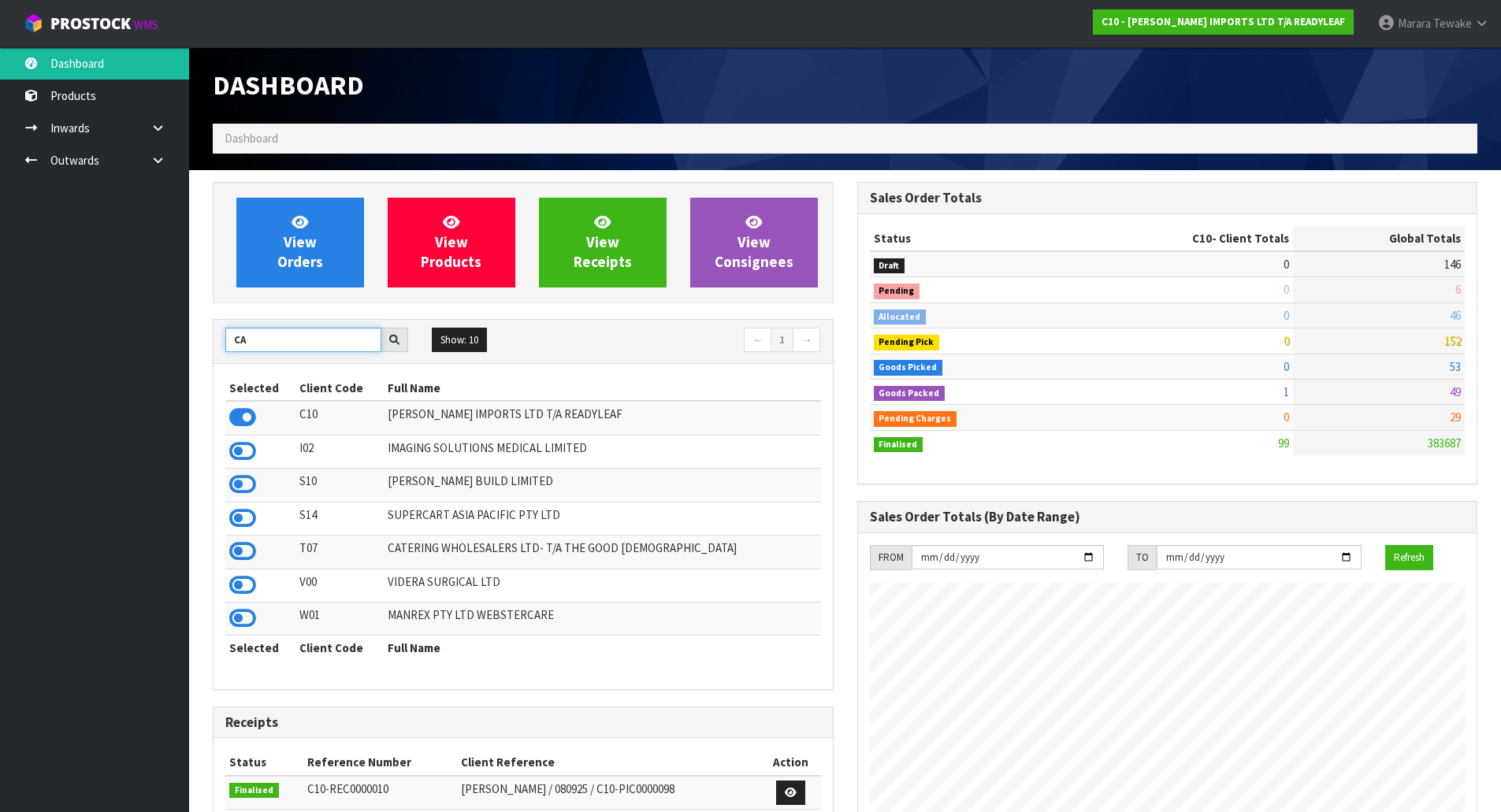
type input "CA"
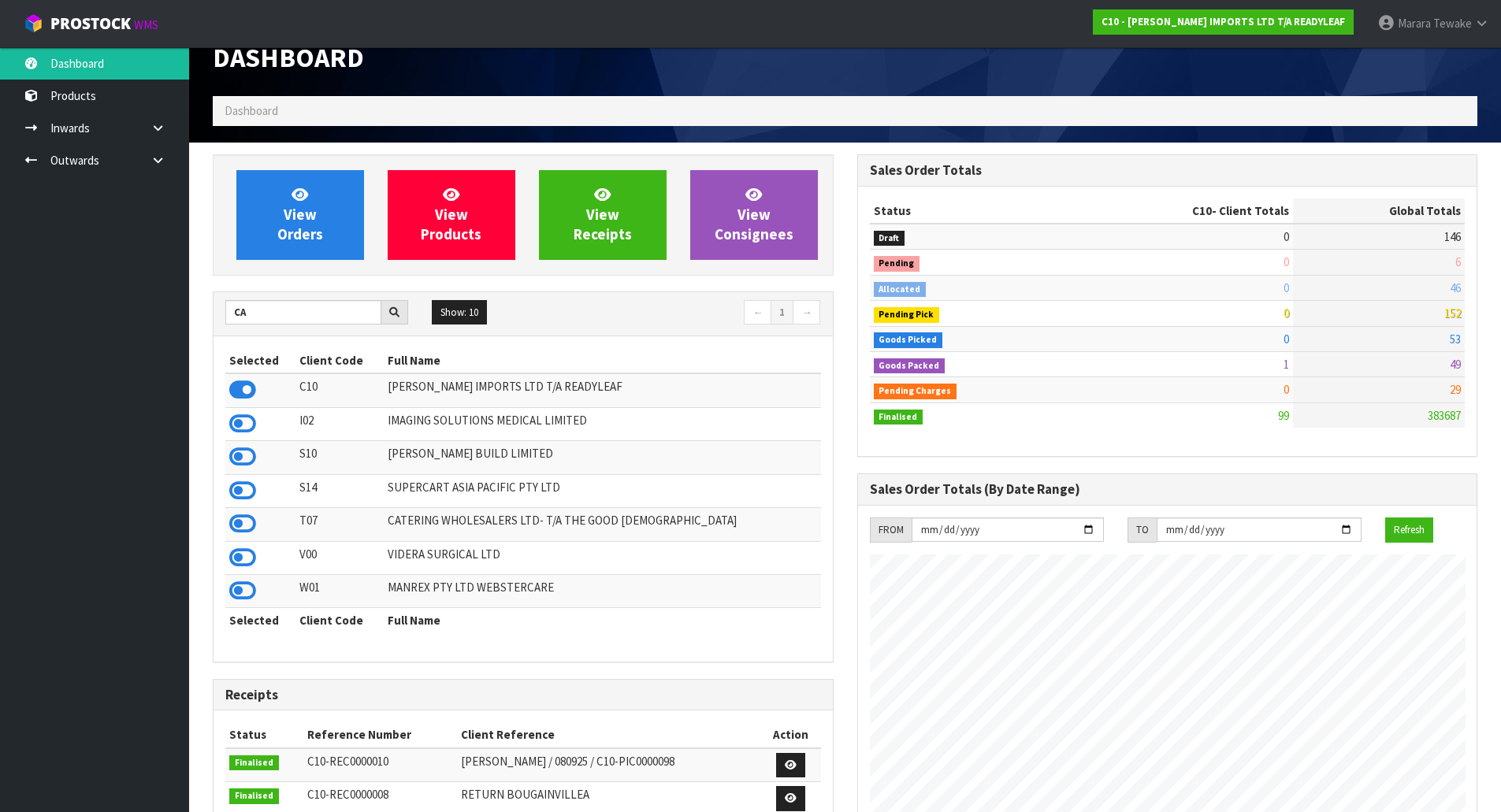
scroll to position [0, 0]
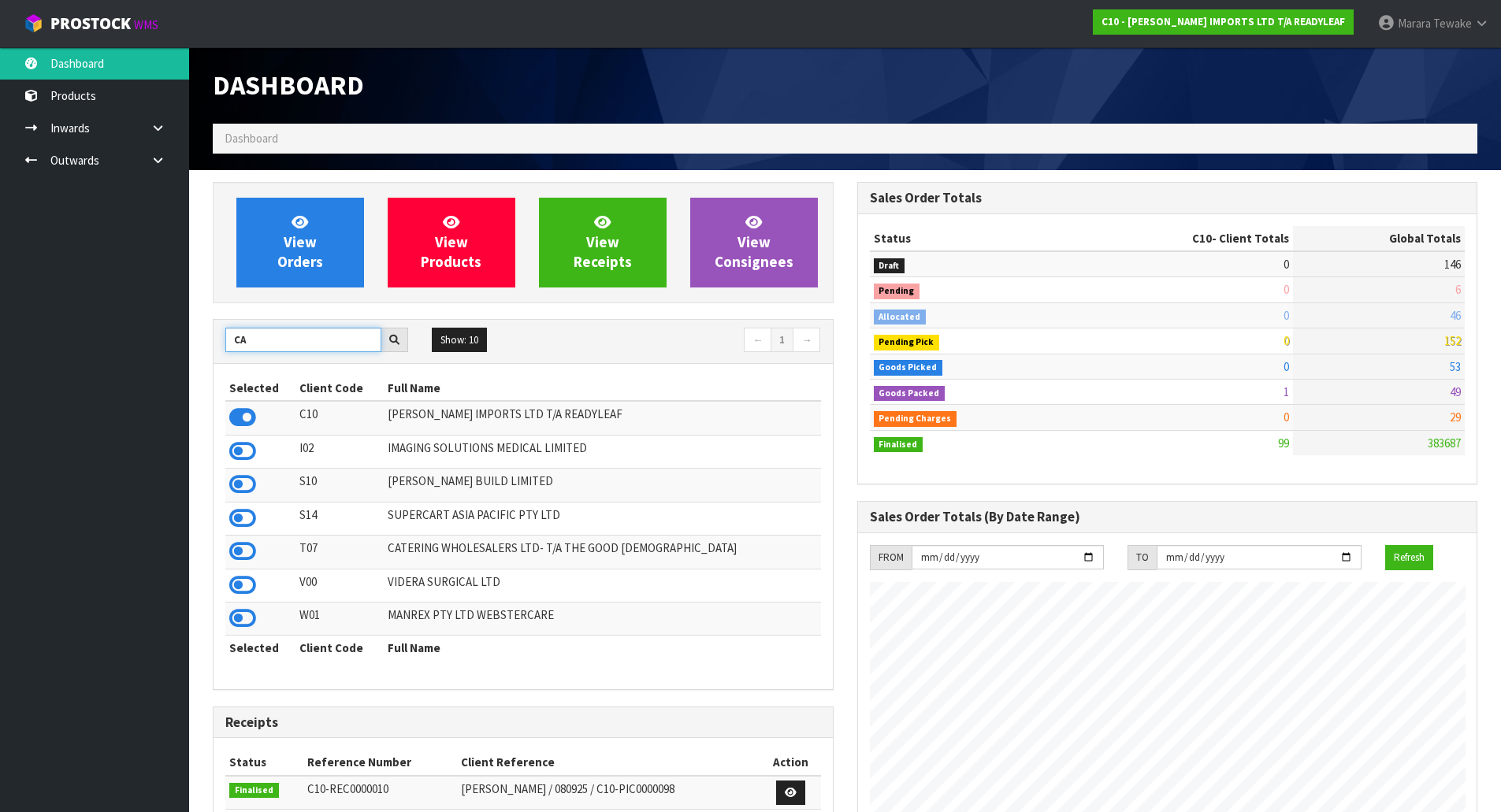
drag, startPoint x: 276, startPoint y: 346, endPoint x: 236, endPoint y: 328, distance: 43.9
click at [229, 331] on input "CA" at bounding box center [303, 339] width 156 height 25
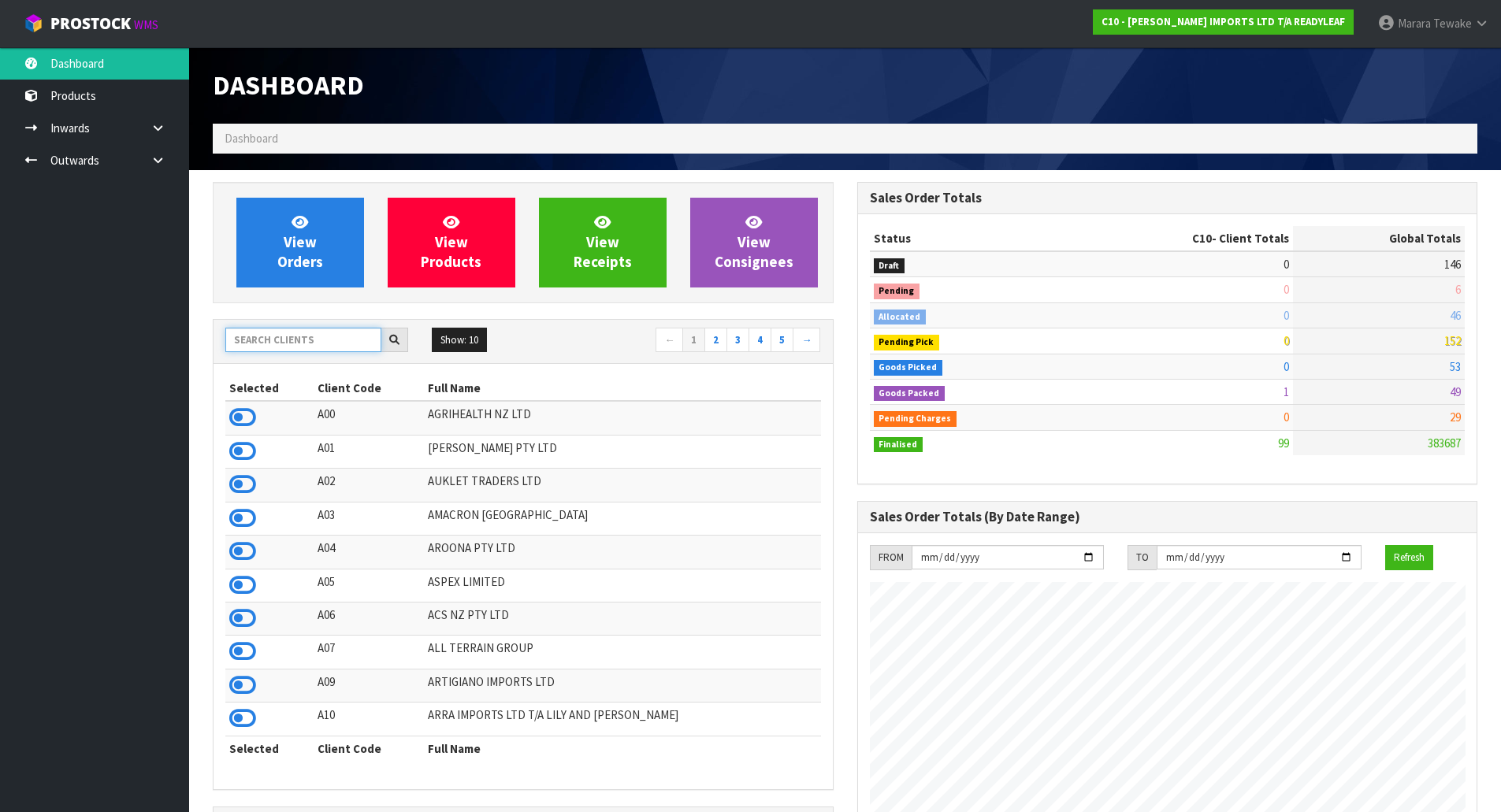
click at [279, 341] on input "text" at bounding box center [303, 339] width 156 height 25
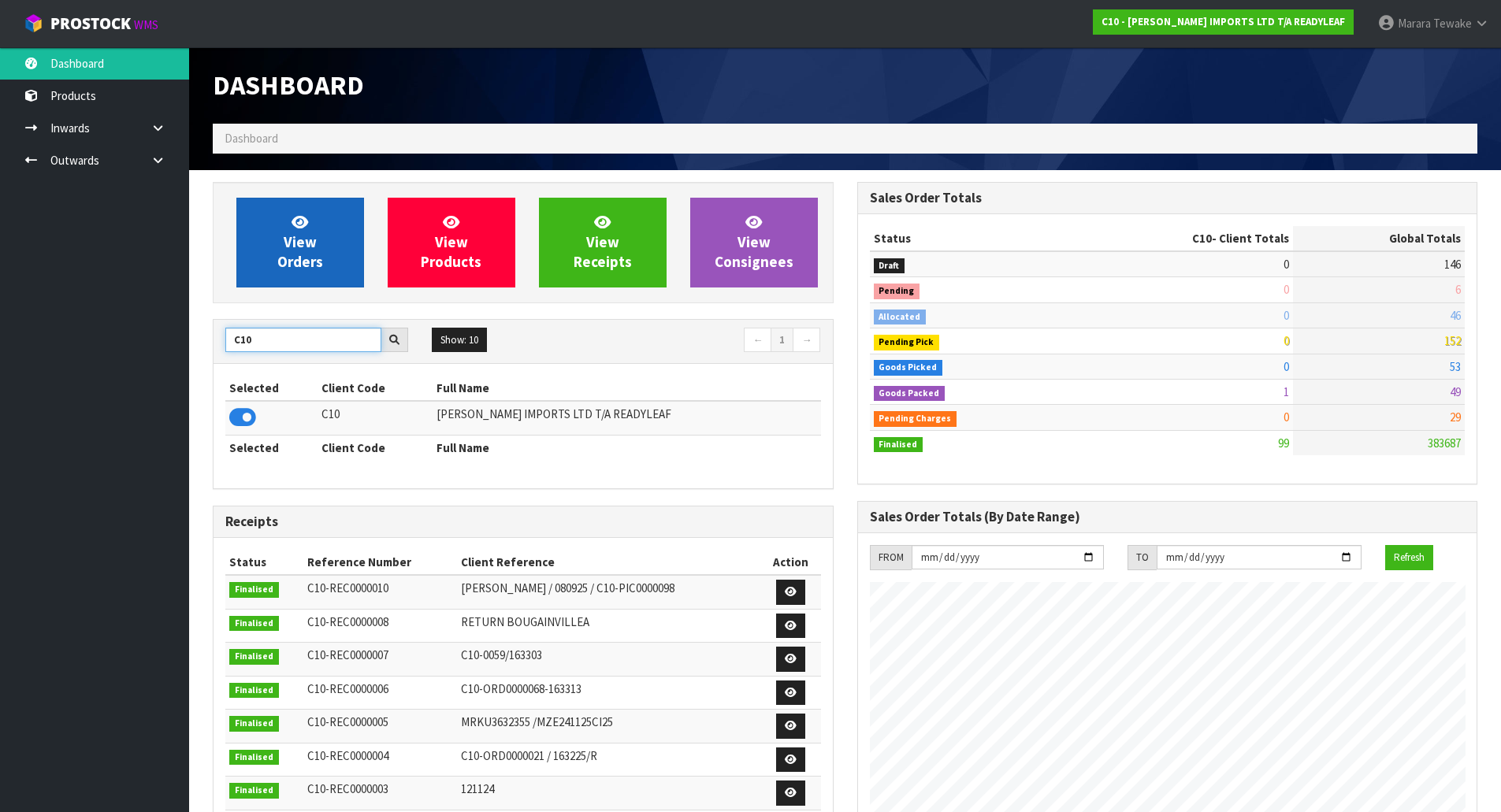
type input "C10"
click at [302, 244] on span "View Orders" at bounding box center [301, 242] width 46 height 59
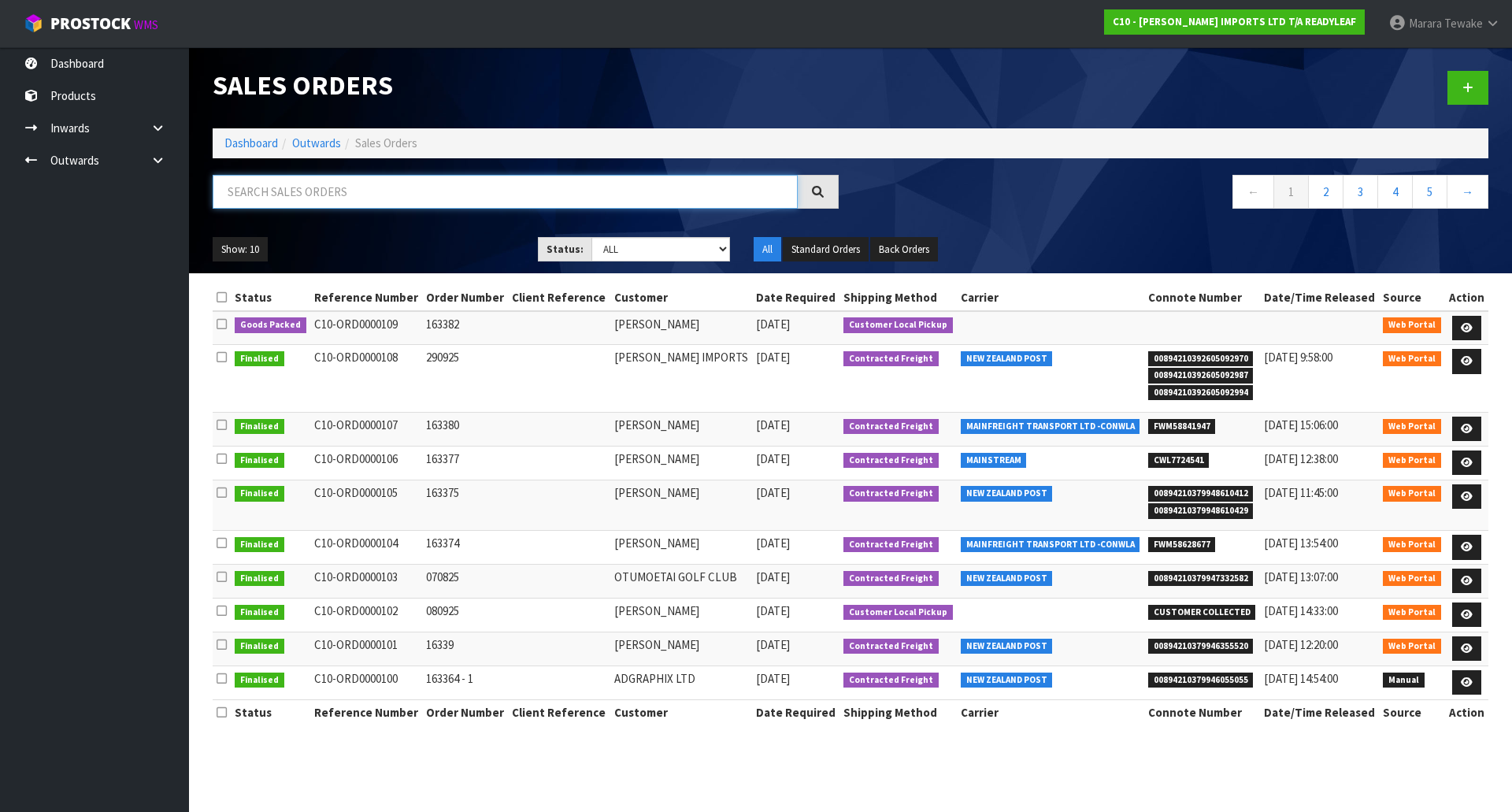
click at [393, 207] on input "text" at bounding box center [505, 191] width 585 height 34
click at [1468, 370] on link at bounding box center [1466, 361] width 29 height 25
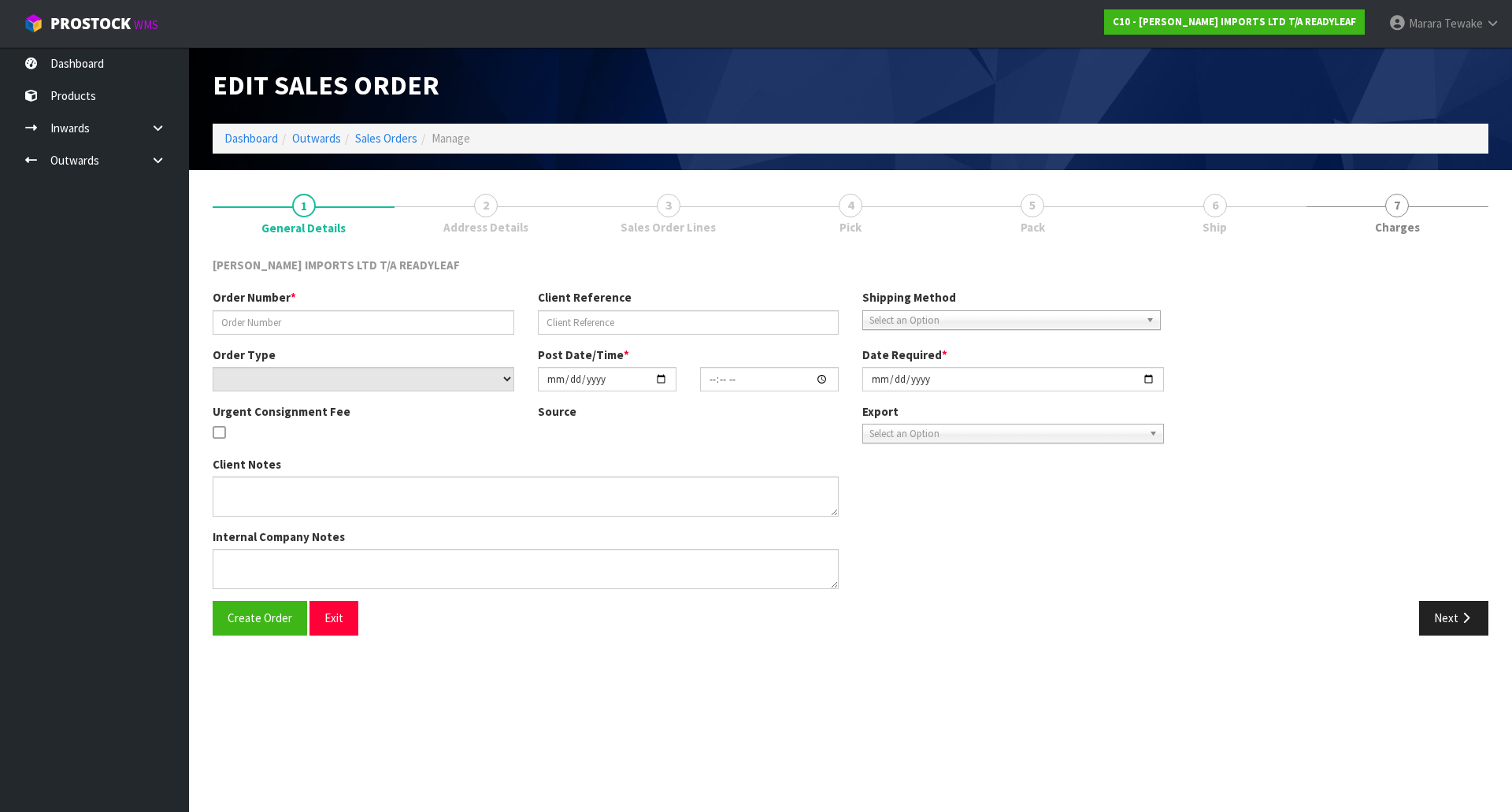
type input "290925"
select select "number:0"
type input "2025-09-29"
type input "13:55:00.000"
type input "[DATE]"
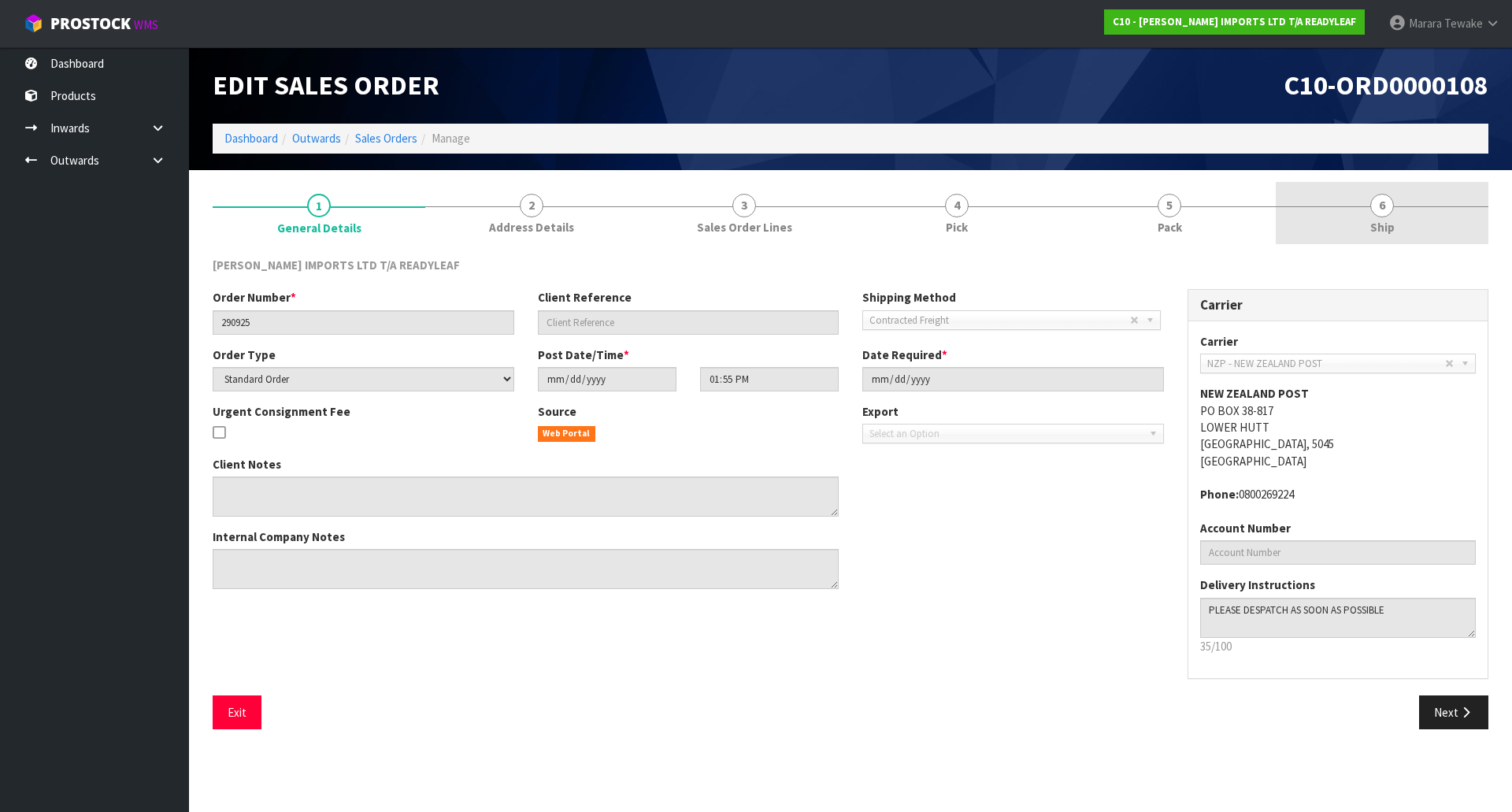
click at [1386, 230] on span "Ship" at bounding box center [1382, 227] width 25 height 17
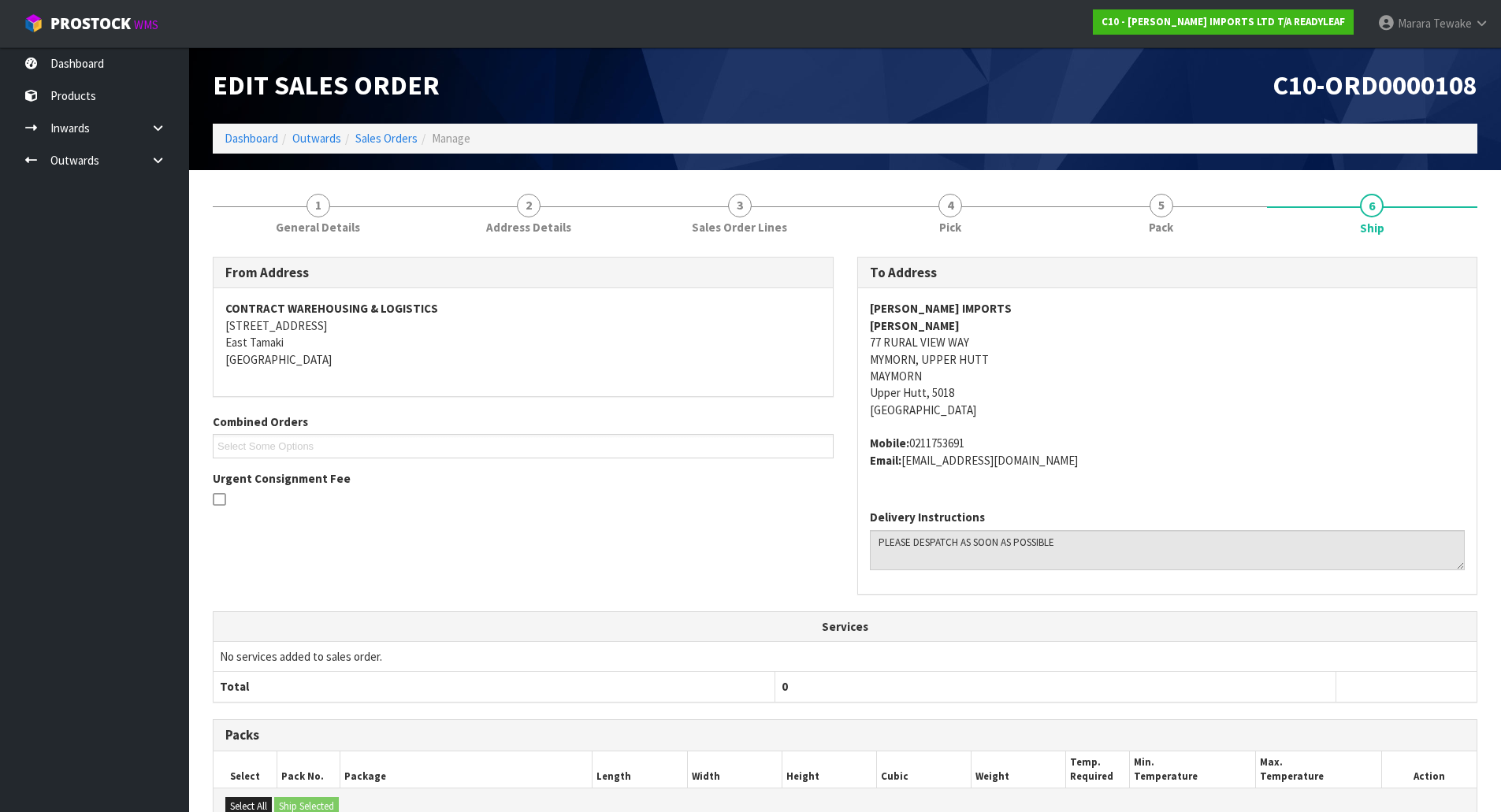
scroll to position [299, 0]
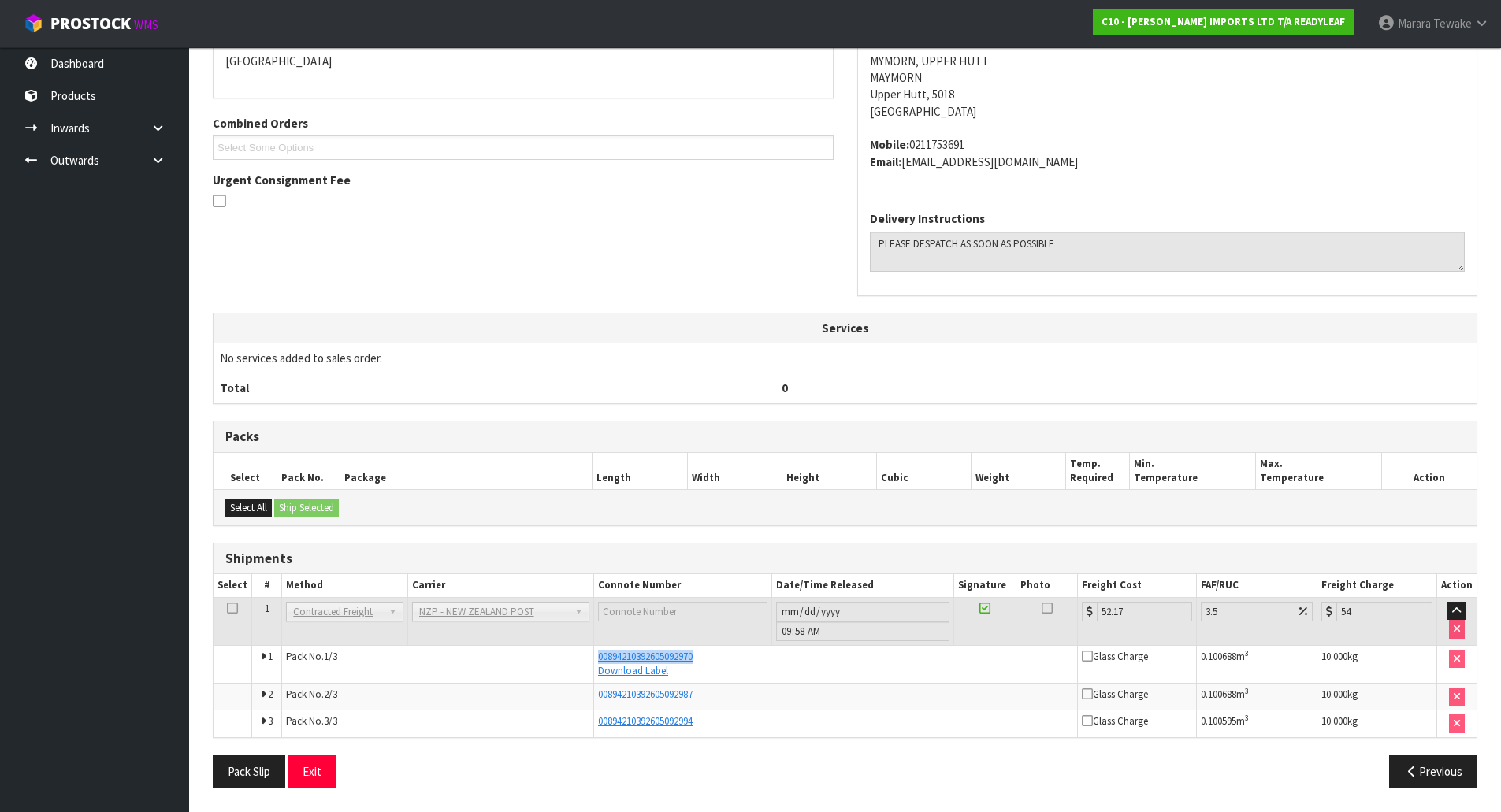
drag, startPoint x: 722, startPoint y: 657, endPoint x: 586, endPoint y: 654, distance: 136.0
click at [586, 654] on tr "1 Pack No. 1/3 00894210392605092970 Download Label Glass Charge 0.100688 m 3 10…" at bounding box center [845, 664] width 1263 height 38
copy tr "00894210392605092970"
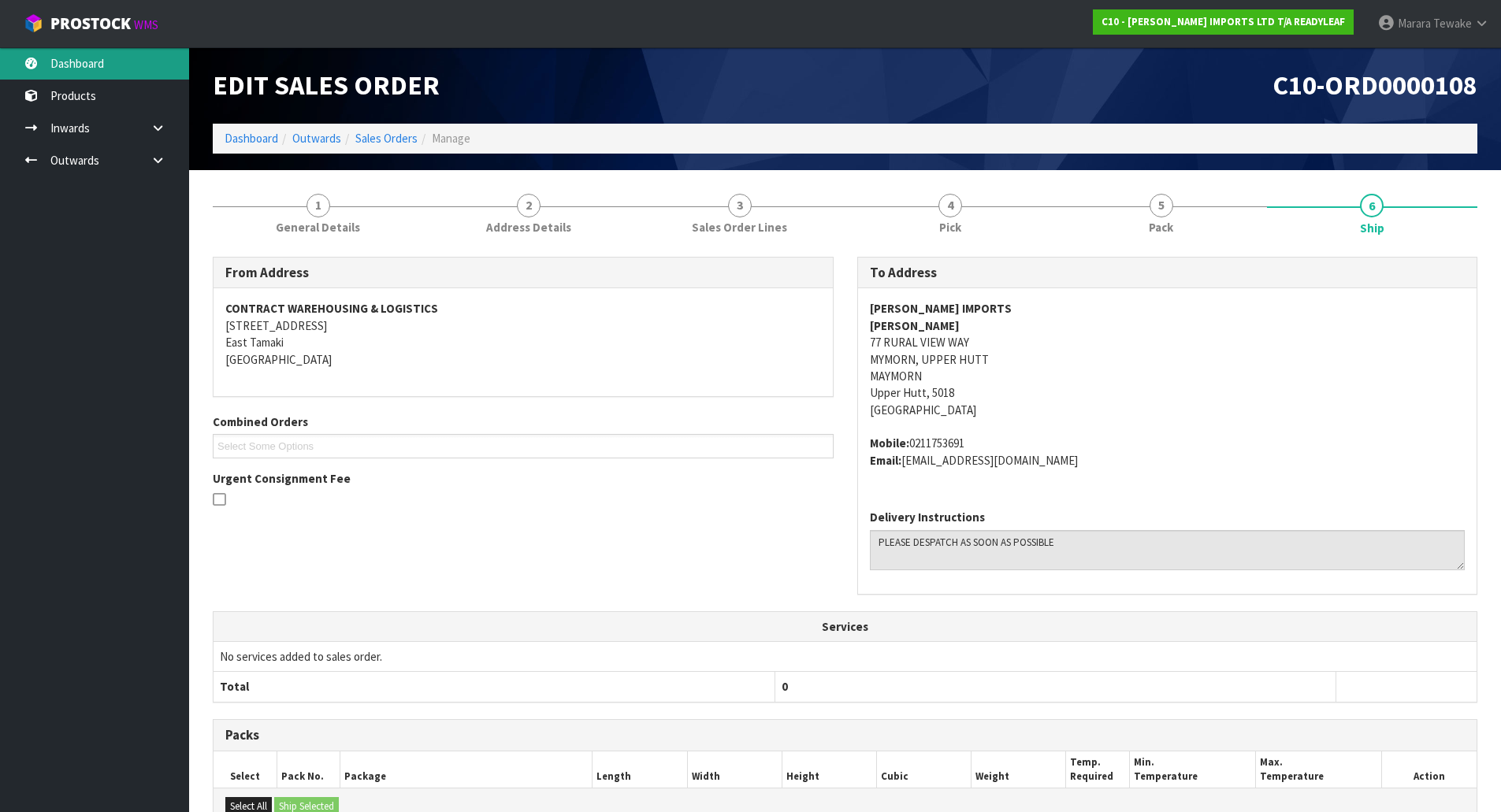
click at [127, 74] on link "Dashboard" at bounding box center [94, 63] width 189 height 32
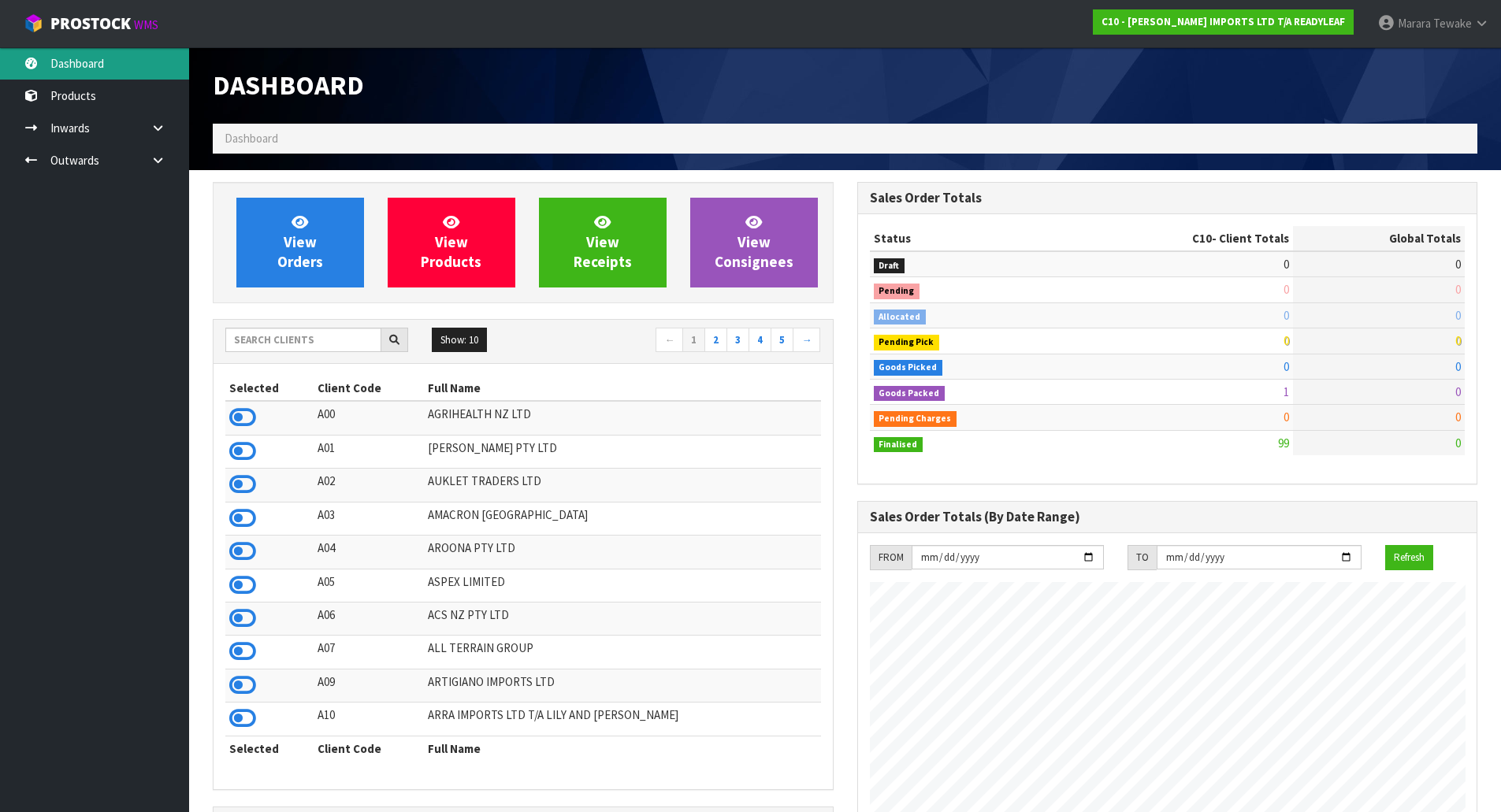
scroll to position [1014, 644]
click at [319, 334] on input "text" at bounding box center [303, 339] width 156 height 25
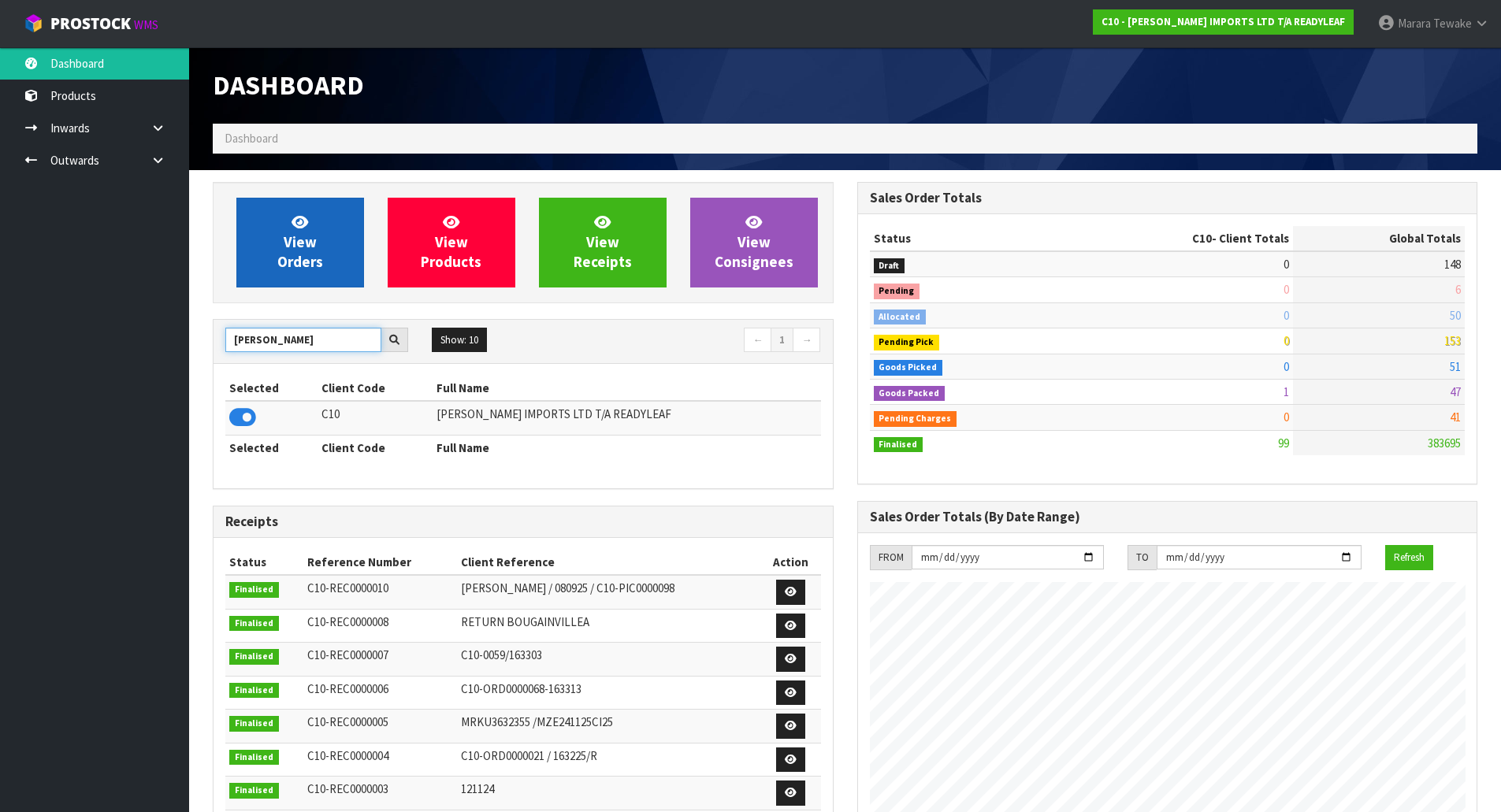
type input "[PERSON_NAME]"
click at [316, 220] on link "View Orders" at bounding box center [300, 243] width 127 height 90
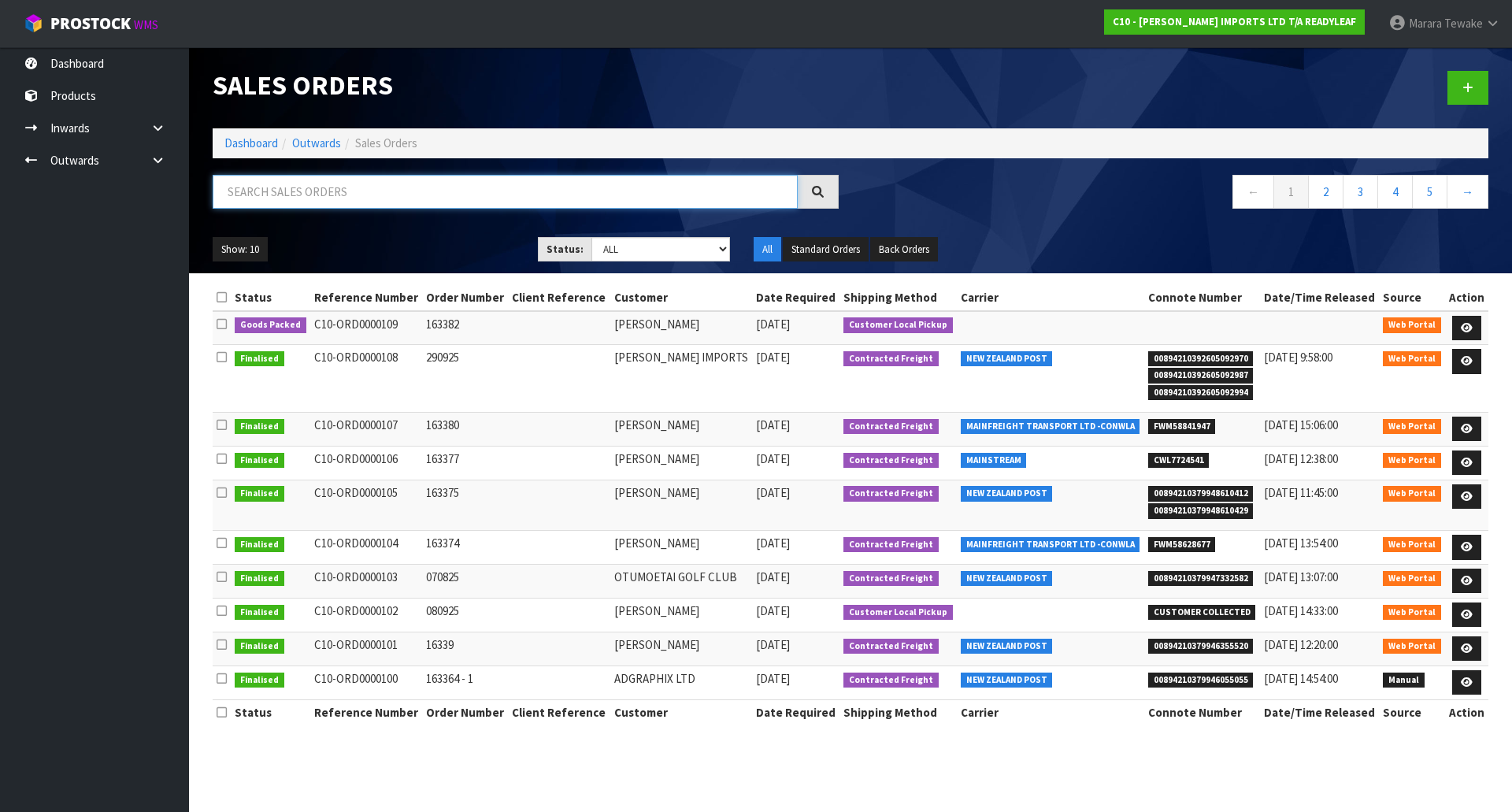
click at [295, 195] on input "text" at bounding box center [505, 191] width 585 height 34
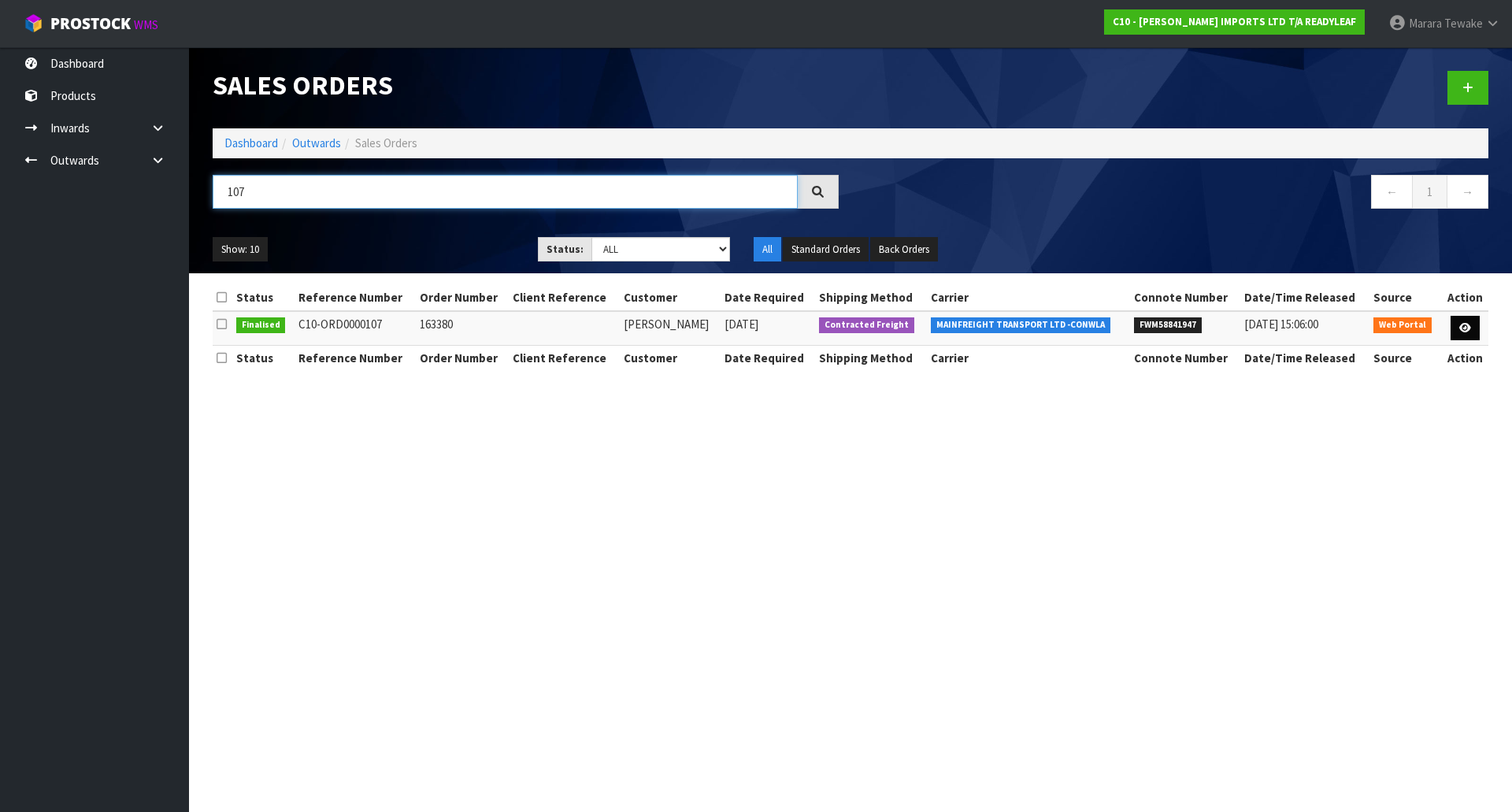
type input "107"
click at [1461, 330] on icon at bounding box center [1465, 328] width 12 height 10
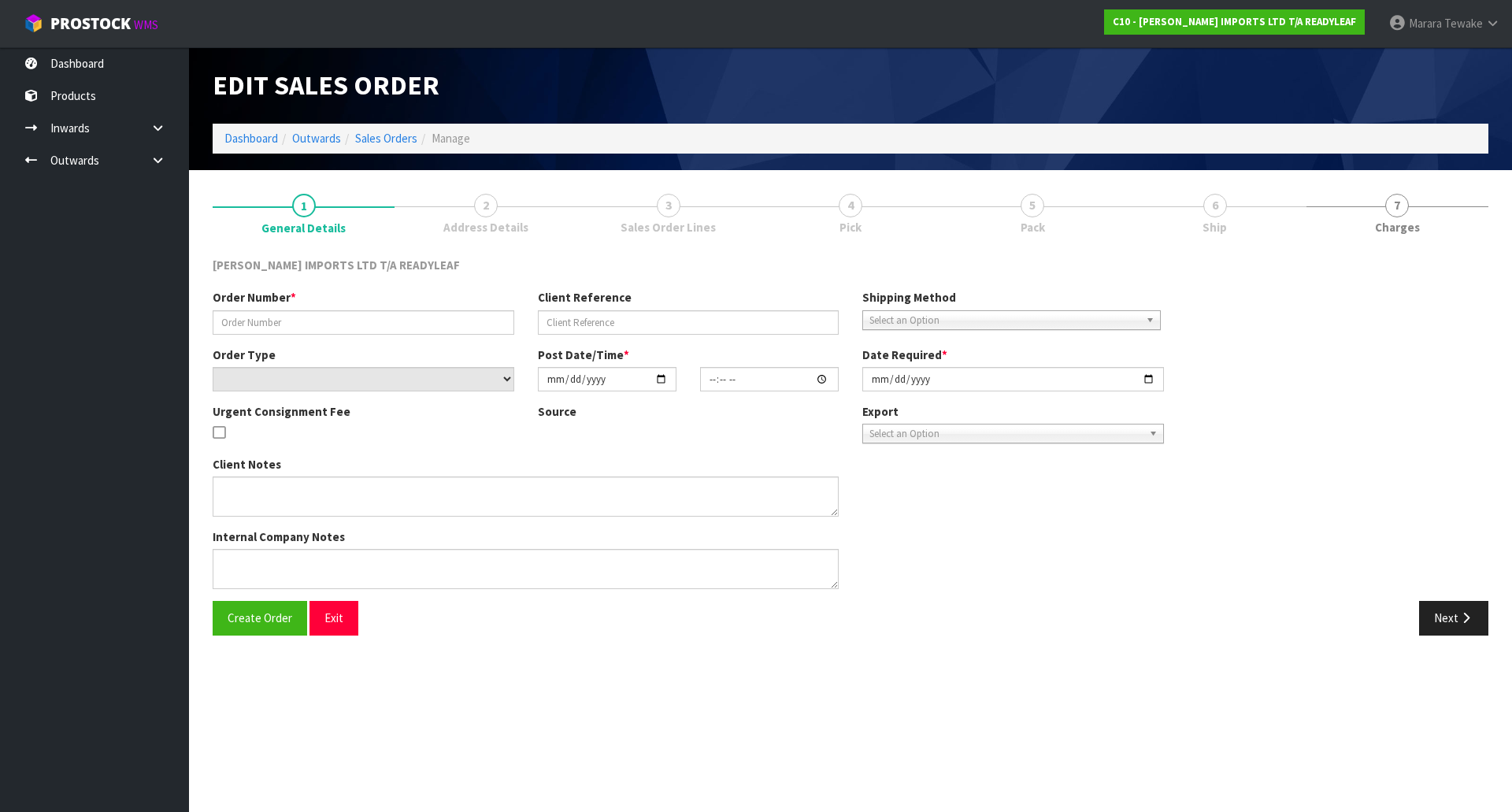
type input "163380"
select select "number:0"
type input "[DATE]"
type input "13:50:00.000"
type input "[DATE]"
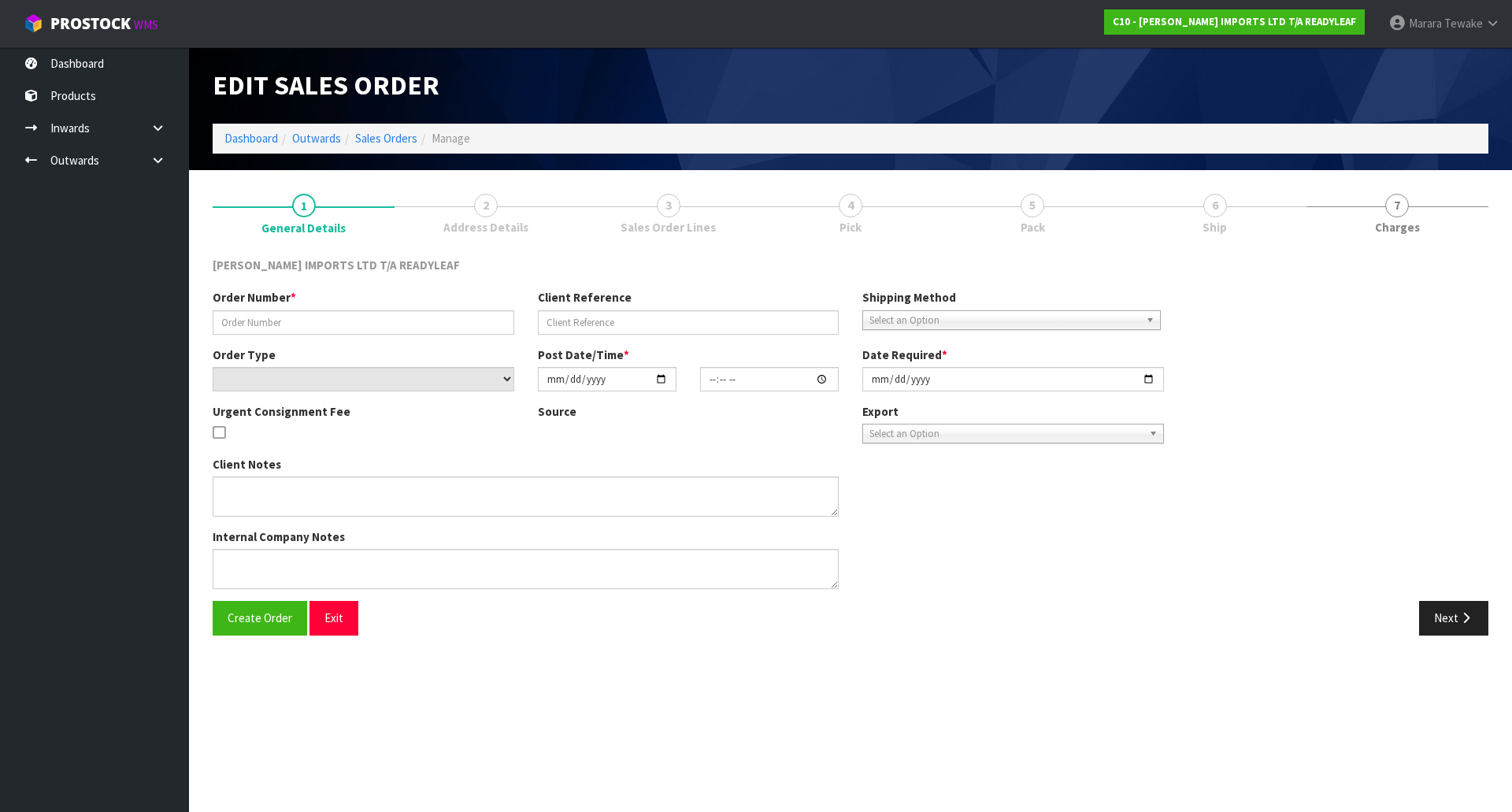
type textarea "I HAVE QUOTED $150+ GST"
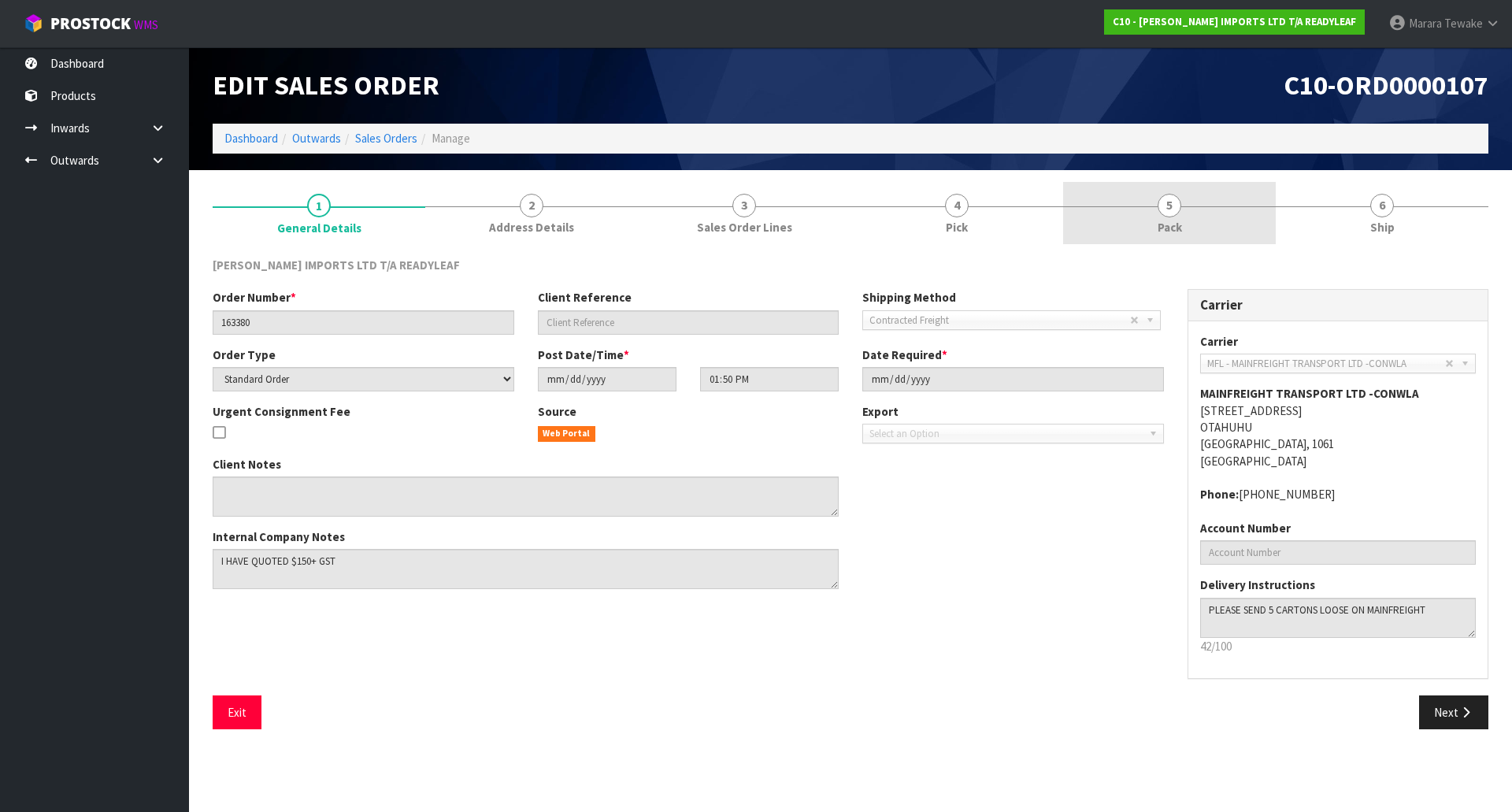
click at [1163, 217] on link "5 Pack" at bounding box center [1169, 213] width 213 height 62
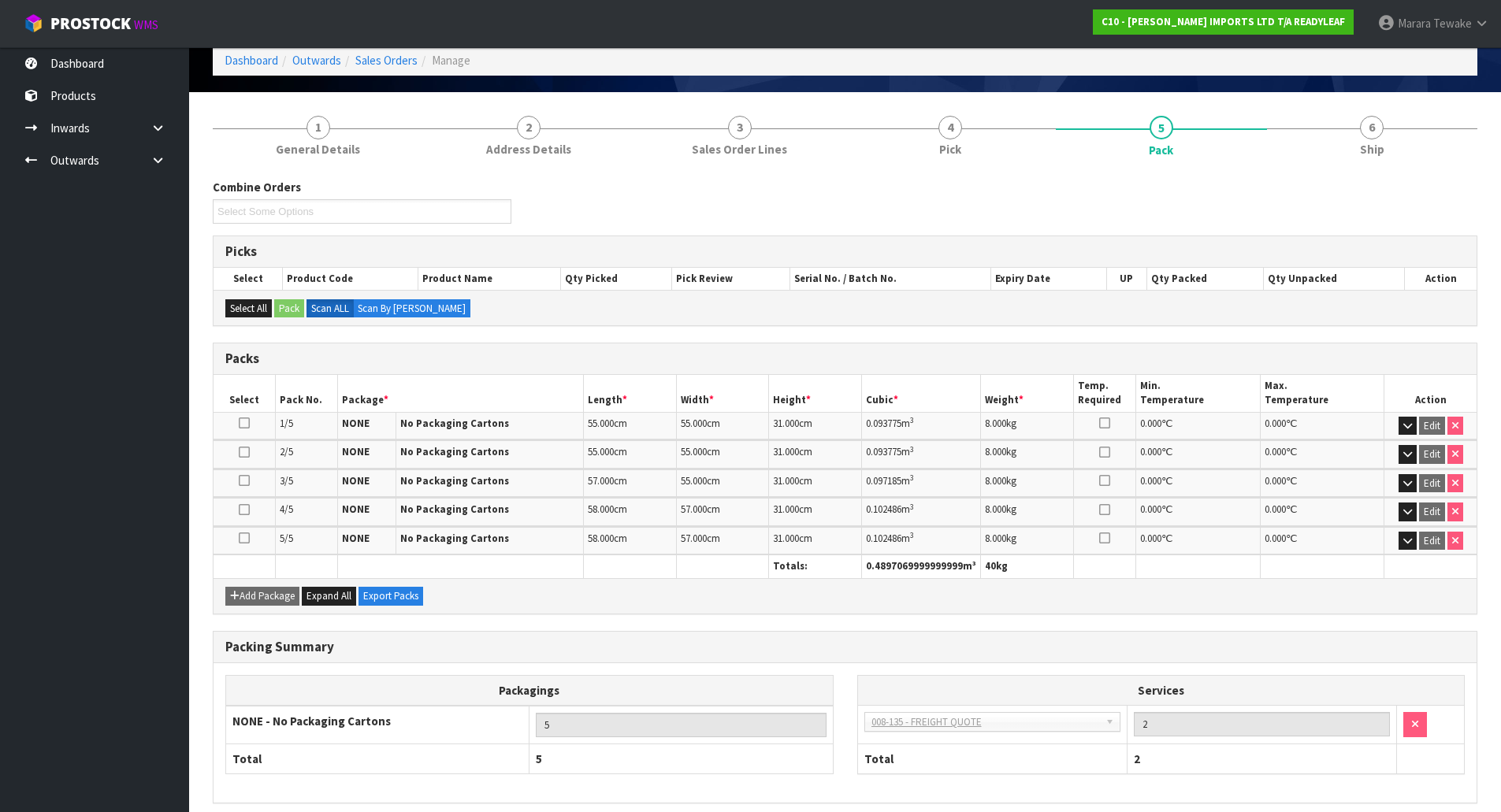
scroll to position [79, 0]
click at [1404, 540] on icon "button" at bounding box center [1408, 540] width 9 height 10
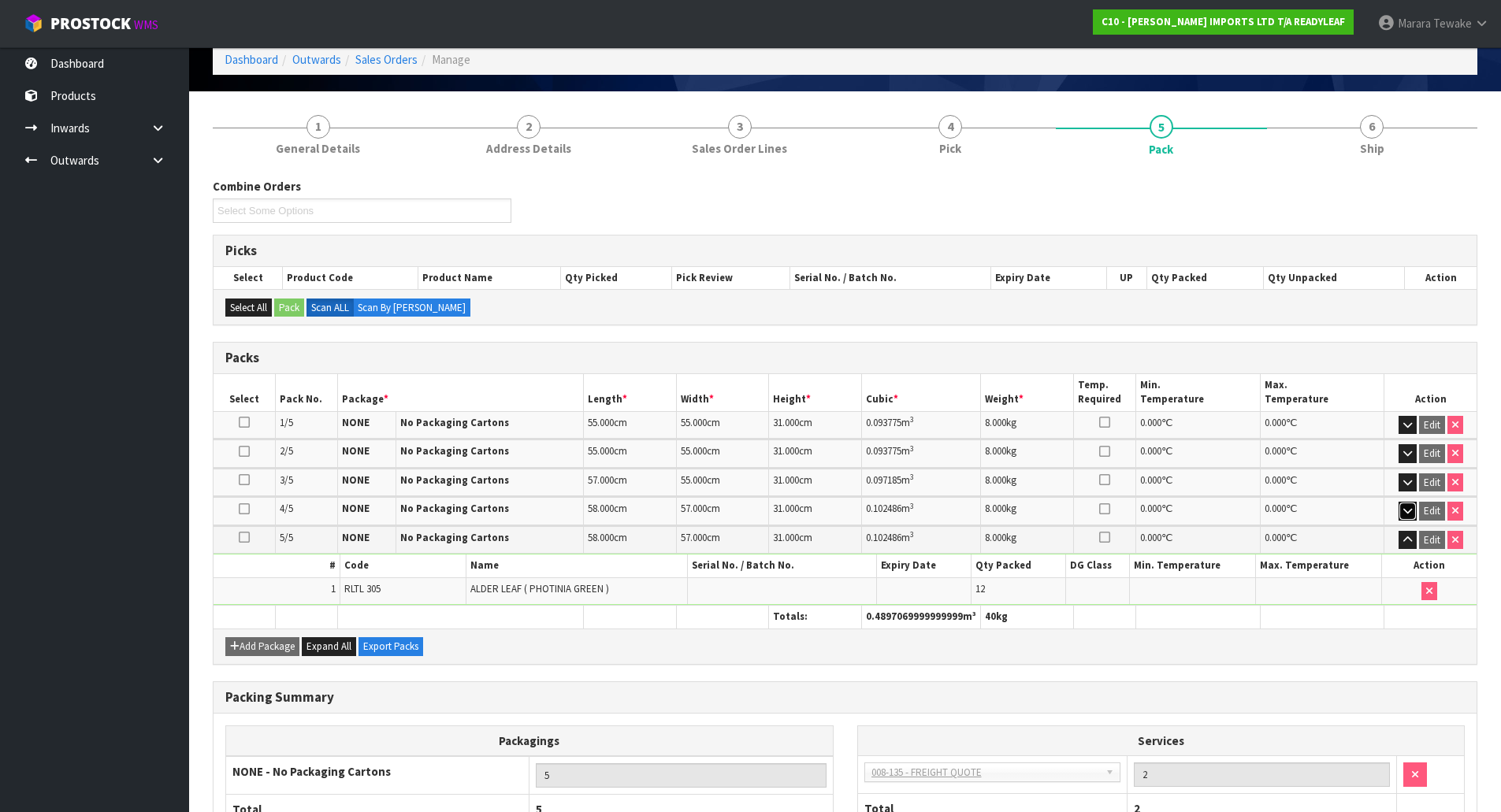
click at [1408, 507] on icon "button" at bounding box center [1408, 511] width 9 height 10
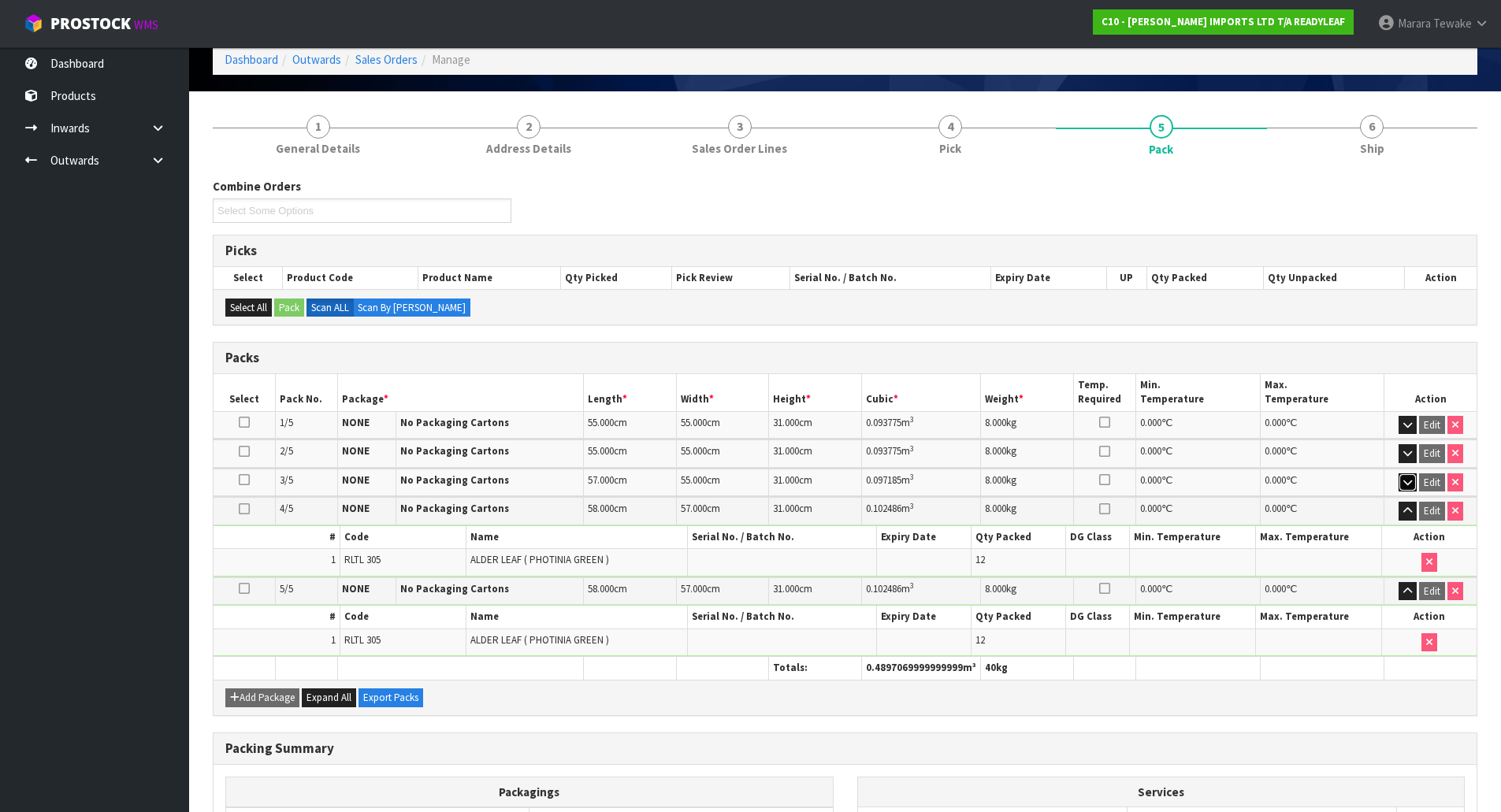
click at [1409, 482] on icon "button" at bounding box center [1408, 482] width 9 height 10
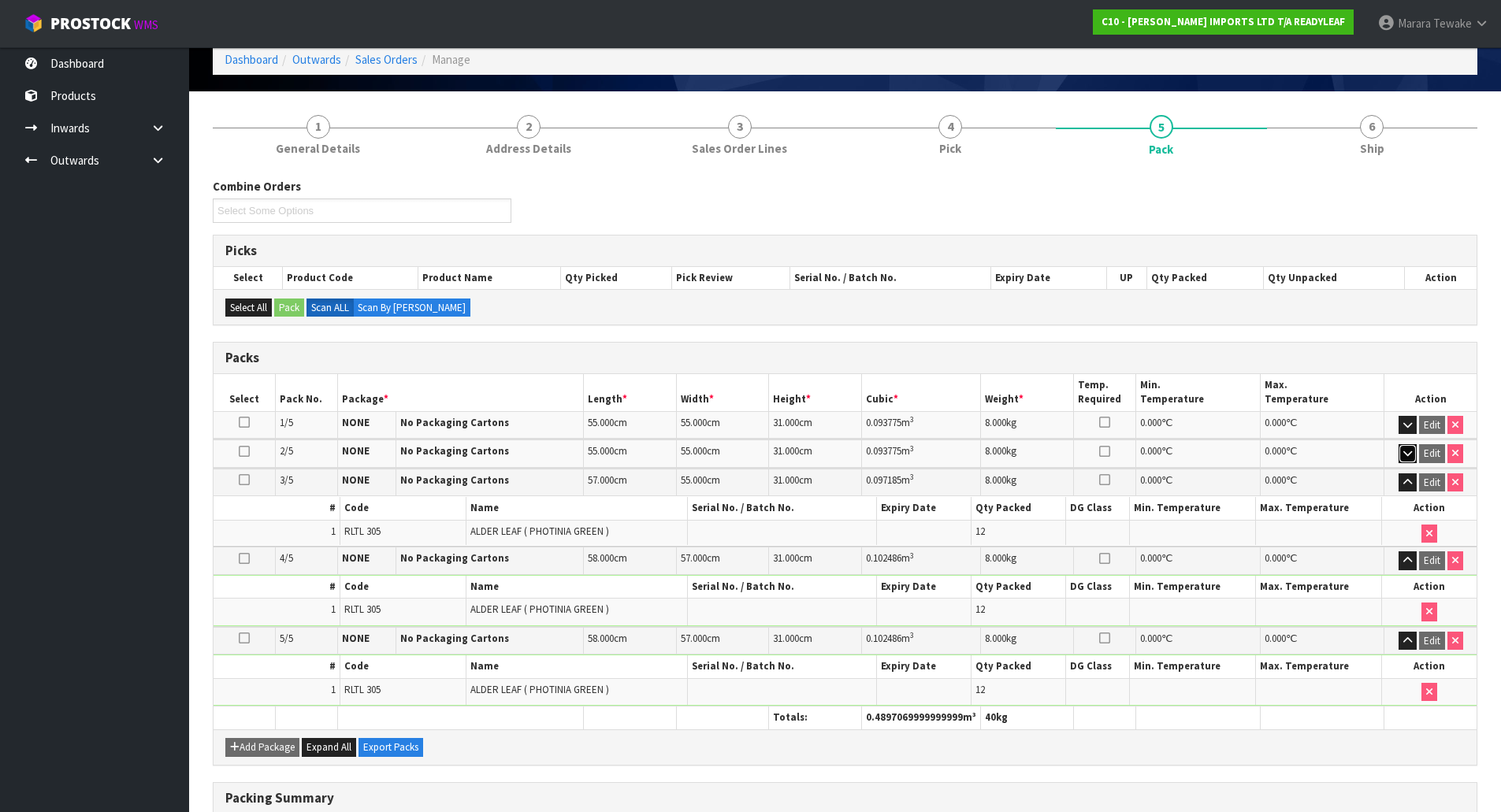
click at [1409, 449] on icon "button" at bounding box center [1408, 453] width 9 height 10
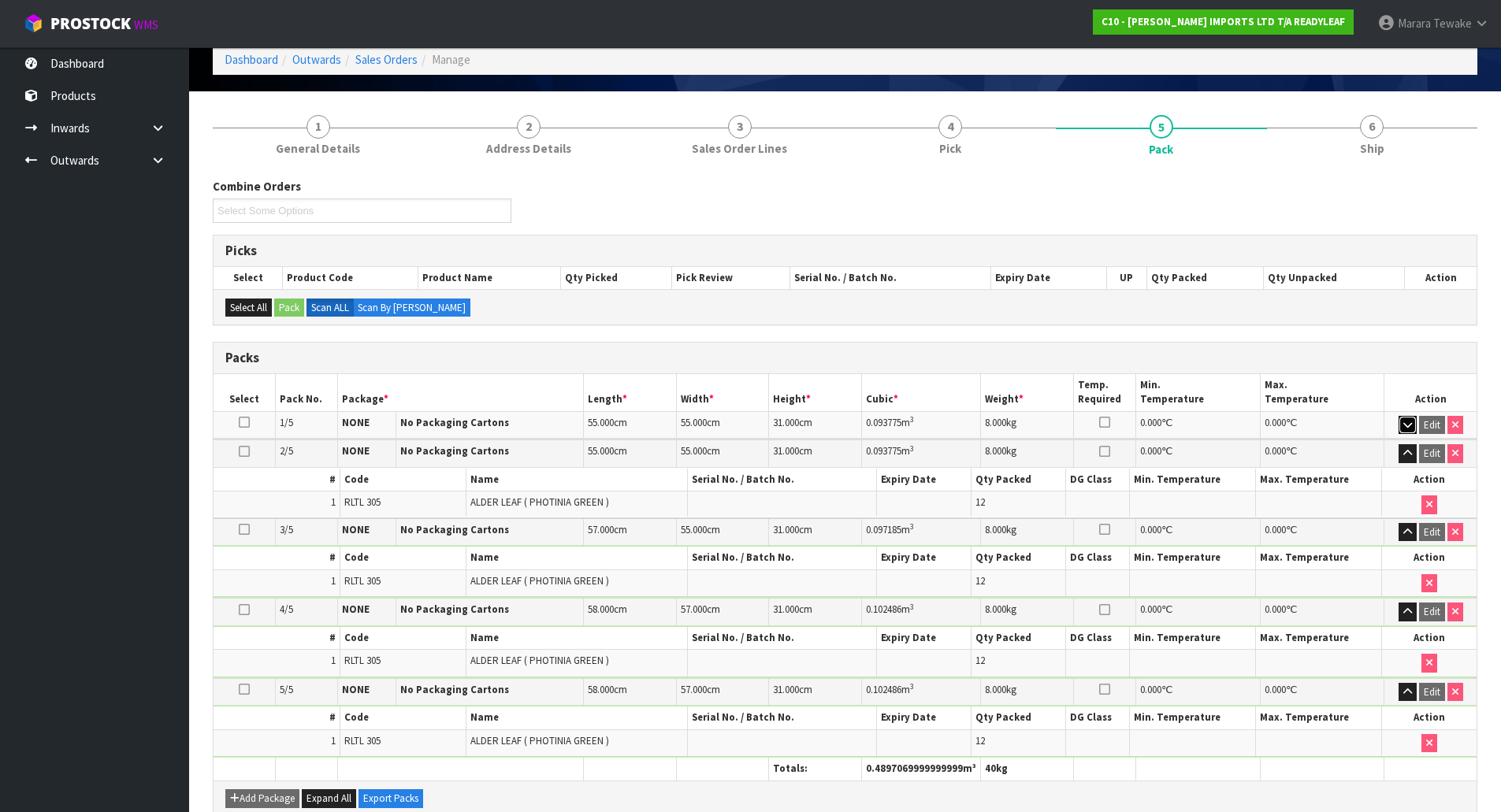
click at [1406, 421] on icon "button" at bounding box center [1408, 425] width 9 height 10
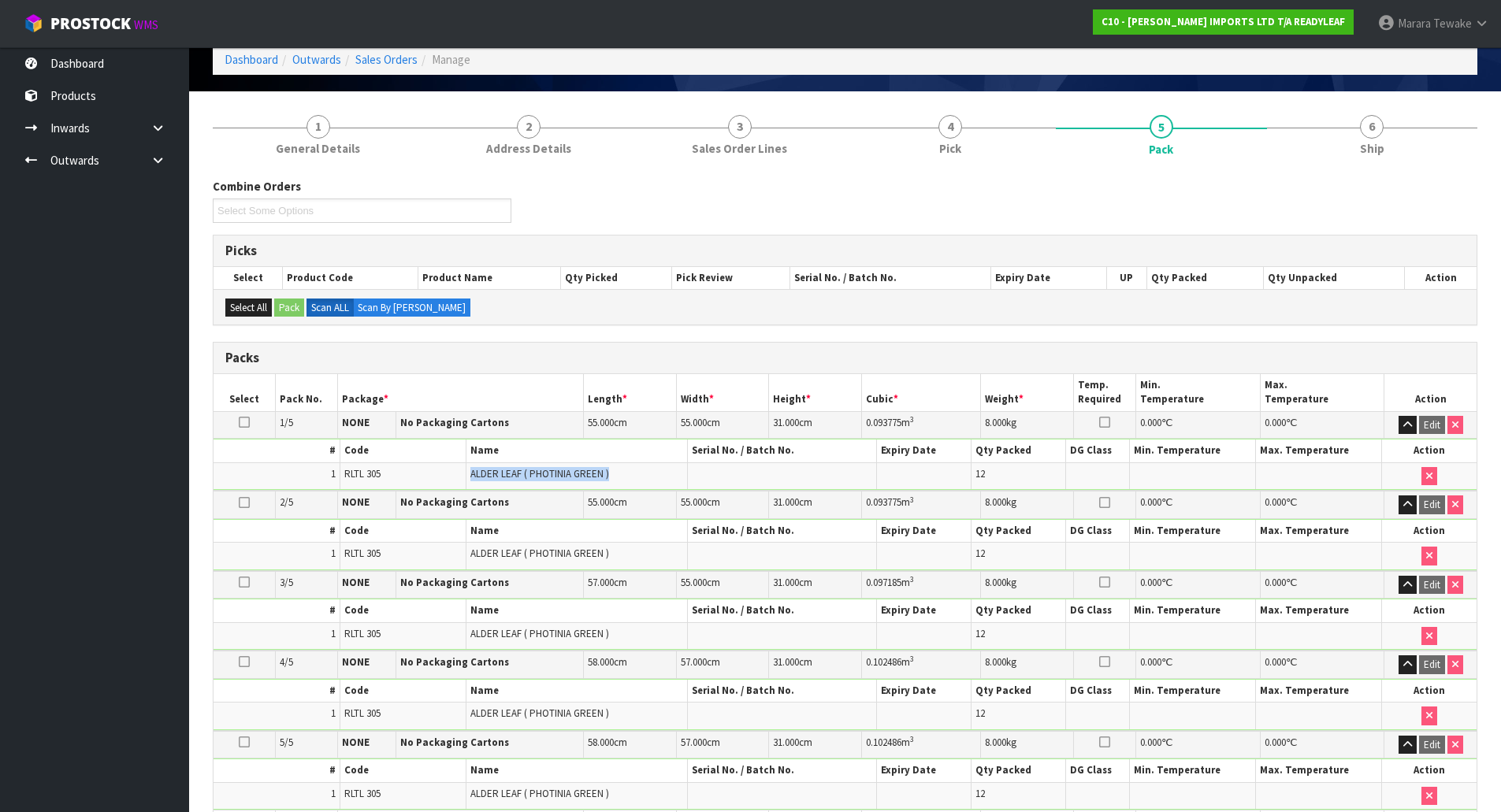
drag, startPoint x: 618, startPoint y: 474, endPoint x: 415, endPoint y: 481, distance: 203.1
click at [415, 481] on tr "1 RLTL 305 ALDER LEAF ( PHOTINIA GREEN ) 12" at bounding box center [845, 476] width 1263 height 27
click at [408, 477] on td "RLTL 305" at bounding box center [402, 476] width 126 height 27
drag, startPoint x: 398, startPoint y: 473, endPoint x: 346, endPoint y: 470, distance: 52.1
click at [346, 470] on td "RLTL 305" at bounding box center [402, 476] width 126 height 27
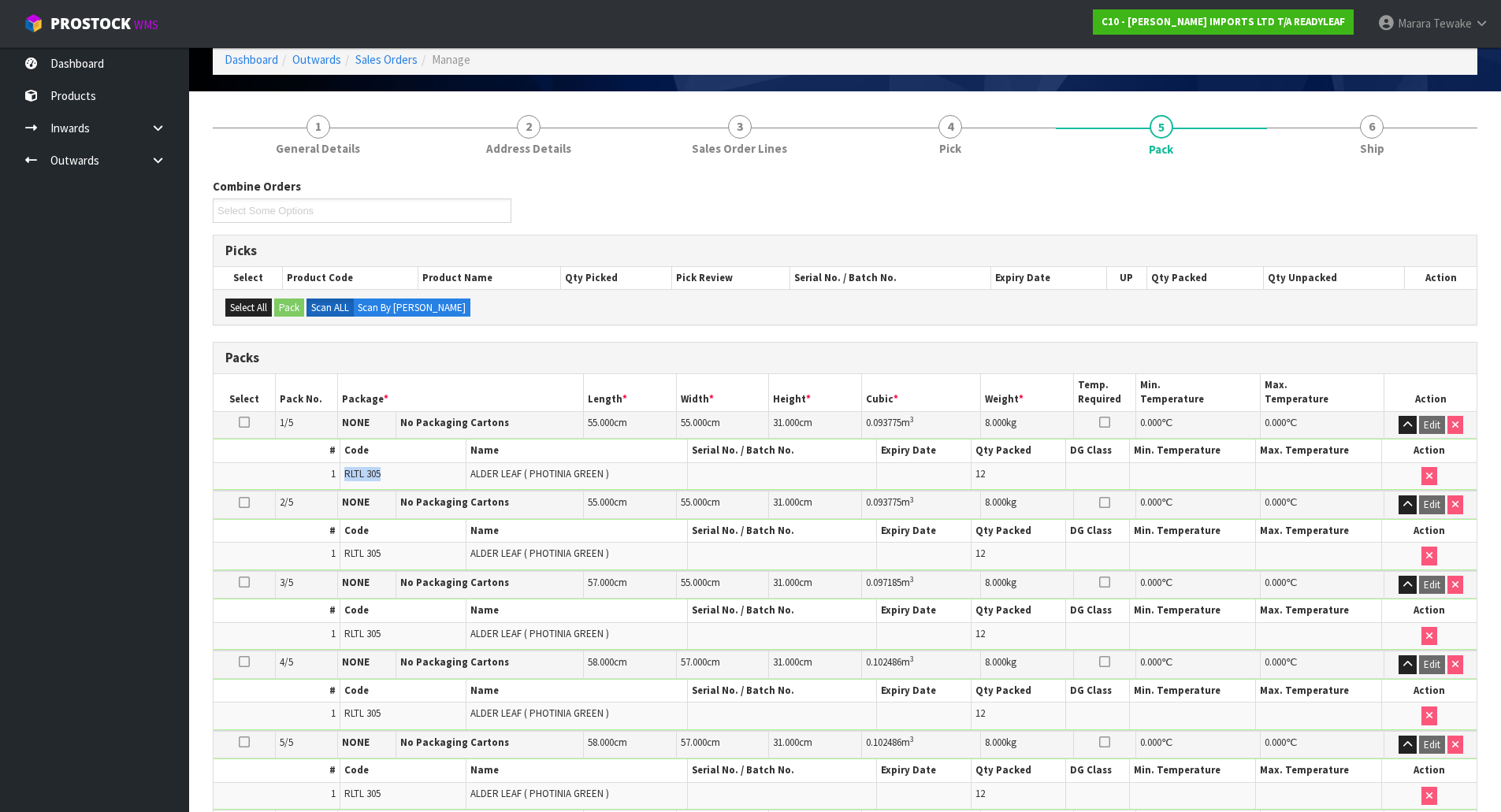
copy span "RLTL 305"
click at [164, 127] on icon at bounding box center [157, 127] width 15 height 12
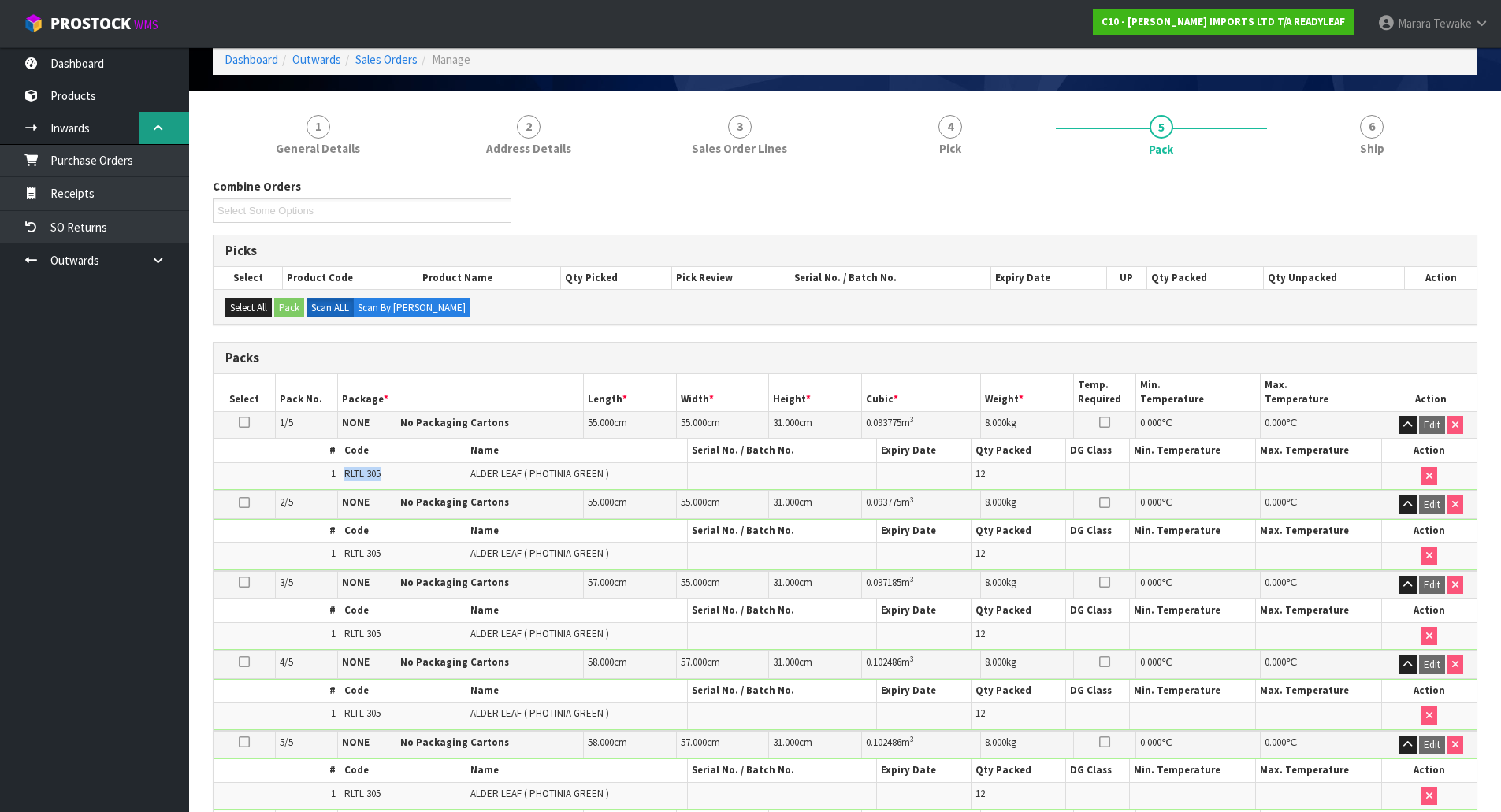
click at [164, 127] on icon at bounding box center [157, 127] width 15 height 12
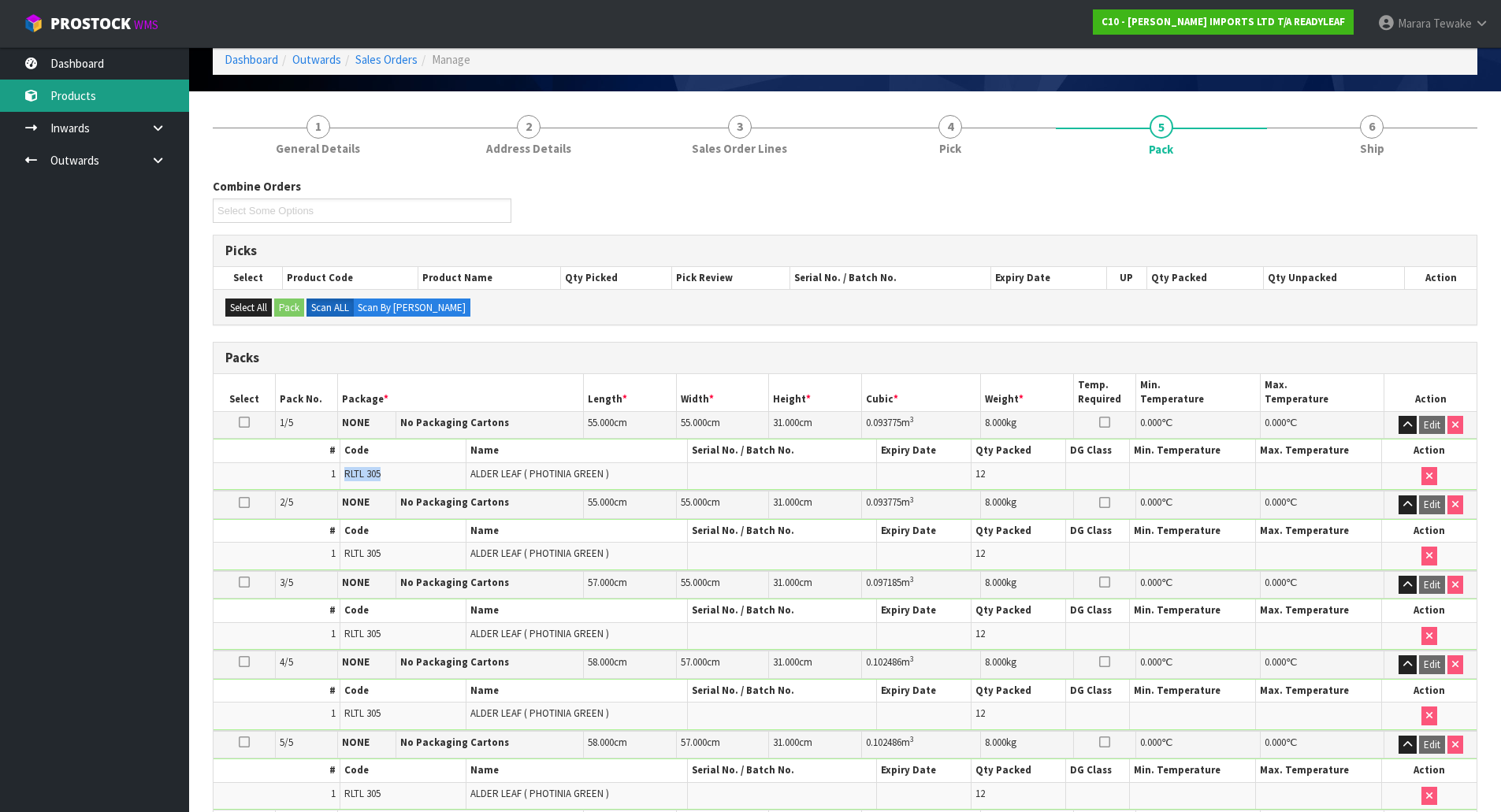
click at [109, 104] on link "Products" at bounding box center [94, 96] width 189 height 32
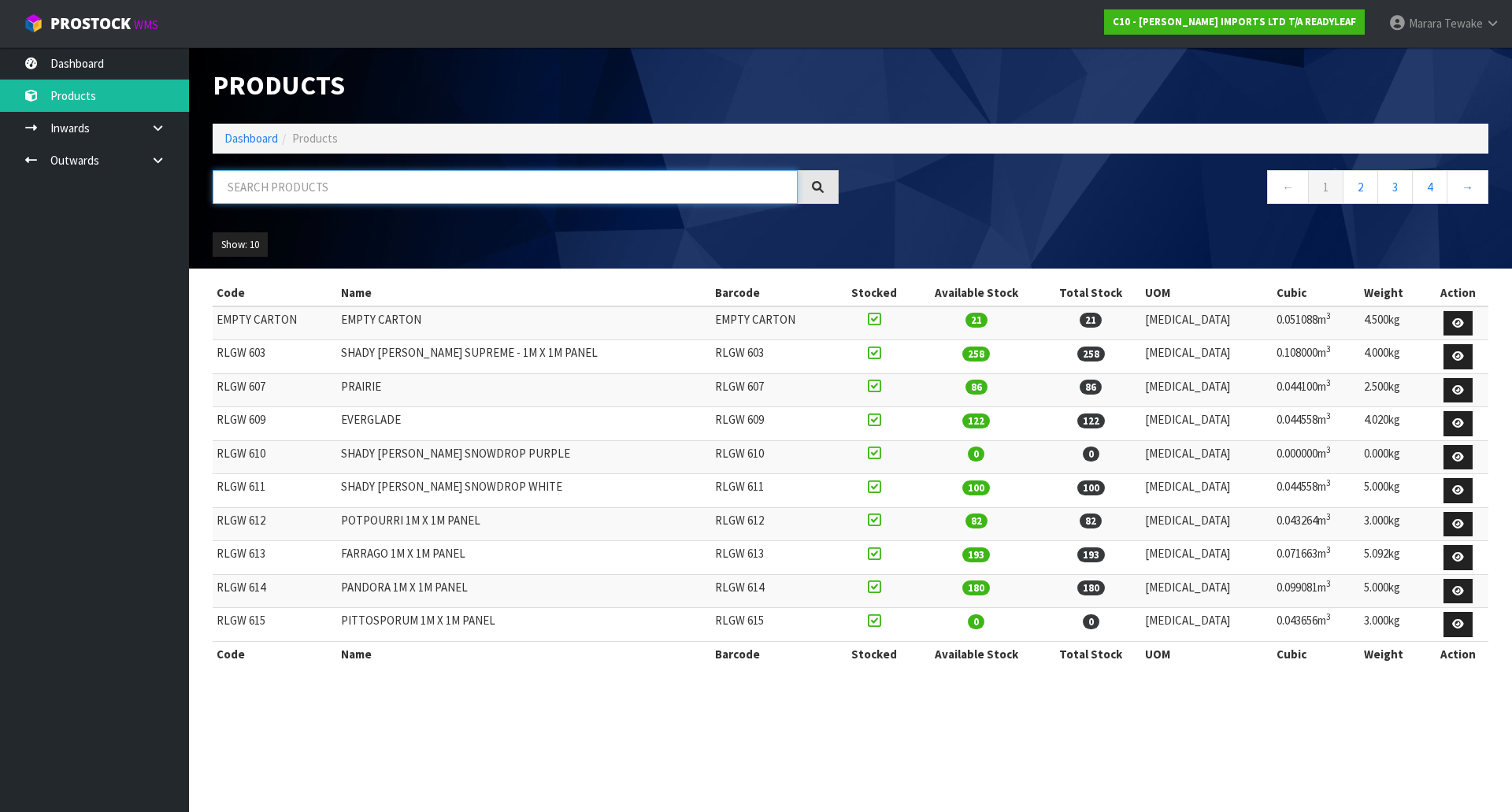
click at [277, 187] on input "text" at bounding box center [505, 187] width 585 height 34
paste input "RLTL 305"
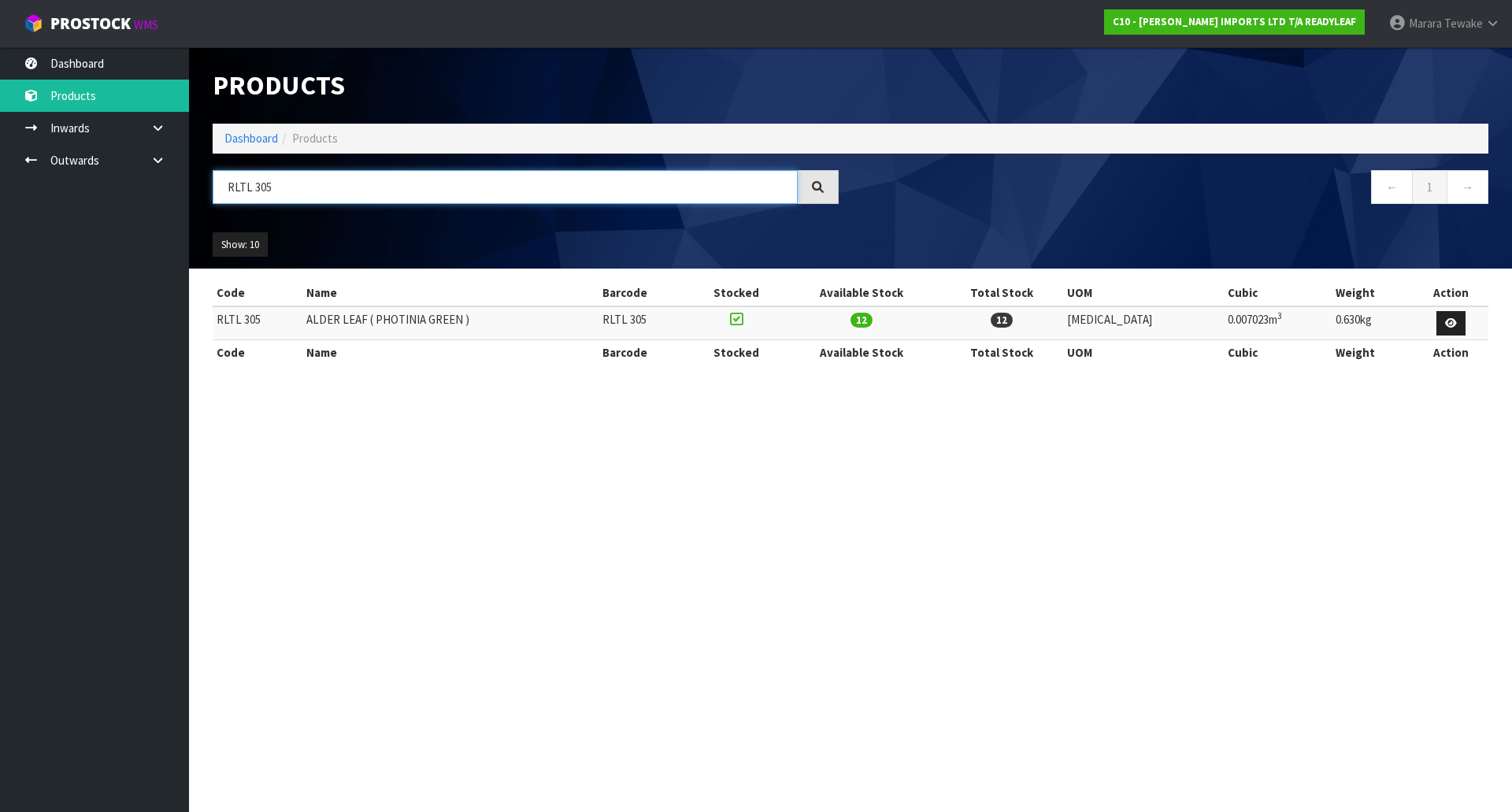
type input "RLTL 305"
click at [1438, 326] on link at bounding box center [1450, 324] width 29 height 25
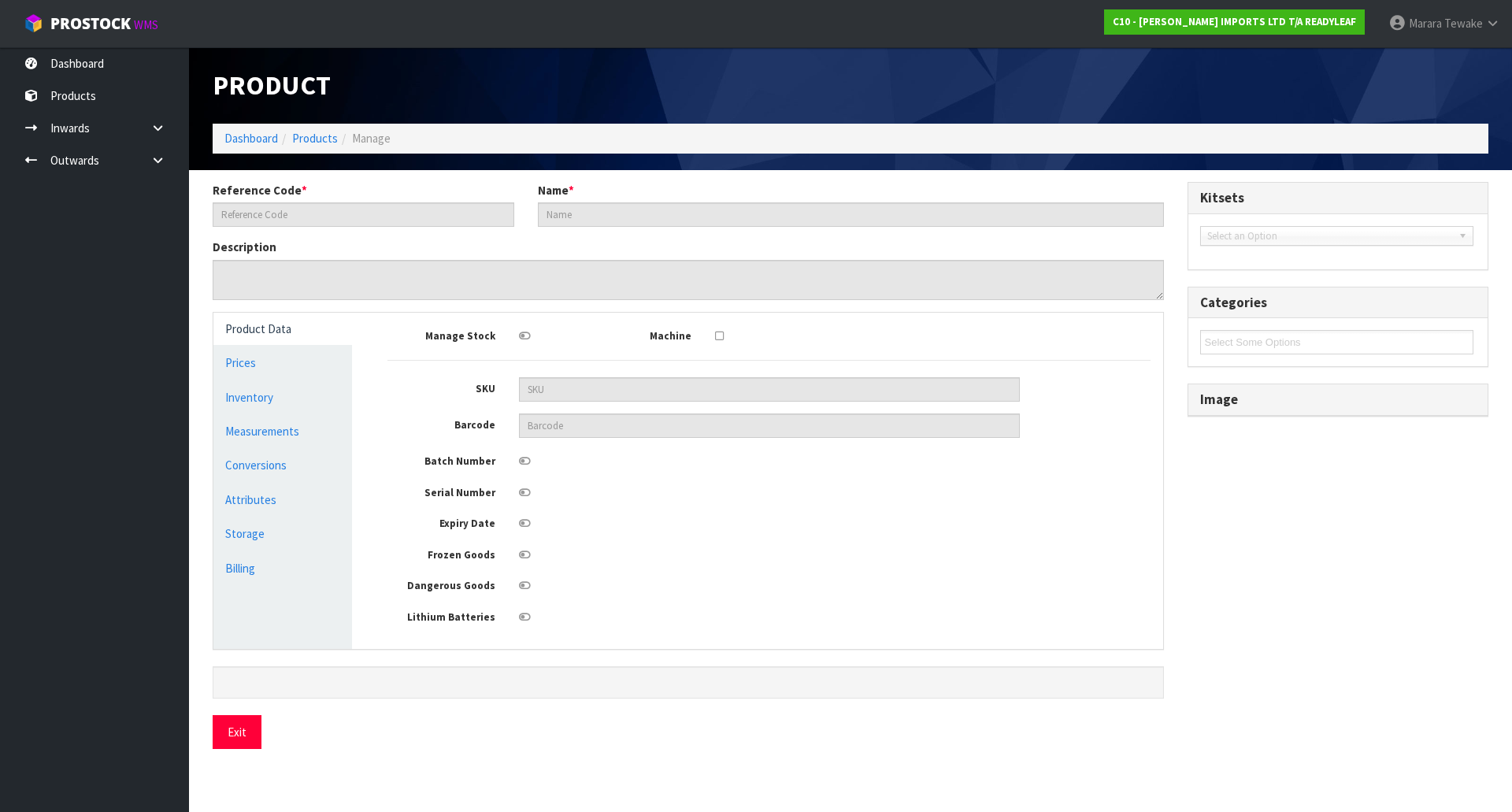
type input "RLTL 305"
type input "ALDER LEAF ( PHOTINIA GREEN )"
type textarea "<p class="MsoNormal">Alder ZLeaf is the new name for the same product as Photin…"
click at [252, 396] on link "Inventory" at bounding box center [282, 397] width 138 height 32
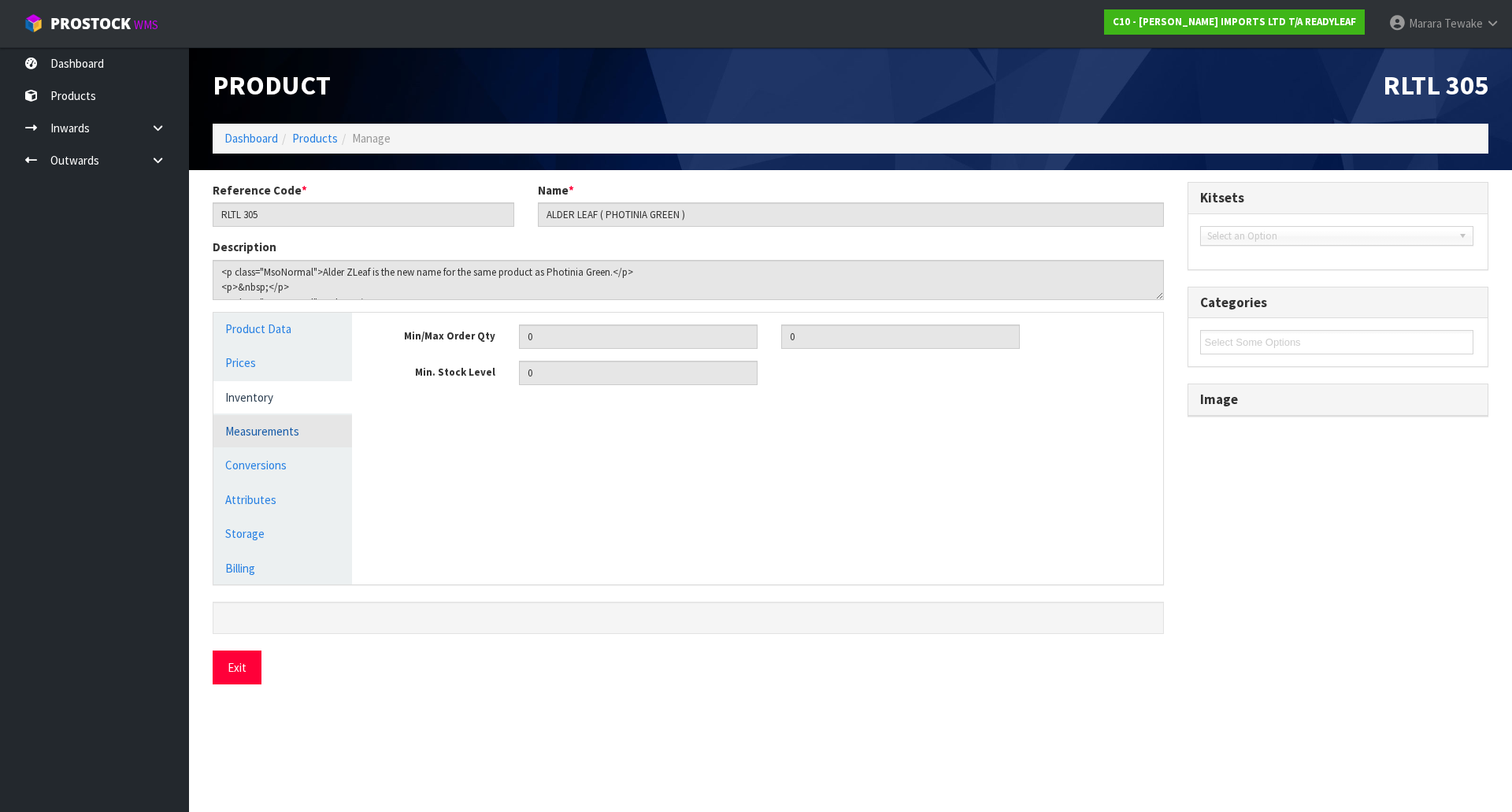
click at [256, 419] on link "Measurements" at bounding box center [282, 431] width 138 height 32
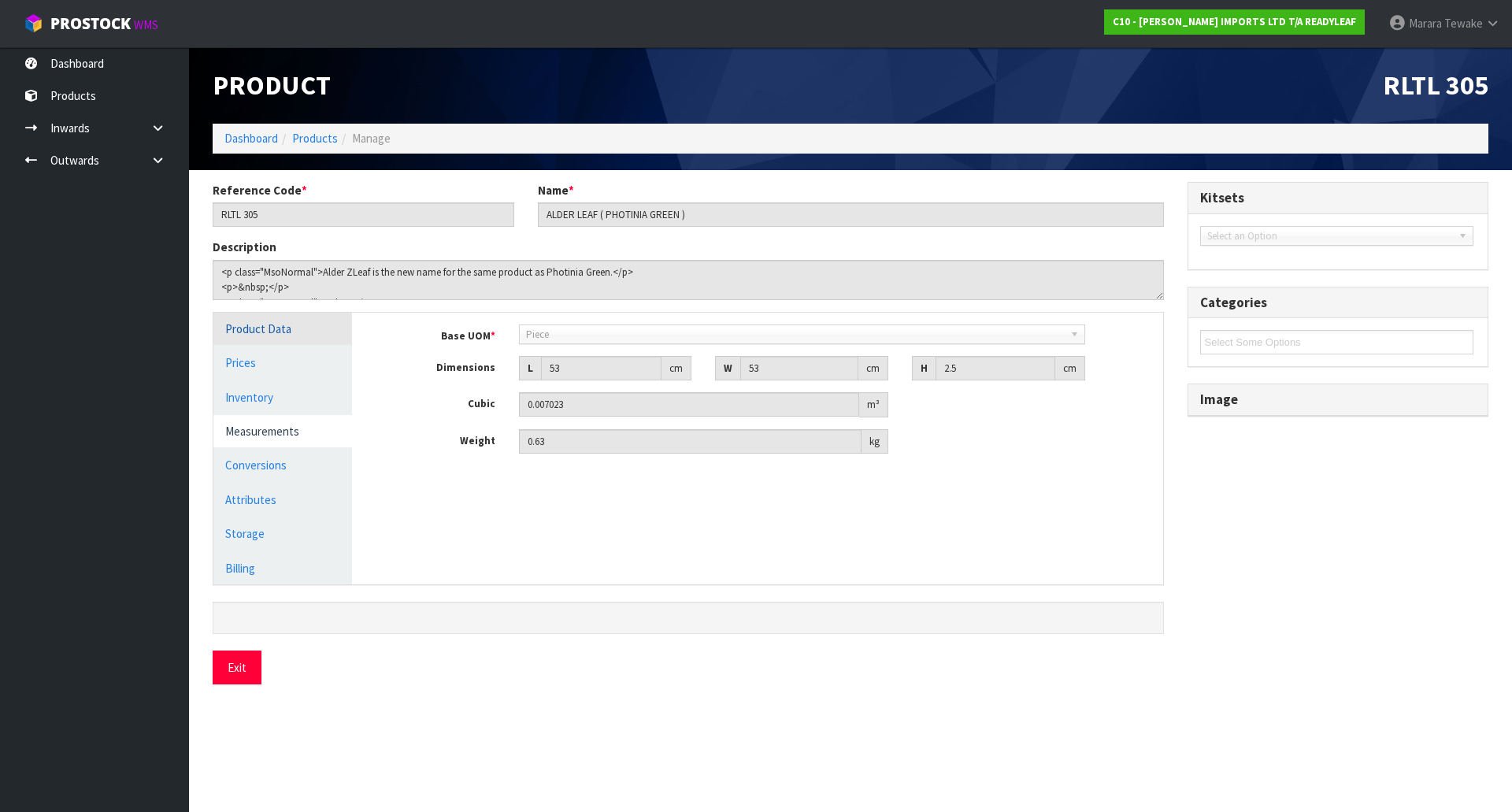
click at [262, 329] on link "Product Data" at bounding box center [282, 329] width 138 height 32
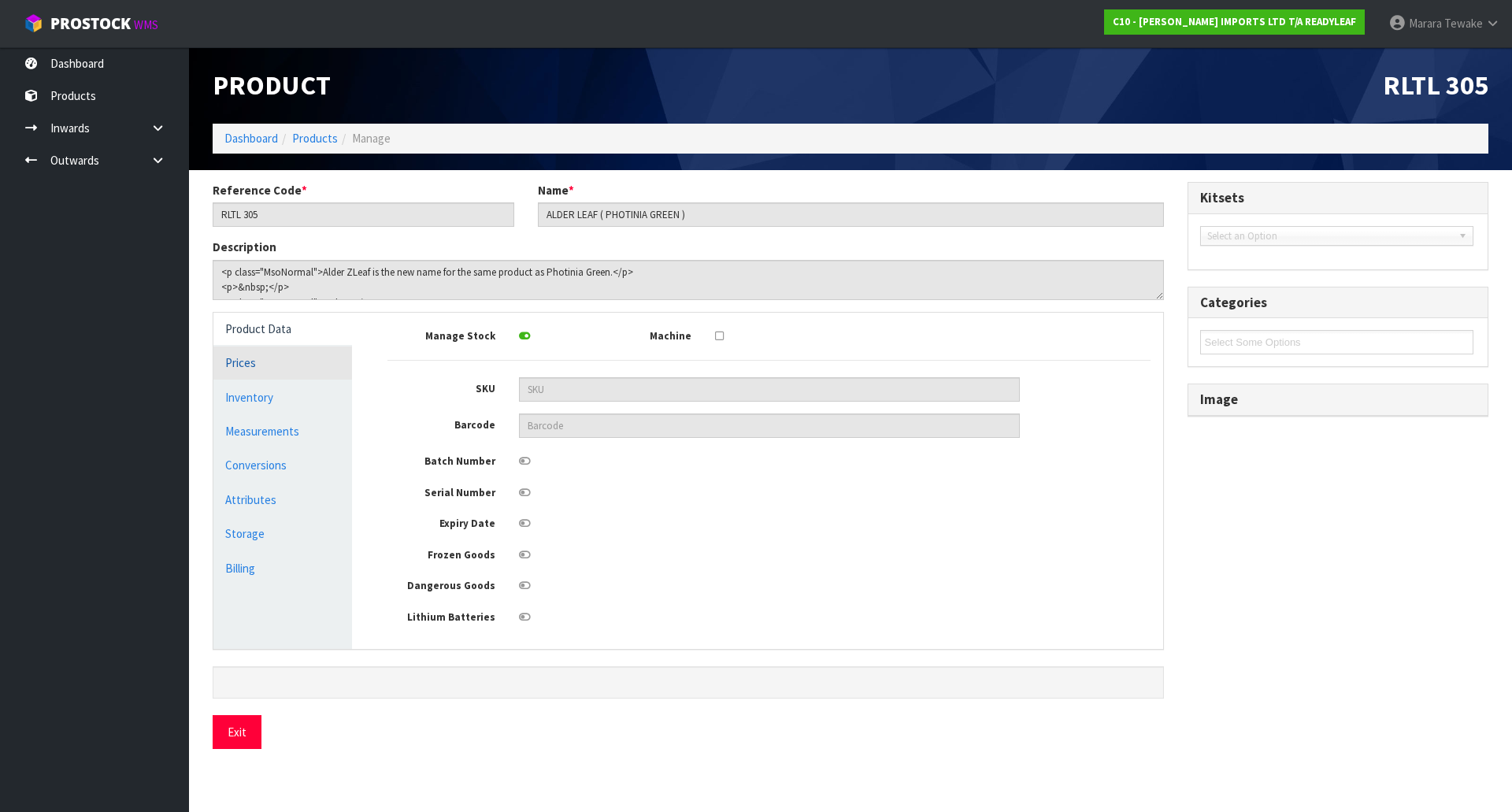
click at [250, 361] on link "Prices" at bounding box center [282, 362] width 138 height 32
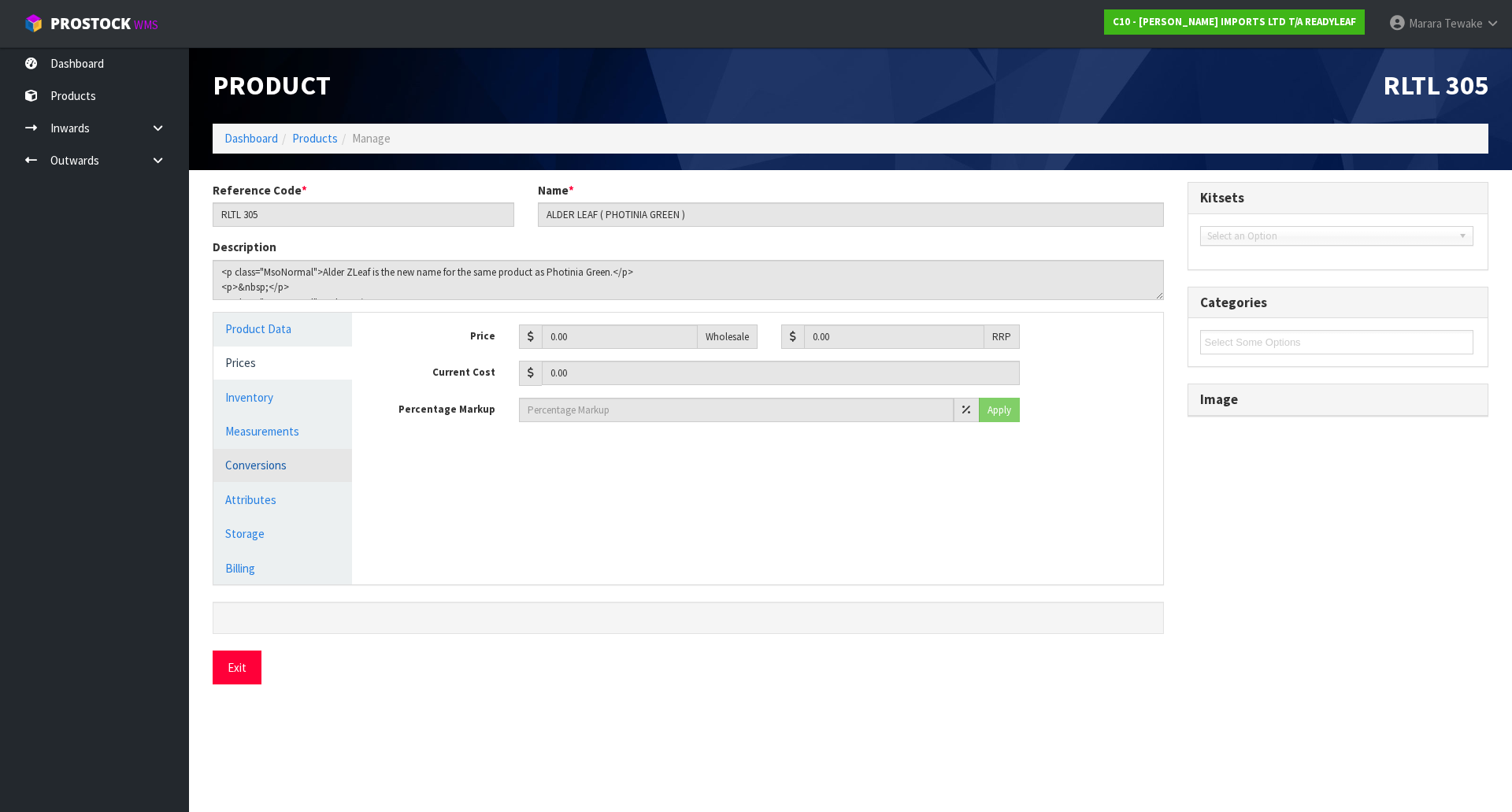
click at [266, 471] on link "Conversions" at bounding box center [282, 465] width 138 height 32
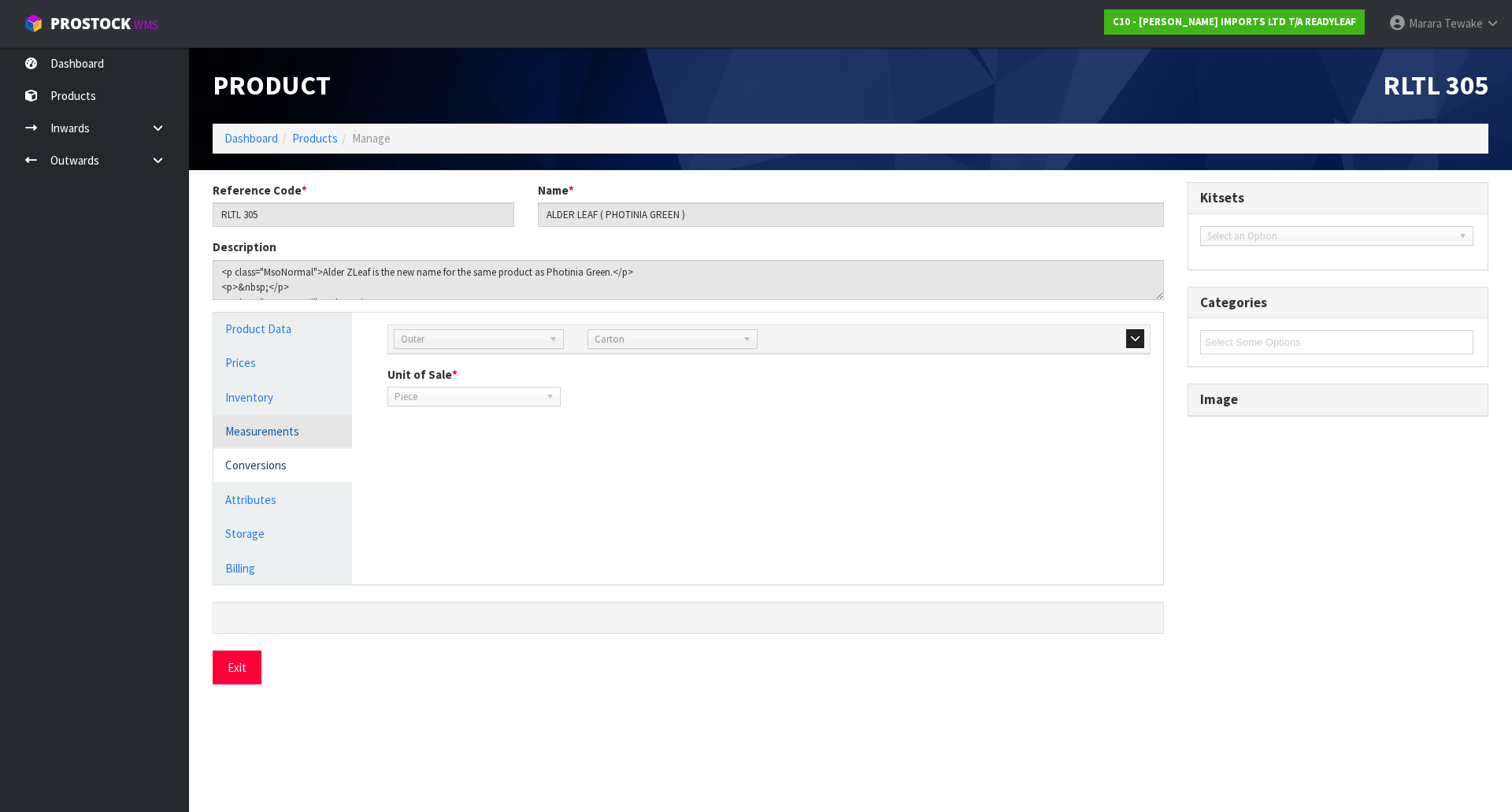
click at [271, 436] on link "Measurements" at bounding box center [282, 431] width 138 height 32
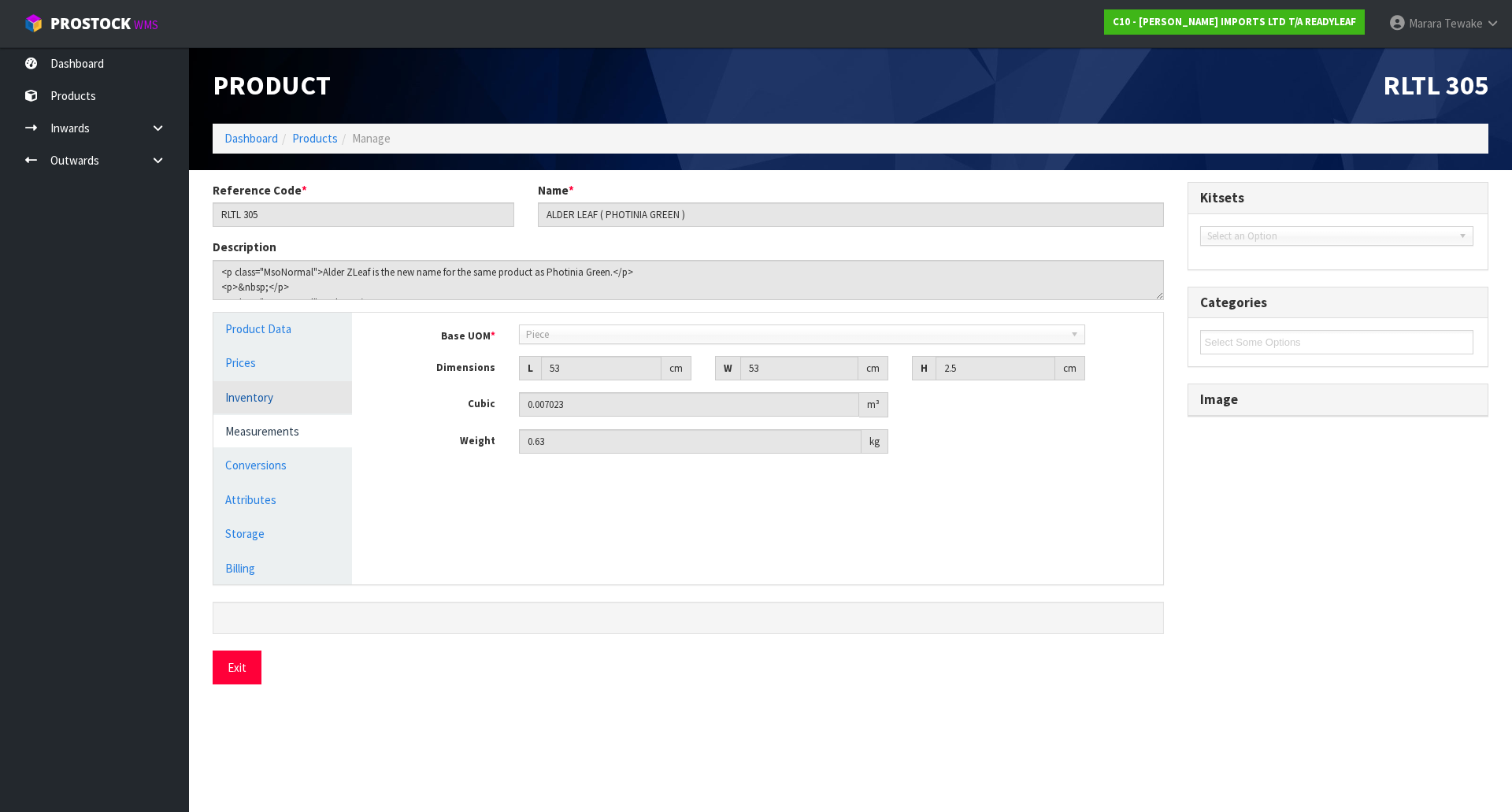
click at [270, 403] on link "Inventory" at bounding box center [282, 397] width 138 height 32
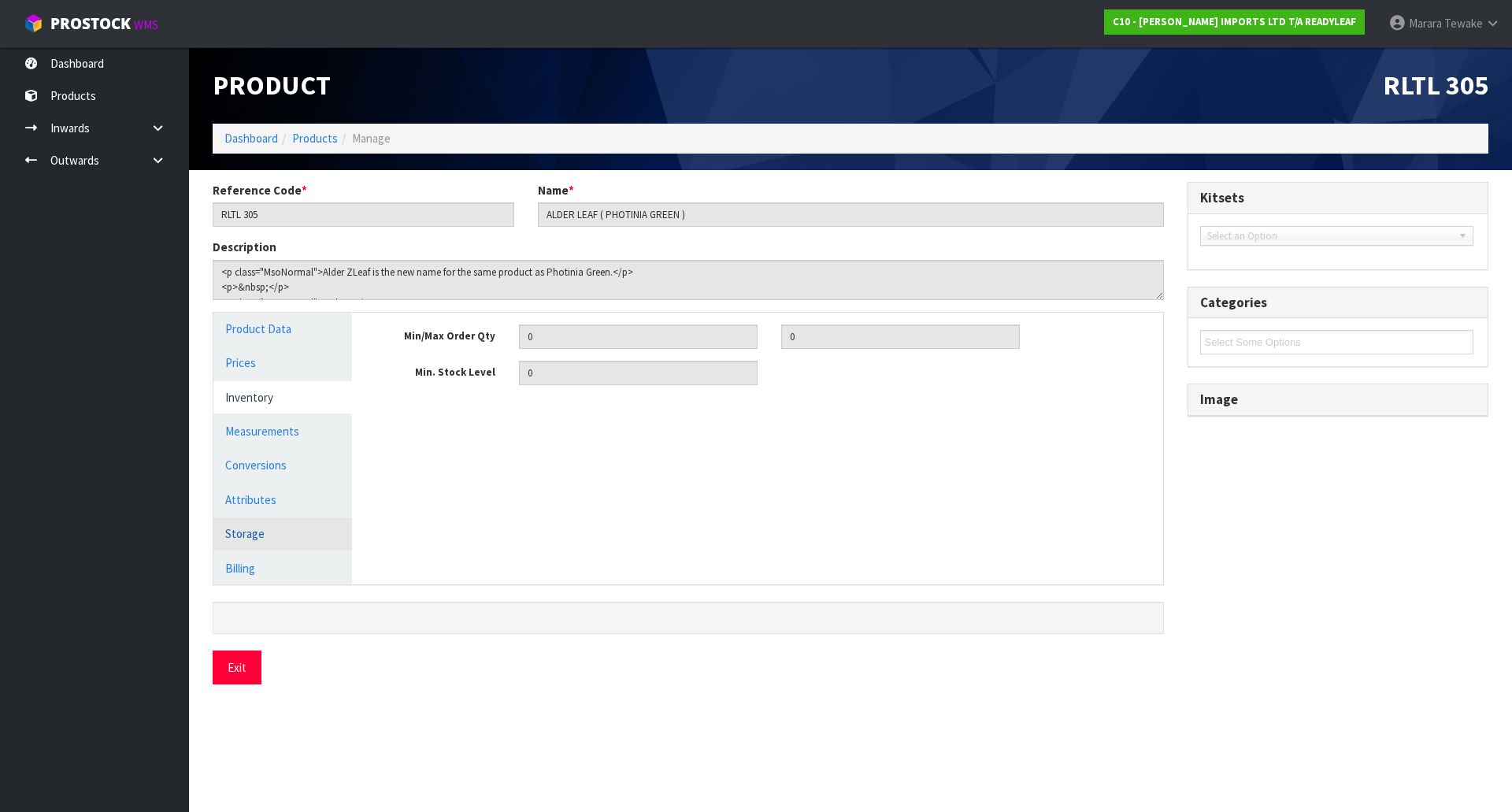
click at [266, 541] on link "Storage" at bounding box center [282, 534] width 138 height 32
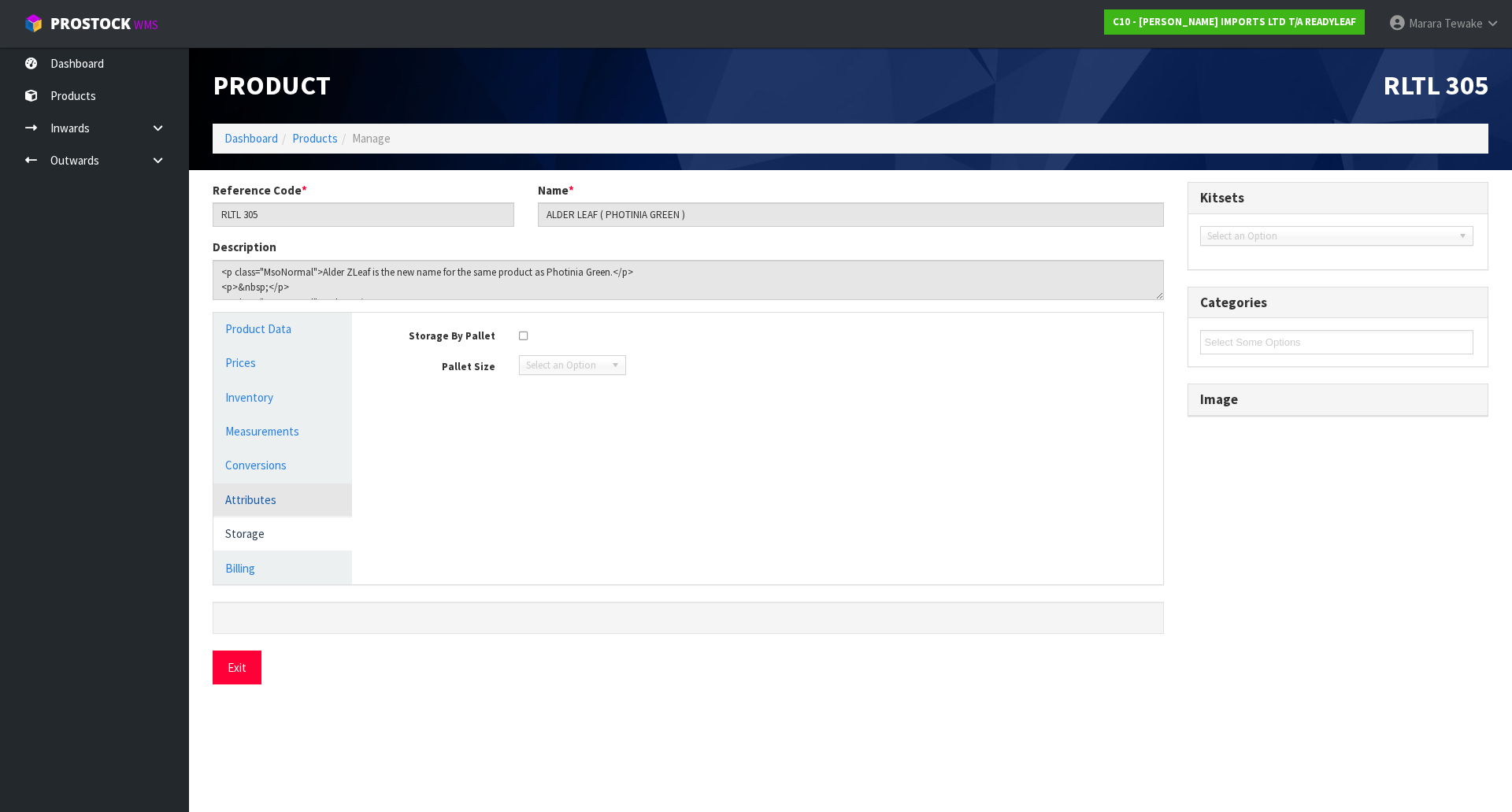
click at [268, 516] on link "Attributes" at bounding box center [282, 500] width 138 height 32
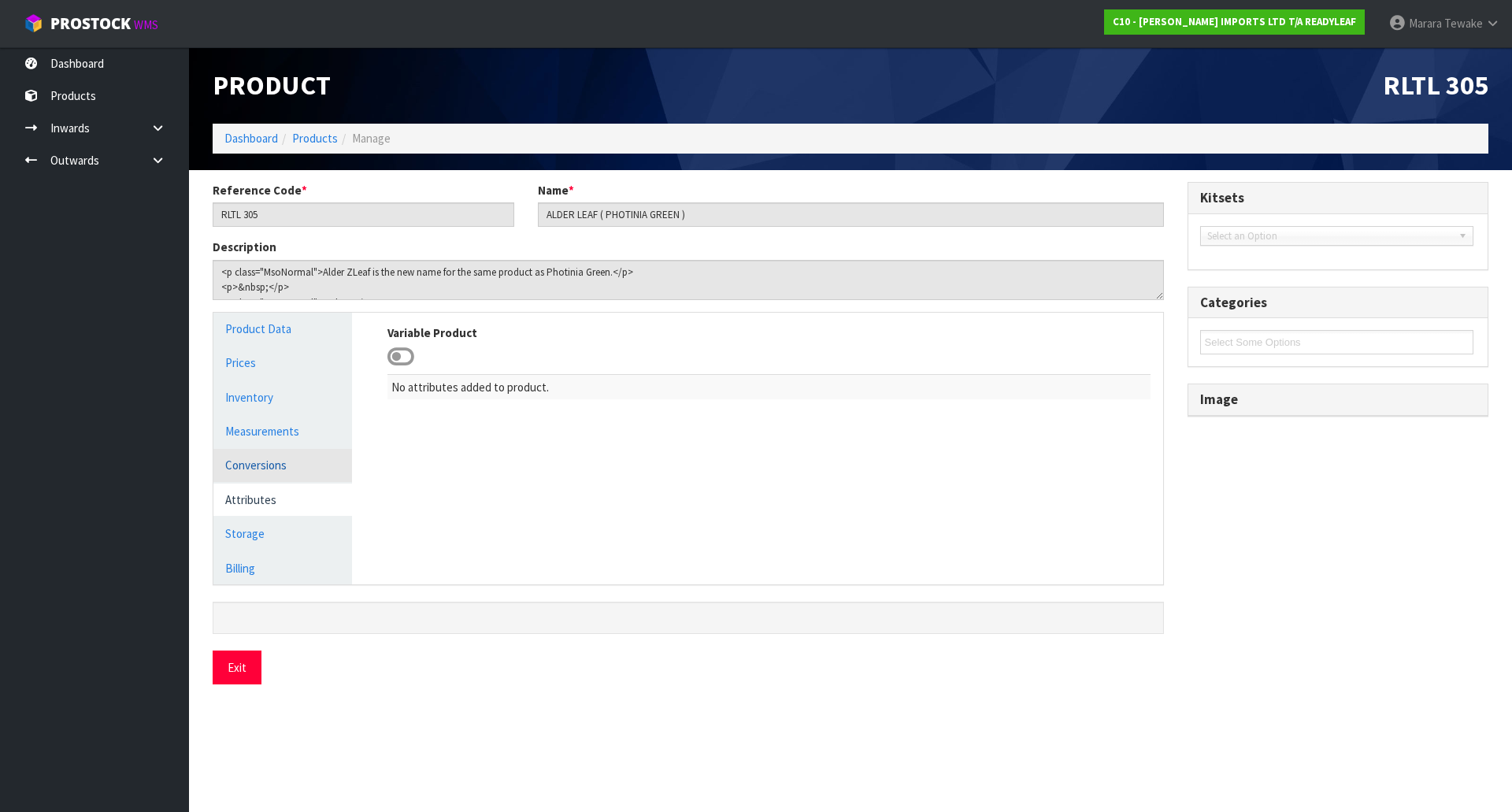
click at [257, 462] on link "Conversions" at bounding box center [282, 465] width 138 height 32
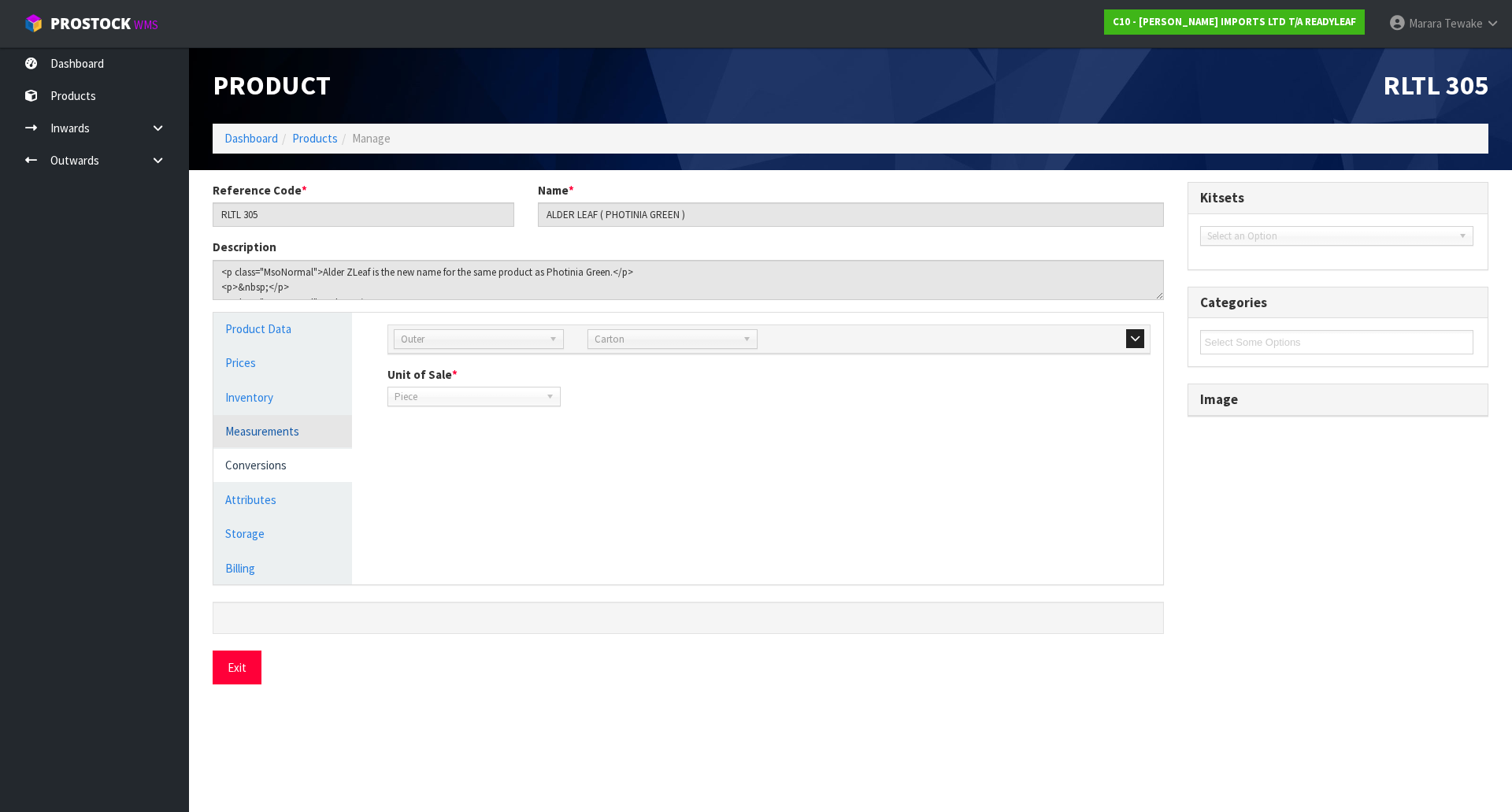
click at [273, 428] on link "Measurements" at bounding box center [282, 431] width 138 height 32
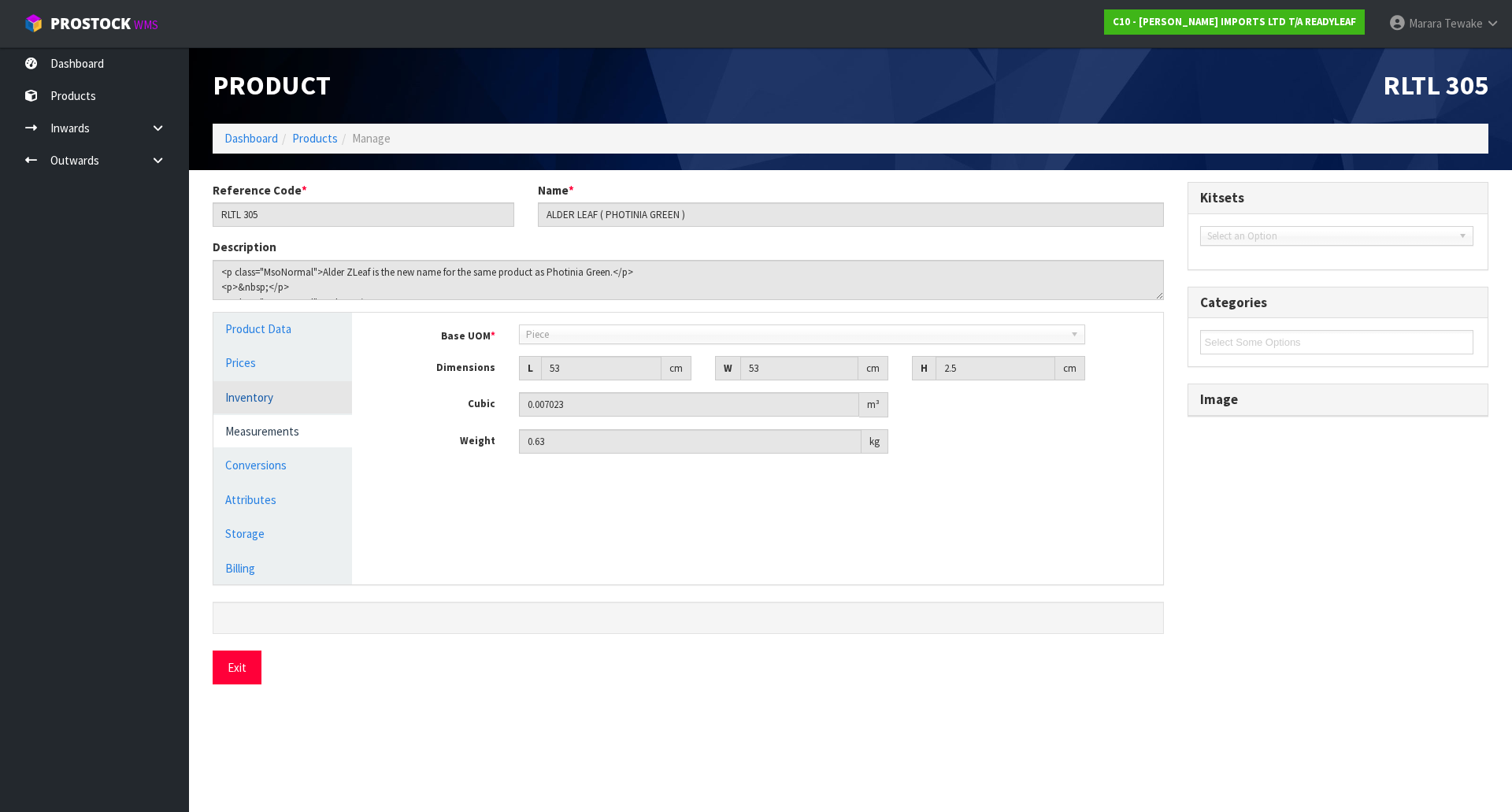
click at [268, 396] on link "Inventory" at bounding box center [282, 397] width 138 height 32
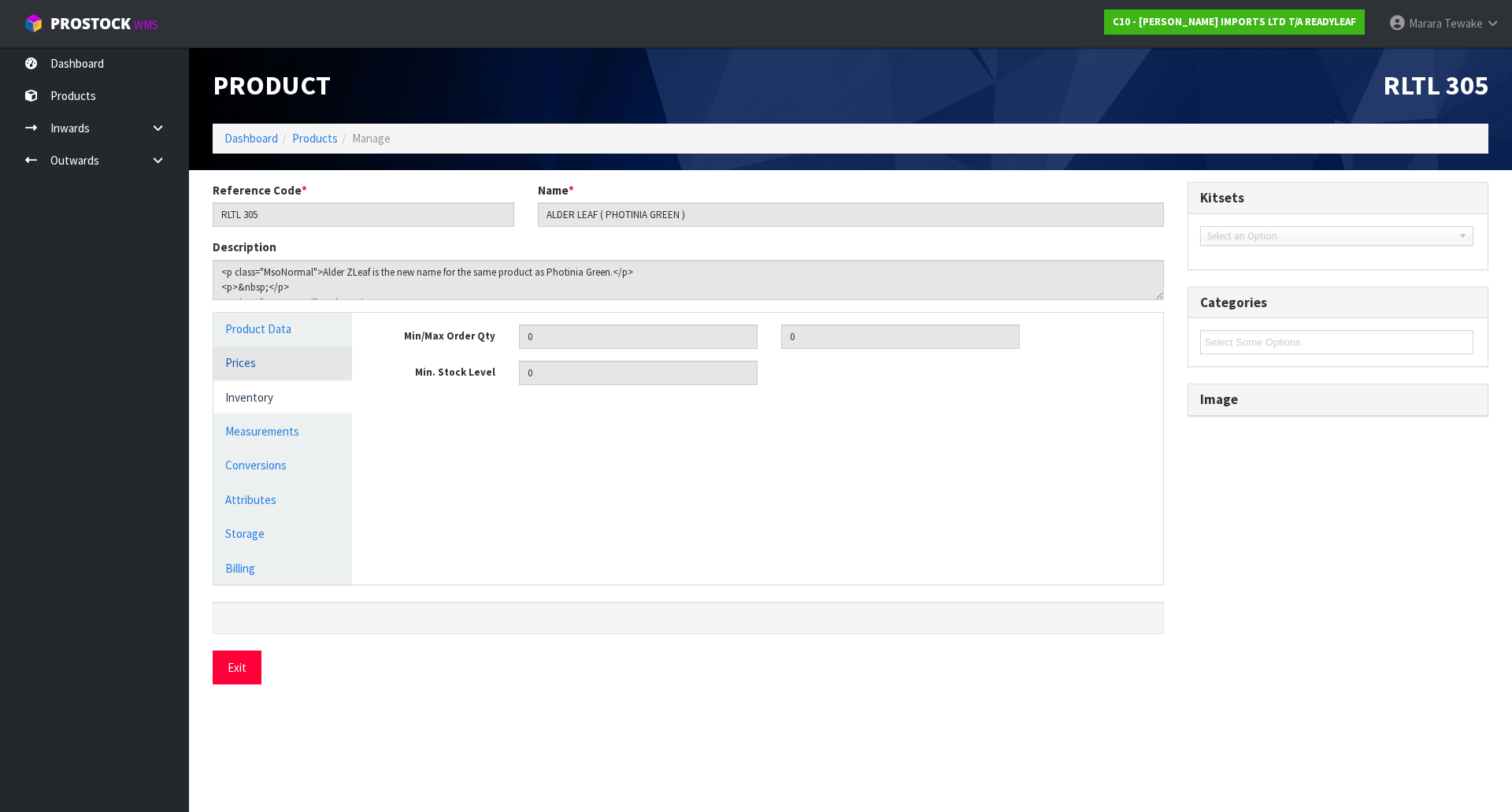
click at [251, 362] on link "Prices" at bounding box center [282, 362] width 138 height 32
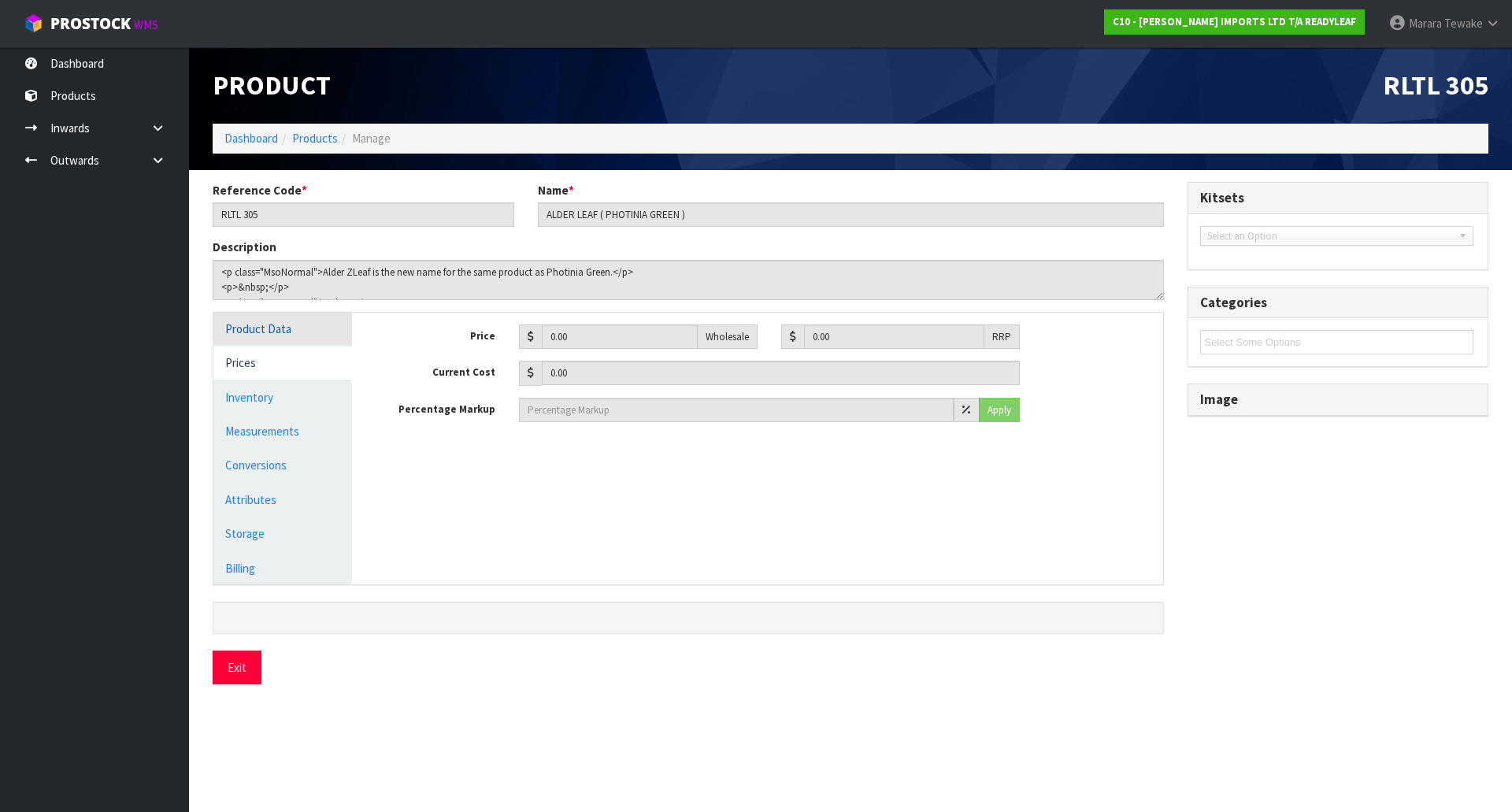
click at [285, 328] on link "Product Data" at bounding box center [282, 329] width 138 height 32
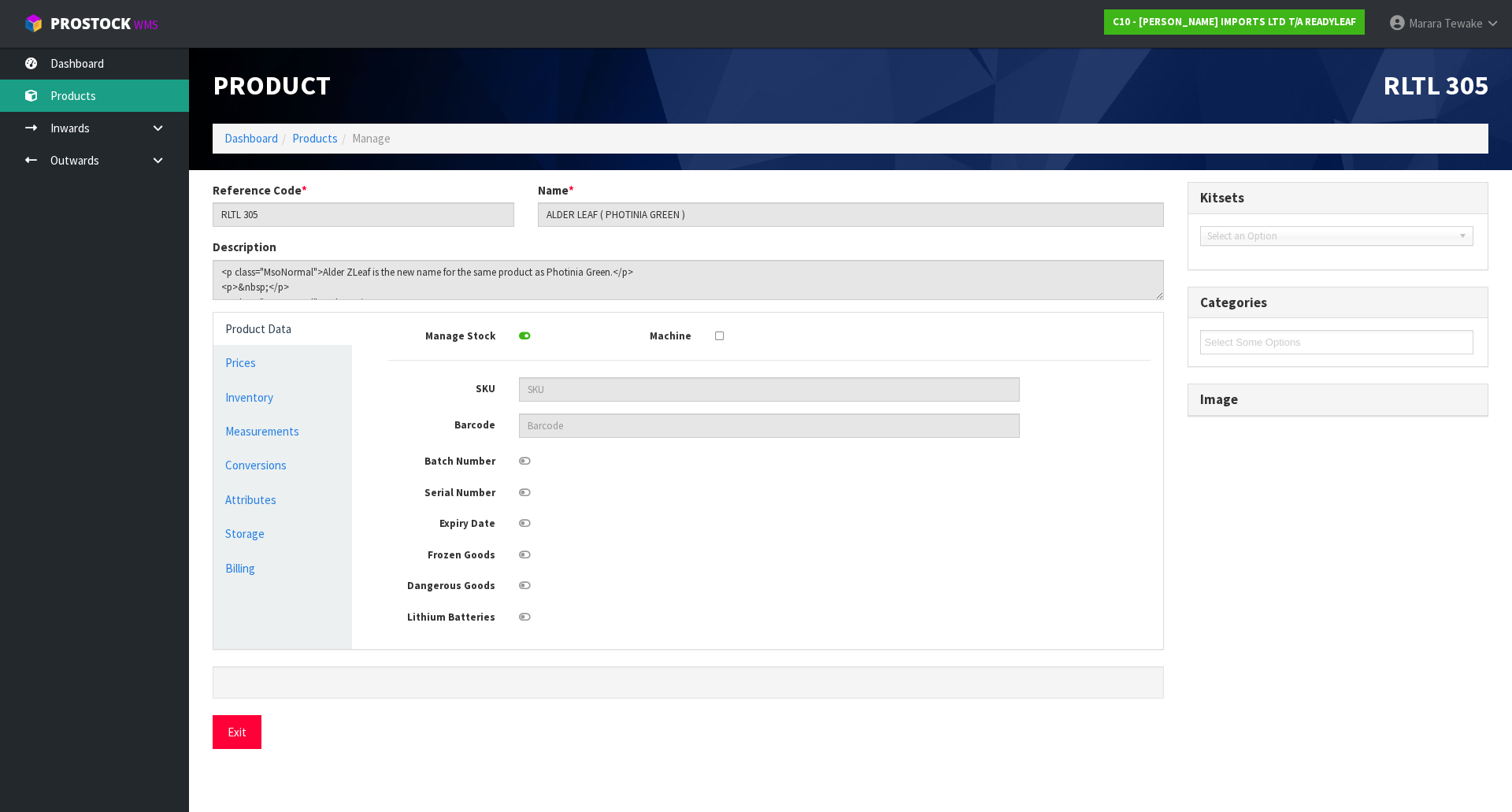
click at [147, 93] on link "Products" at bounding box center [94, 96] width 189 height 32
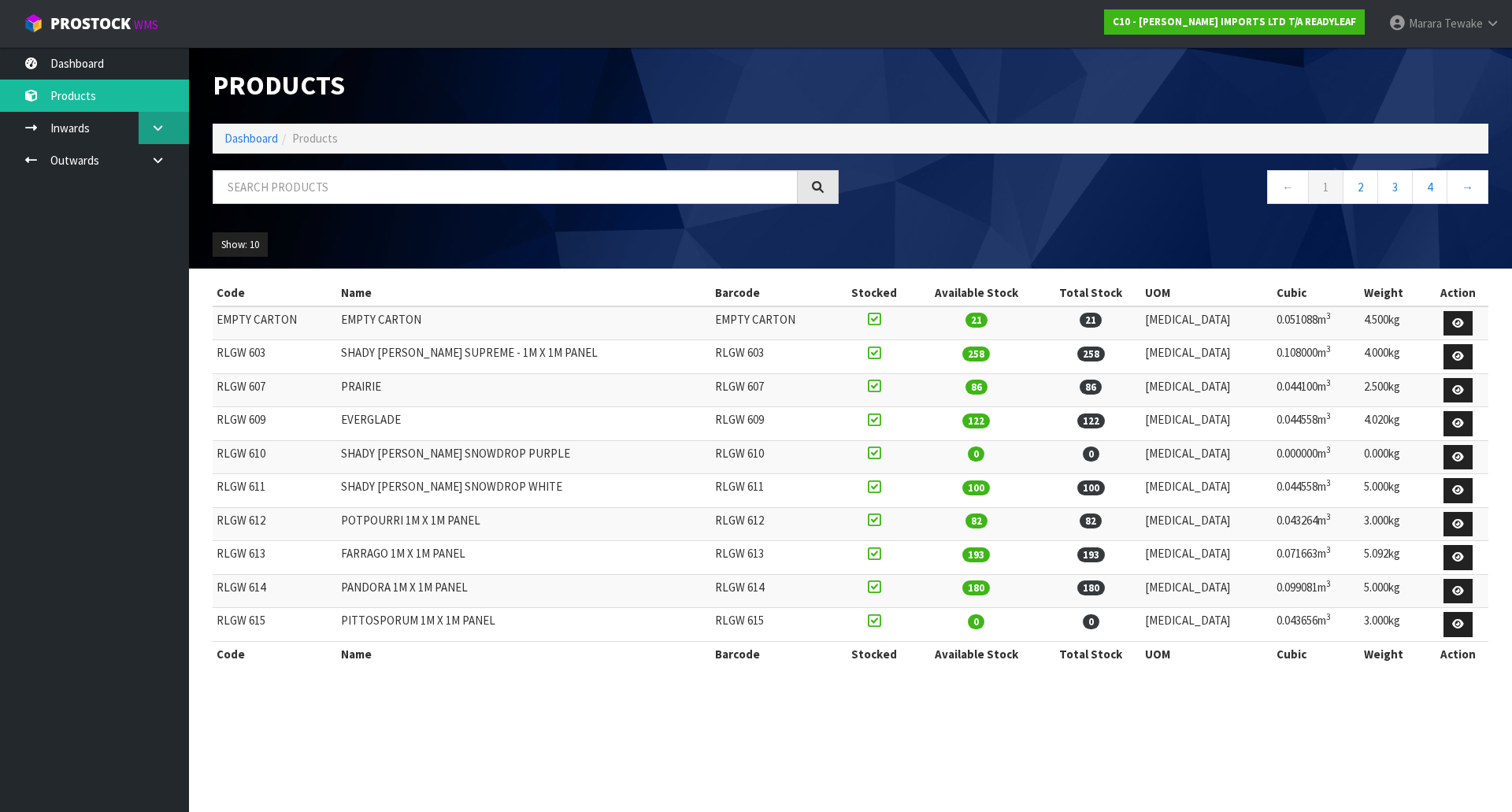
click at [168, 128] on link at bounding box center [164, 127] width 51 height 32
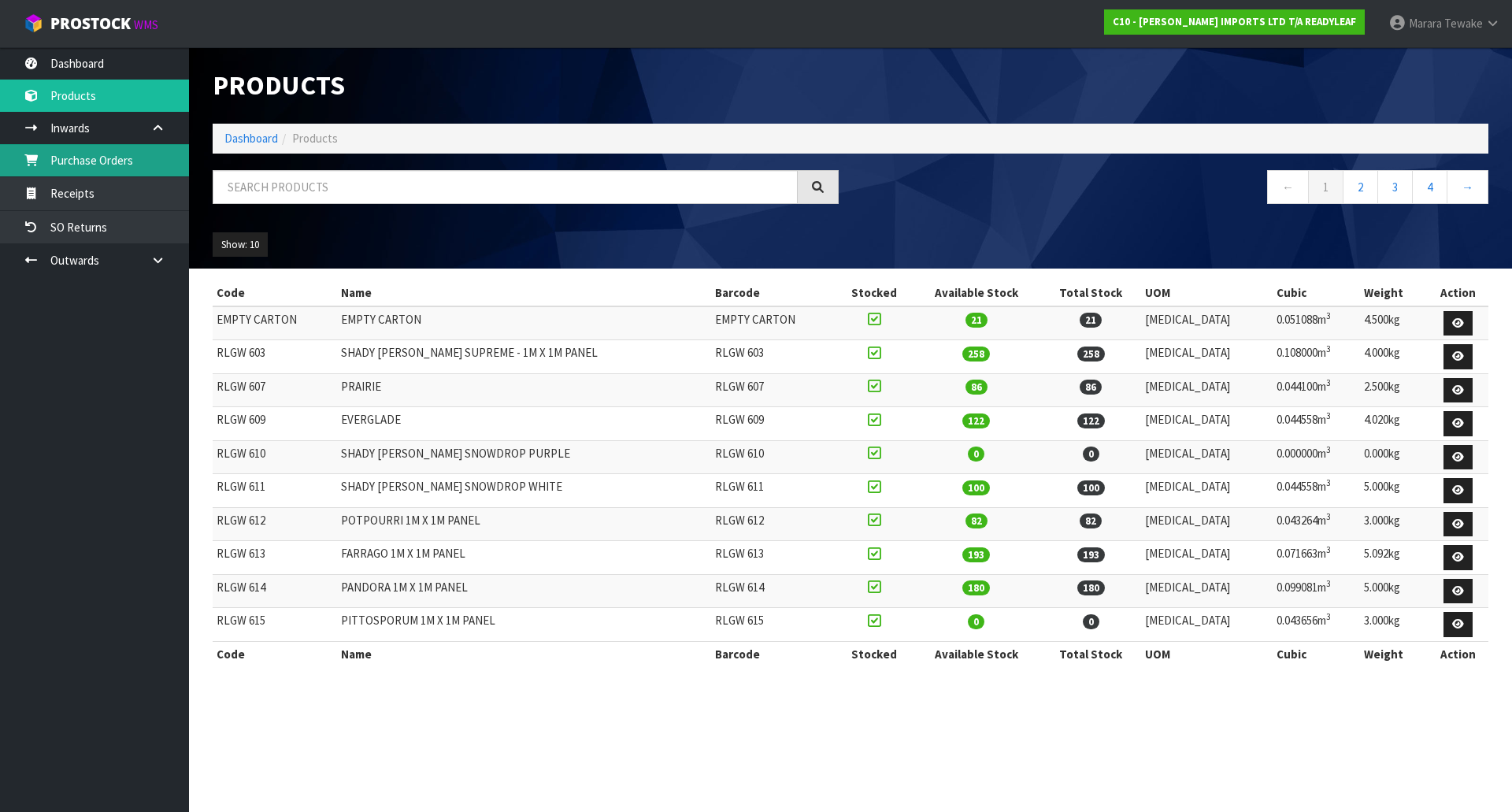
click at [136, 162] on link "Purchase Orders" at bounding box center [94, 160] width 189 height 32
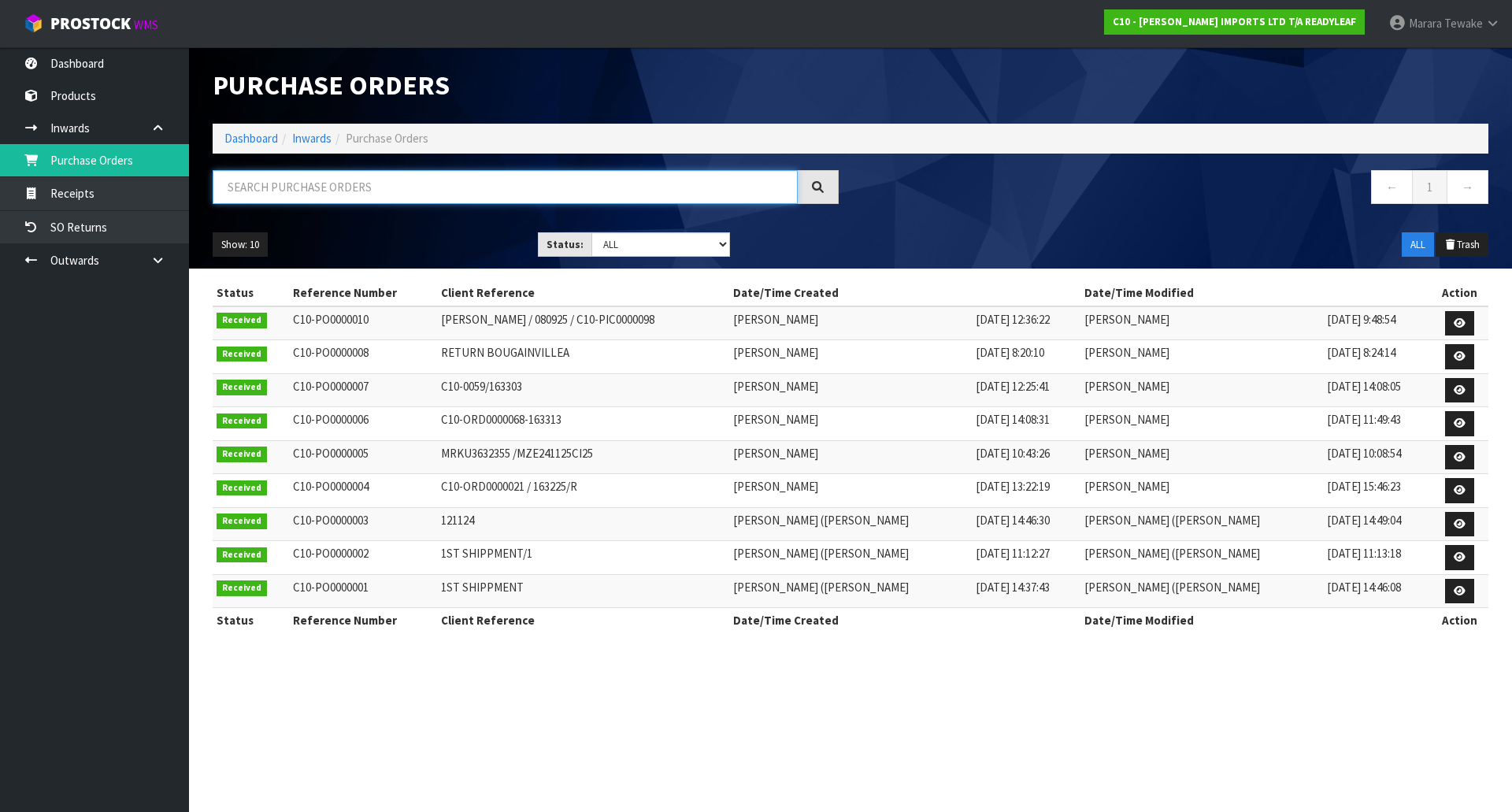
click at [254, 187] on input "text" at bounding box center [505, 187] width 585 height 34
paste input "RLTL 305"
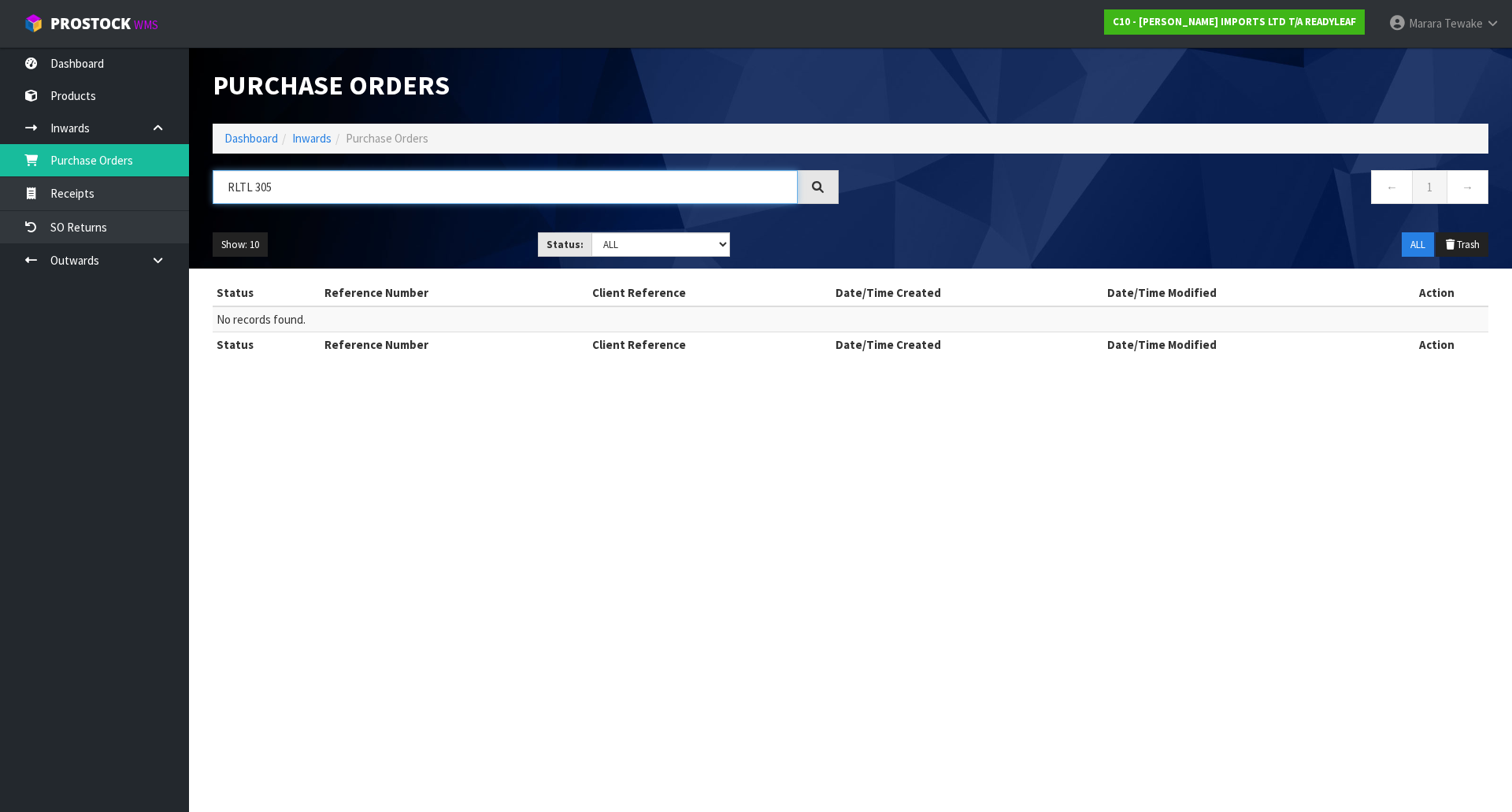
drag, startPoint x: 294, startPoint y: 187, endPoint x: 230, endPoint y: 174, distance: 65.3
click at [235, 176] on input "RLTL 305" at bounding box center [505, 187] width 585 height 34
type input "R"
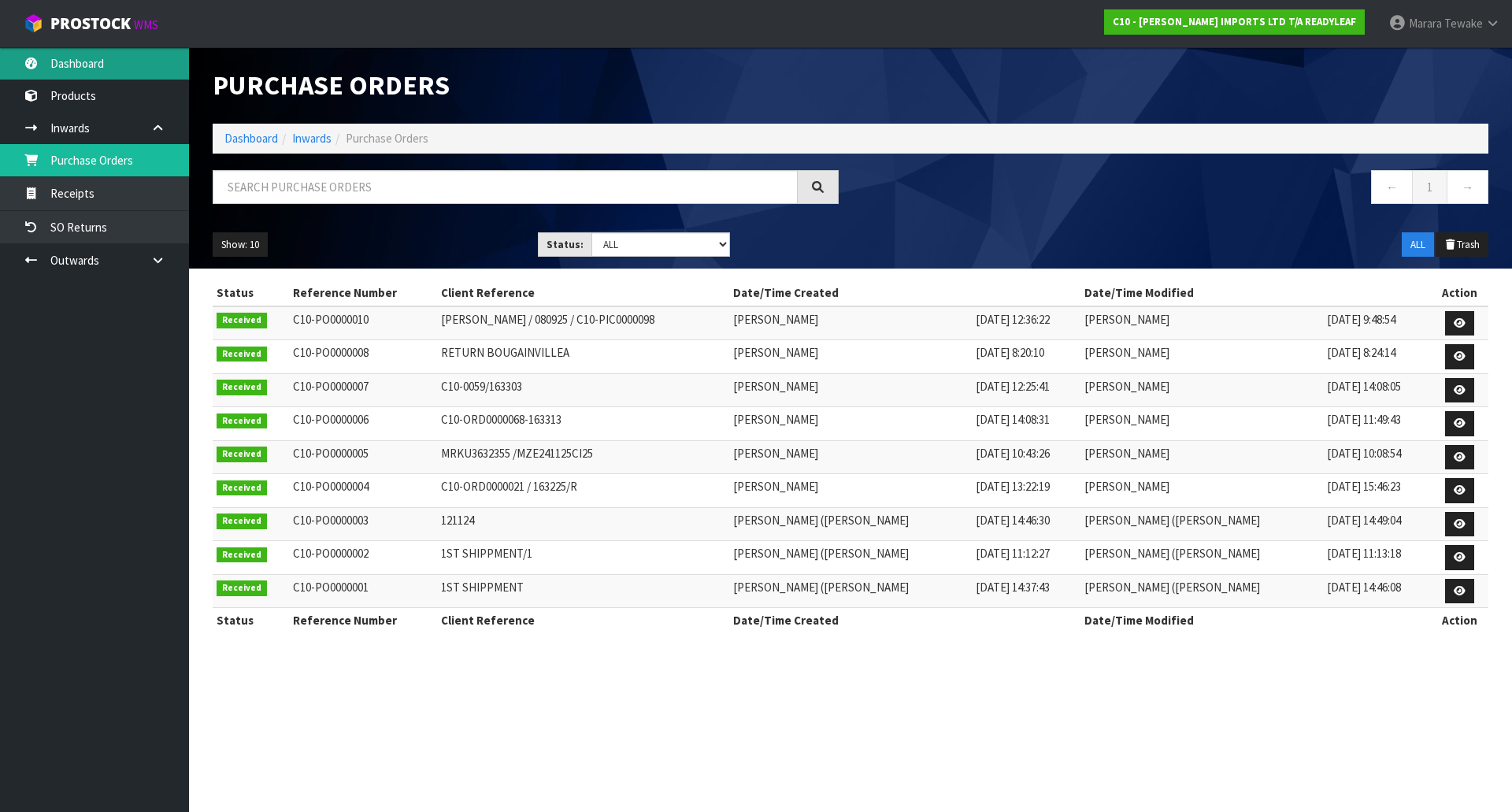
click at [126, 67] on link "Dashboard" at bounding box center [94, 63] width 189 height 32
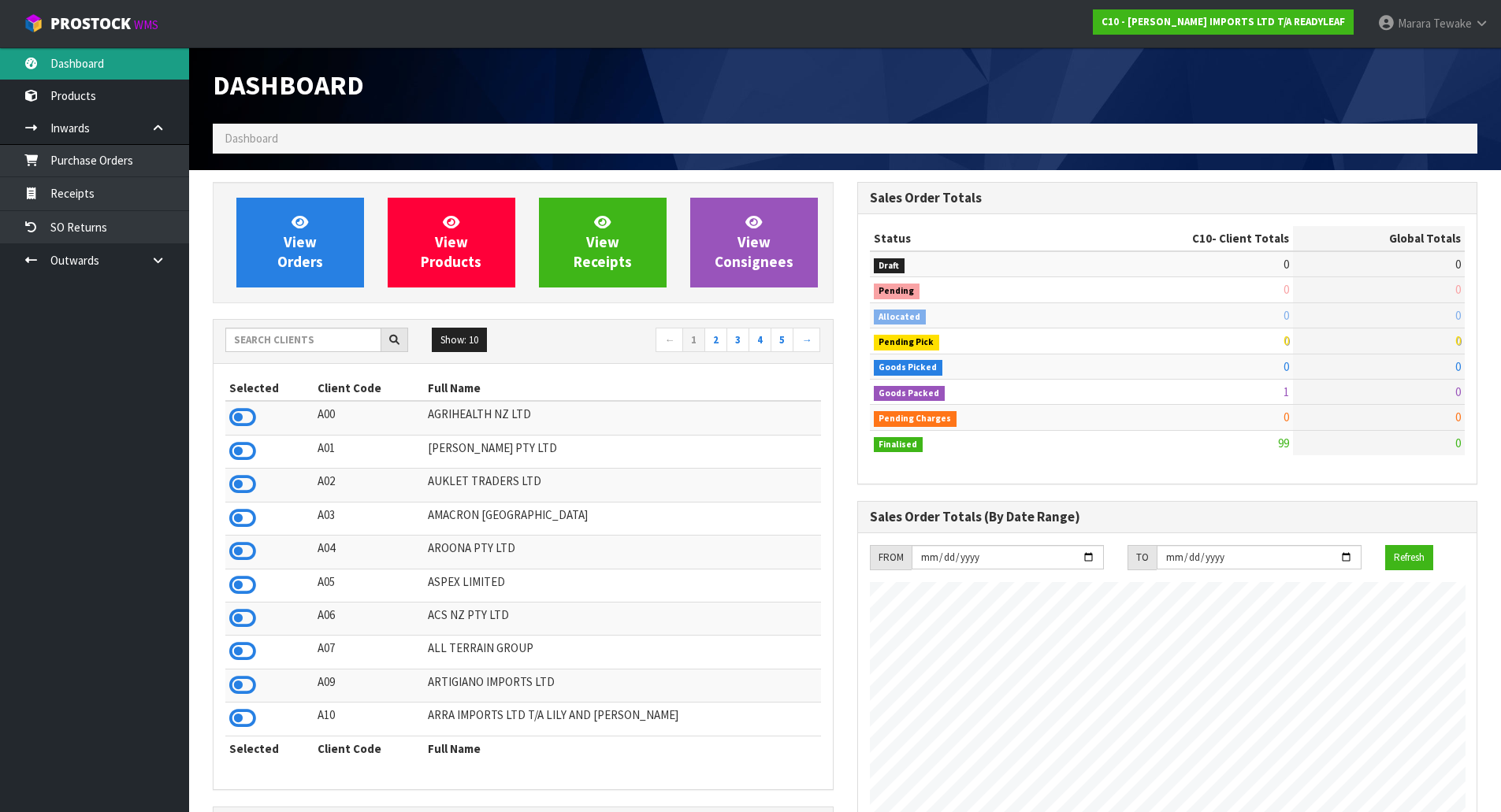
scroll to position [1014, 644]
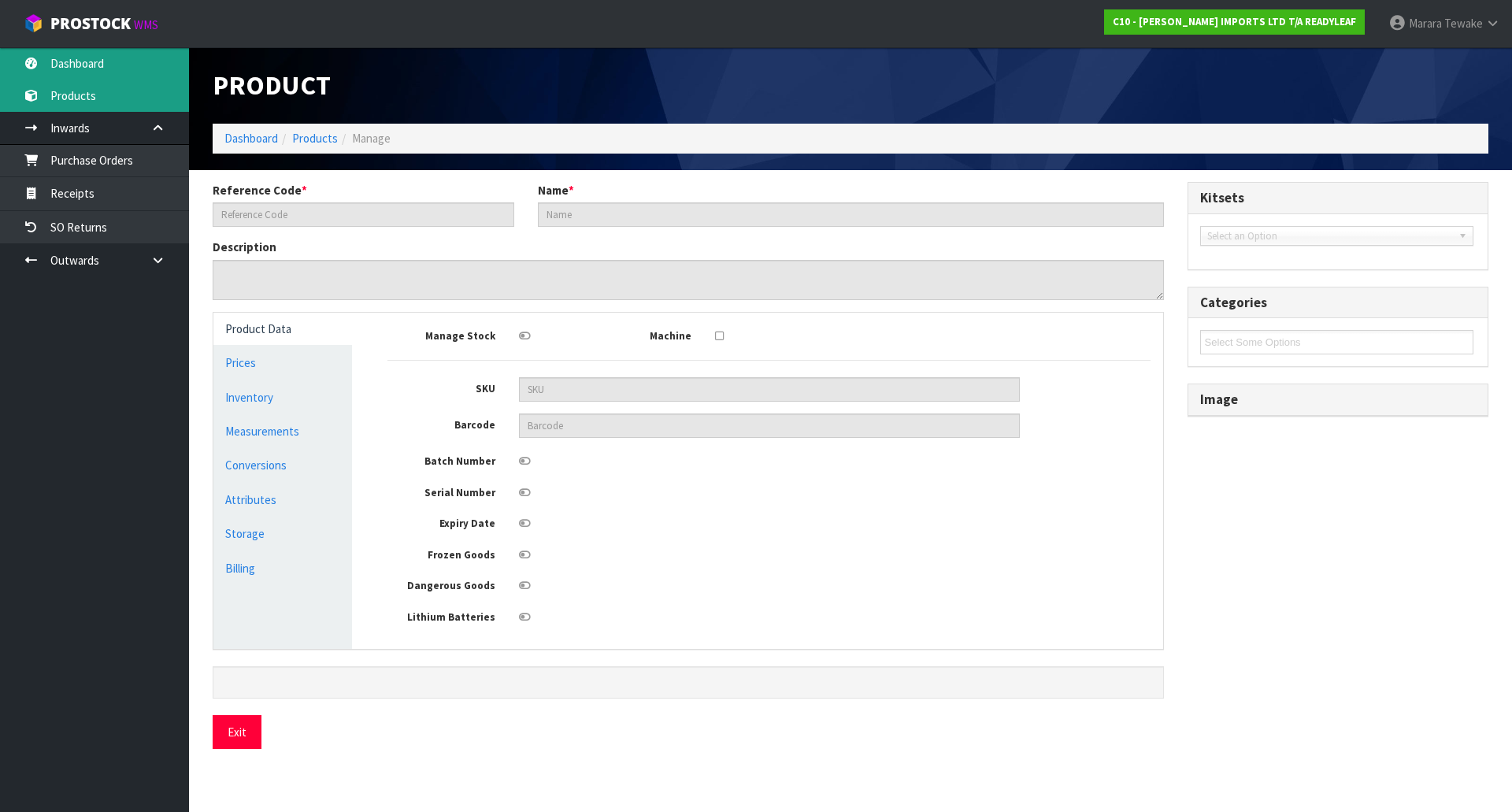
type input "RLTL 305"
type input "ALDER LEAF ( PHOTINIA GREEN )"
type textarea "<p class="MsoNormal">Alder ZLeaf is the new name for the same product as Photin…"
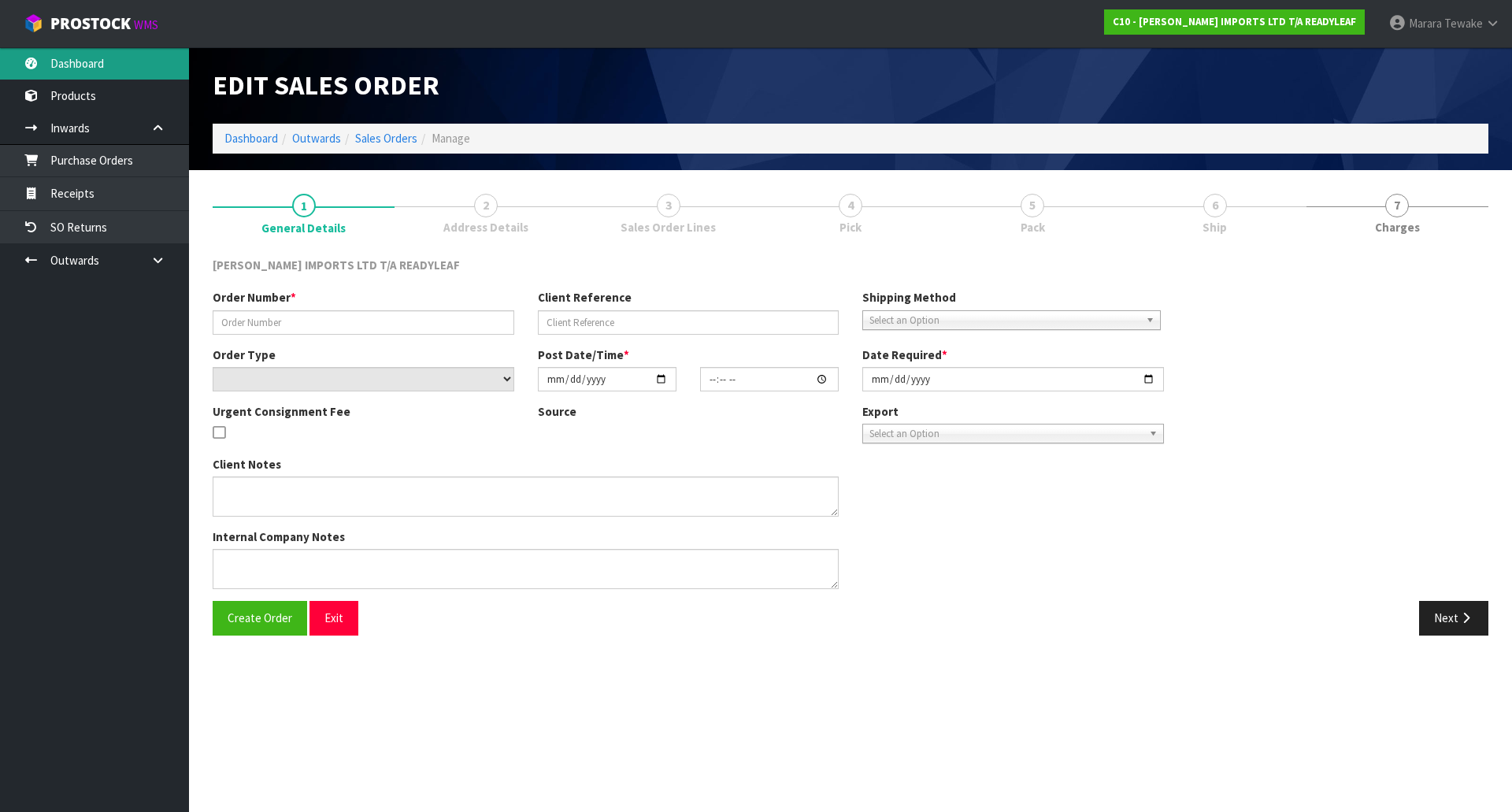
type input "163380"
select select "number:0"
type input "[DATE]"
type input "13:50:00.000"
type input "[DATE]"
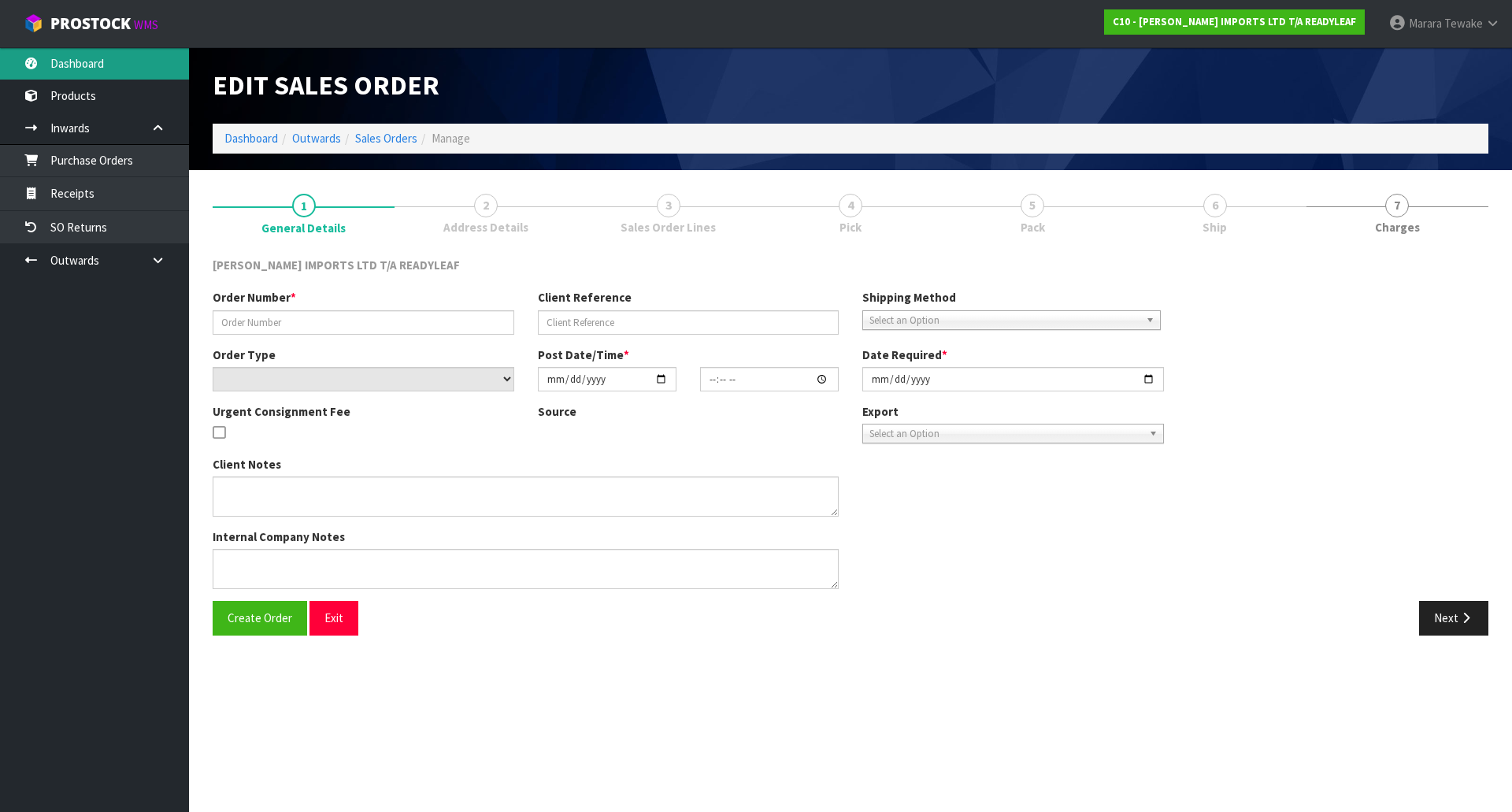
type textarea "I HAVE QUOTED $150+ GST"
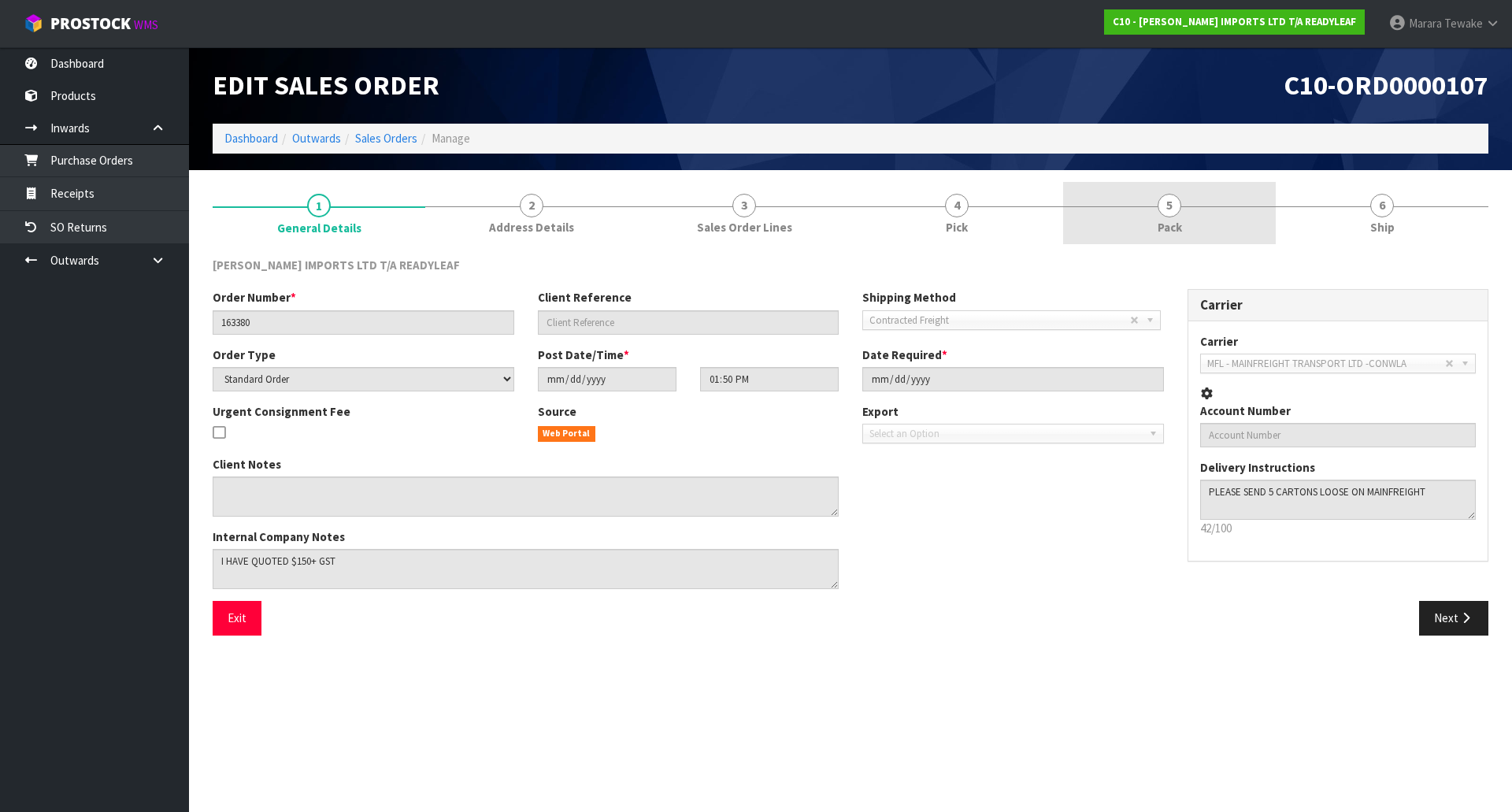
click at [1009, 214] on link "4 Pick" at bounding box center [956, 213] width 213 height 62
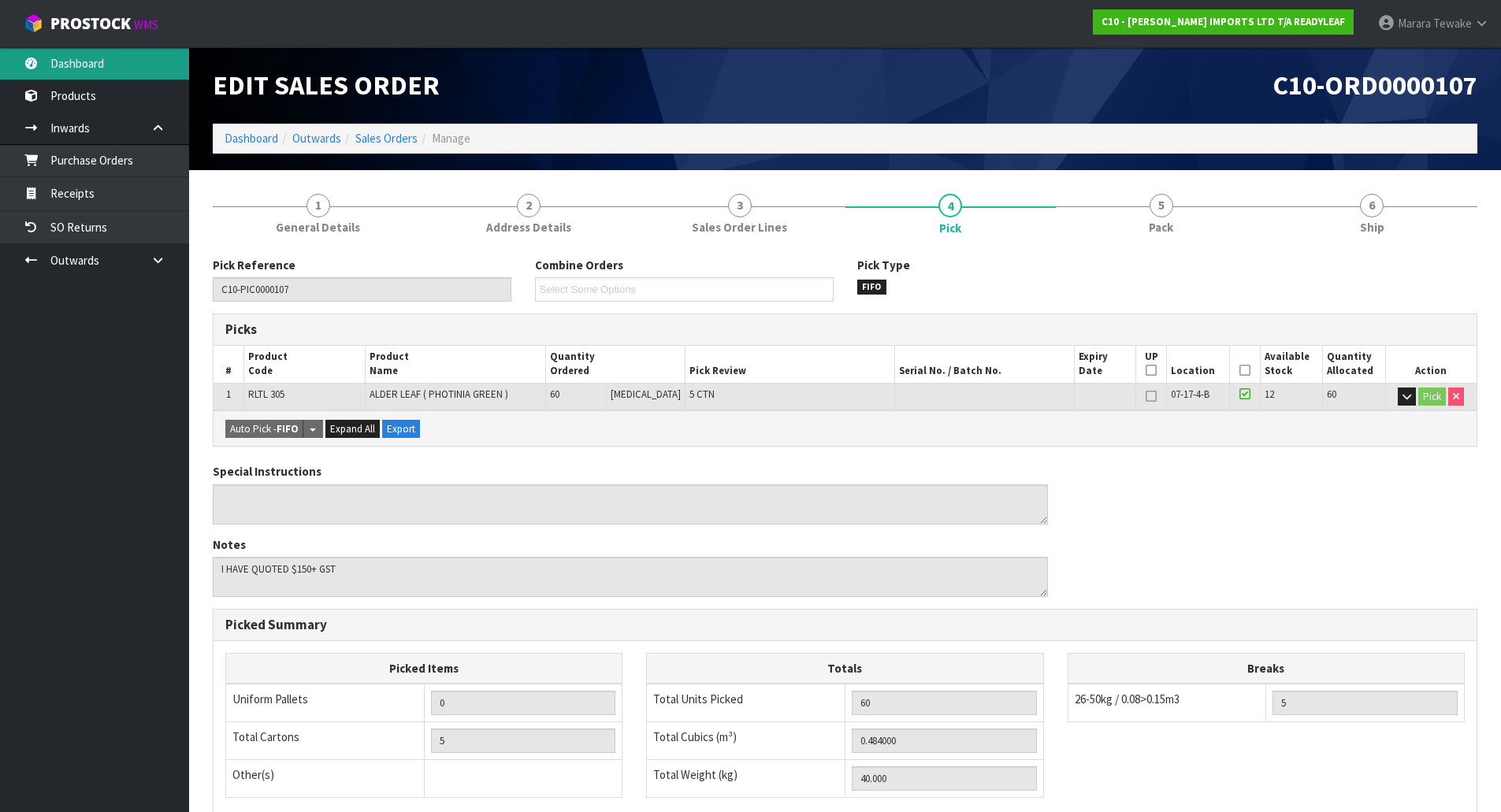
click at [126, 70] on link "Dashboard" at bounding box center [94, 63] width 189 height 32
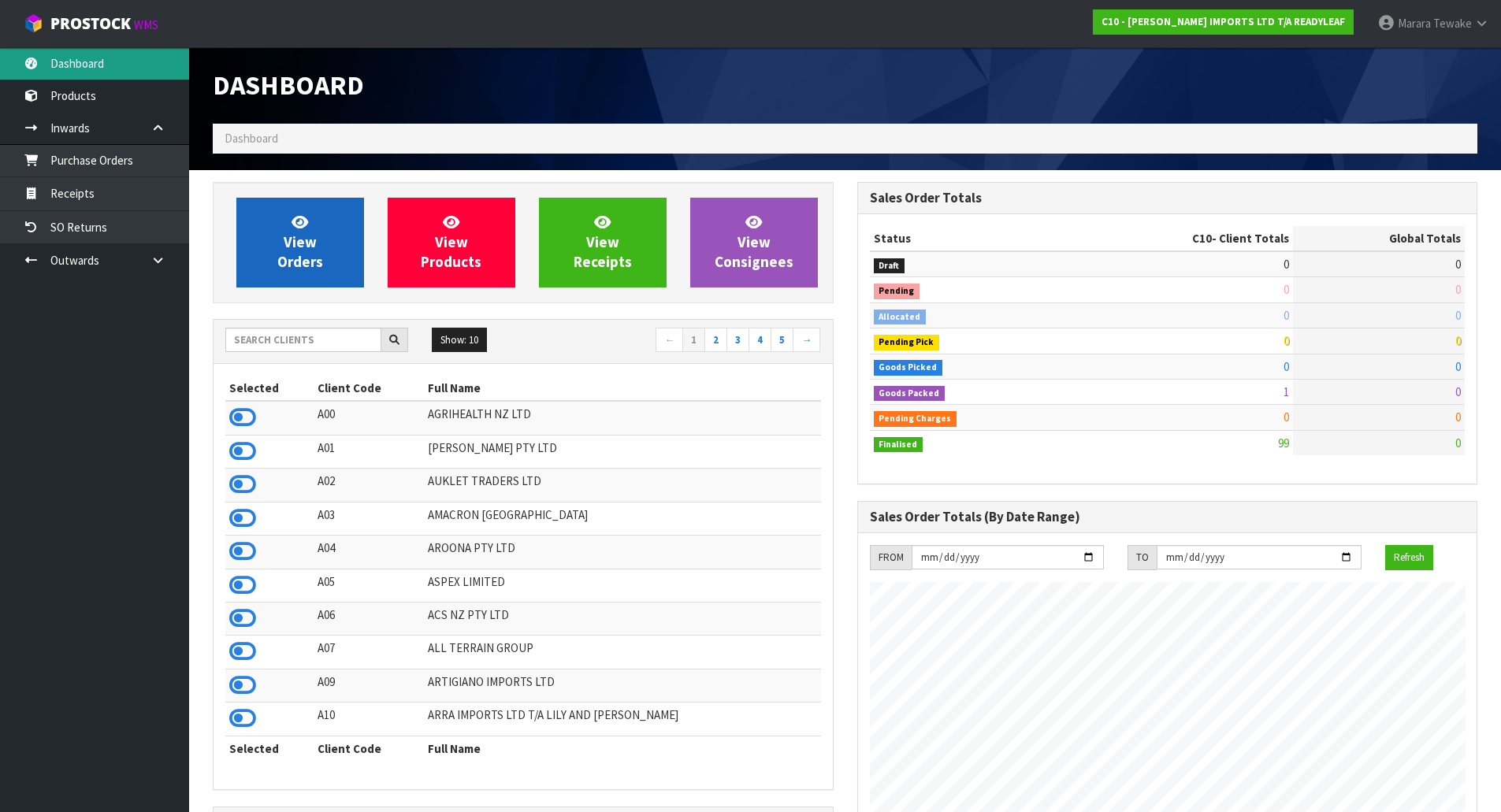
scroll to position [1014, 644]
